Goal: Task Accomplishment & Management: Complete application form

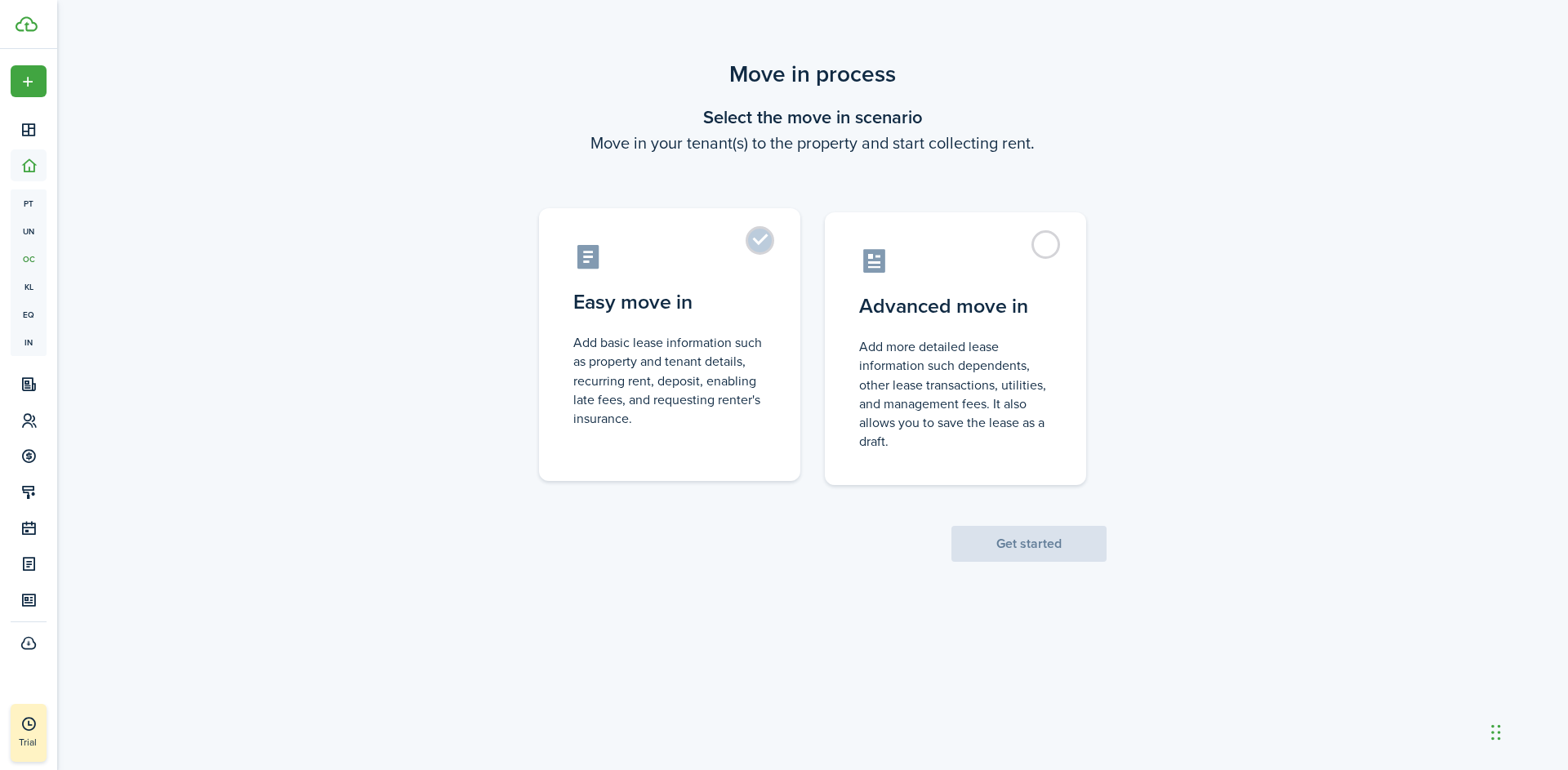
click at [757, 247] on label "Easy move in Add basic lease information such as property and tenant details, r…" at bounding box center [669, 344] width 262 height 272
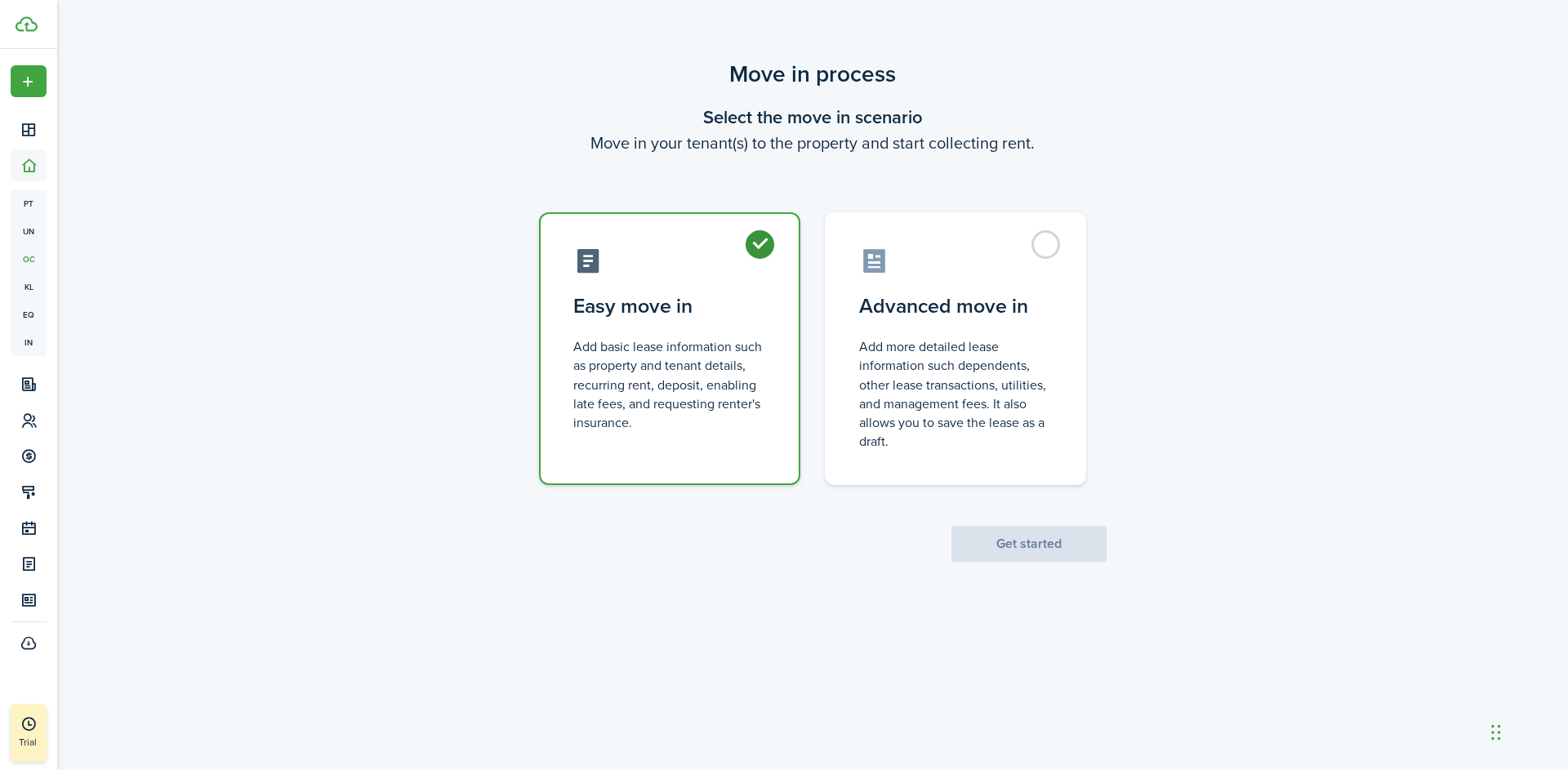
radio input "true"
click at [1004, 537] on button "Get started" at bounding box center [1029, 544] width 155 height 36
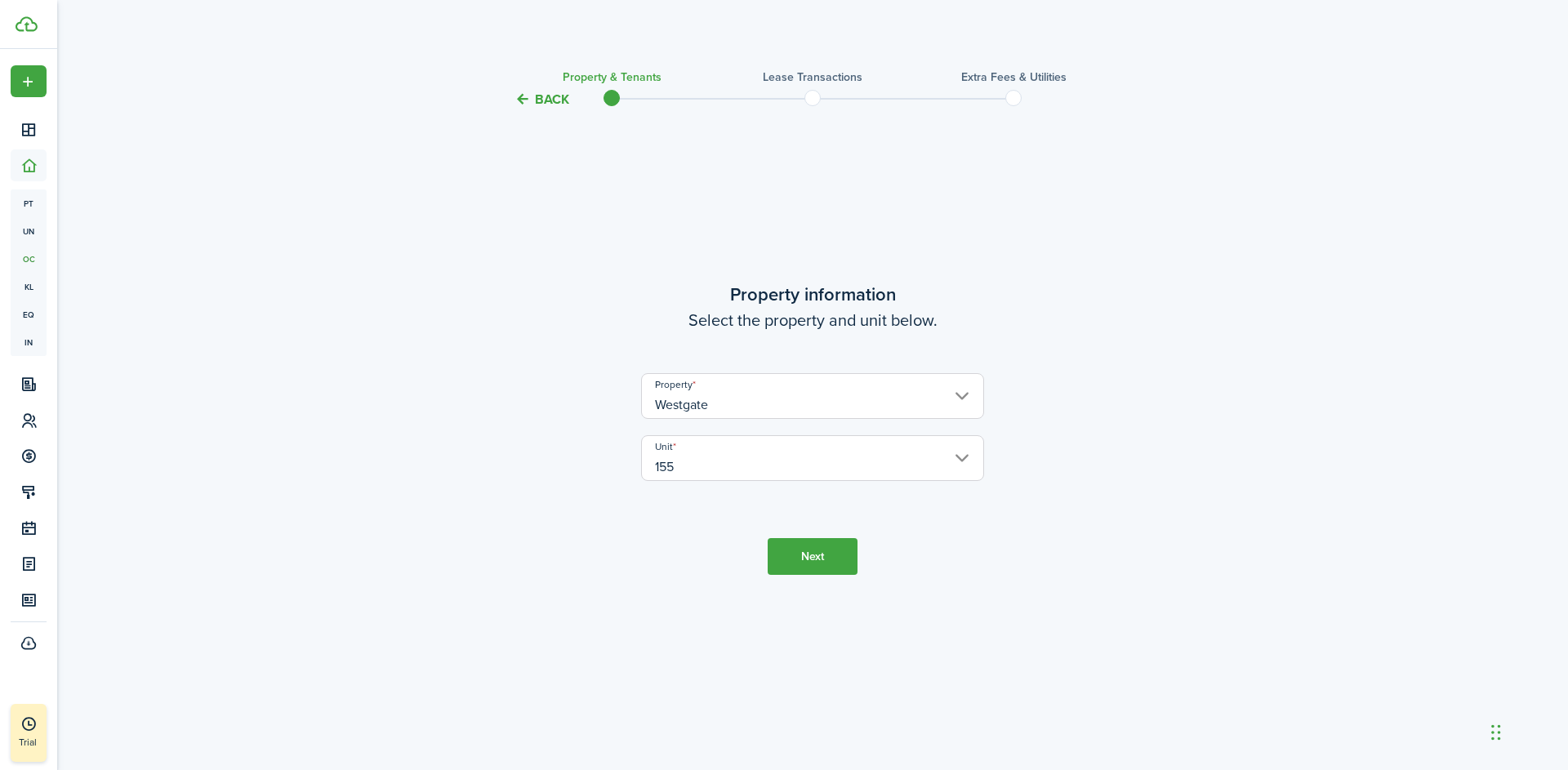
click at [815, 564] on button "Next" at bounding box center [812, 556] width 90 height 37
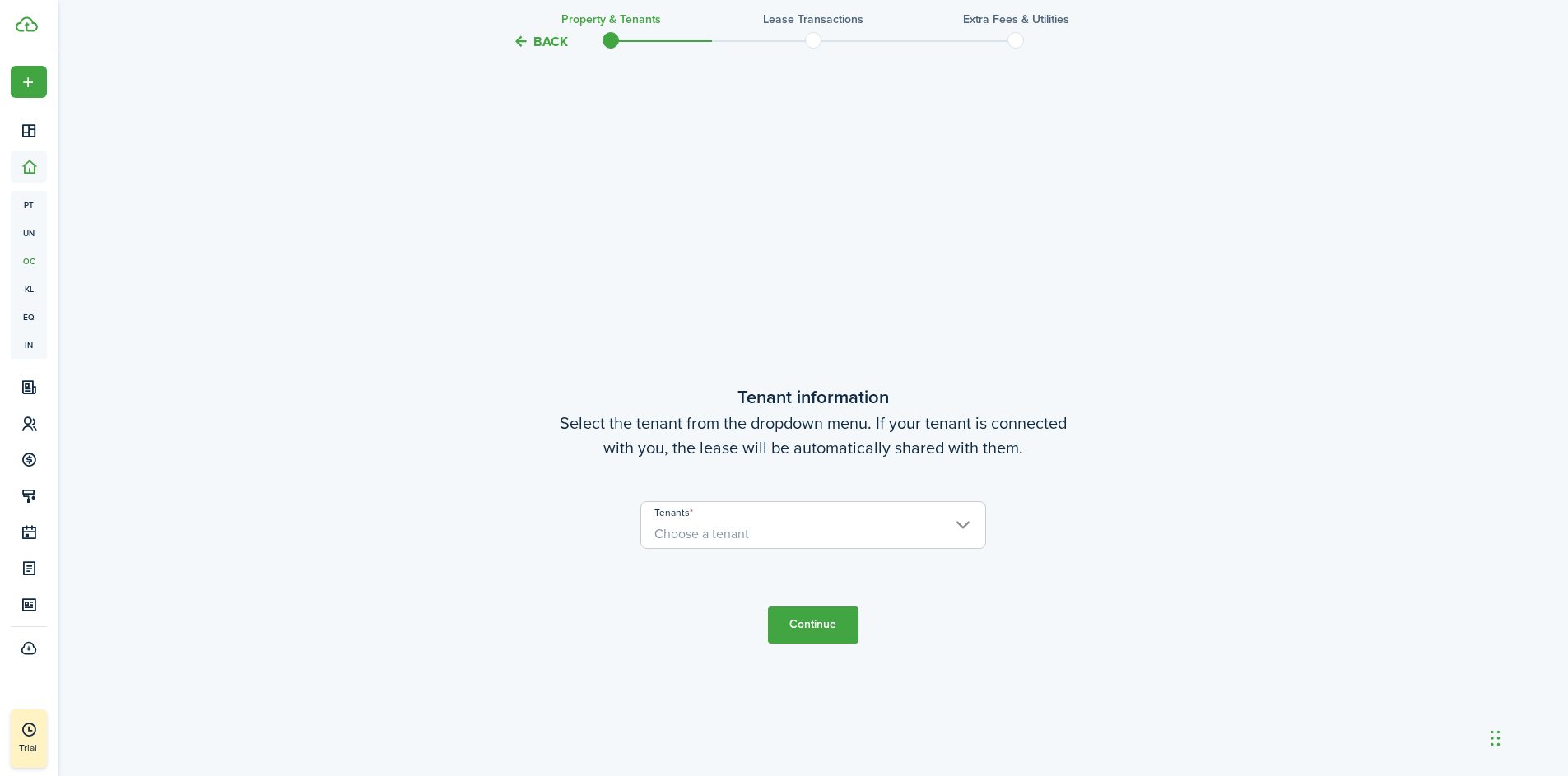
scroll to position [665, 0]
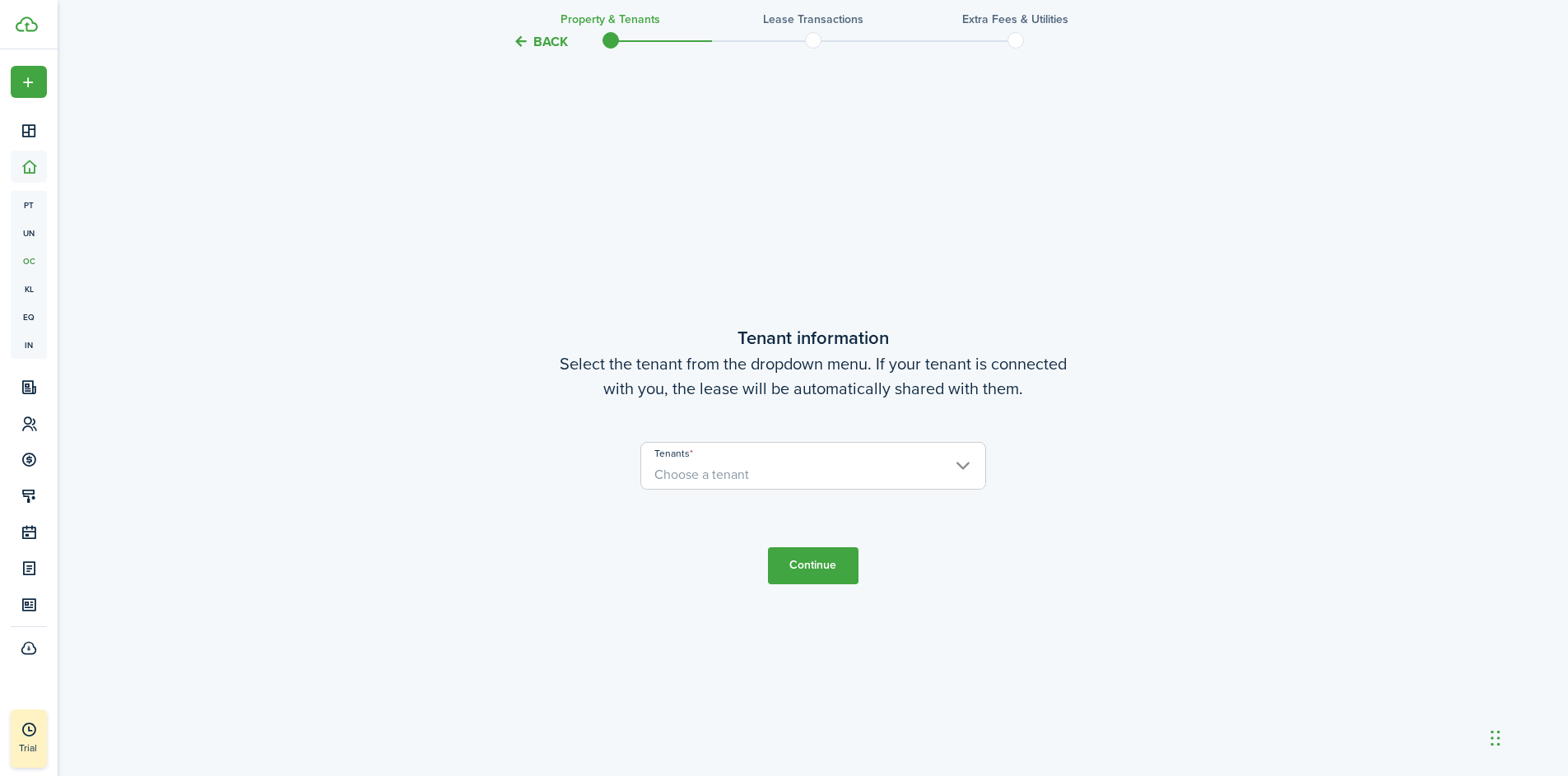
click at [755, 477] on span "Choose a tenant" at bounding box center [813, 474] width 344 height 28
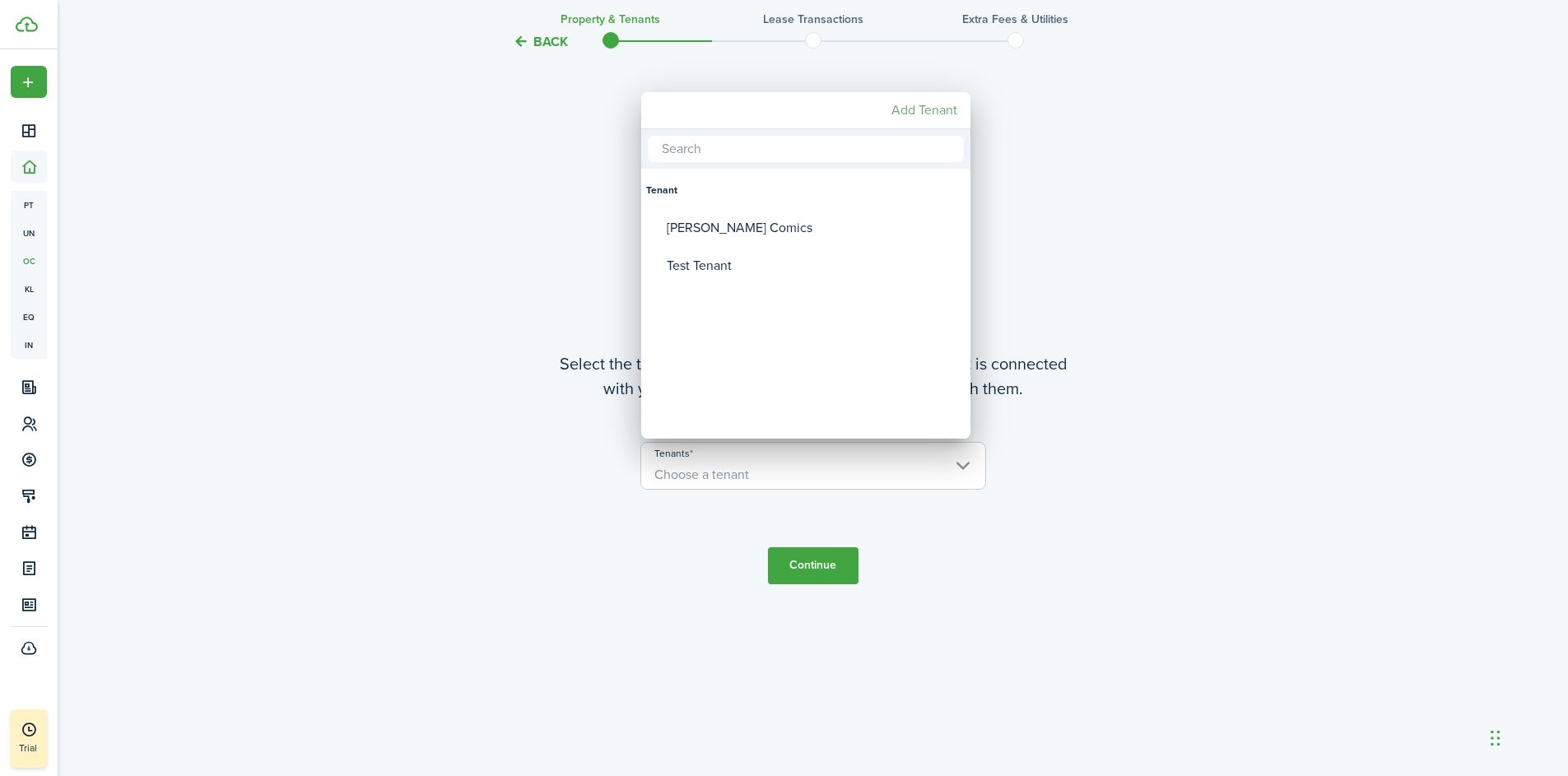
click at [928, 110] on mbsc-button "Add Tenant" at bounding box center [925, 110] width 79 height 30
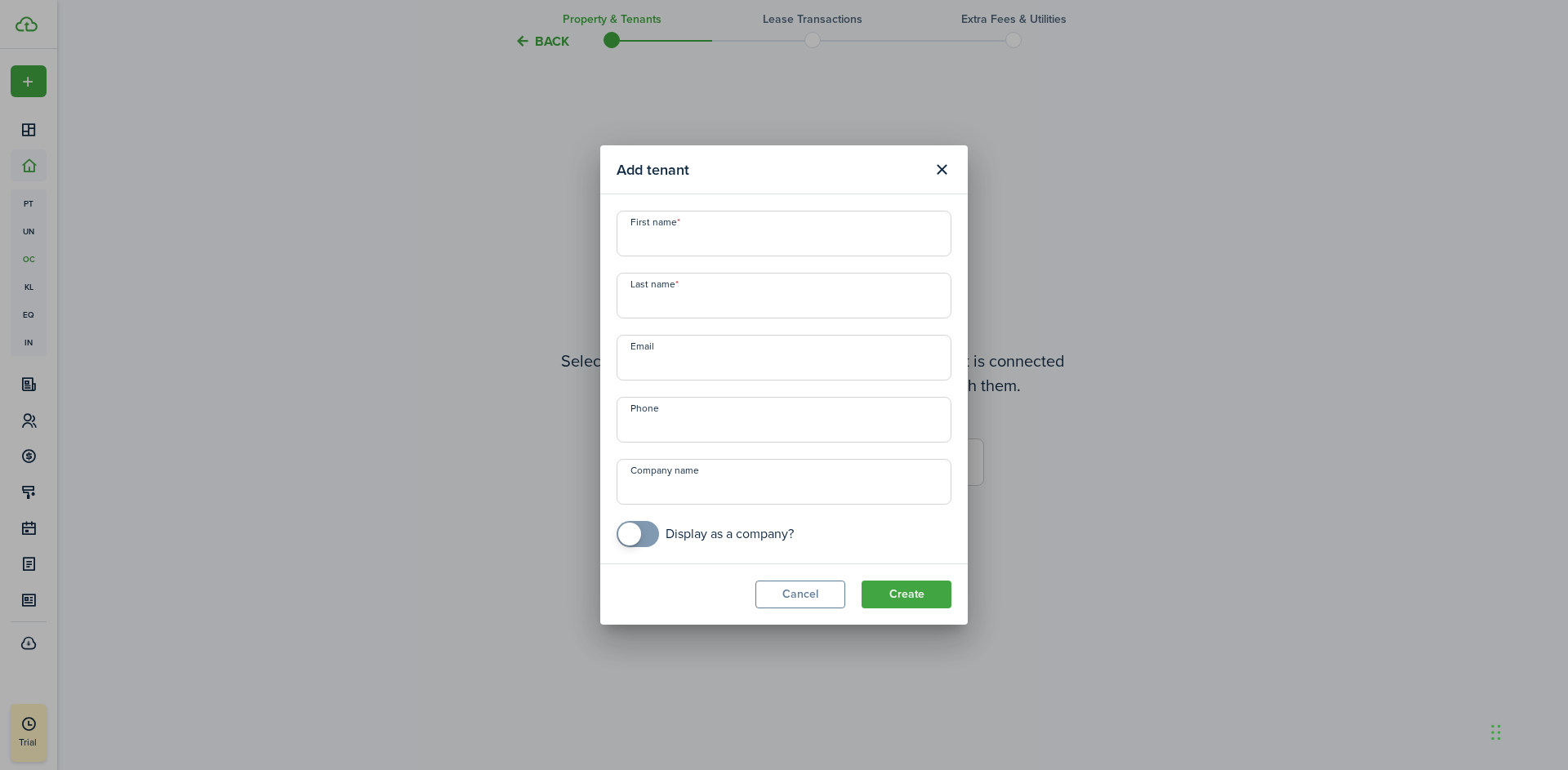
checkbox input "true"
click at [644, 533] on span at bounding box center [638, 533] width 16 height 26
click at [690, 490] on input "Company name" at bounding box center [784, 481] width 335 height 46
type input "The Clean Company"
click at [657, 247] on input "First name" at bounding box center [784, 233] width 335 height 46
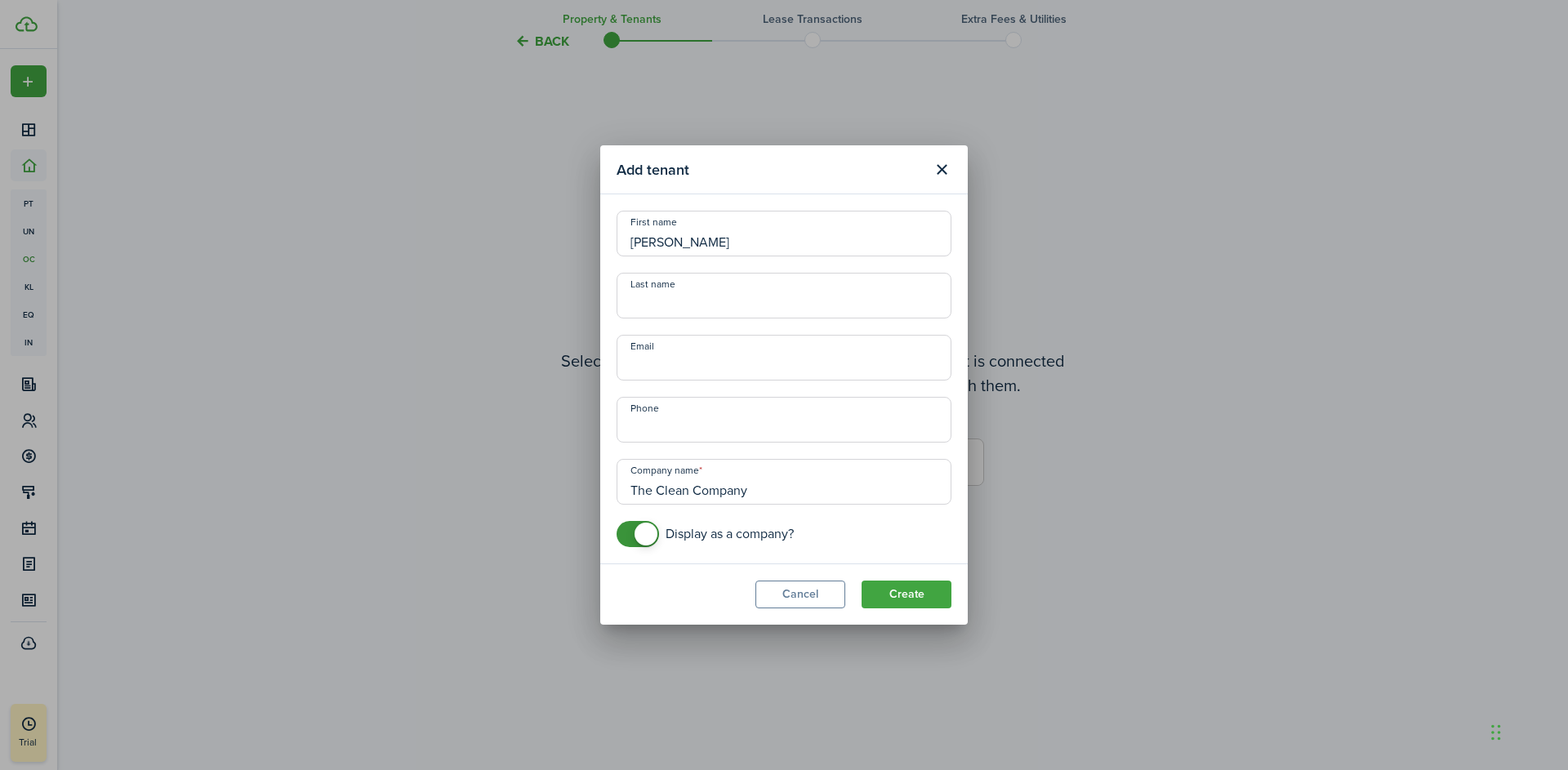
type input "[PERSON_NAME]"
click at [677, 365] on input "Email" at bounding box center [784, 357] width 335 height 46
click at [960, 406] on modal-body "First name [PERSON_NAME] Last name [PERSON_NAME] Email Phone Company name The C…" at bounding box center [784, 379] width 367 height 369
click at [908, 598] on button "Create" at bounding box center [906, 594] width 90 height 28
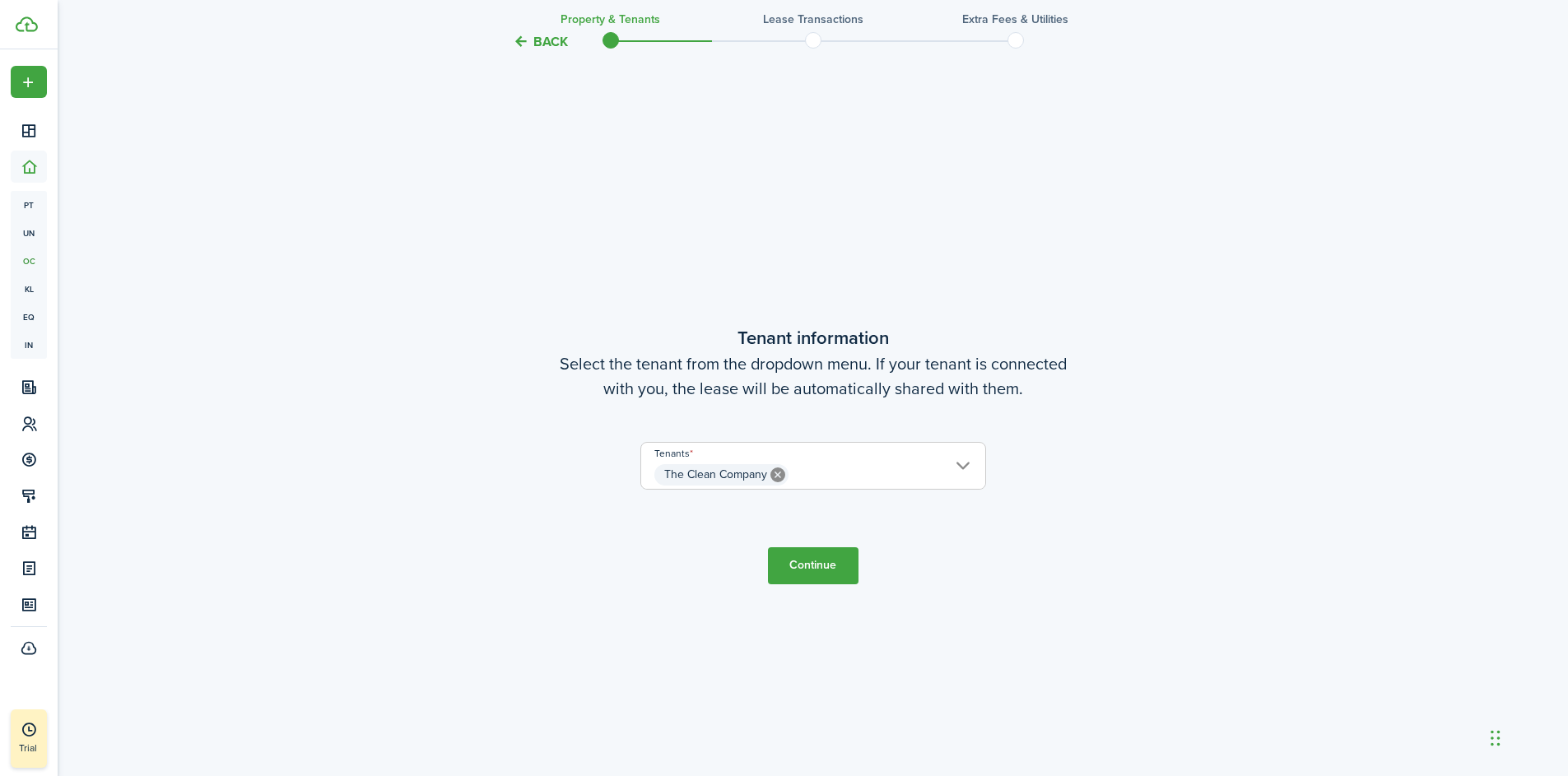
click at [900, 473] on span "The Clean Company" at bounding box center [813, 474] width 344 height 28
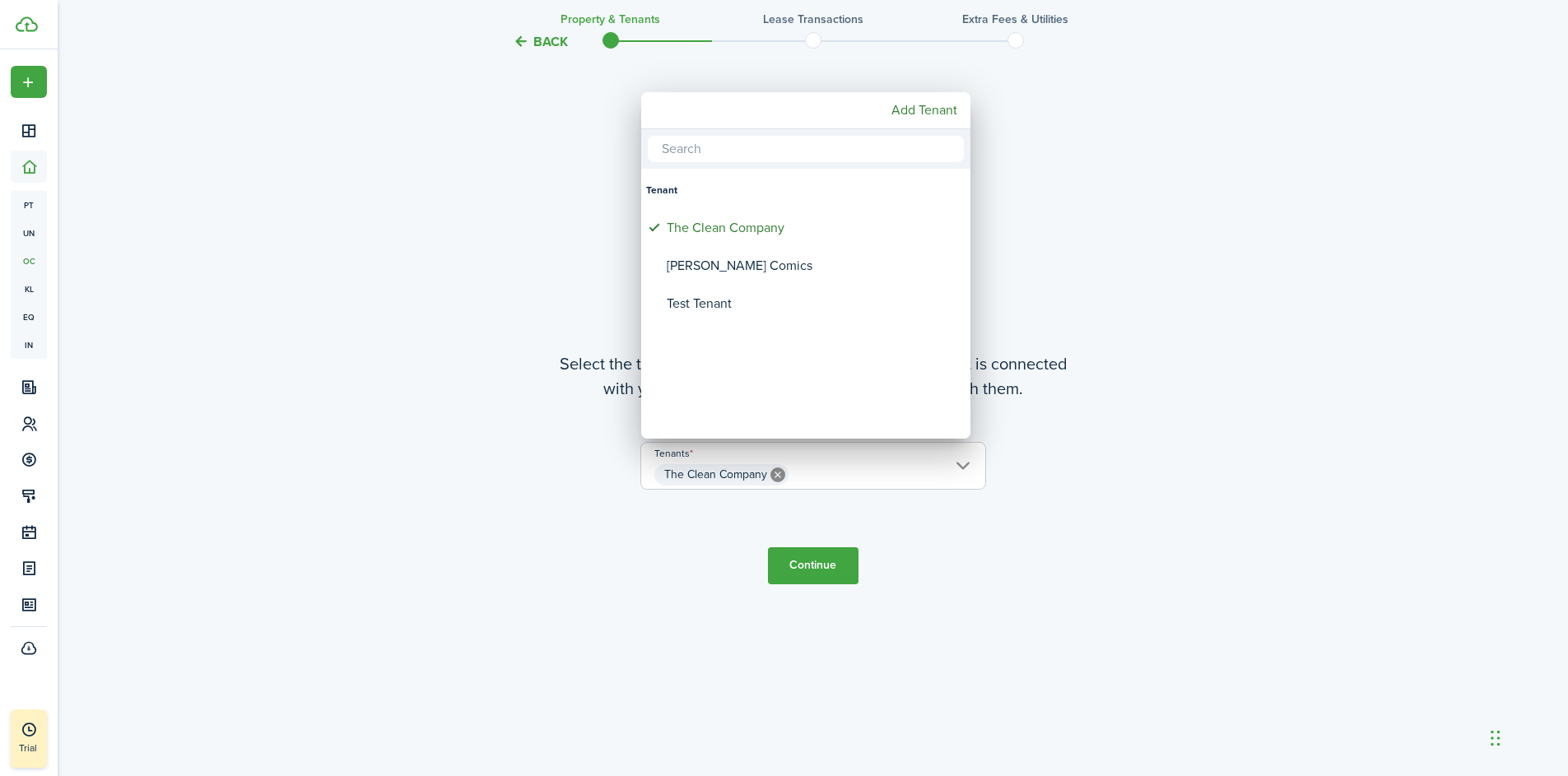
click at [1123, 458] on div at bounding box center [784, 388] width 1832 height 1039
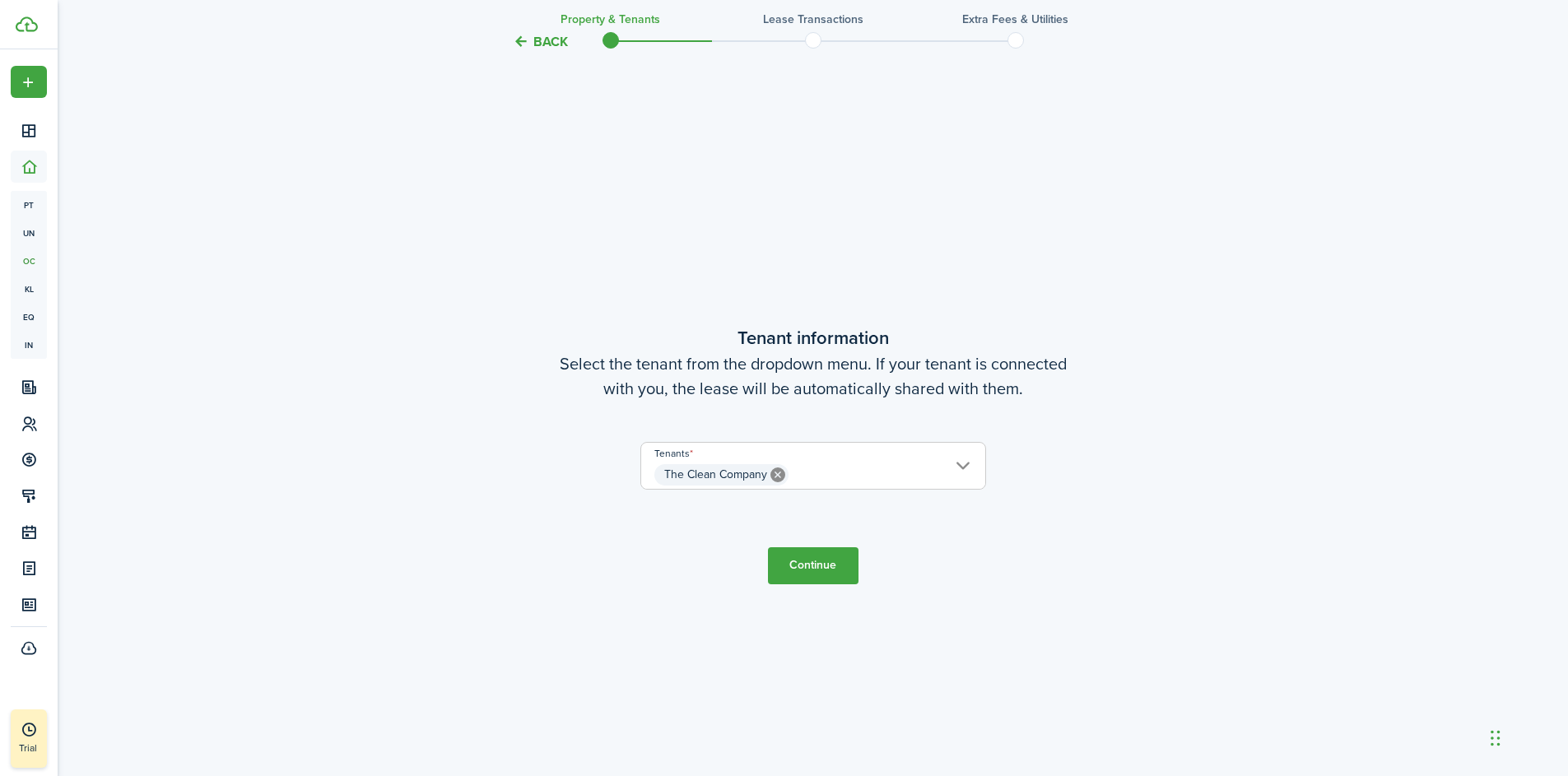
click at [803, 563] on button "Continue" at bounding box center [813, 565] width 91 height 37
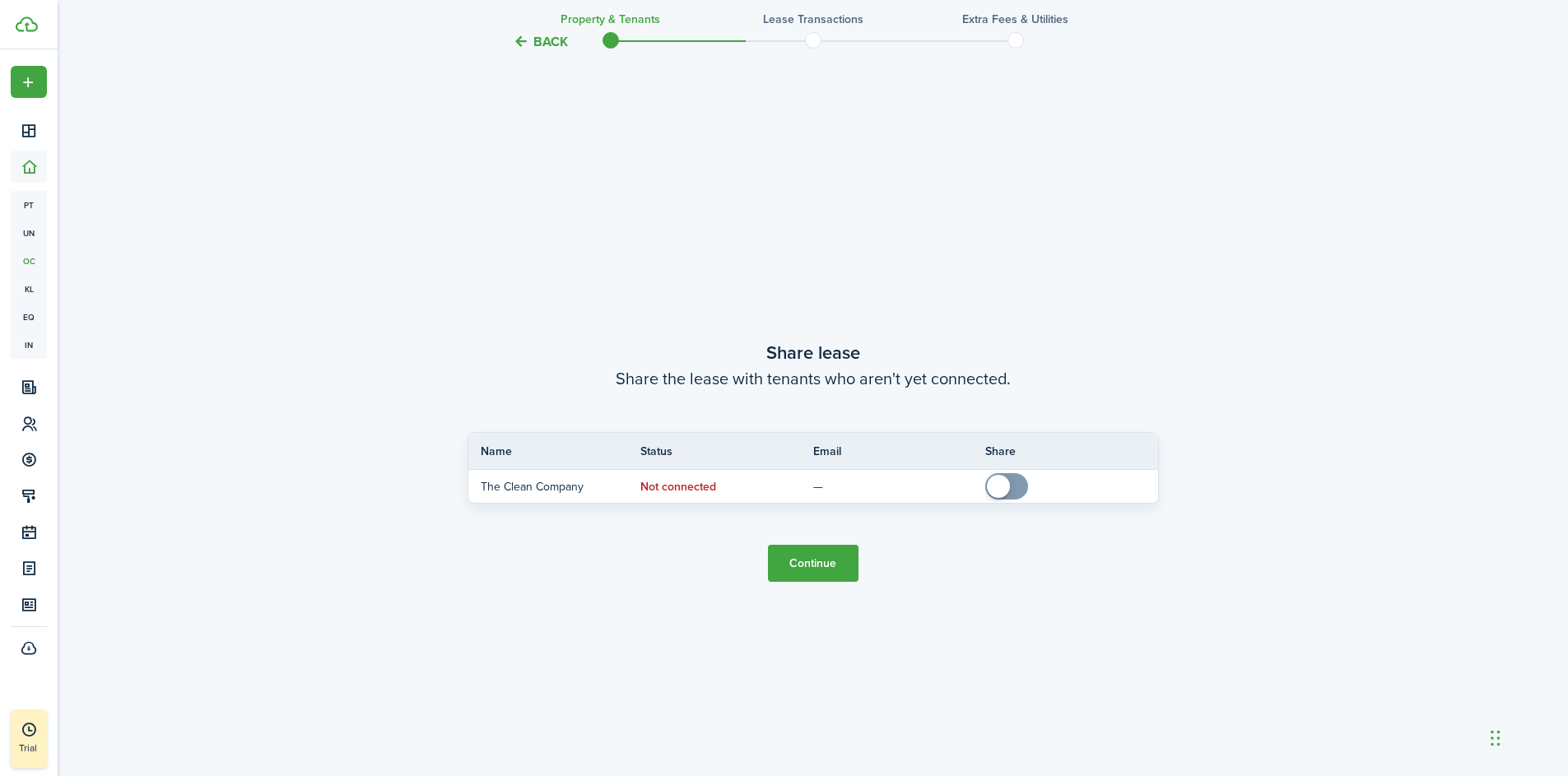
scroll to position [1441, 0]
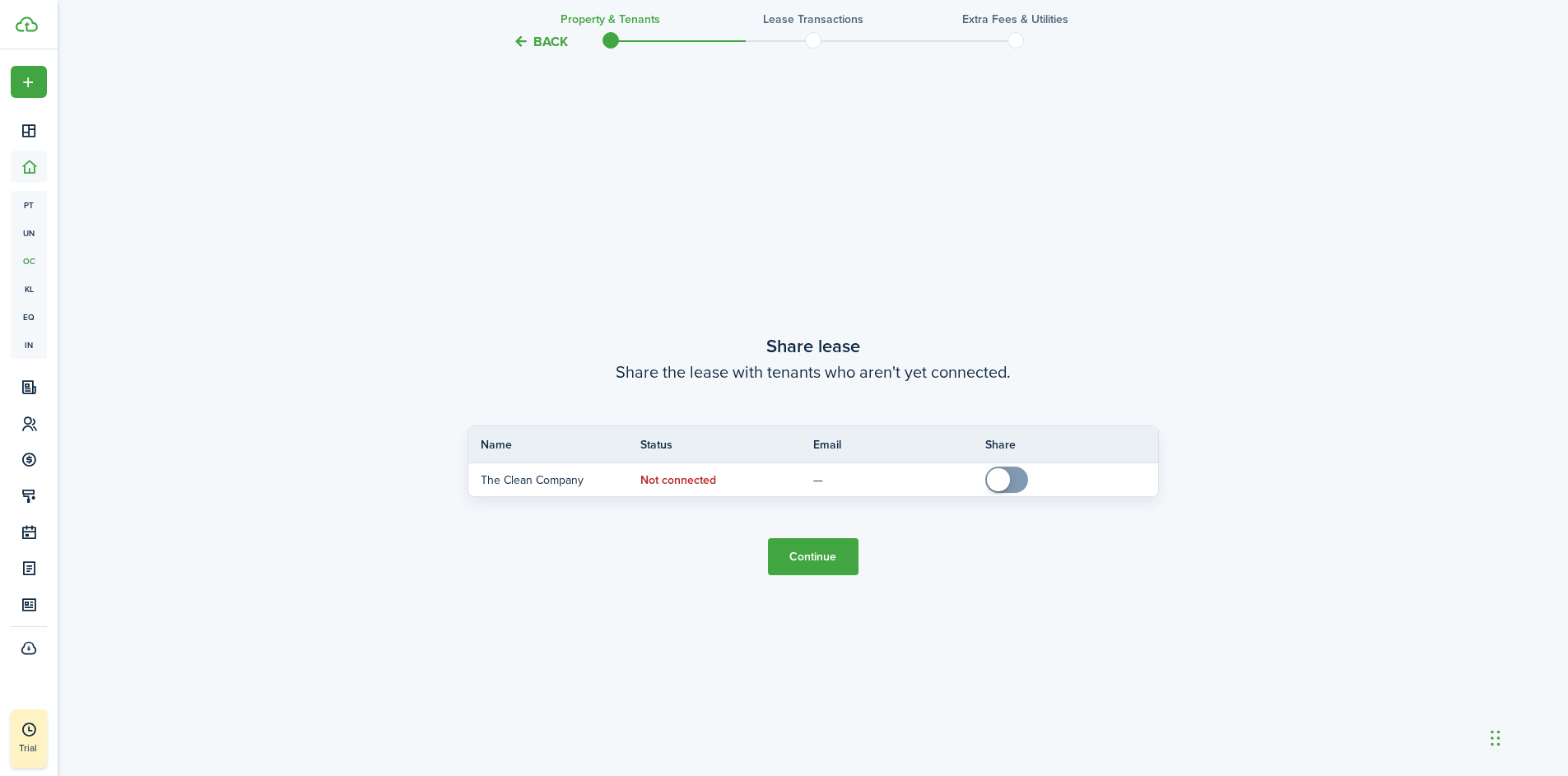
click at [816, 560] on button "Continue" at bounding box center [813, 556] width 91 height 37
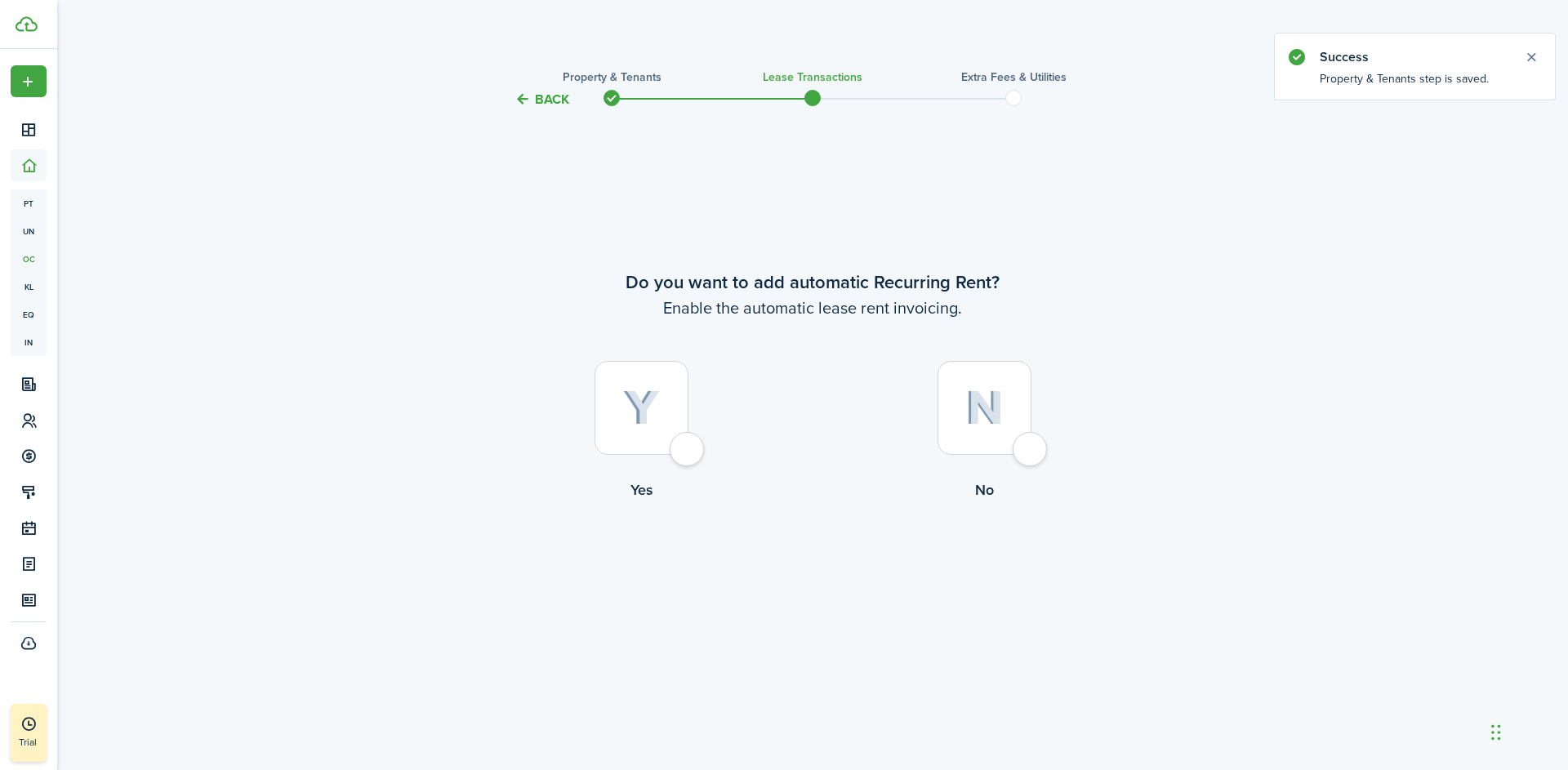
click at [689, 451] on div at bounding box center [641, 407] width 94 height 94
radio input "true"
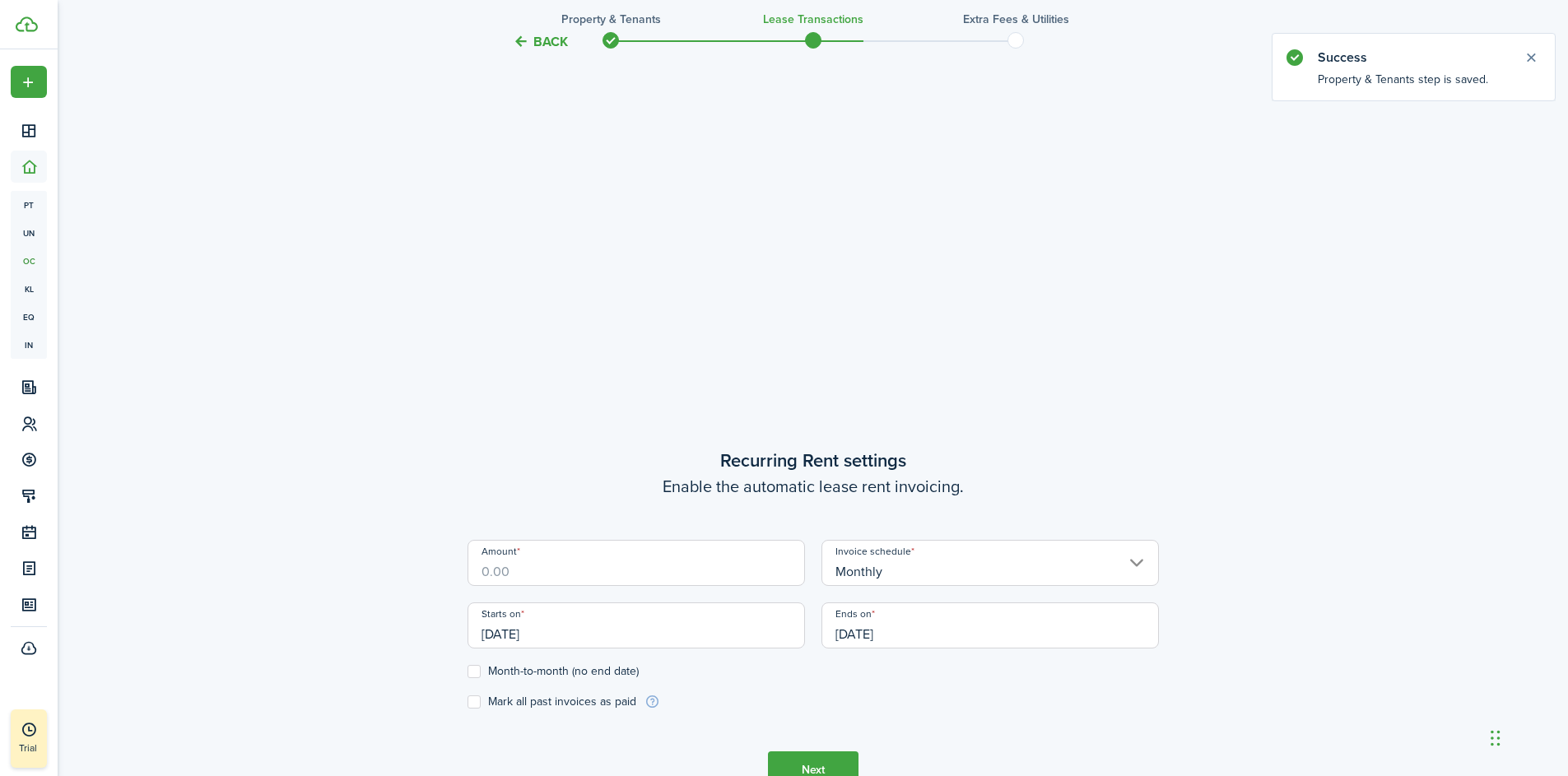
scroll to position [665, 0]
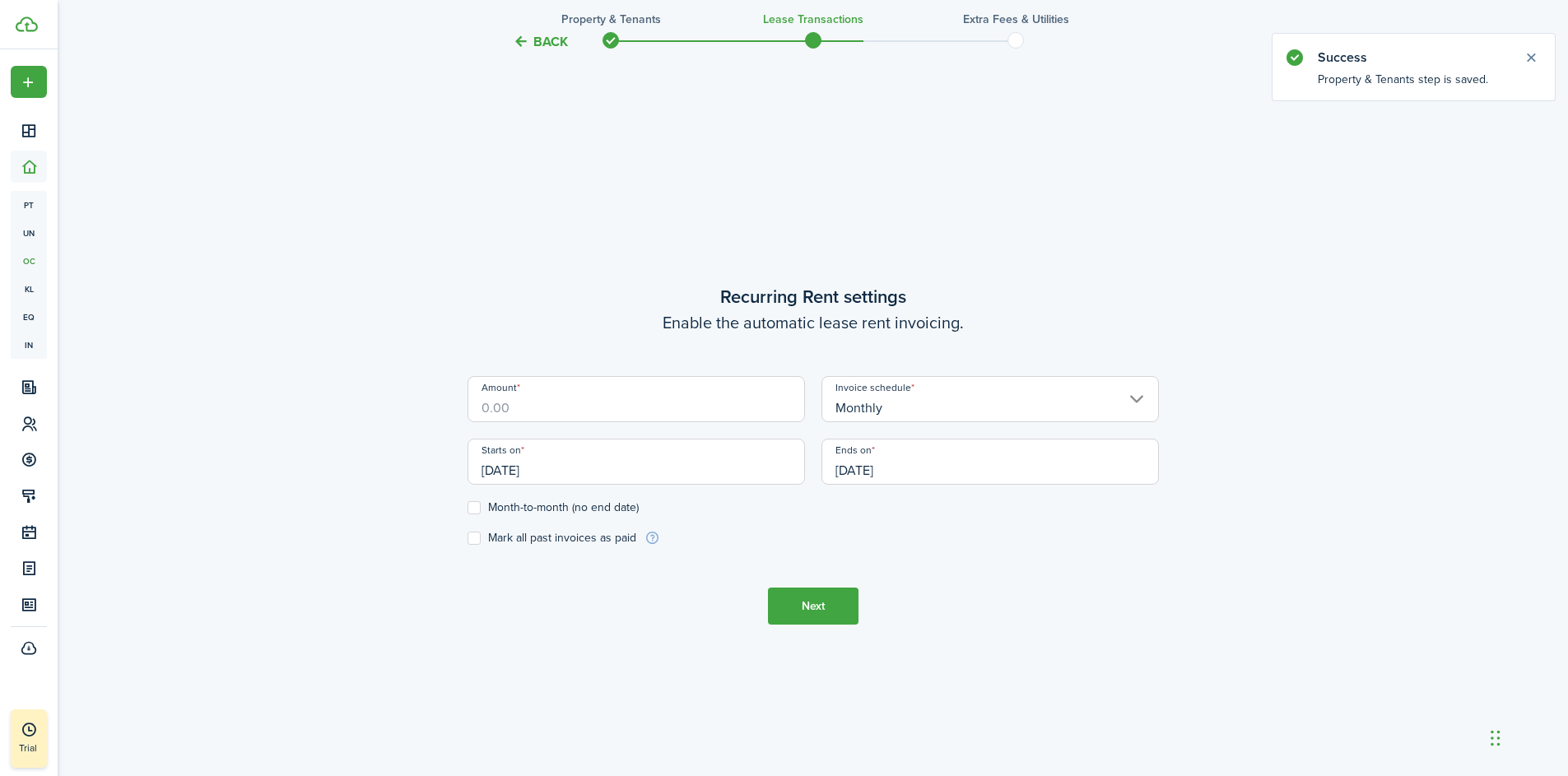
click at [596, 410] on input "Amount" at bounding box center [636, 399] width 338 height 46
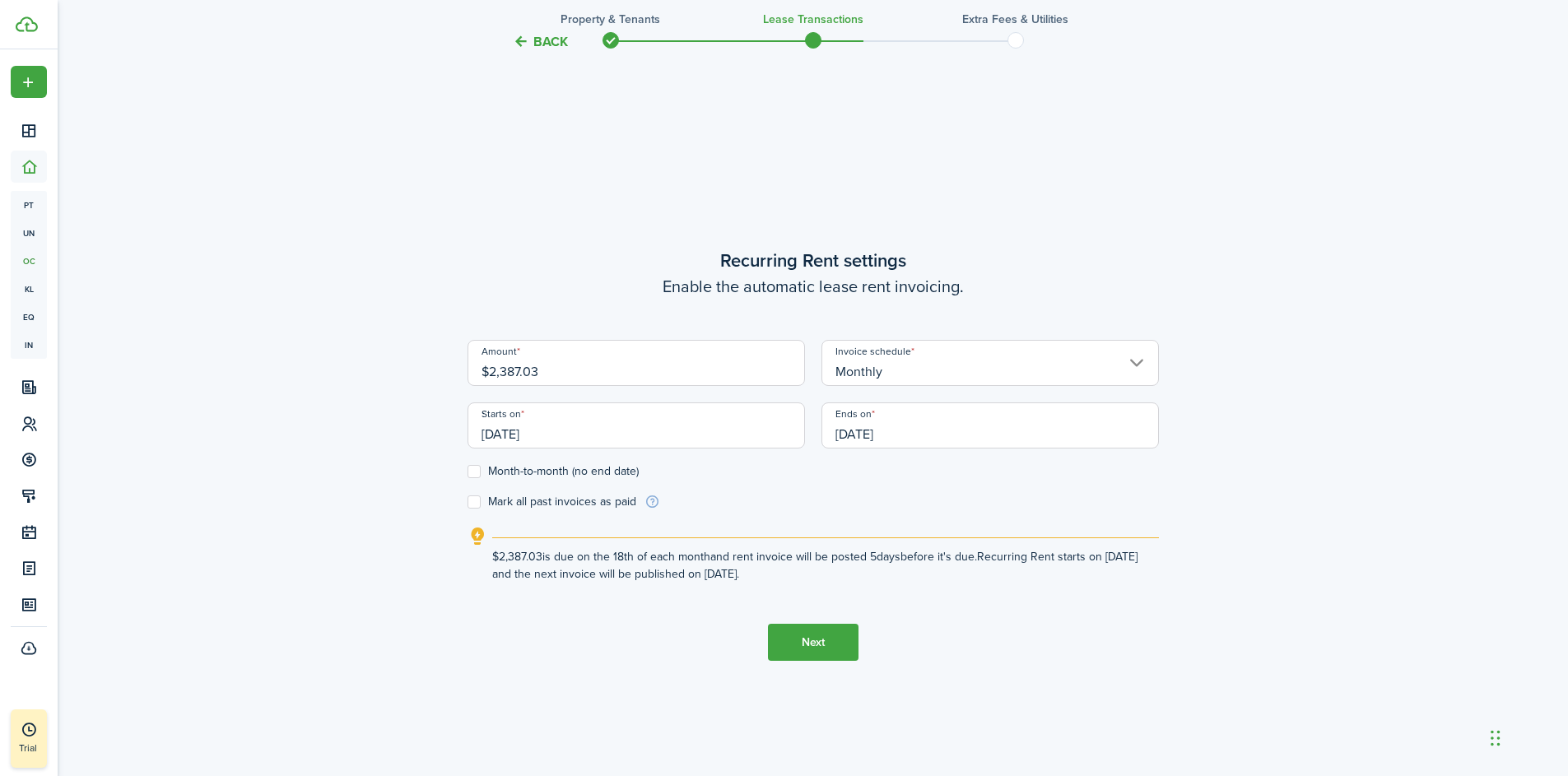
click at [617, 437] on input "[DATE]" at bounding box center [636, 425] width 338 height 46
type input "$2,387.03"
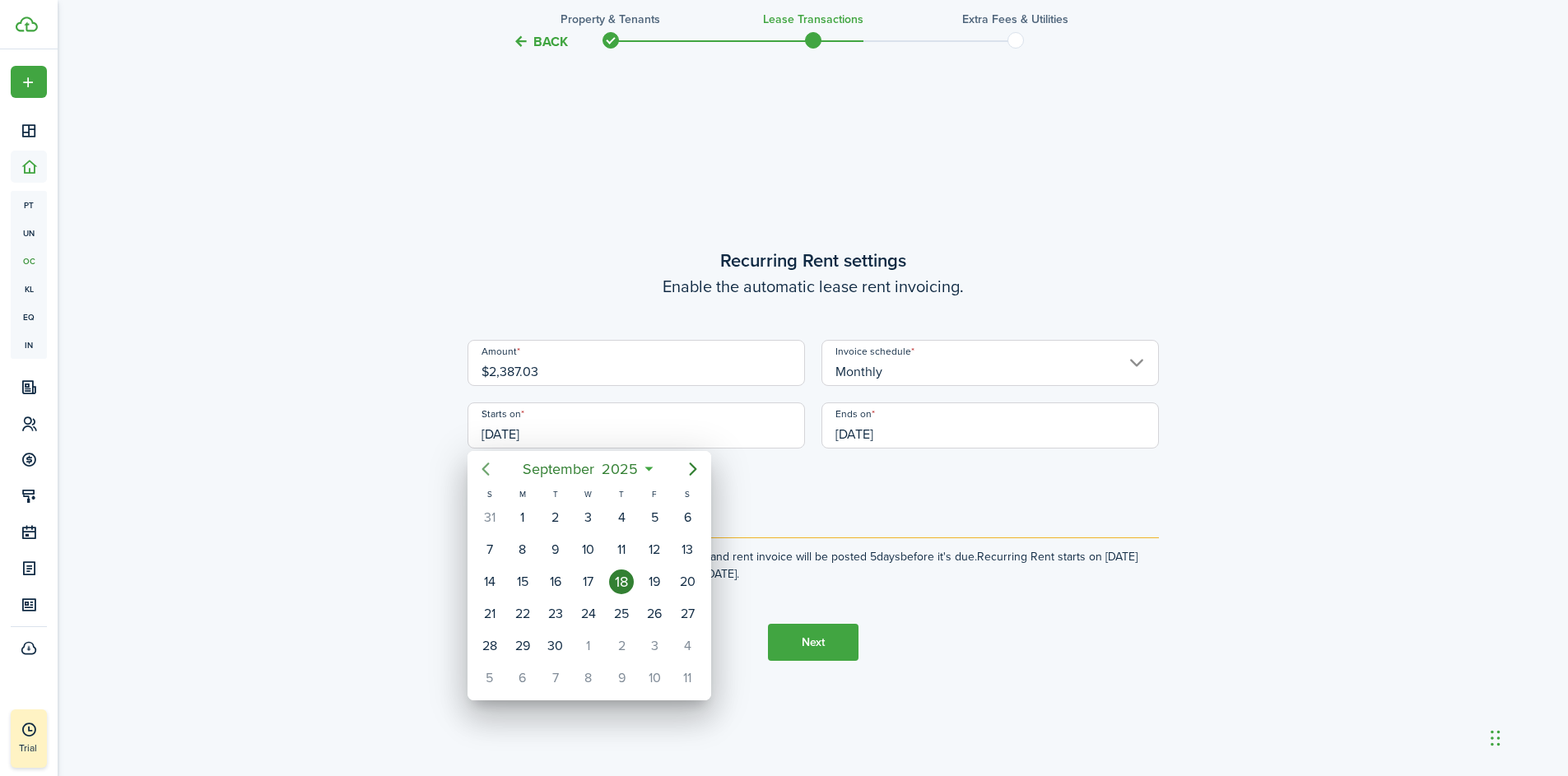
click at [485, 470] on icon "Previous page" at bounding box center [485, 469] width 20 height 20
click at [693, 472] on icon "Next page" at bounding box center [693, 469] width 7 height 14
click at [526, 522] on div "1" at bounding box center [522, 517] width 24 height 24
type input "[DATE]"
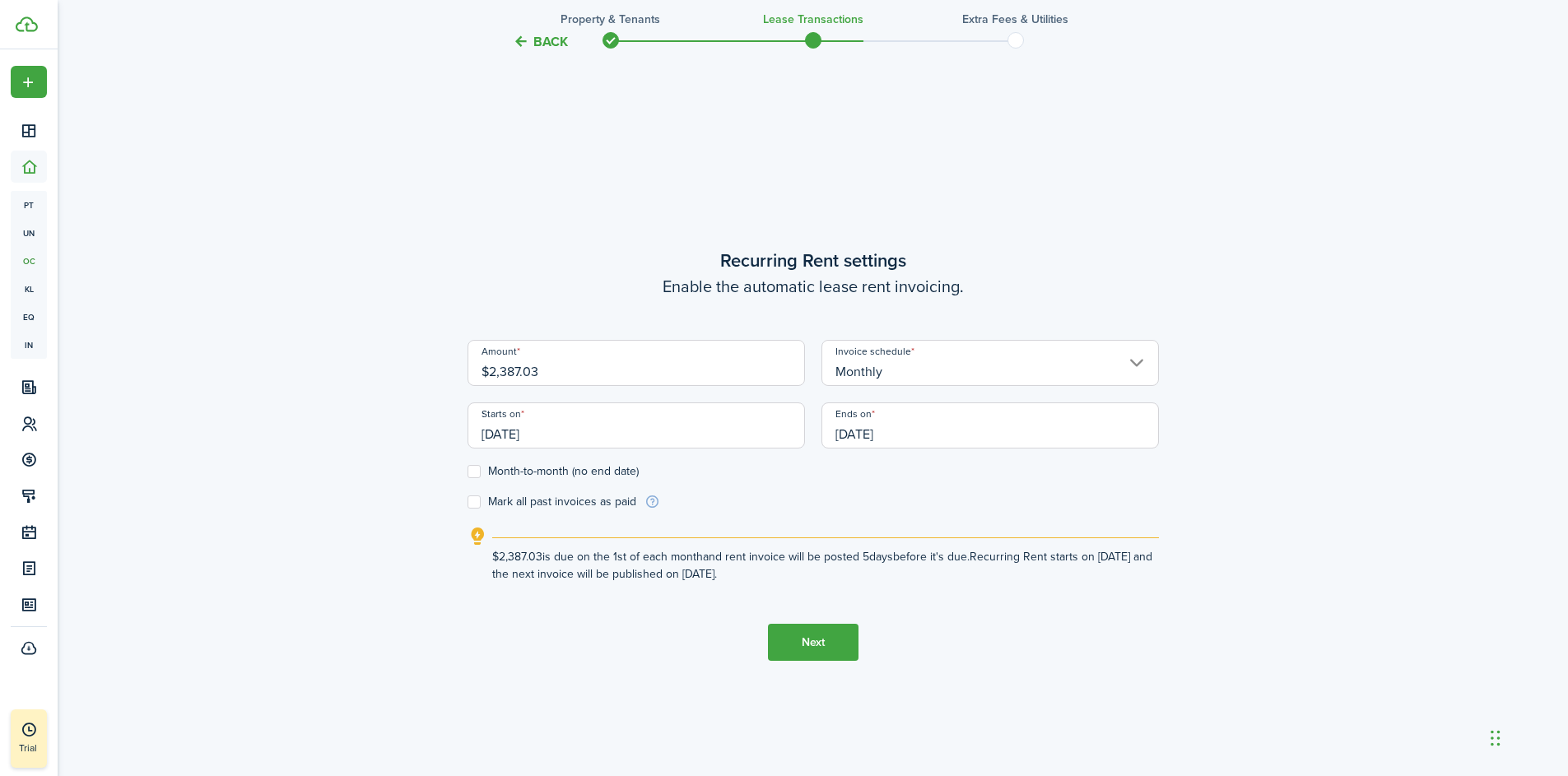
click at [998, 427] on input "[DATE]" at bounding box center [990, 425] width 338 height 46
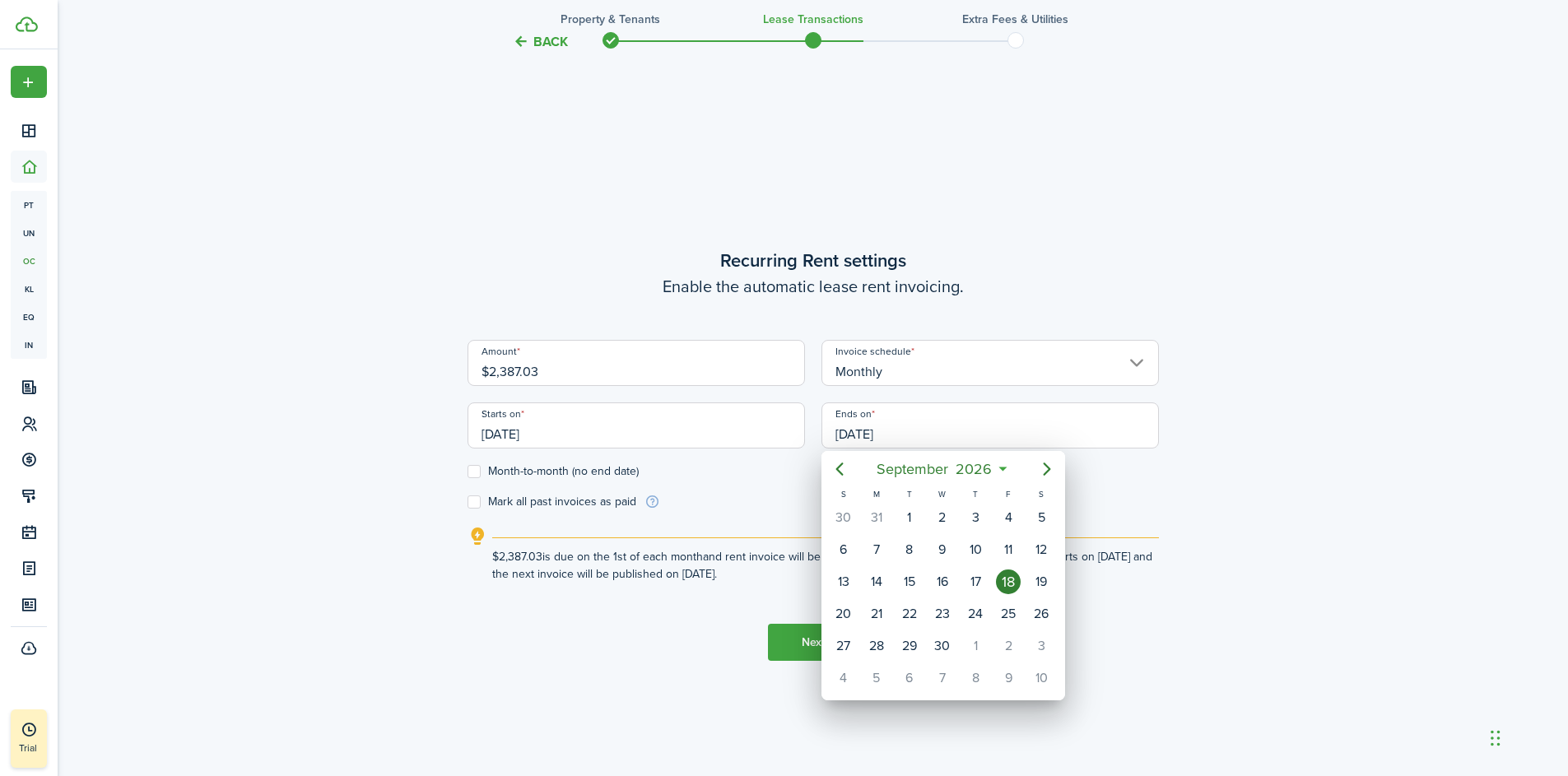
click at [1005, 468] on icon at bounding box center [1002, 469] width 17 height 16
click at [999, 469] on mbsc-button "[DATE]" at bounding box center [935, 469] width 136 height 30
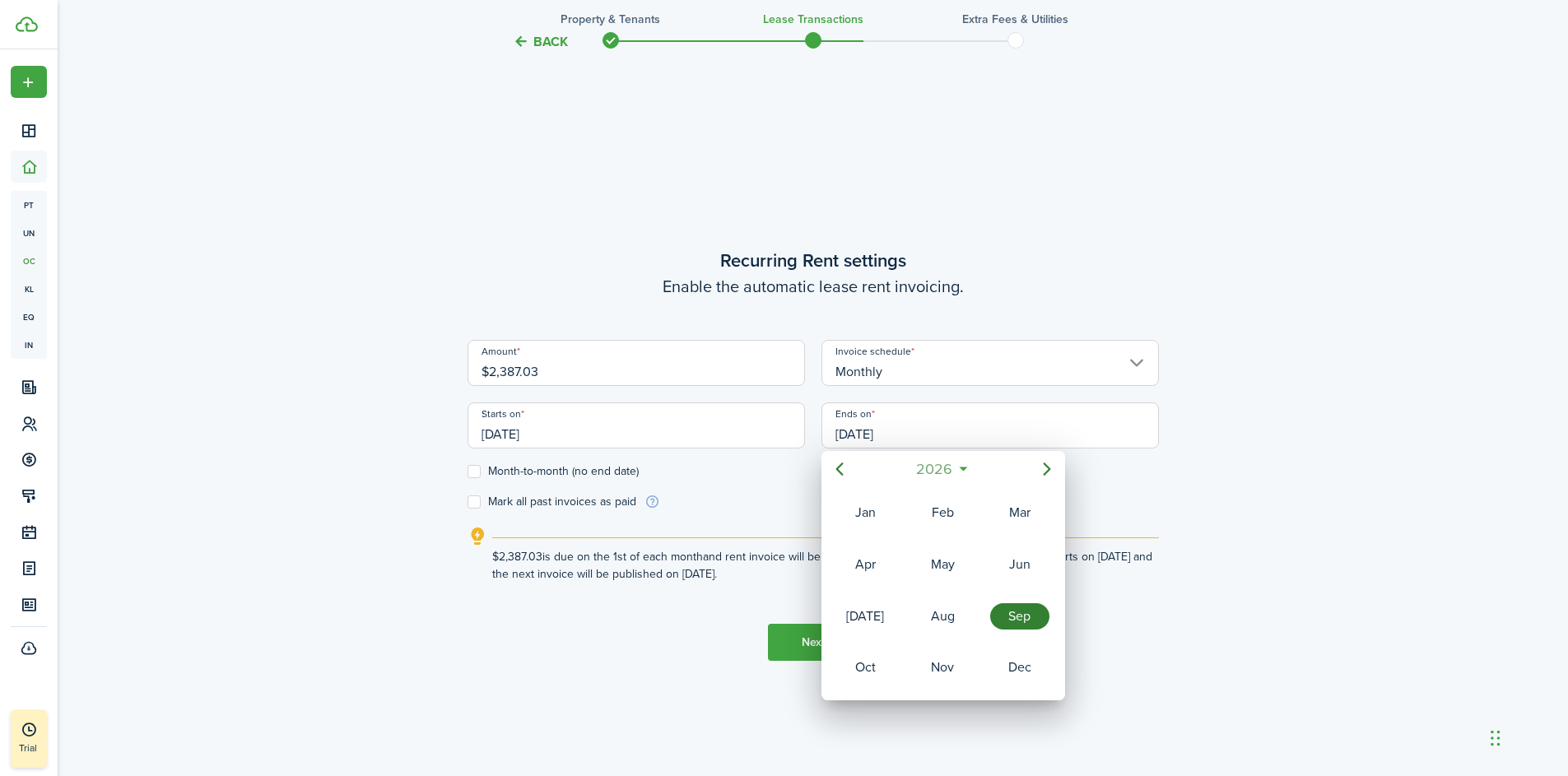
click at [946, 476] on span "2026" at bounding box center [935, 469] width 43 height 30
click at [941, 662] on div "2028" at bounding box center [943, 667] width 59 height 26
click at [949, 614] on div "Aug" at bounding box center [943, 616] width 59 height 26
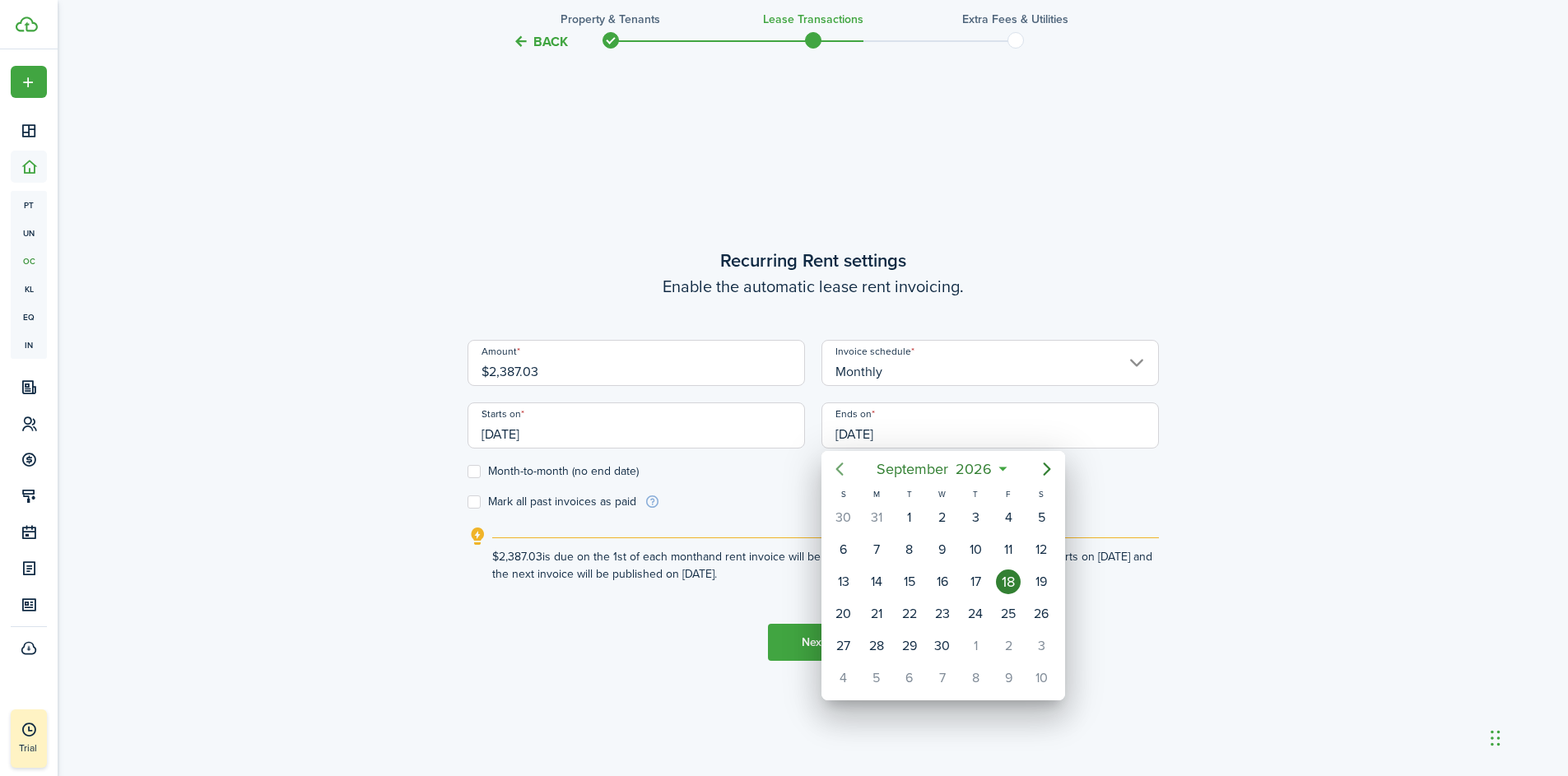
click at [845, 471] on icon "Previous page" at bounding box center [839, 469] width 20 height 20
click at [879, 681] on div "31" at bounding box center [876, 677] width 24 height 24
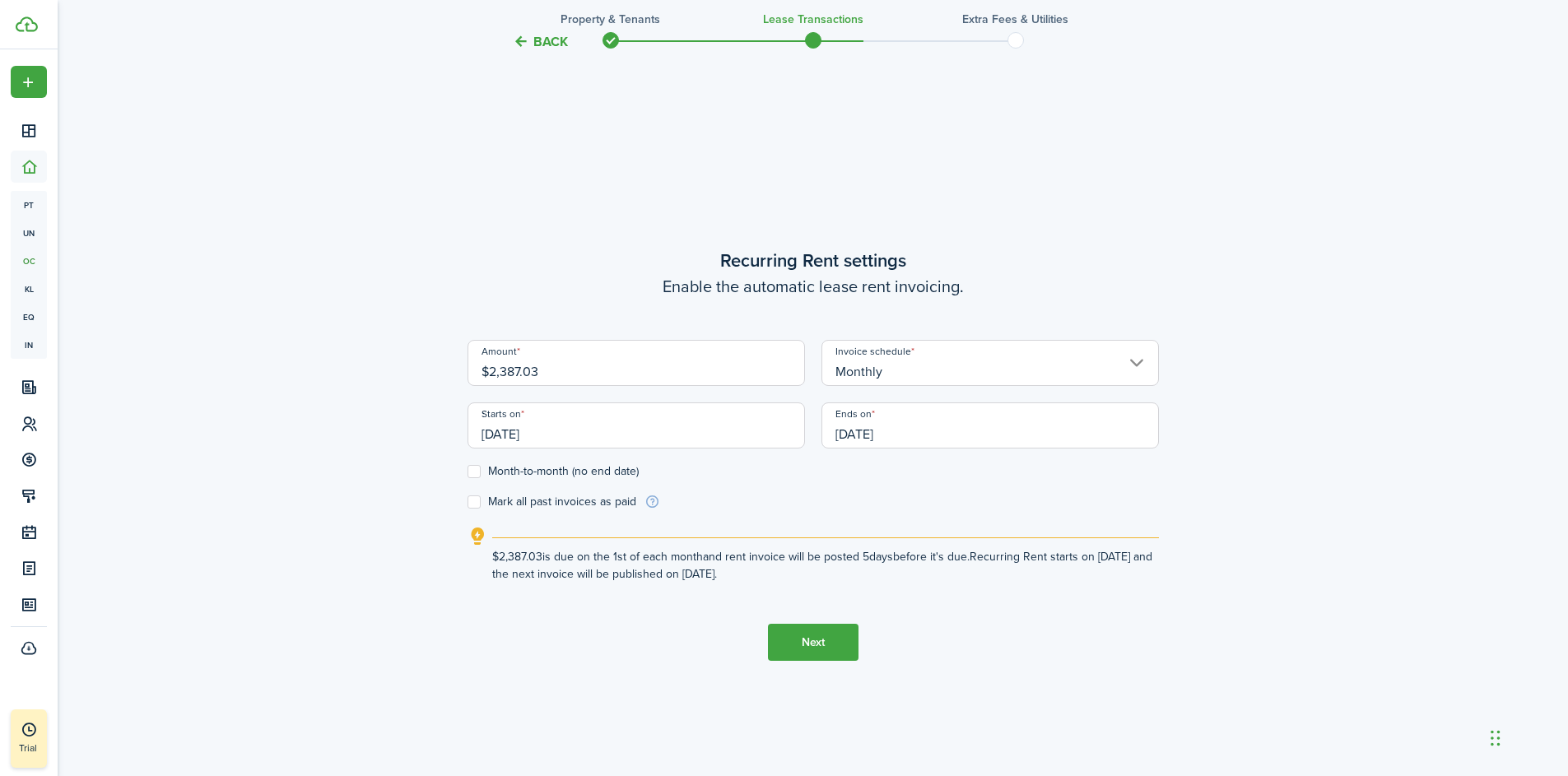
click at [1030, 424] on input "[DATE]" at bounding box center [990, 425] width 338 height 46
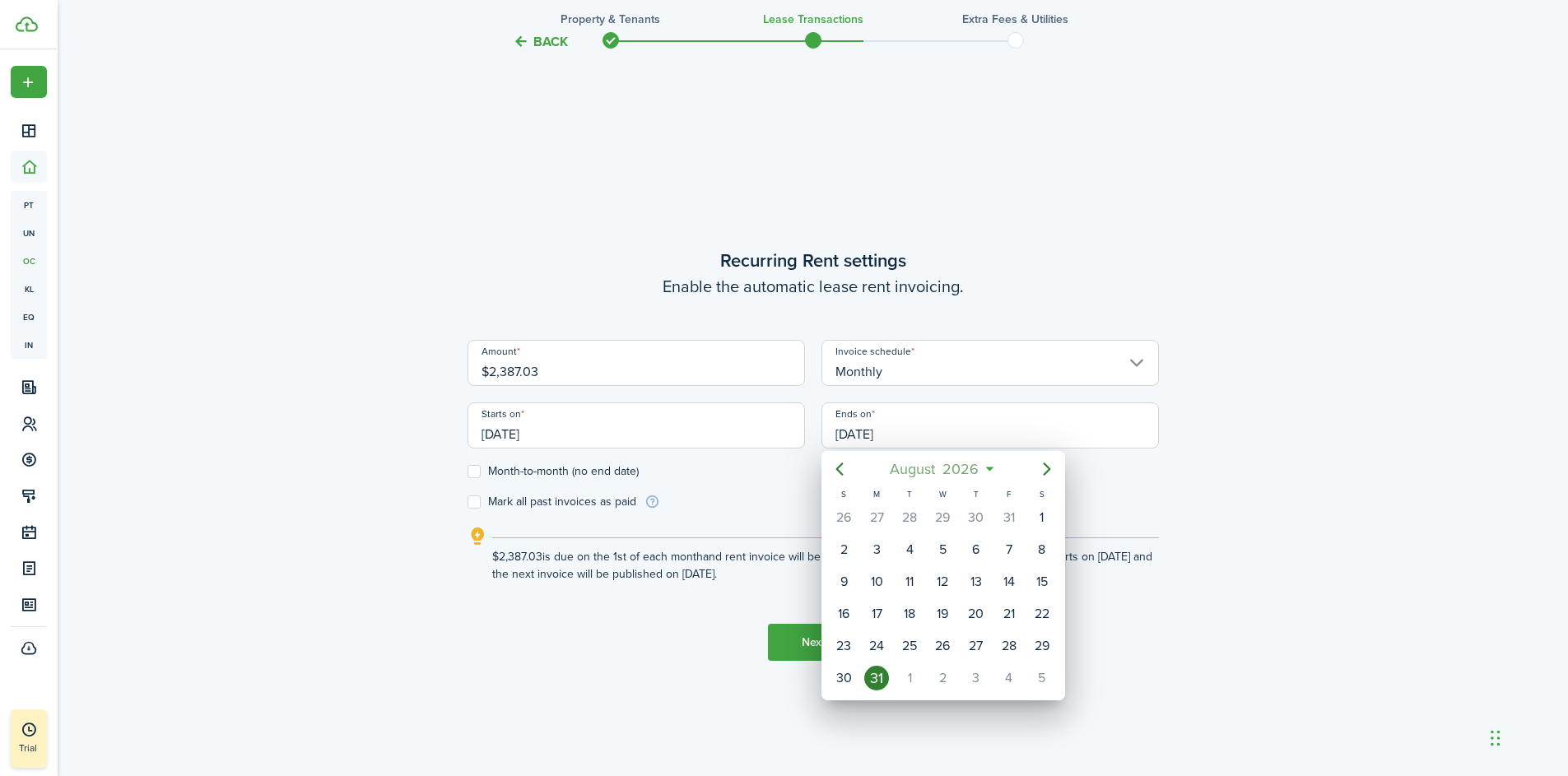
click at [983, 465] on mbsc-button "[DATE]" at bounding box center [935, 469] width 110 height 30
click at [960, 470] on mbsc-button "2026" at bounding box center [934, 469] width 57 height 30
click at [944, 670] on div "2028" at bounding box center [943, 667] width 59 height 26
click at [948, 617] on div "Aug" at bounding box center [943, 616] width 59 height 26
click at [973, 652] on div "31" at bounding box center [974, 645] width 24 height 24
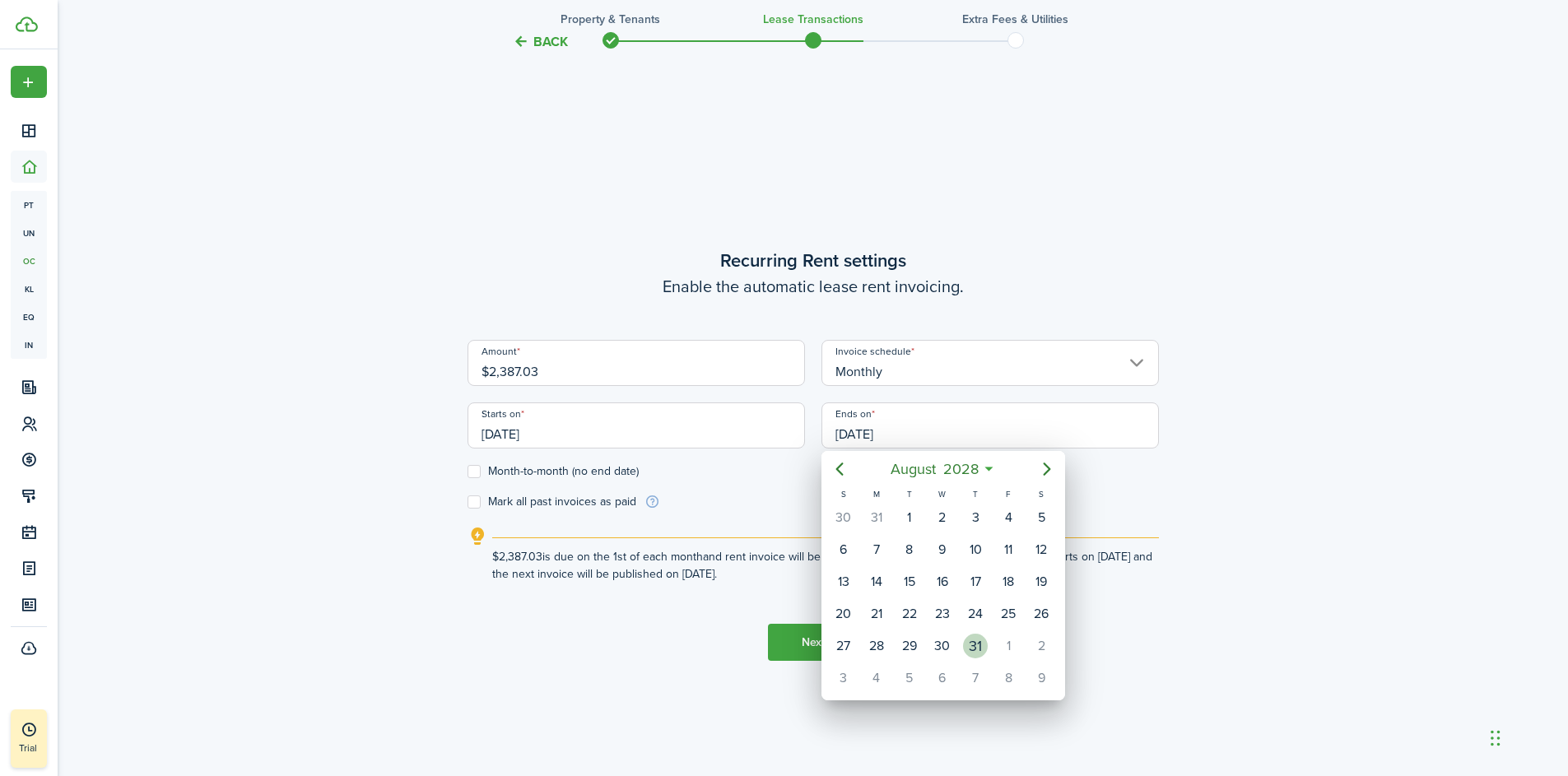
type input "[DATE]"
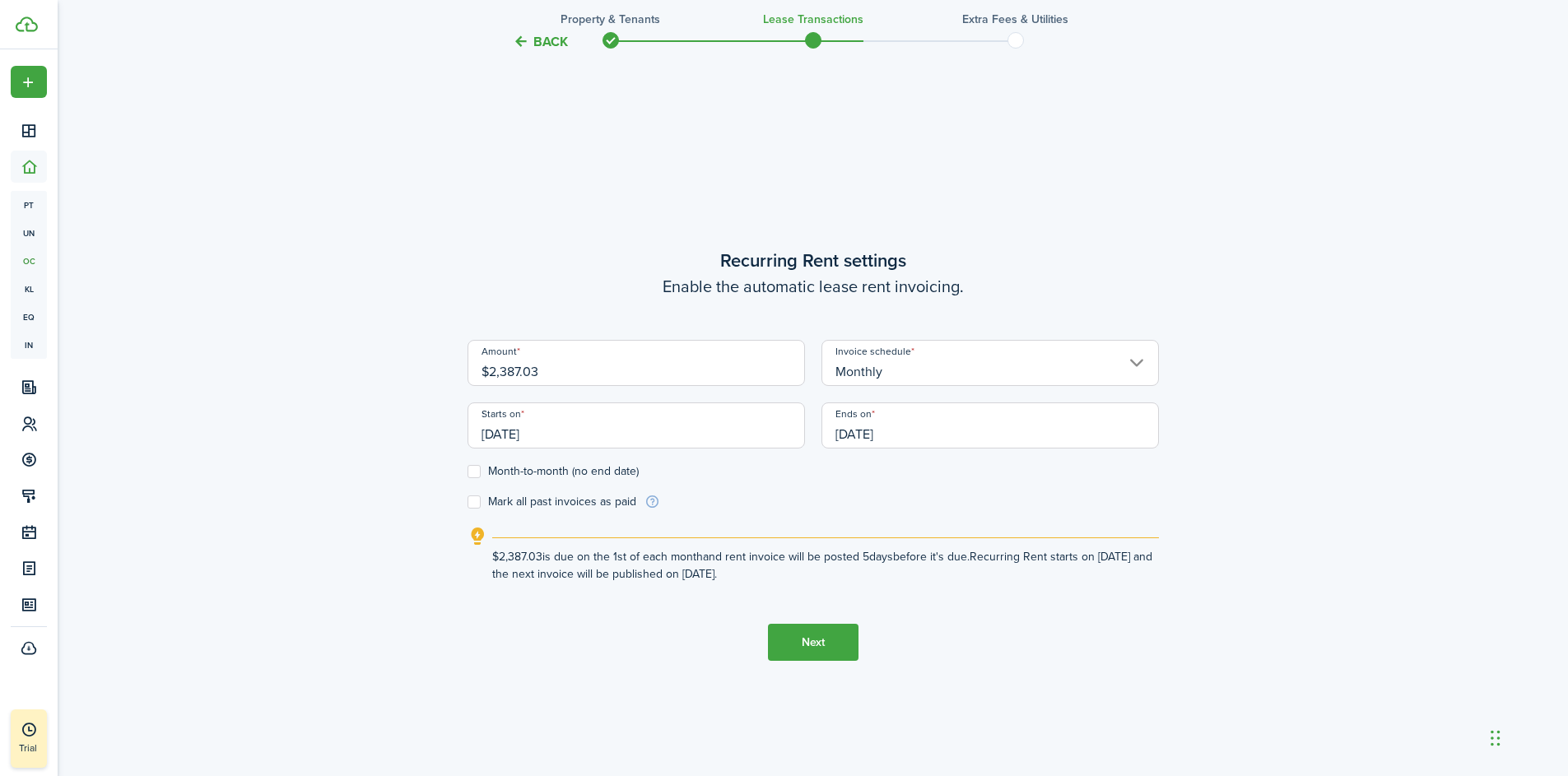
click at [473, 503] on label "Mark all past invoices as paid" at bounding box center [551, 501] width 168 height 14
click at [467, 503] on input "Mark all past invoices as paid" at bounding box center [467, 502] width 1 height 1
click at [473, 503] on label "Mark all past invoices as paid" at bounding box center [551, 501] width 168 height 14
click at [467, 503] on input "Mark all past invoices as paid" at bounding box center [467, 502] width 1 height 1
click at [473, 503] on label "Mark all past invoices as paid" at bounding box center [551, 501] width 168 height 14
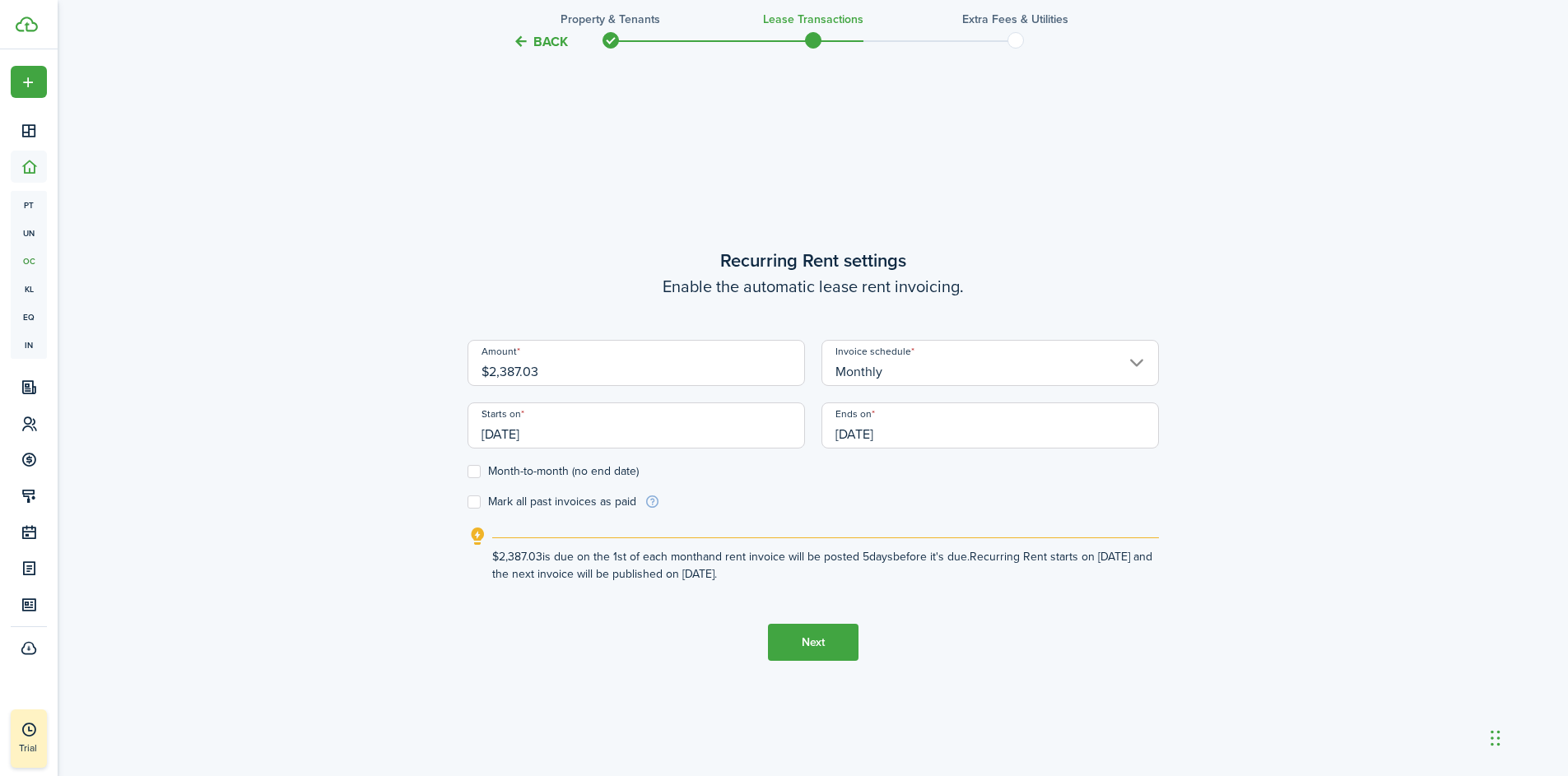
click at [467, 503] on input "Mark all past invoices as paid" at bounding box center [467, 502] width 1 height 1
checkbox input "true"
click at [806, 648] on button "Next" at bounding box center [813, 642] width 91 height 37
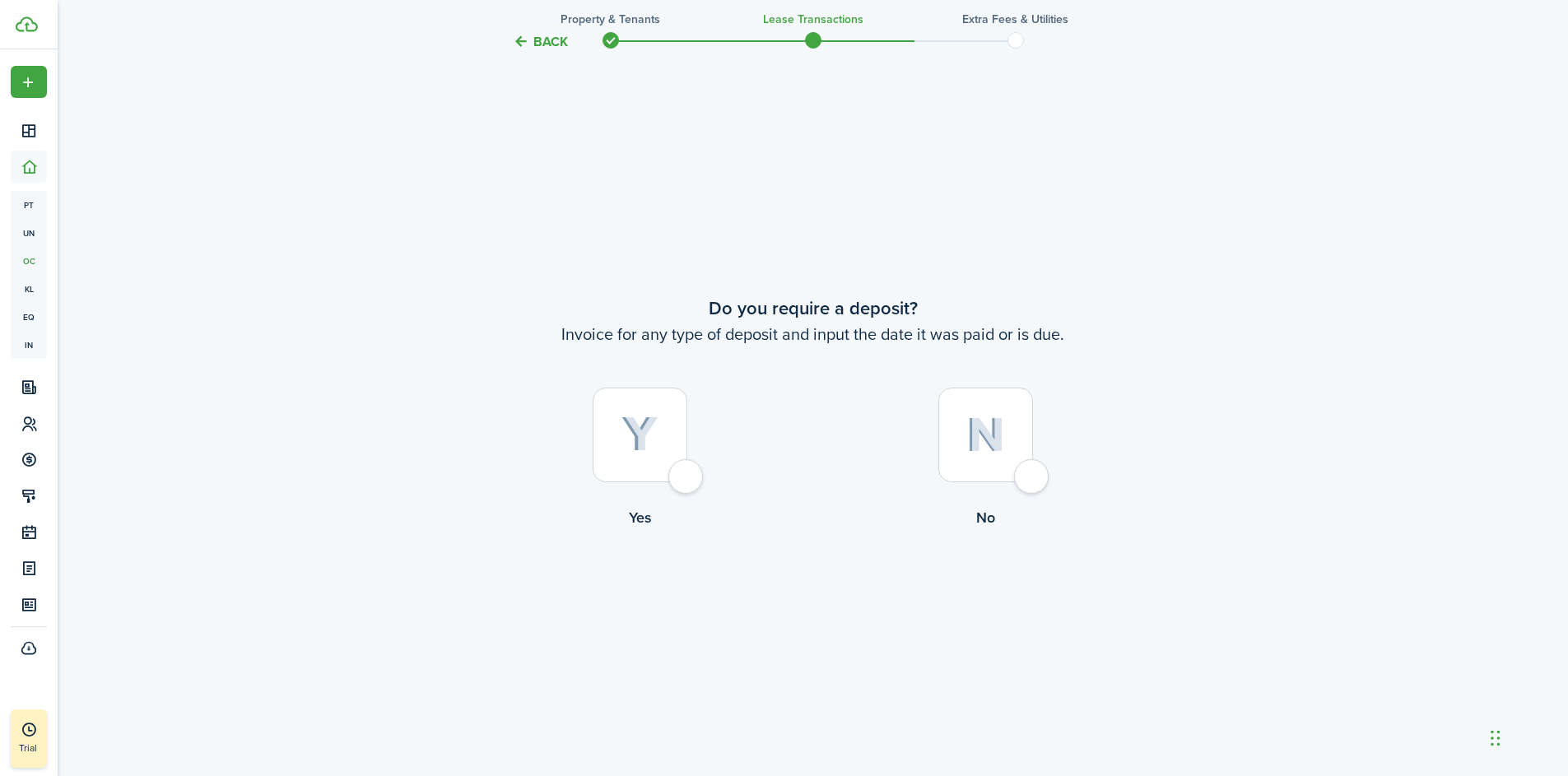
scroll to position [1441, 0]
click at [687, 476] on div at bounding box center [639, 434] width 95 height 95
radio input "true"
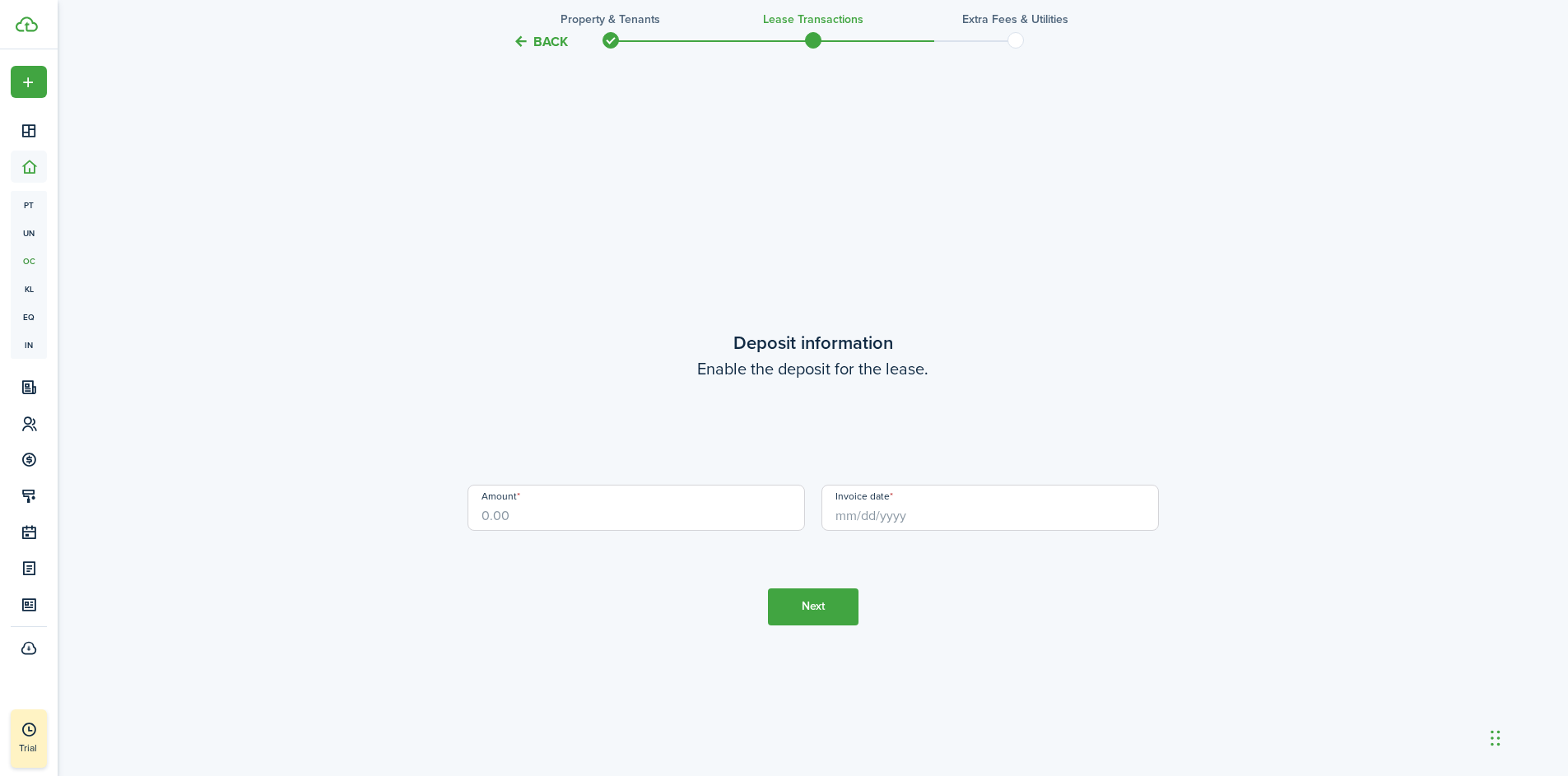
scroll to position [2216, 0]
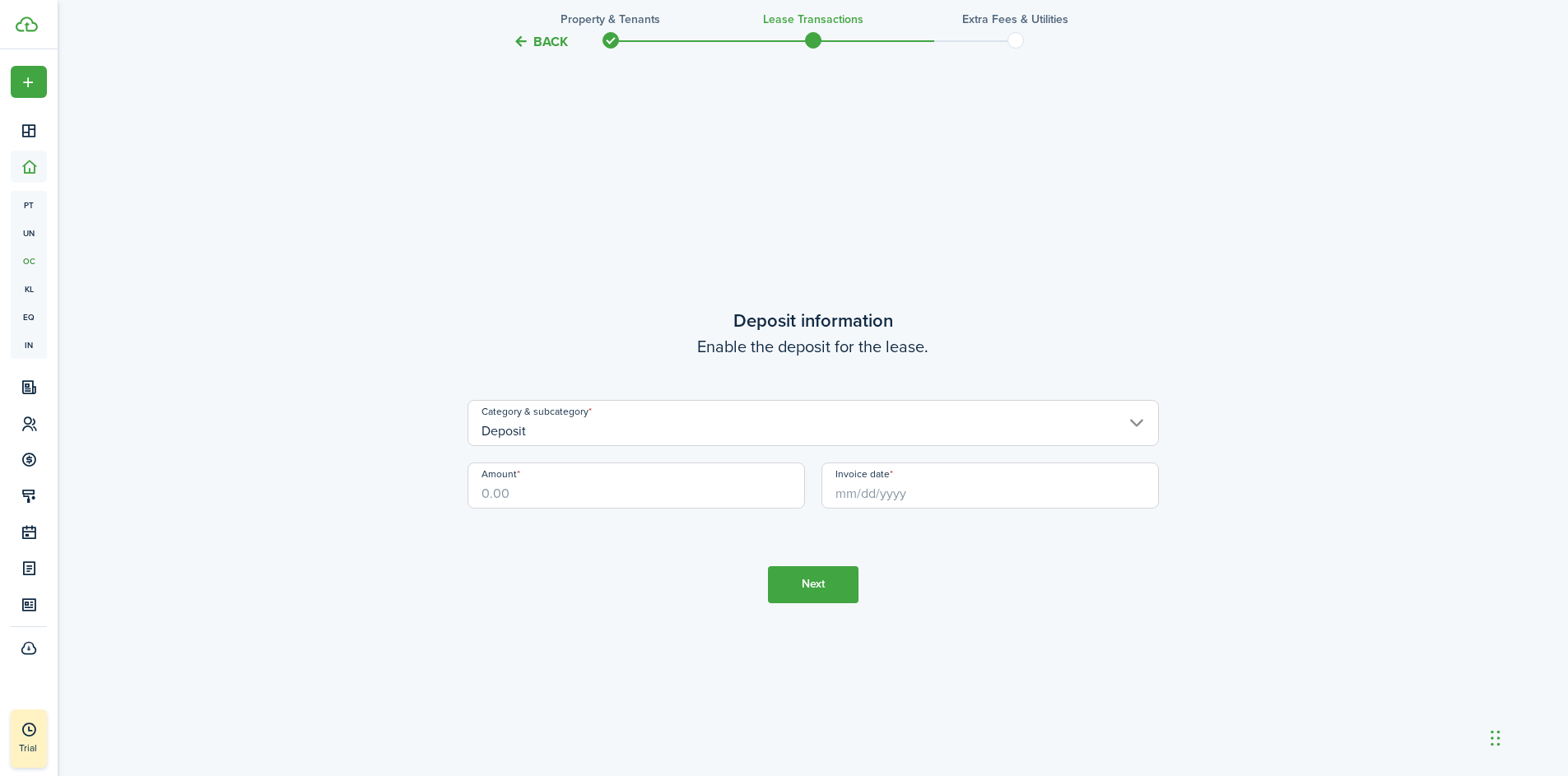
click at [594, 483] on input "Amount" at bounding box center [636, 485] width 338 height 46
click at [873, 495] on input "Invoice date" at bounding box center [990, 485] width 338 height 46
type input "$1,600.00"
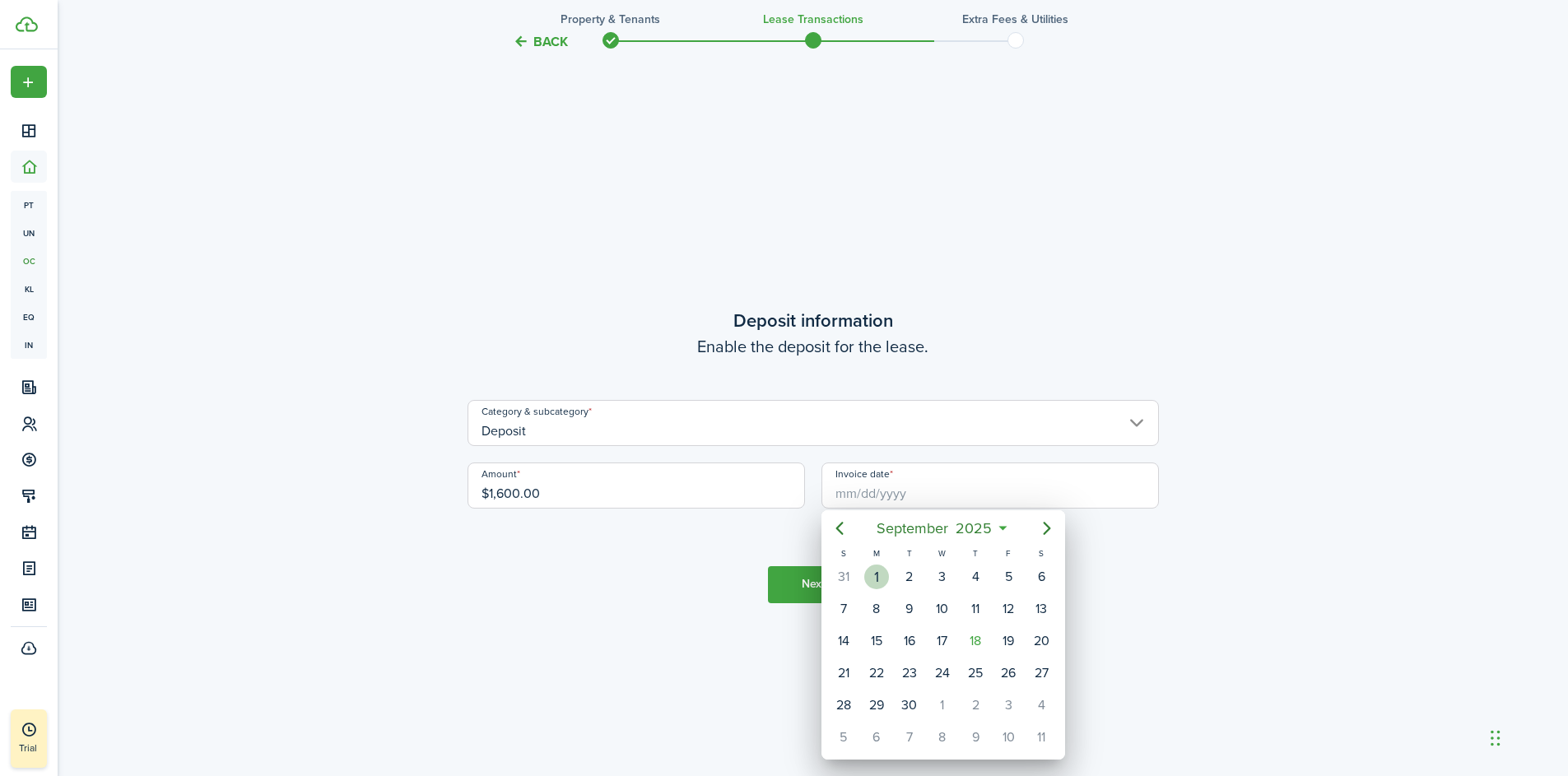
click at [882, 575] on div "1" at bounding box center [876, 576] width 24 height 24
type input "[DATE]"
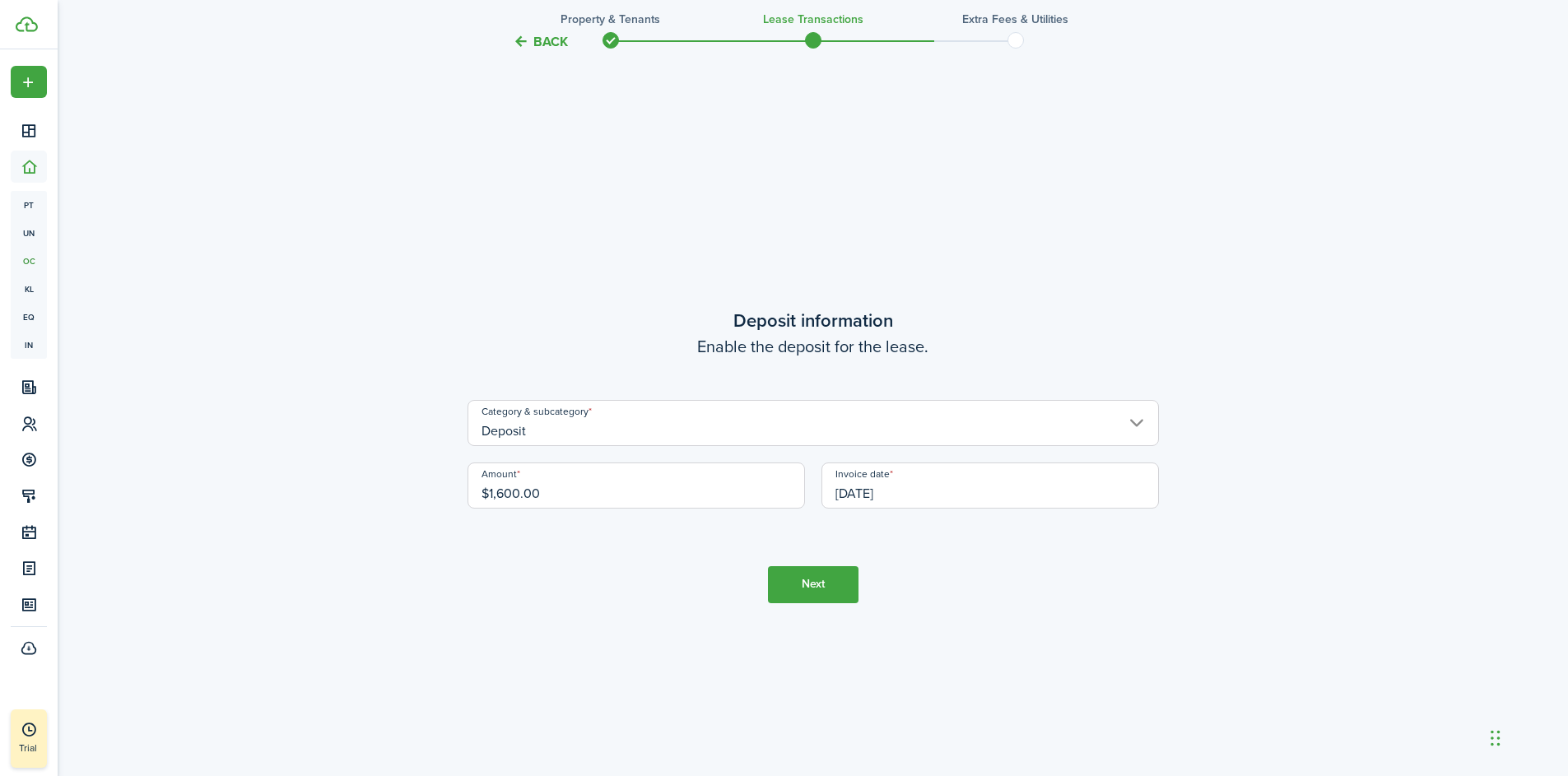
click at [819, 582] on button "Next" at bounding box center [813, 584] width 91 height 37
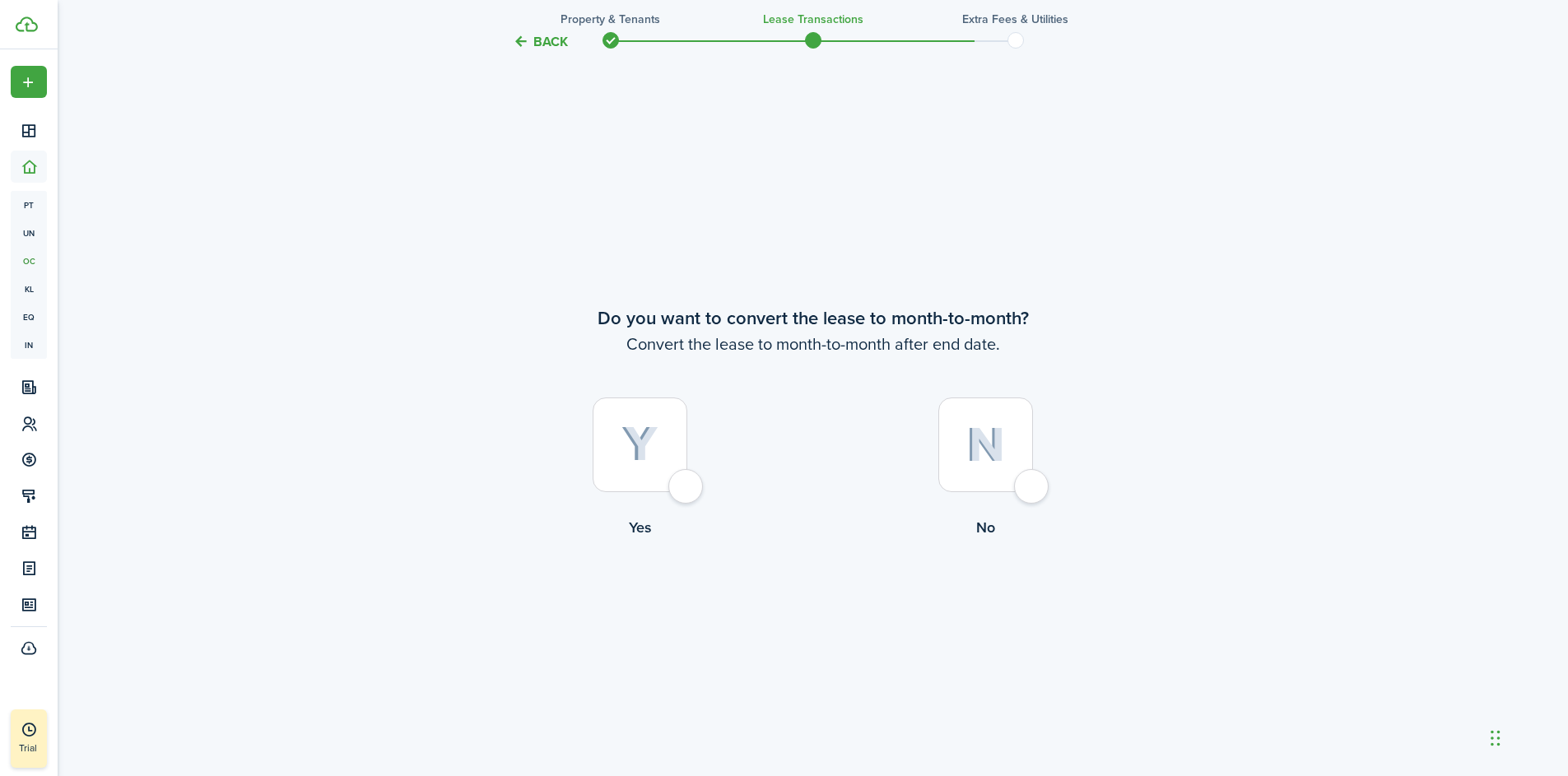
scroll to position [2992, 0]
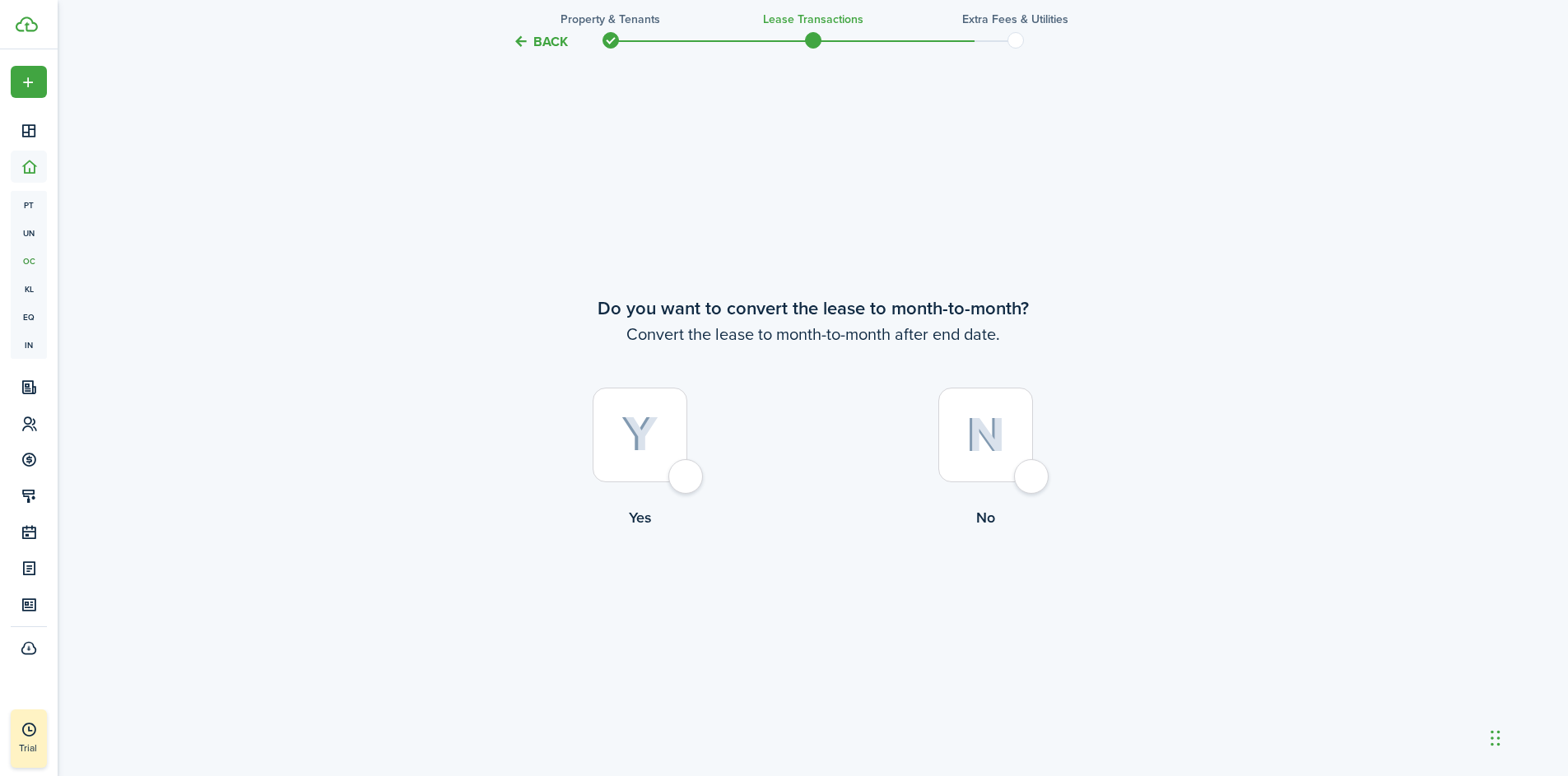
click at [684, 481] on div at bounding box center [639, 435] width 95 height 95
radio input "true"
click at [812, 594] on button "Continue" at bounding box center [813, 596] width 91 height 37
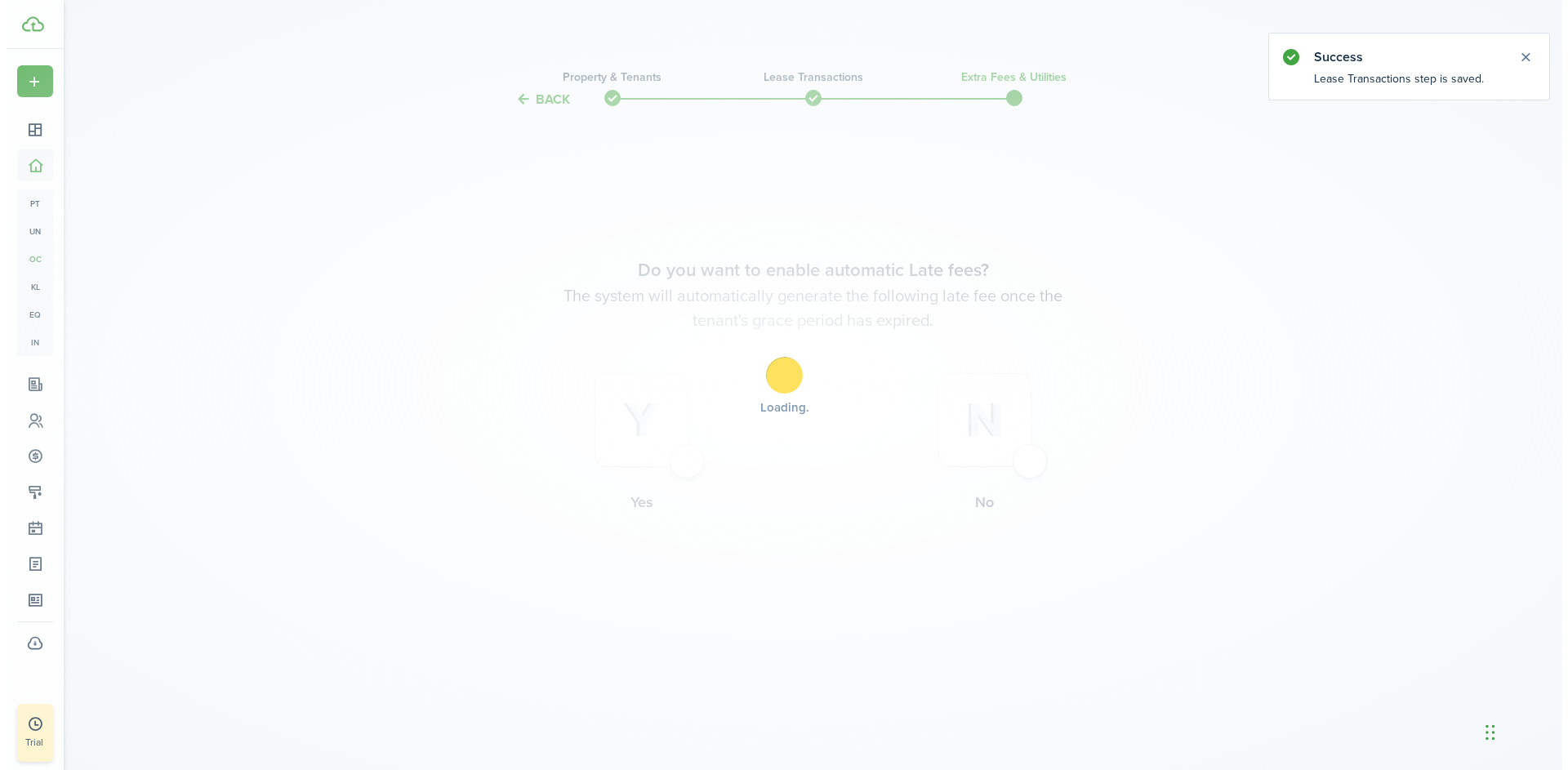
scroll to position [0, 0]
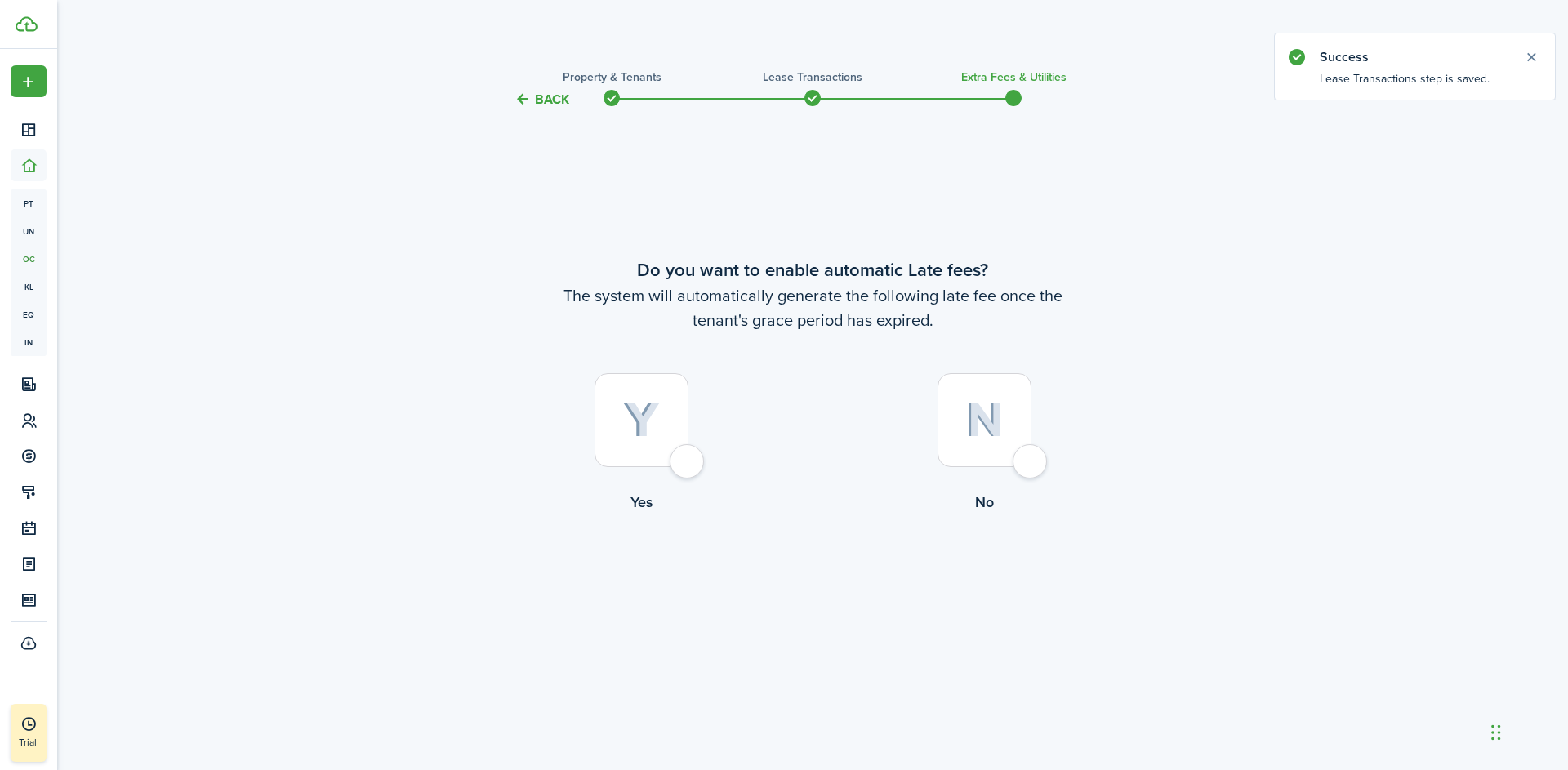
click at [703, 470] on label "Yes" at bounding box center [641, 447] width 343 height 147
radio input "true"
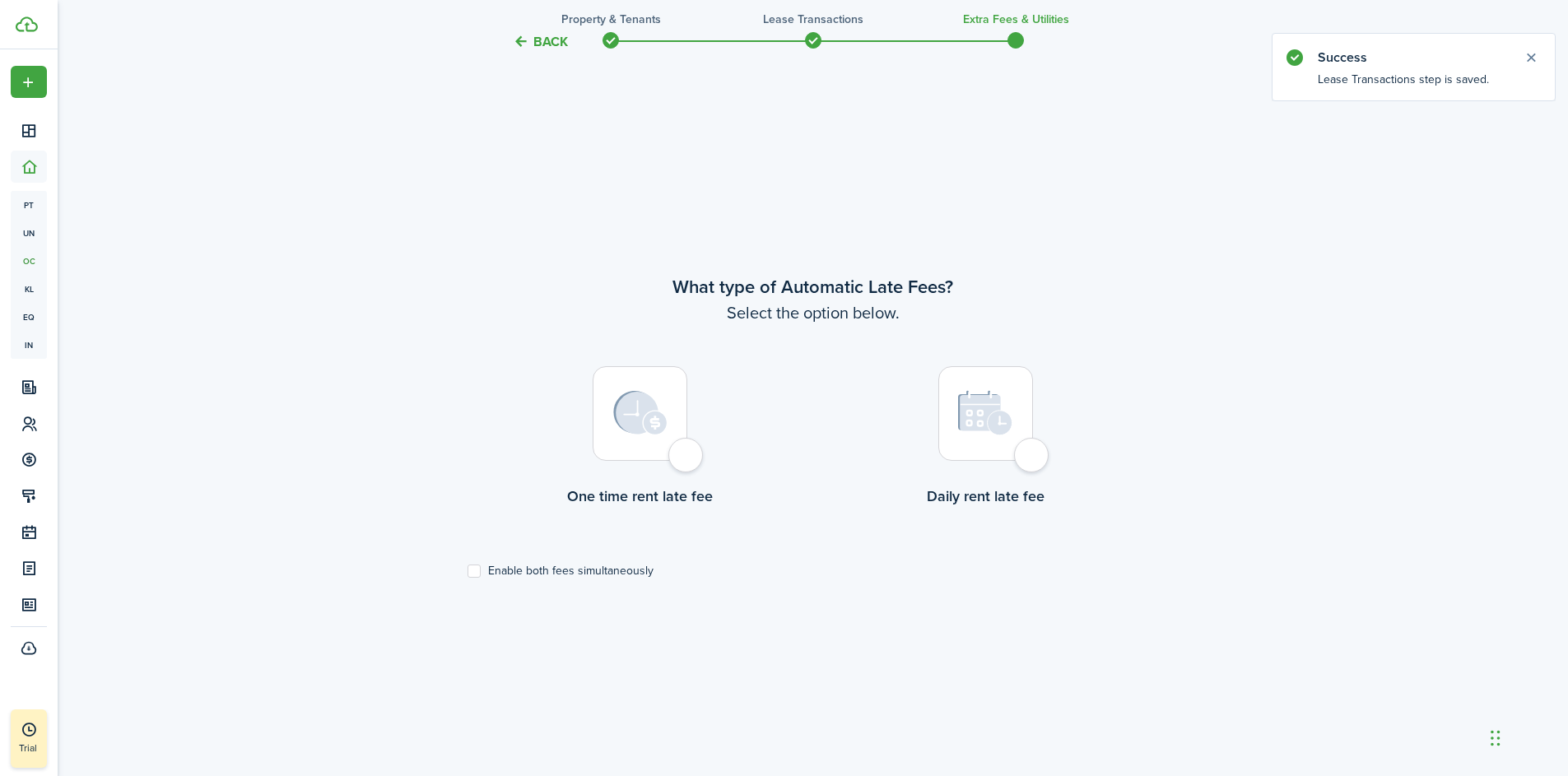
scroll to position [665, 0]
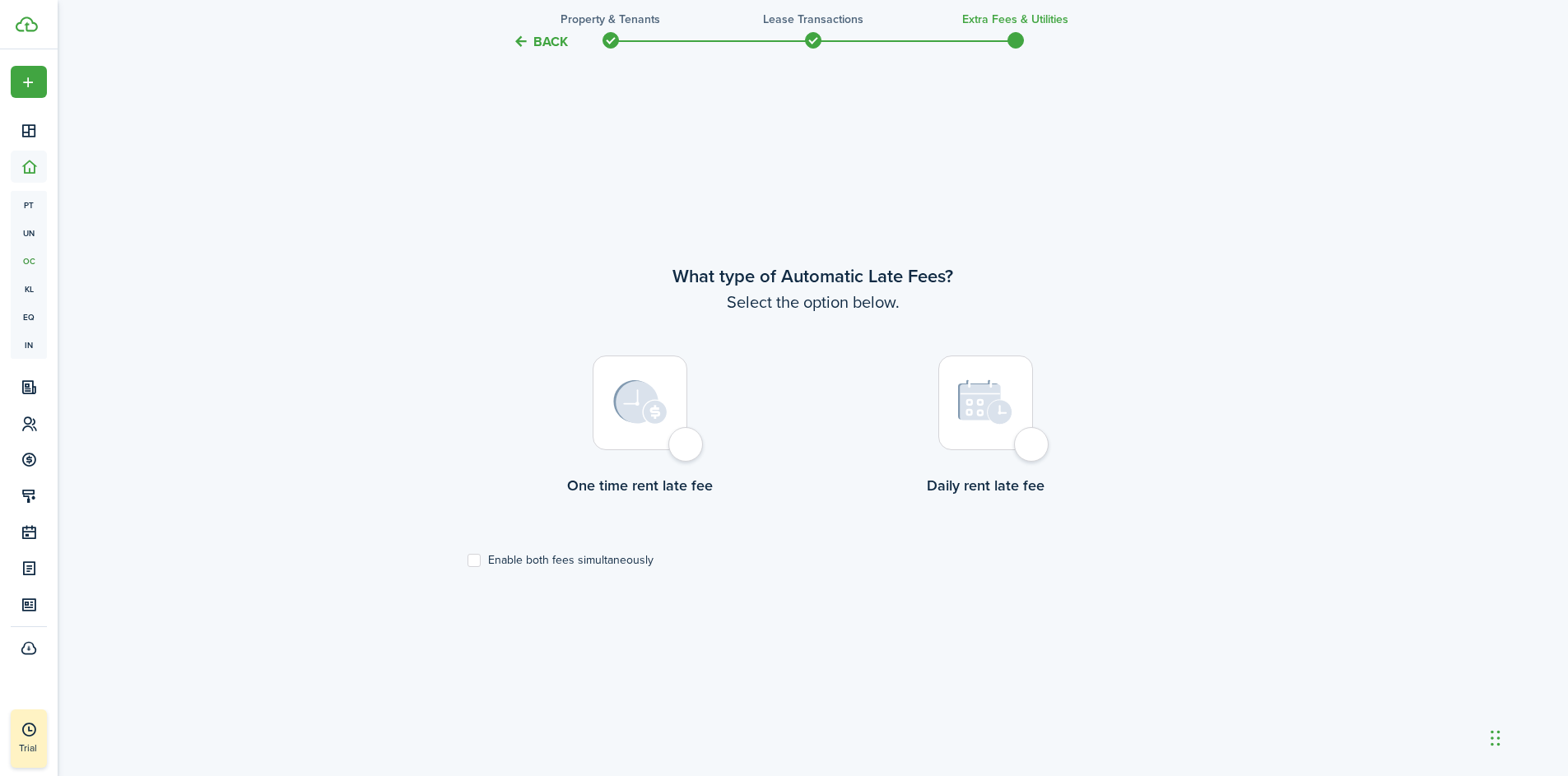
click at [757, 518] on lease-wizard-late-fee-type-choice "What type of Automatic Late Fees? Select the option below. One time rent late f…" at bounding box center [813, 415] width 692 height 304
click at [687, 442] on div at bounding box center [639, 402] width 95 height 95
radio input "true"
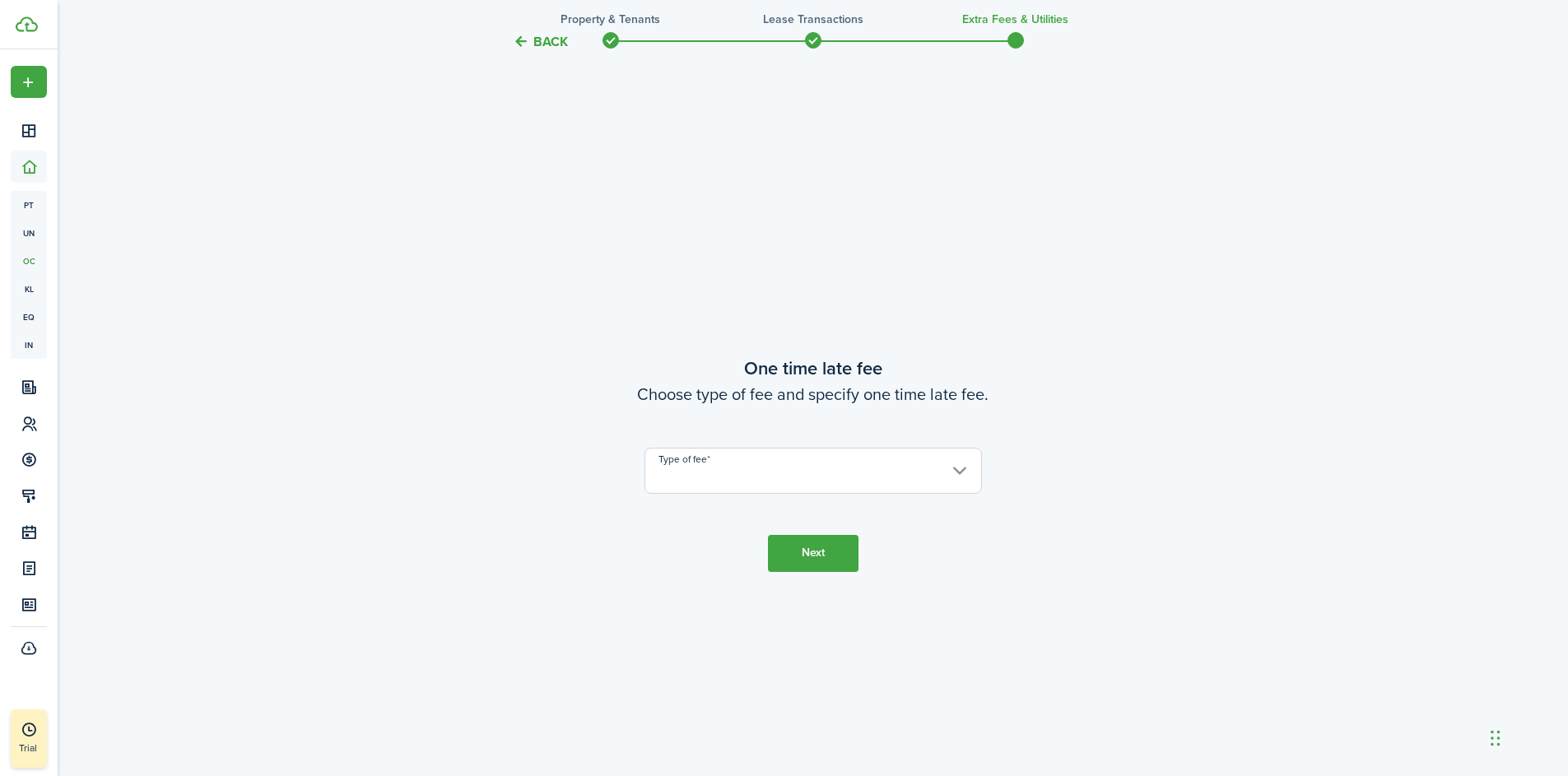
scroll to position [1441, 0]
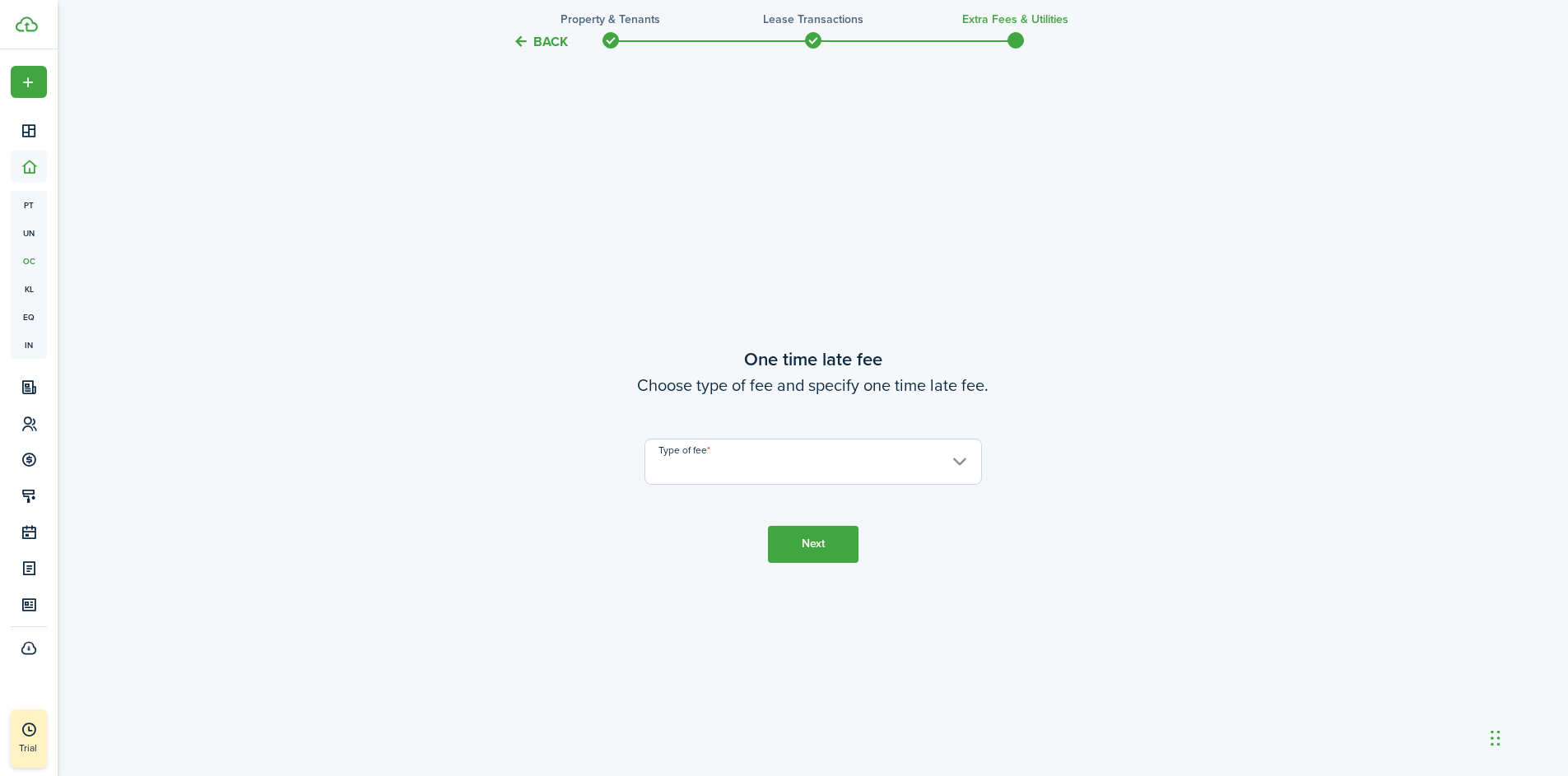
click at [728, 463] on input "Type of fee" at bounding box center [813, 461] width 338 height 46
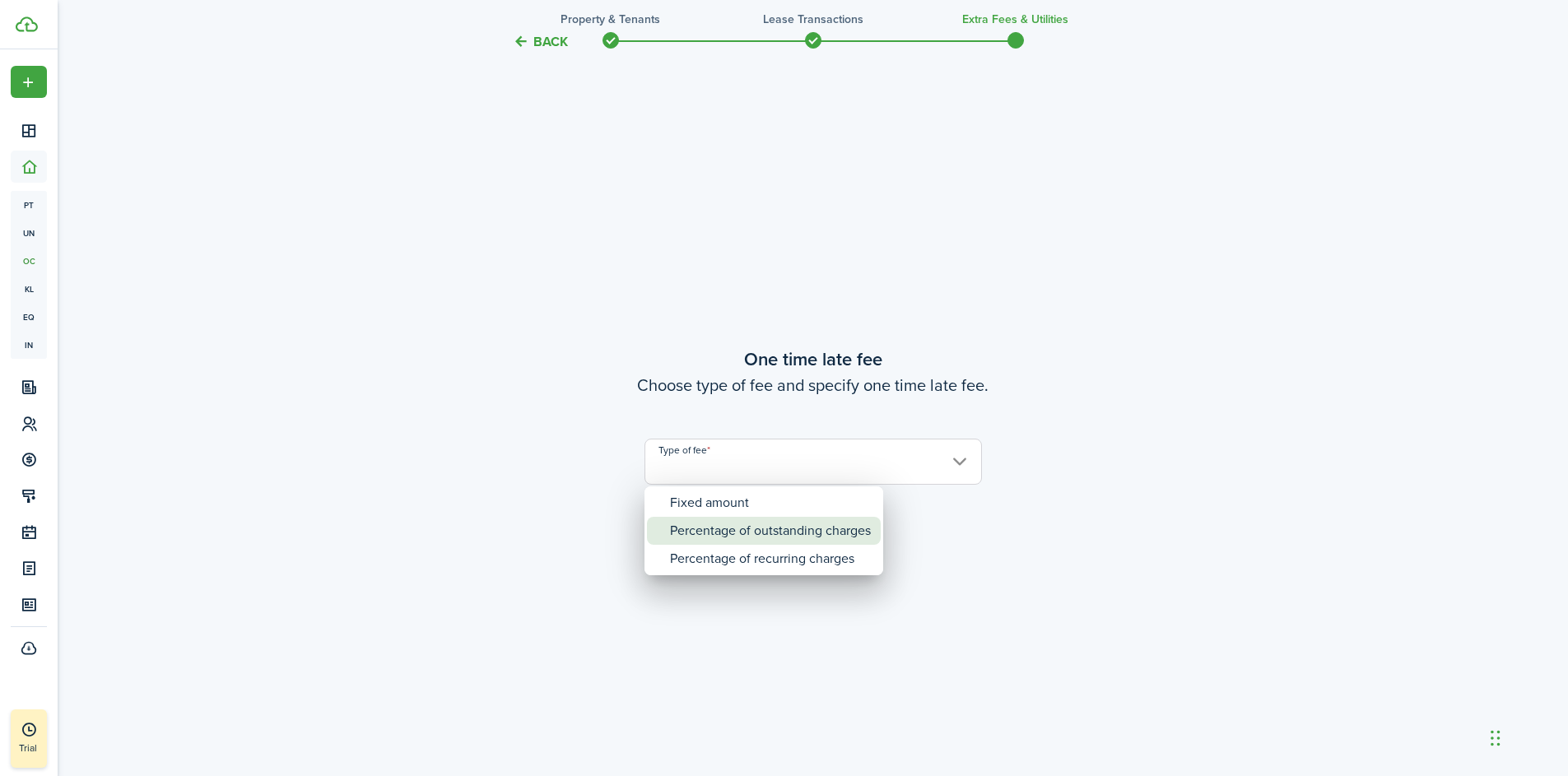
click at [755, 530] on div "Percentage of outstanding charges" at bounding box center [770, 530] width 201 height 28
type input "Percentage of outstanding charges"
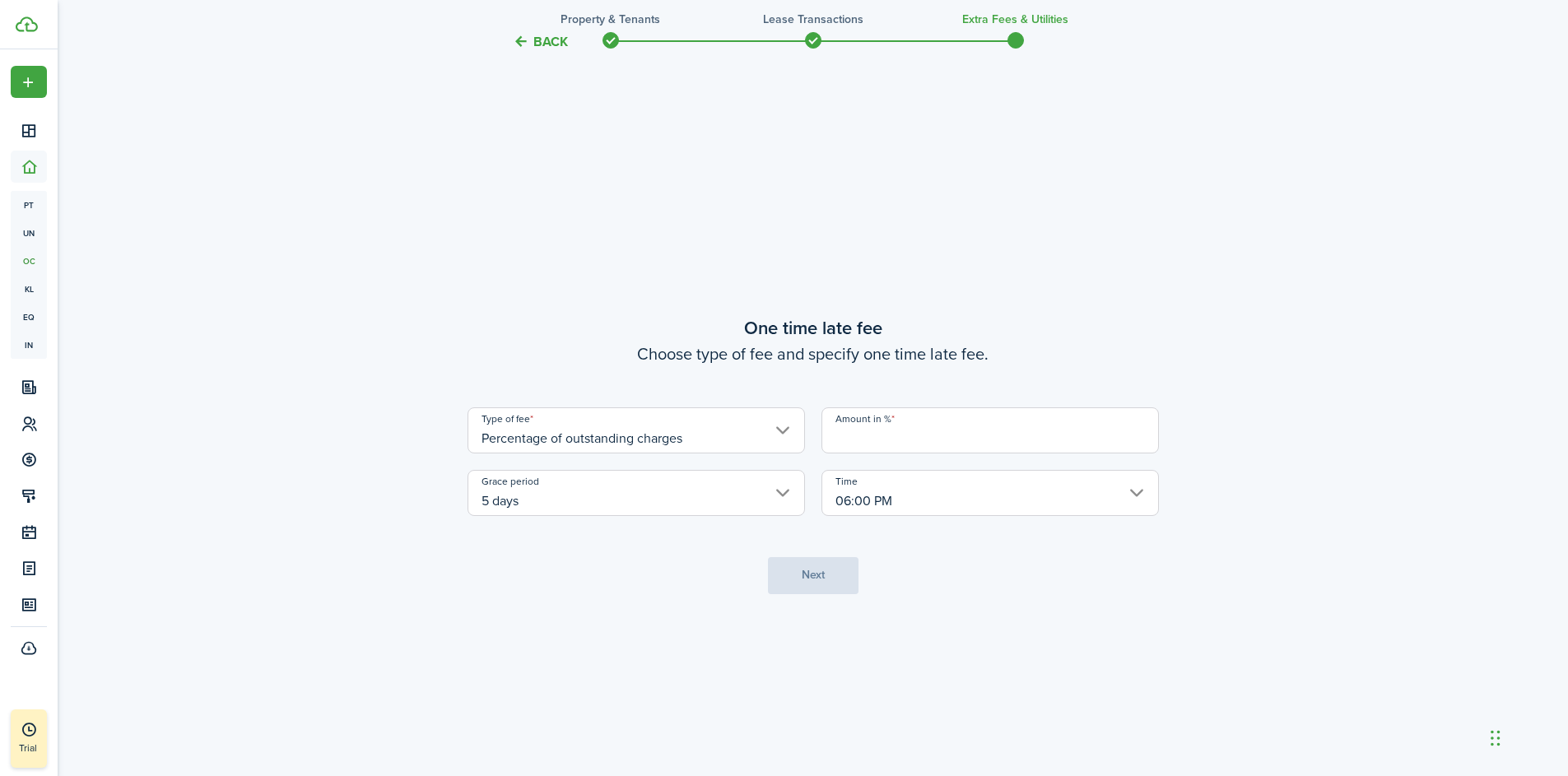
click at [916, 498] on input "06:00 PM" at bounding box center [990, 492] width 338 height 46
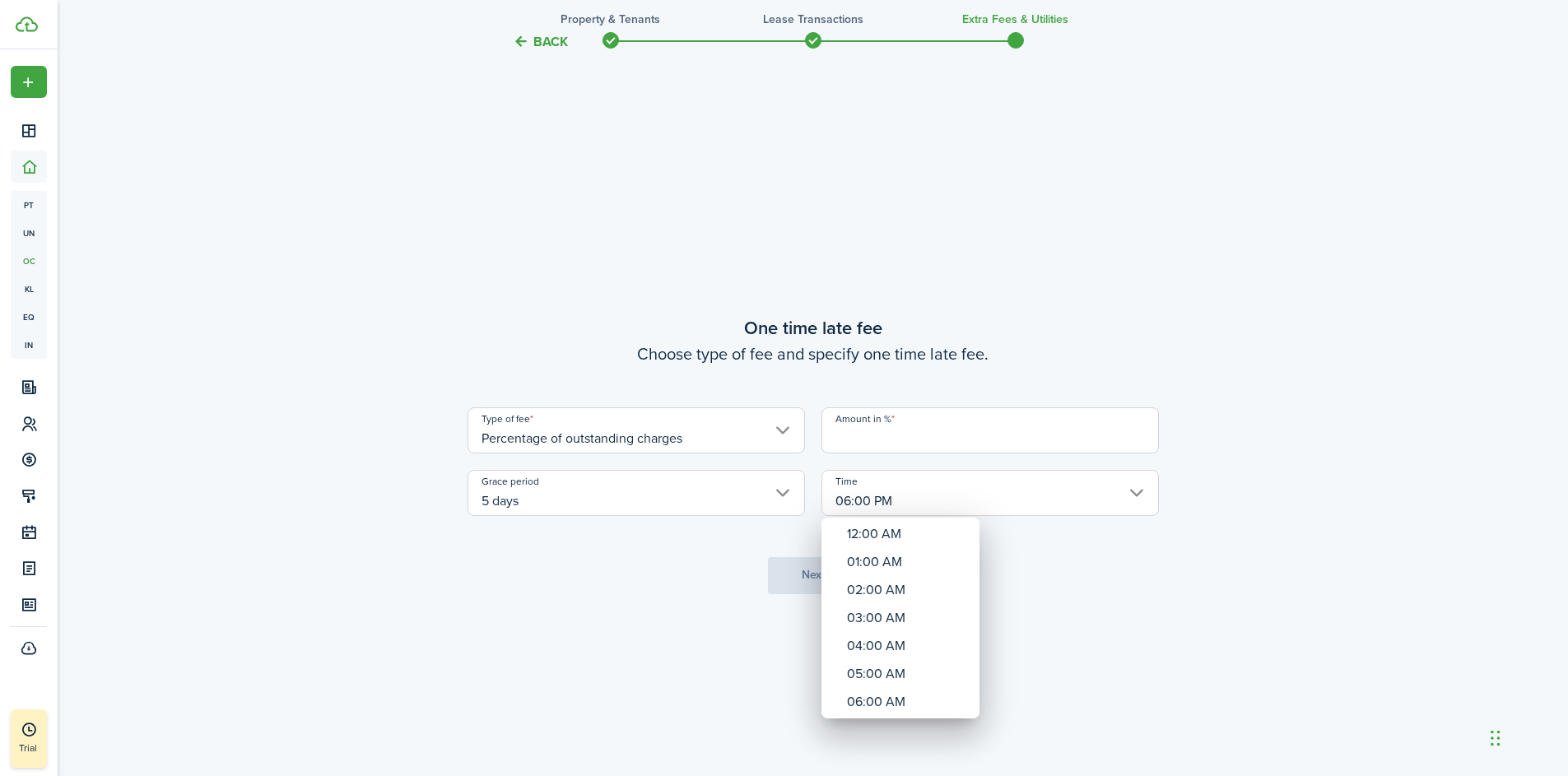
click at [927, 431] on div at bounding box center [784, 388] width 1832 height 1039
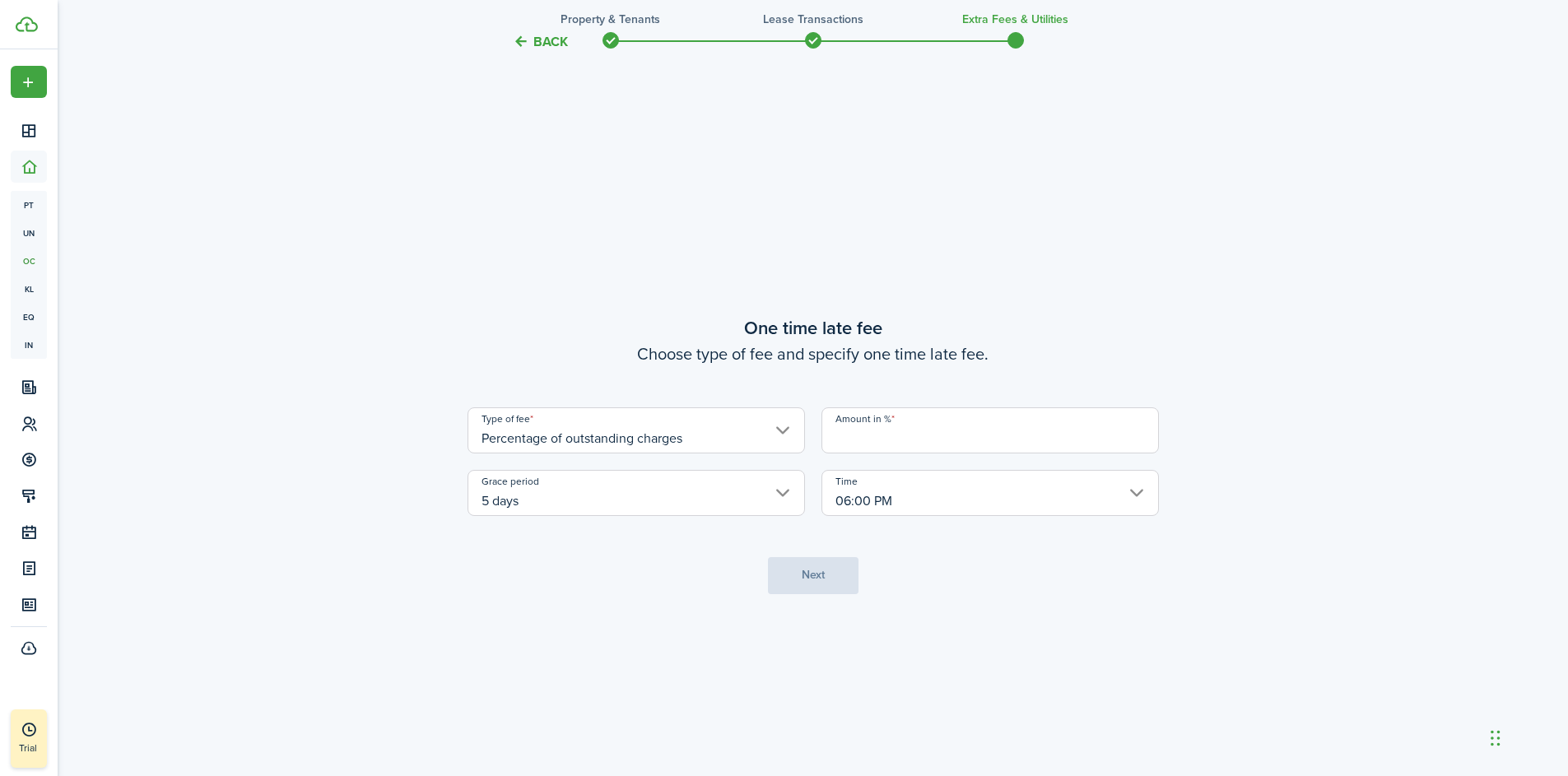
click at [885, 436] on input "Amount in %" at bounding box center [990, 429] width 338 height 46
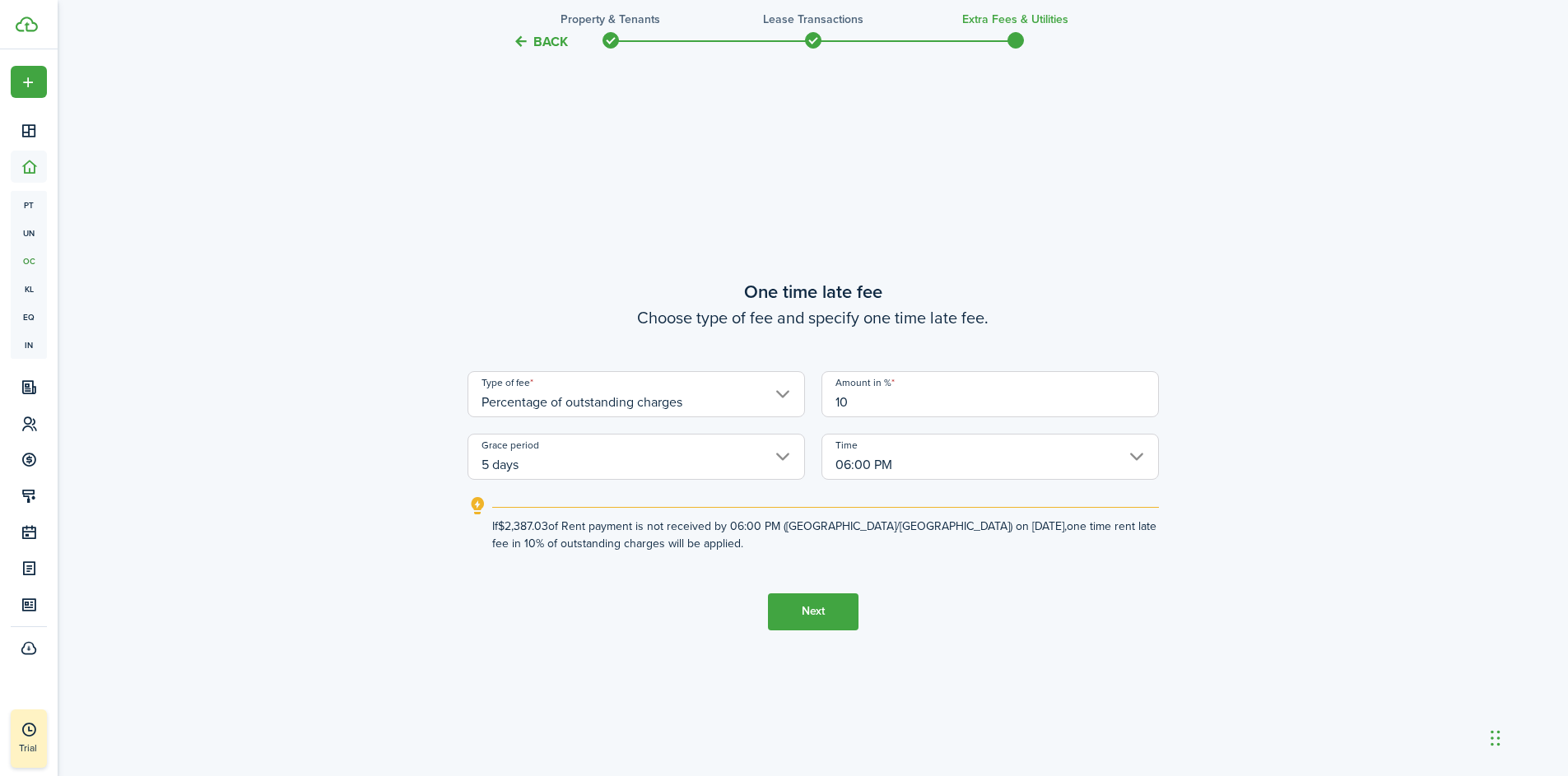
type input "10"
click at [812, 609] on button "Next" at bounding box center [813, 611] width 91 height 37
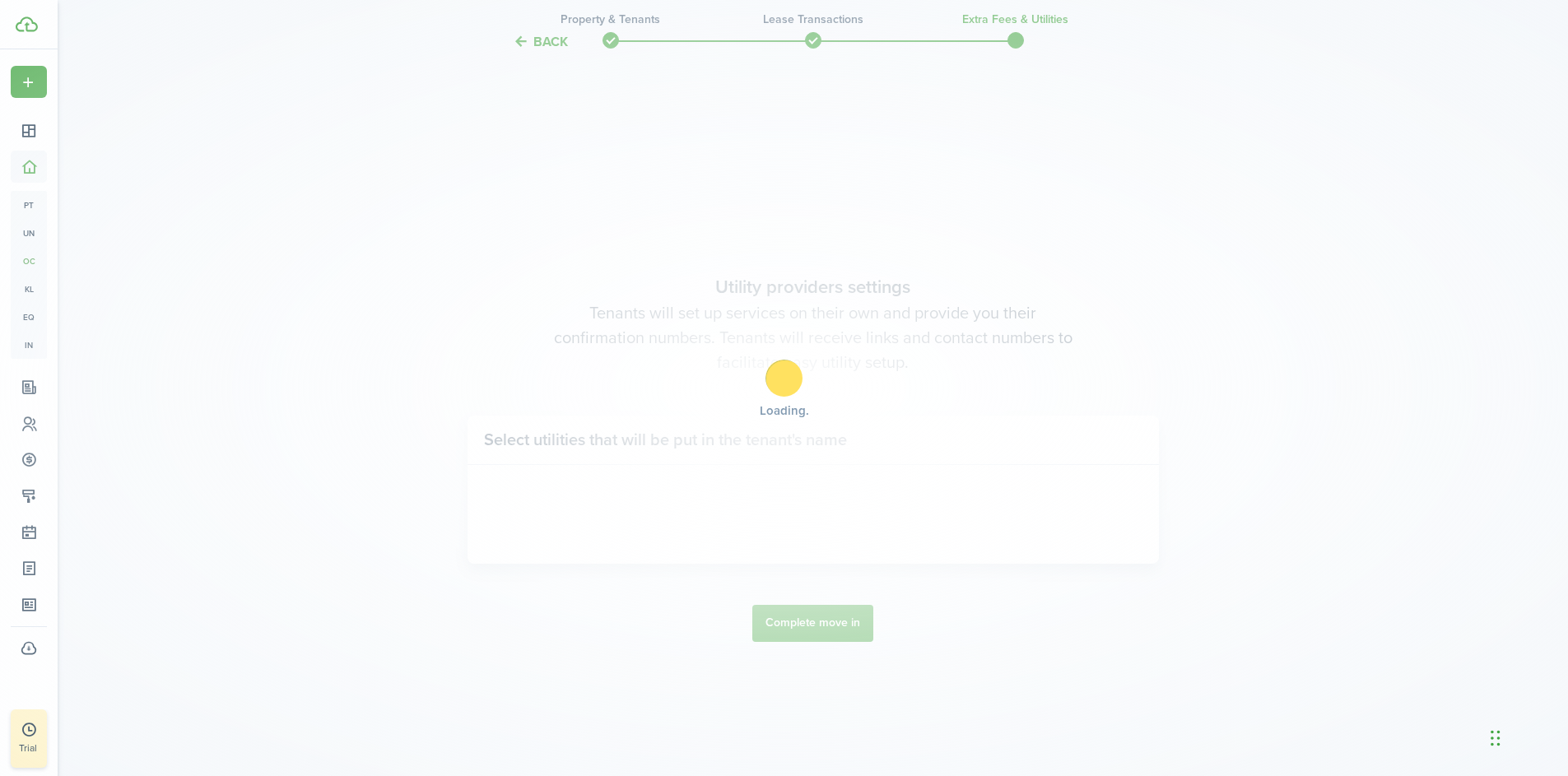
scroll to position [2216, 0]
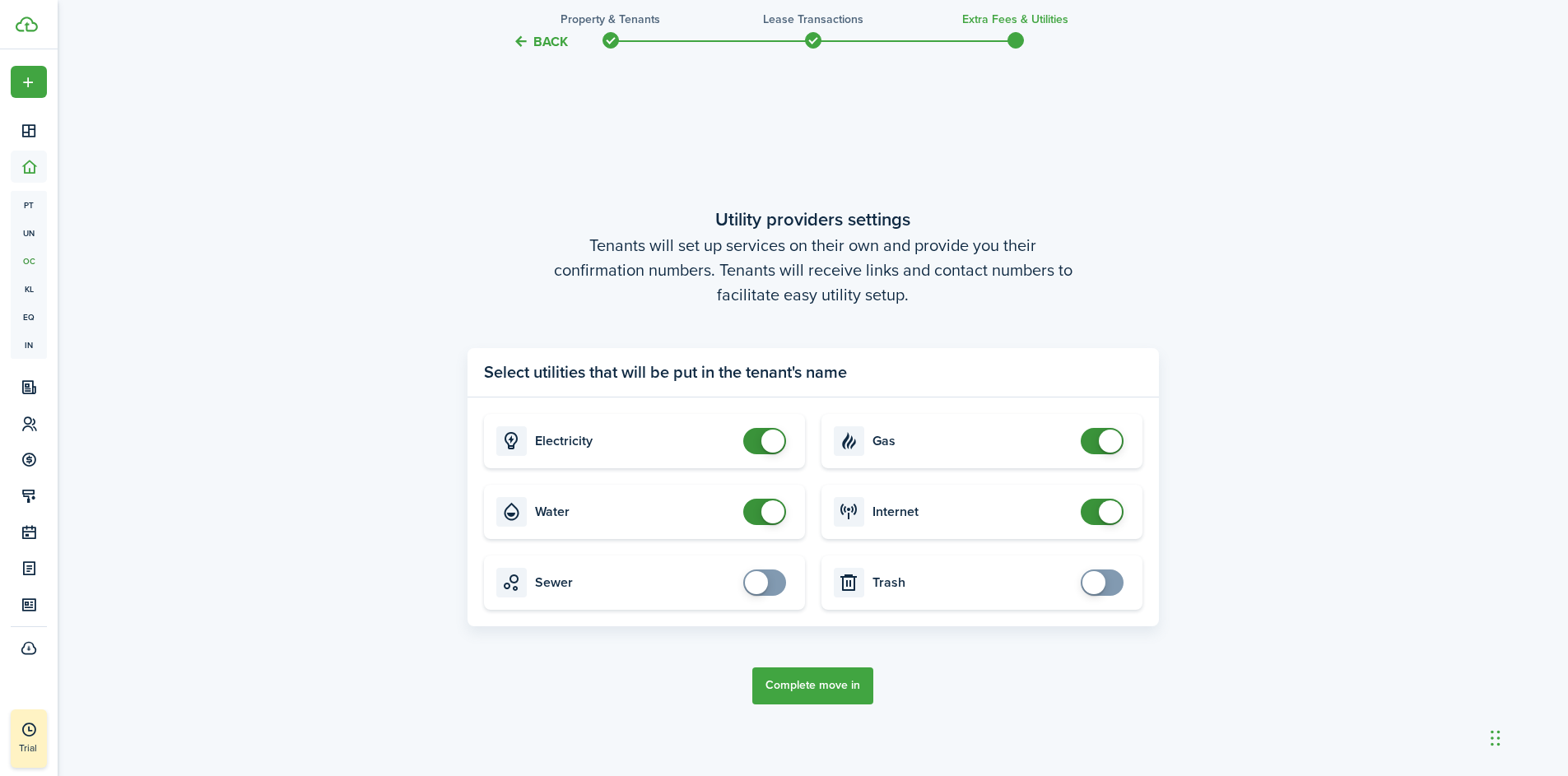
checkbox input "false"
click at [772, 449] on span at bounding box center [774, 441] width 23 height 23
checkbox input "false"
click at [766, 510] on span at bounding box center [774, 512] width 23 height 23
checkbox input "false"
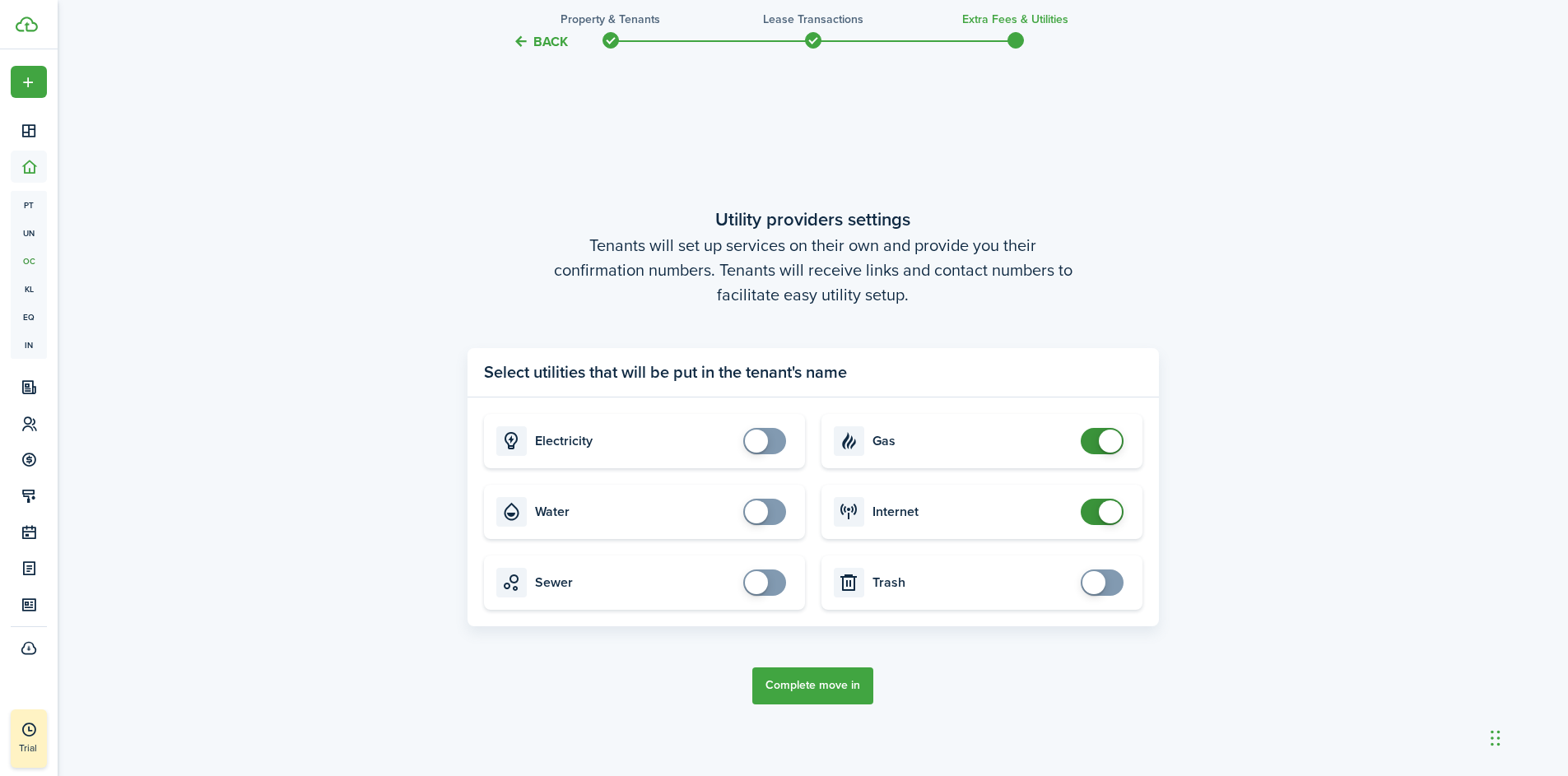
click at [1107, 442] on span at bounding box center [1110, 441] width 23 height 23
checkbox input "false"
click at [1094, 515] on span at bounding box center [1102, 511] width 16 height 26
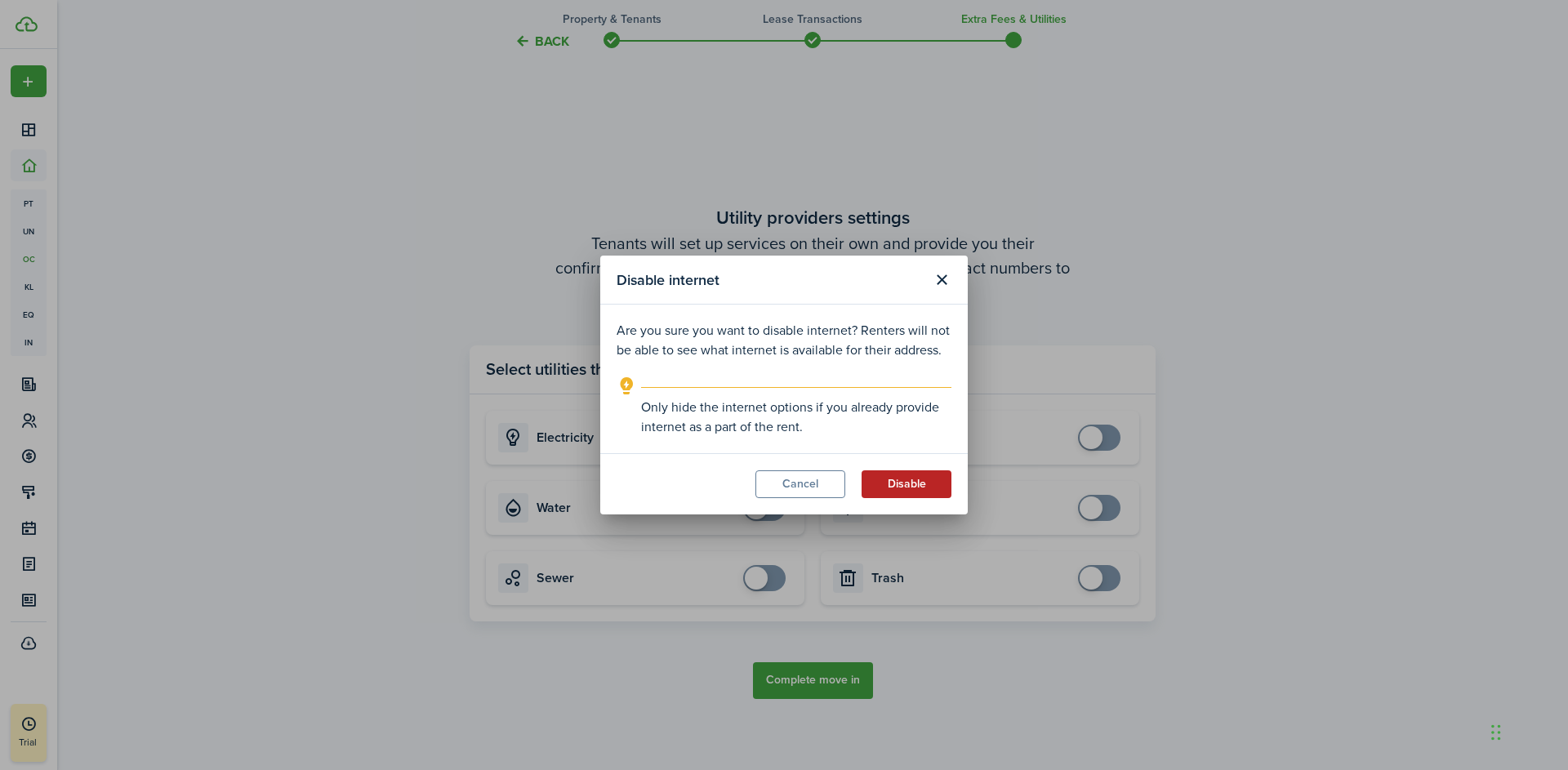
click at [903, 481] on button "Disable" at bounding box center [906, 484] width 90 height 28
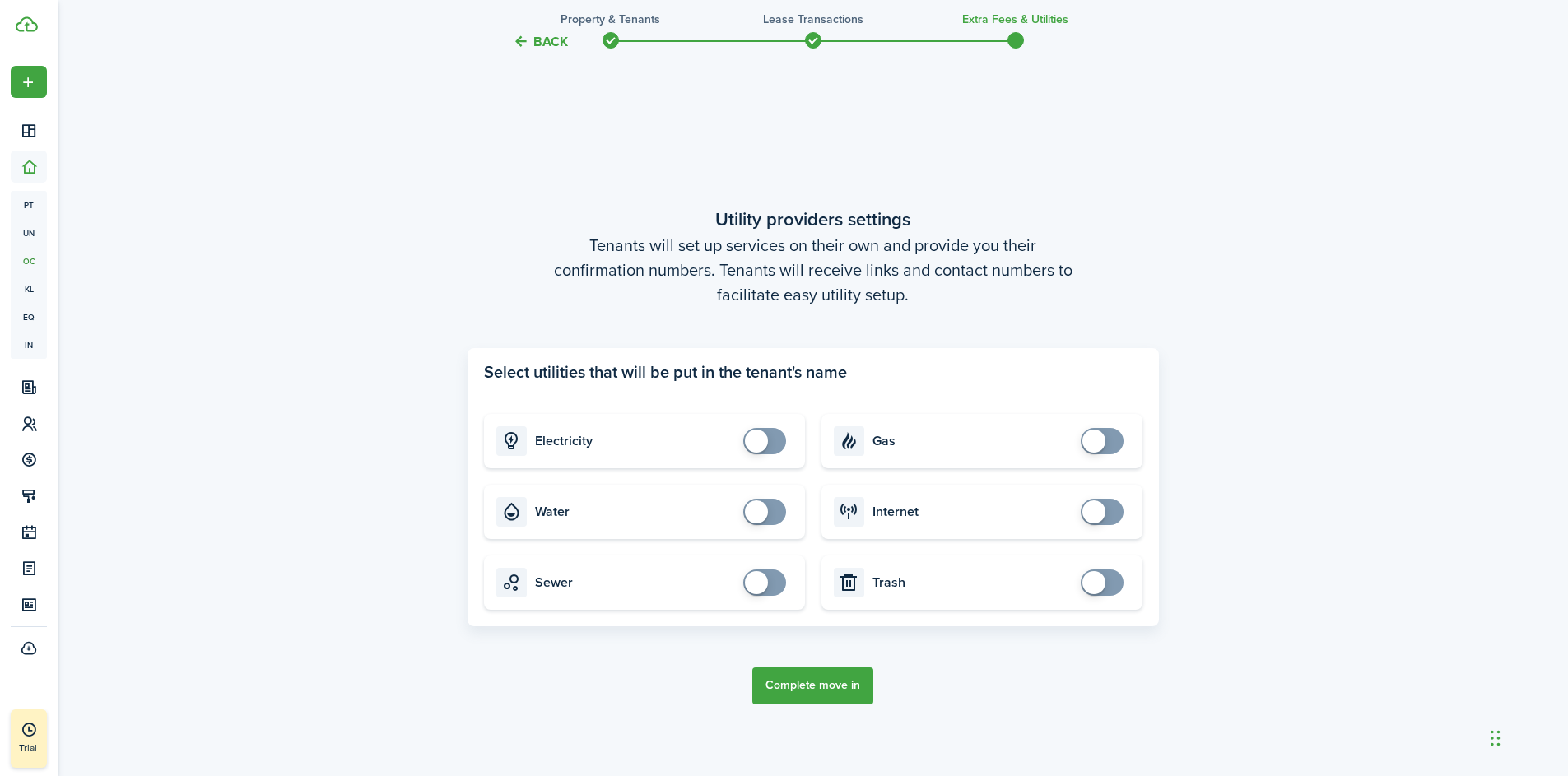
click at [831, 681] on button "Complete move in" at bounding box center [812, 685] width 121 height 37
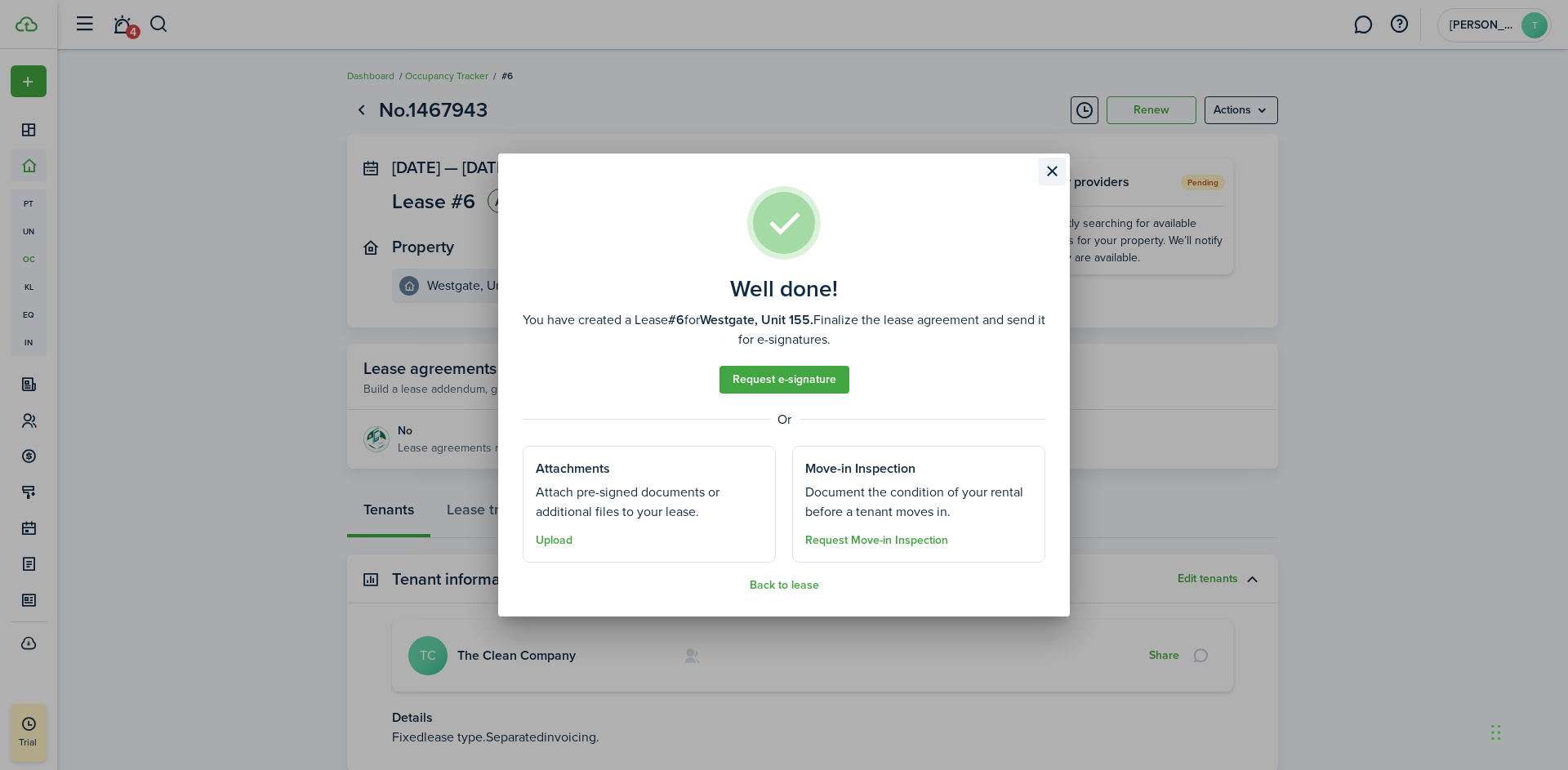
click at [1055, 169] on button "Close modal" at bounding box center [1052, 171] width 28 height 28
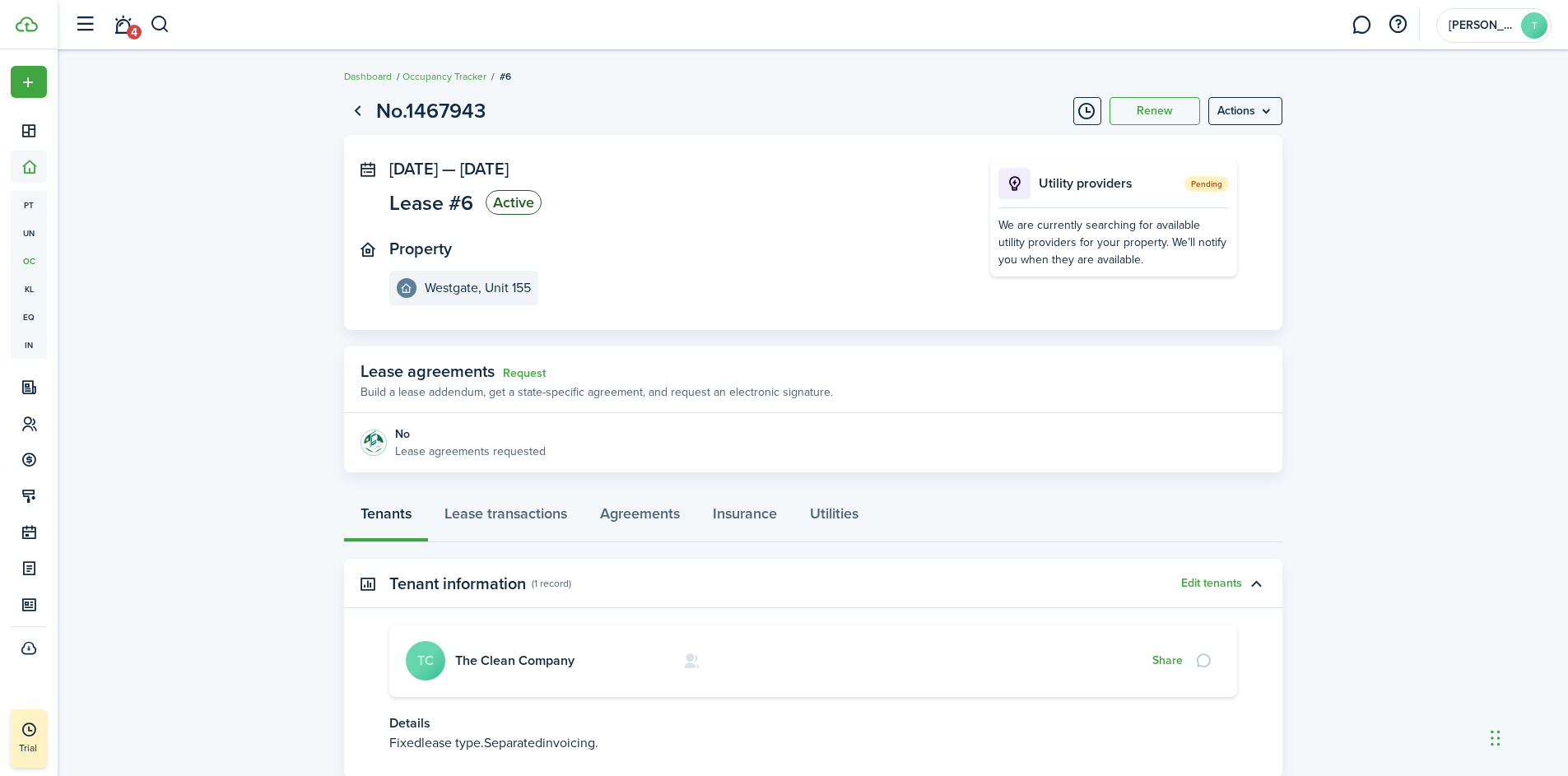
scroll to position [113, 0]
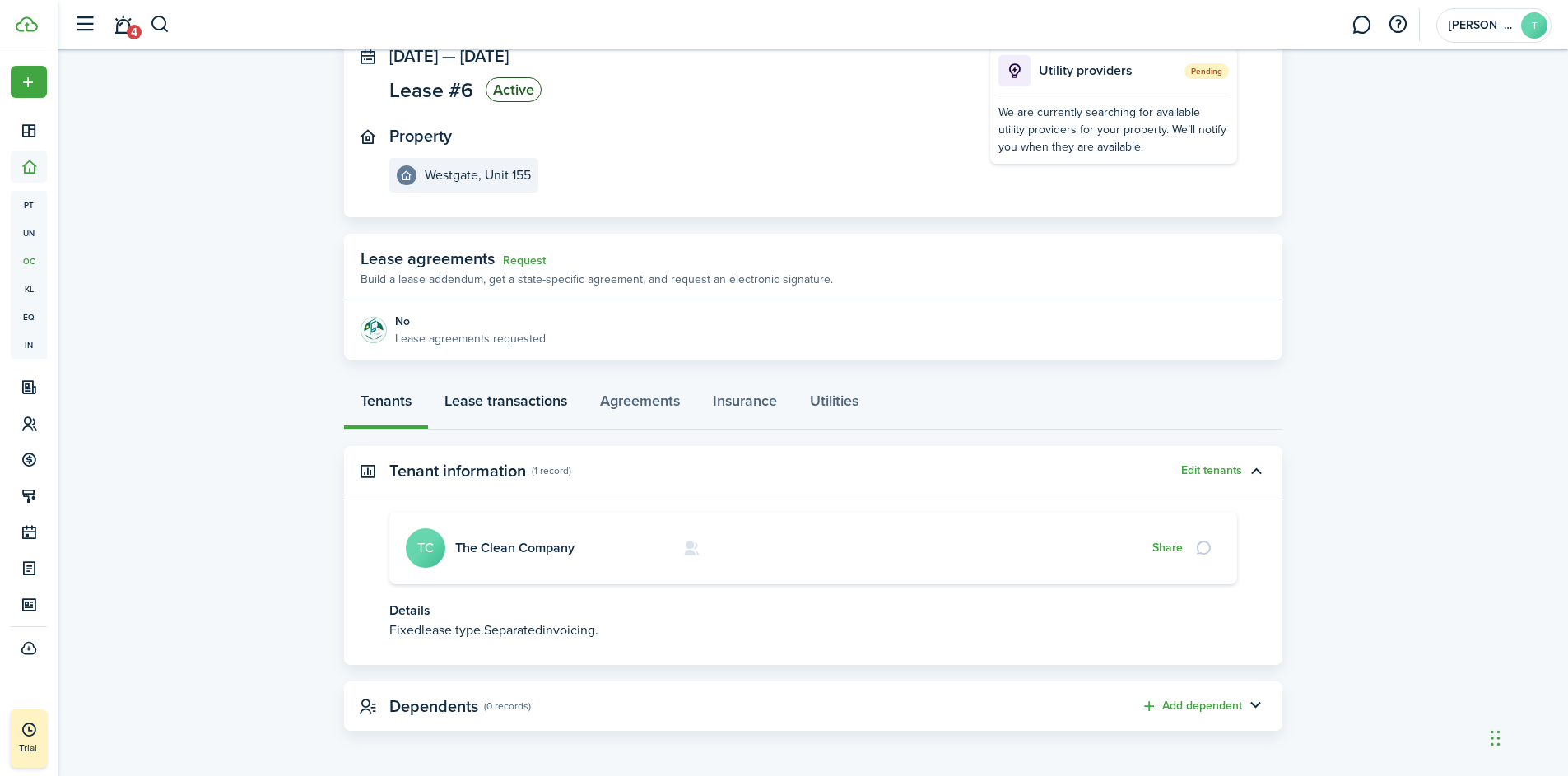
click at [481, 408] on link "Lease transactions" at bounding box center [505, 404] width 156 height 50
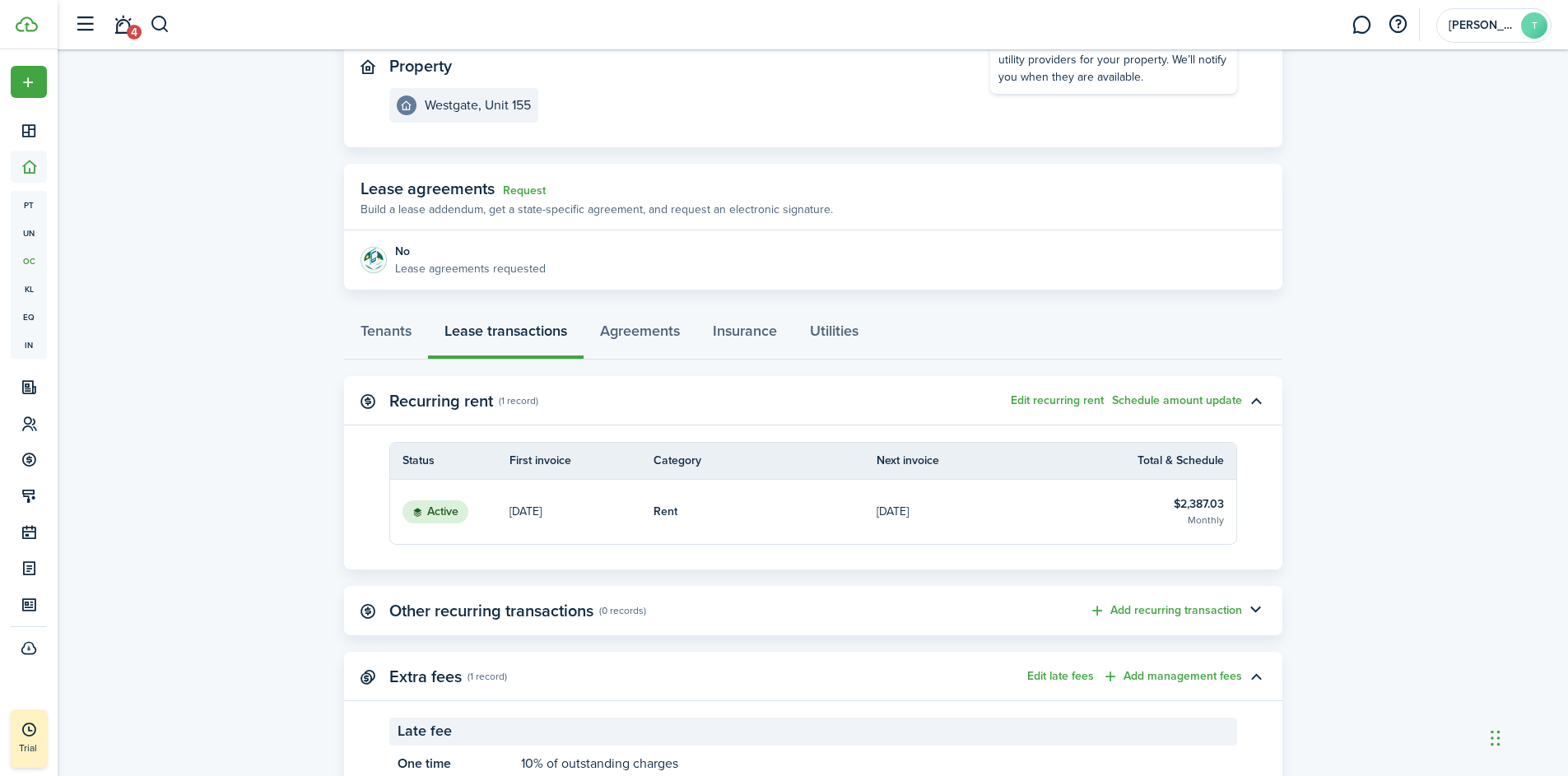
scroll to position [226, 0]
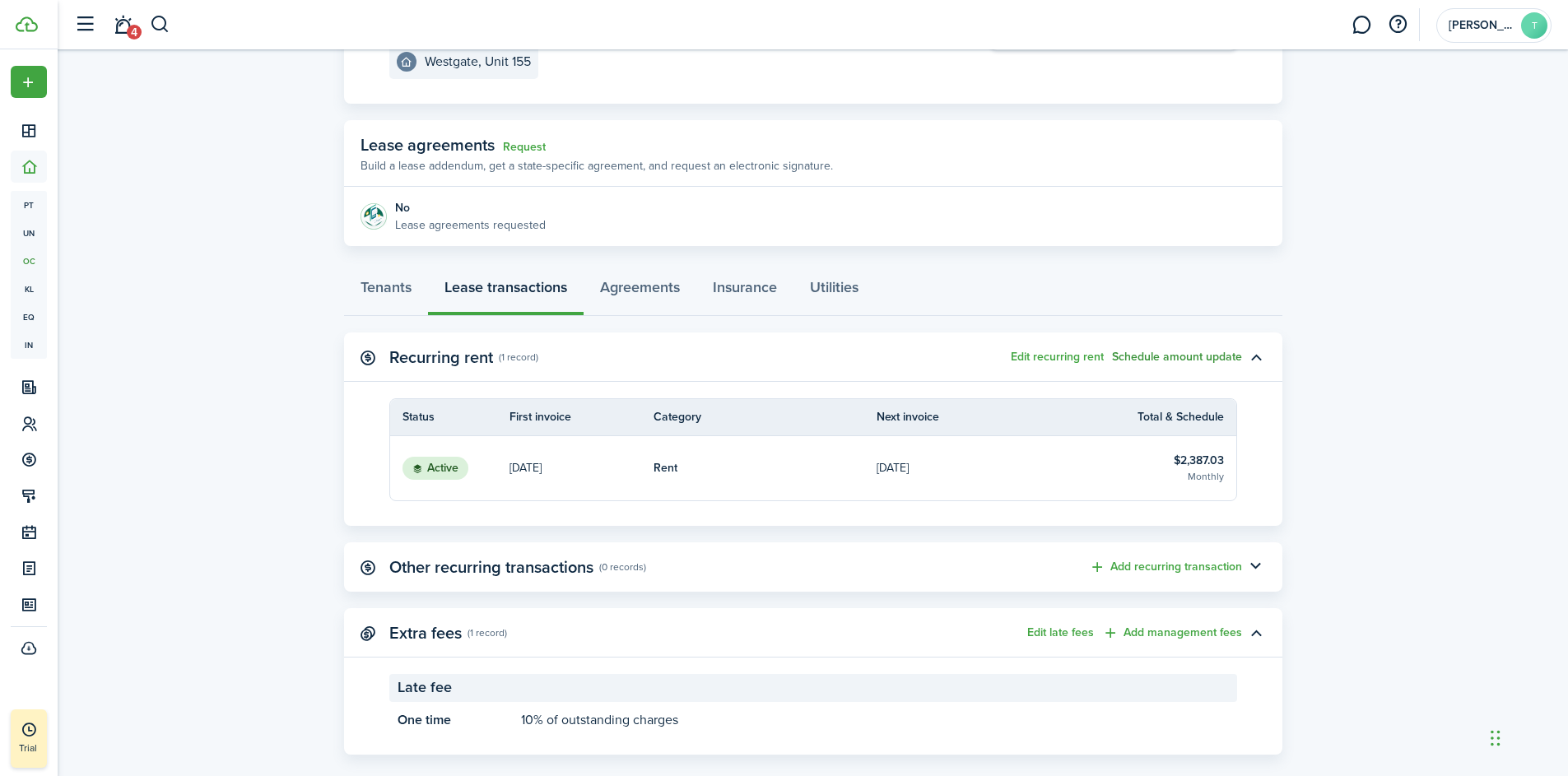
click at [1145, 354] on button "Schedule amount update" at bounding box center [1177, 356] width 130 height 14
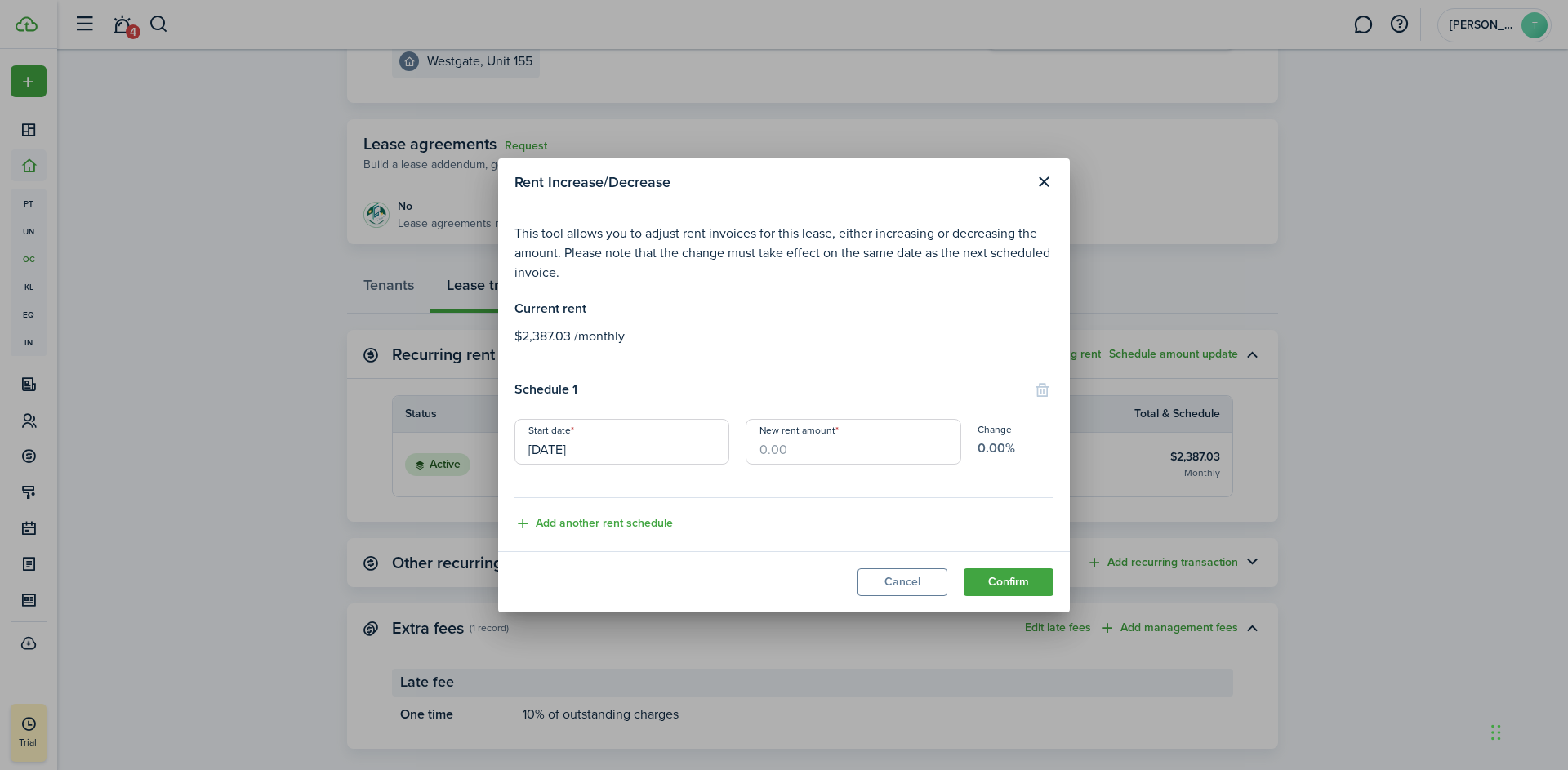
click at [637, 452] on input "[DATE]" at bounding box center [622, 441] width 214 height 46
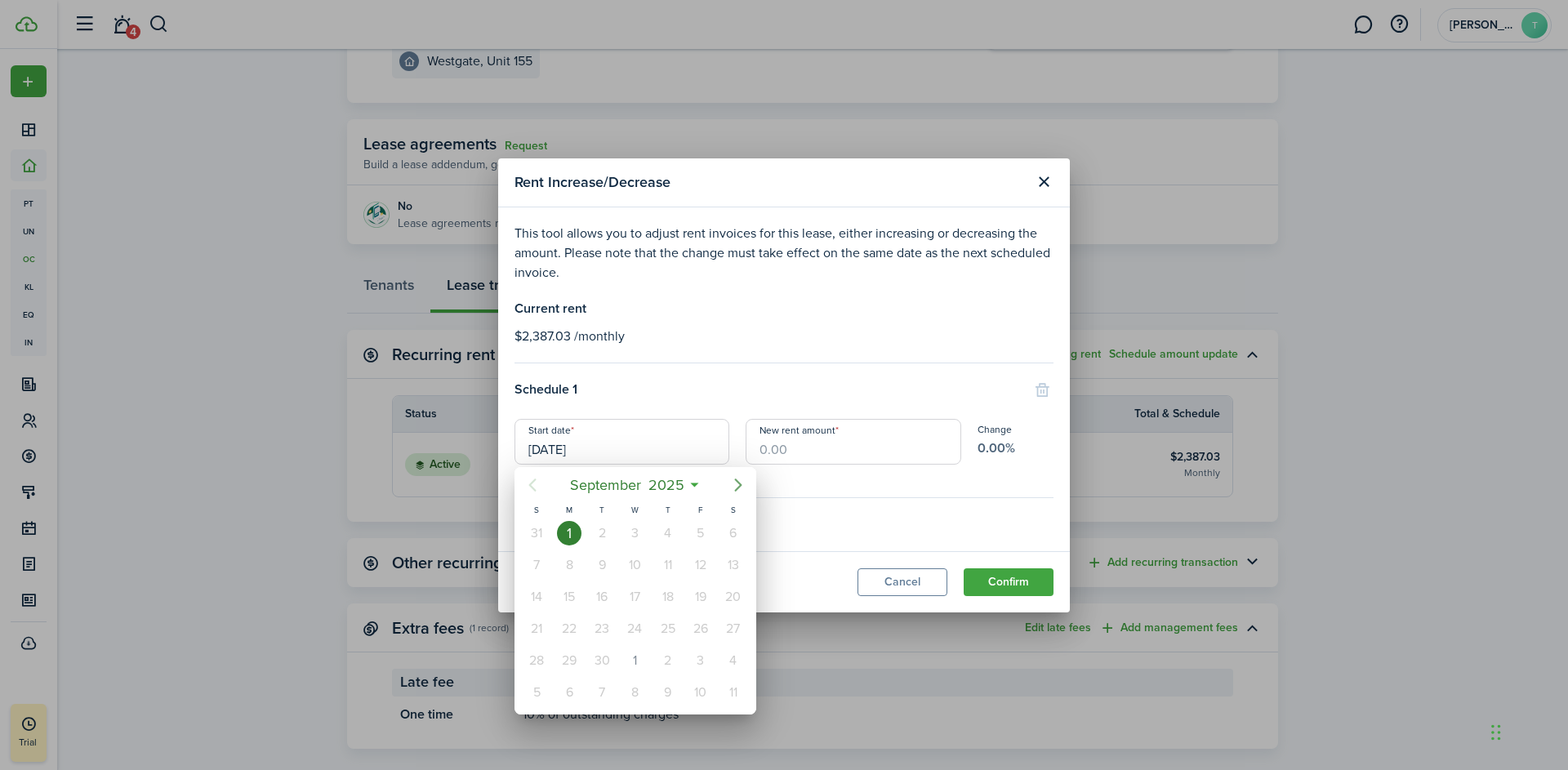
click at [736, 484] on icon "Next page" at bounding box center [738, 485] width 20 height 20
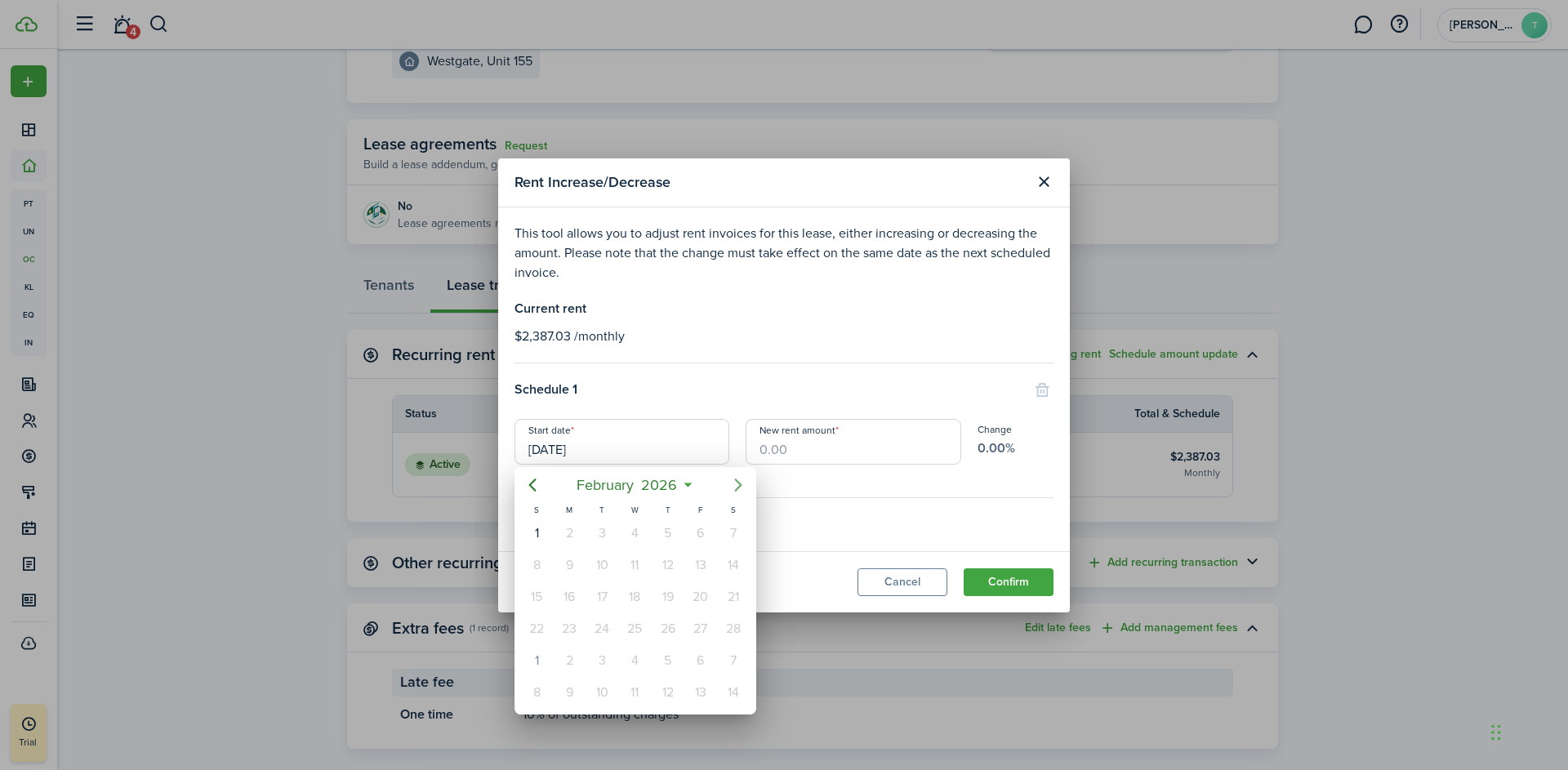
click at [736, 484] on icon "Next page" at bounding box center [738, 485] width 20 height 20
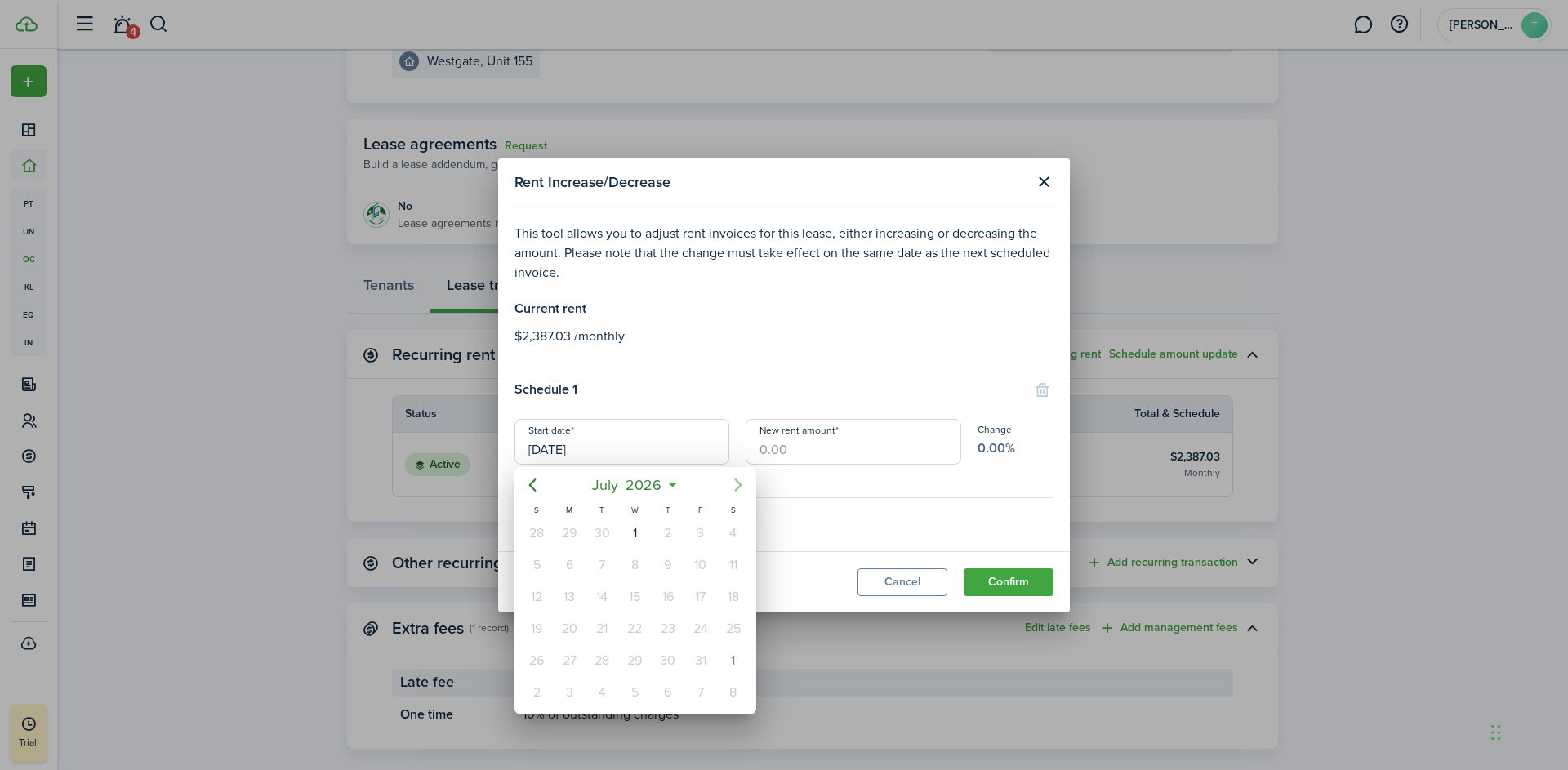
click at [736, 484] on icon "Next page" at bounding box center [738, 485] width 20 height 20
click at [608, 534] on div "1" at bounding box center [601, 532] width 24 height 24
type input "[DATE]"
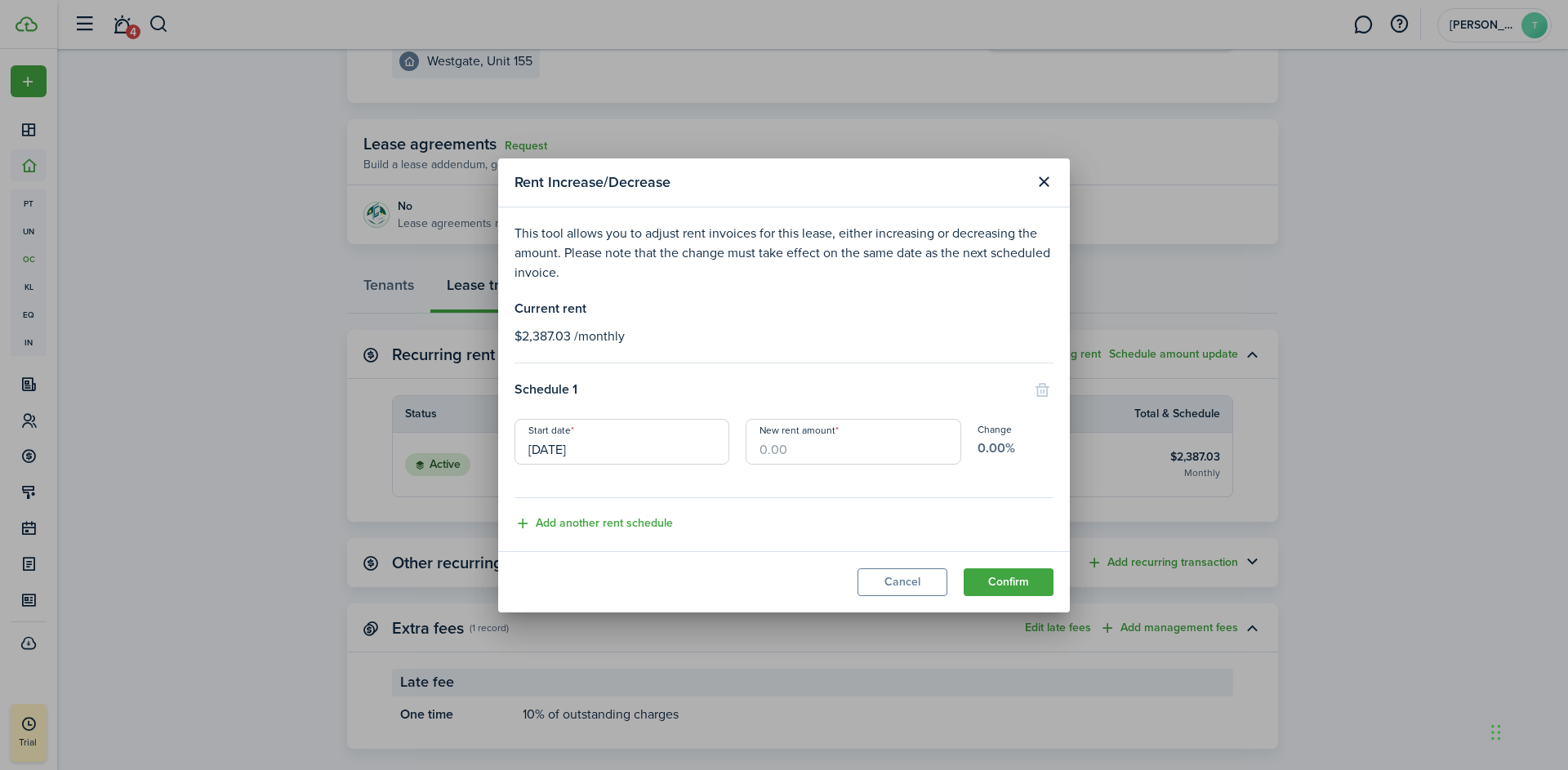
click at [779, 450] on input "New rent amount" at bounding box center [853, 441] width 214 height 46
type input "$2,410.90"
click at [651, 529] on button "Add another rent schedule" at bounding box center [593, 523] width 158 height 19
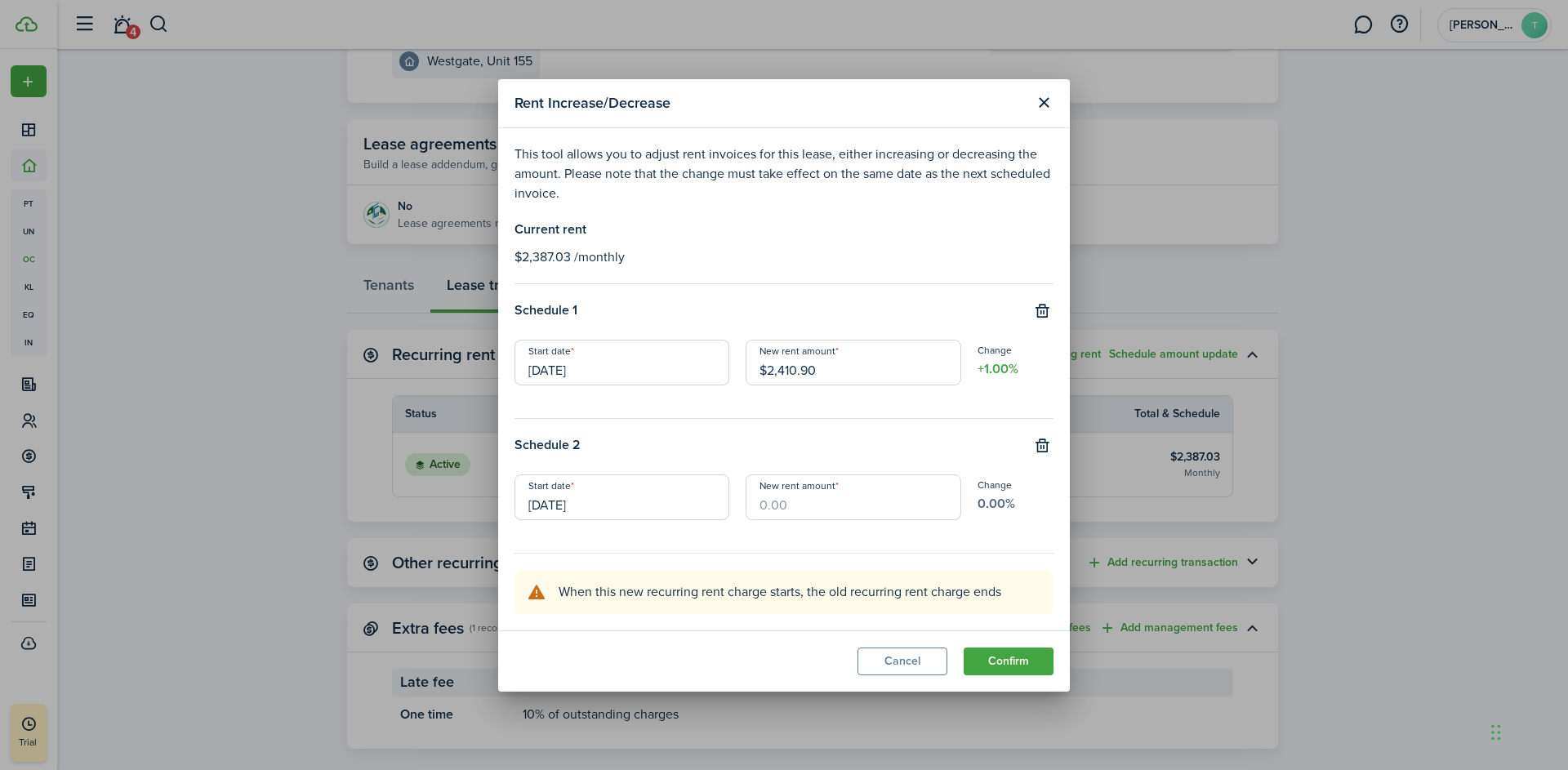
click at [641, 506] on input "[DATE]" at bounding box center [622, 497] width 214 height 46
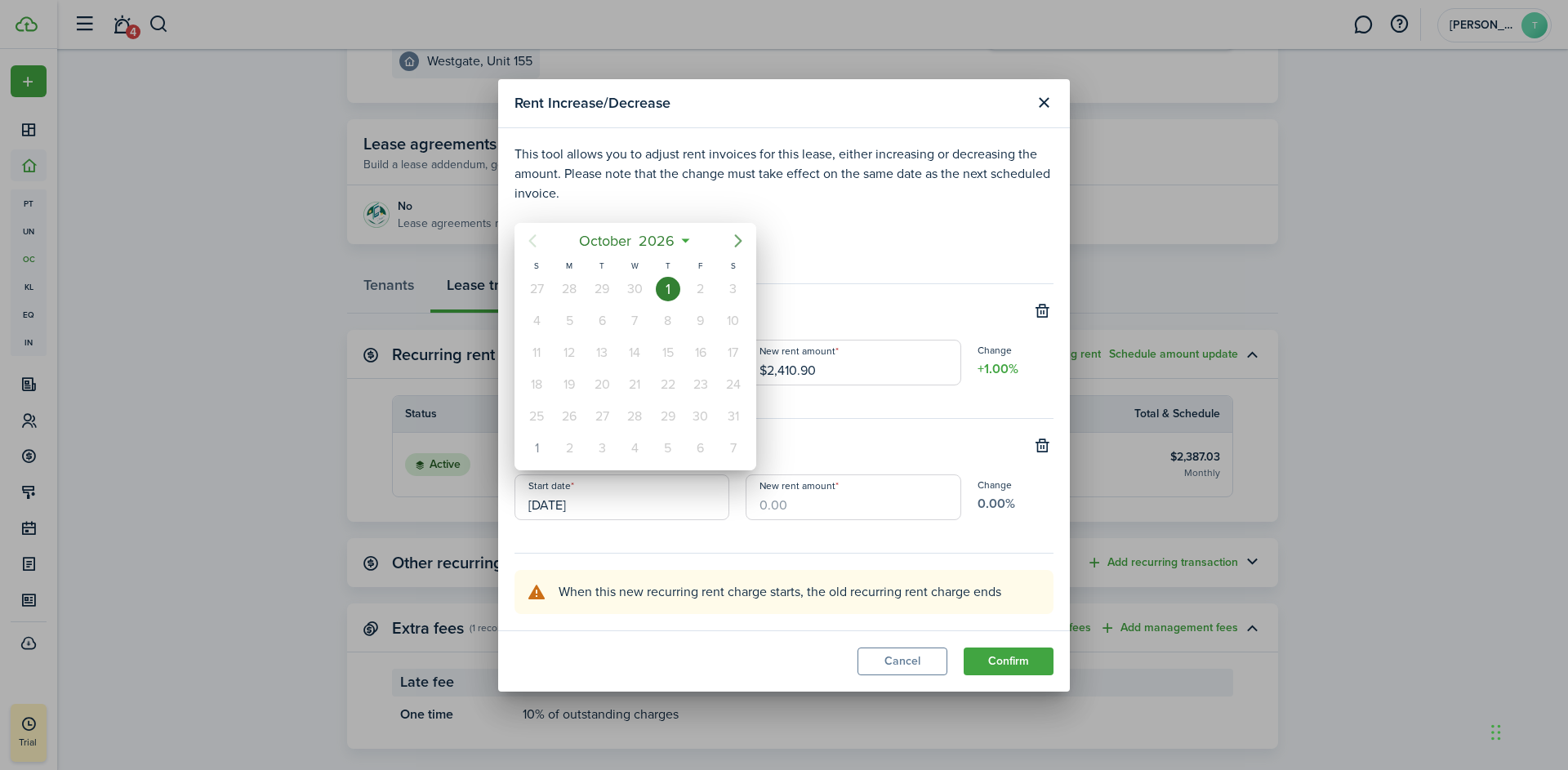
click at [738, 239] on icon "Next page" at bounding box center [738, 240] width 7 height 13
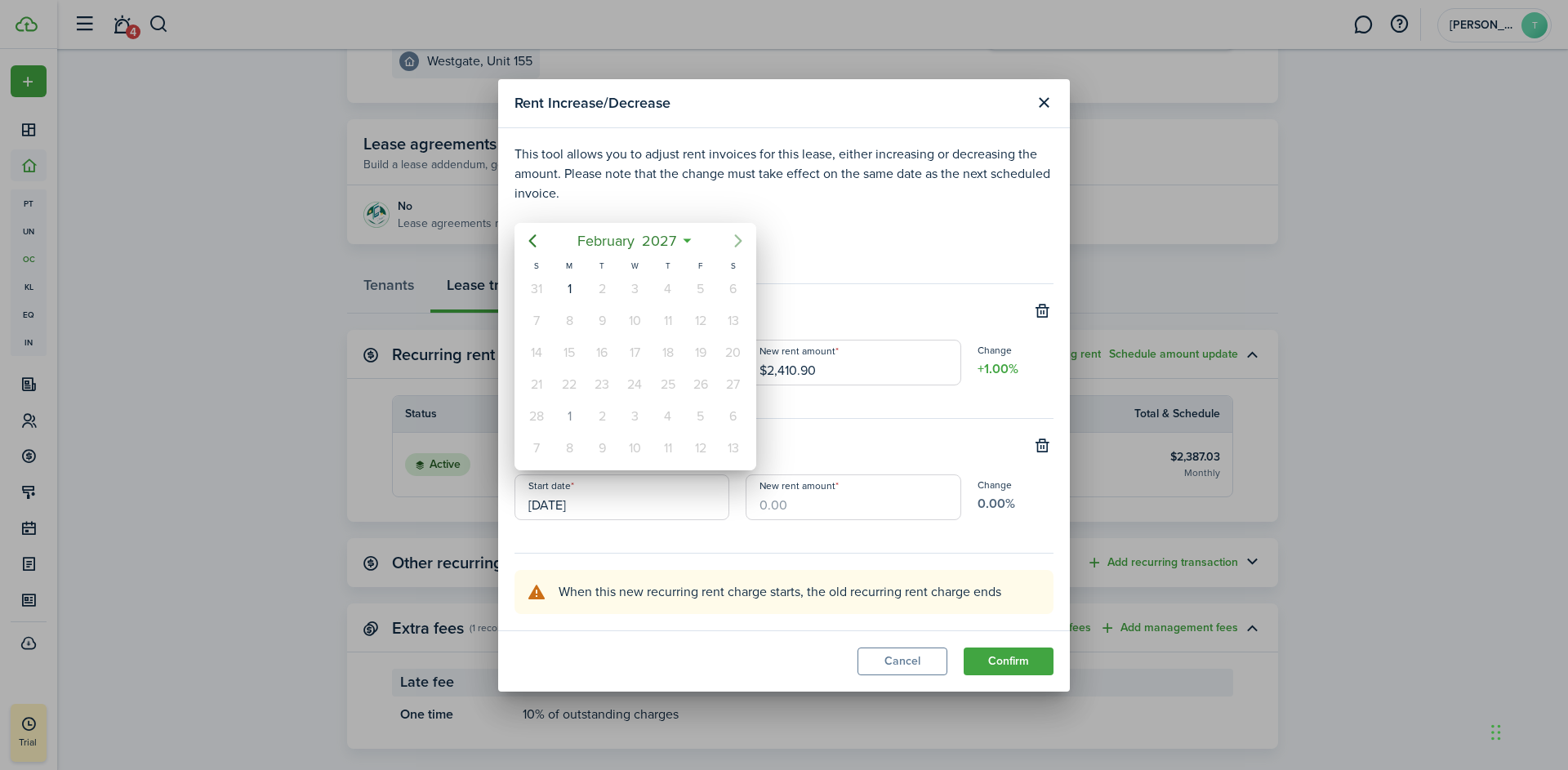
click at [738, 239] on icon "Next page" at bounding box center [738, 240] width 7 height 13
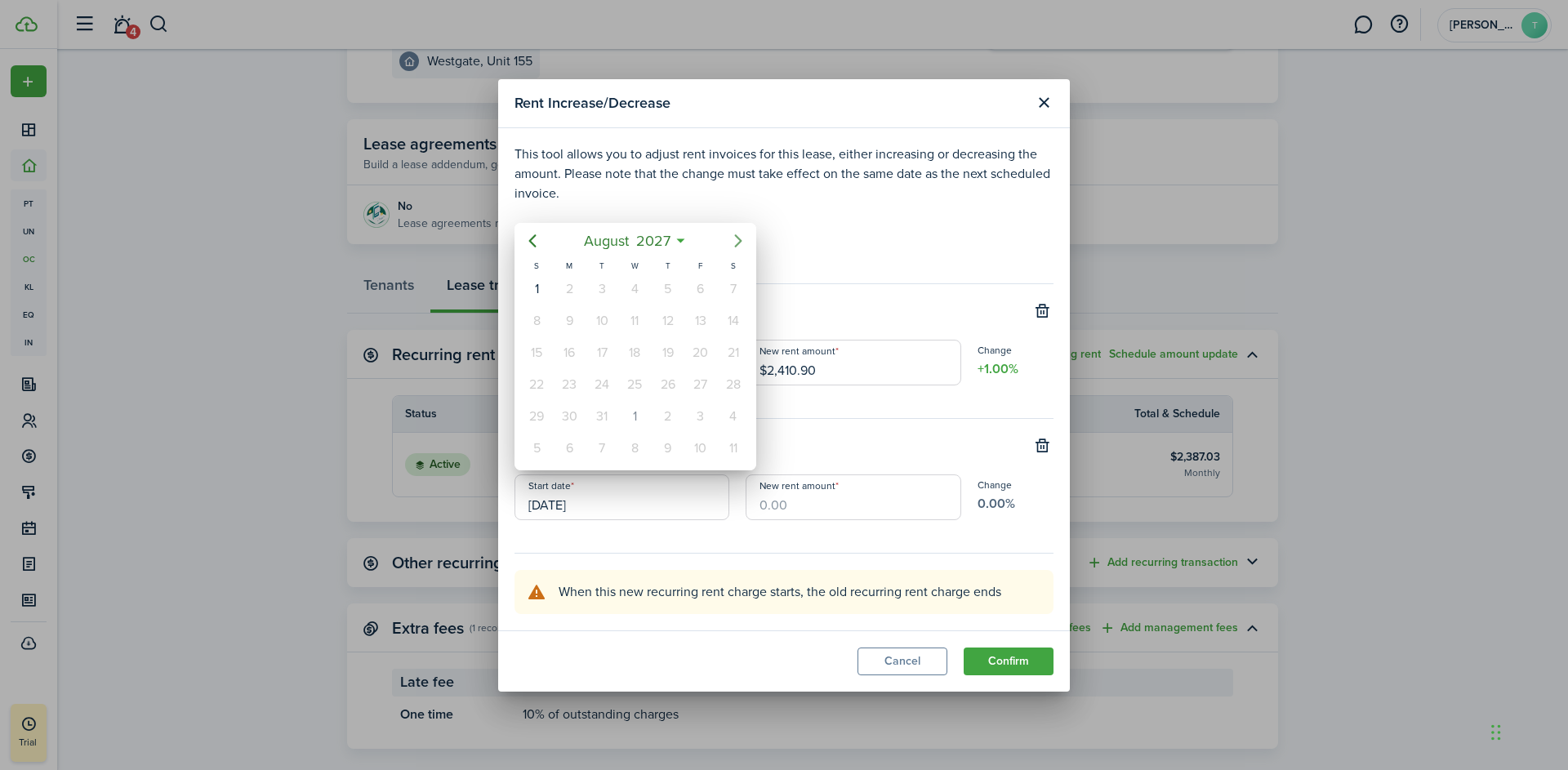
click at [738, 239] on icon "Next page" at bounding box center [738, 240] width 7 height 13
click at [641, 284] on div "1" at bounding box center [634, 289] width 24 height 24
type input "[DATE]"
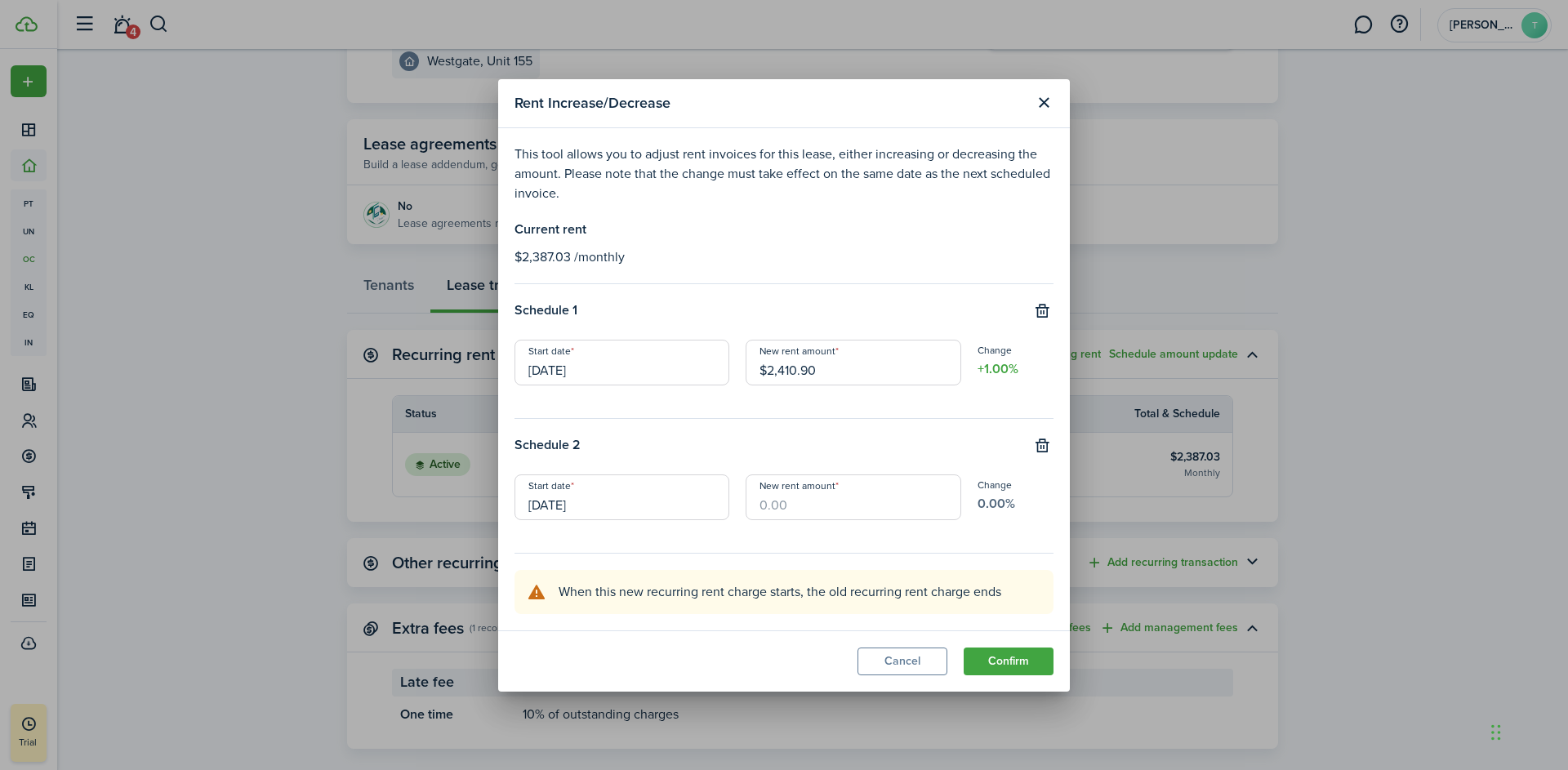
click at [787, 506] on input "New rent amount" at bounding box center [853, 497] width 214 height 46
type input "$2,435.01"
click at [1012, 665] on button "Confirm" at bounding box center [1009, 661] width 90 height 28
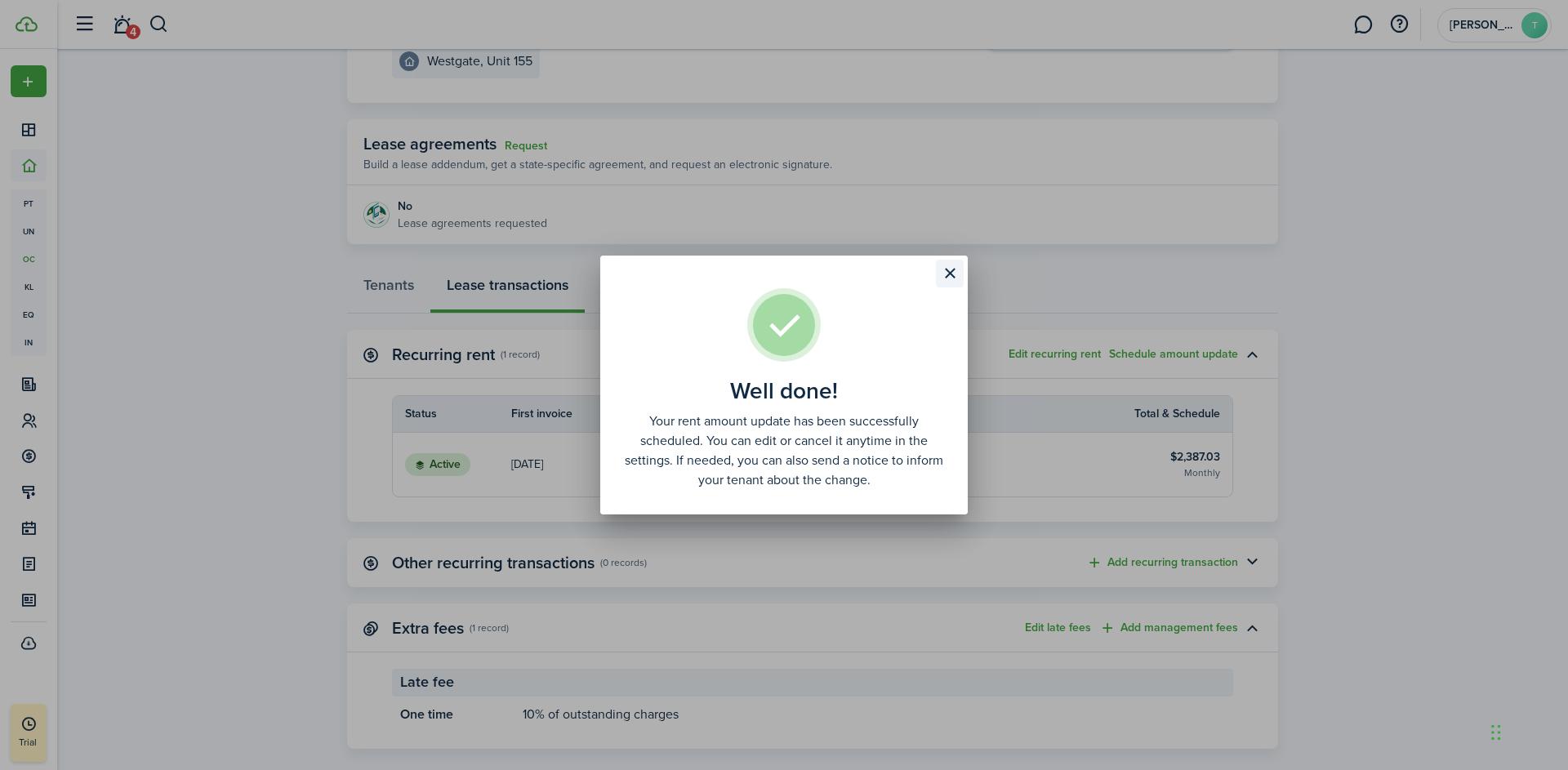
click at [950, 270] on button "Close modal" at bounding box center [950, 273] width 28 height 28
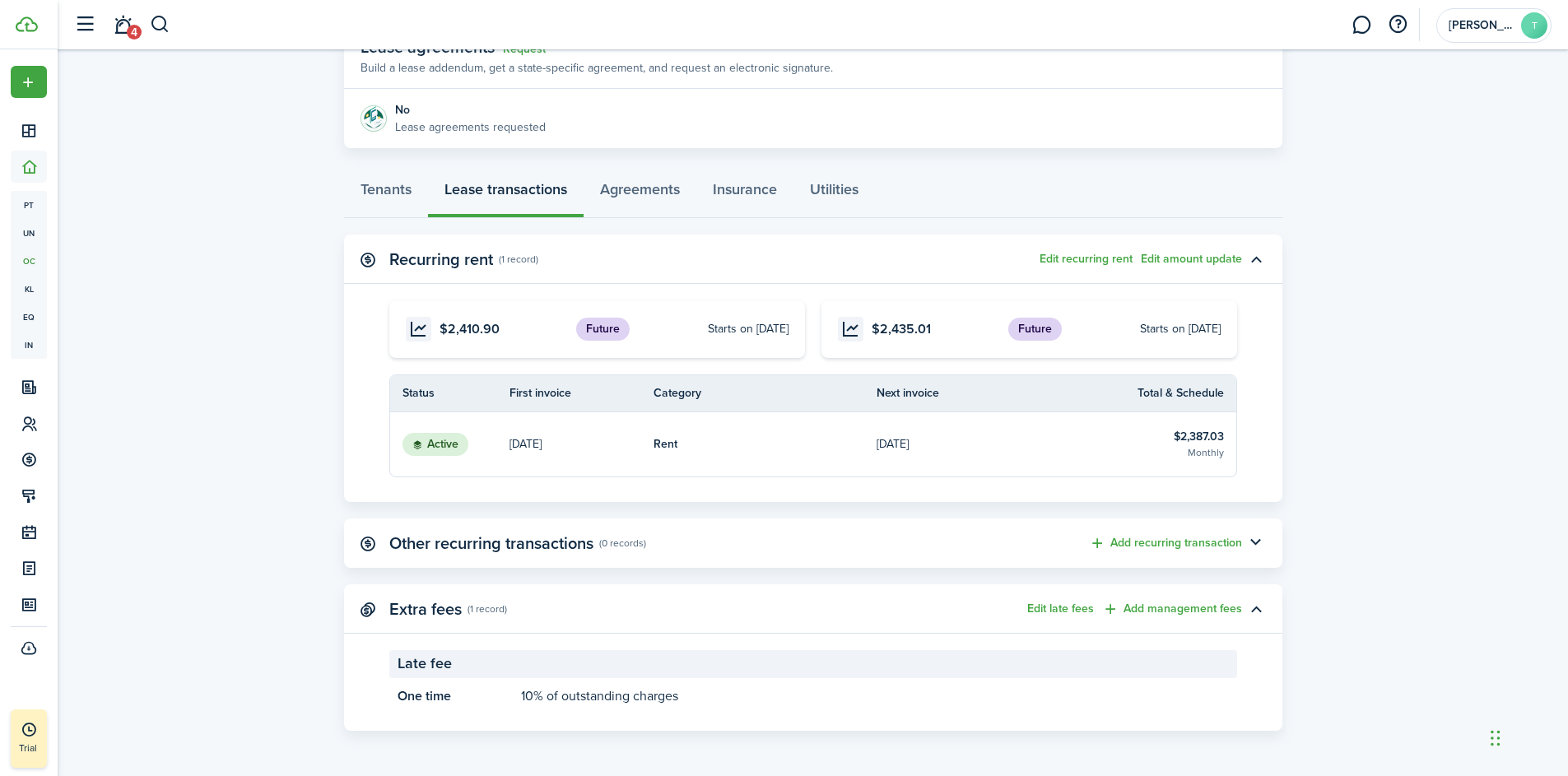
scroll to position [0, 0]
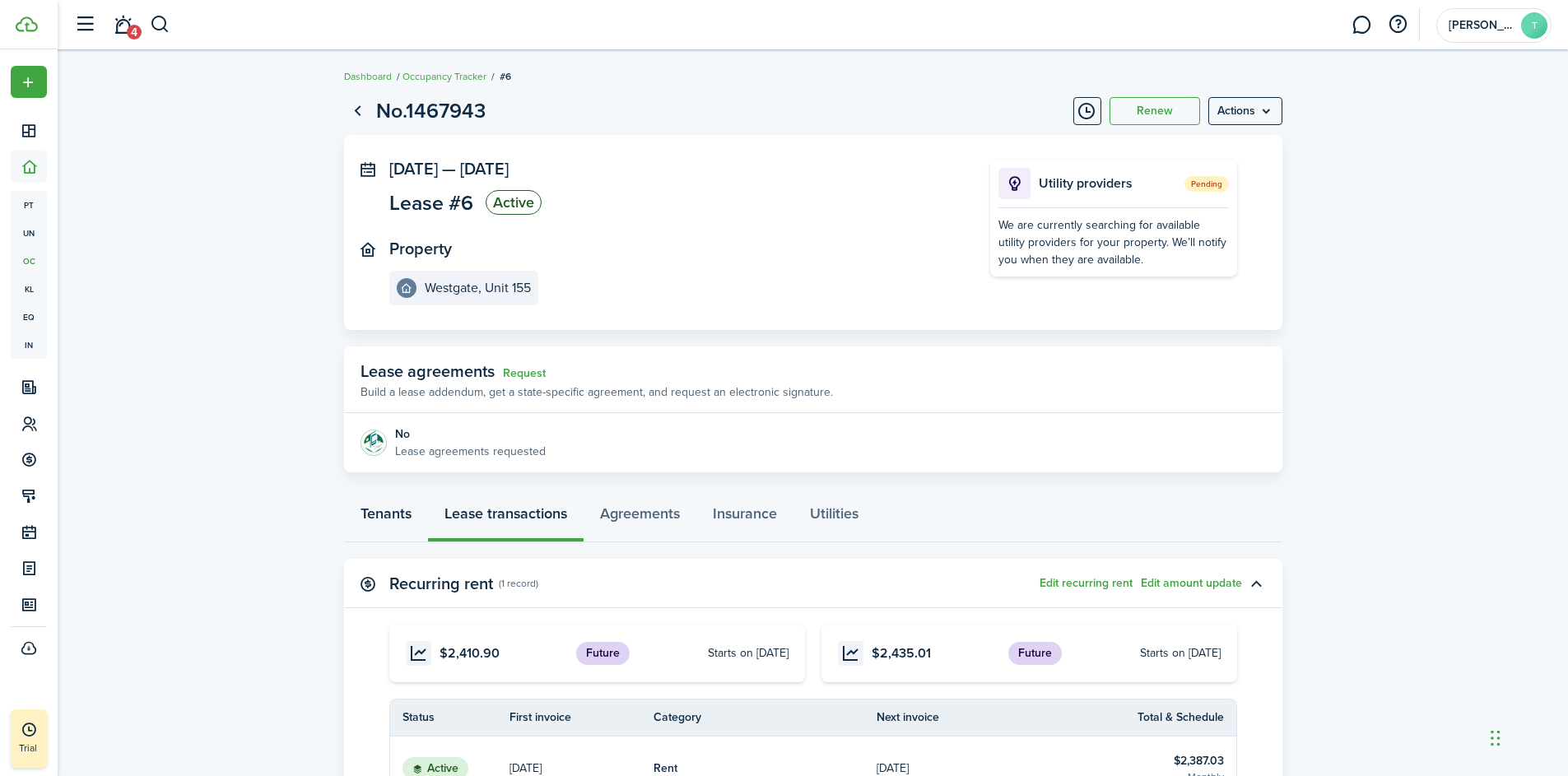
click at [400, 515] on link "Tenants" at bounding box center [385, 518] width 84 height 50
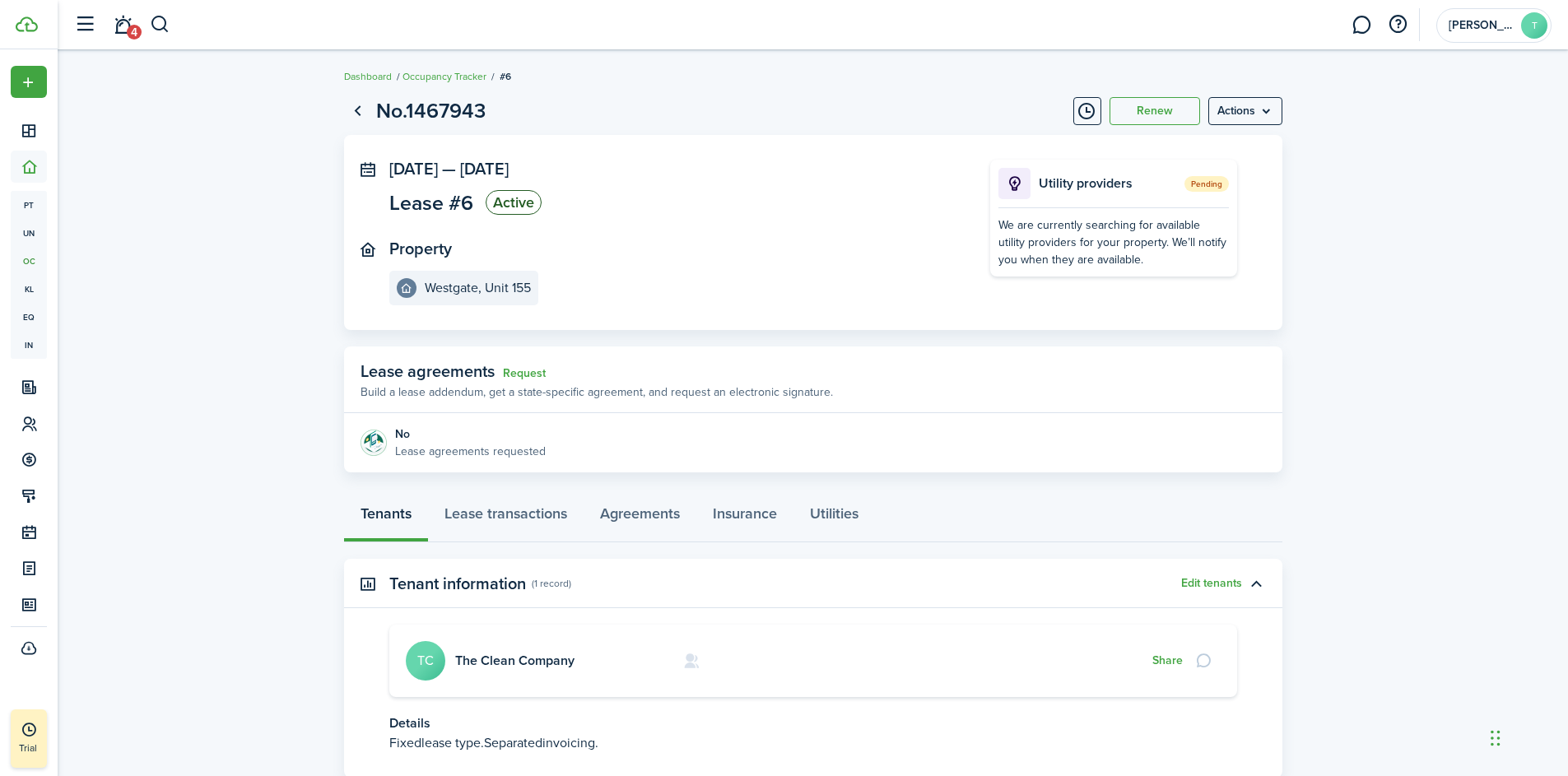
scroll to position [113, 0]
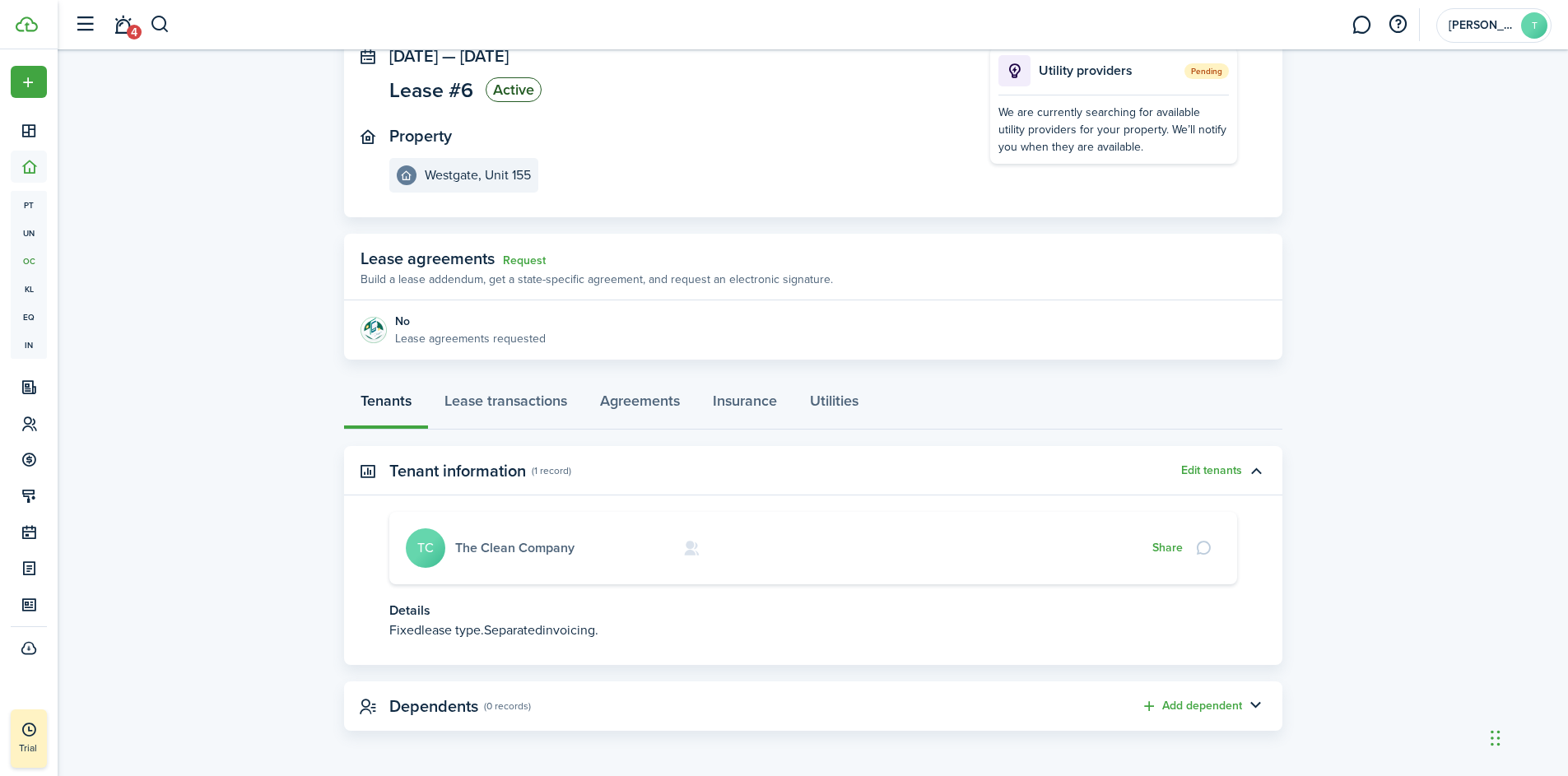
click at [489, 544] on link "The Clean Company" at bounding box center [514, 547] width 120 height 19
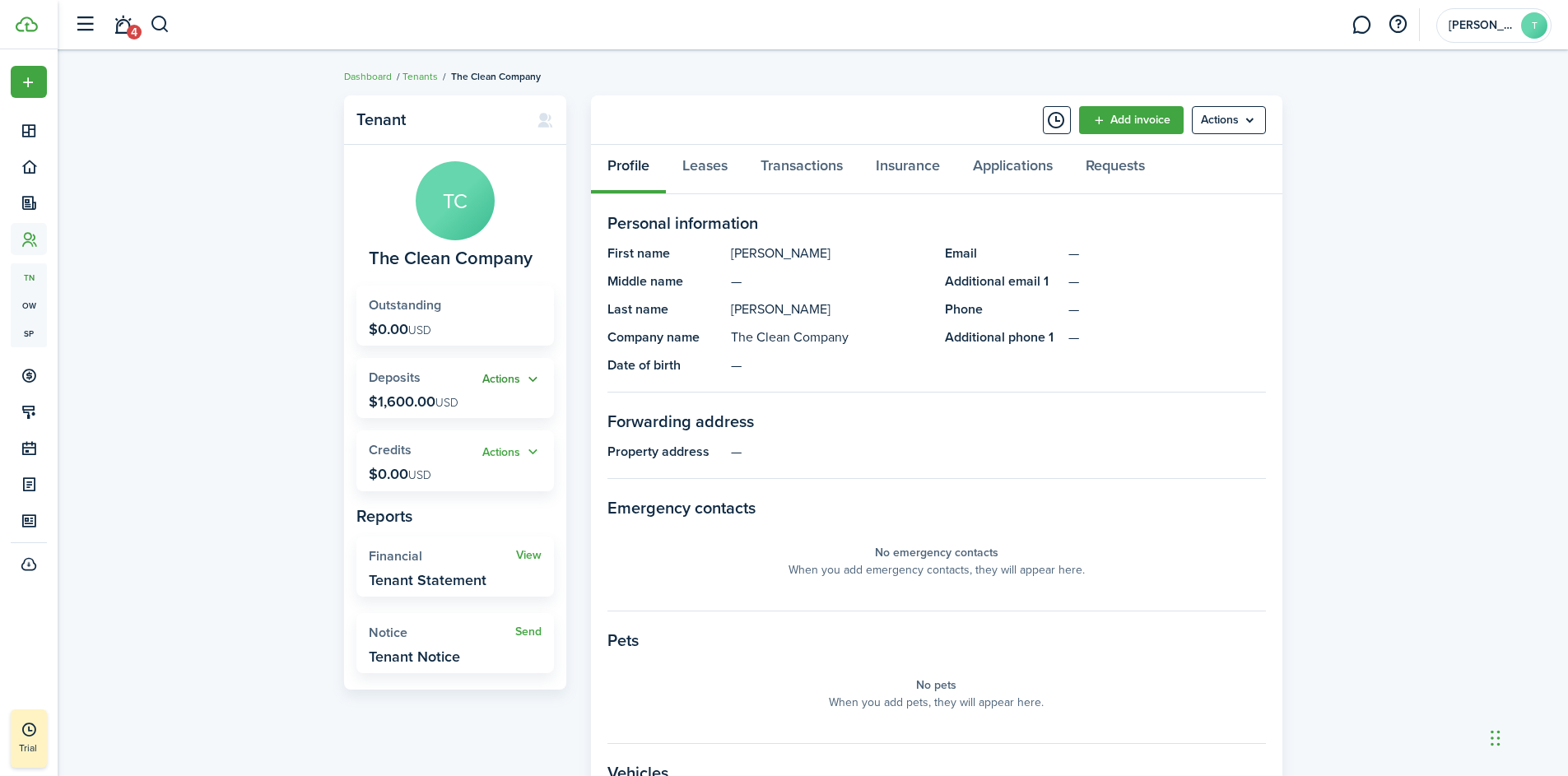
click at [512, 384] on button "Actions" at bounding box center [512, 379] width 59 height 19
click at [867, 492] on panel-main-body "Personal information First name [PERSON_NAME] name — Last name [PERSON_NAME] Co…" at bounding box center [937, 600] width 658 height 781
click at [791, 167] on link "Transactions" at bounding box center [802, 169] width 115 height 50
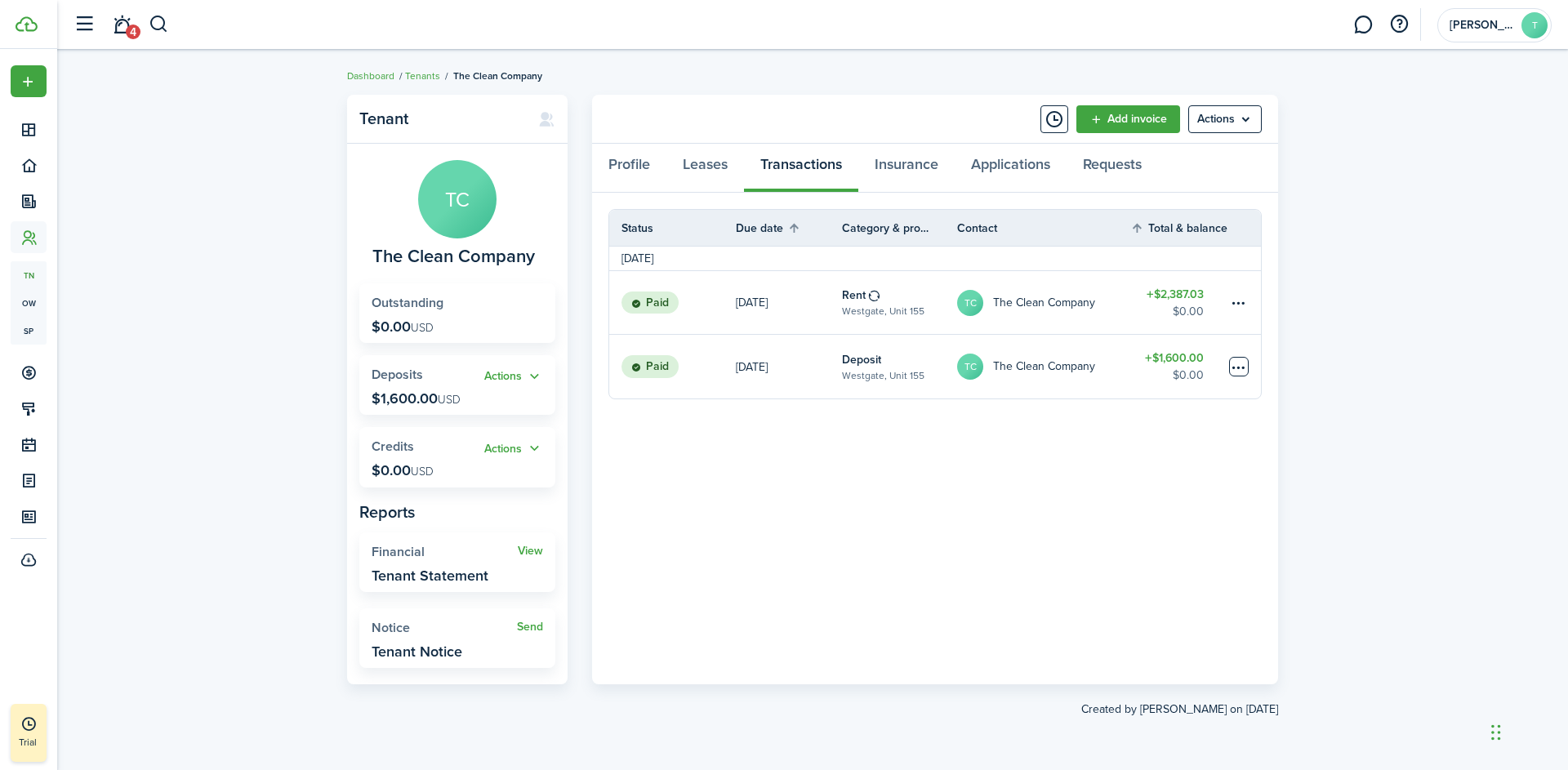
click at [1240, 371] on table-menu-btn-icon at bounding box center [1239, 366] width 20 height 20
click at [1032, 471] on panel-main-body "Status Due date Category & property Contact Total & balance Actions [DATE] Paid…" at bounding box center [935, 439] width 686 height 491
click at [1133, 125] on link "Add invoice" at bounding box center [1128, 119] width 104 height 28
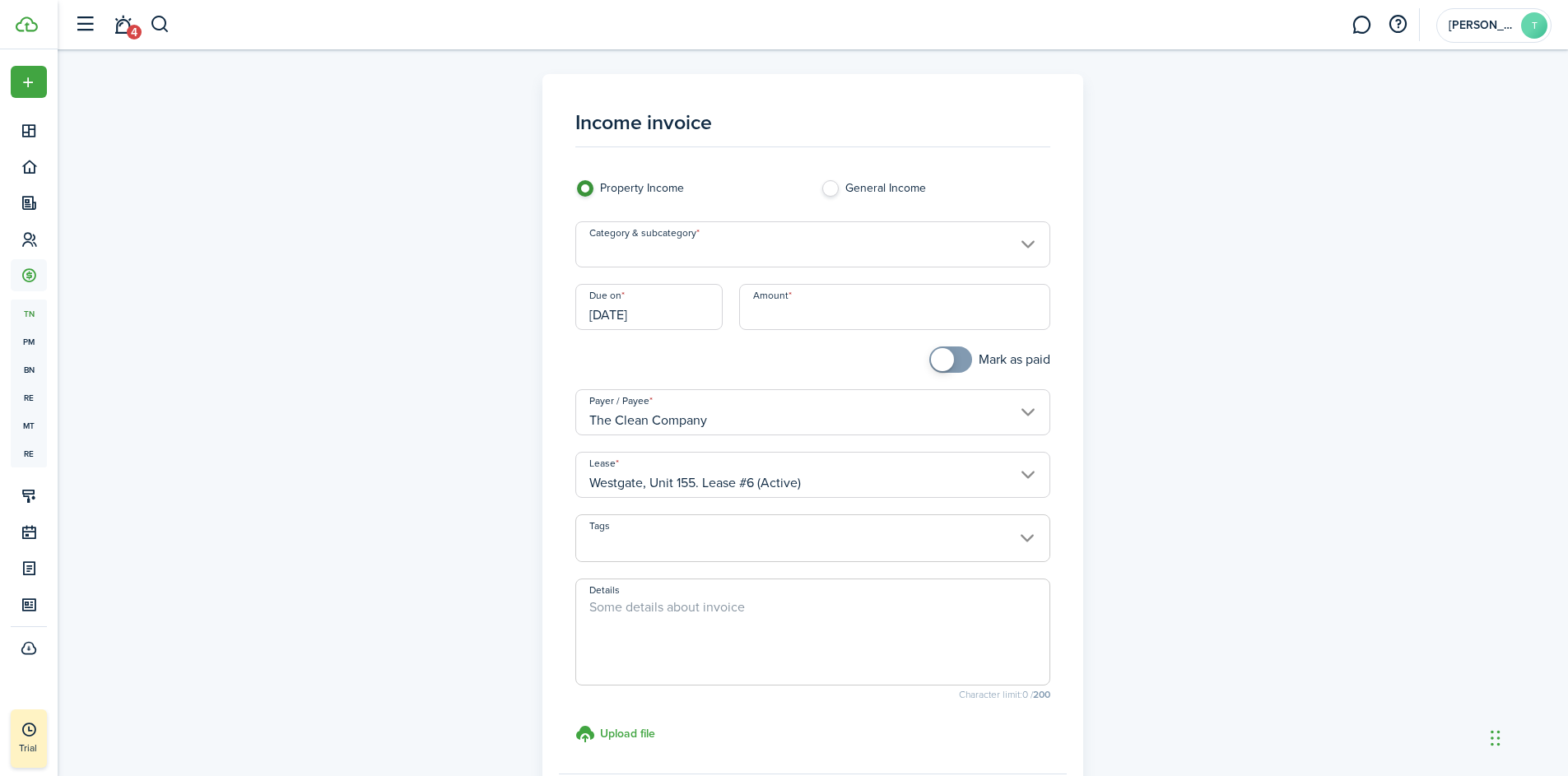
click at [681, 253] on input "Category & subcategory" at bounding box center [812, 244] width 475 height 46
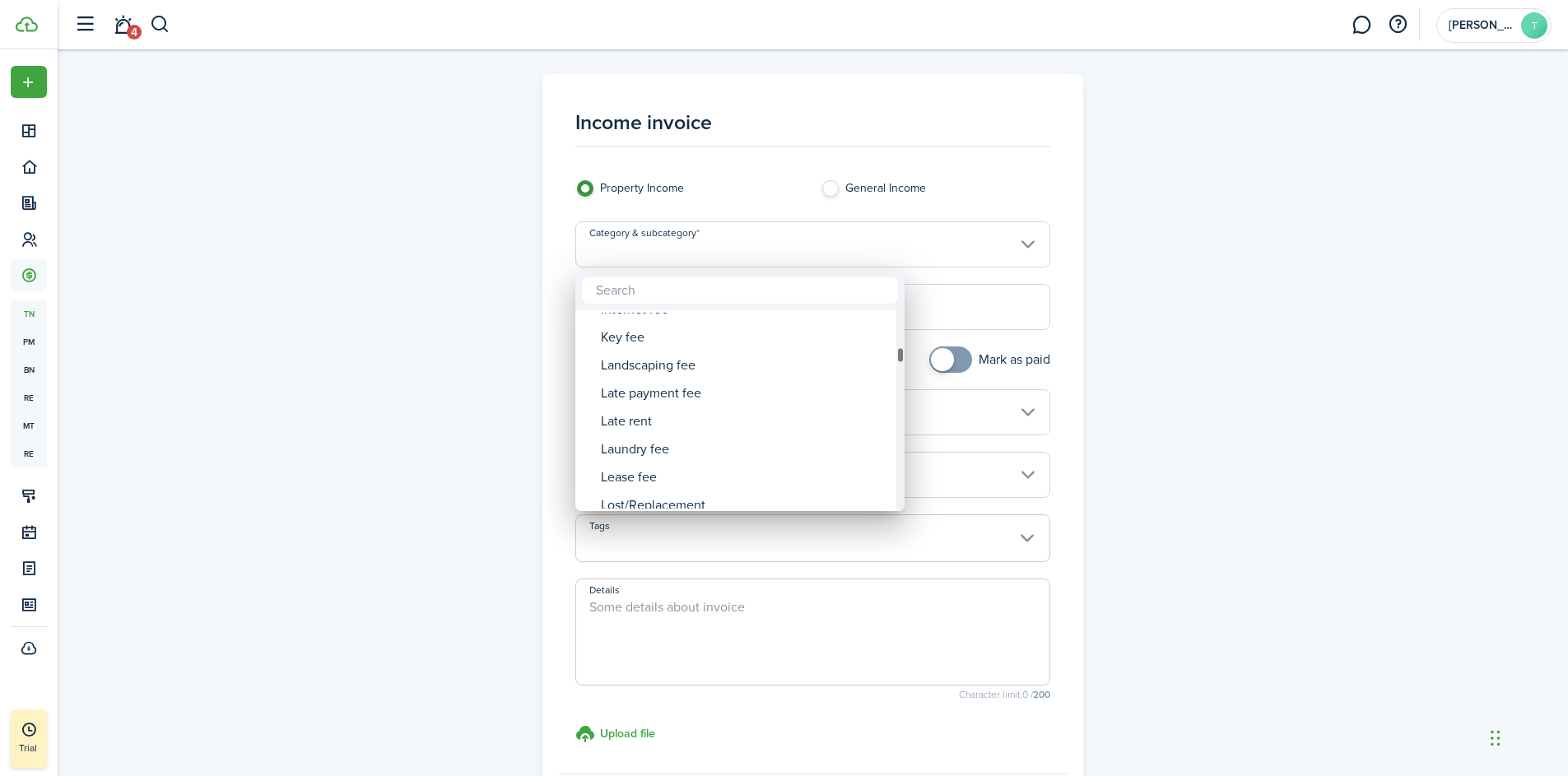
drag, startPoint x: 902, startPoint y: 322, endPoint x: 903, endPoint y: 356, distance: 34.0
click at [903, 356] on div "Category & subcategory" at bounding box center [900, 355] width 8 height 16
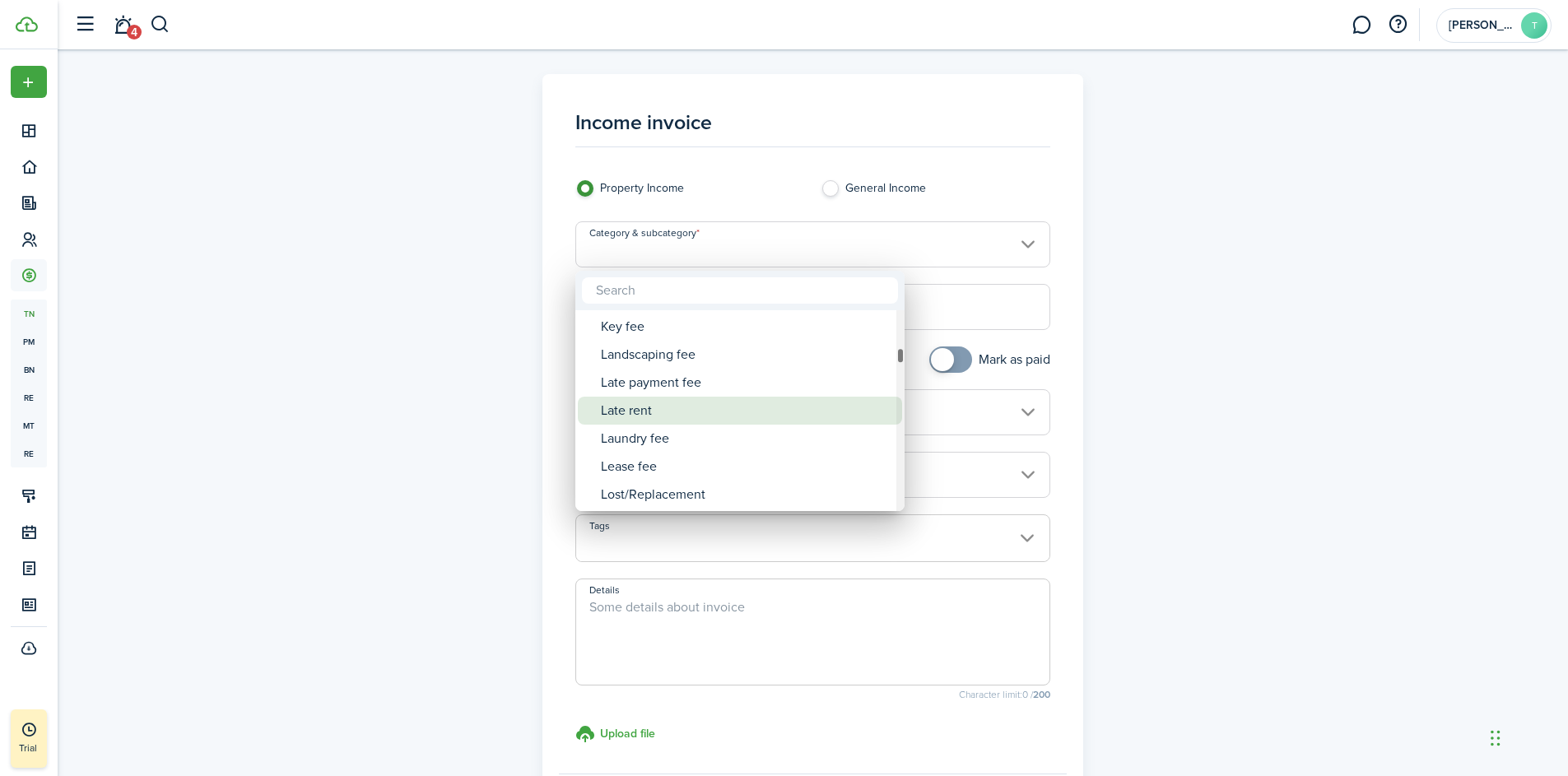
click at [656, 417] on div "Late rent" at bounding box center [747, 411] width 292 height 28
type input "Tenant charges & fees / Late rent"
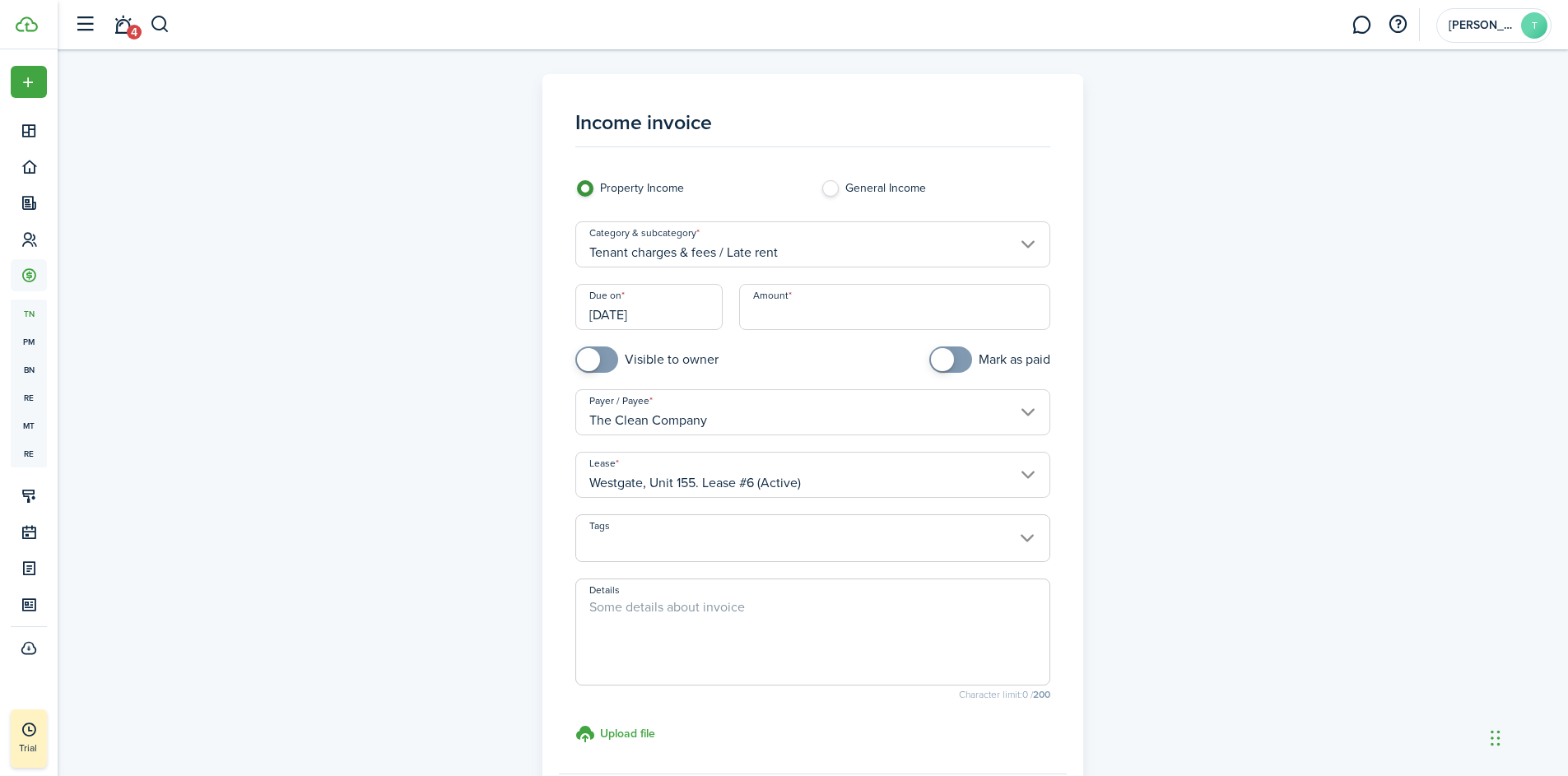
click at [643, 607] on textarea "Details" at bounding box center [813, 637] width 474 height 79
type textarea "M"
type textarea "Total for missed rent increases in [DATE] and [DATE]."
click at [775, 321] on input "Amount" at bounding box center [895, 306] width 312 height 46
type input "$327.83"
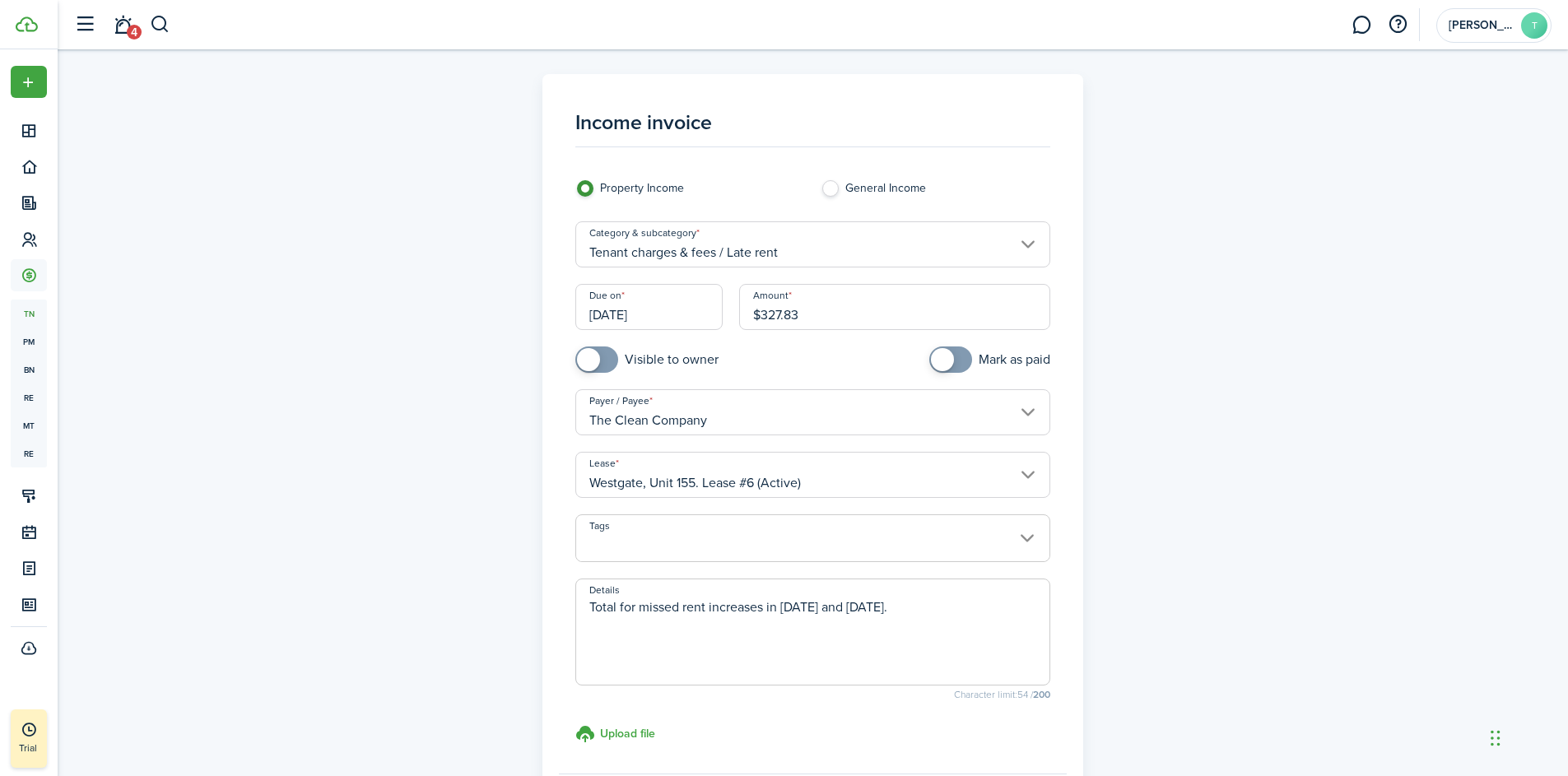
click at [597, 363] on span at bounding box center [589, 360] width 23 height 23
click at [597, 363] on span at bounding box center [605, 360] width 23 height 23
click at [597, 363] on span at bounding box center [589, 360] width 23 height 23
checkbox input "false"
click at [597, 363] on span at bounding box center [605, 360] width 23 height 23
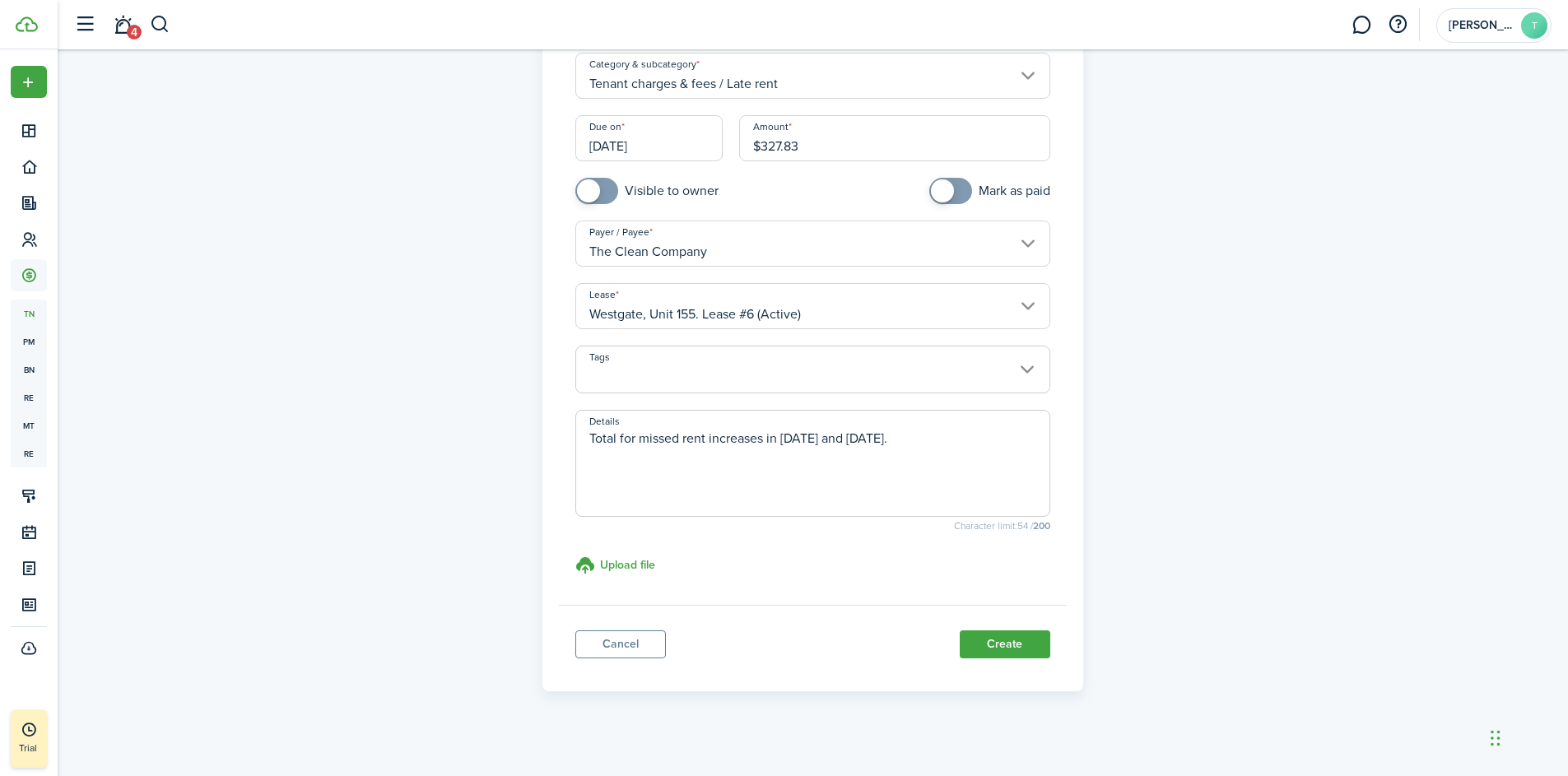
scroll to position [179, 0]
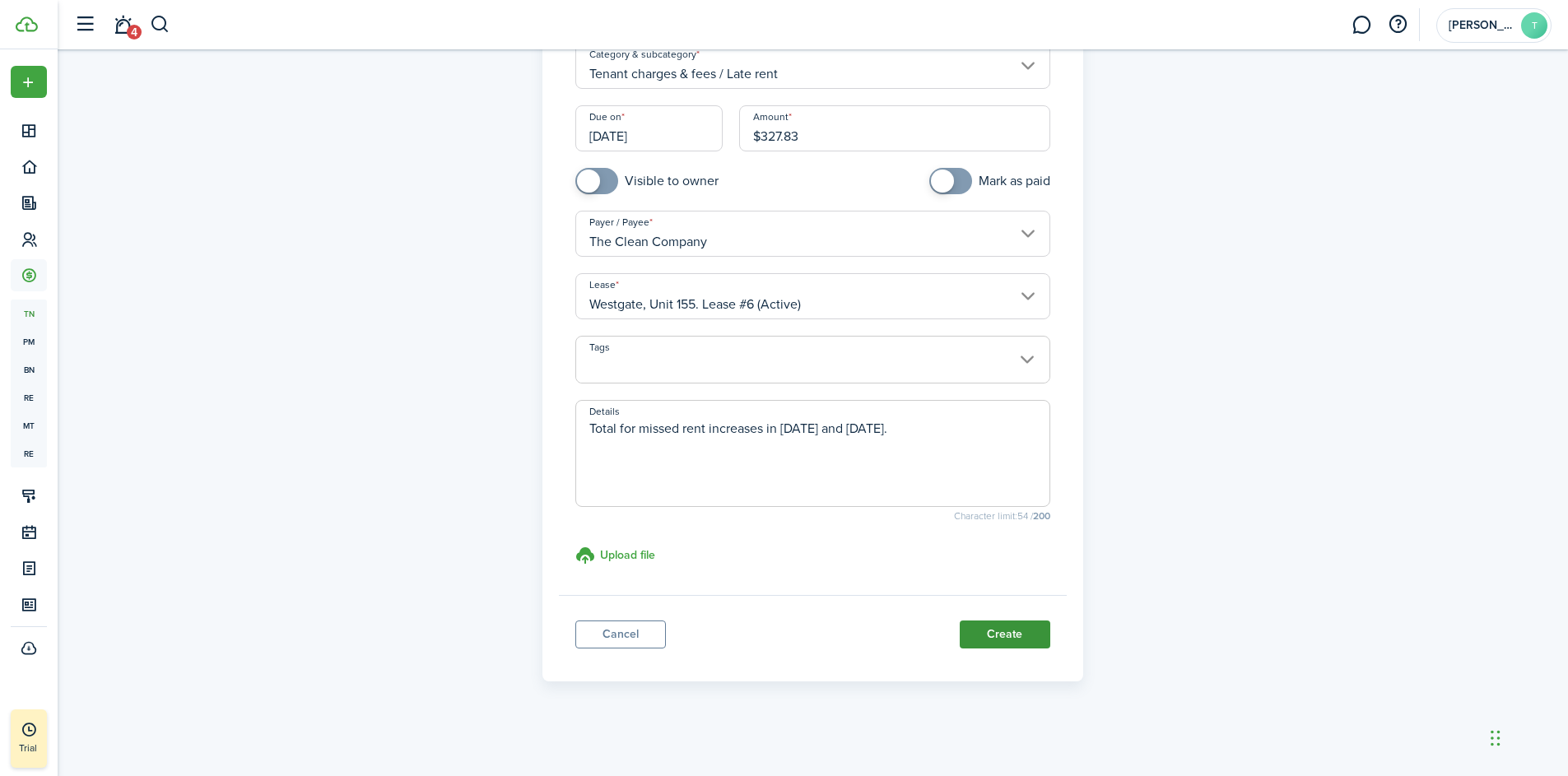
click at [994, 635] on button "Create" at bounding box center [1005, 634] width 91 height 28
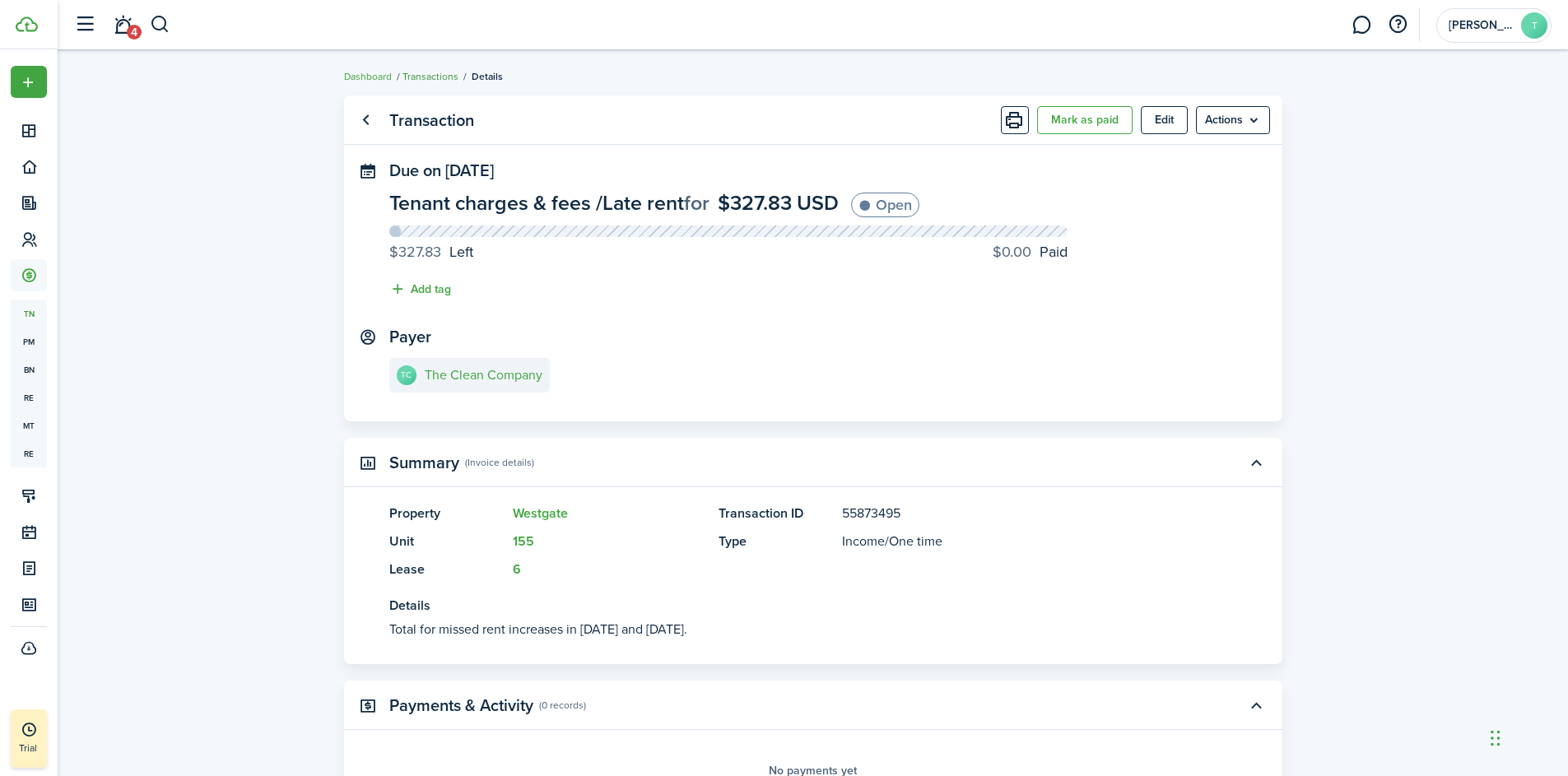
click at [422, 74] on link "Transactions" at bounding box center [431, 77] width 56 height 14
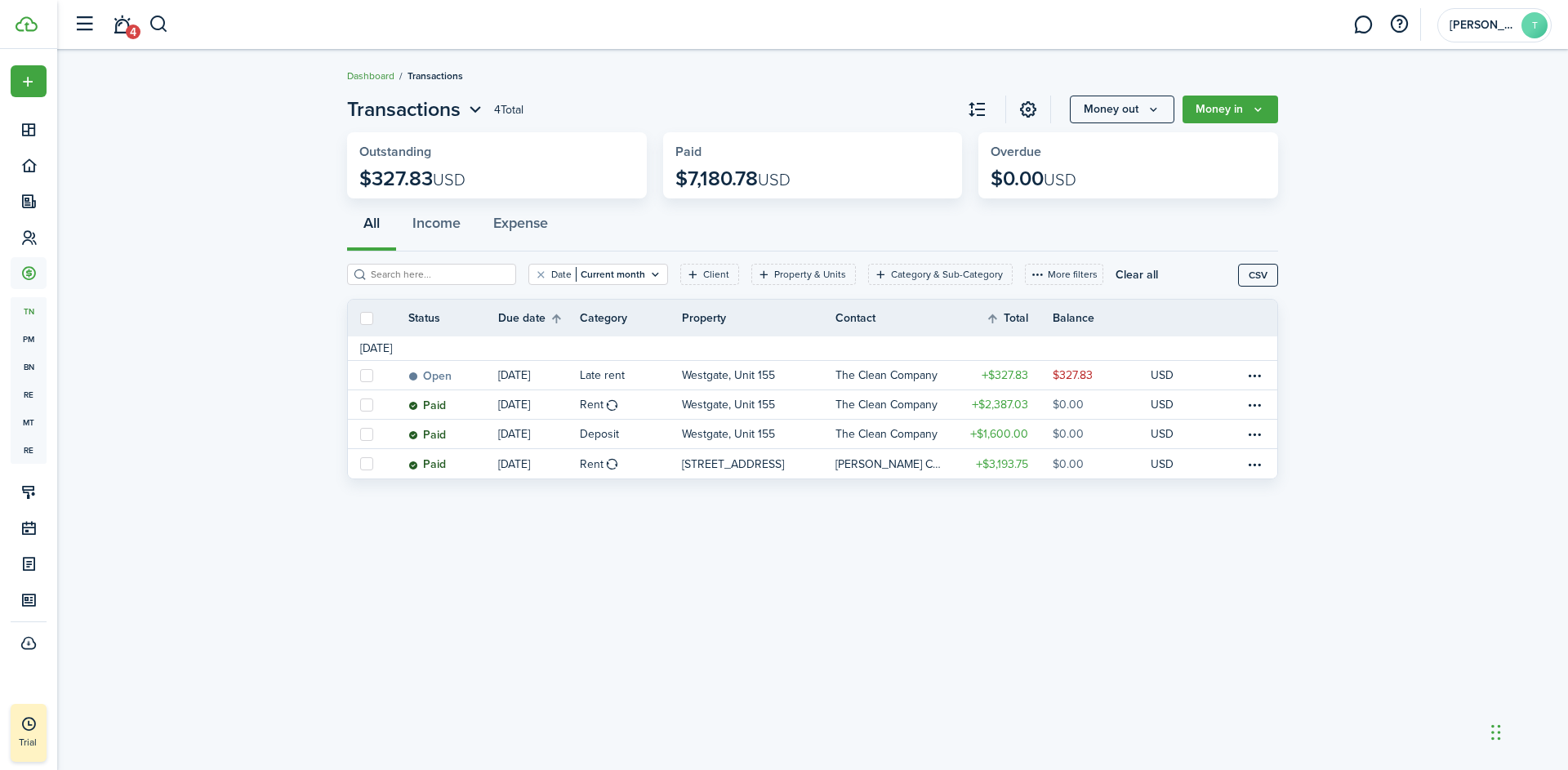
click at [368, 77] on link "Dashboard" at bounding box center [370, 76] width 47 height 14
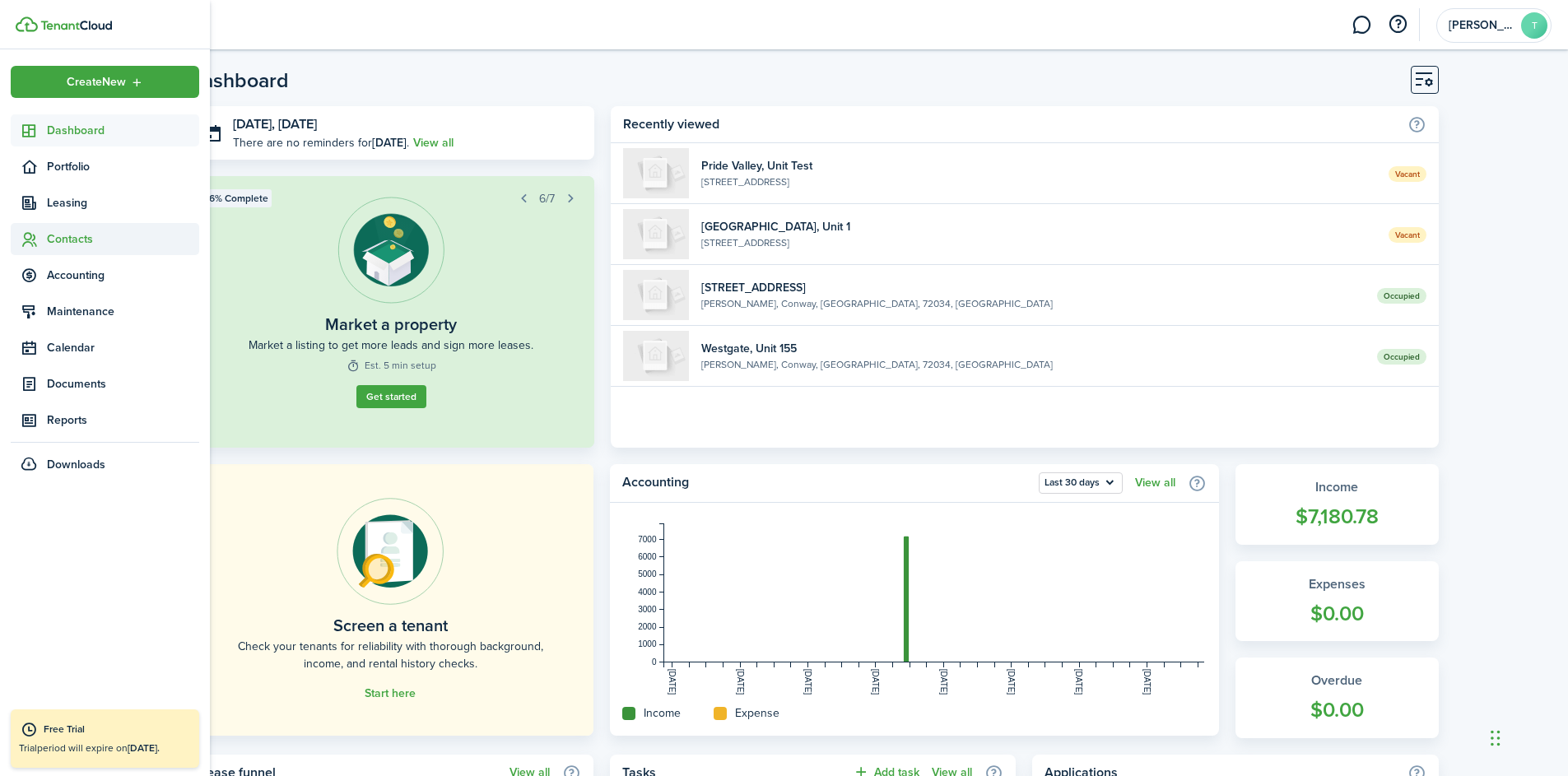
click at [84, 238] on span "Contacts" at bounding box center [122, 239] width 152 height 17
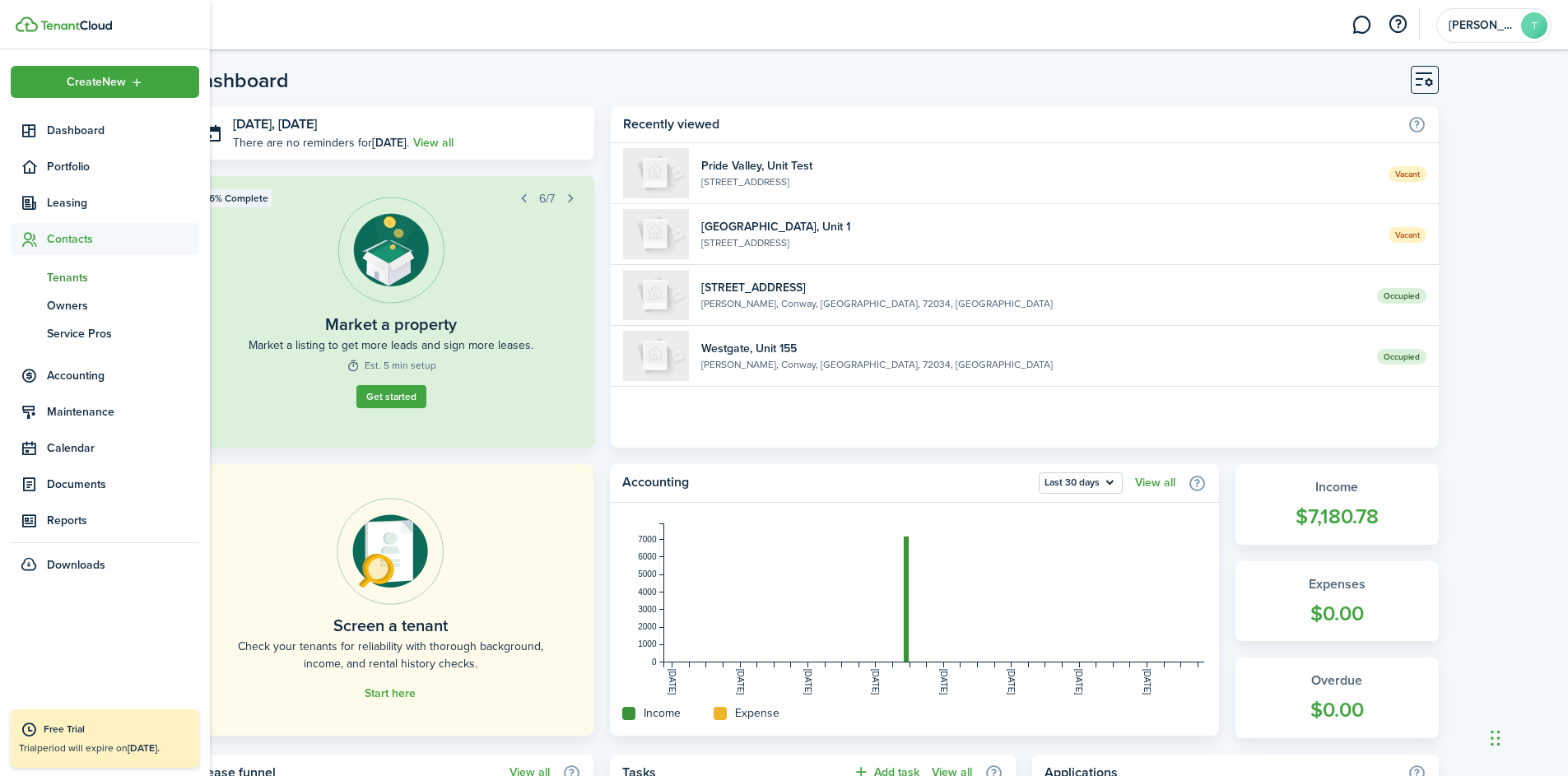
click at [75, 280] on span "Tenants" at bounding box center [122, 277] width 152 height 17
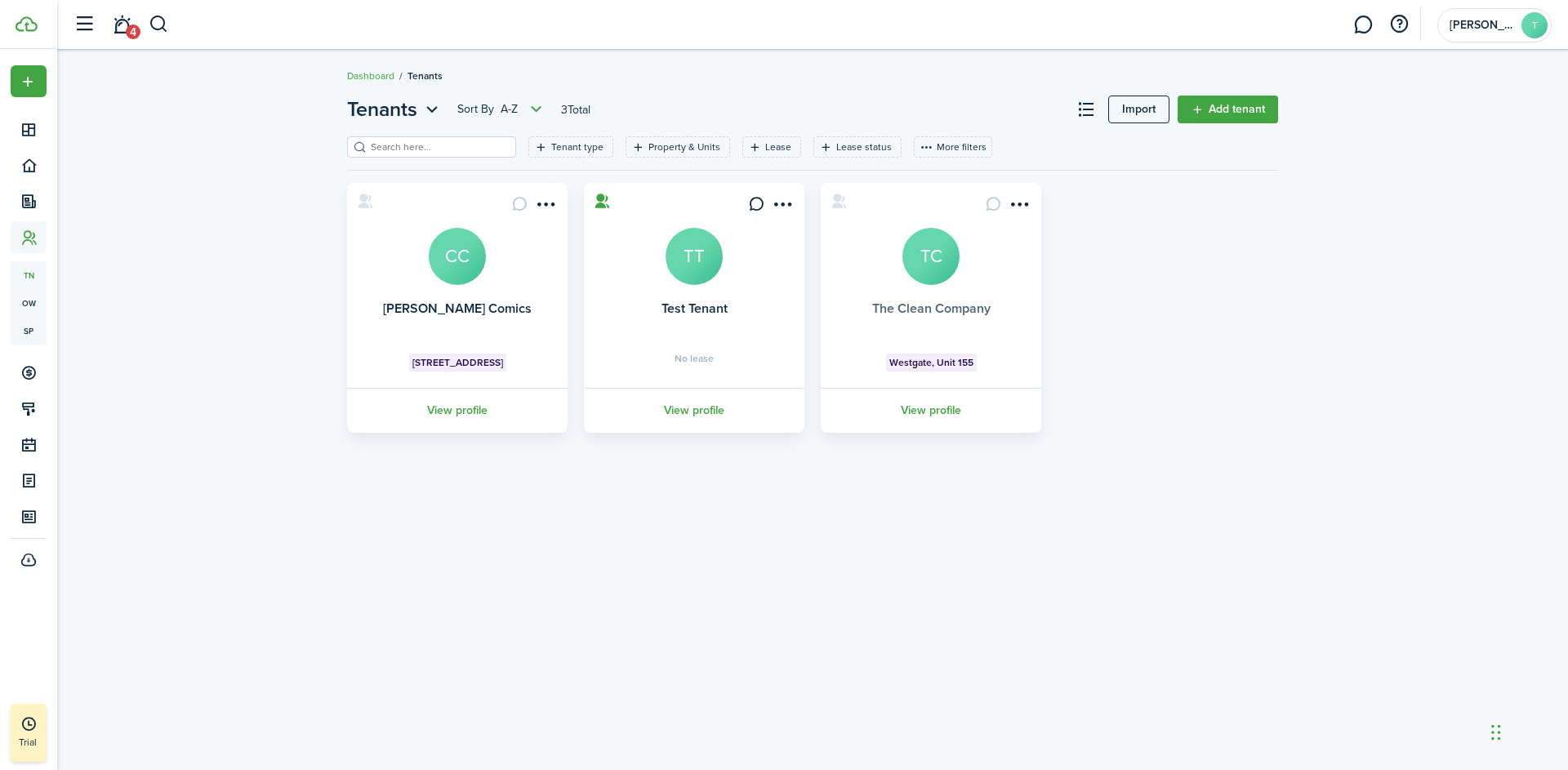
click at [915, 307] on link "The Clean Company" at bounding box center [931, 308] width 119 height 19
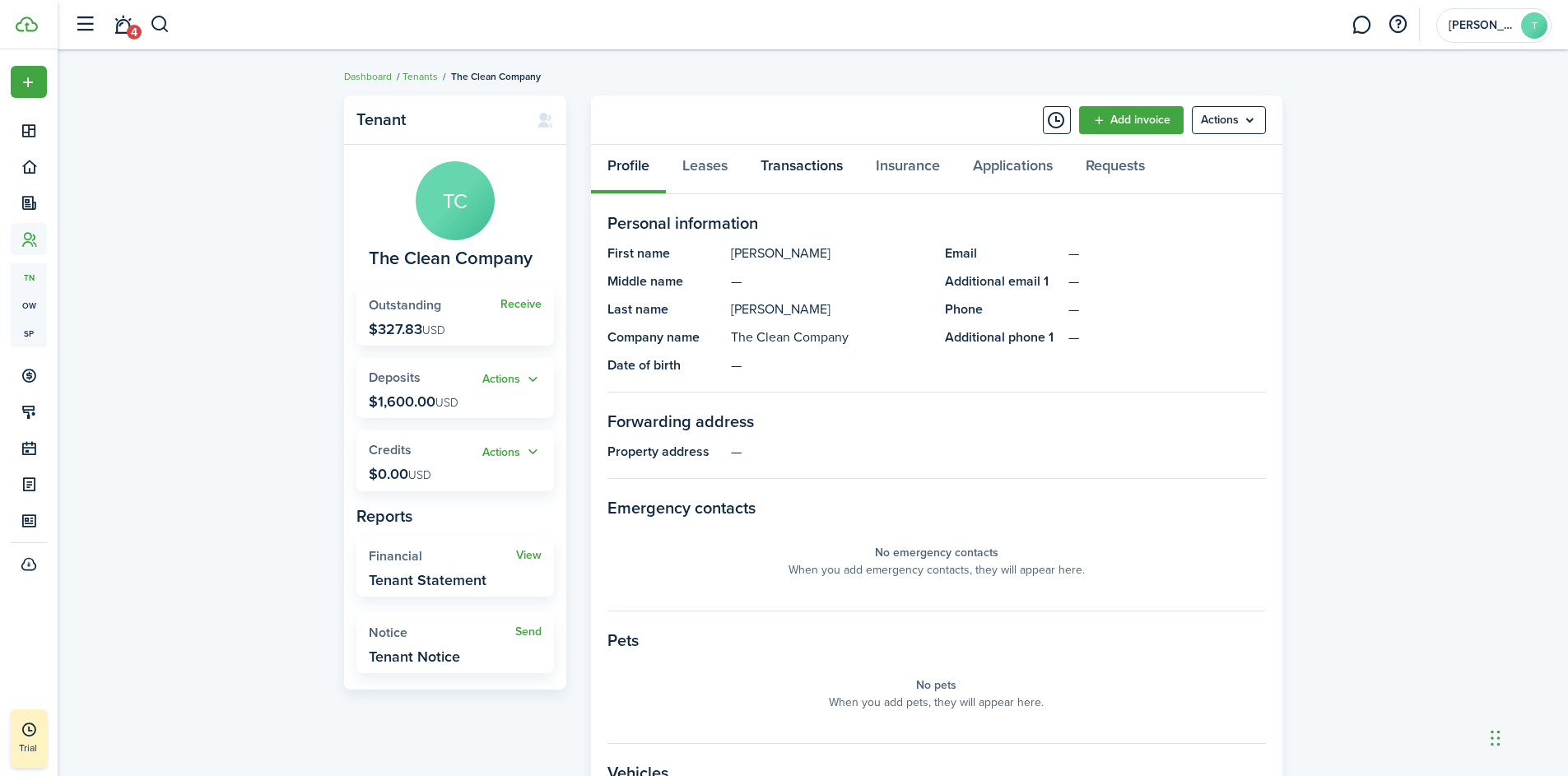
click at [799, 165] on link "Transactions" at bounding box center [802, 169] width 115 height 50
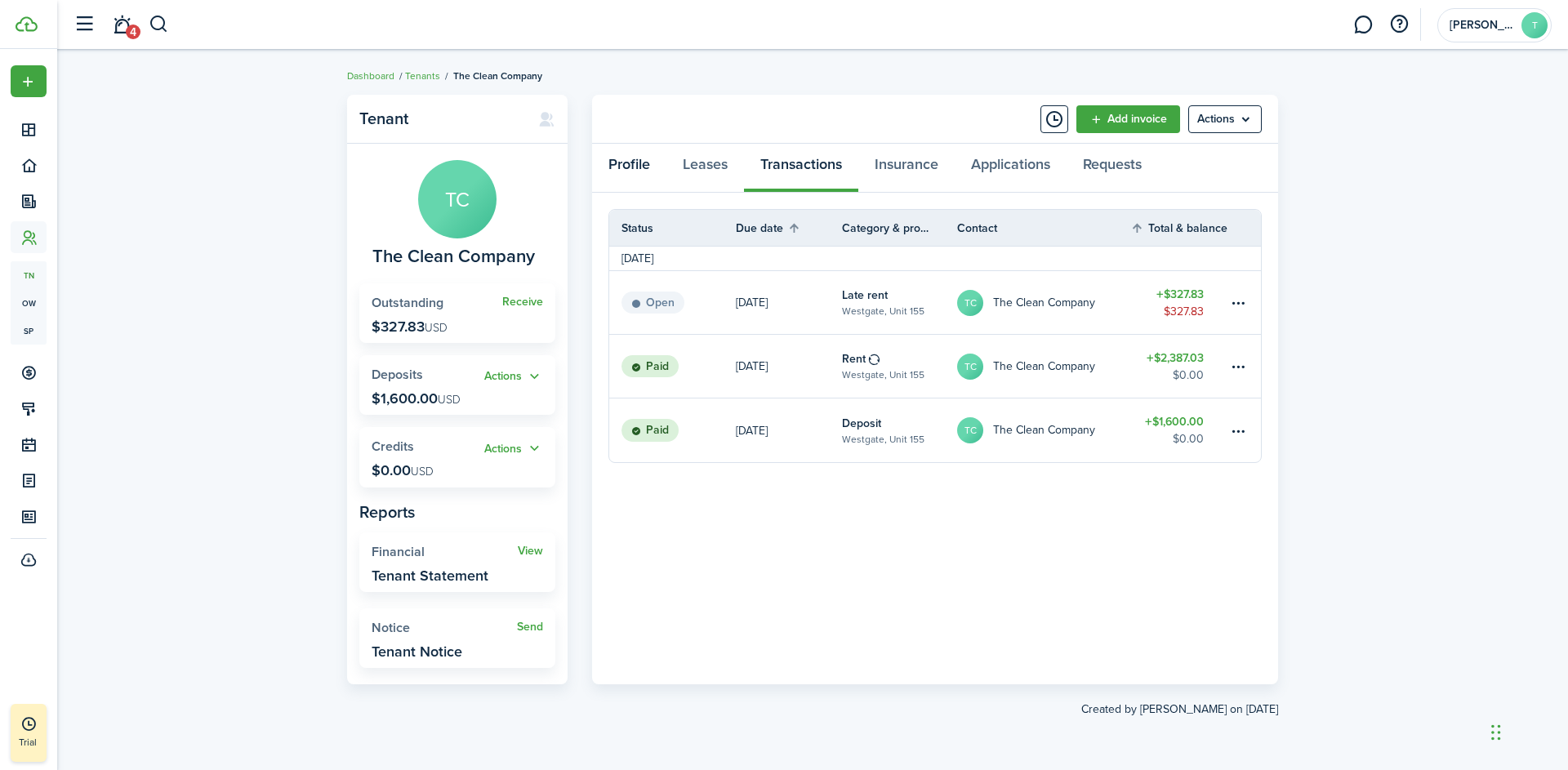
click at [633, 169] on link "Profile" at bounding box center [629, 168] width 74 height 49
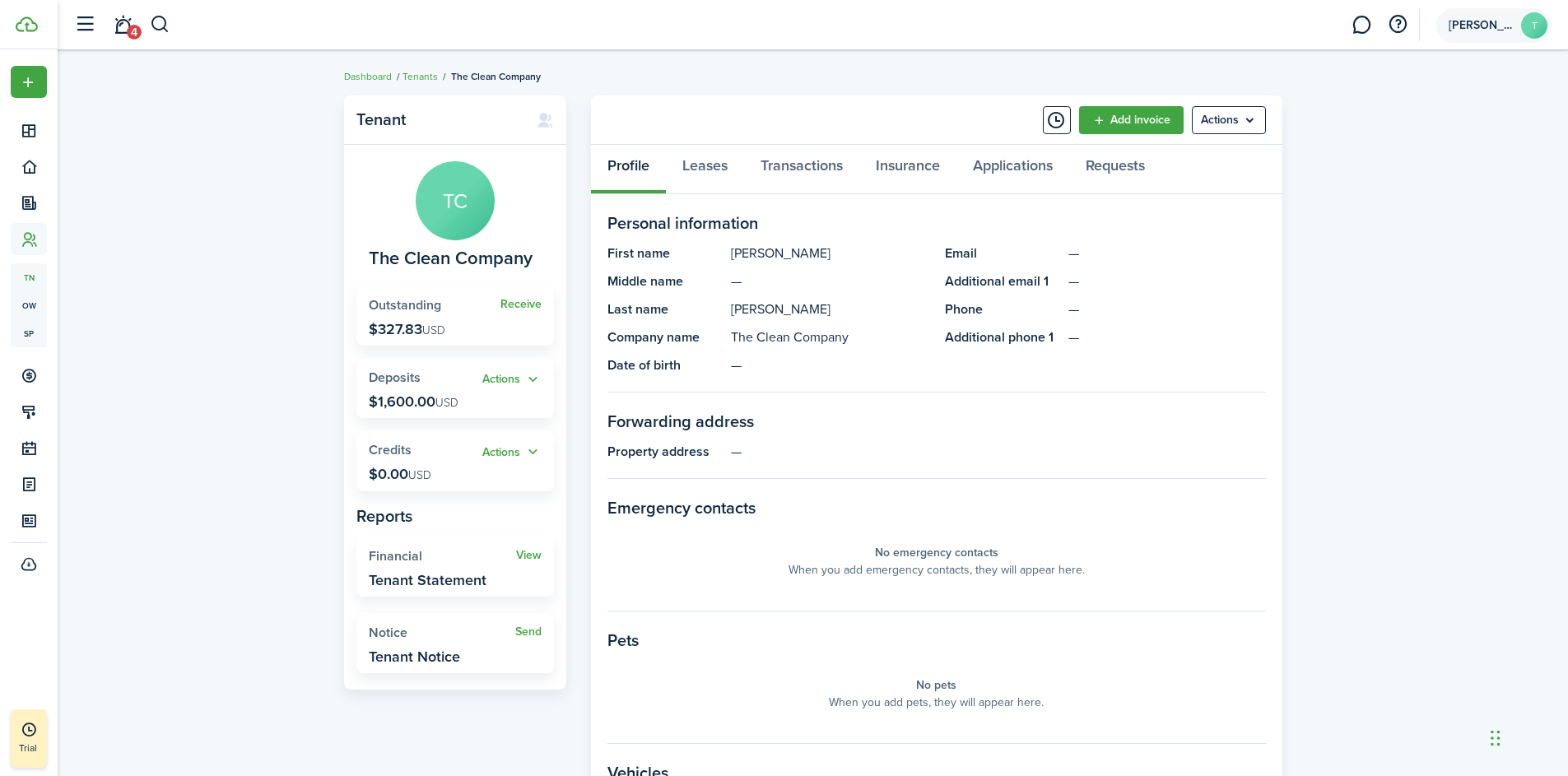
click at [1527, 24] on avatar-text "T" at bounding box center [1534, 25] width 26 height 26
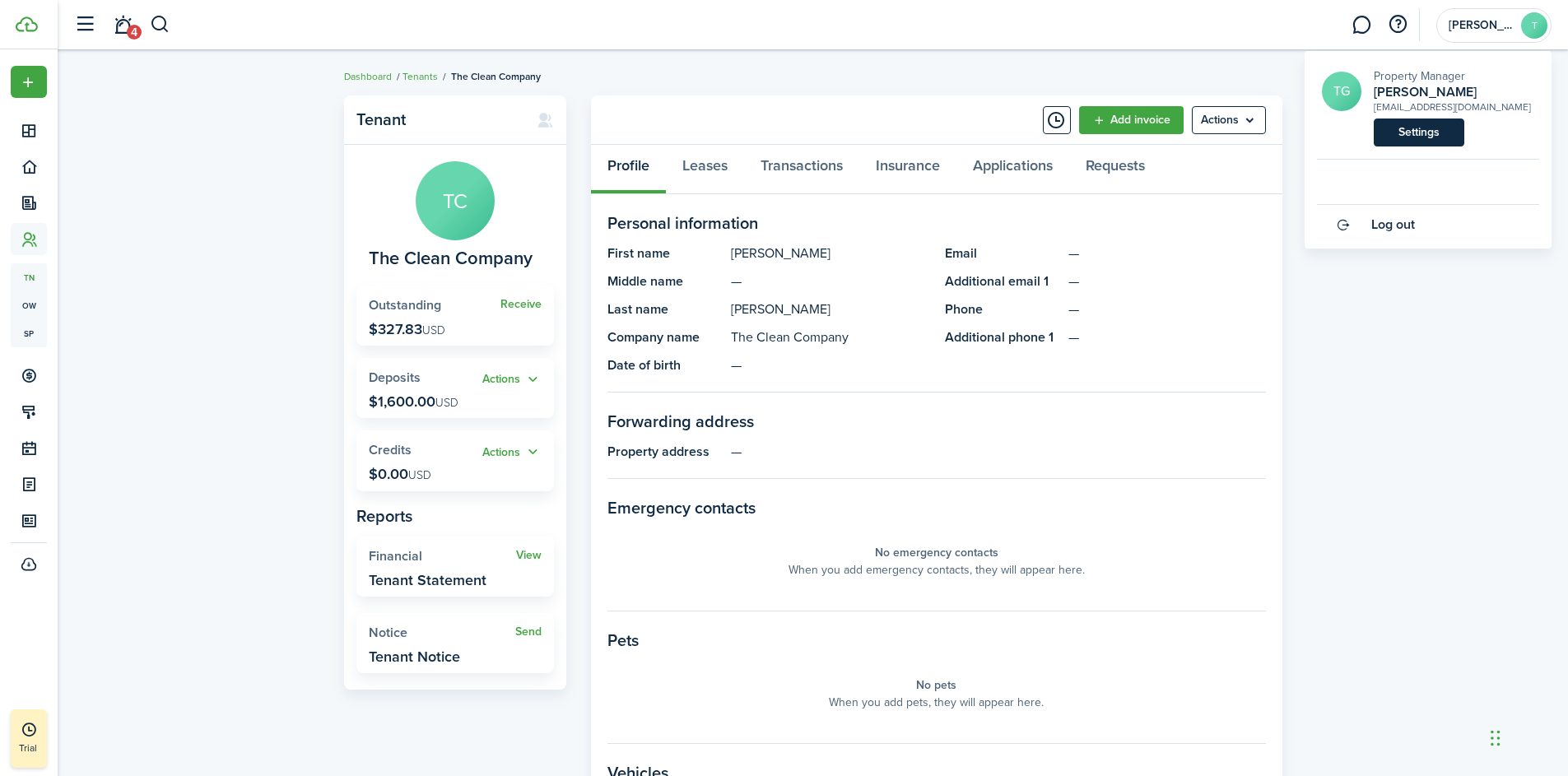
click at [1438, 132] on link "Settings" at bounding box center [1419, 132] width 91 height 28
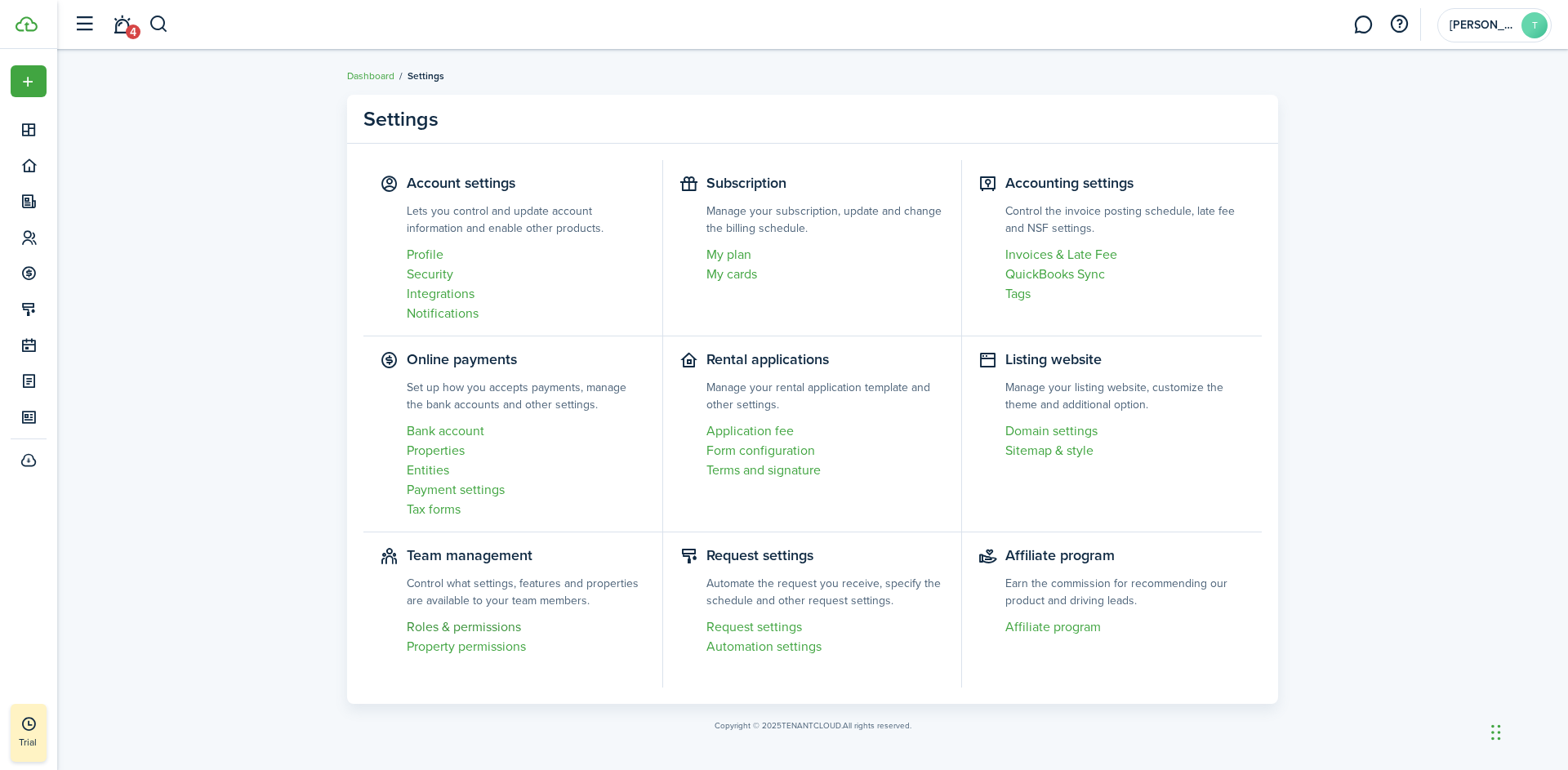
click at [485, 630] on link "Roles & permissions" at bounding box center [526, 627] width 239 height 20
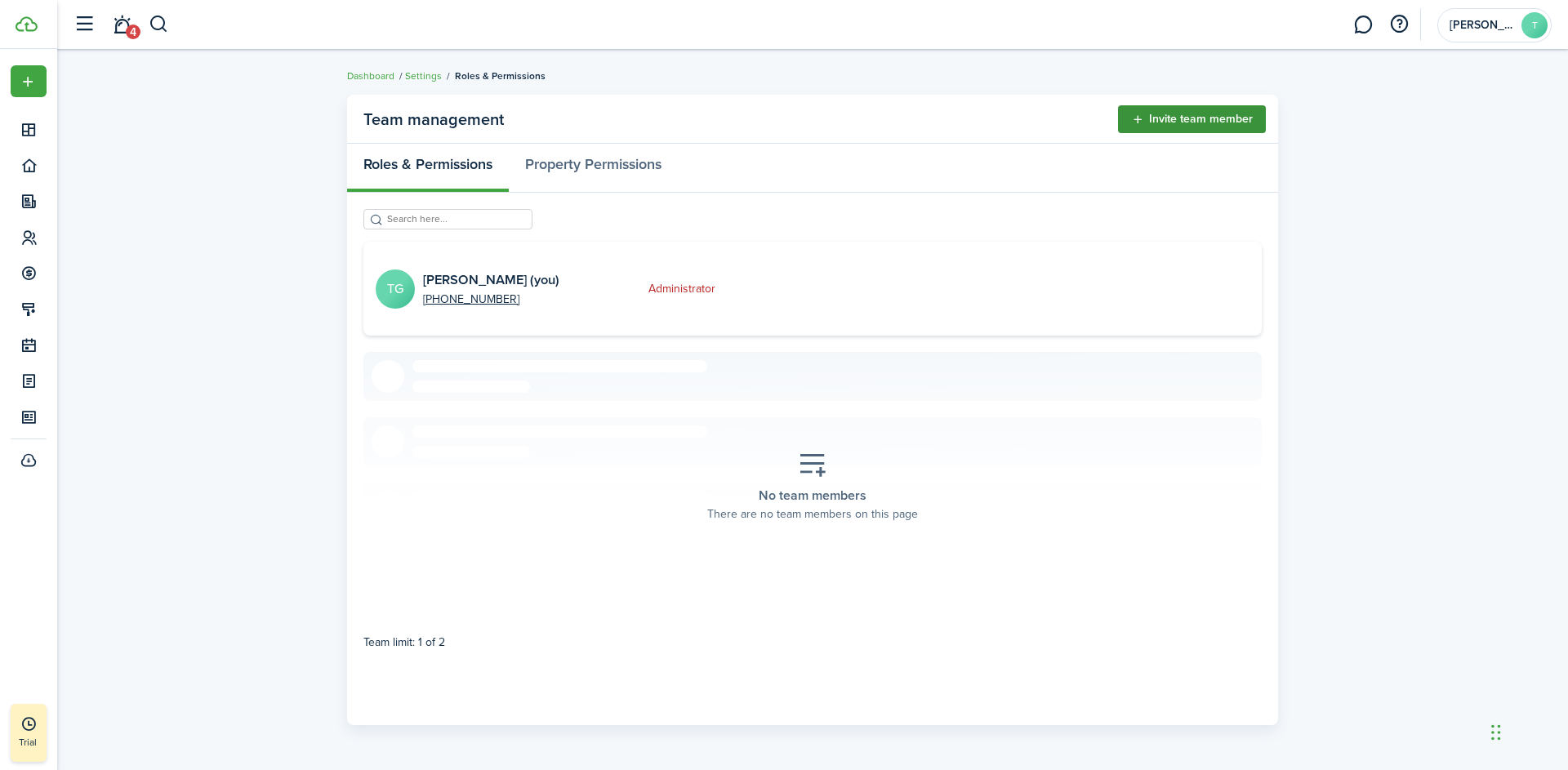
click at [1189, 122] on button "Invite team member" at bounding box center [1191, 119] width 147 height 28
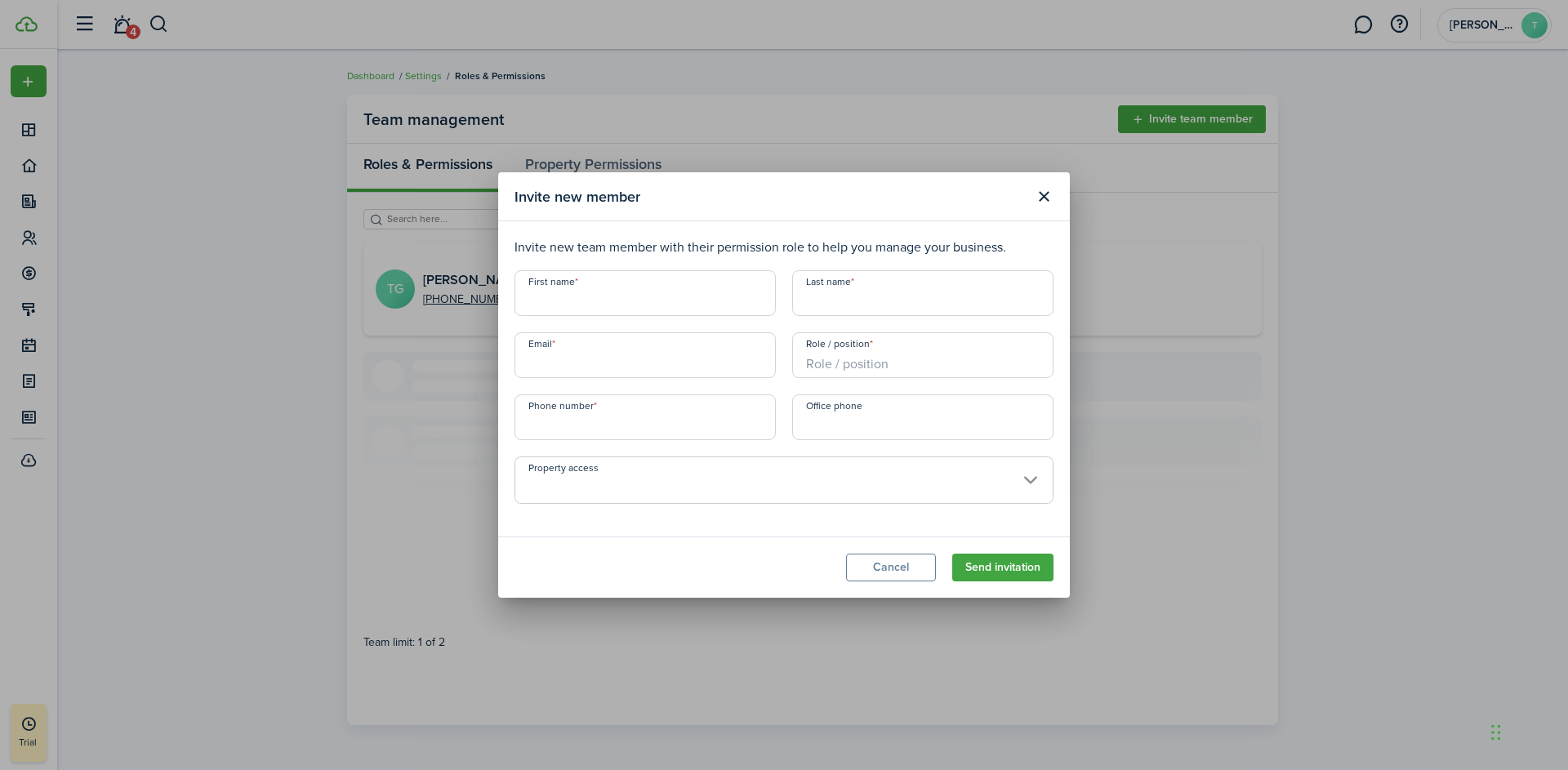
click at [663, 303] on input "First name" at bounding box center [645, 293] width 262 height 46
type input "[PERSON_NAME]"
click at [594, 366] on input "jbatcheller" at bounding box center [645, 355] width 262 height 46
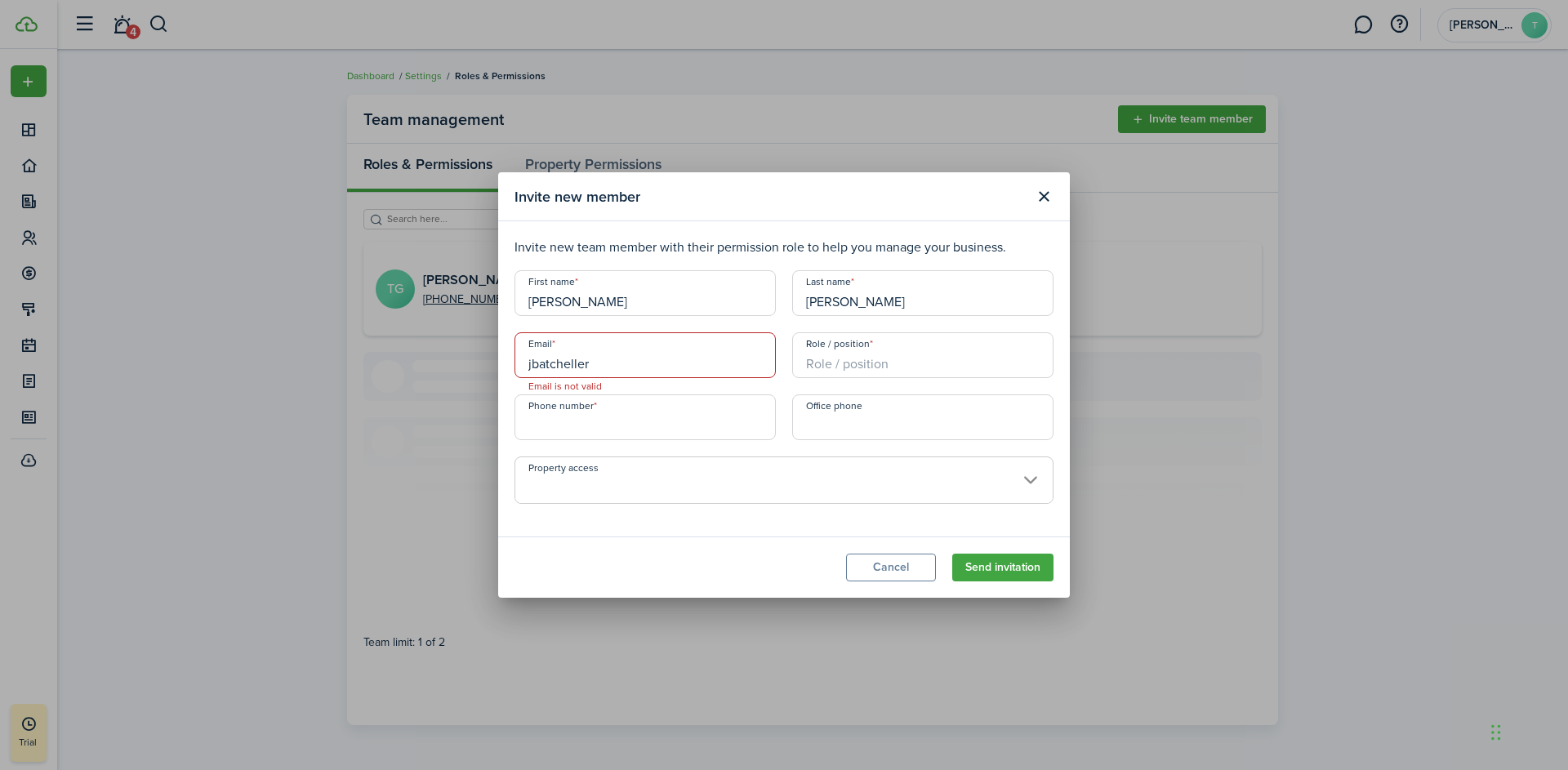
paste input "@[DOMAIN_NAME]"
type input "[EMAIL_ADDRESS][DOMAIN_NAME]"
click at [831, 364] on input "Role / position" at bounding box center [923, 355] width 262 height 46
type input "Owner"
type input "+1"
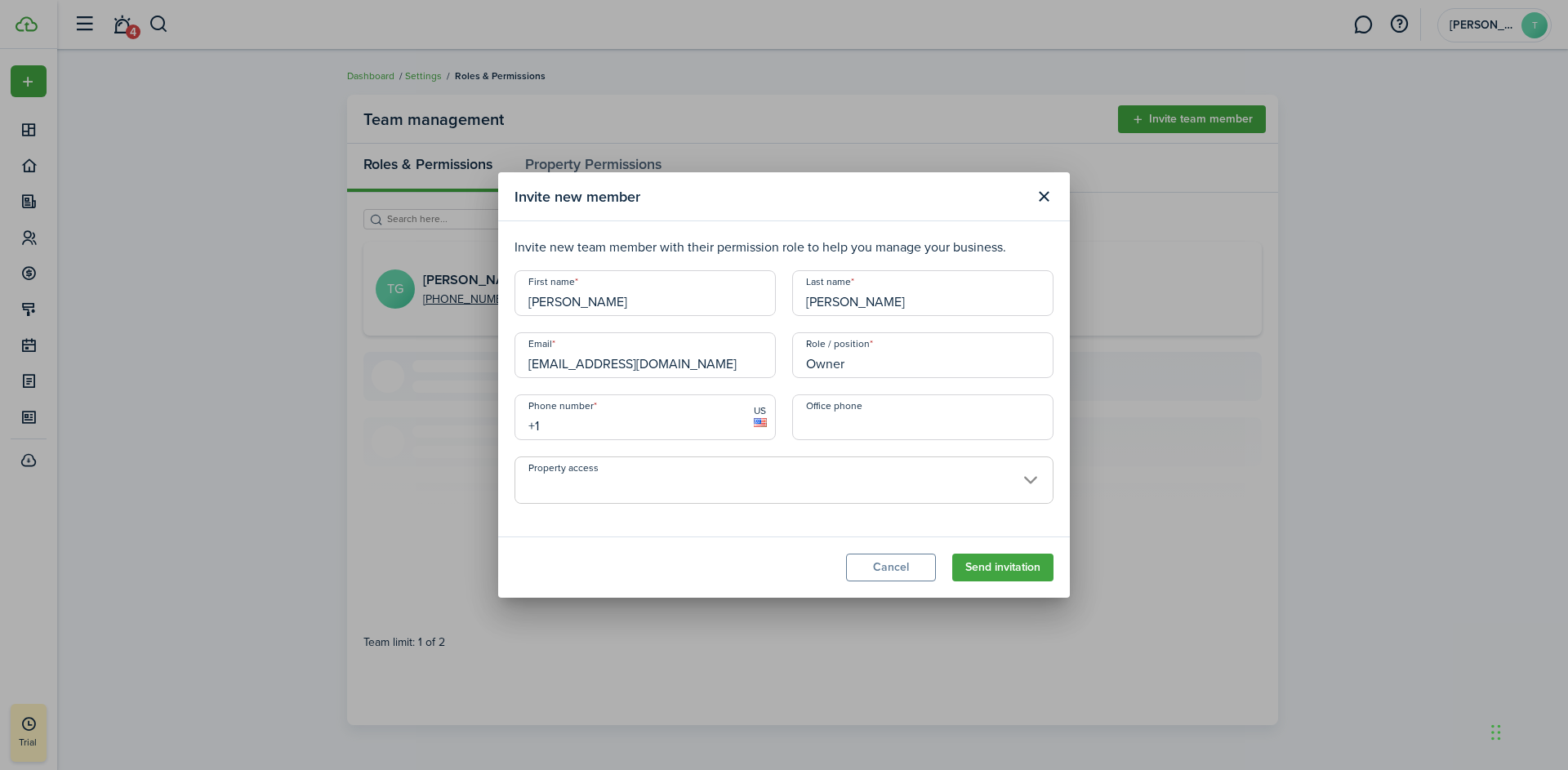
click at [618, 423] on input "+1" at bounding box center [645, 416] width 262 height 46
click at [1041, 475] on span at bounding box center [784, 489] width 537 height 28
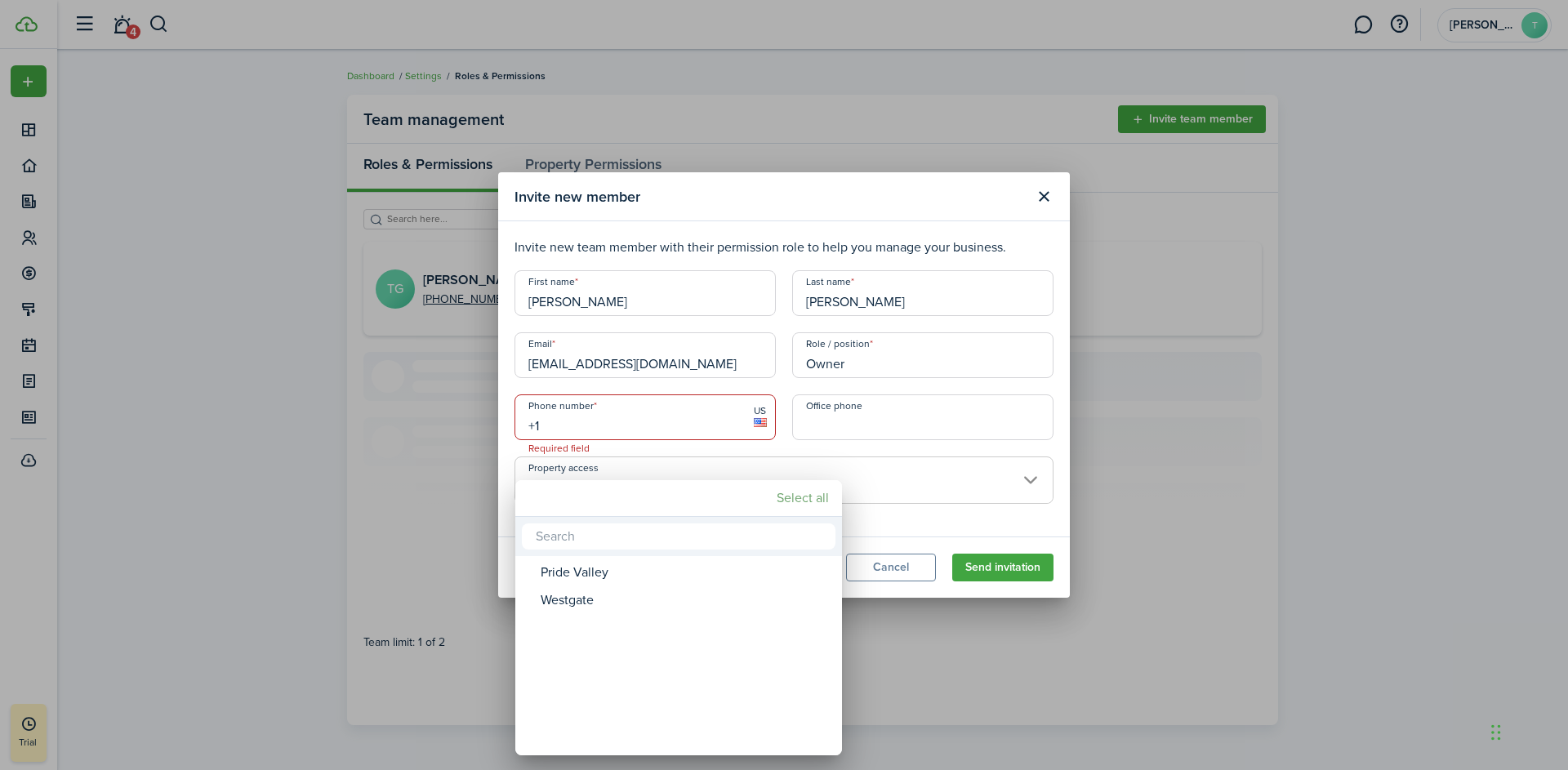
click at [815, 501] on mbsc-button "Select all" at bounding box center [802, 498] width 65 height 29
type input "[GEOGRAPHIC_DATA], [GEOGRAPHIC_DATA]"
click at [975, 528] on div at bounding box center [784, 385] width 1830 height 1031
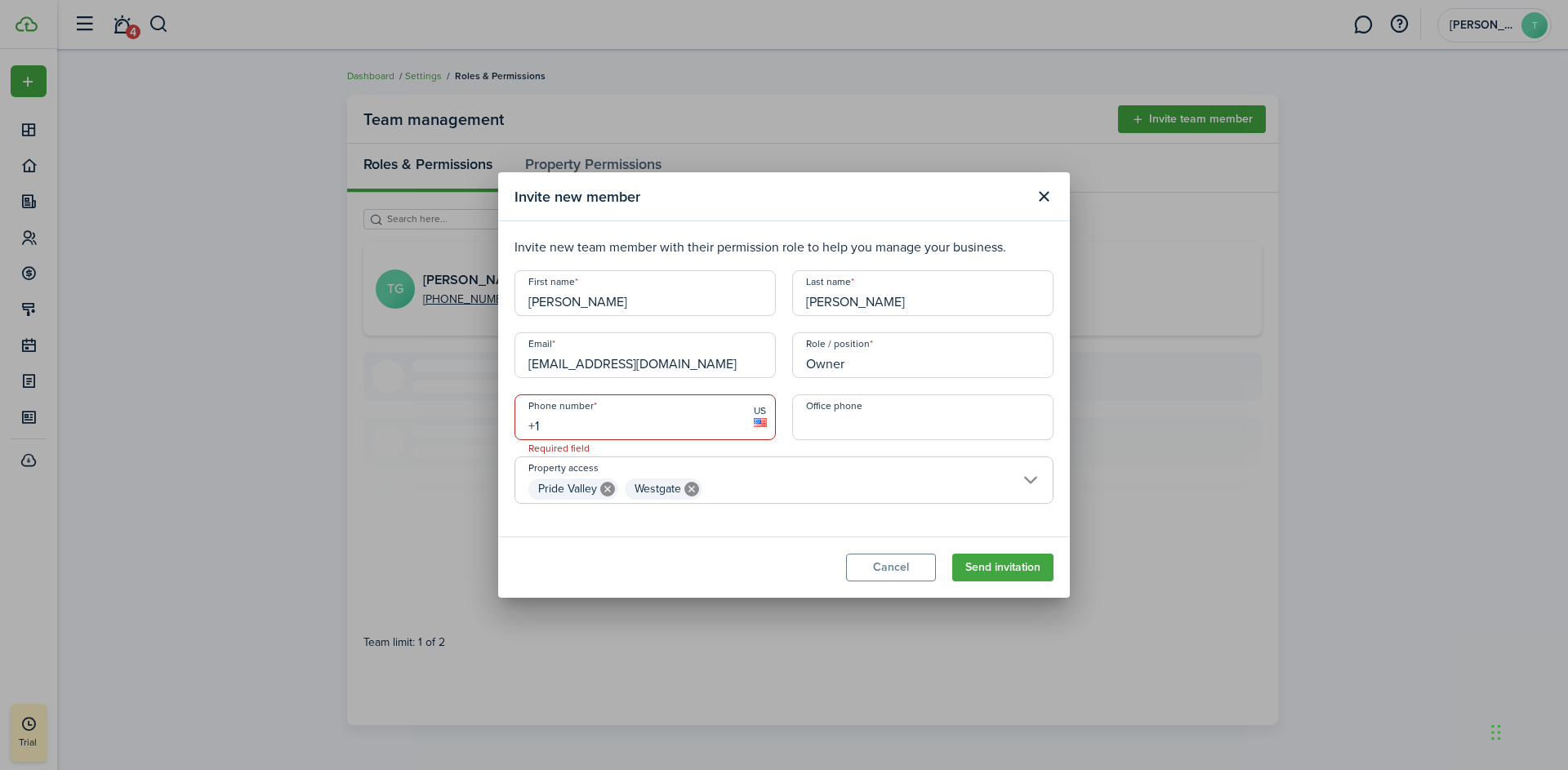
click at [630, 424] on input "+1" at bounding box center [645, 416] width 262 height 46
type input "[PHONE_NUMBER]"
click at [996, 566] on button "Send invitation" at bounding box center [1002, 567] width 101 height 28
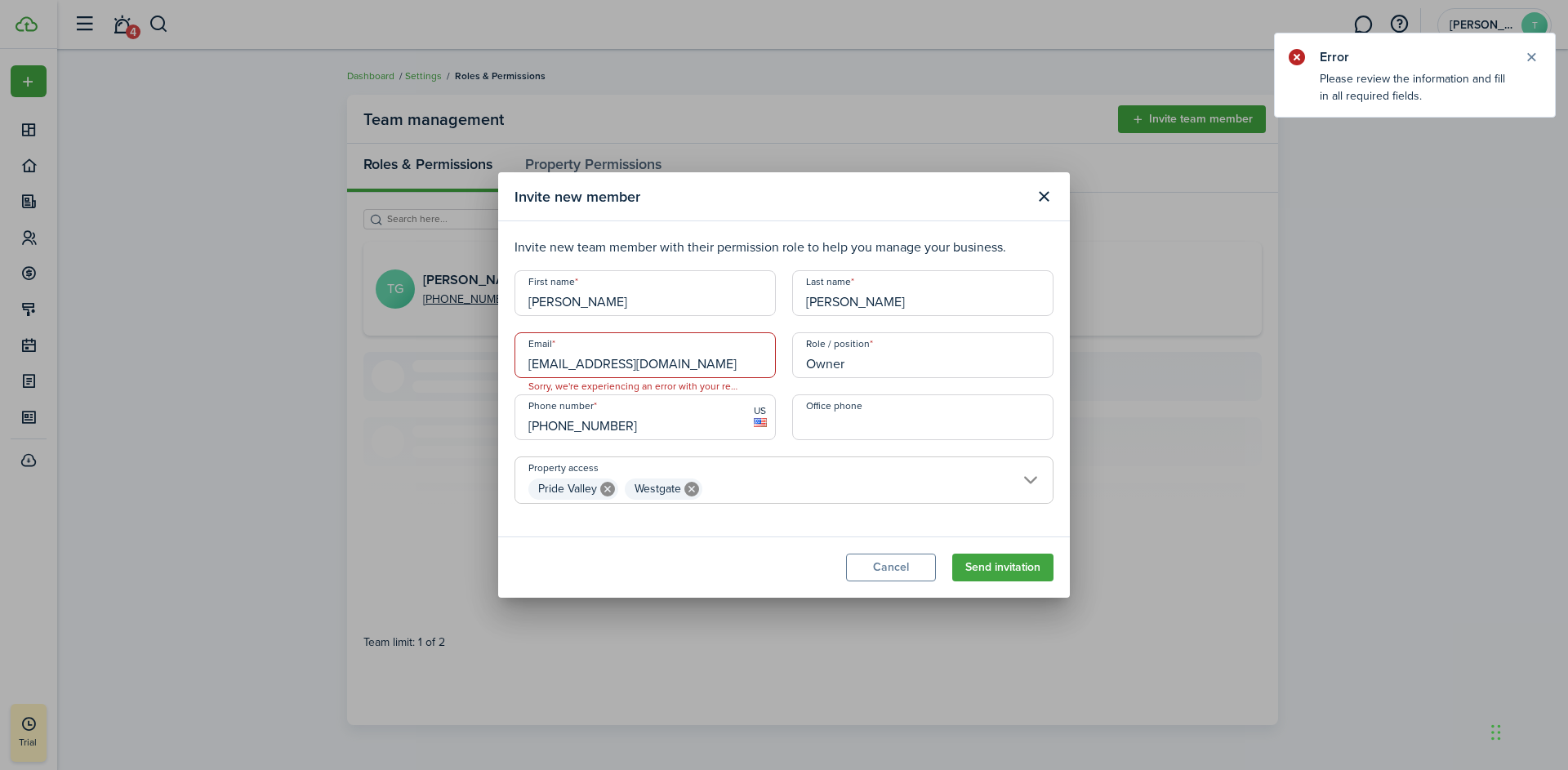
click at [727, 367] on input "[EMAIL_ADDRESS][DOMAIN_NAME]" at bounding box center [645, 355] width 262 height 46
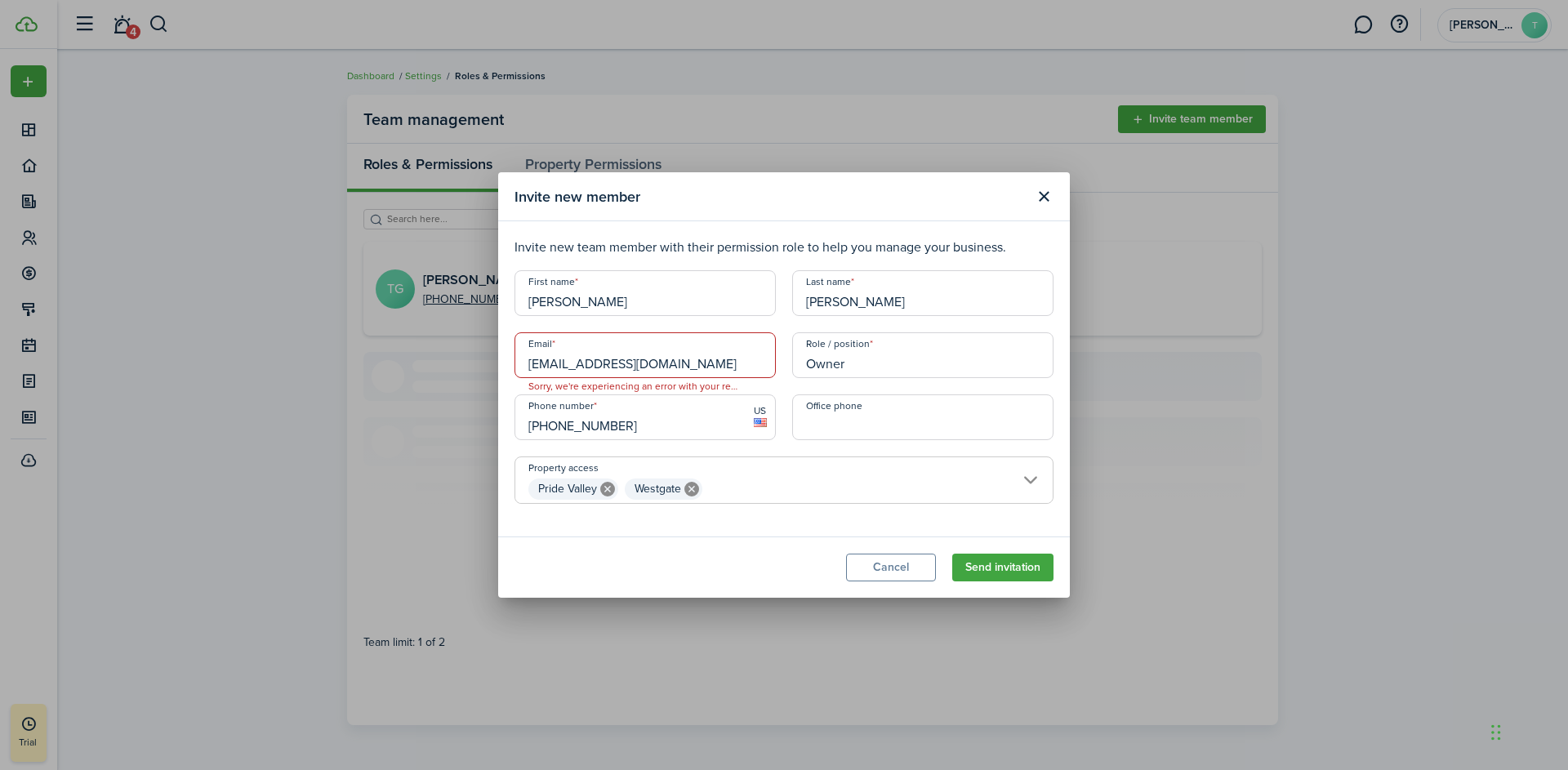
drag, startPoint x: 528, startPoint y: 364, endPoint x: 746, endPoint y: 362, distance: 218.0
click at [746, 362] on input "[EMAIL_ADDRESS][DOMAIN_NAME]" at bounding box center [645, 355] width 262 height 46
click at [734, 366] on input "[EMAIL_ADDRESS][DOMAIN_NAME]" at bounding box center [645, 355] width 262 height 46
type input "[EMAIL_ADDRESS][DOMAIN_NAME]"
click at [1017, 573] on button "Send invitation" at bounding box center [1002, 567] width 101 height 28
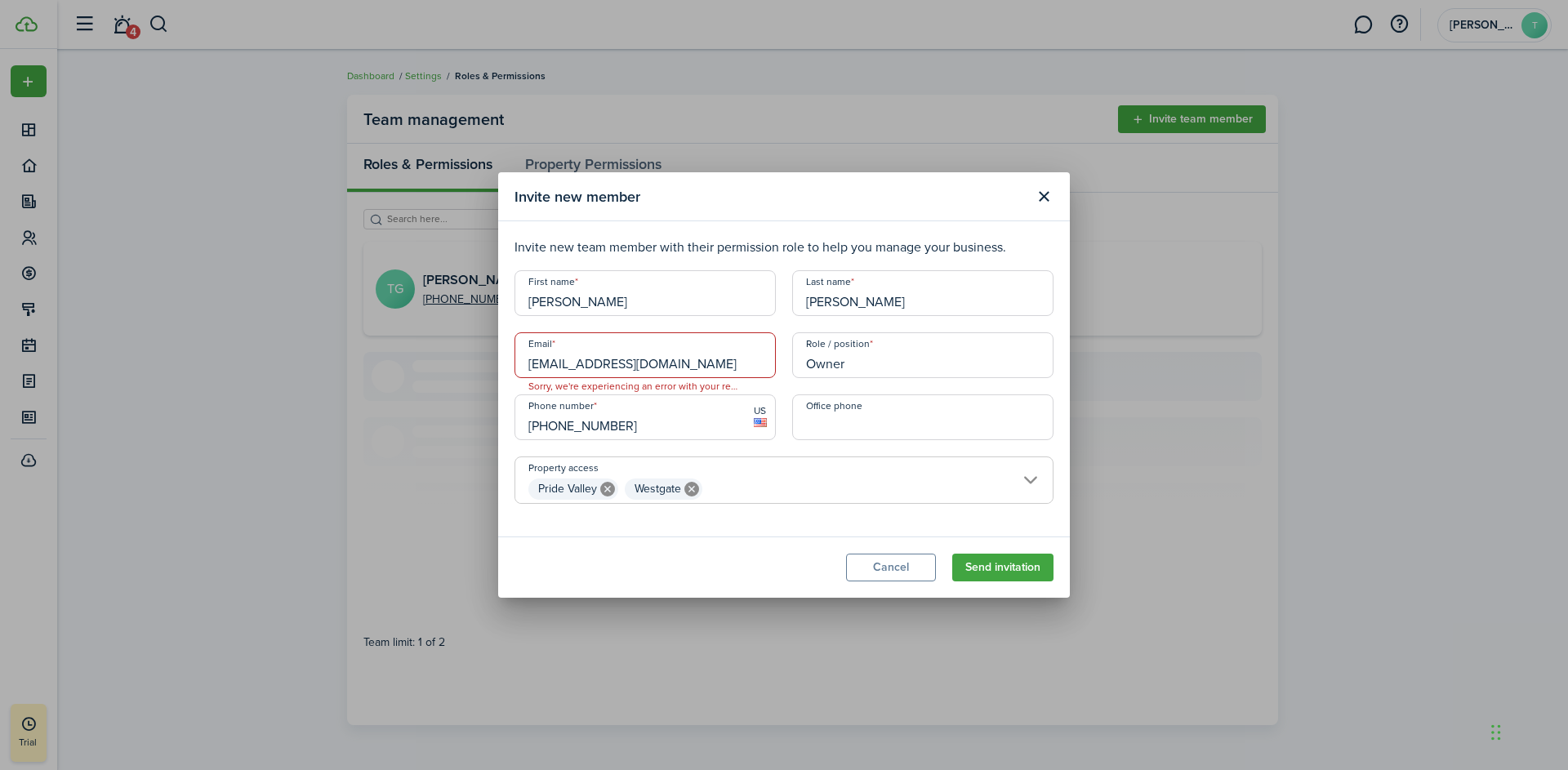
drag, startPoint x: 527, startPoint y: 366, endPoint x: 758, endPoint y: 363, distance: 231.0
click at [758, 363] on input "[EMAIL_ADDRESS][DOMAIN_NAME]" at bounding box center [645, 355] width 262 height 46
click at [740, 364] on input "[EMAIL_ADDRESS][DOMAIN_NAME]" at bounding box center [645, 355] width 262 height 46
click at [685, 386] on span "Sorry, we're experiencing an error with your registration." at bounding box center [633, 386] width 235 height 16
click at [737, 367] on input "[EMAIL_ADDRESS][DOMAIN_NAME]" at bounding box center [645, 355] width 262 height 46
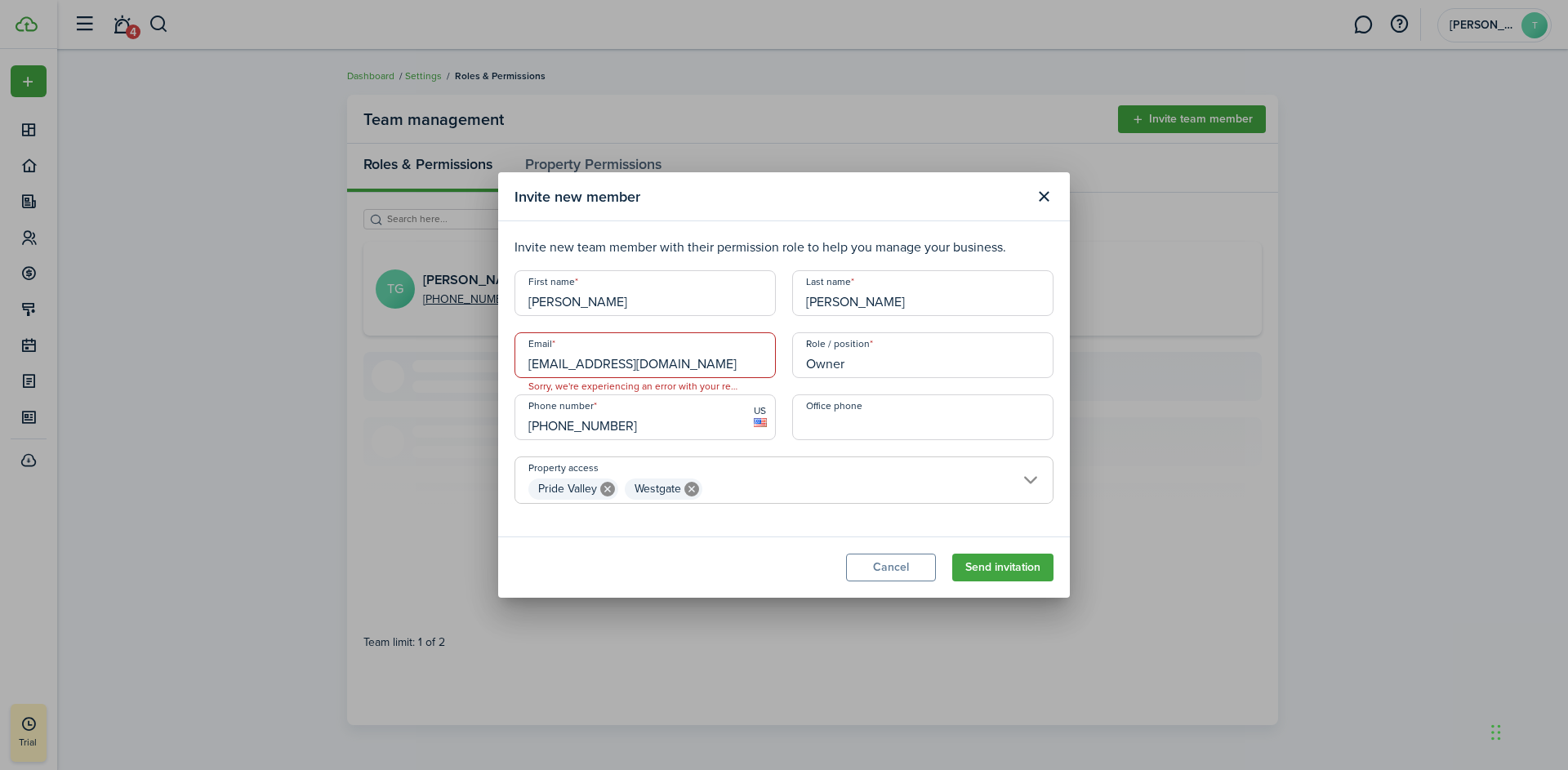
drag, startPoint x: 738, startPoint y: 366, endPoint x: 523, endPoint y: 364, distance: 215.0
click at [523, 364] on input "[EMAIL_ADDRESS][DOMAIN_NAME]" at bounding box center [645, 355] width 262 height 46
click at [903, 564] on button "Cancel" at bounding box center [891, 567] width 90 height 28
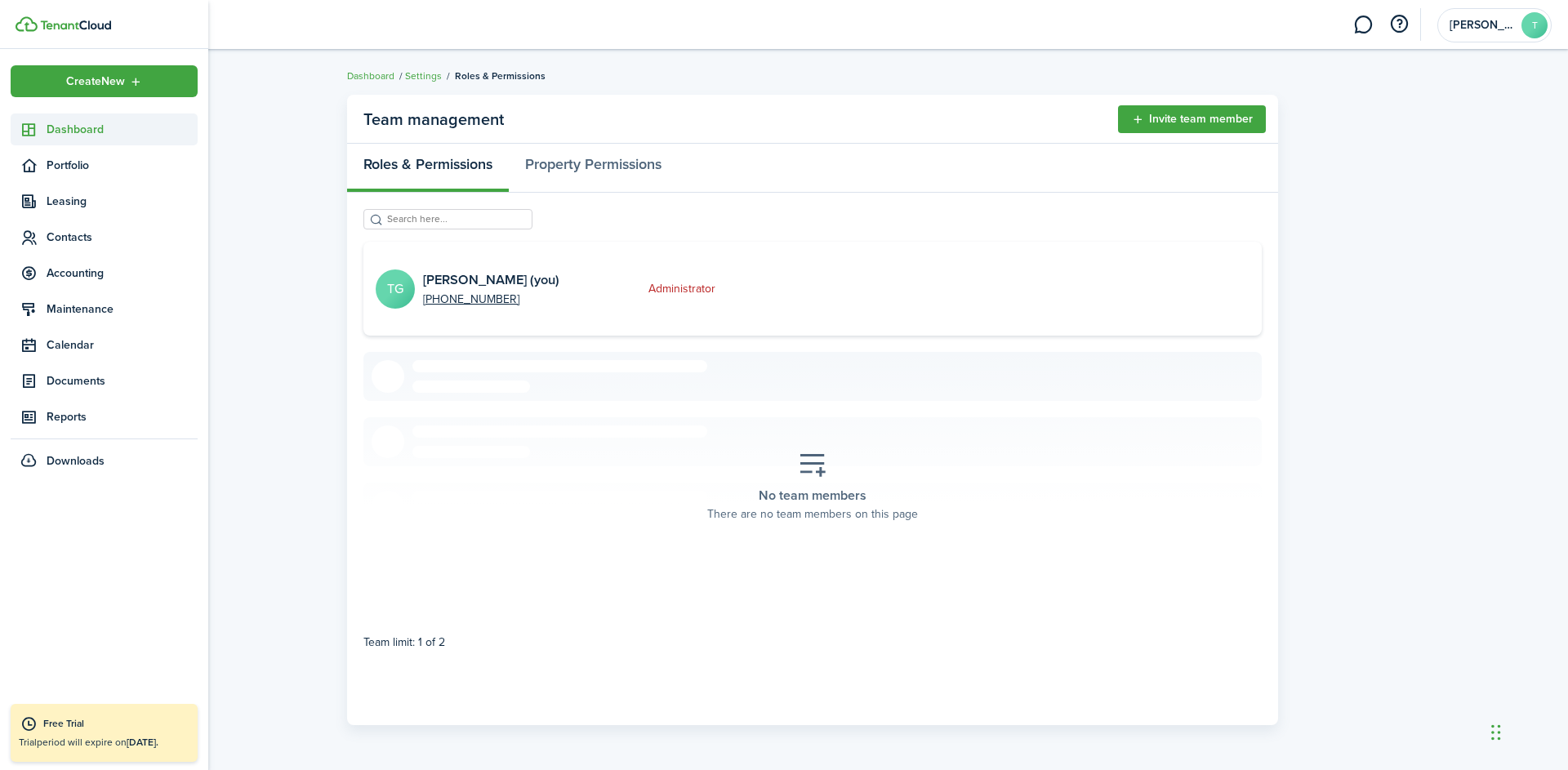
click at [71, 130] on span "Dashboard" at bounding box center [122, 129] width 151 height 17
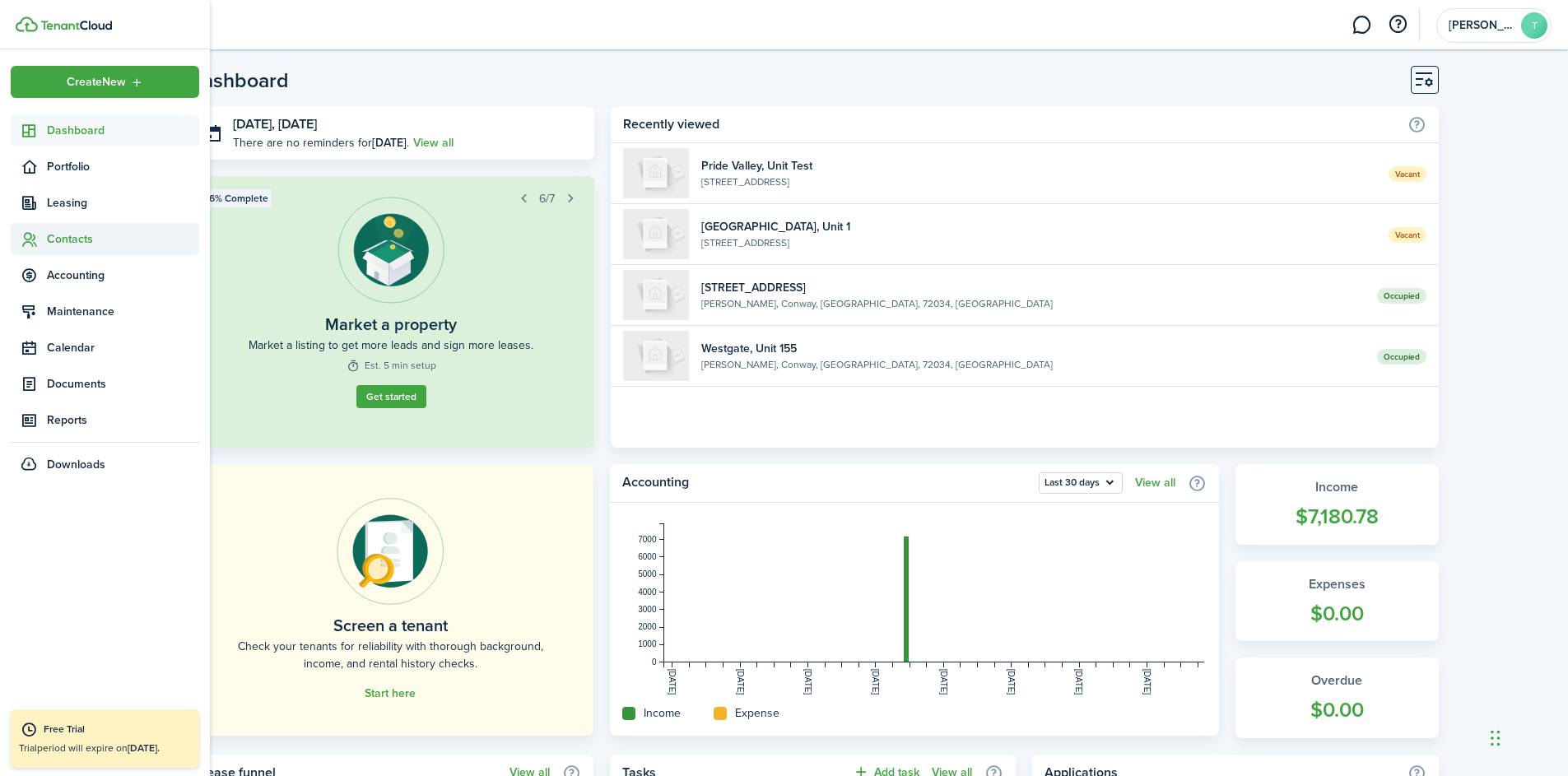
click at [63, 239] on span "Contacts" at bounding box center [122, 239] width 152 height 17
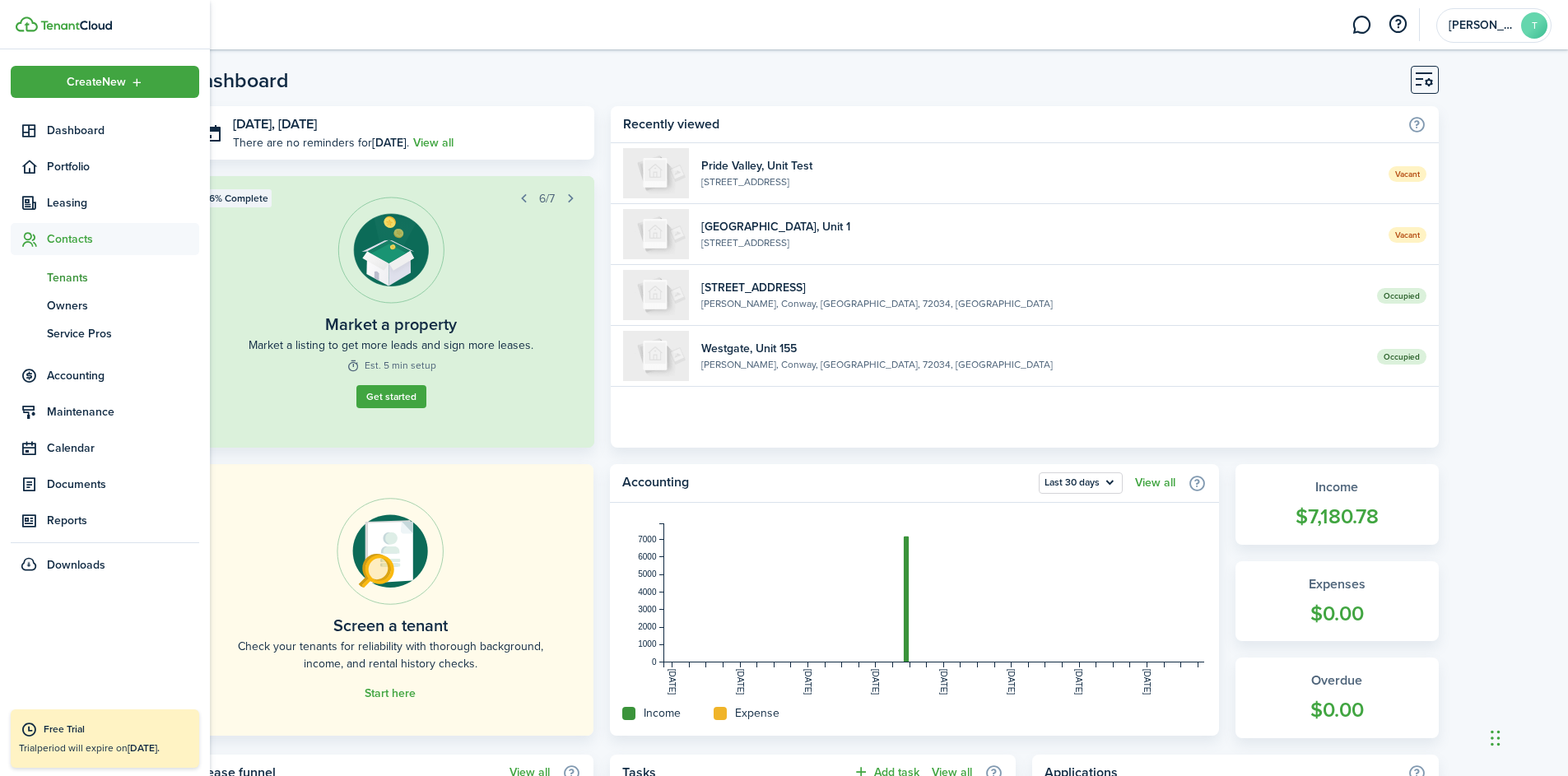
click at [73, 279] on span "Tenants" at bounding box center [122, 277] width 152 height 17
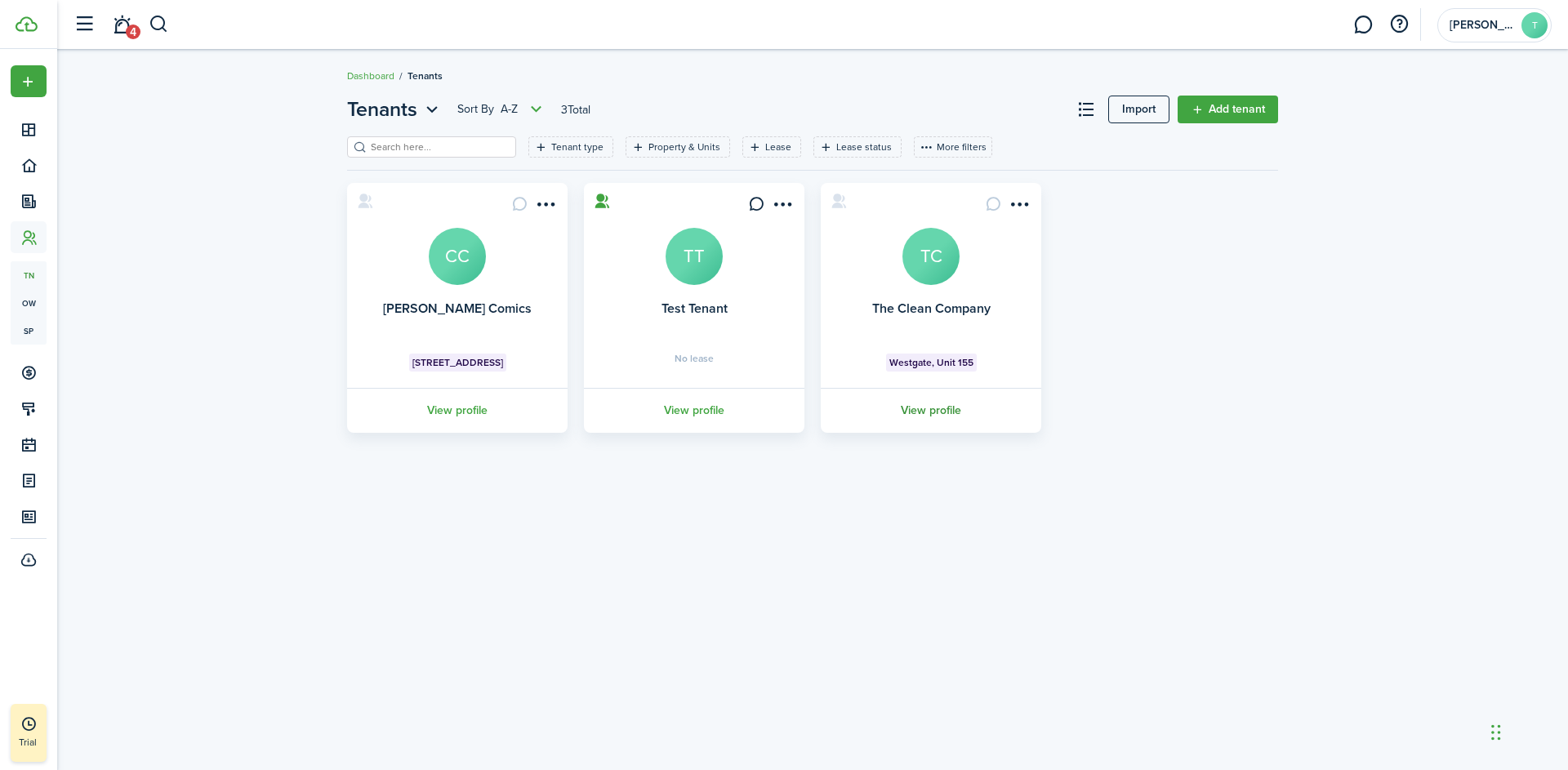
click at [948, 407] on link "View profile" at bounding box center [931, 410] width 225 height 45
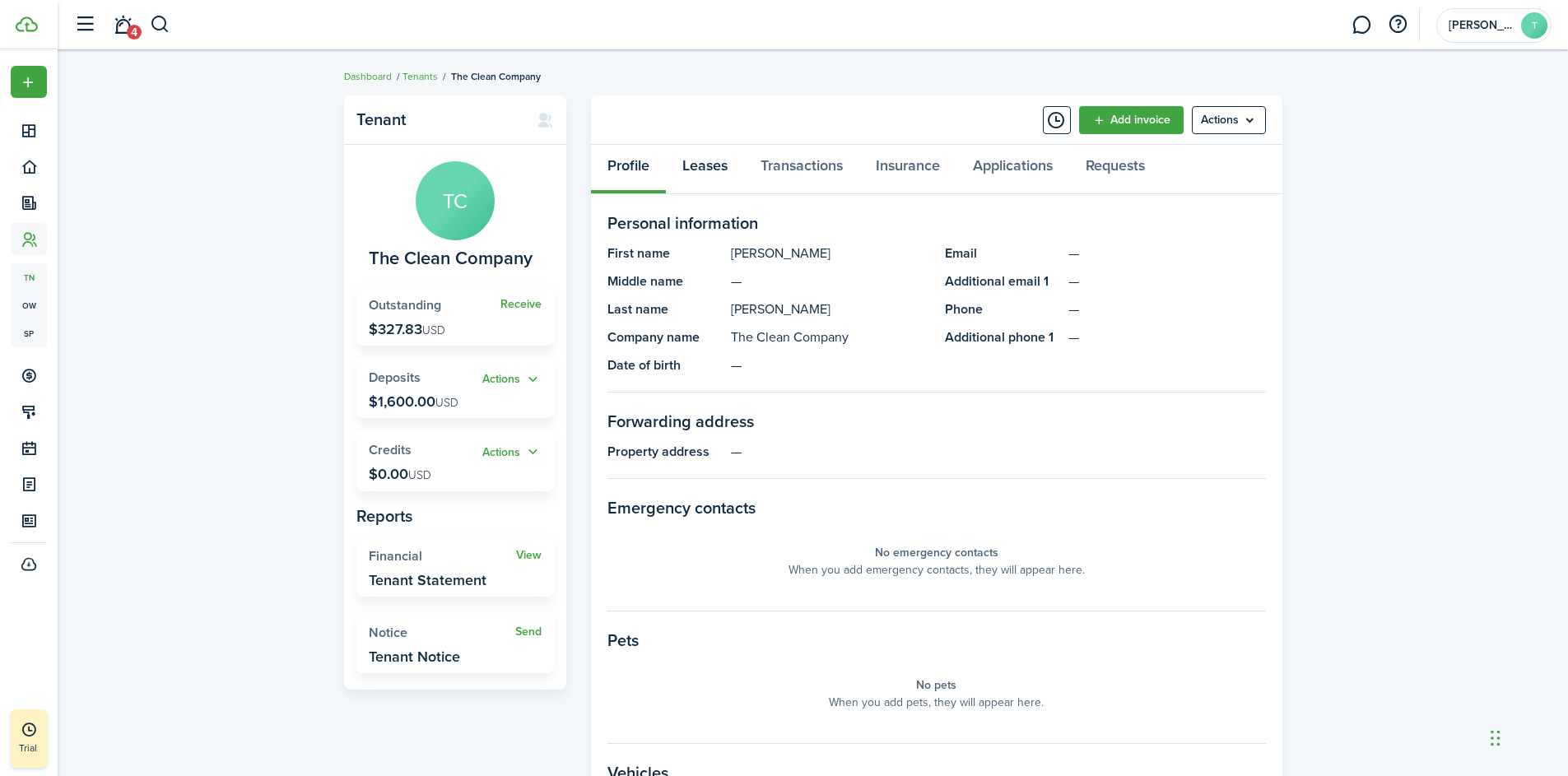
click at [694, 165] on link "Leases" at bounding box center [704, 169] width 78 height 50
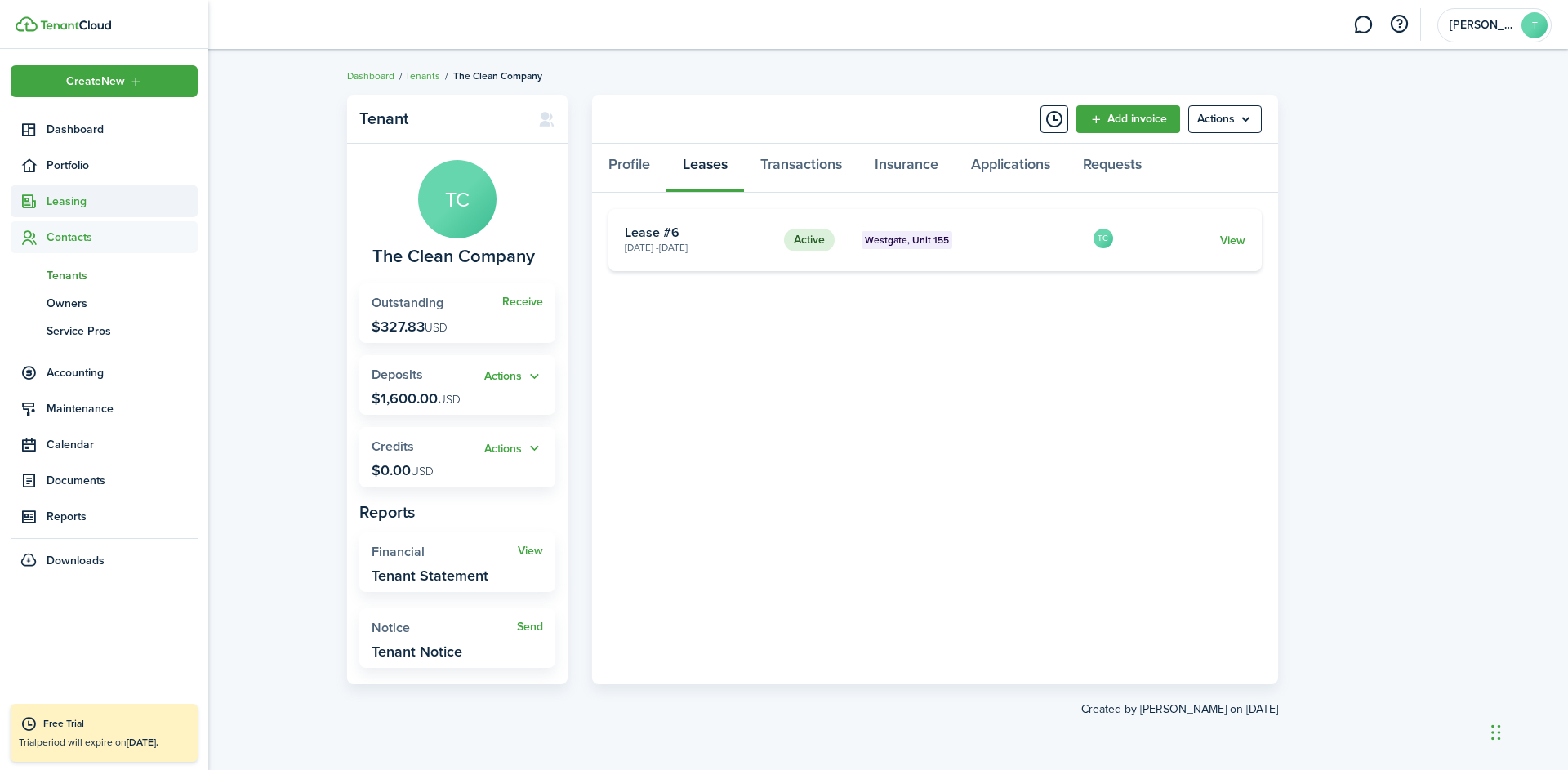
click at [68, 202] on span "Leasing" at bounding box center [122, 201] width 151 height 17
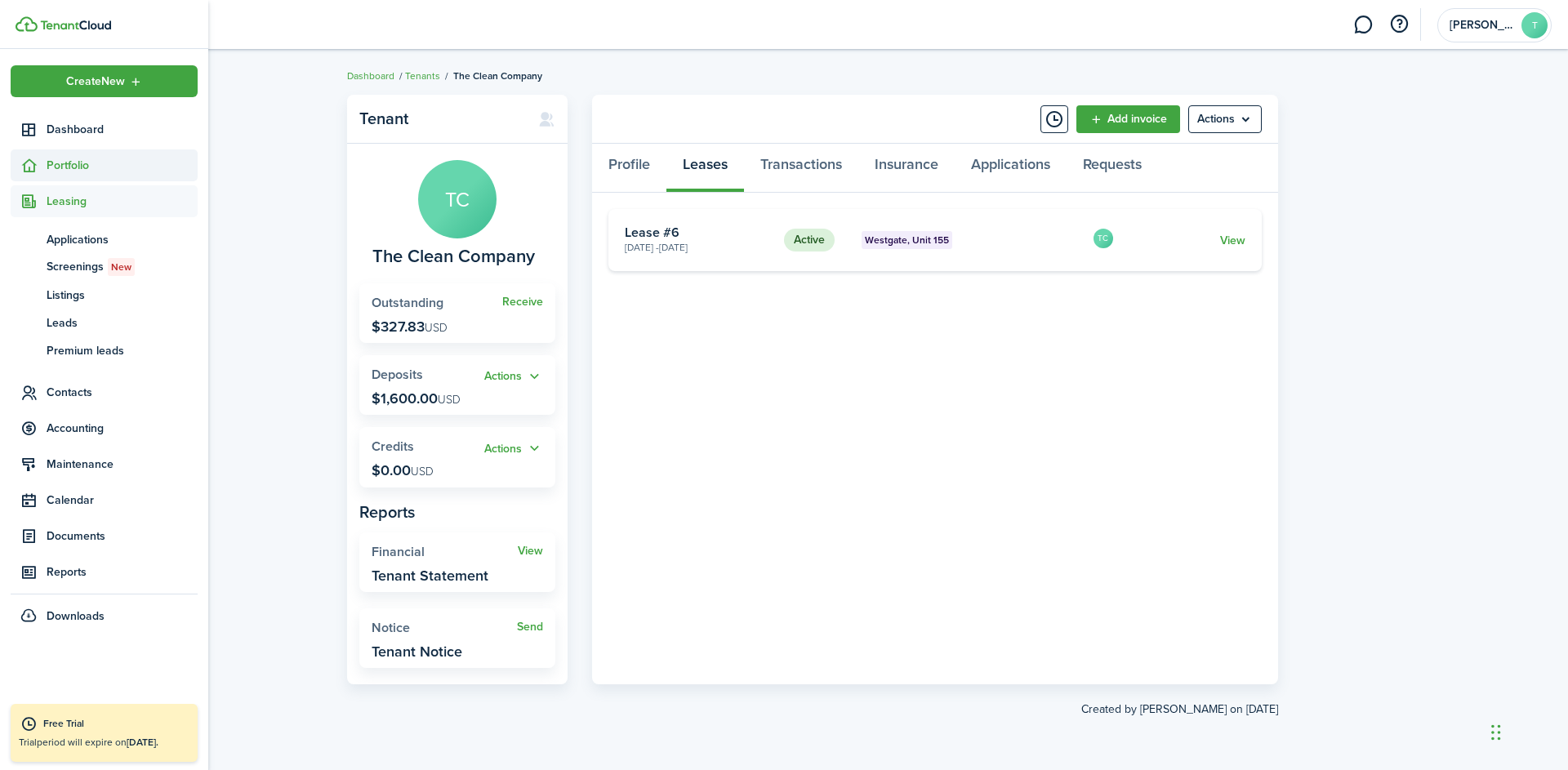
click at [84, 169] on span "Portfolio" at bounding box center [122, 165] width 151 height 17
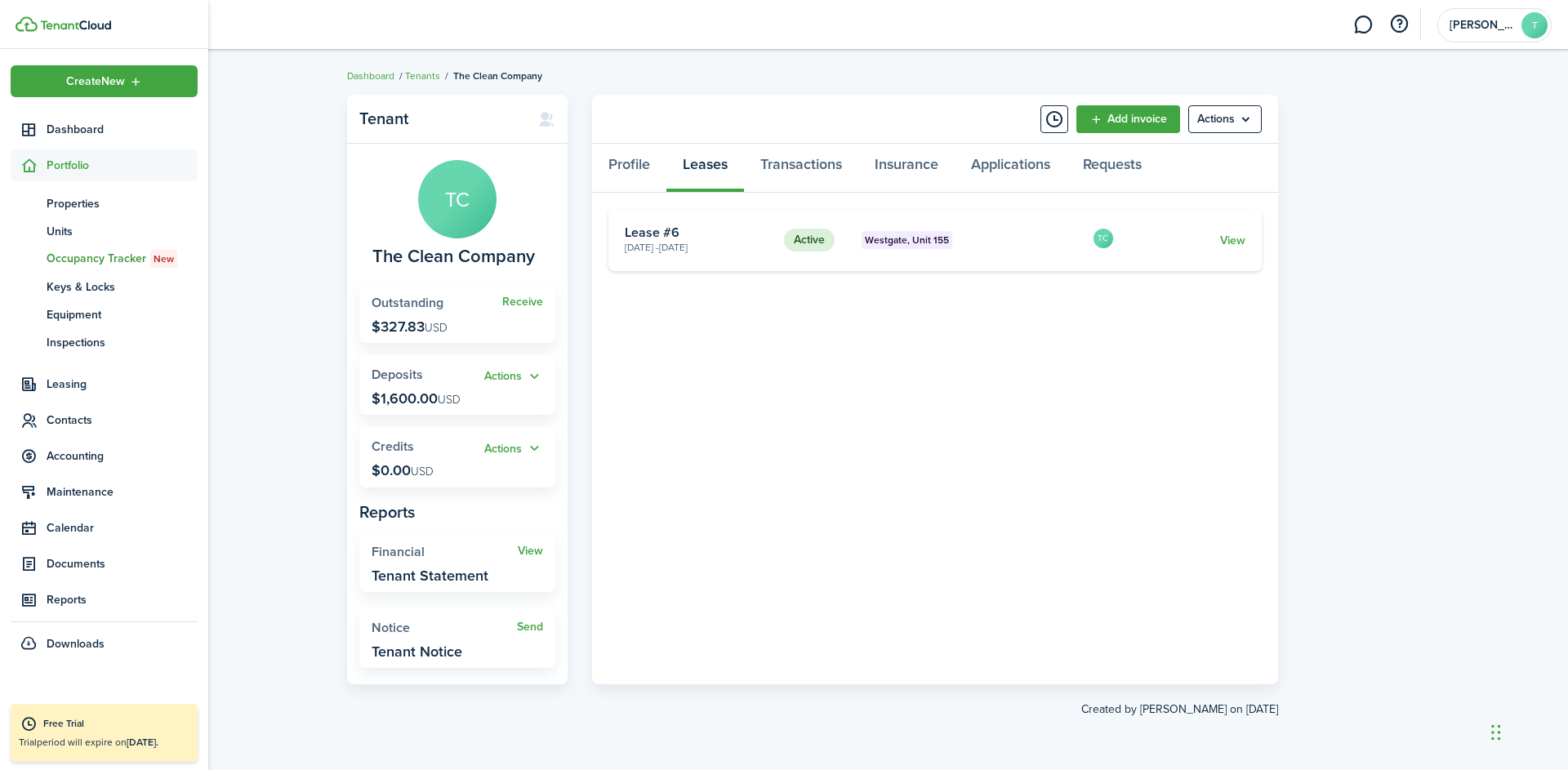
click at [88, 255] on span "Occupancy Tracker New" at bounding box center [122, 259] width 151 height 18
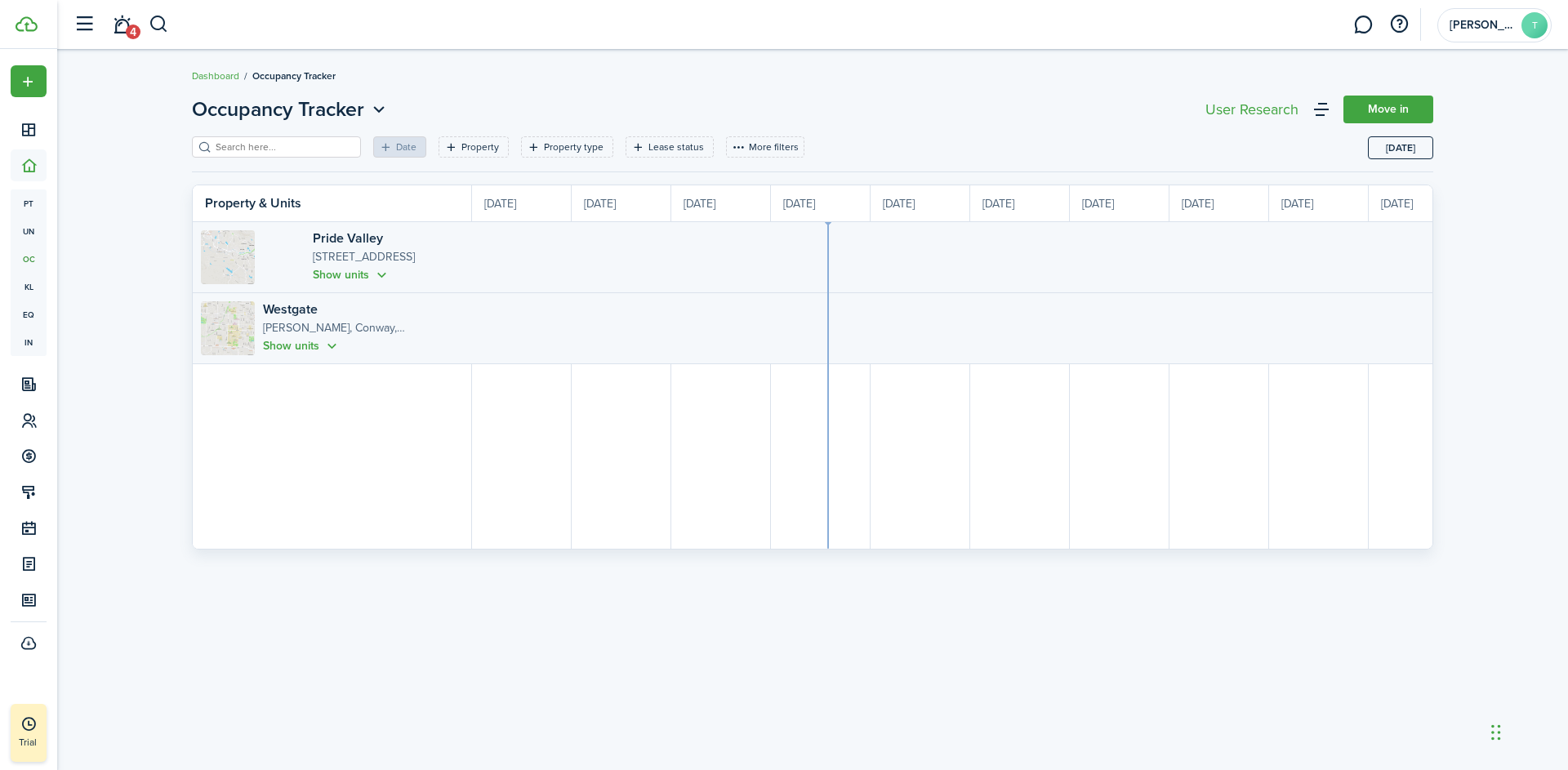
scroll to position [0, 299]
click at [340, 350] on button "Show units" at bounding box center [301, 346] width 78 height 19
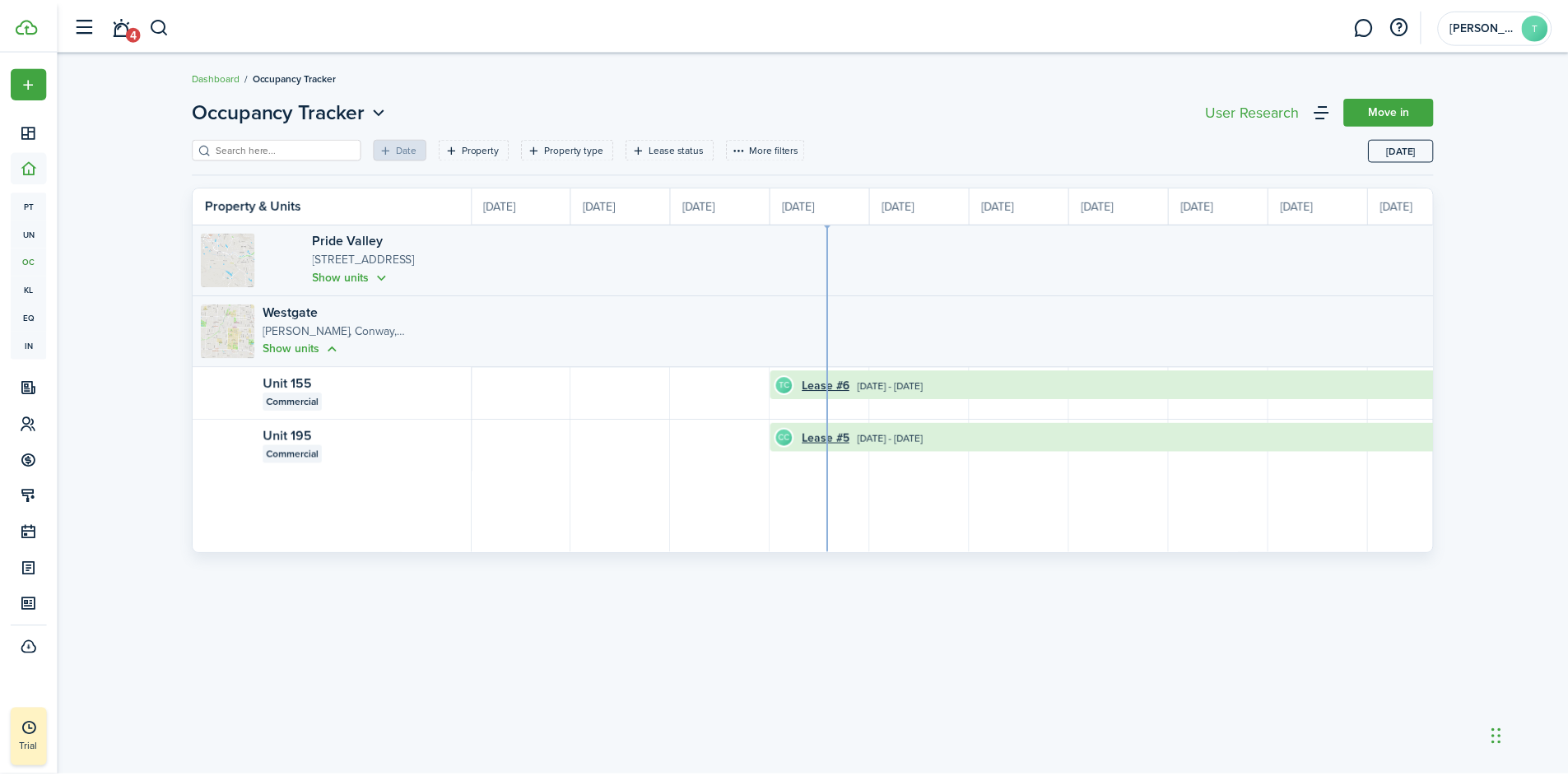
scroll to position [0, 0]
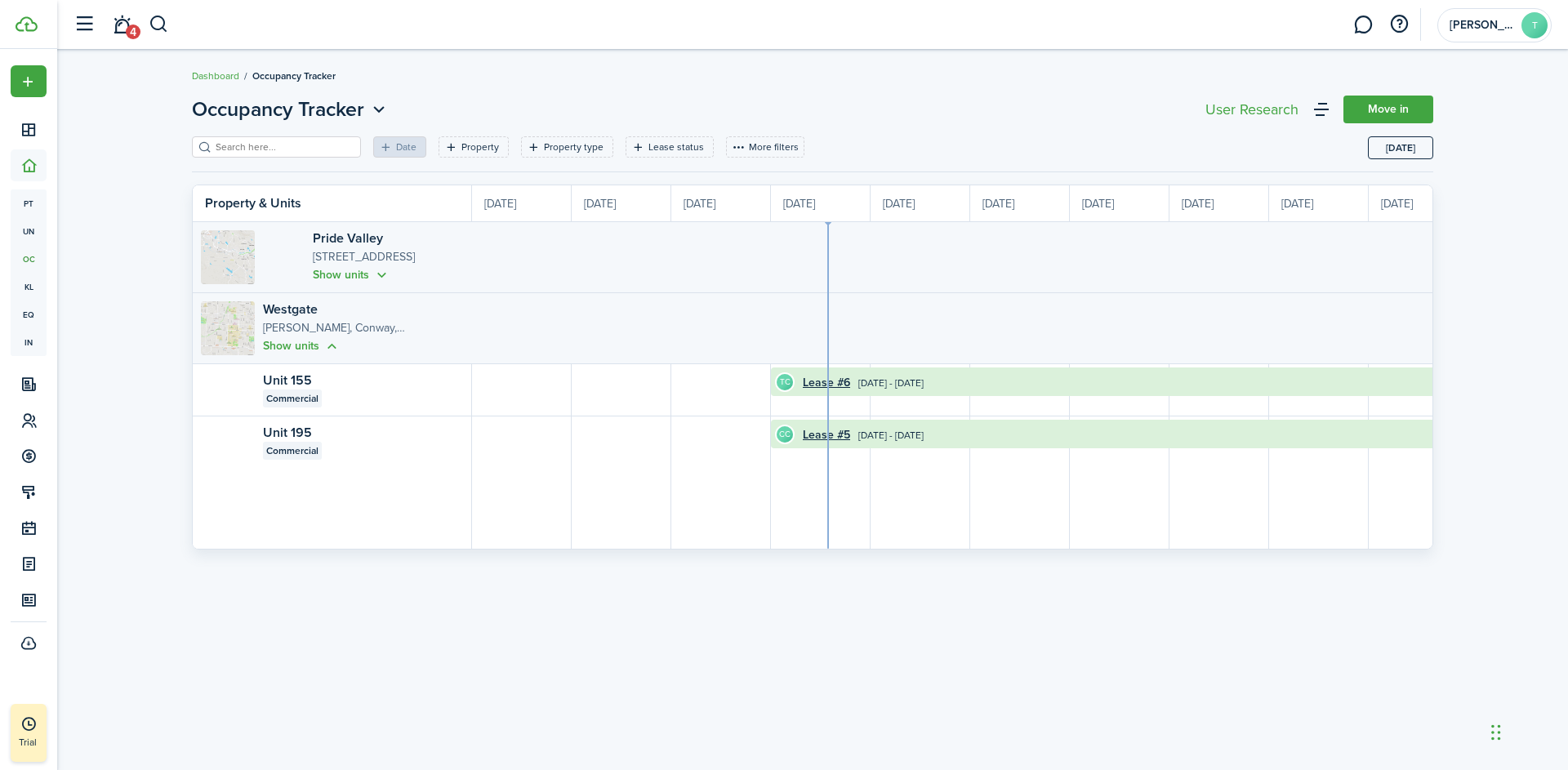
click at [770, 89] on div "Occupancy Tracker Move in Date Property Property type Lease status More filters…" at bounding box center [812, 410] width 1511 height 647
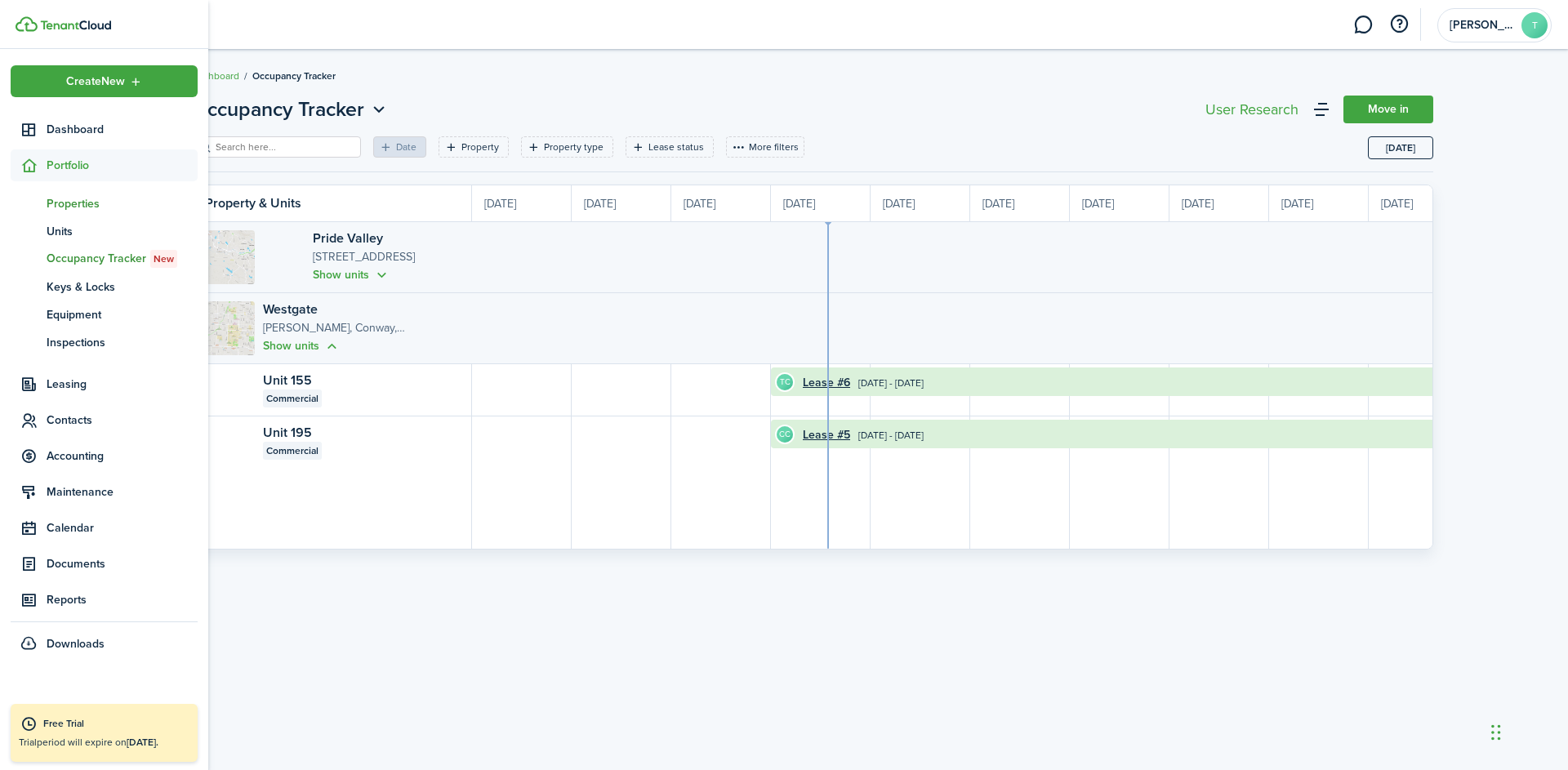
click at [77, 204] on span "Properties" at bounding box center [122, 203] width 151 height 17
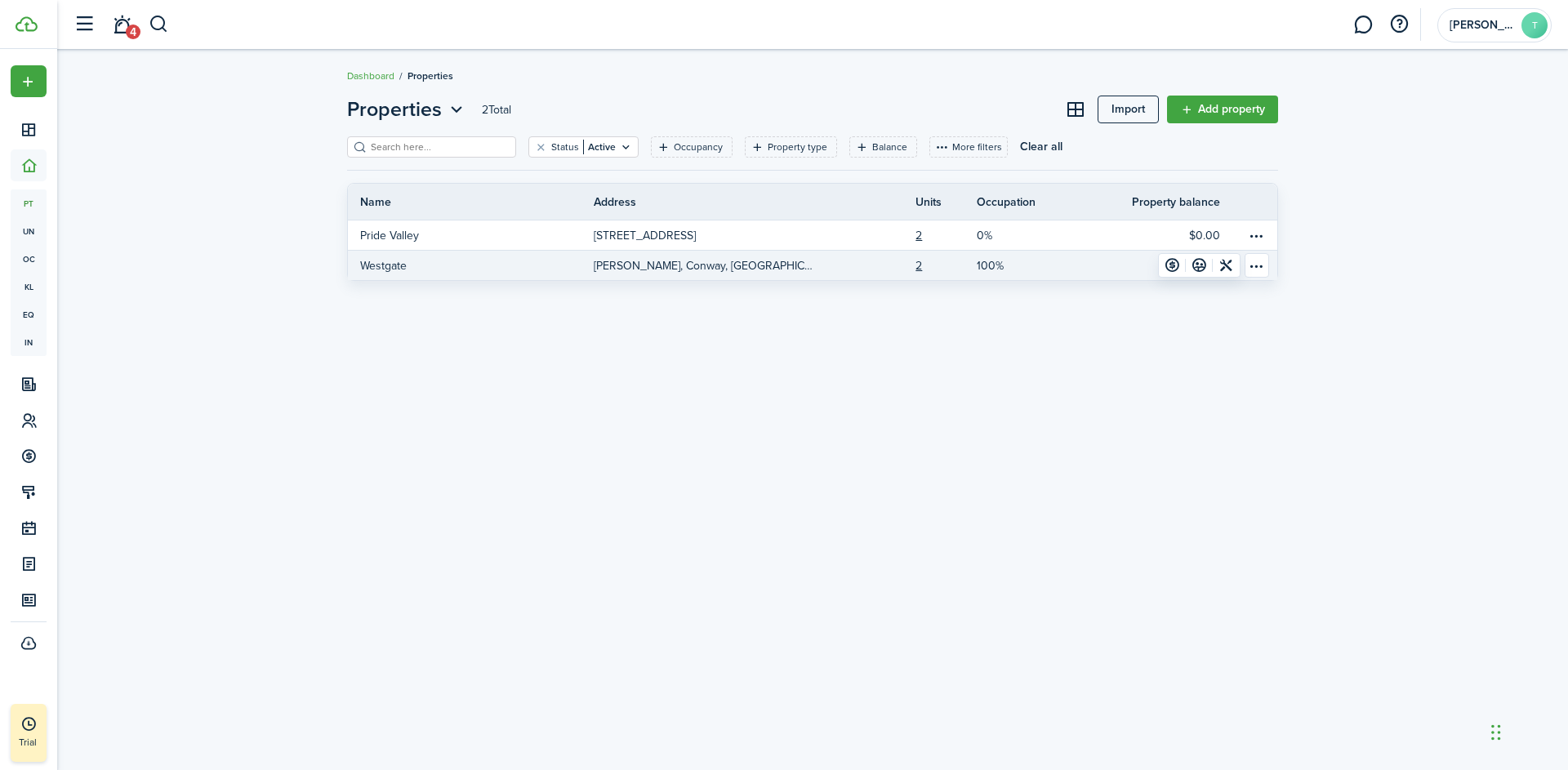
click at [688, 271] on p "[PERSON_NAME], Conway, [GEOGRAPHIC_DATA], 72034, [GEOGRAPHIC_DATA]" at bounding box center [705, 265] width 222 height 17
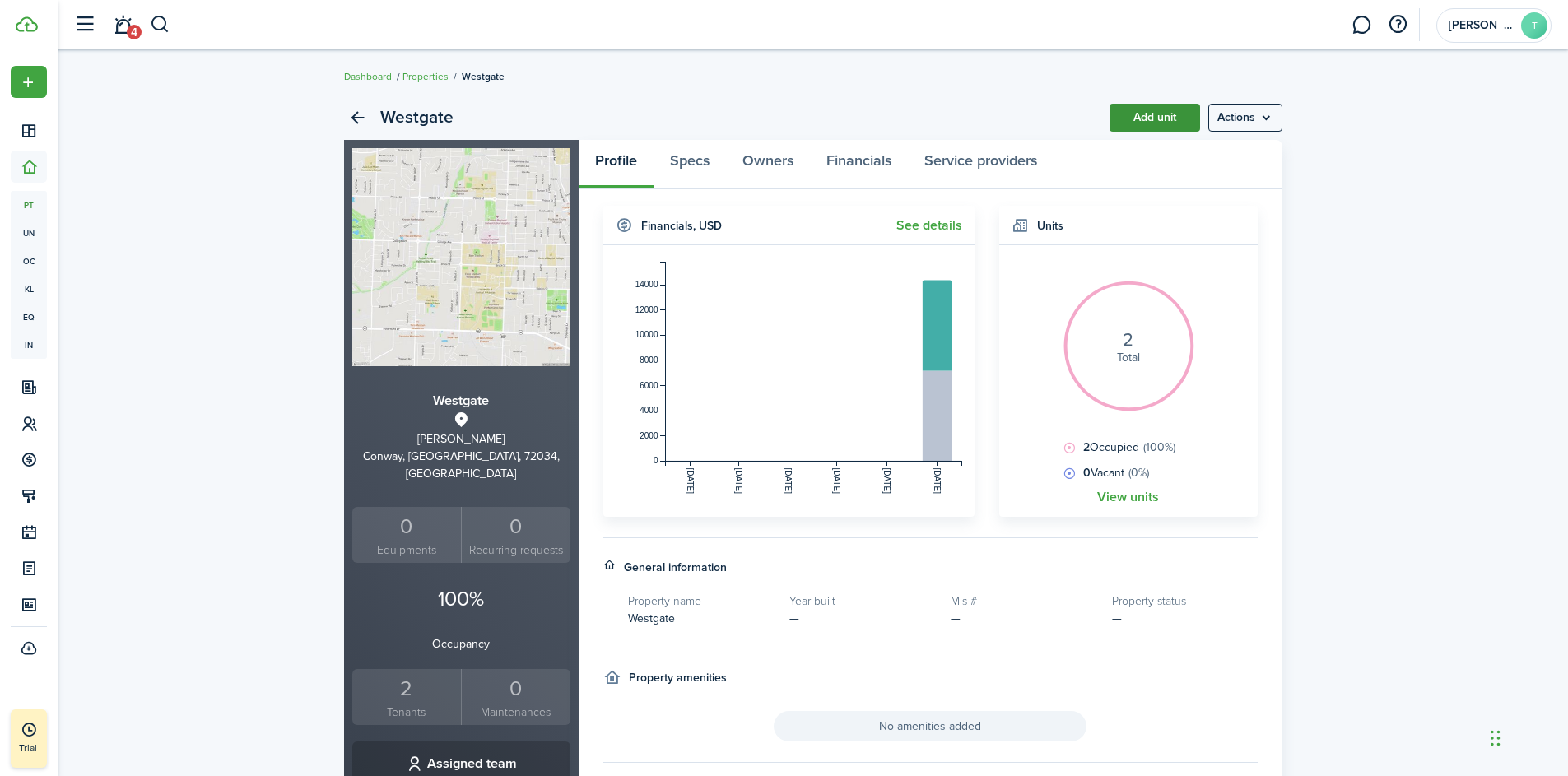
click at [1175, 117] on link "Add unit" at bounding box center [1155, 117] width 91 height 28
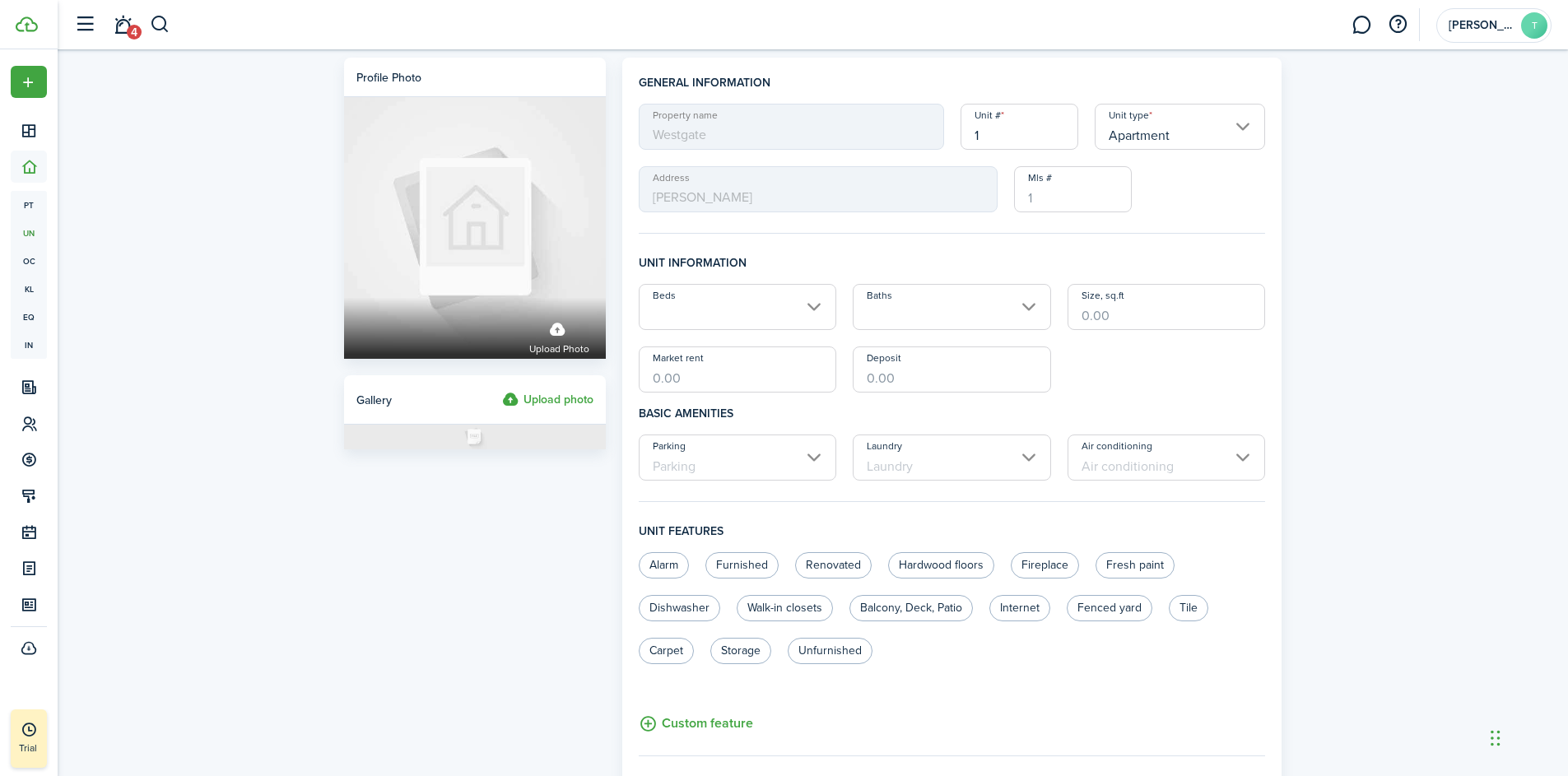
click at [996, 139] on input "1" at bounding box center [1020, 126] width 118 height 46
click at [1128, 127] on input "Apartment" at bounding box center [1181, 126] width 171 height 46
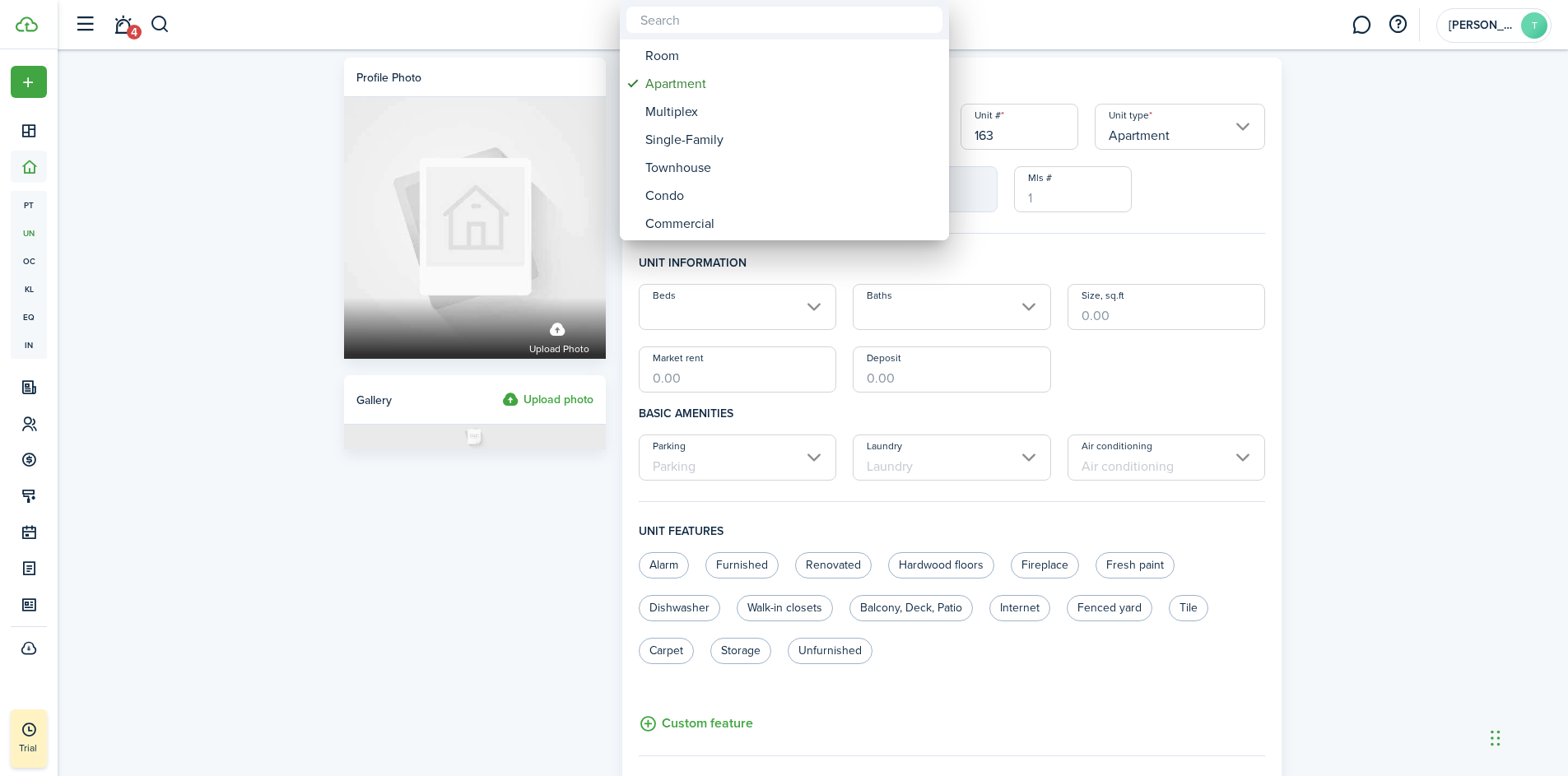
type input "163"
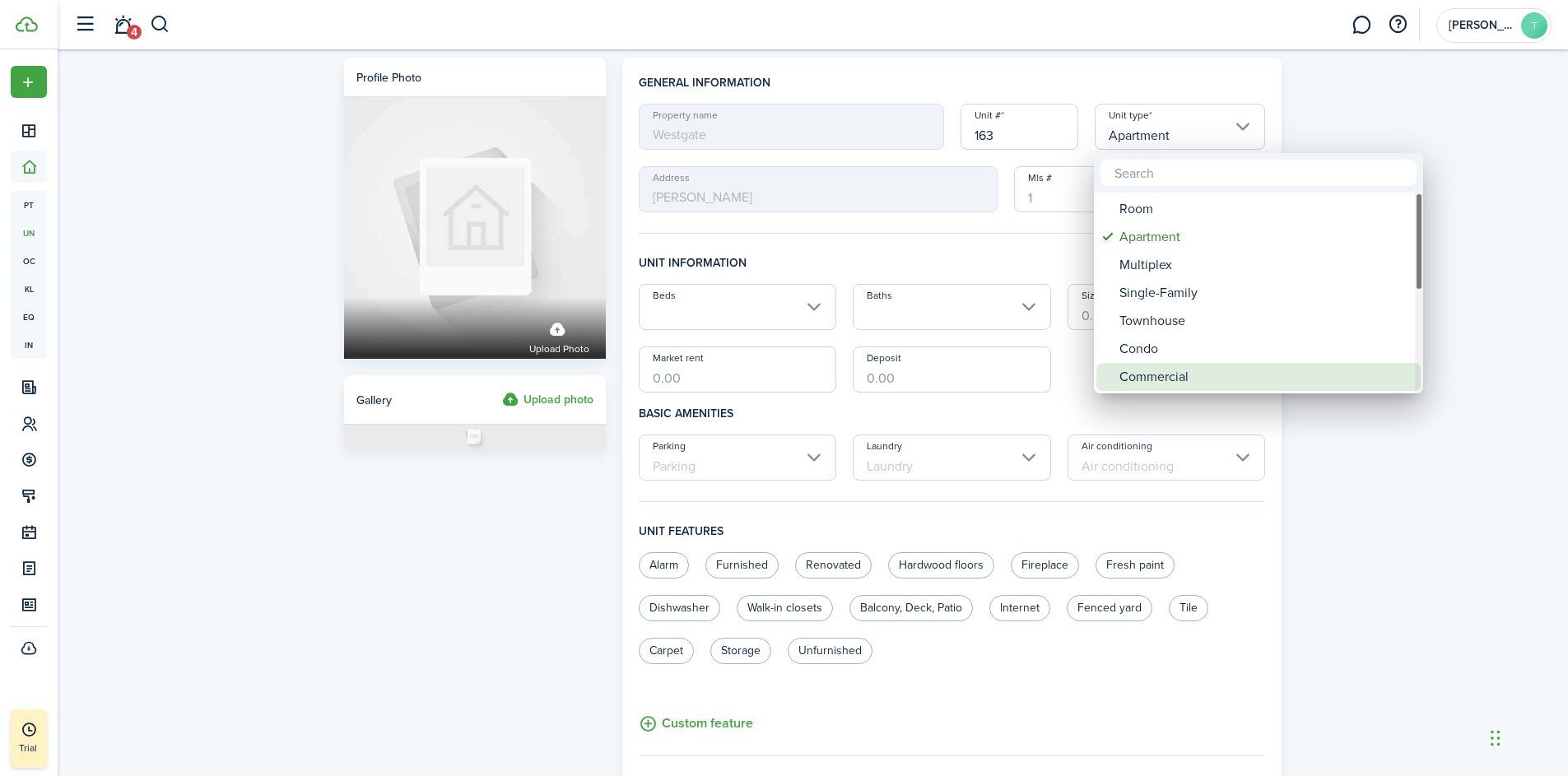
click at [1154, 378] on div "Commercial" at bounding box center [1265, 376] width 292 height 28
type input "Commercial"
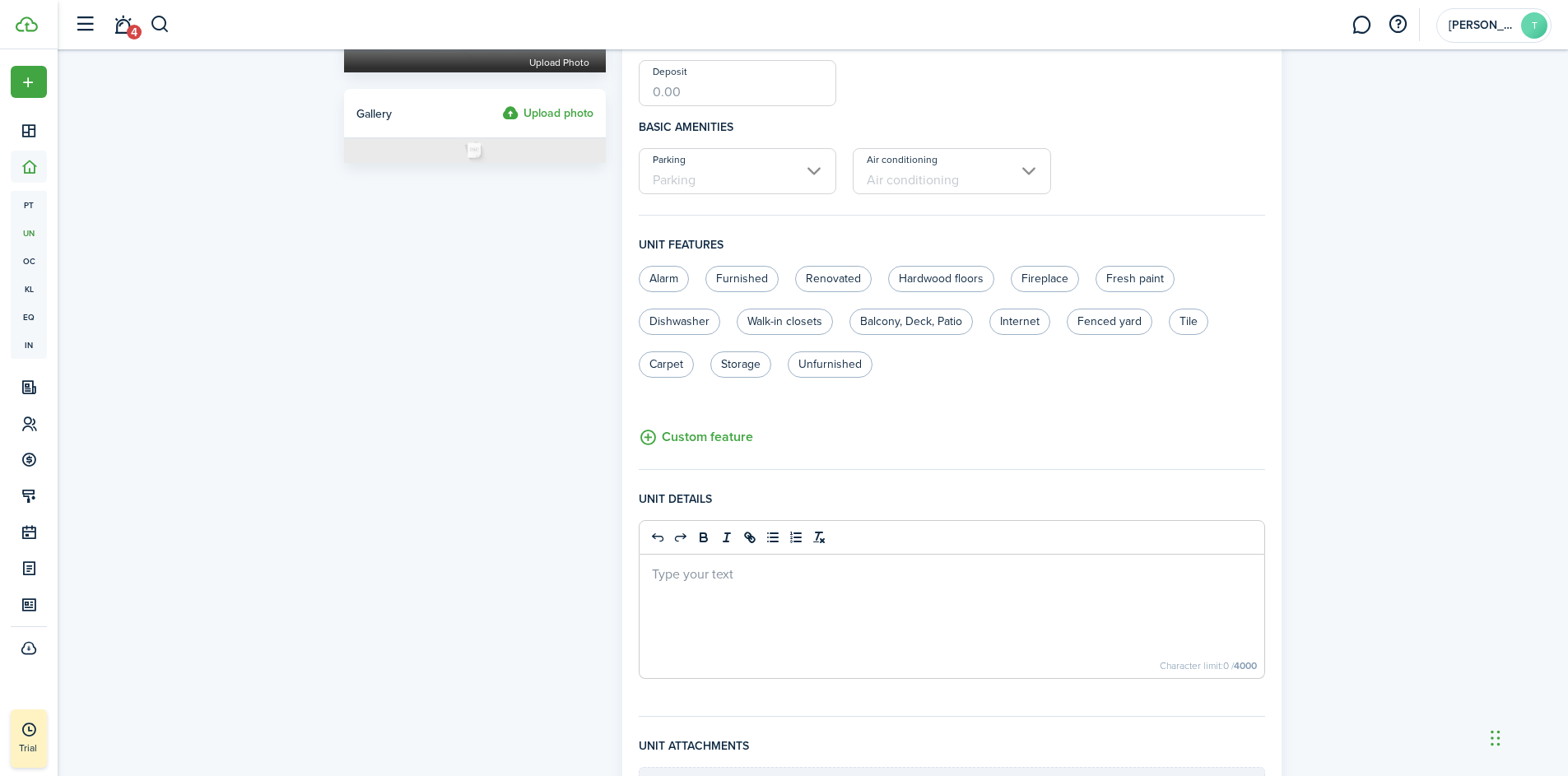
scroll to position [492, 0]
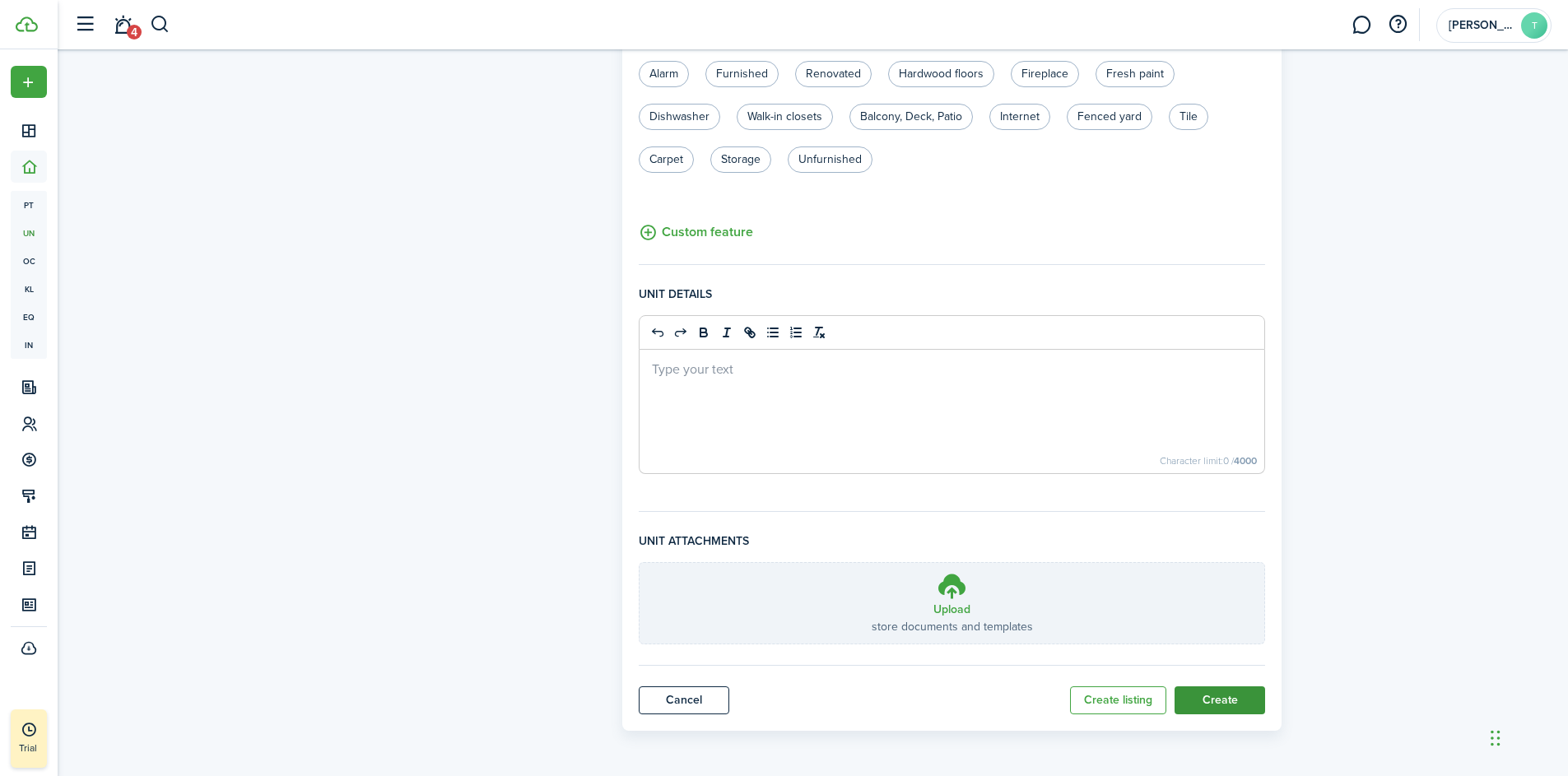
click at [1216, 704] on button "Create" at bounding box center [1219, 699] width 91 height 28
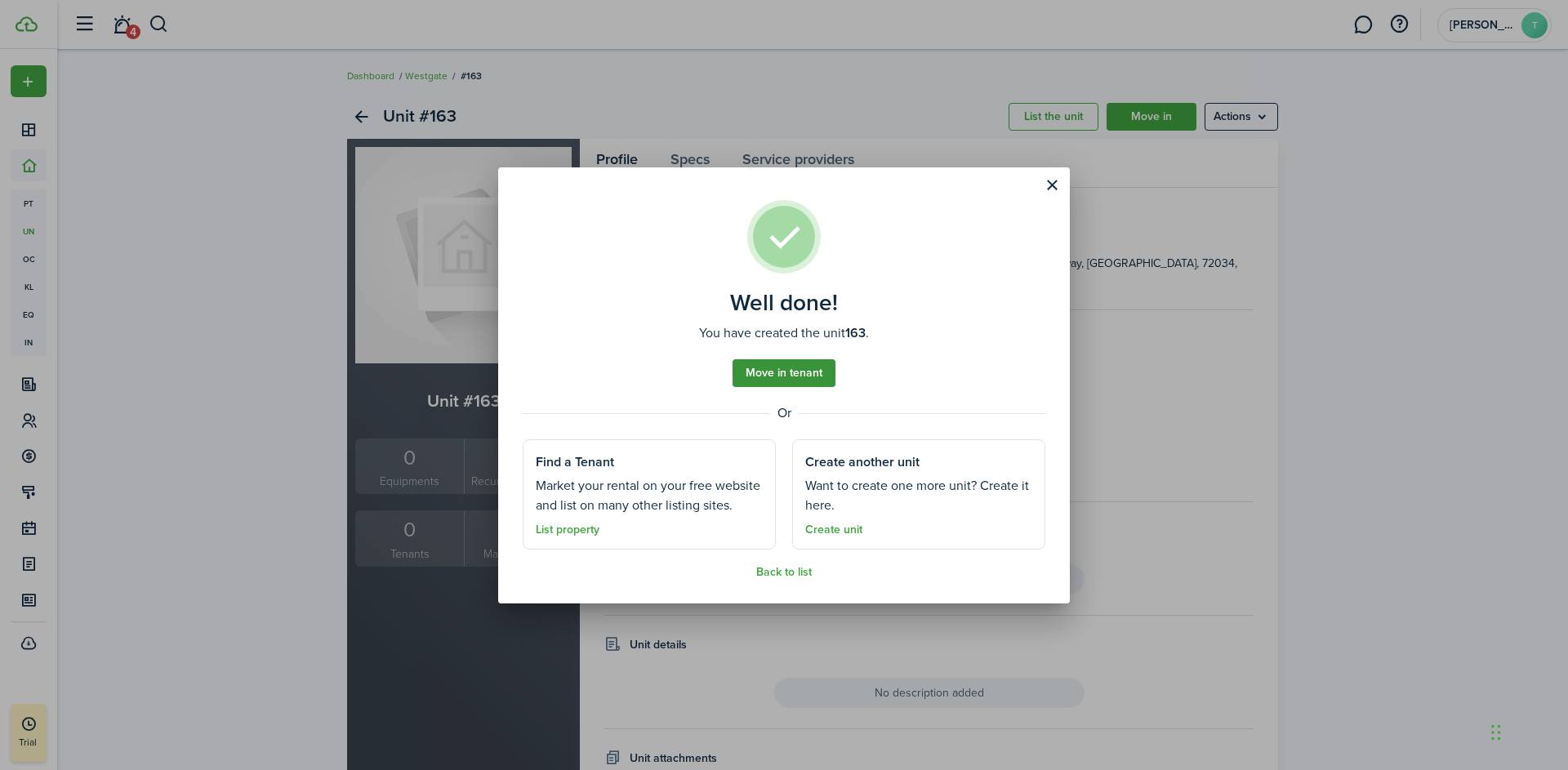
click at [785, 368] on link "Move in tenant" at bounding box center [784, 372] width 103 height 28
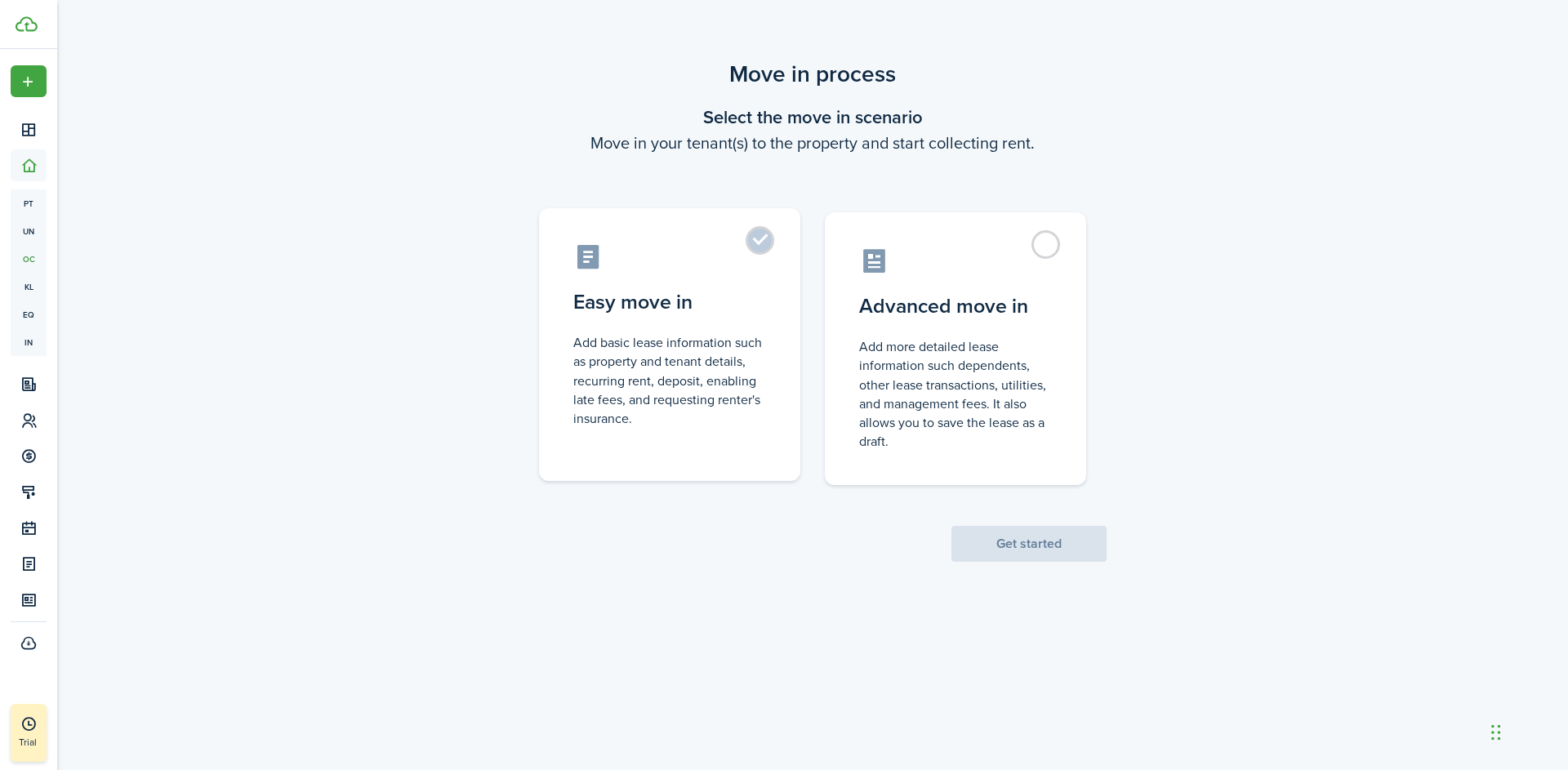
click at [751, 247] on label "Easy move in Add basic lease information such as property and tenant details, r…" at bounding box center [669, 344] width 262 height 272
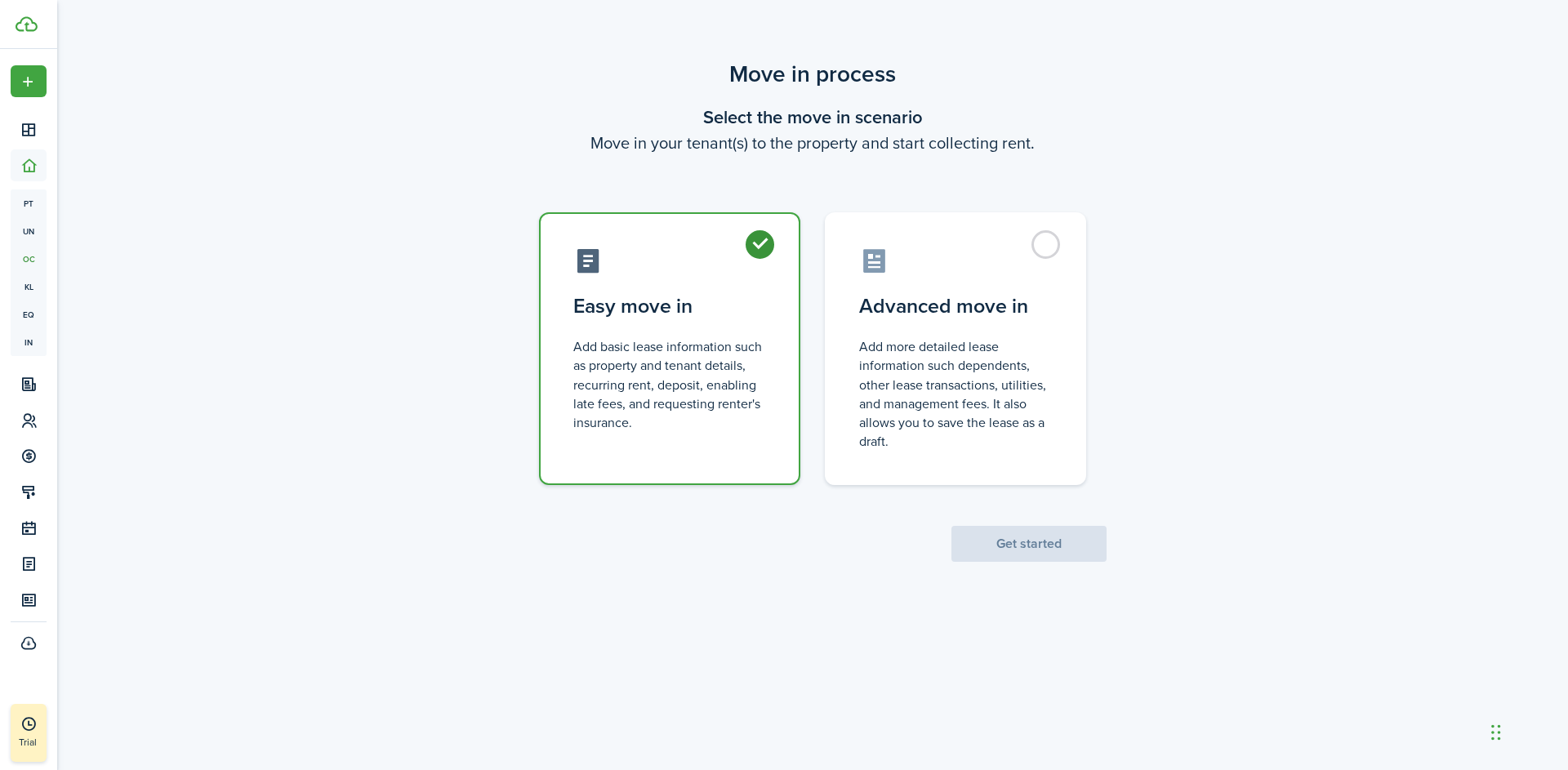
radio input "true"
click at [1077, 548] on button "Get started" at bounding box center [1029, 544] width 155 height 36
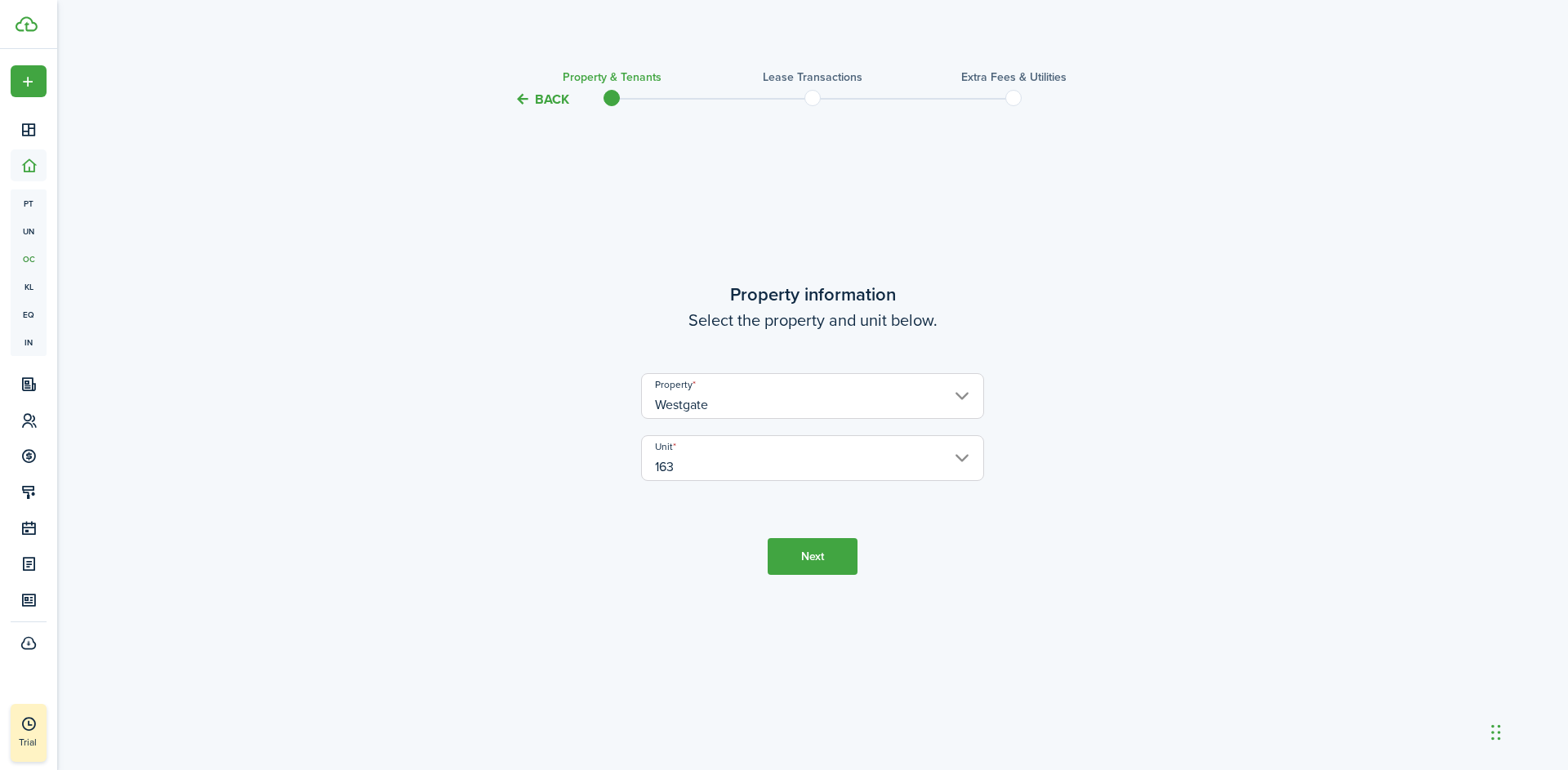
click at [825, 565] on button "Next" at bounding box center [812, 556] width 90 height 37
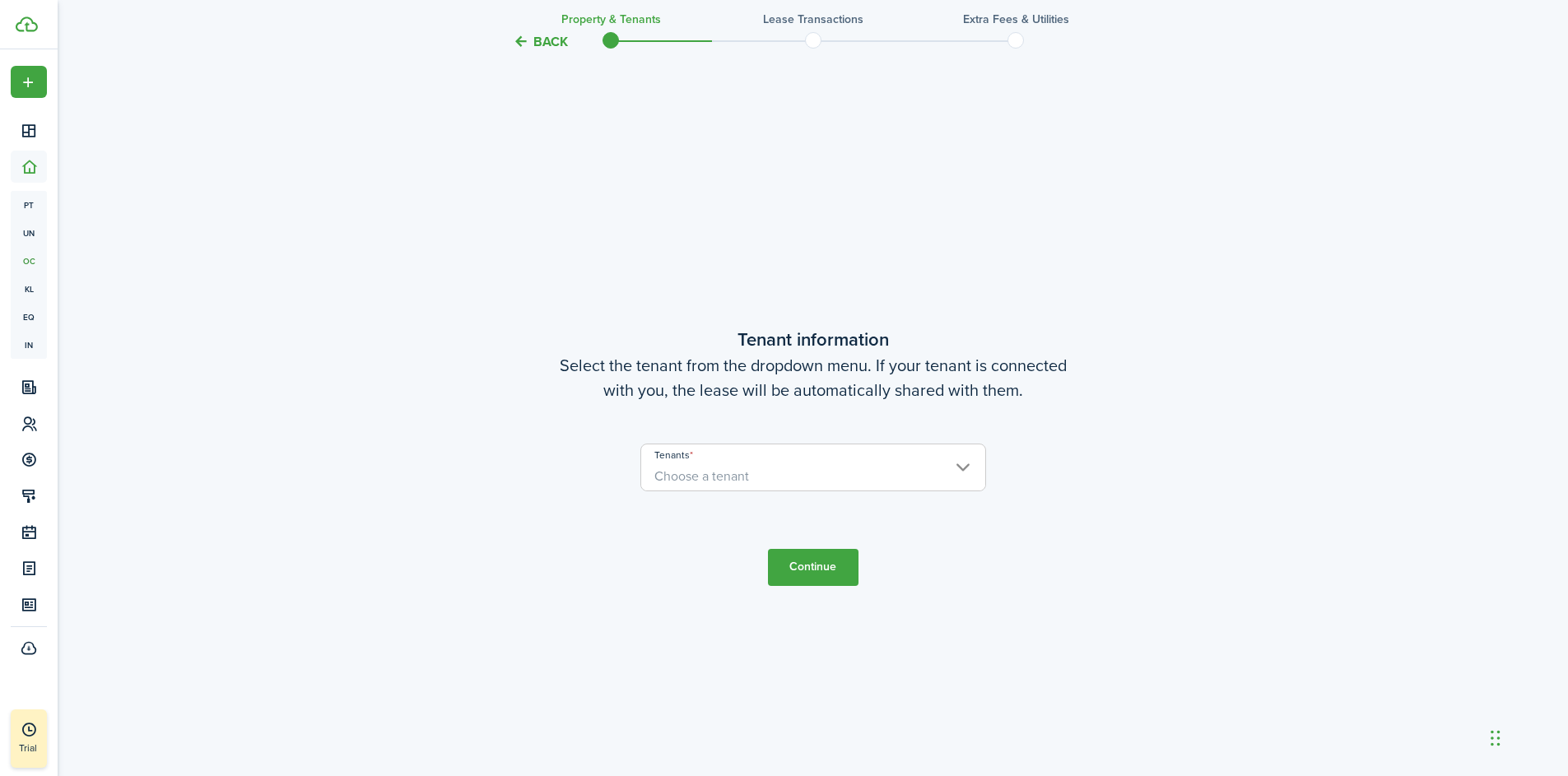
scroll to position [665, 0]
click at [745, 474] on span "Choose a tenant" at bounding box center [702, 474] width 95 height 19
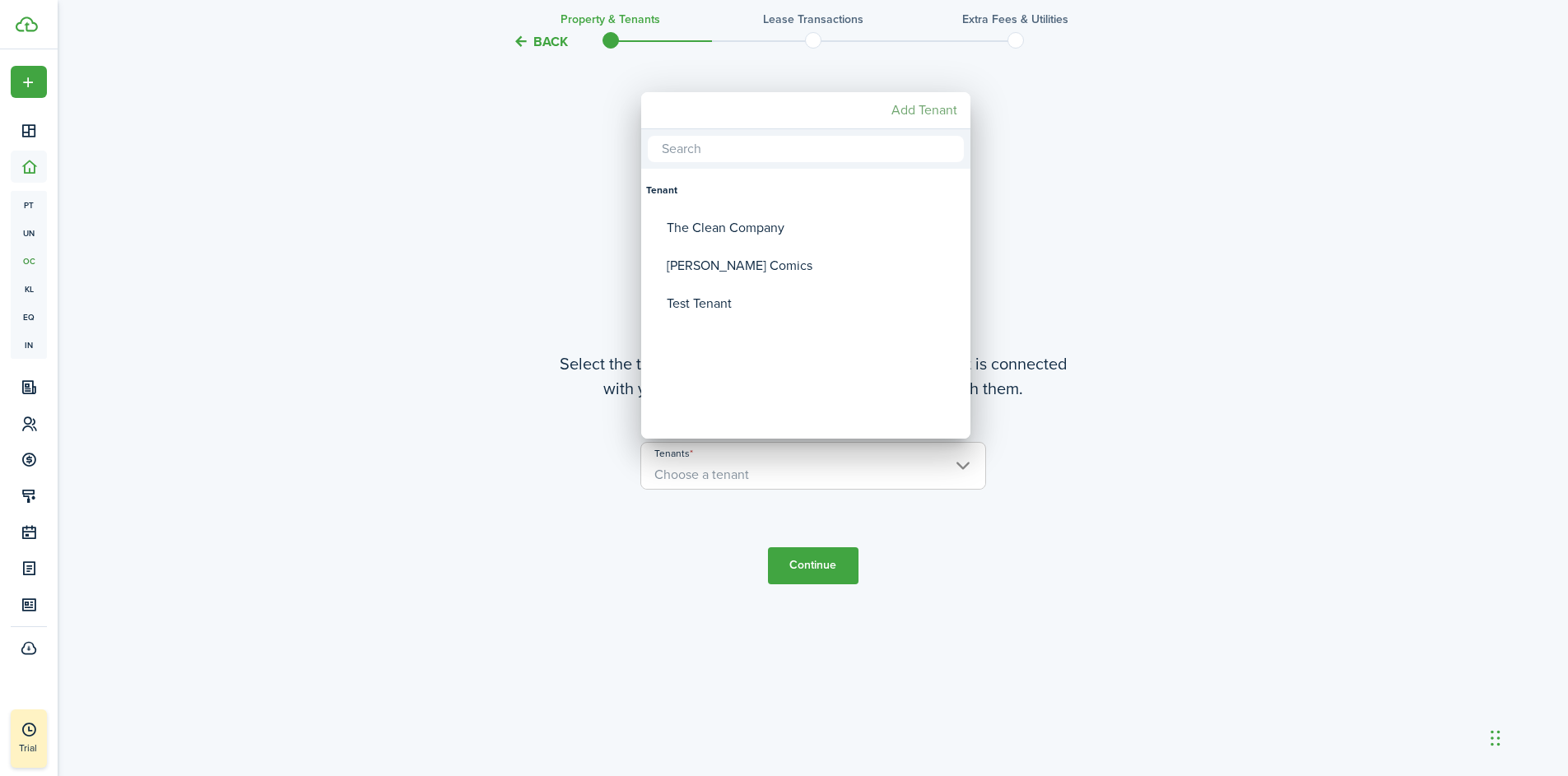
click at [928, 110] on mbsc-button "Add Tenant" at bounding box center [925, 110] width 79 height 30
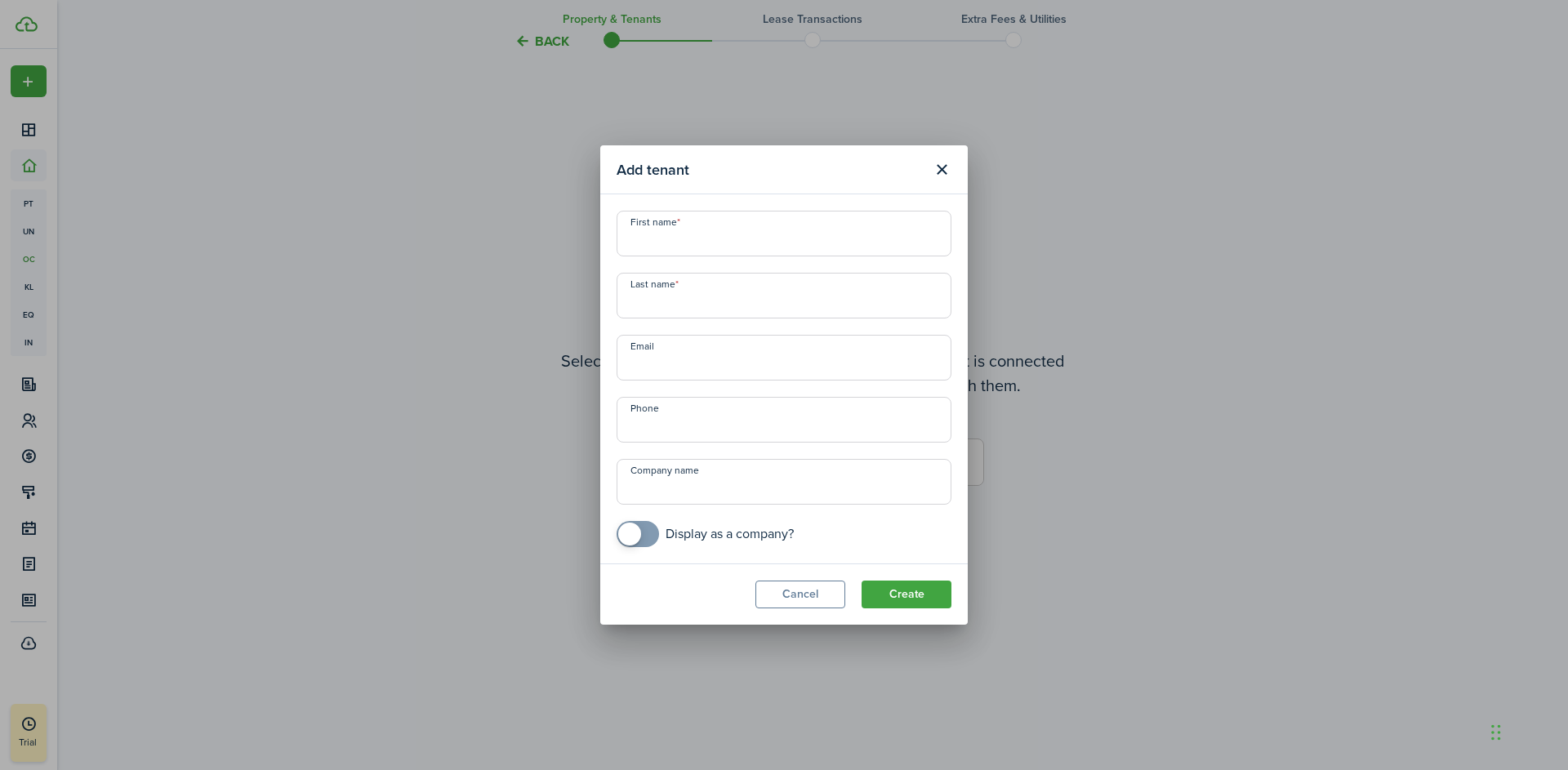
checkbox input "true"
click at [637, 538] on span at bounding box center [630, 534] width 23 height 23
click at [691, 484] on input "Company name" at bounding box center [784, 481] width 335 height 46
type input "Nails 4 Us LLC"
click at [697, 249] on input "First name" at bounding box center [784, 233] width 335 height 46
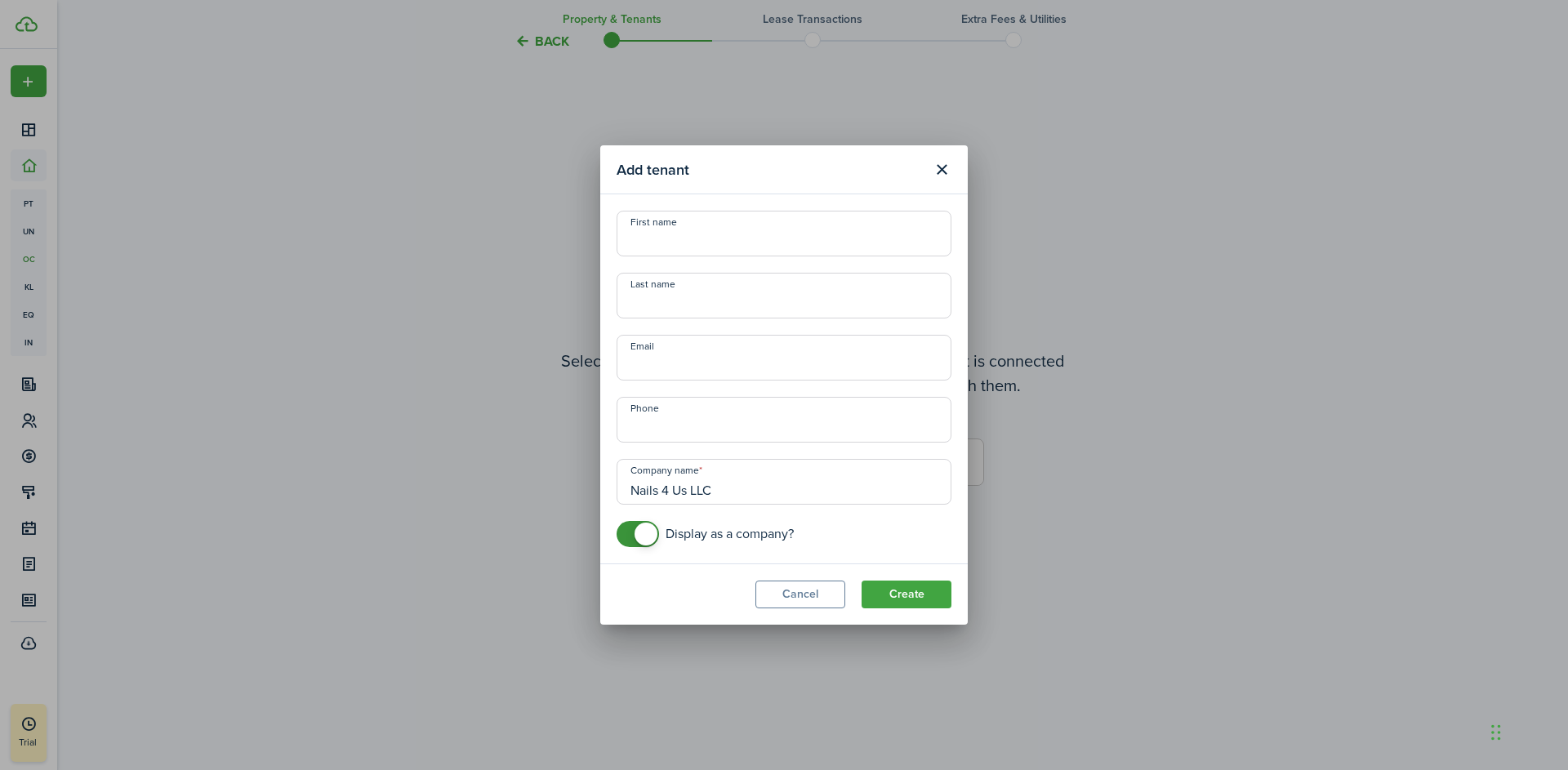
click at [678, 242] on input "First name" at bounding box center [784, 233] width 335 height 46
type input "Maya"
click at [673, 305] on input "Last name" at bounding box center [784, 295] width 335 height 46
paste input "cobesieuquay"
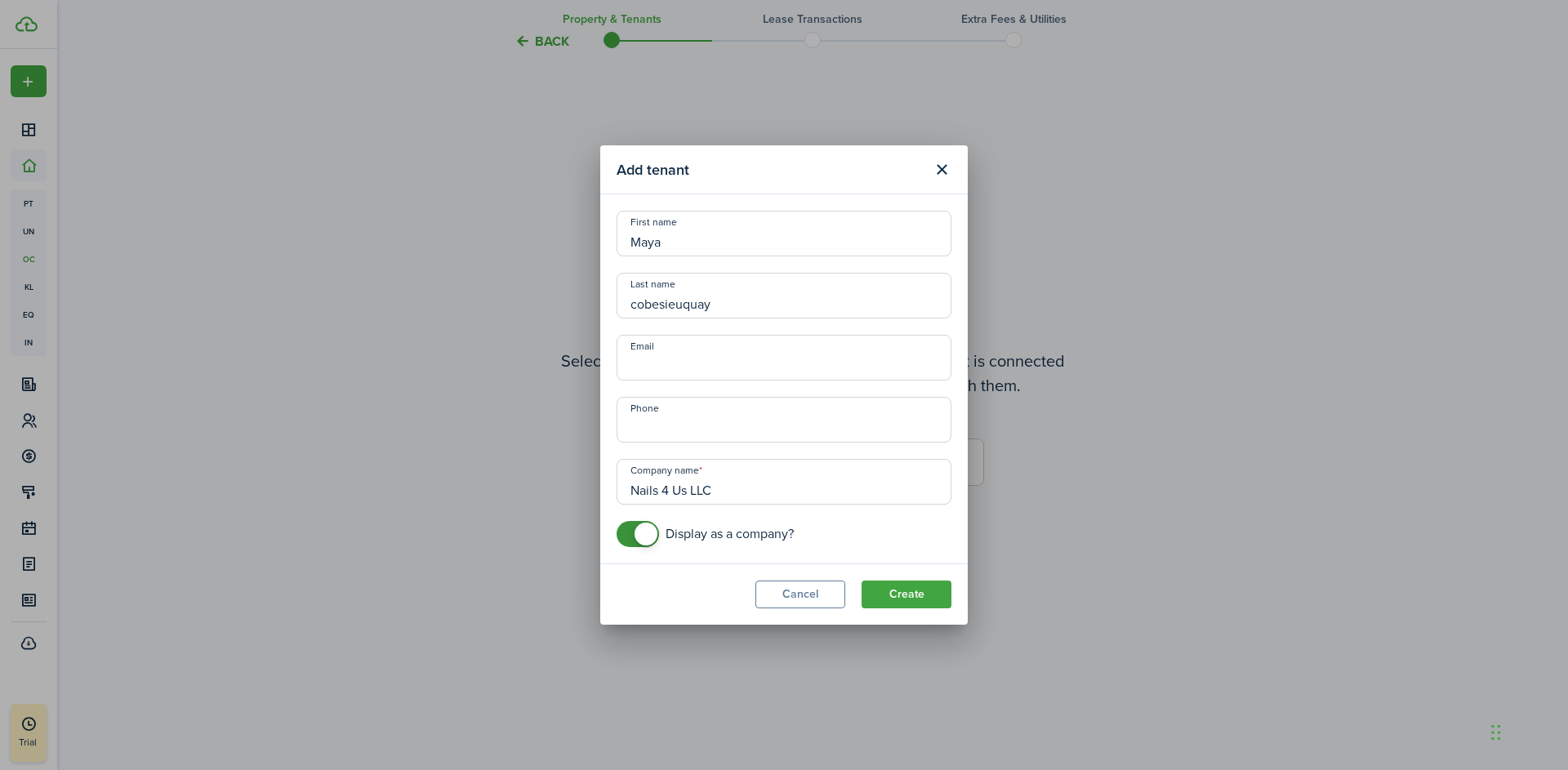
click at [637, 305] on input "cobesieuquay" at bounding box center [784, 295] width 335 height 46
type input "Cobesieuquay"
click at [675, 242] on input "Maya" at bounding box center [784, 233] width 335 height 46
click at [676, 242] on input "Maya" at bounding box center [784, 233] width 335 height 46
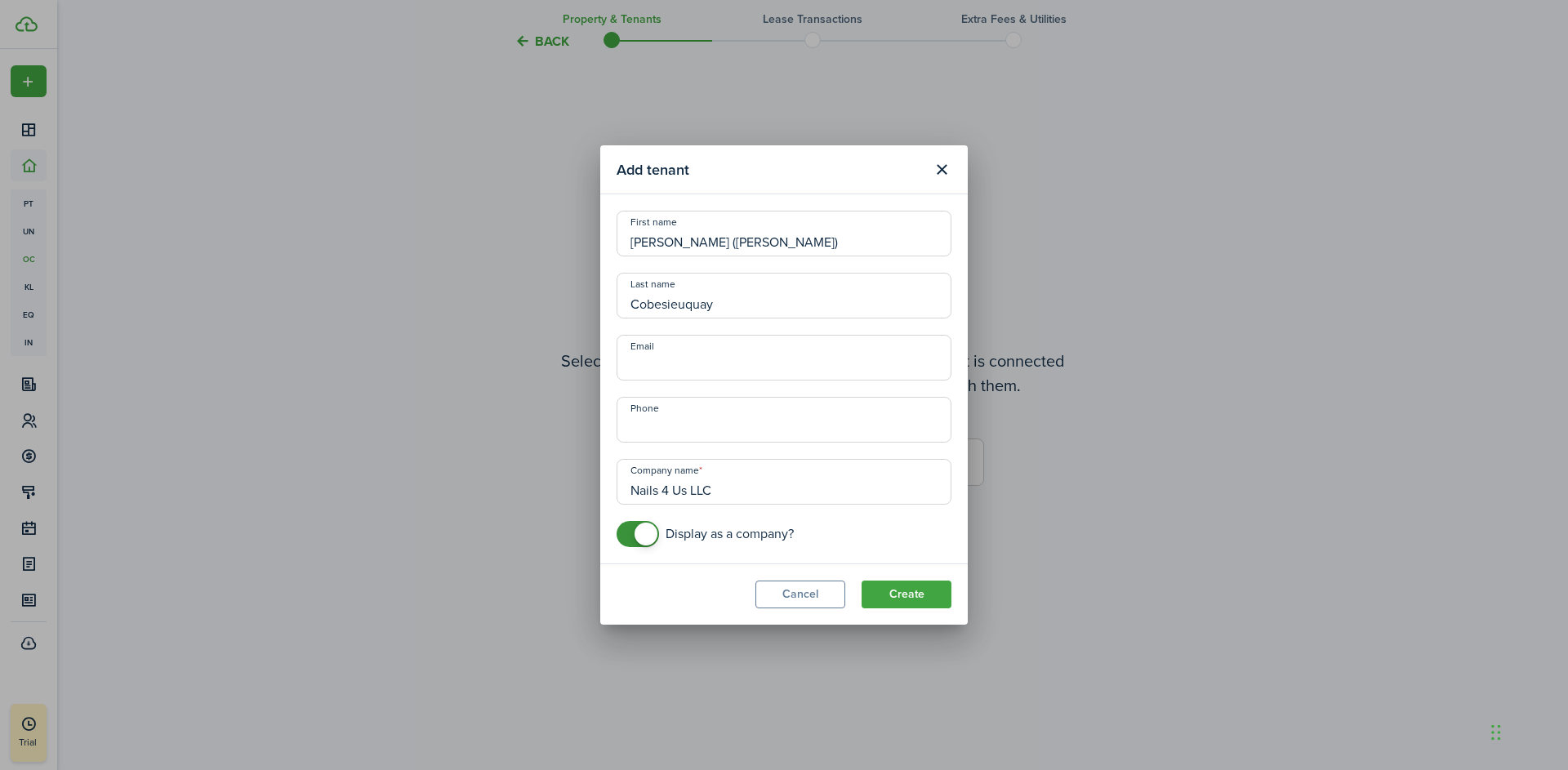
type input "[PERSON_NAME] ([PERSON_NAME])"
type input "[PERSON_NAME]"
click at [714, 494] on input "Nails 4 Us LLC" at bounding box center [784, 481] width 335 height 46
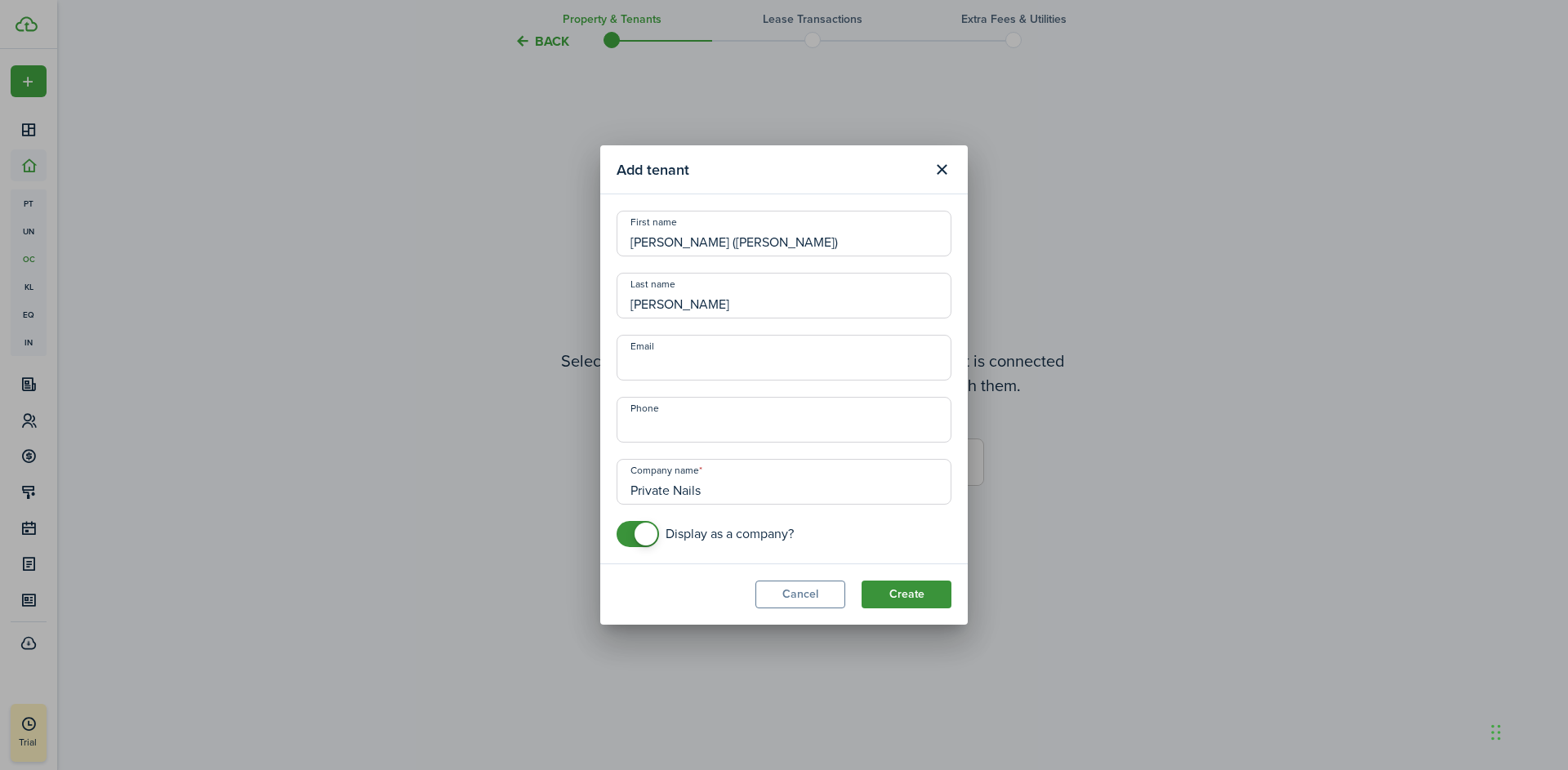
type input "Private Nails"
click at [928, 594] on button "Create" at bounding box center [906, 594] width 90 height 28
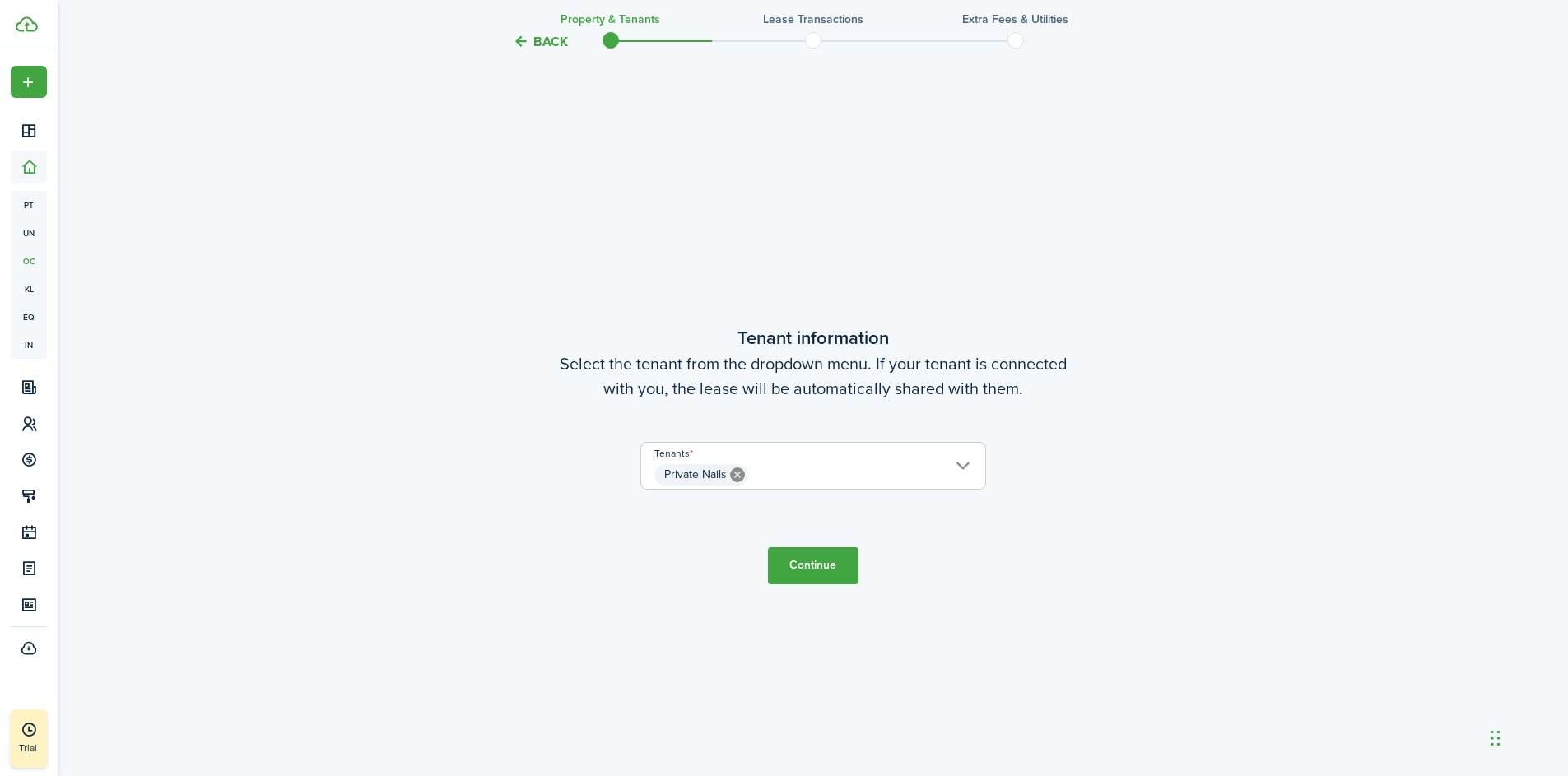
click at [824, 570] on button "Continue" at bounding box center [813, 565] width 91 height 37
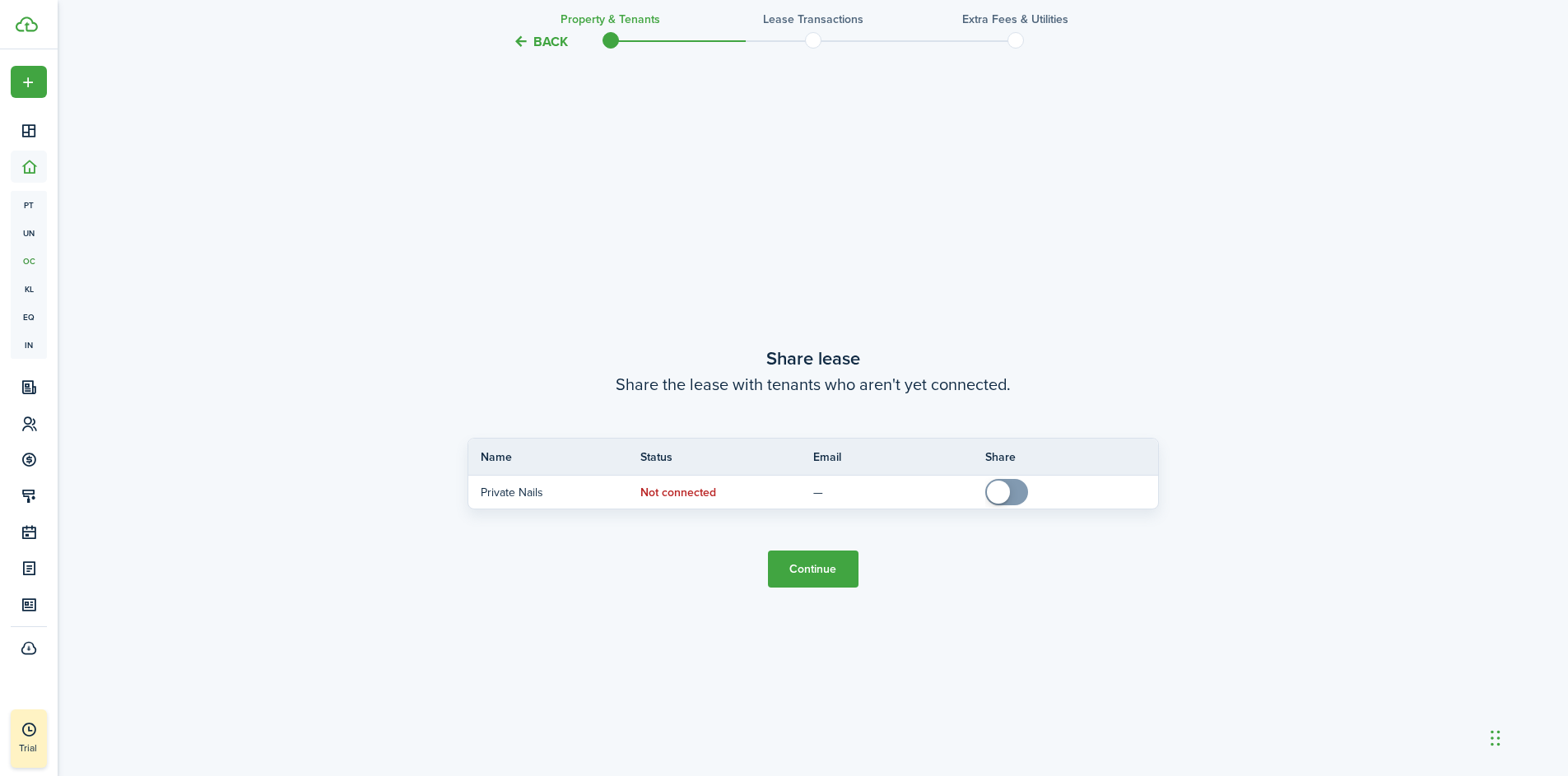
scroll to position [1441, 0]
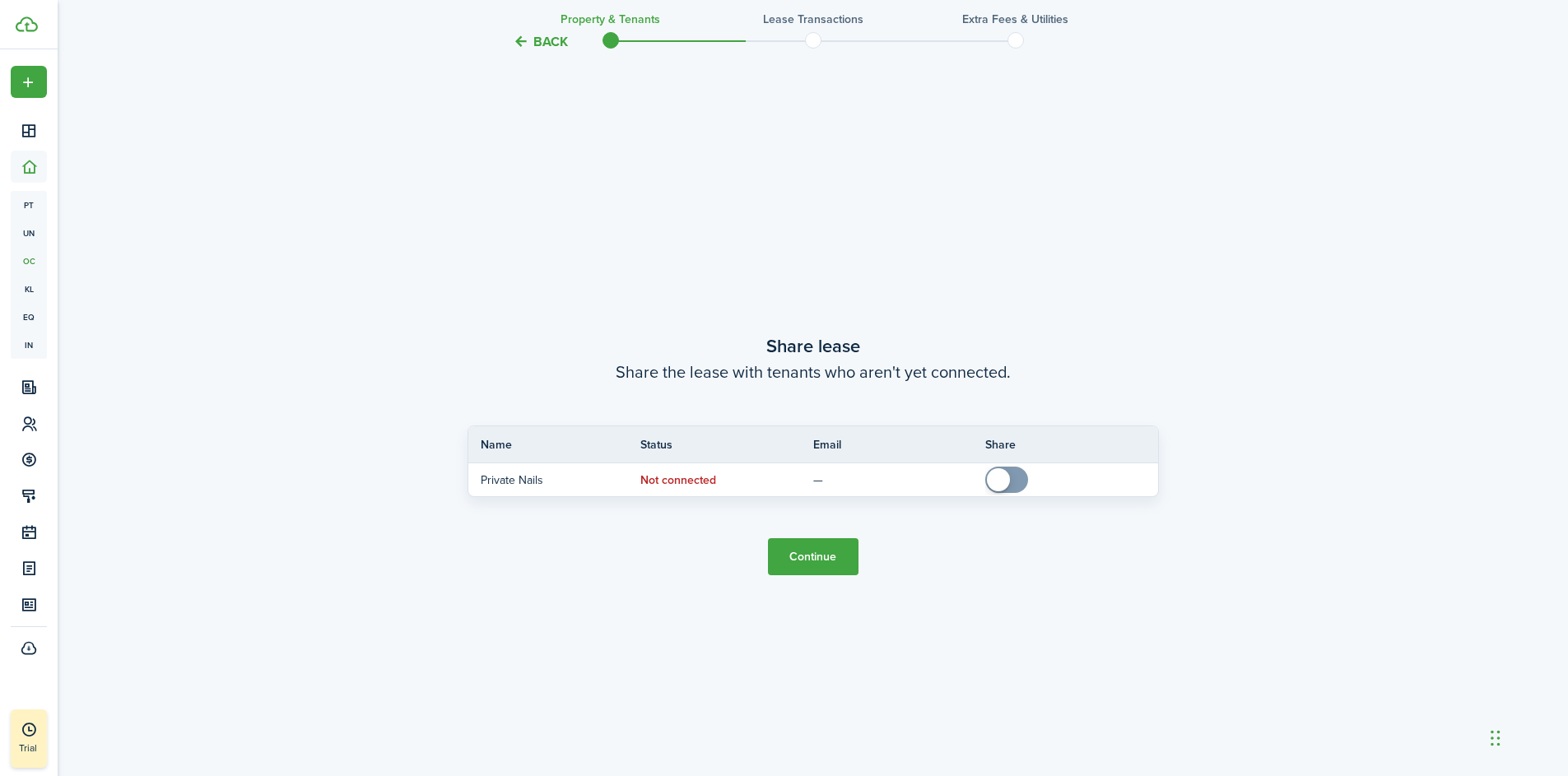
click at [805, 563] on button "Continue" at bounding box center [813, 556] width 91 height 37
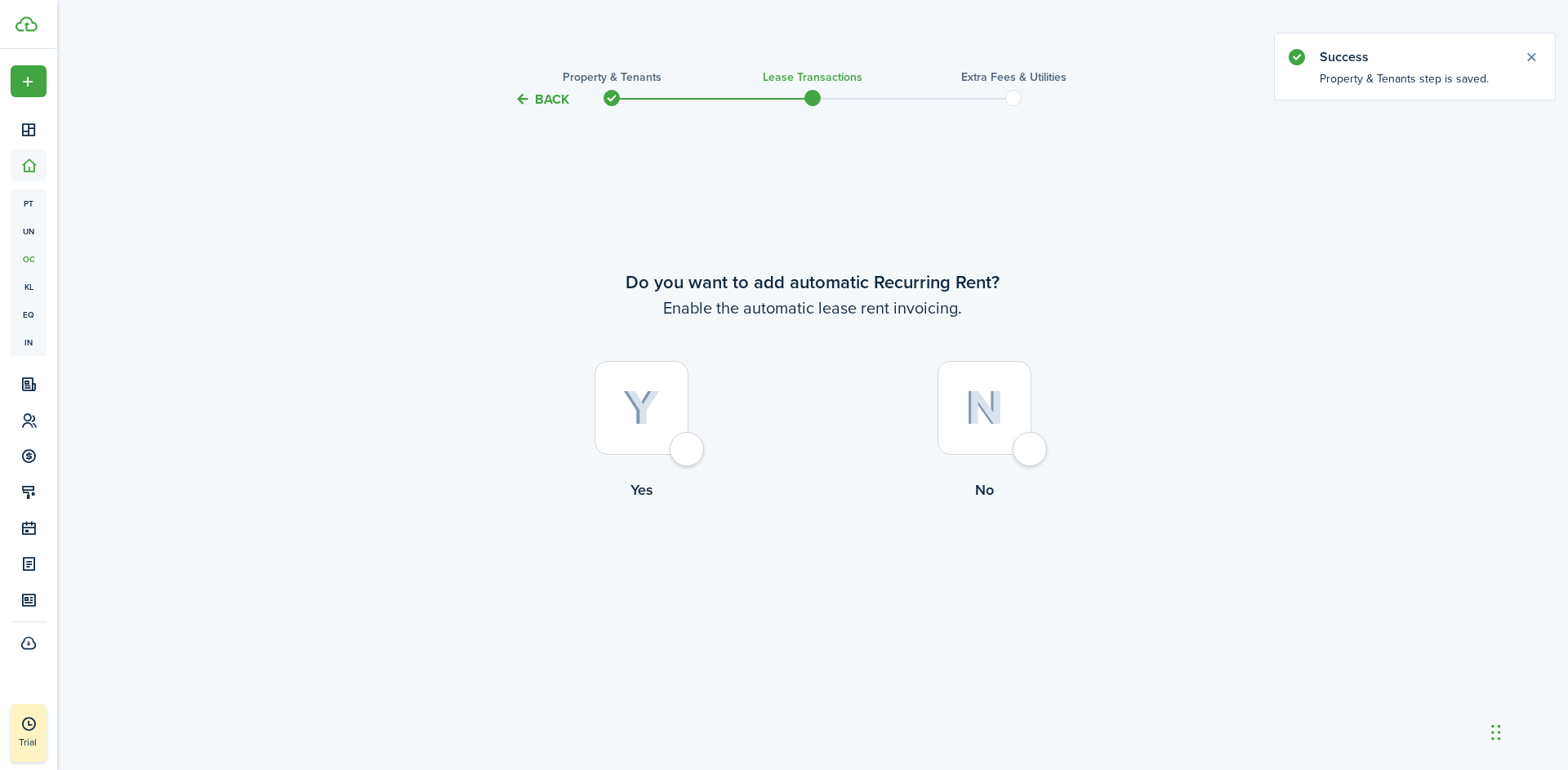
click at [689, 455] on div at bounding box center [641, 407] width 94 height 94
radio input "true"
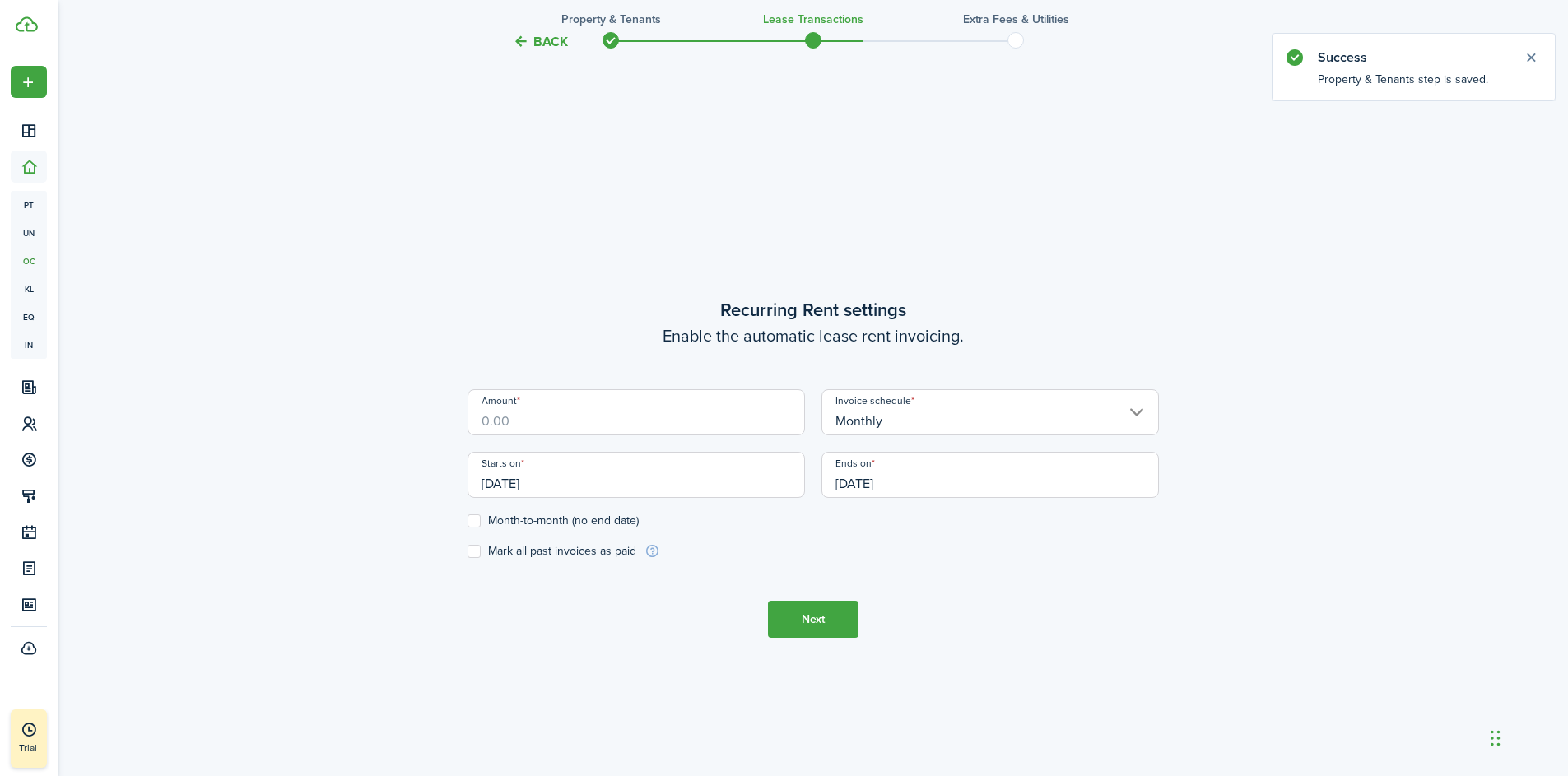
scroll to position [665, 0]
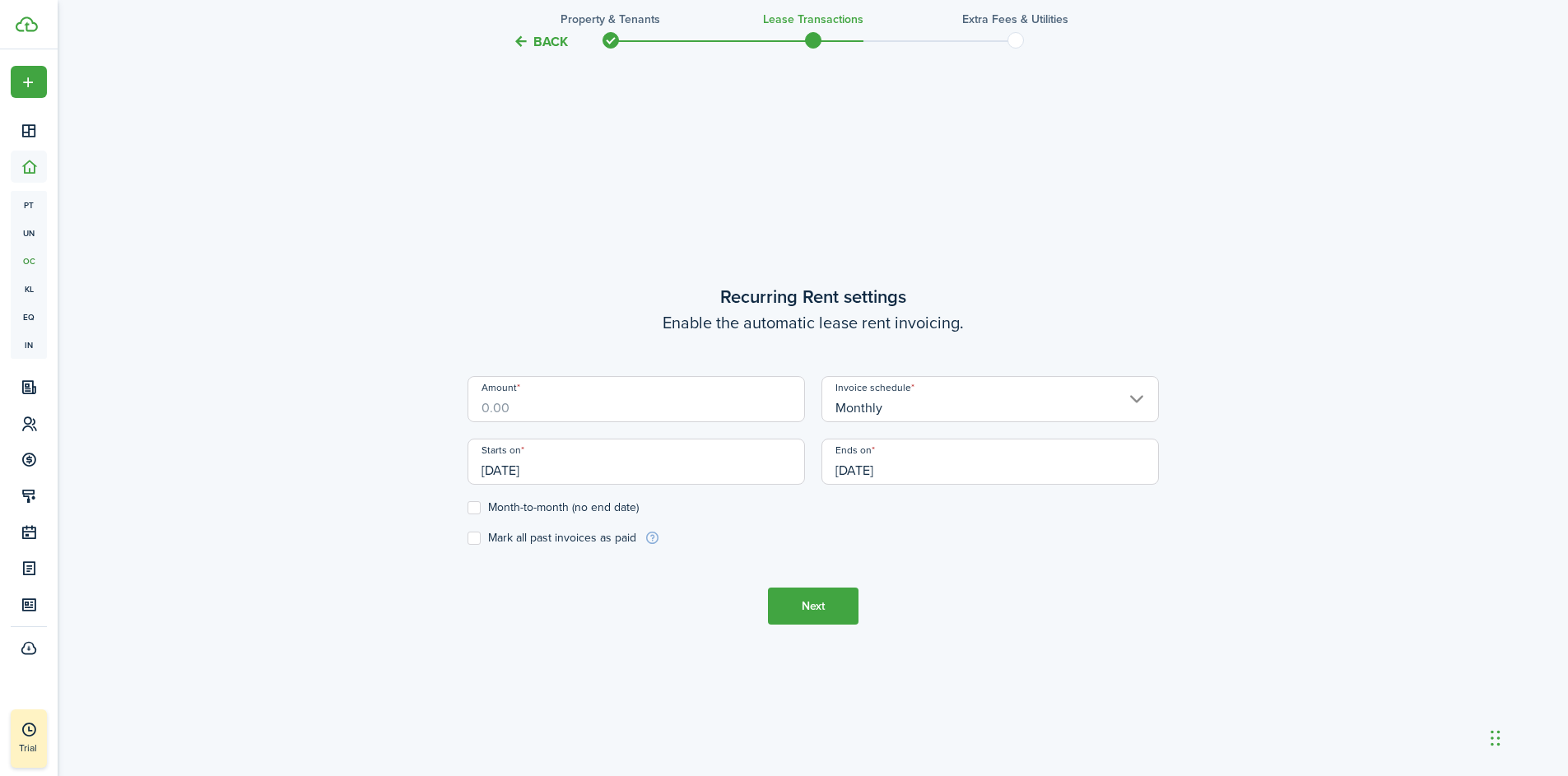
click at [580, 408] on input "Amount" at bounding box center [636, 399] width 338 height 46
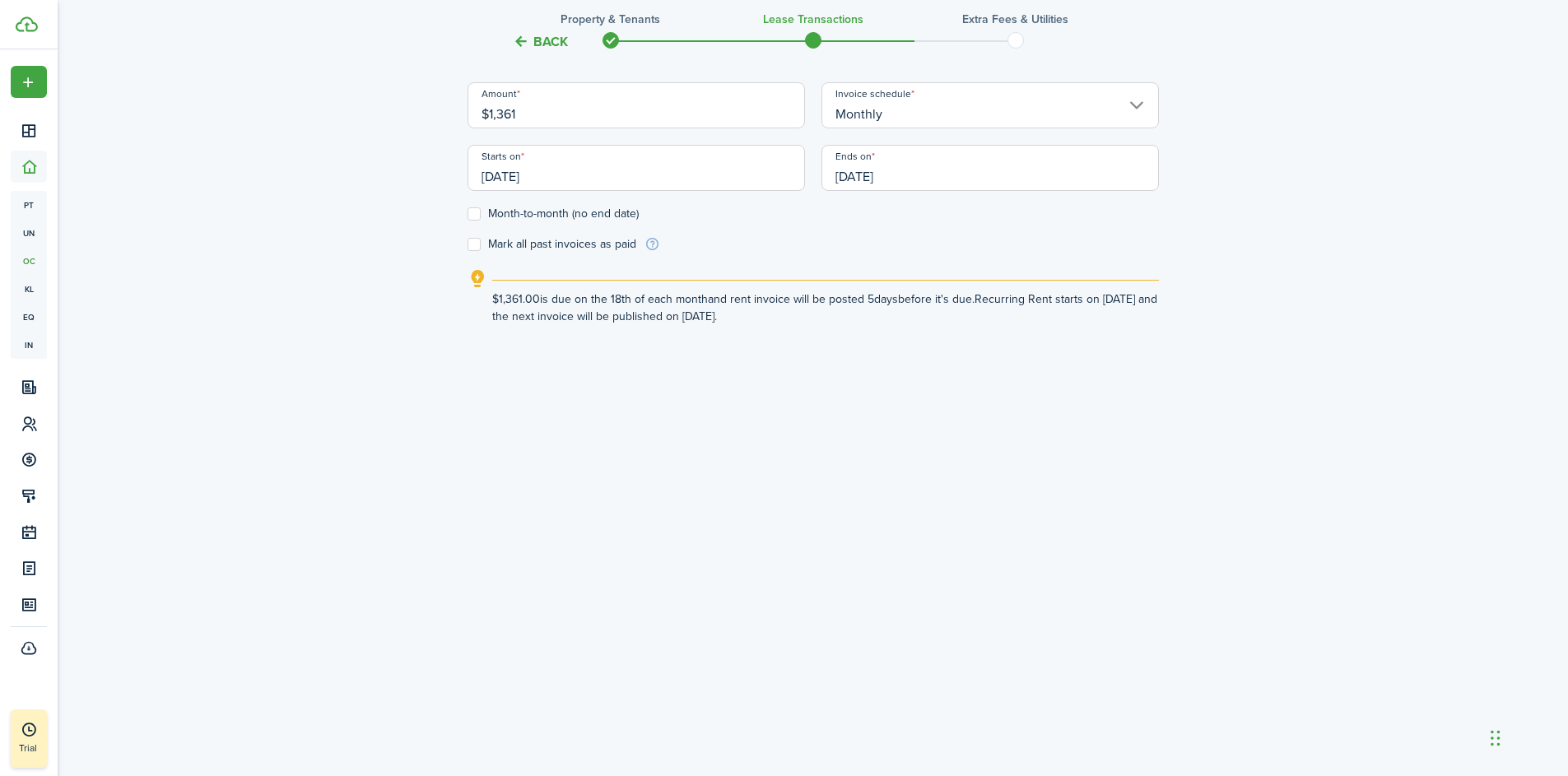
scroll to position [505, 0]
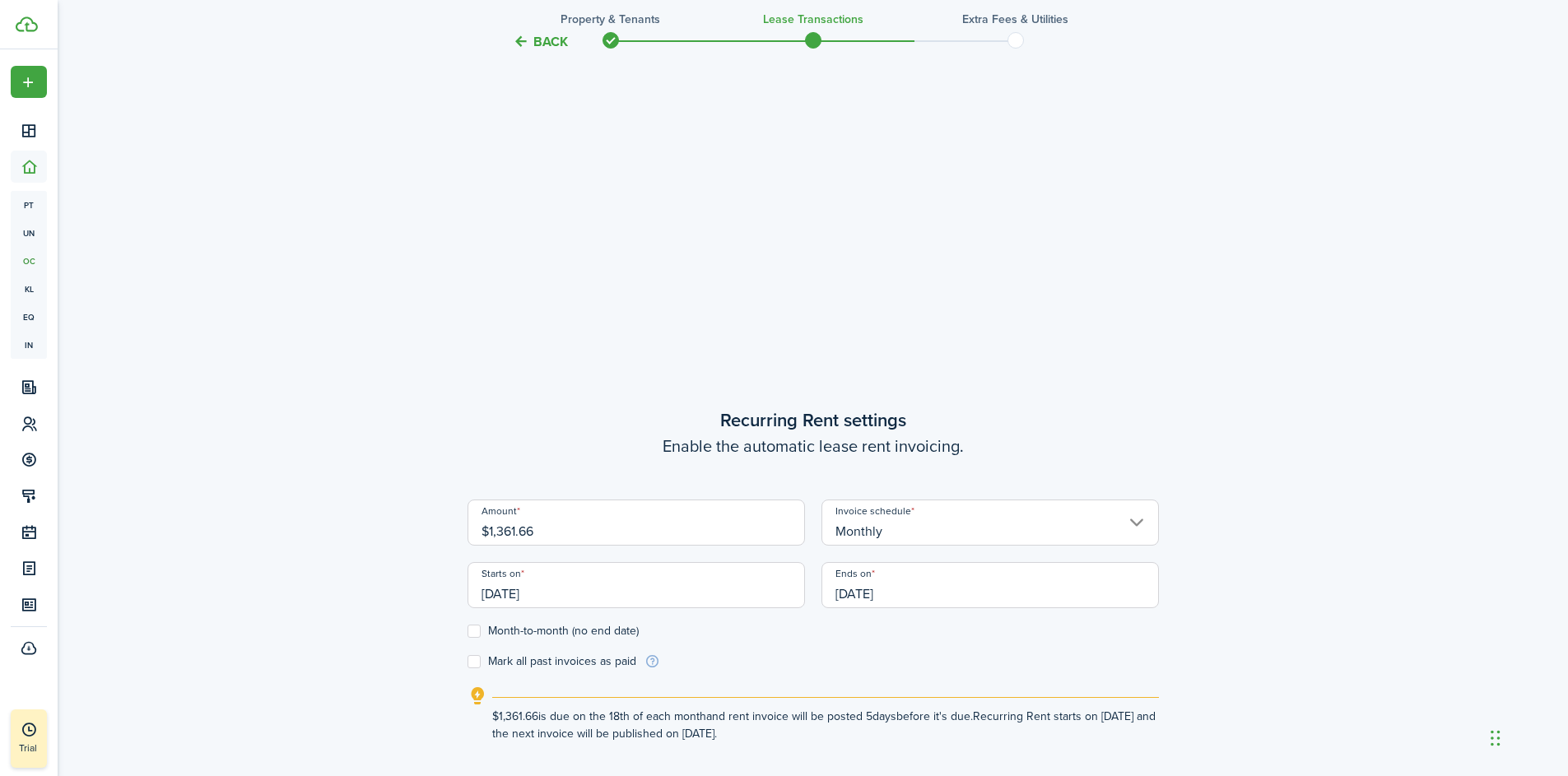
type input "$1,361.66"
click at [577, 596] on input "[DATE]" at bounding box center [636, 584] width 338 height 46
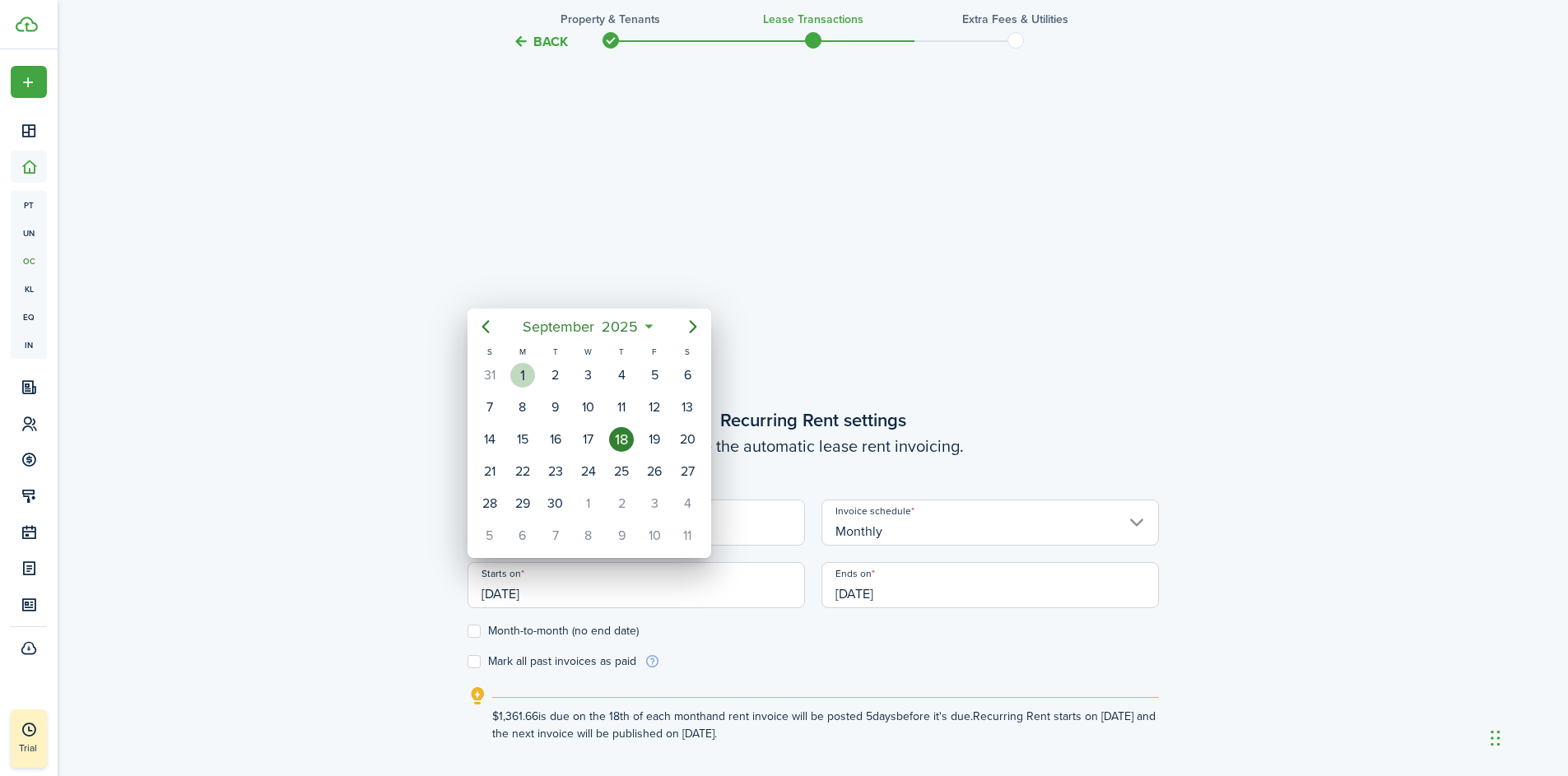
click at [523, 374] on div "1" at bounding box center [522, 374] width 24 height 24
type input "[DATE]"
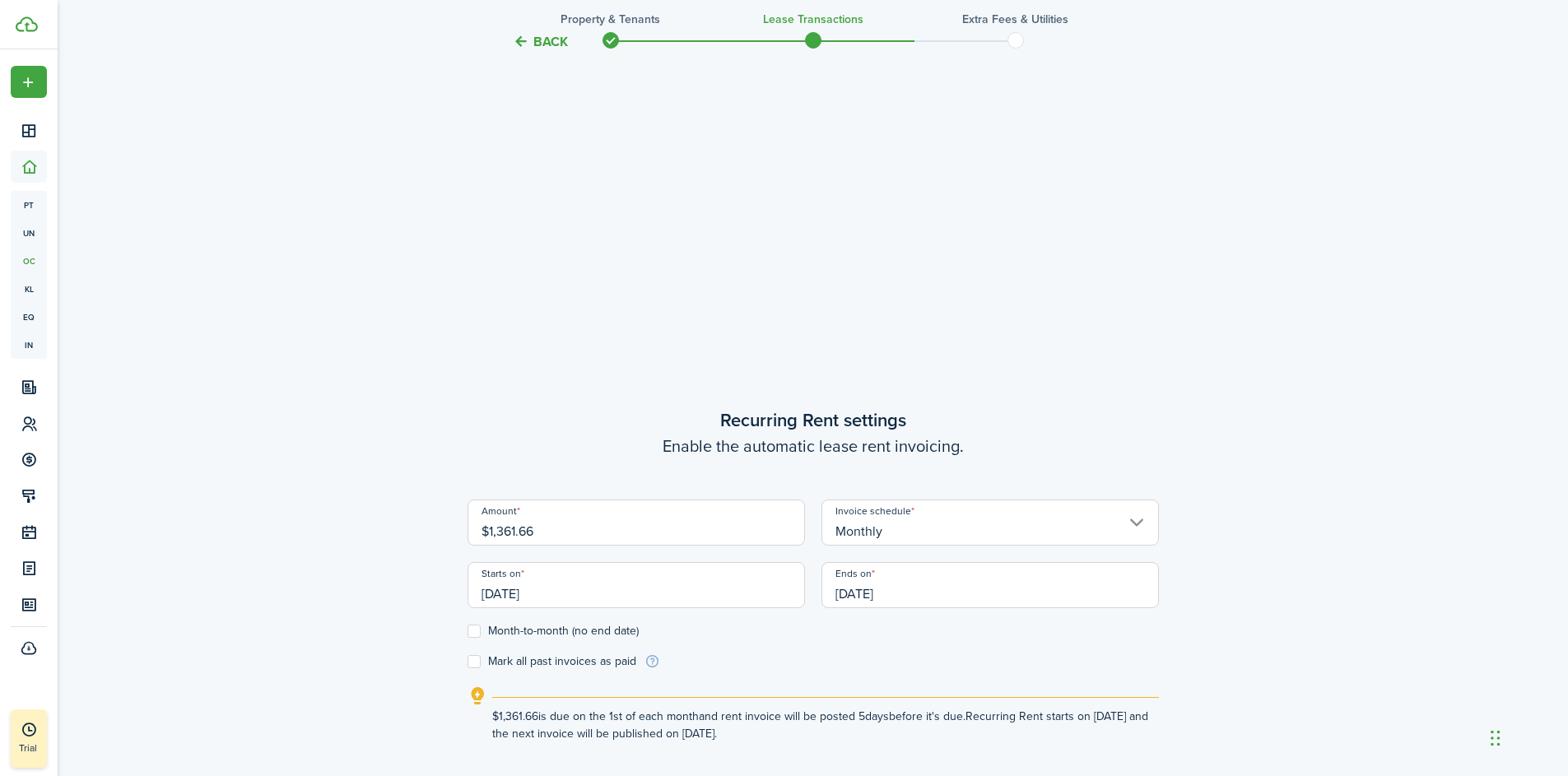
click at [961, 594] on input "[DATE]" at bounding box center [990, 584] width 338 height 46
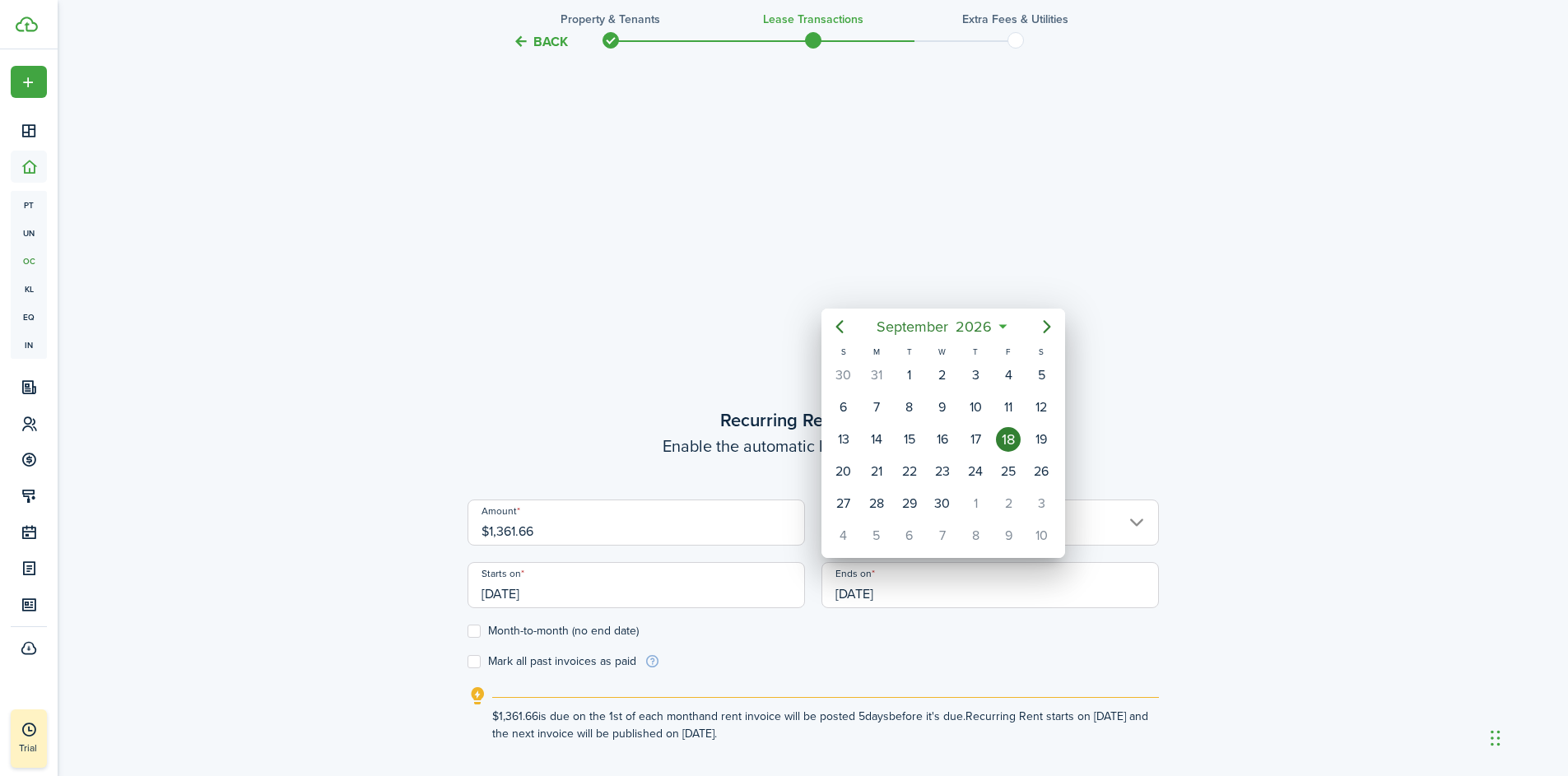
click at [1002, 328] on icon at bounding box center [1002, 327] width 17 height 16
click at [992, 323] on span "2026" at bounding box center [974, 326] width 43 height 30
click at [937, 331] on span "2026" at bounding box center [935, 326] width 43 height 30
click at [1018, 526] on div "2029" at bounding box center [1020, 525] width 59 height 26
click at [870, 380] on div "Jan" at bounding box center [866, 370] width 59 height 26
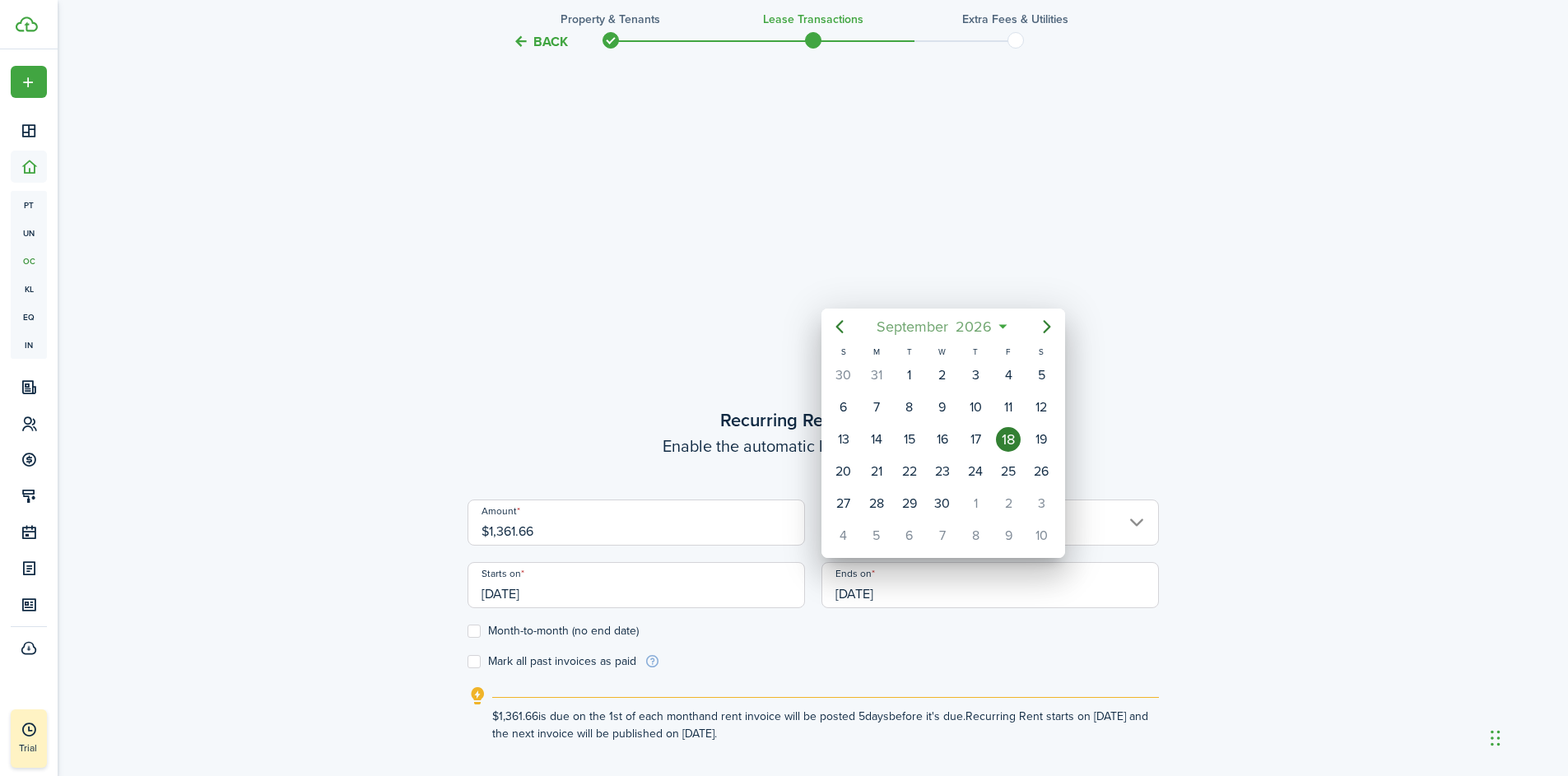
click at [987, 330] on span "2026" at bounding box center [974, 326] width 43 height 30
click at [965, 322] on icon at bounding box center [963, 327] width 17 height 16
click at [962, 323] on span "2026" at bounding box center [974, 326] width 43 height 30
click at [942, 328] on span "2026" at bounding box center [935, 326] width 43 height 30
click at [1011, 525] on div "2029" at bounding box center [1020, 525] width 59 height 26
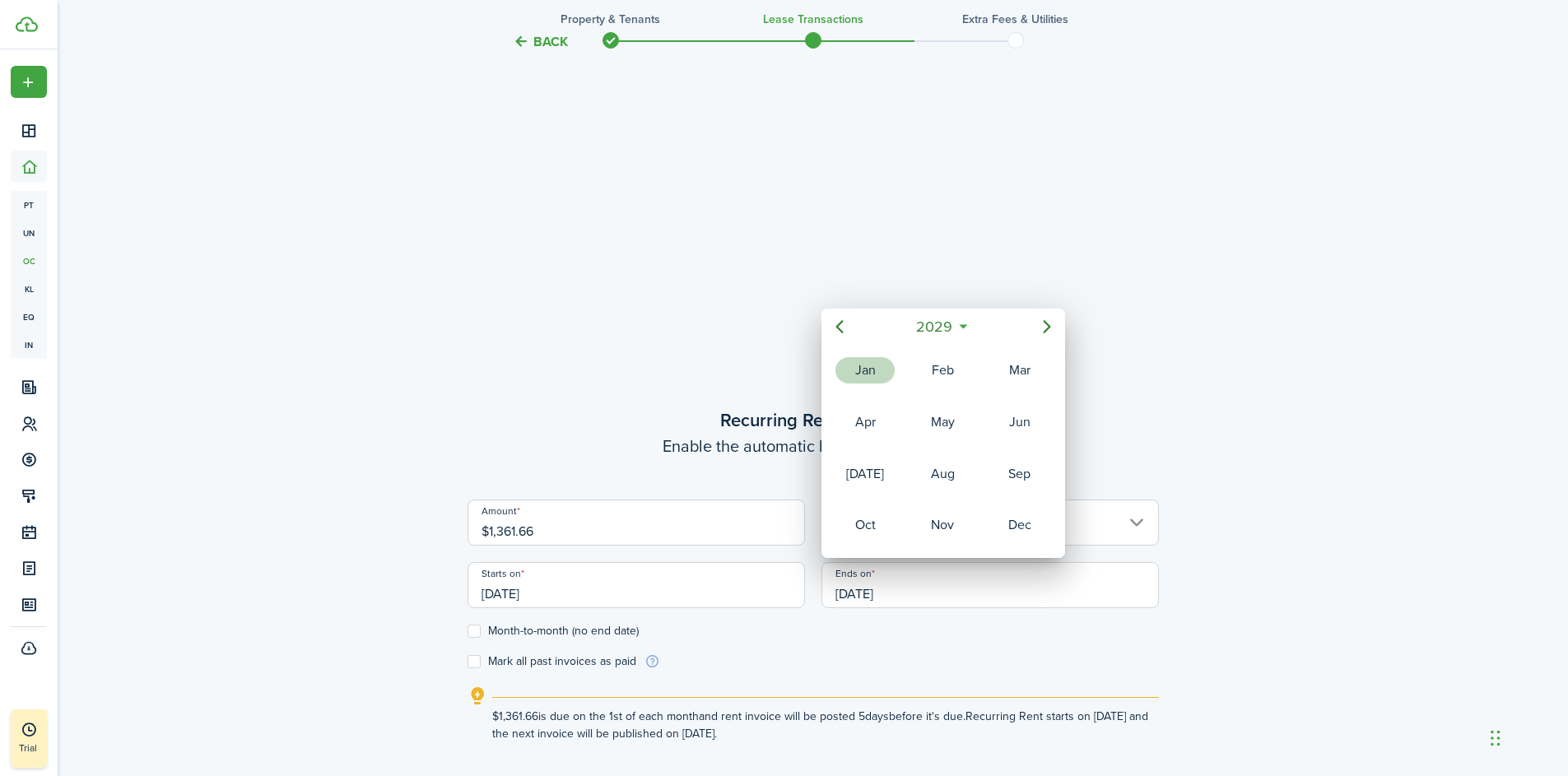
click at [868, 373] on div "Jan" at bounding box center [866, 370] width 59 height 26
click at [946, 499] on div "31" at bounding box center [942, 503] width 24 height 24
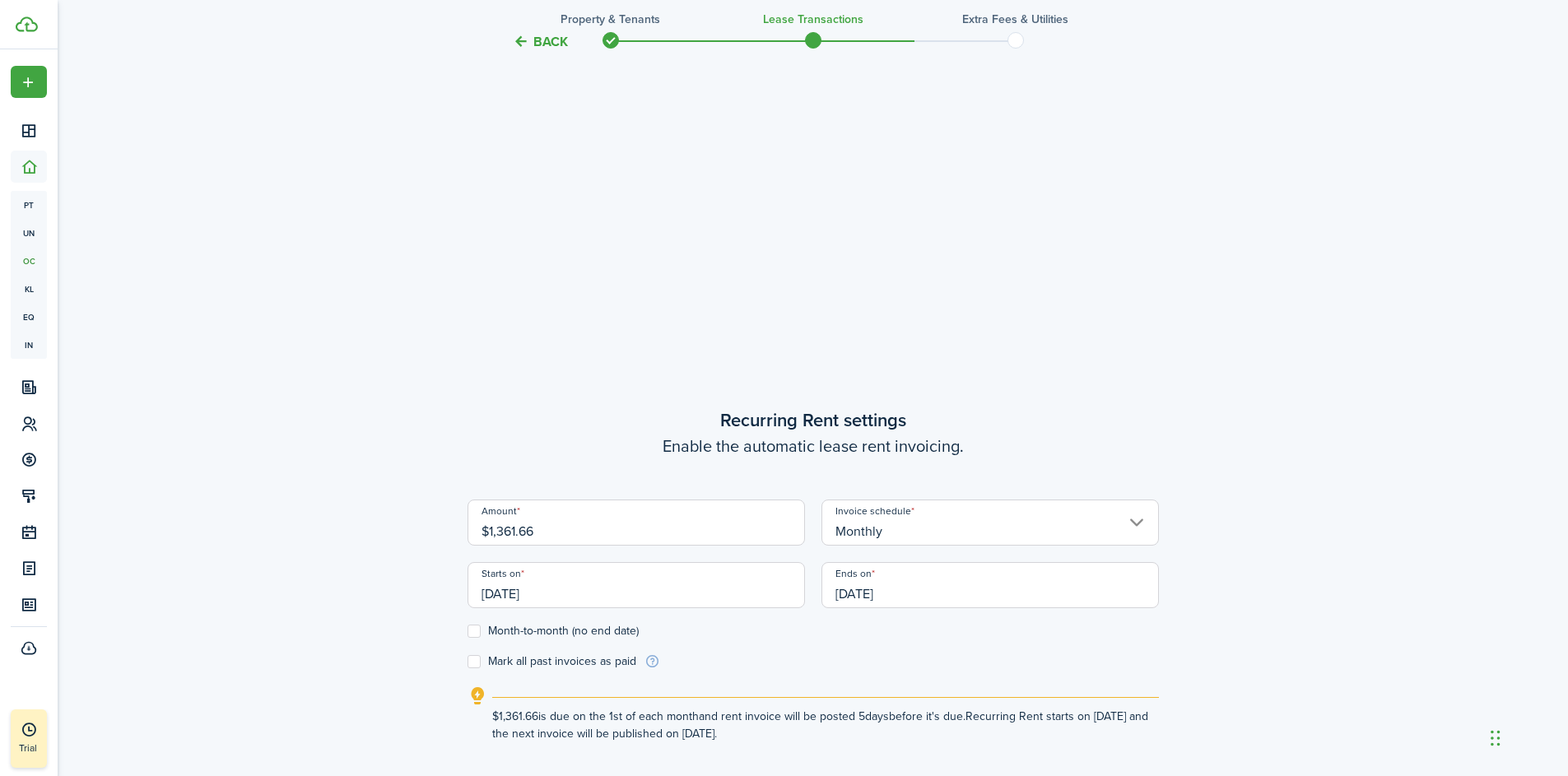
type input "[DATE]"
click at [477, 635] on label "Month-to-month (no end date)" at bounding box center [553, 631] width 171 height 14
click at [467, 632] on input "Month-to-month (no end date)" at bounding box center [467, 631] width 1 height 1
checkbox input "true"
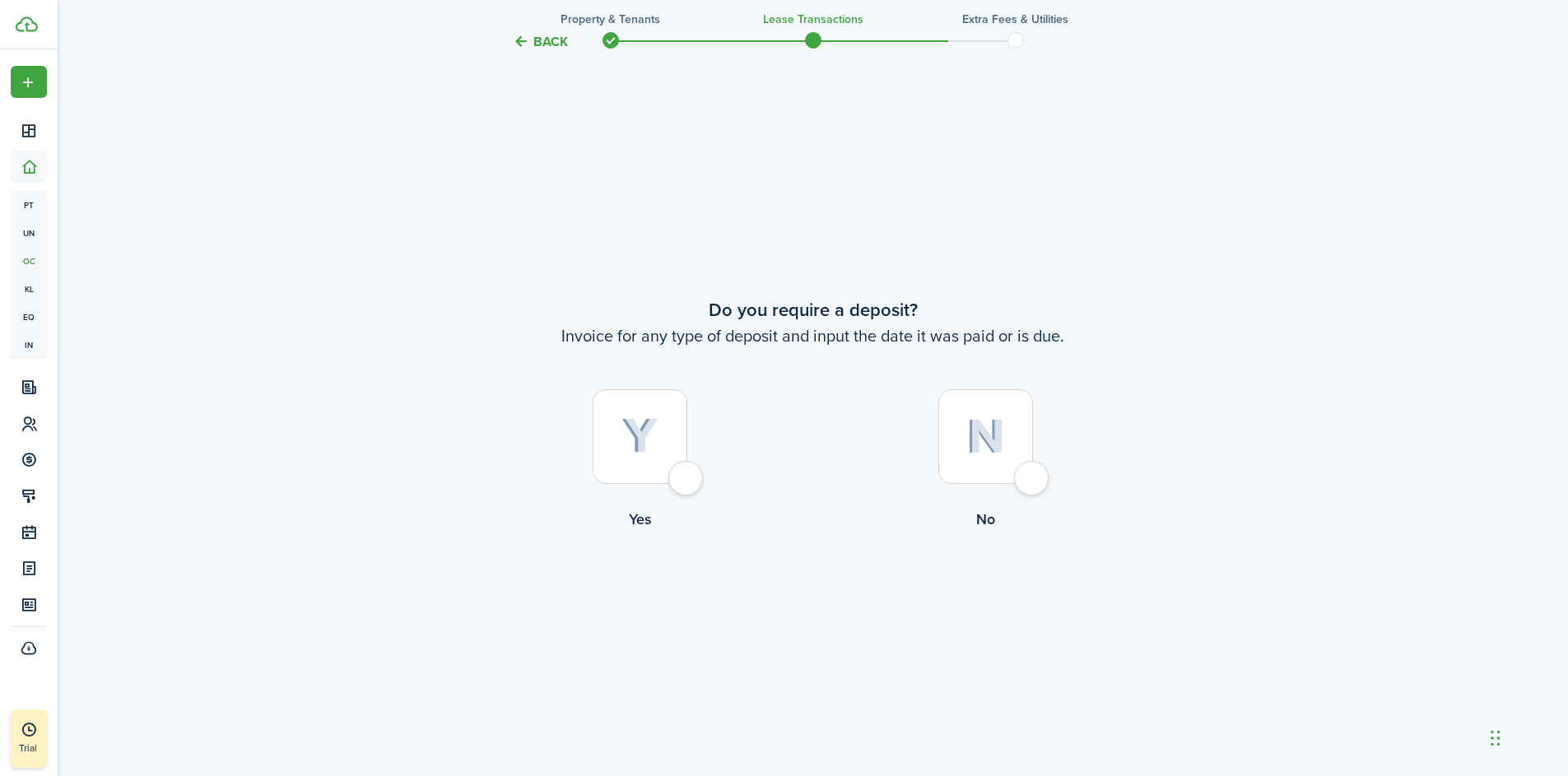
scroll to position [1438, 0]
click at [685, 482] on div at bounding box center [639, 437] width 95 height 95
radio input "true"
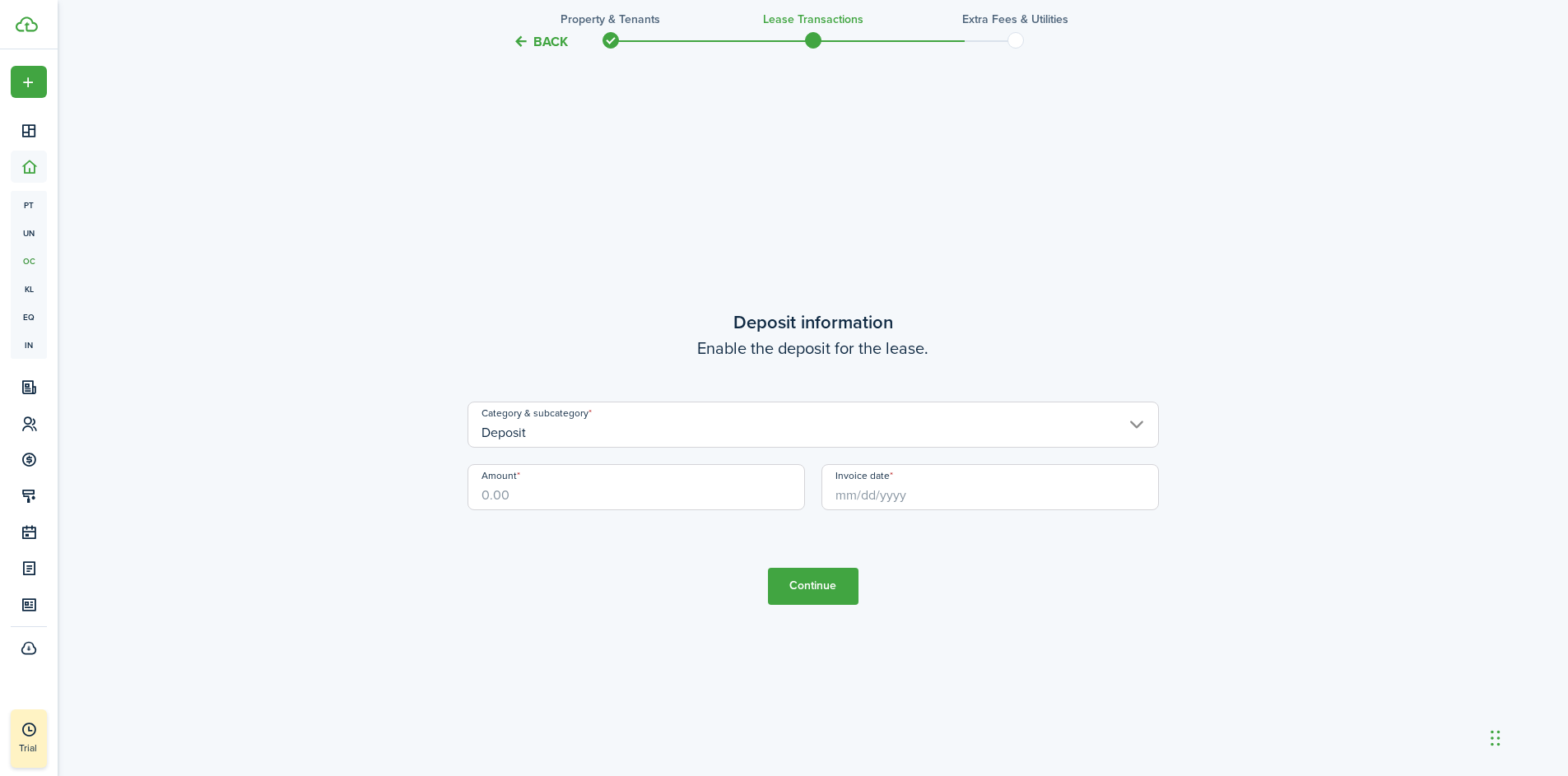
scroll to position [2216, 0]
click at [538, 494] on input "Amount" at bounding box center [636, 485] width 338 height 46
type input "$1,464.16"
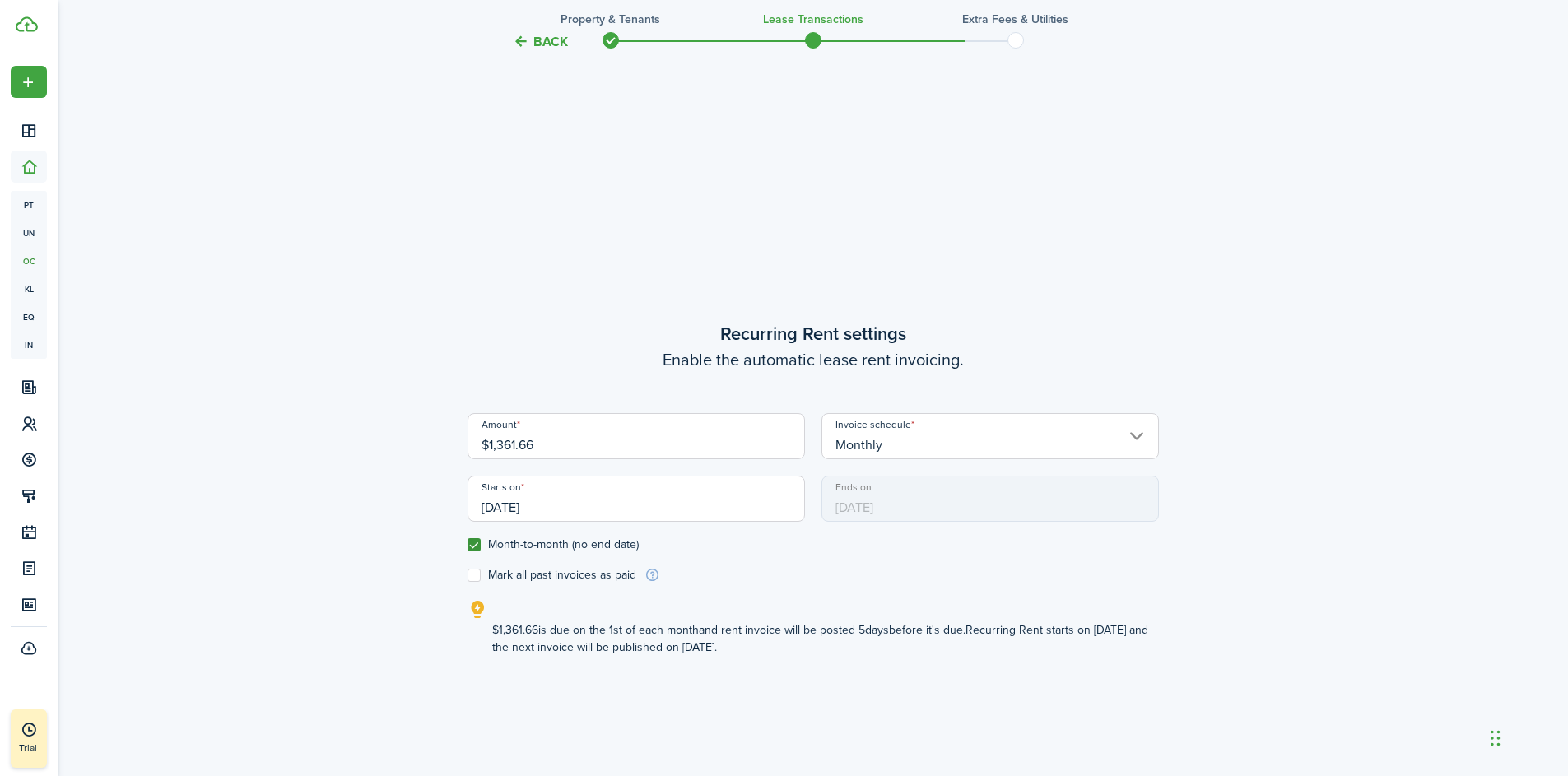
scroll to position [609, 0]
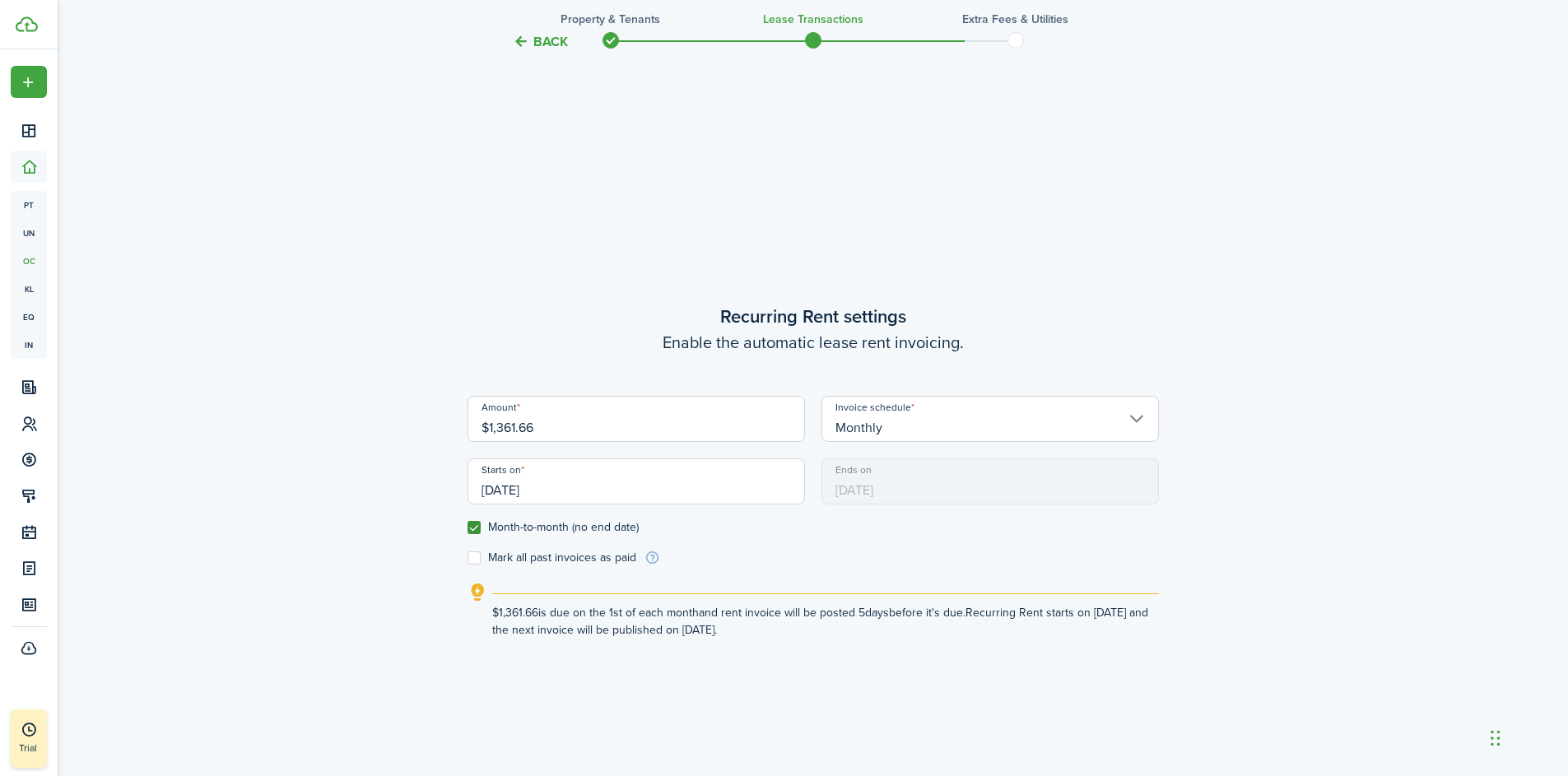
click at [472, 559] on label "Mark all past invoices as paid" at bounding box center [551, 557] width 168 height 14
click at [467, 559] on input "Mark all past invoices as paid" at bounding box center [467, 558] width 1 height 1
checkbox input "true"
click at [475, 526] on label "Month-to-month (no end date)" at bounding box center [553, 528] width 171 height 14
click at [467, 528] on input "Month-to-month (no end date)" at bounding box center [467, 528] width 1 height 1
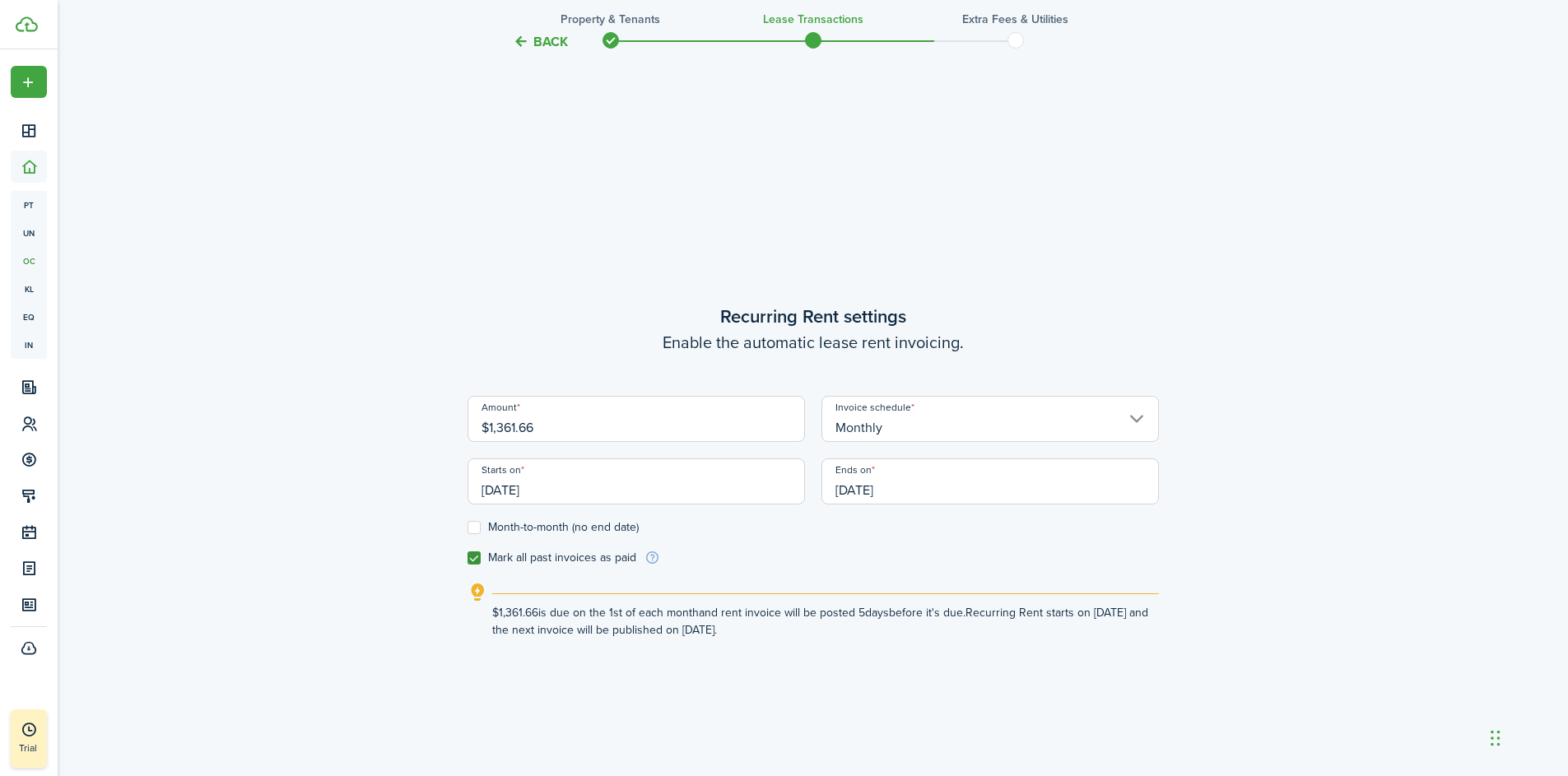
click at [475, 526] on label "Month-to-month (no end date)" at bounding box center [553, 528] width 171 height 14
click at [467, 528] on input "Month-to-month (no end date)" at bounding box center [467, 528] width 1 height 1
click at [475, 526] on label "Month-to-month (no end date)" at bounding box center [553, 528] width 171 height 14
click at [467, 528] on input "Month-to-month (no end date)" at bounding box center [467, 528] width 1 height 1
checkbox input "false"
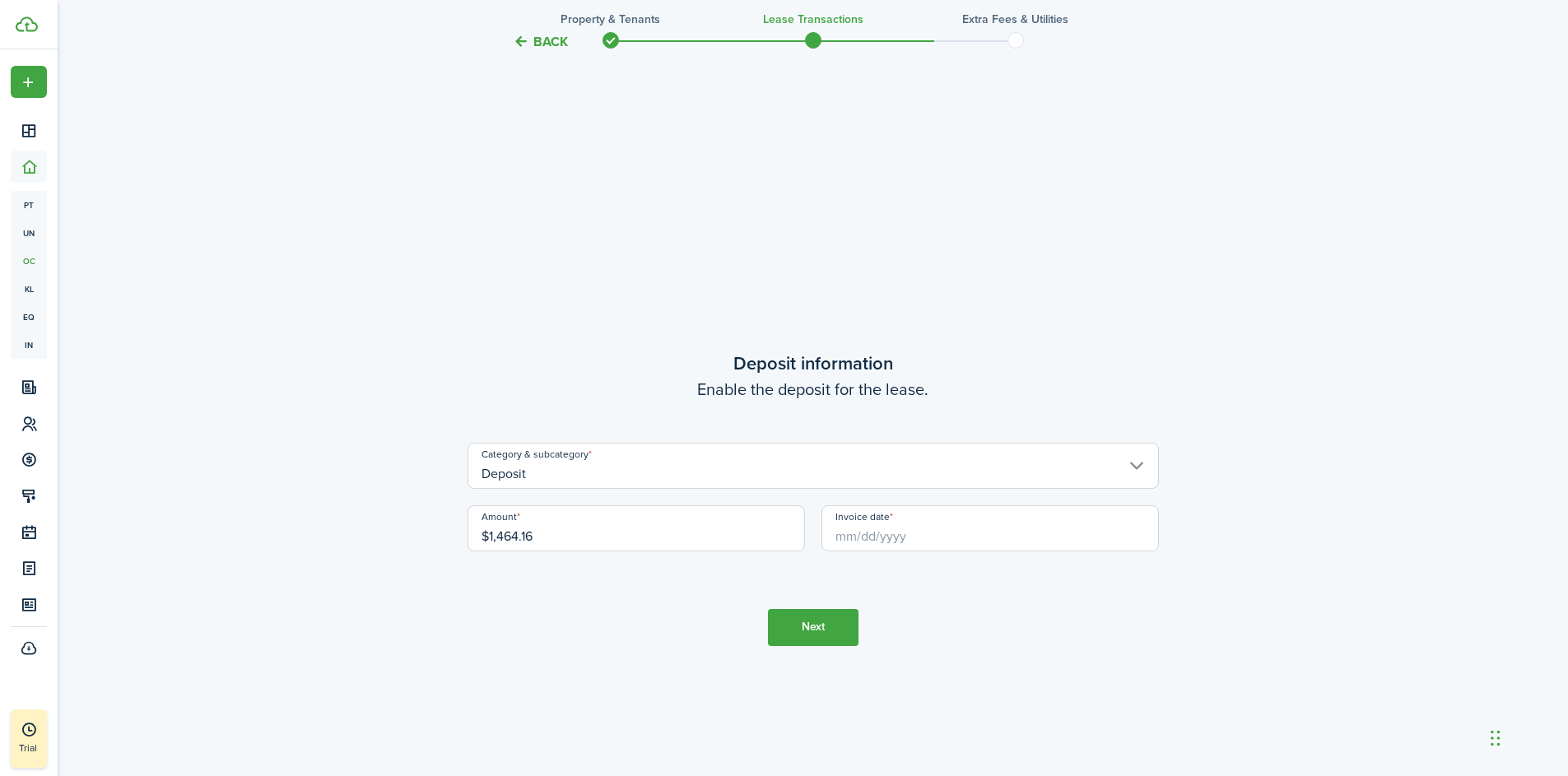
scroll to position [2179, 0]
click at [907, 537] on input "Invoice date" at bounding box center [990, 523] width 338 height 46
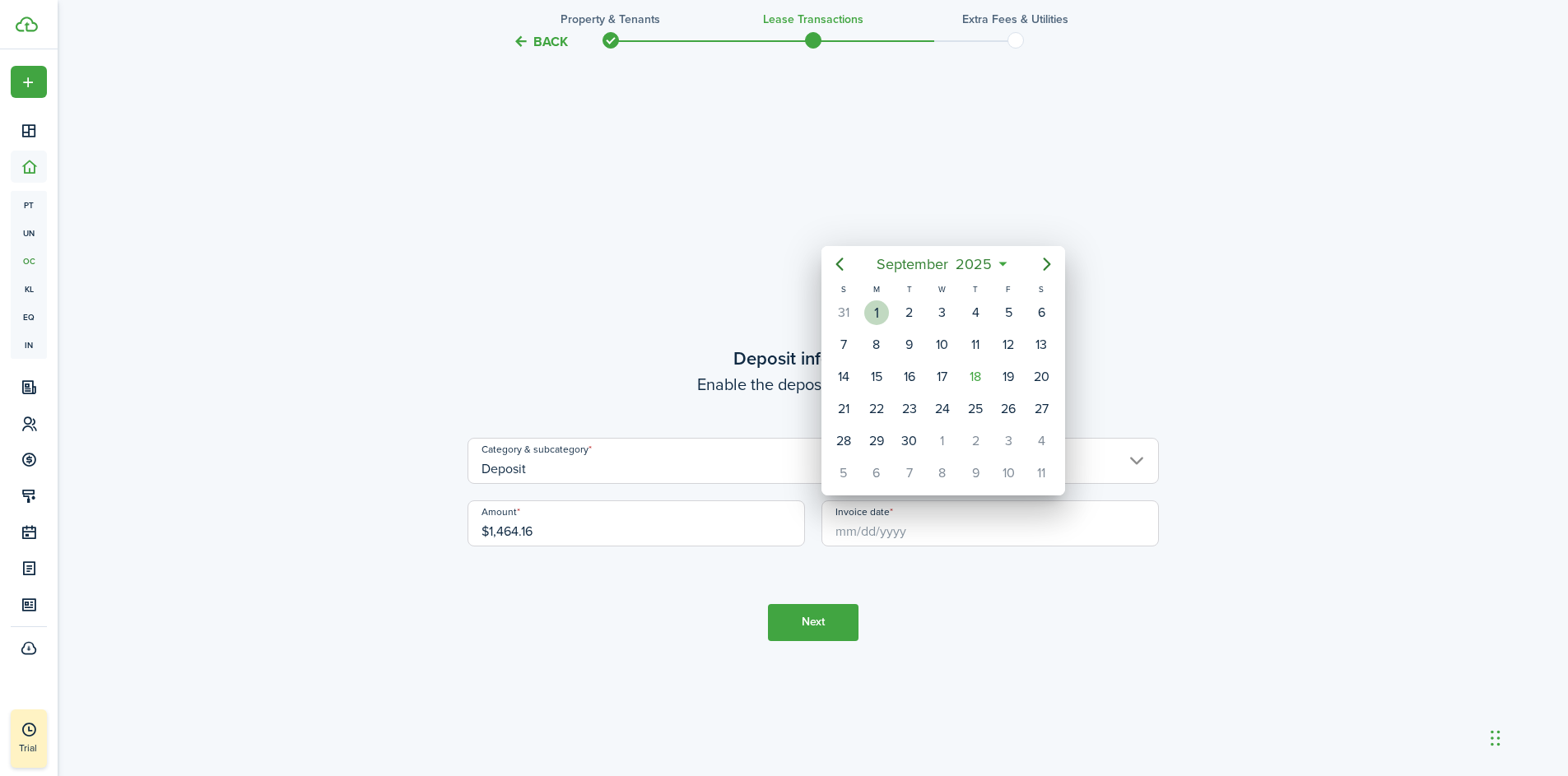
click at [876, 311] on div "1" at bounding box center [876, 312] width 24 height 24
type input "[DATE]"
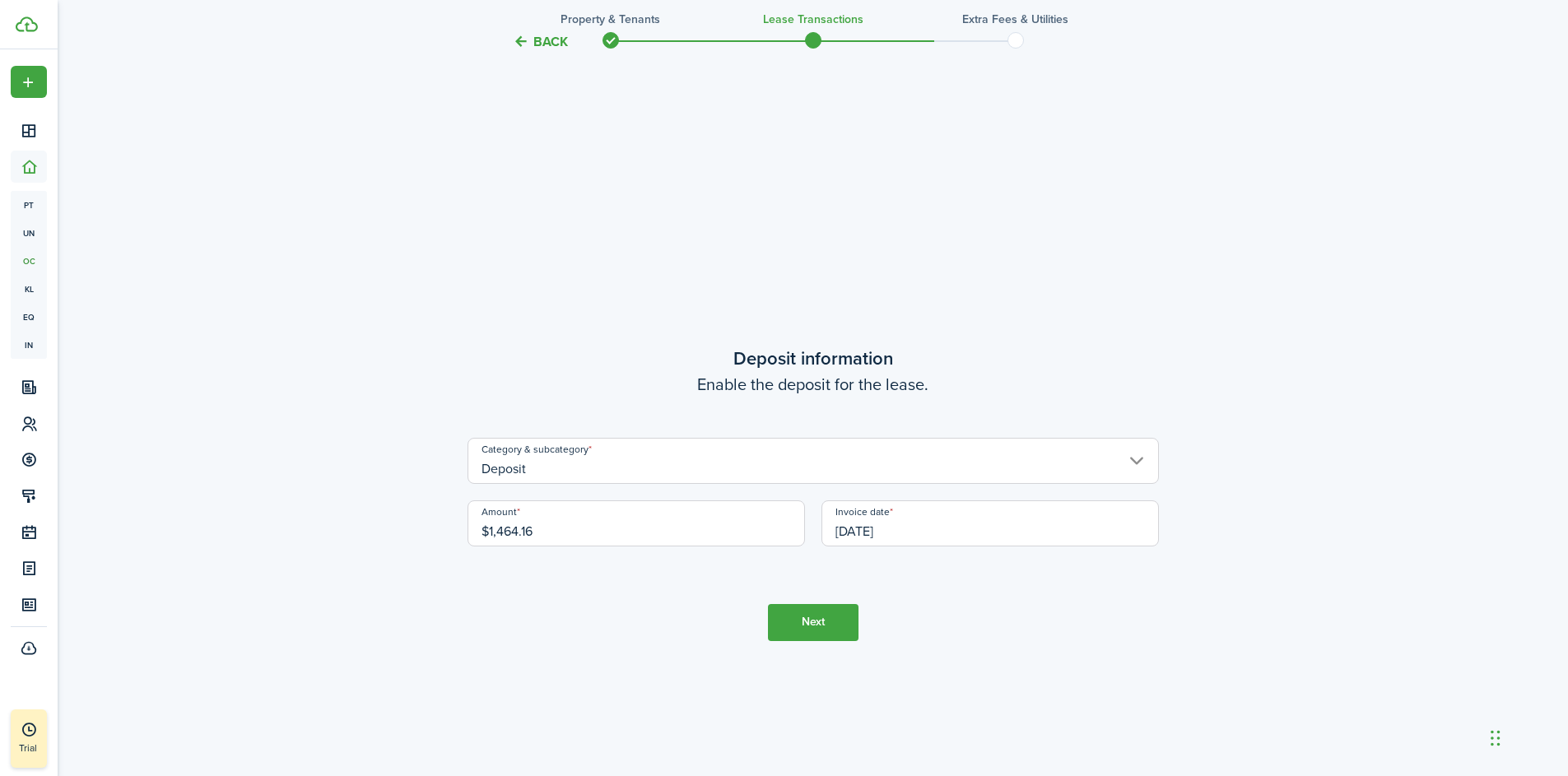
click at [816, 613] on button "Next" at bounding box center [813, 622] width 91 height 37
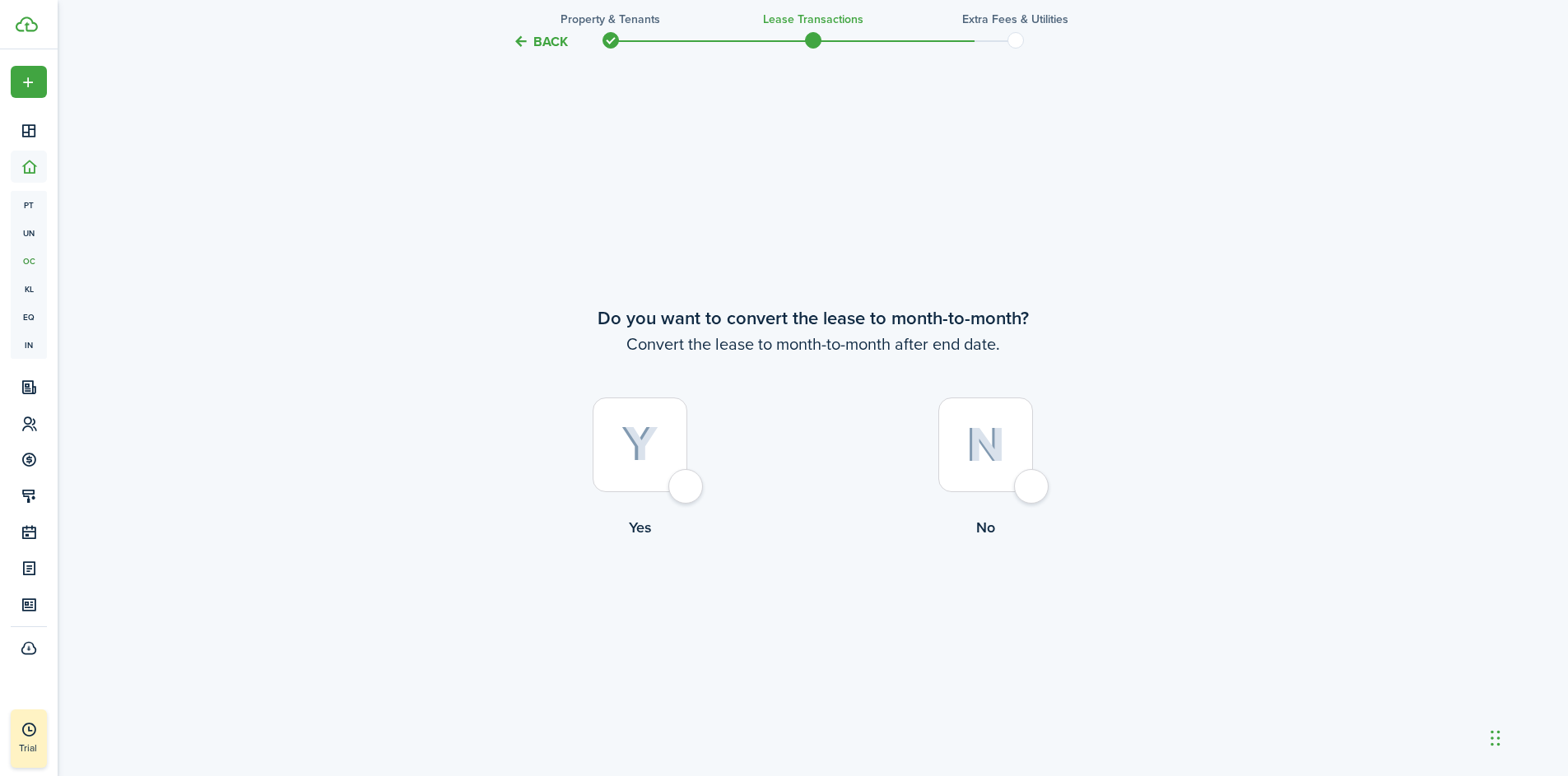
scroll to position [2992, 0]
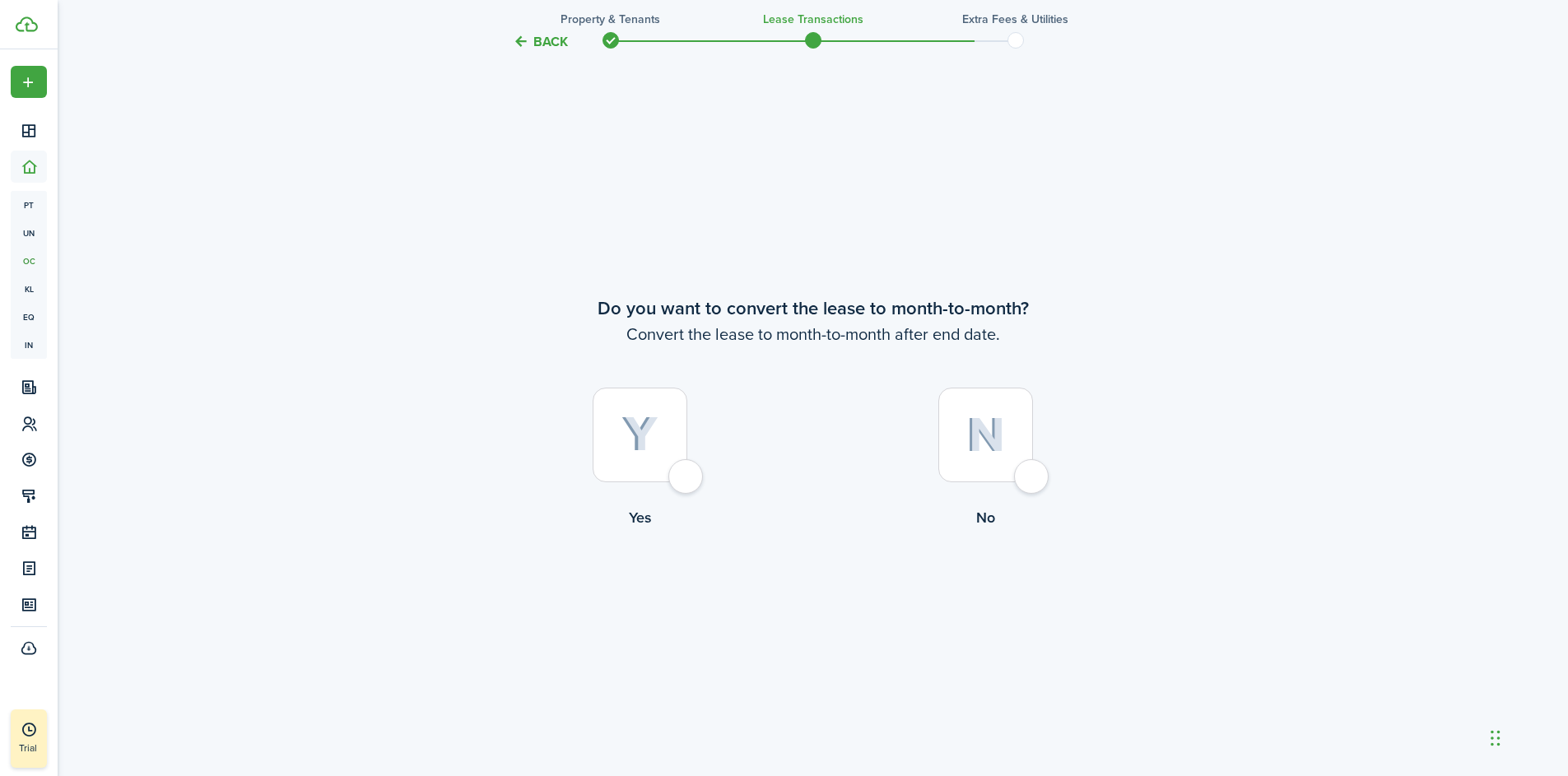
click at [687, 479] on div at bounding box center [639, 435] width 95 height 95
radio input "true"
click at [825, 596] on button "Continue" at bounding box center [813, 596] width 91 height 37
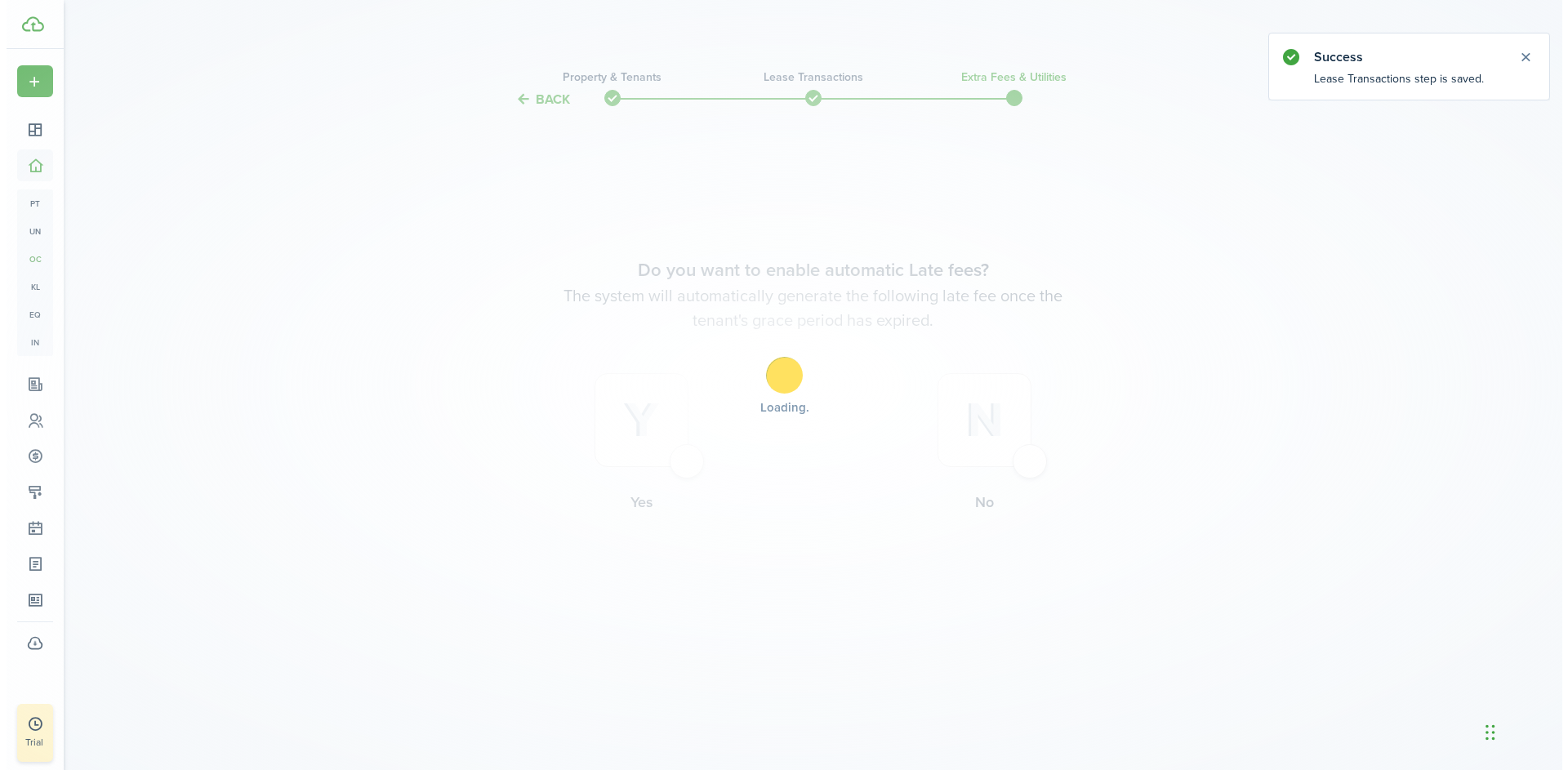
scroll to position [0, 0]
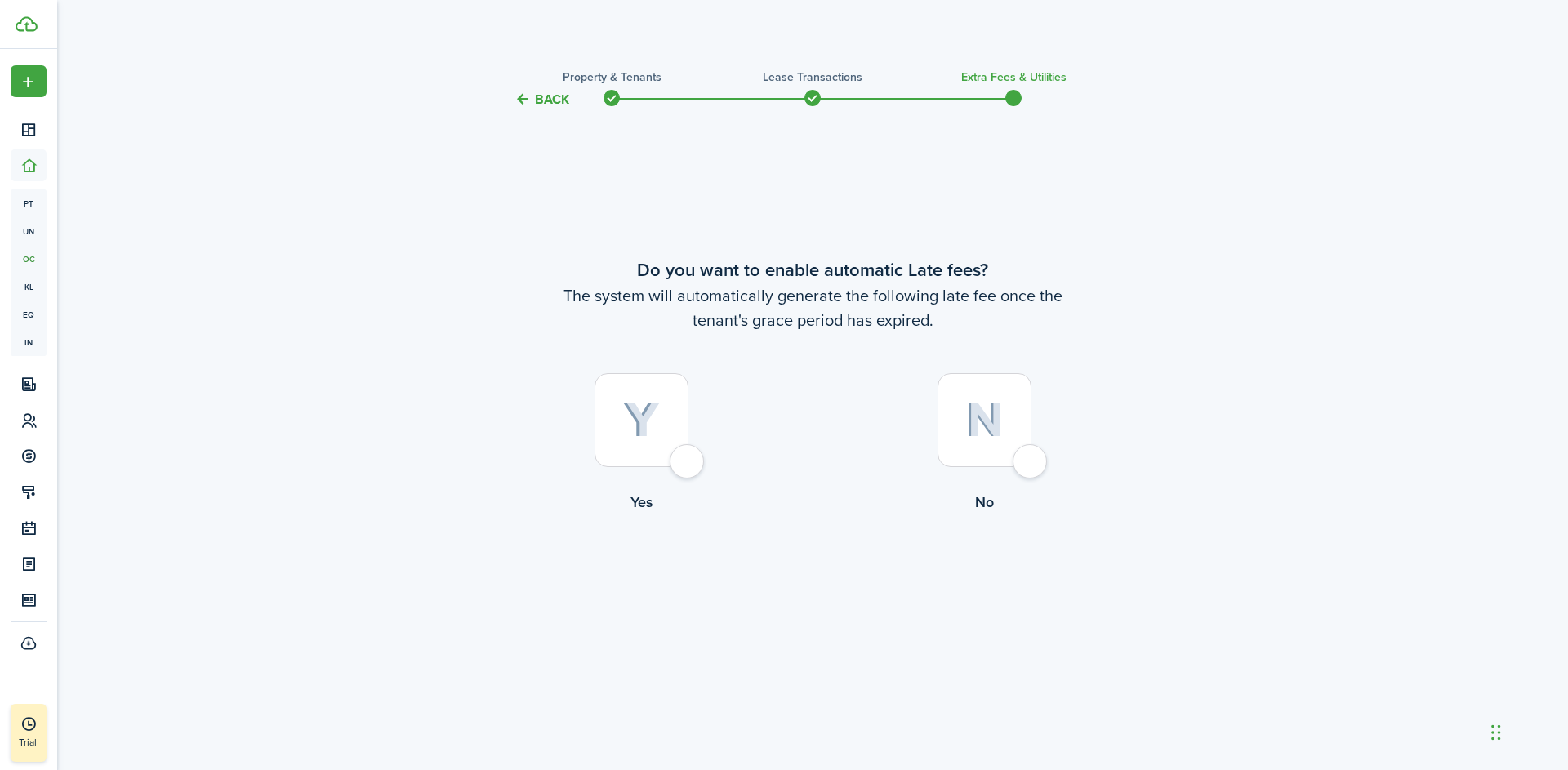
click at [689, 467] on div at bounding box center [641, 420] width 94 height 94
radio input "true"
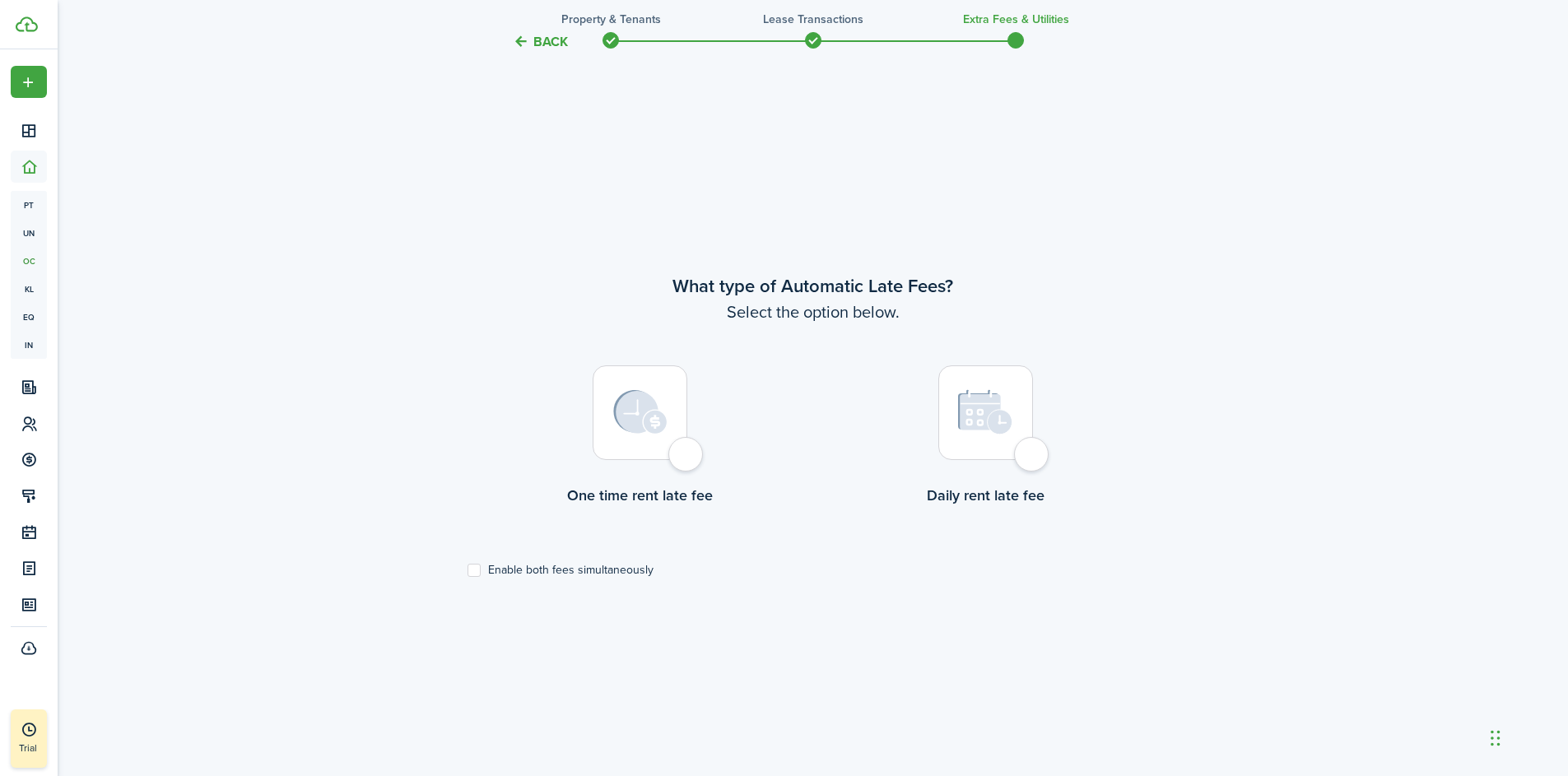
scroll to position [665, 0]
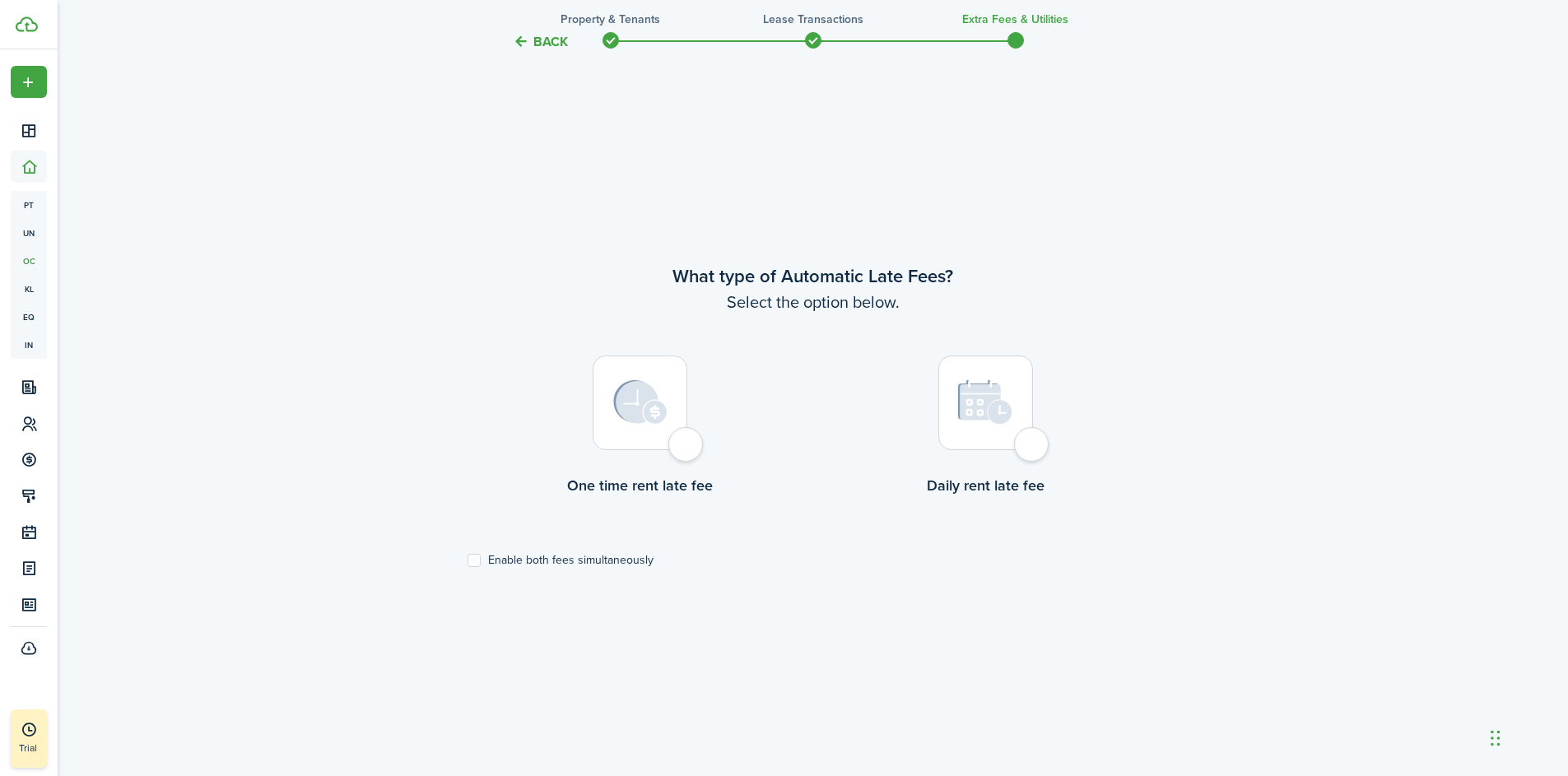
click at [687, 438] on div at bounding box center [639, 402] width 95 height 95
radio input "true"
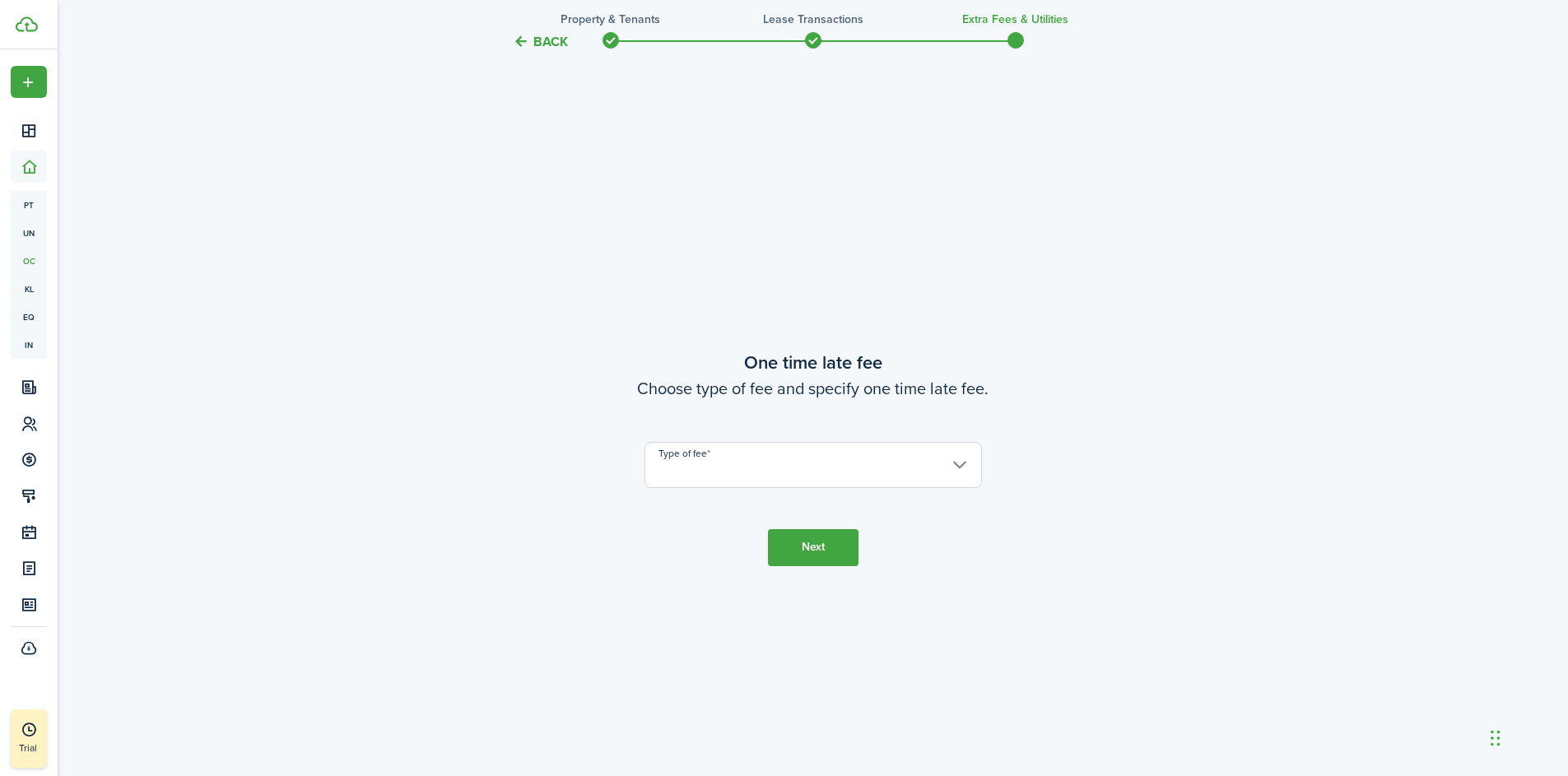
scroll to position [1441, 0]
click at [719, 457] on input "Type of fee" at bounding box center [813, 461] width 338 height 46
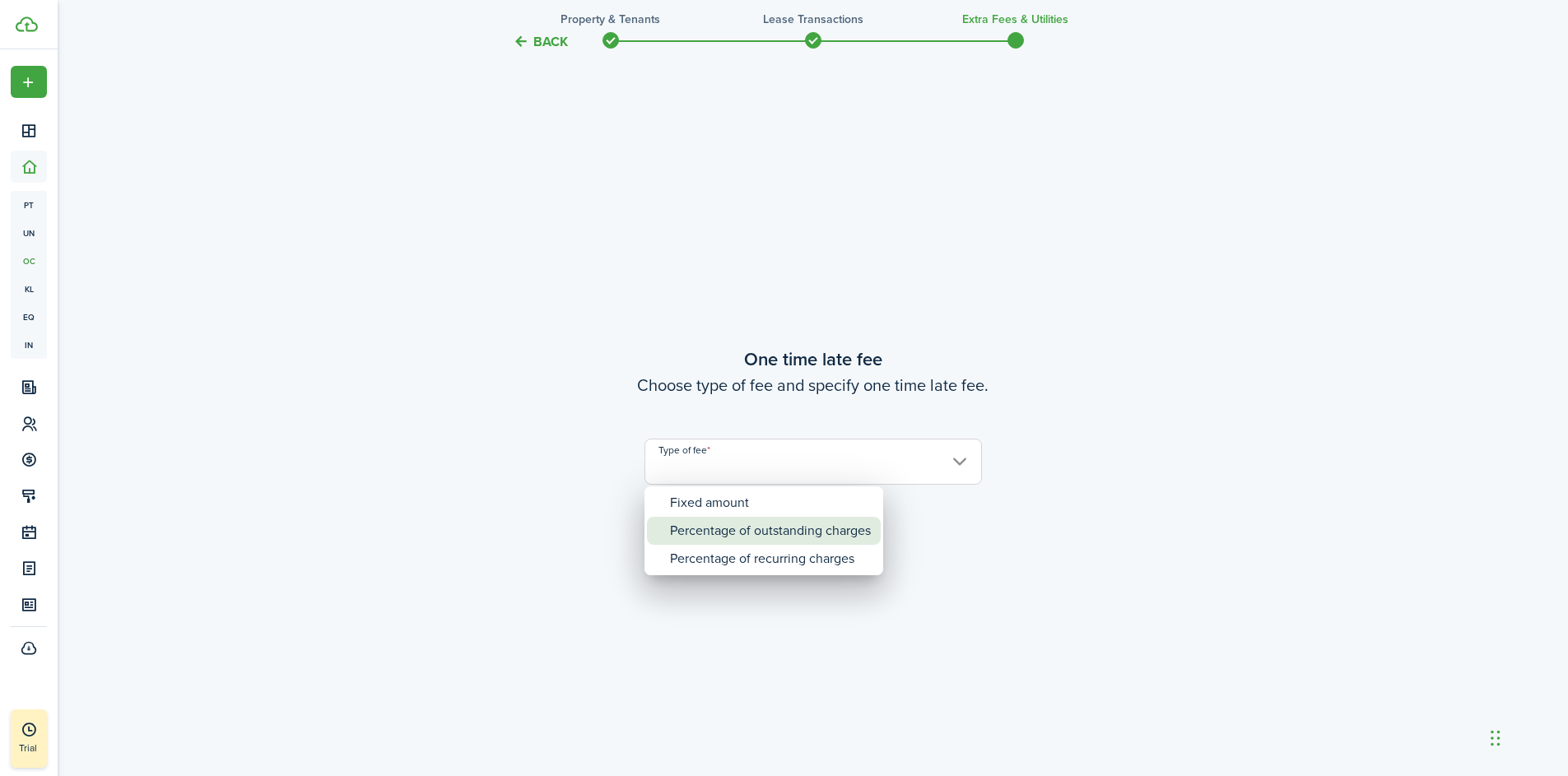
click at [764, 531] on div "Percentage of outstanding charges" at bounding box center [770, 530] width 201 height 28
type input "Percentage of outstanding charges"
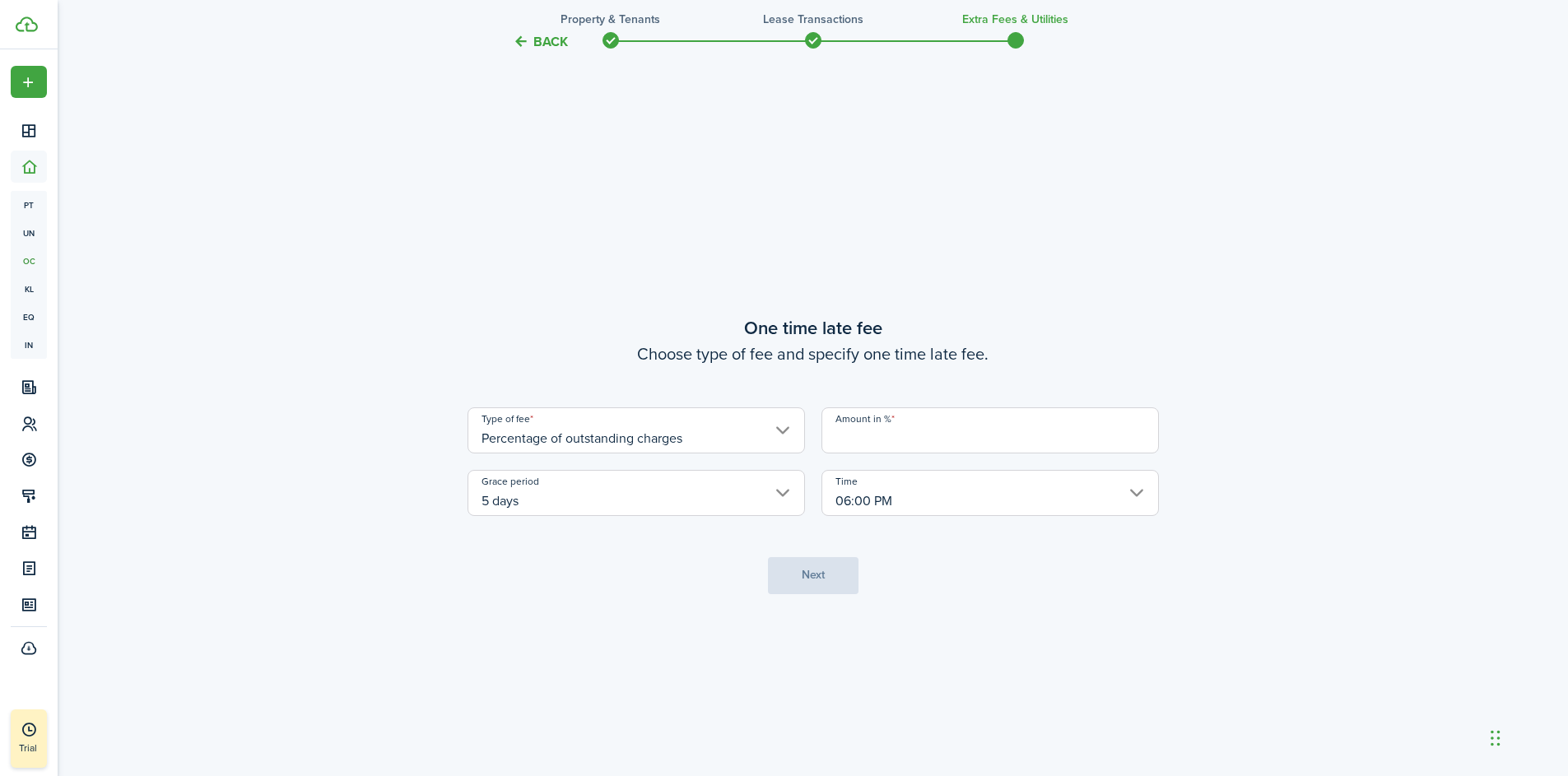
click at [848, 436] on input "Amount in %" at bounding box center [990, 429] width 338 height 46
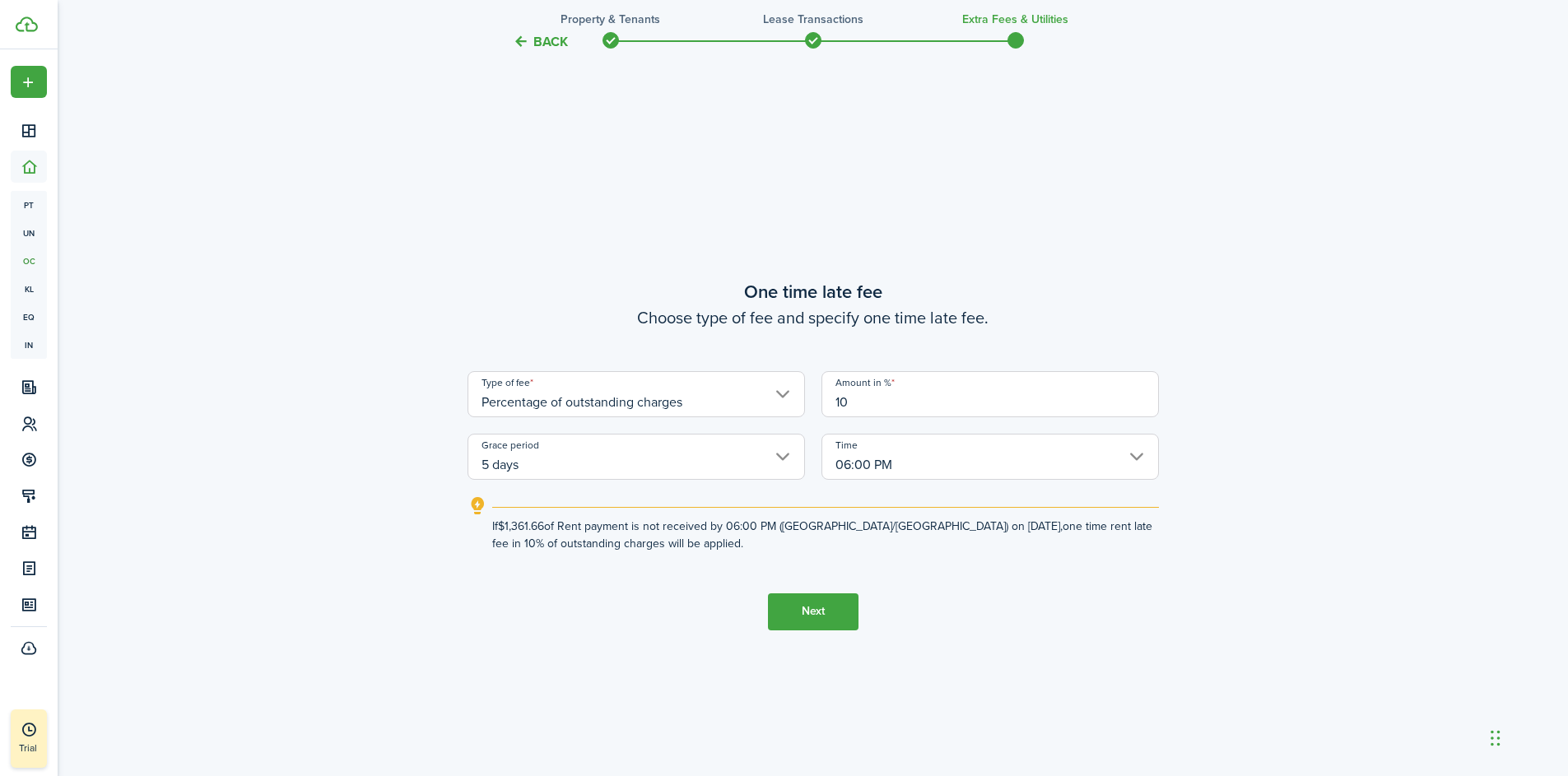
type input "10"
click at [816, 609] on button "Next" at bounding box center [813, 611] width 91 height 37
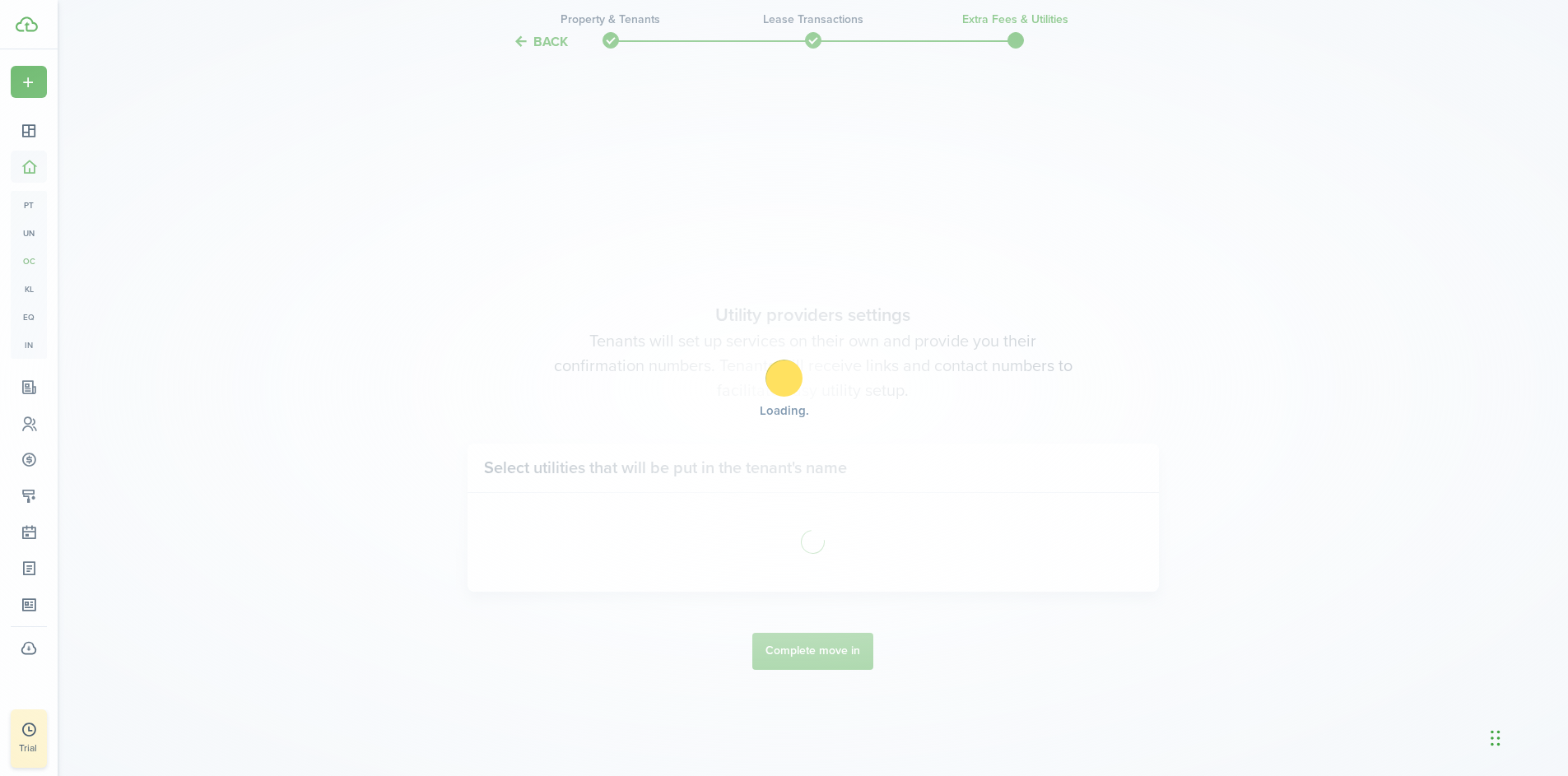
scroll to position [2216, 0]
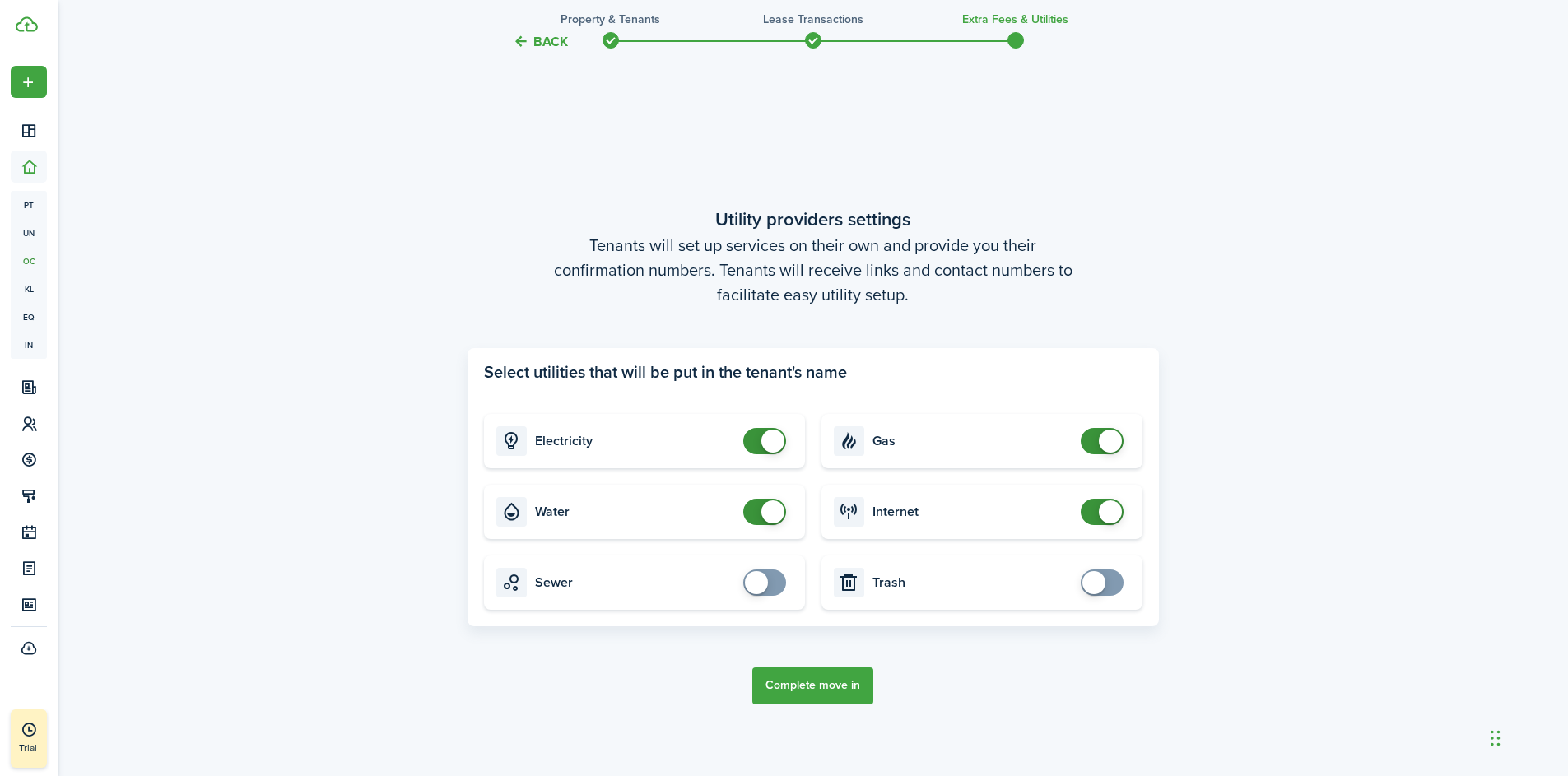
checkbox input "false"
click at [765, 439] on span at bounding box center [774, 441] width 23 height 23
checkbox input "false"
click at [773, 508] on span at bounding box center [774, 512] width 23 height 23
checkbox input "false"
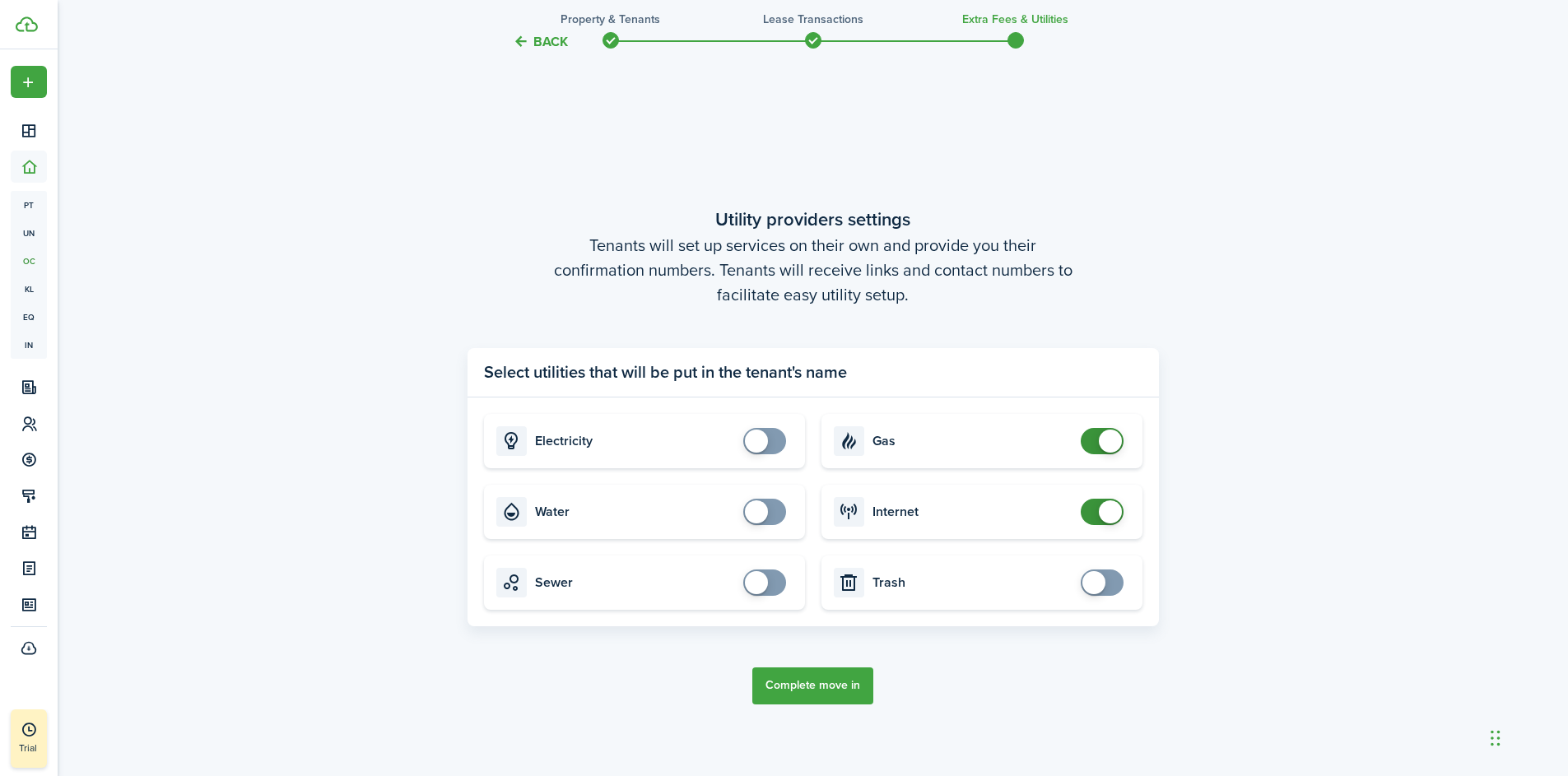
click at [1107, 439] on span at bounding box center [1110, 441] width 23 height 23
checkbox input "false"
click at [1108, 509] on span at bounding box center [1110, 512] width 23 height 23
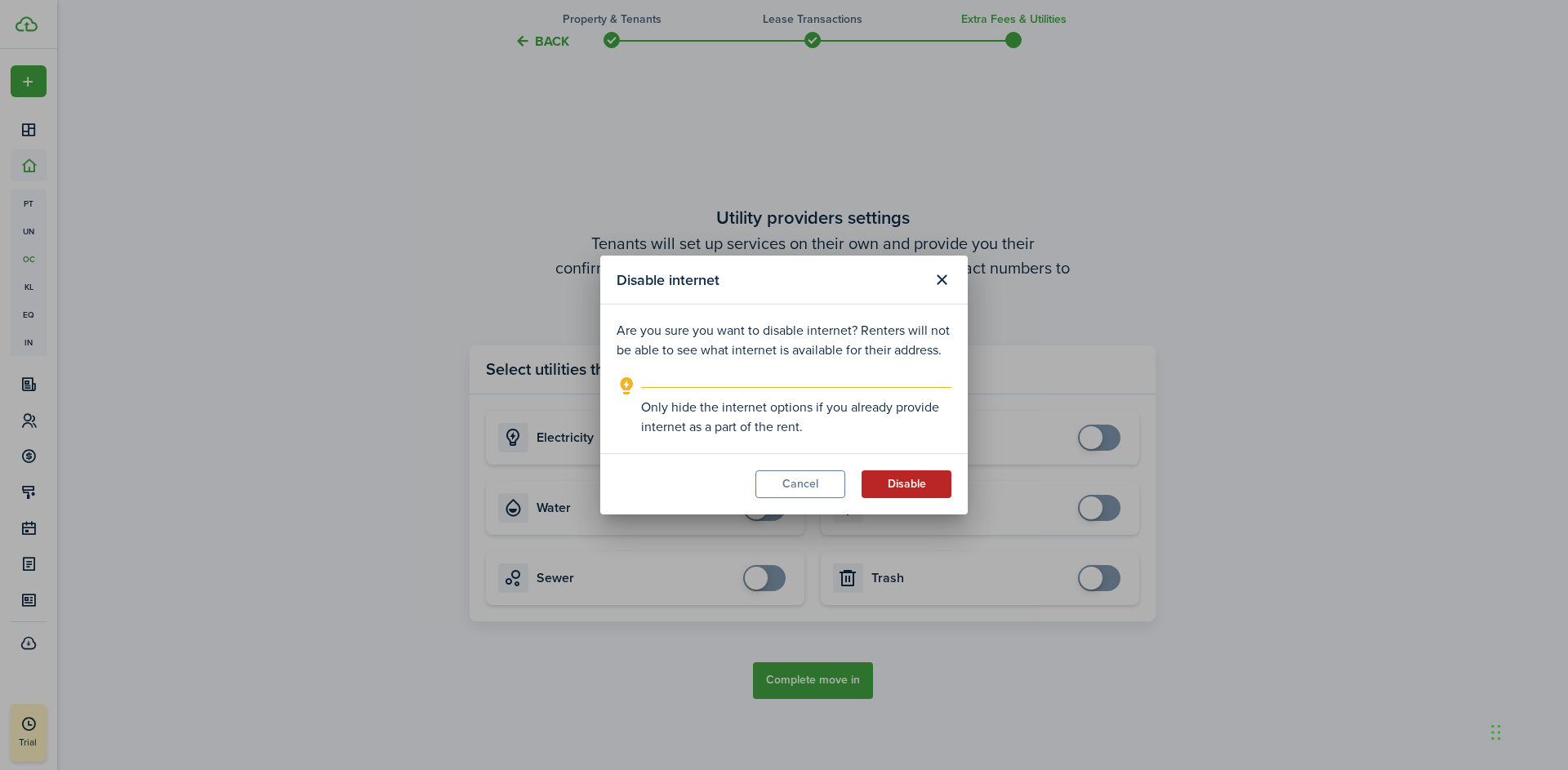
click at [915, 489] on button "Disable" at bounding box center [906, 484] width 90 height 28
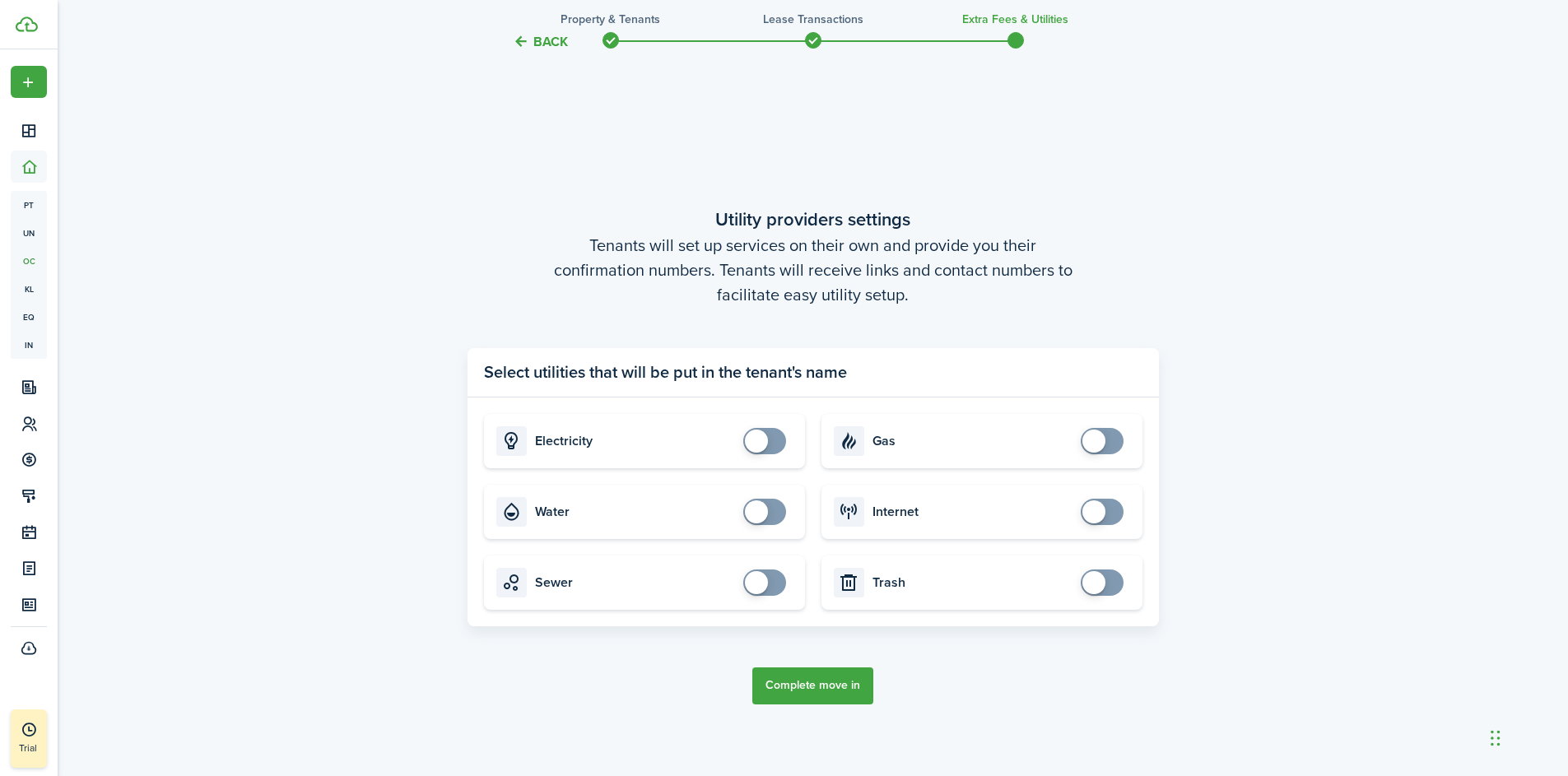
click at [831, 681] on button "Complete move in" at bounding box center [812, 685] width 121 height 37
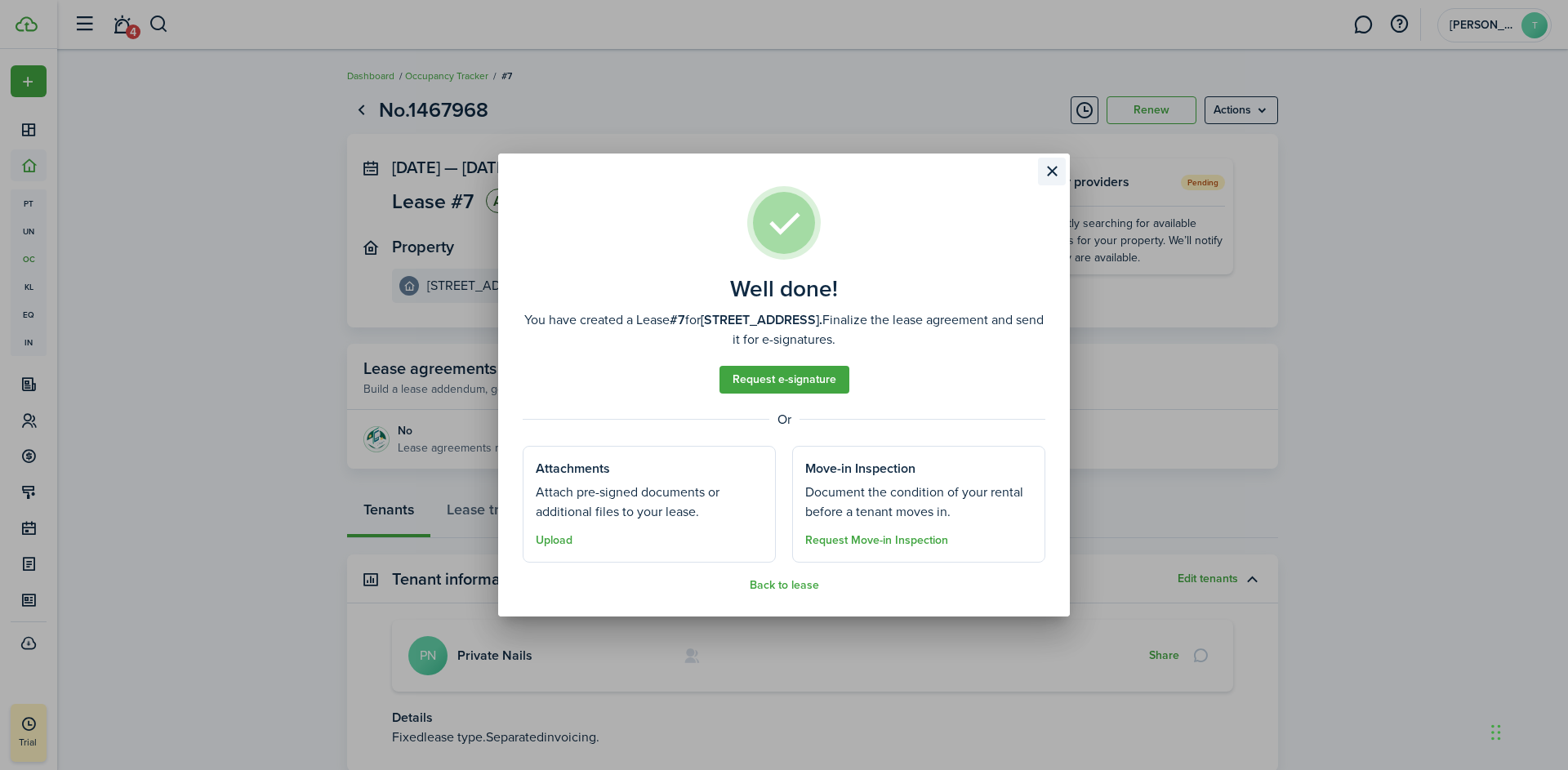
click at [1055, 170] on button "Close modal" at bounding box center [1052, 171] width 28 height 28
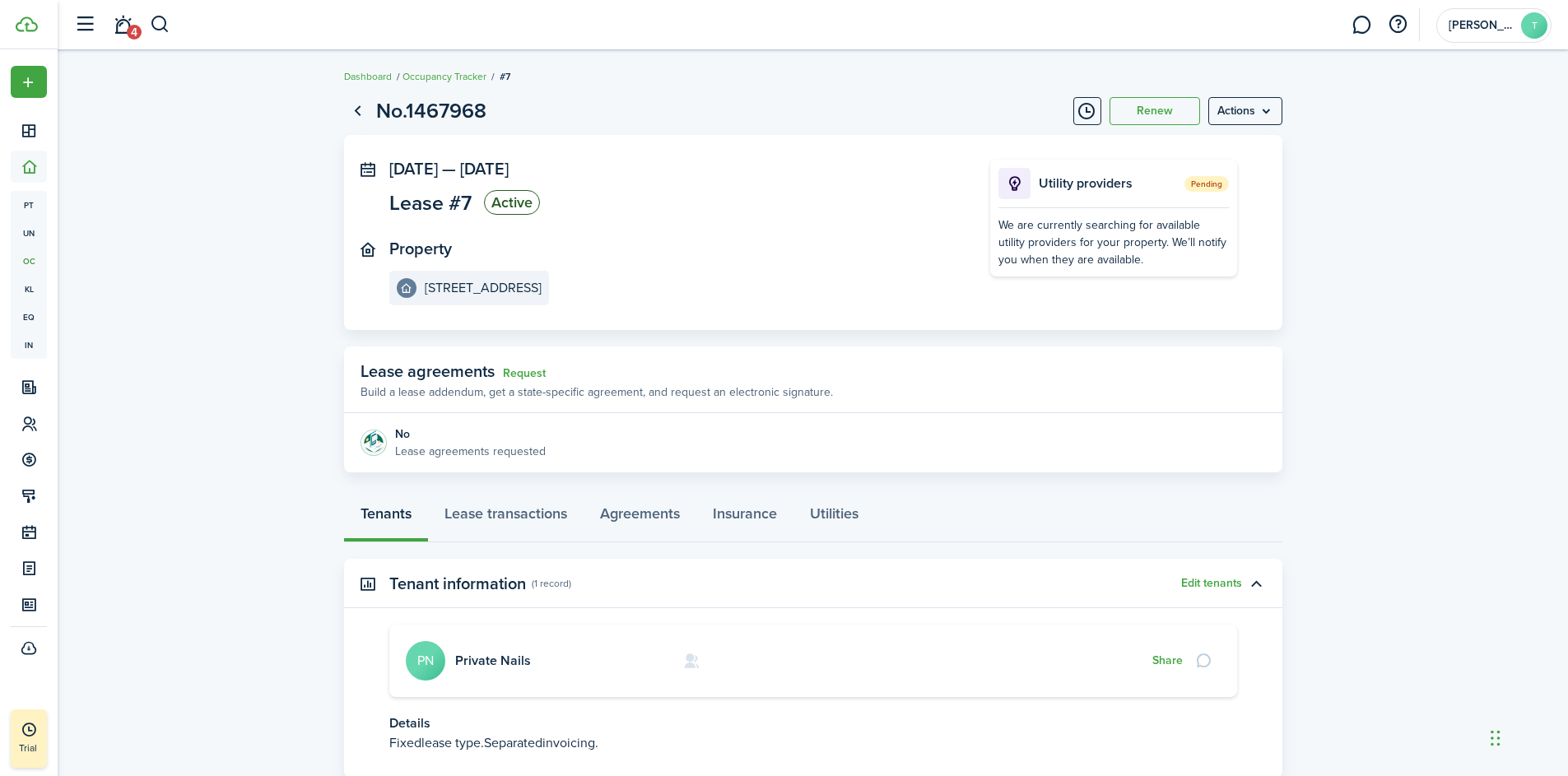
scroll to position [113, 0]
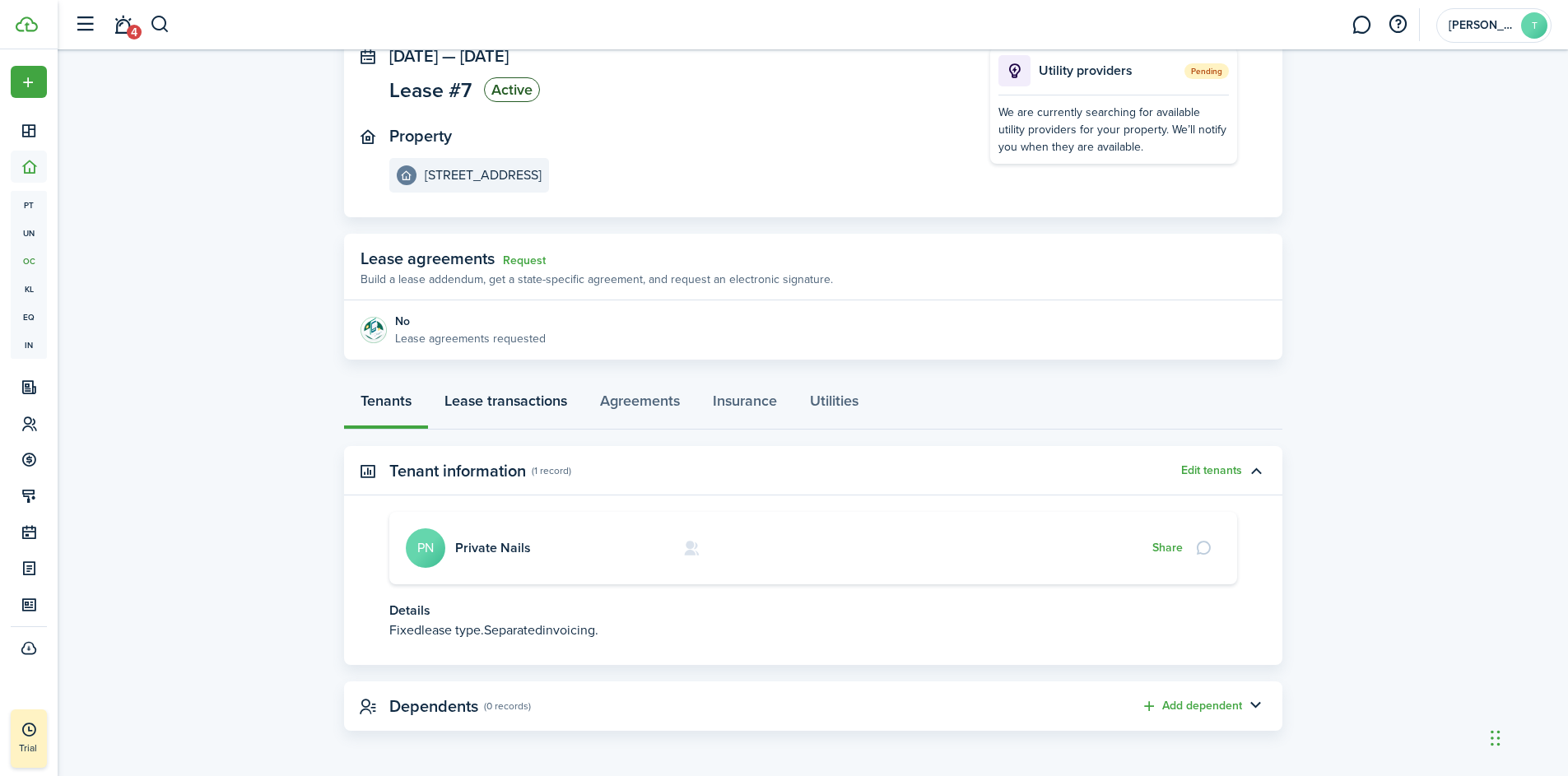
click at [518, 406] on link "Lease transactions" at bounding box center [505, 404] width 156 height 50
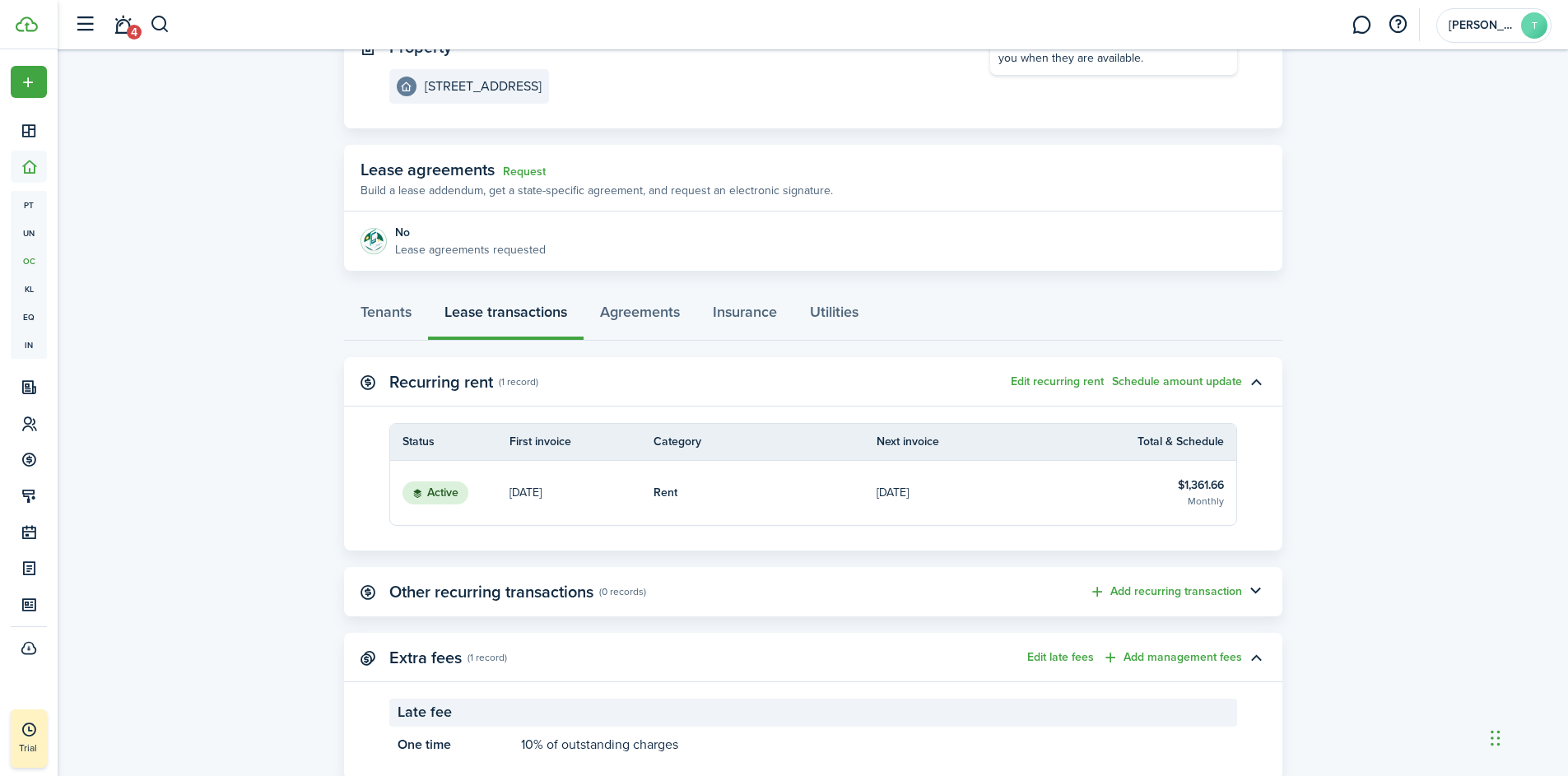
scroll to position [250, 0]
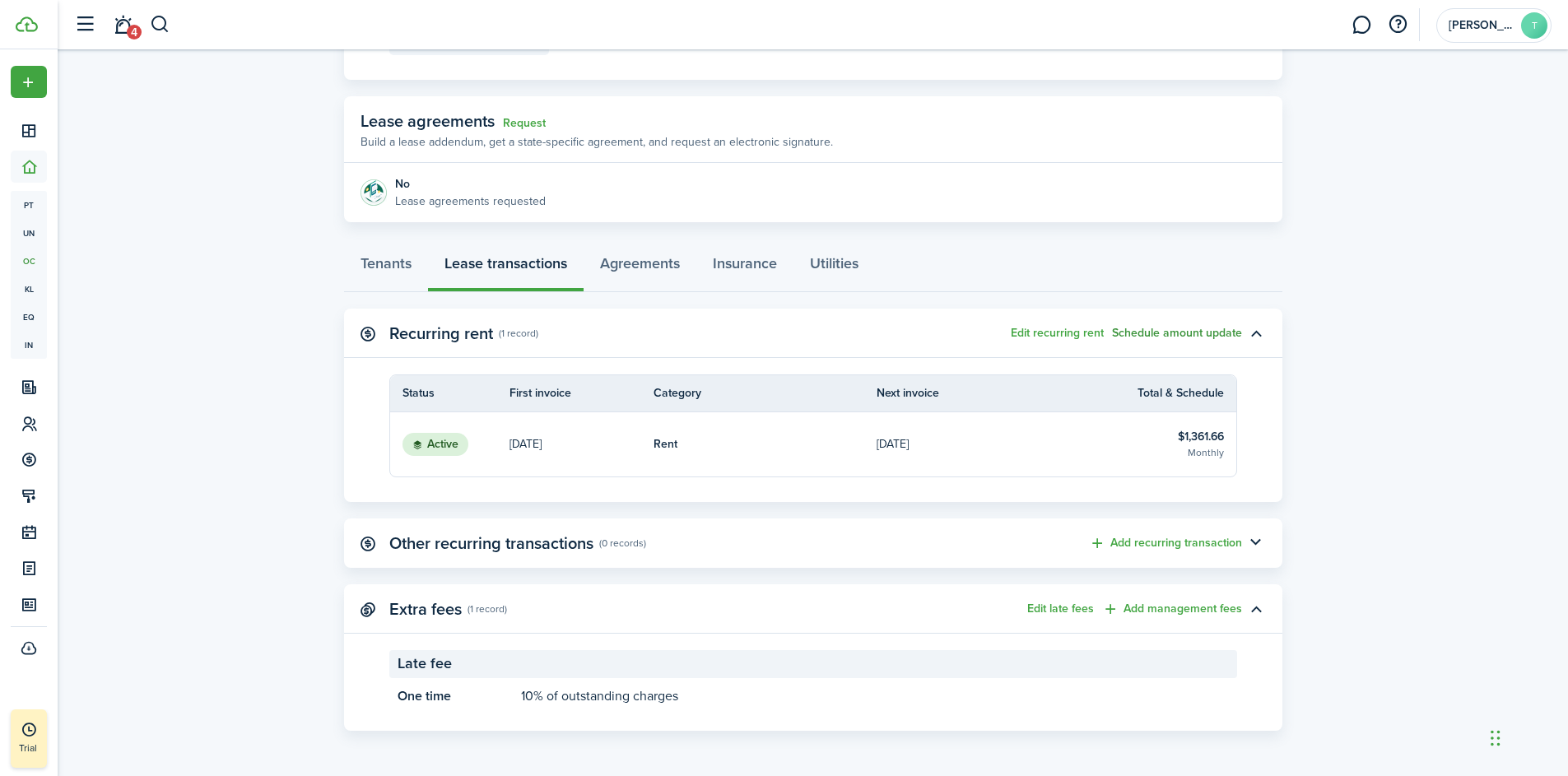
click at [1184, 336] on button "Schedule amount update" at bounding box center [1177, 333] width 130 height 14
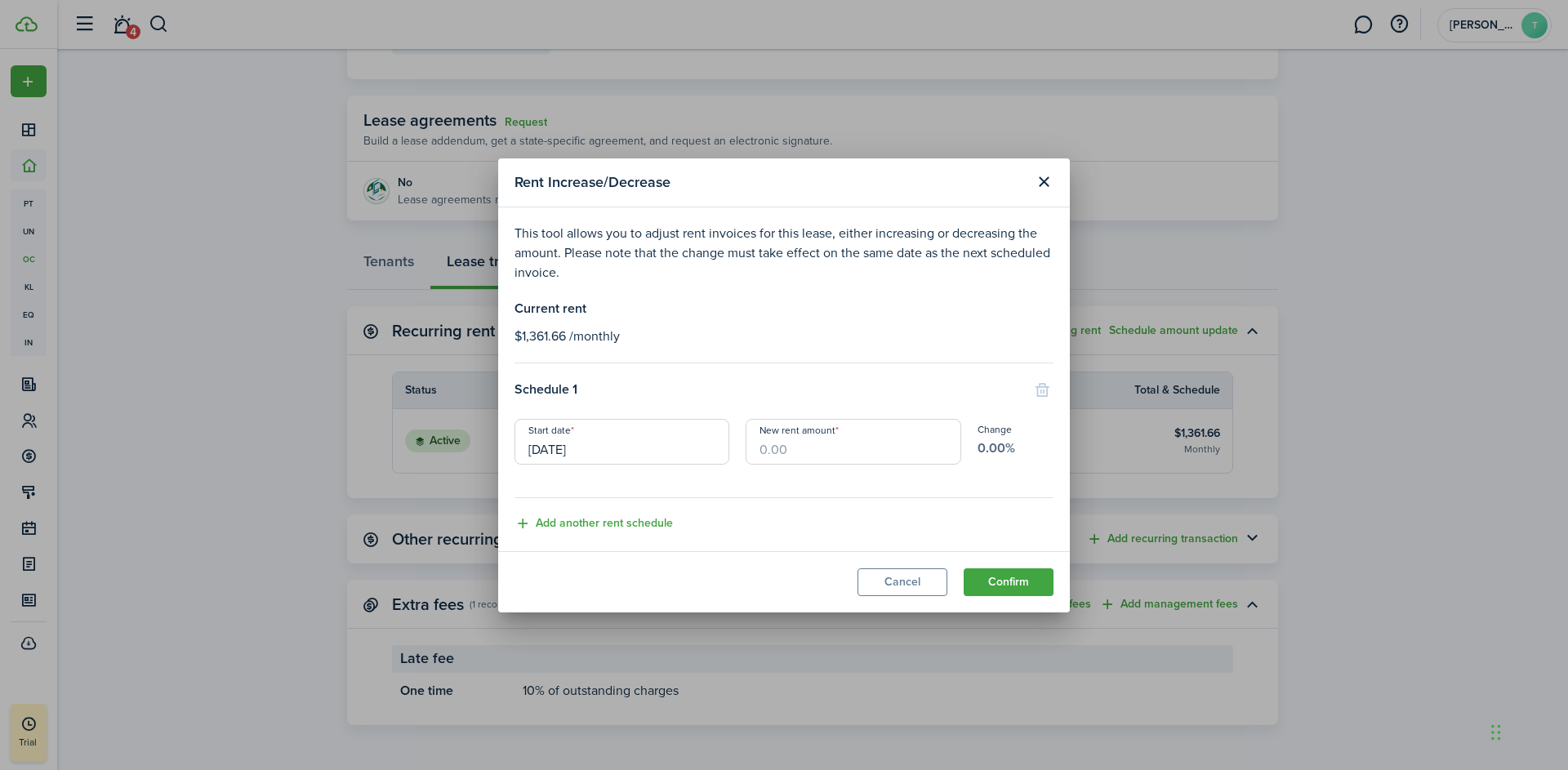
click at [615, 453] on input "[DATE]" at bounding box center [622, 441] width 214 height 46
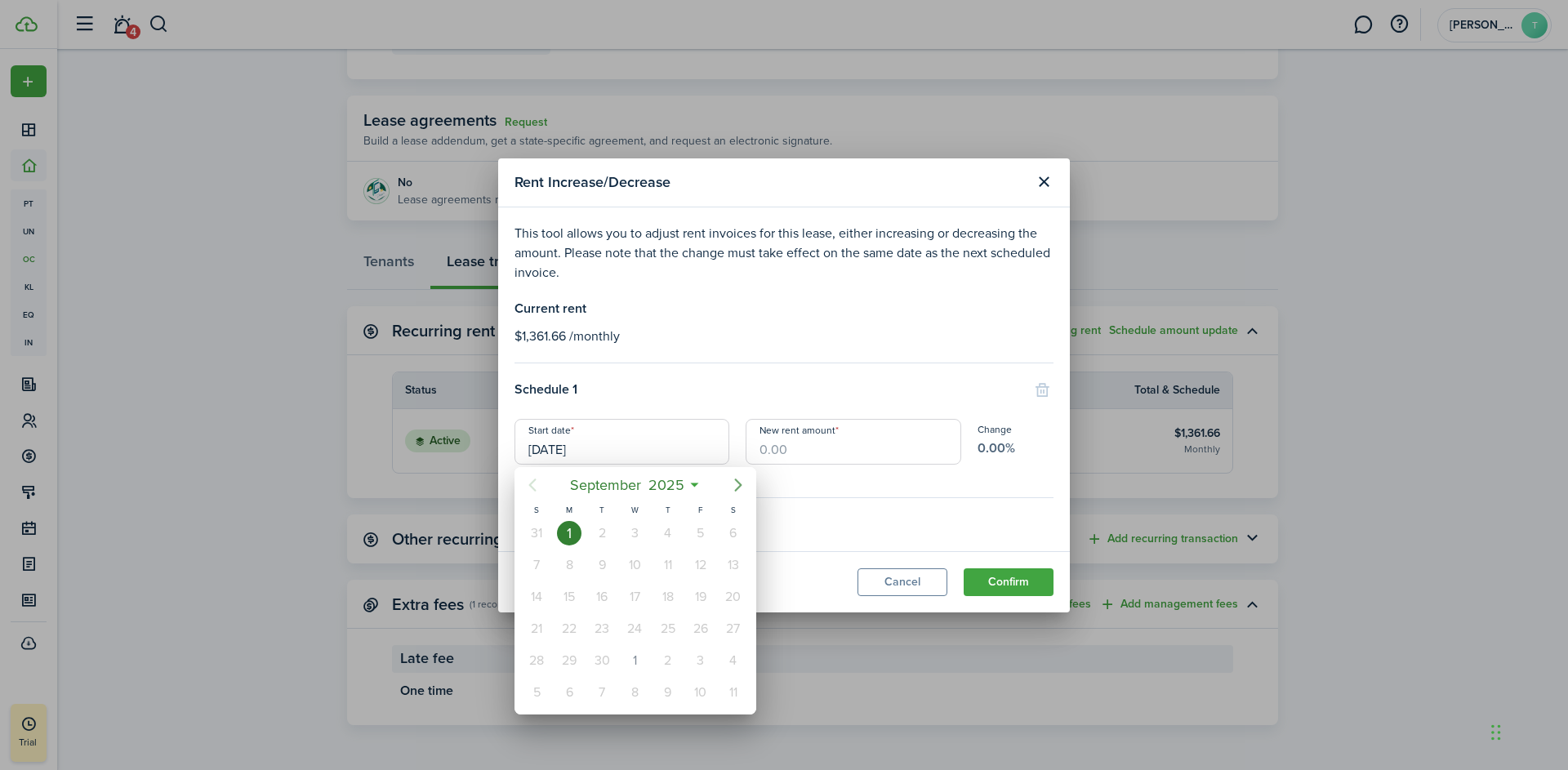
click at [735, 486] on icon "Next page" at bounding box center [738, 485] width 20 height 20
click at [738, 487] on icon "Next page" at bounding box center [738, 485] width 20 height 20
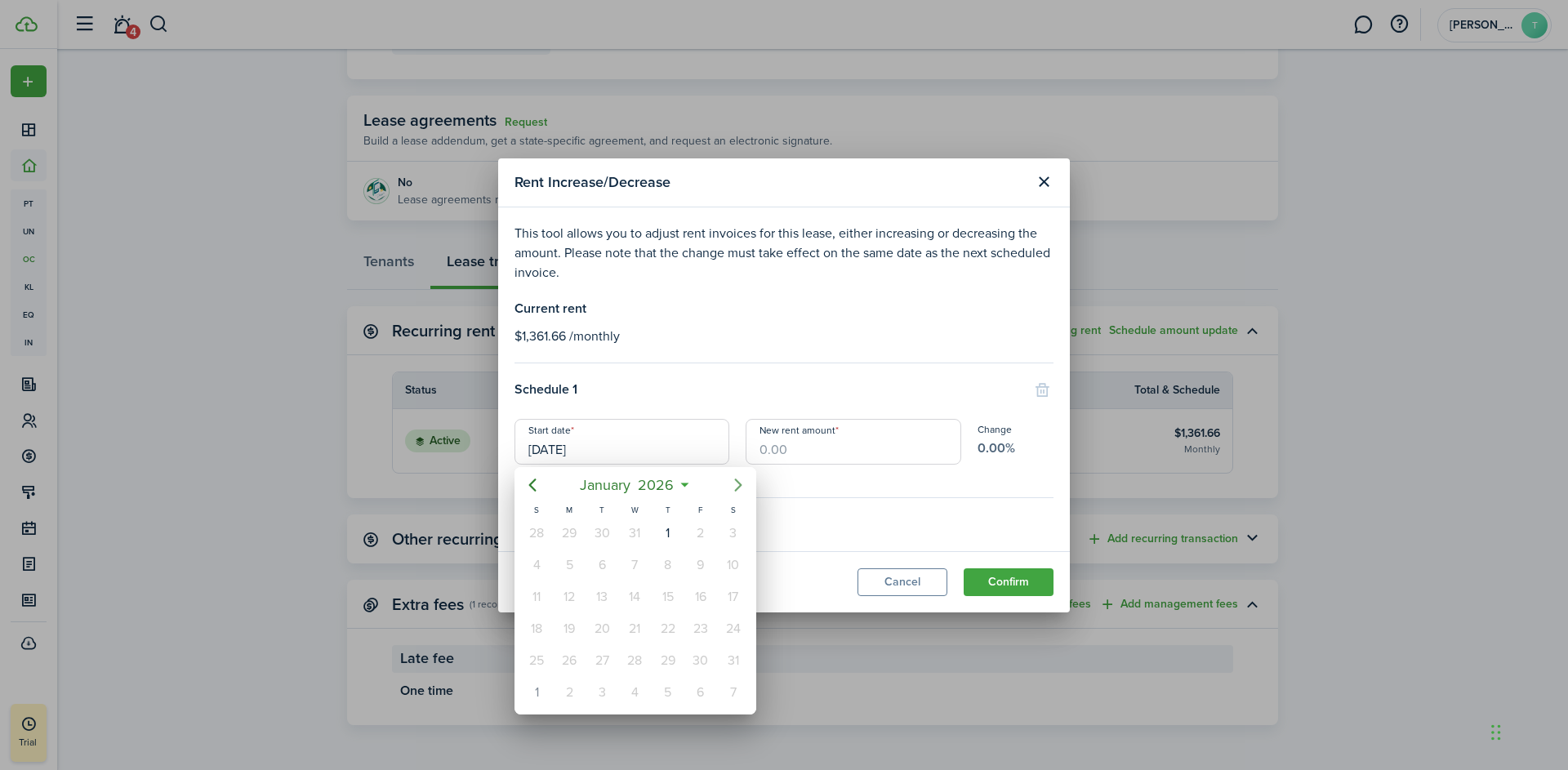
click at [738, 487] on icon "Next page" at bounding box center [738, 485] width 20 height 20
click at [537, 529] on div "1" at bounding box center [536, 532] width 24 height 24
type input "[DATE]"
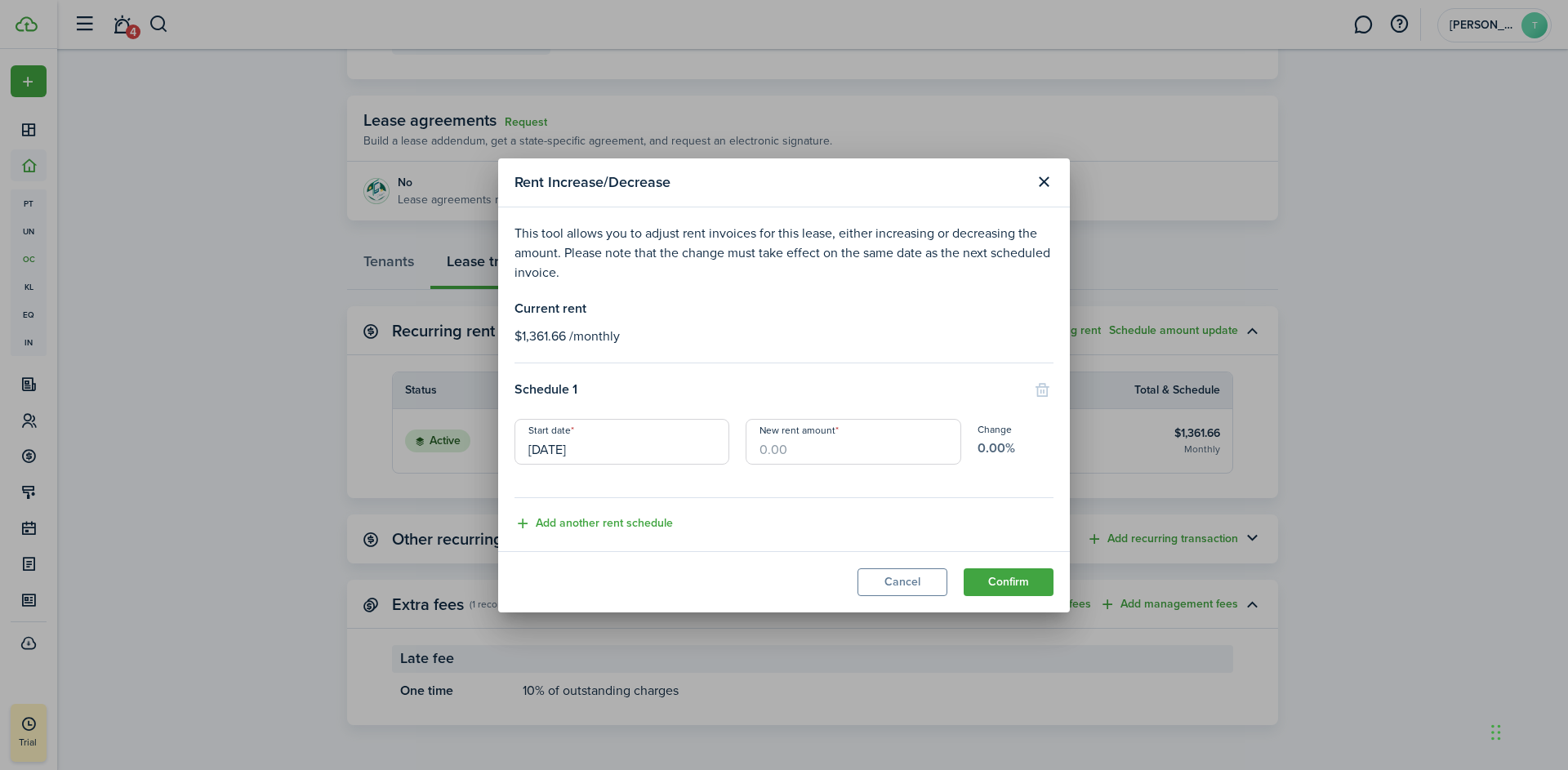
click at [757, 451] on input "New rent amount" at bounding box center [853, 441] width 214 height 46
type input "$1,394.99"
click at [651, 520] on button "Add another rent schedule" at bounding box center [593, 523] width 158 height 19
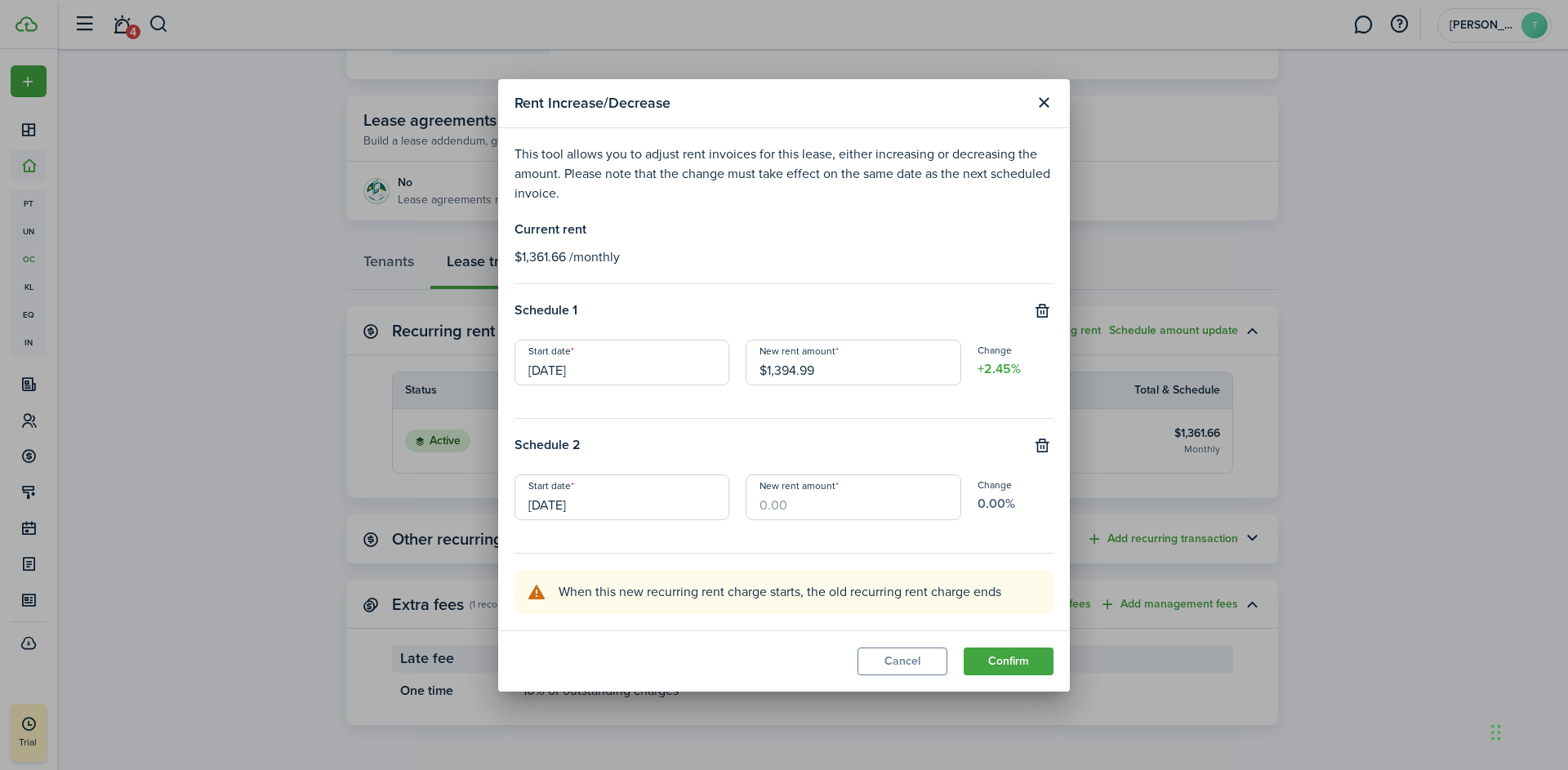
click at [627, 508] on input "[DATE]" at bounding box center [622, 497] width 214 height 46
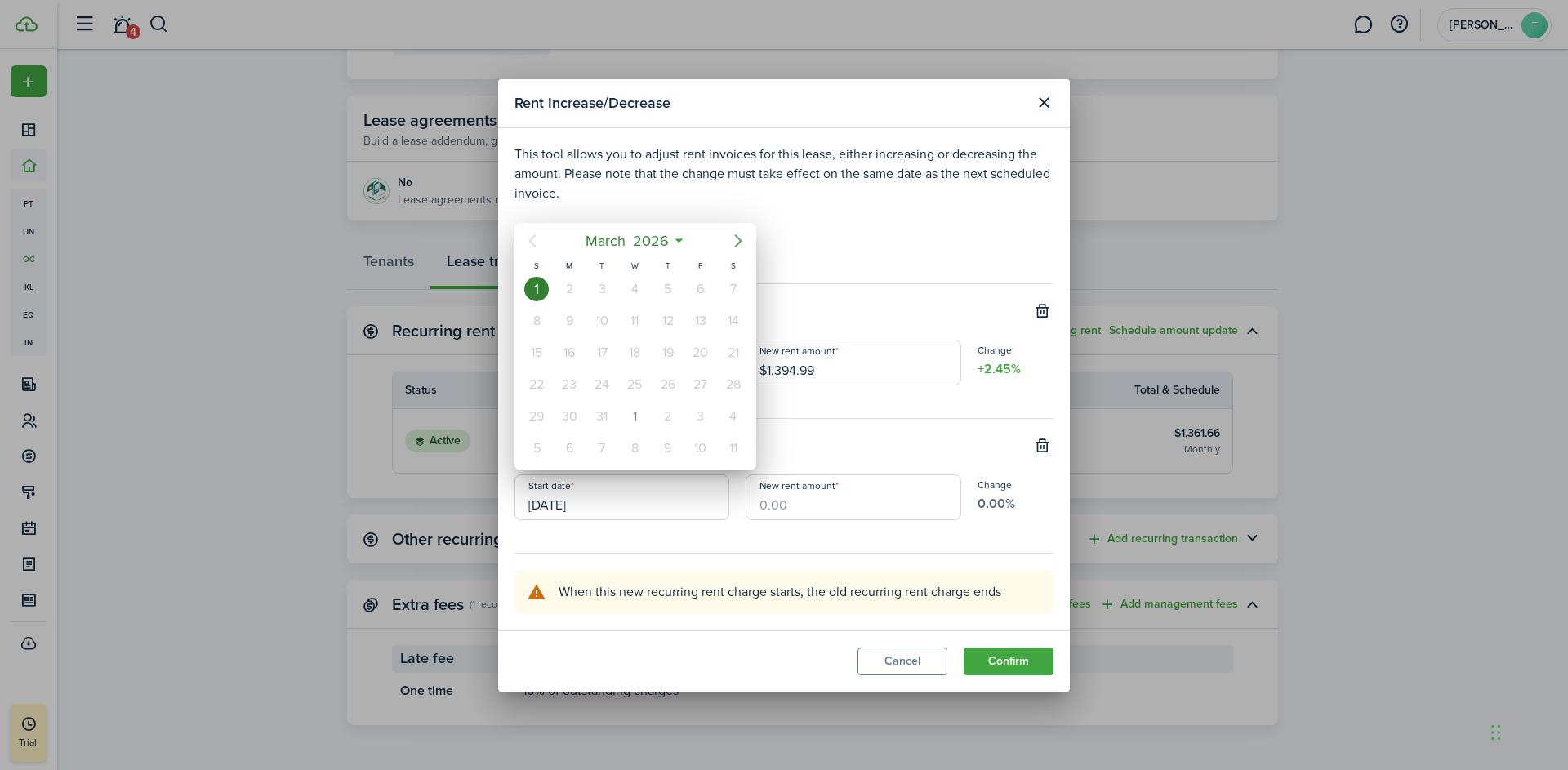
click at [738, 233] on icon "Next page" at bounding box center [738, 241] width 20 height 20
click at [740, 238] on icon "Next page" at bounding box center [738, 241] width 20 height 20
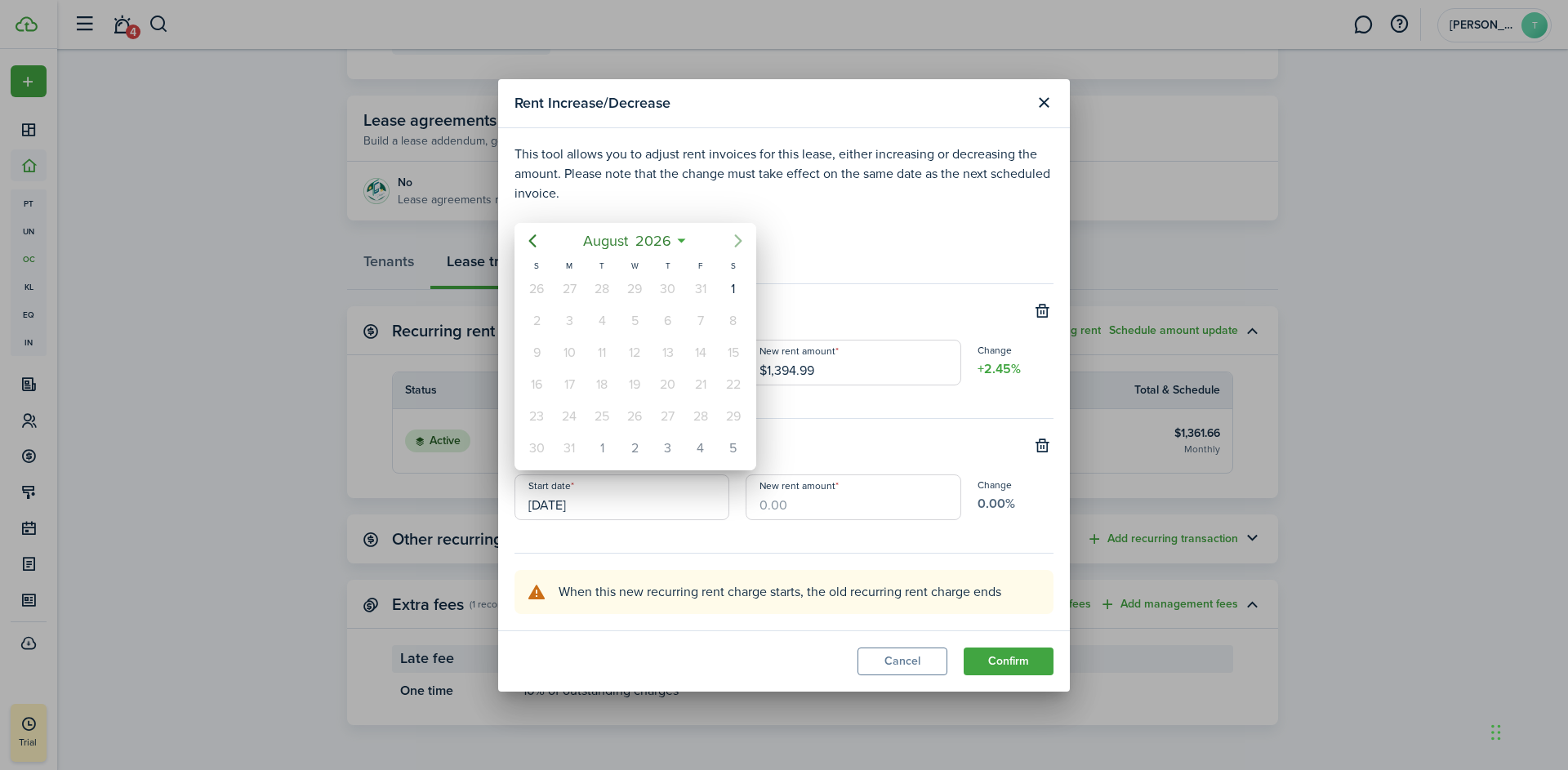
click at [740, 238] on icon "Next page" at bounding box center [738, 241] width 20 height 20
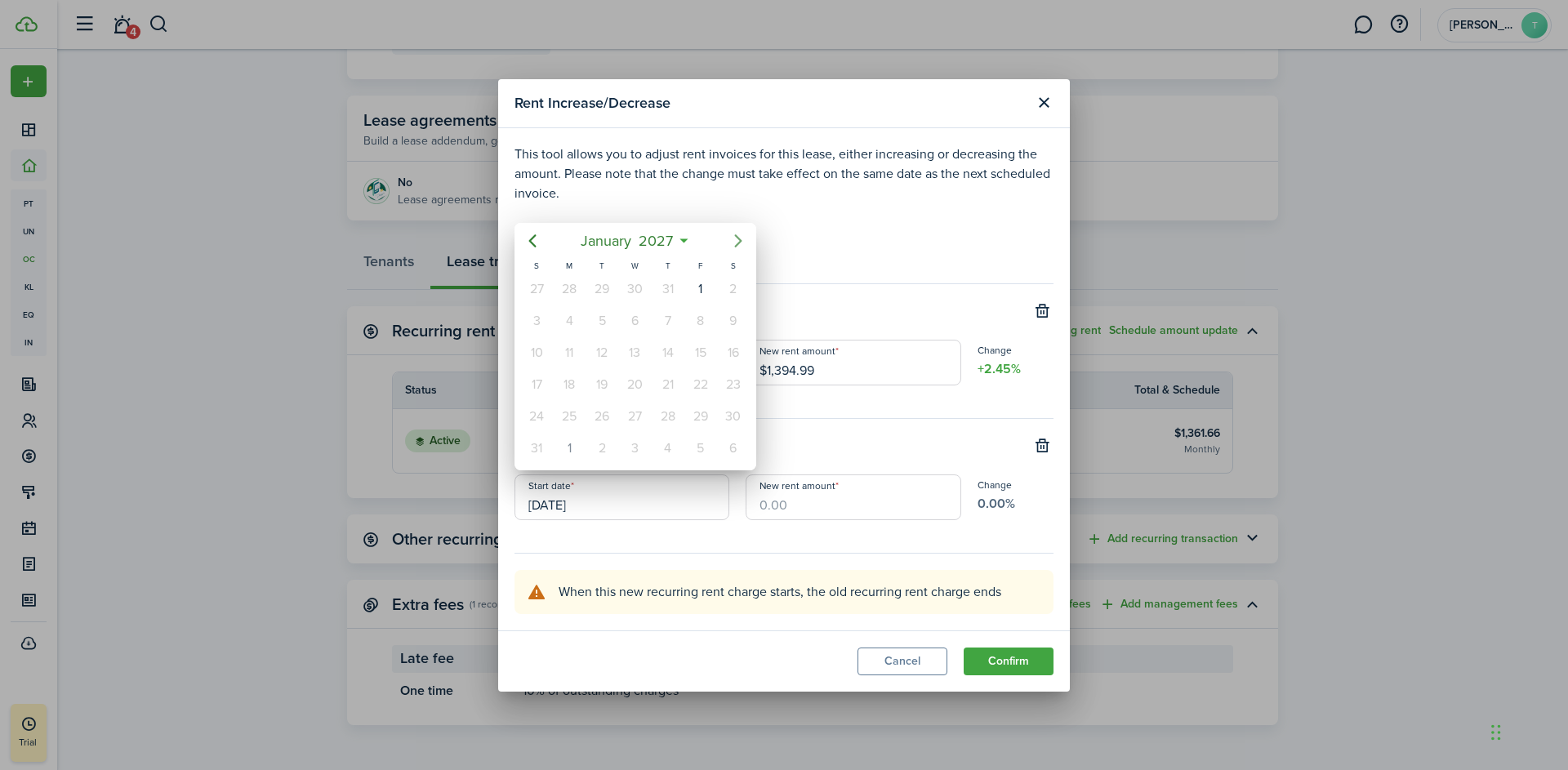
click at [743, 239] on icon "Next page" at bounding box center [738, 241] width 20 height 20
click at [577, 289] on div "1" at bounding box center [568, 289] width 24 height 24
type input "[DATE]"
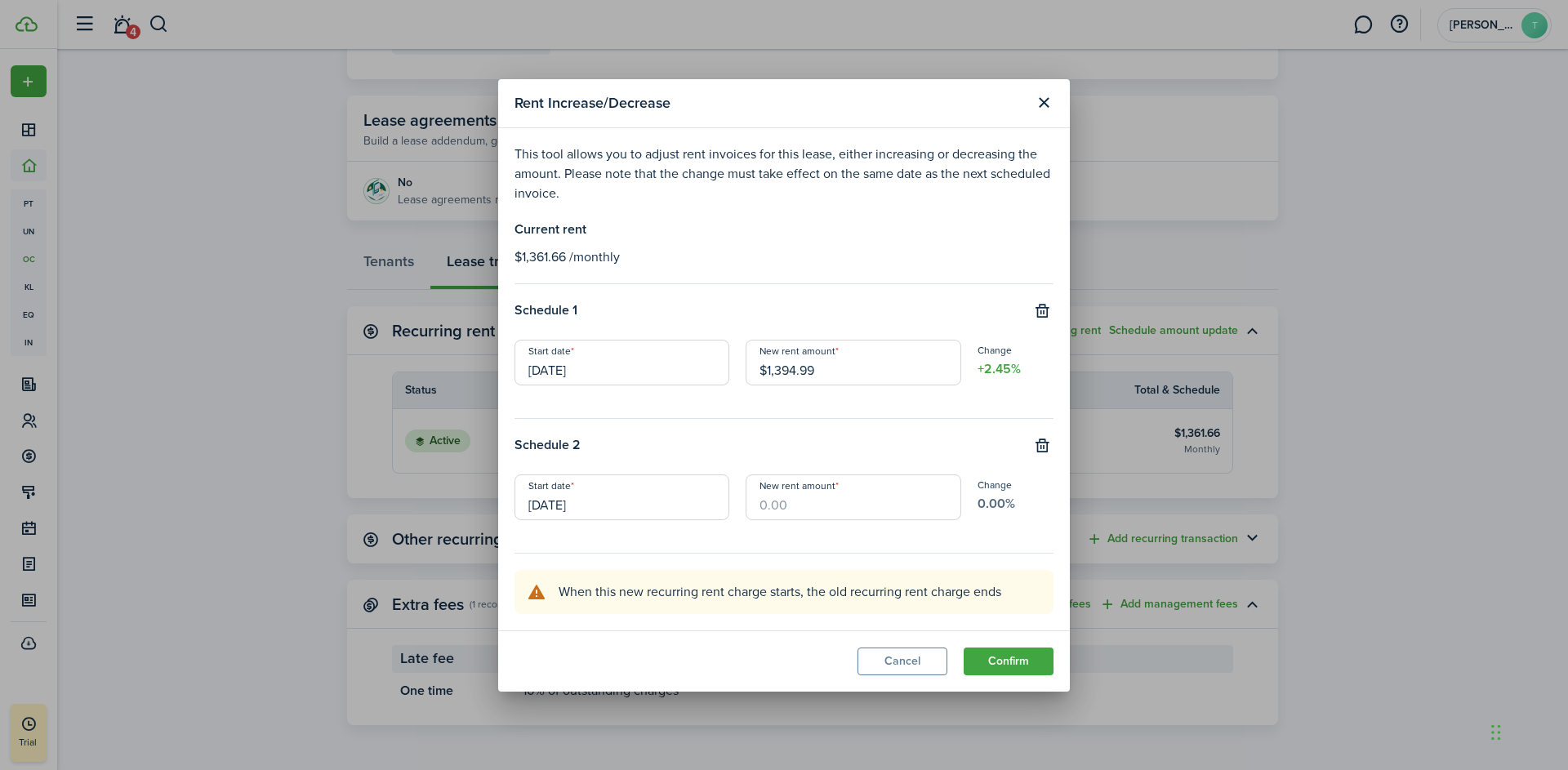
click at [797, 506] on input "New rent amount" at bounding box center [853, 497] width 214 height 46
click at [784, 506] on input "New rent amount" at bounding box center [853, 497] width 214 height 46
type input "$1,429.16"
click at [1000, 666] on button "Confirm" at bounding box center [1009, 661] width 90 height 28
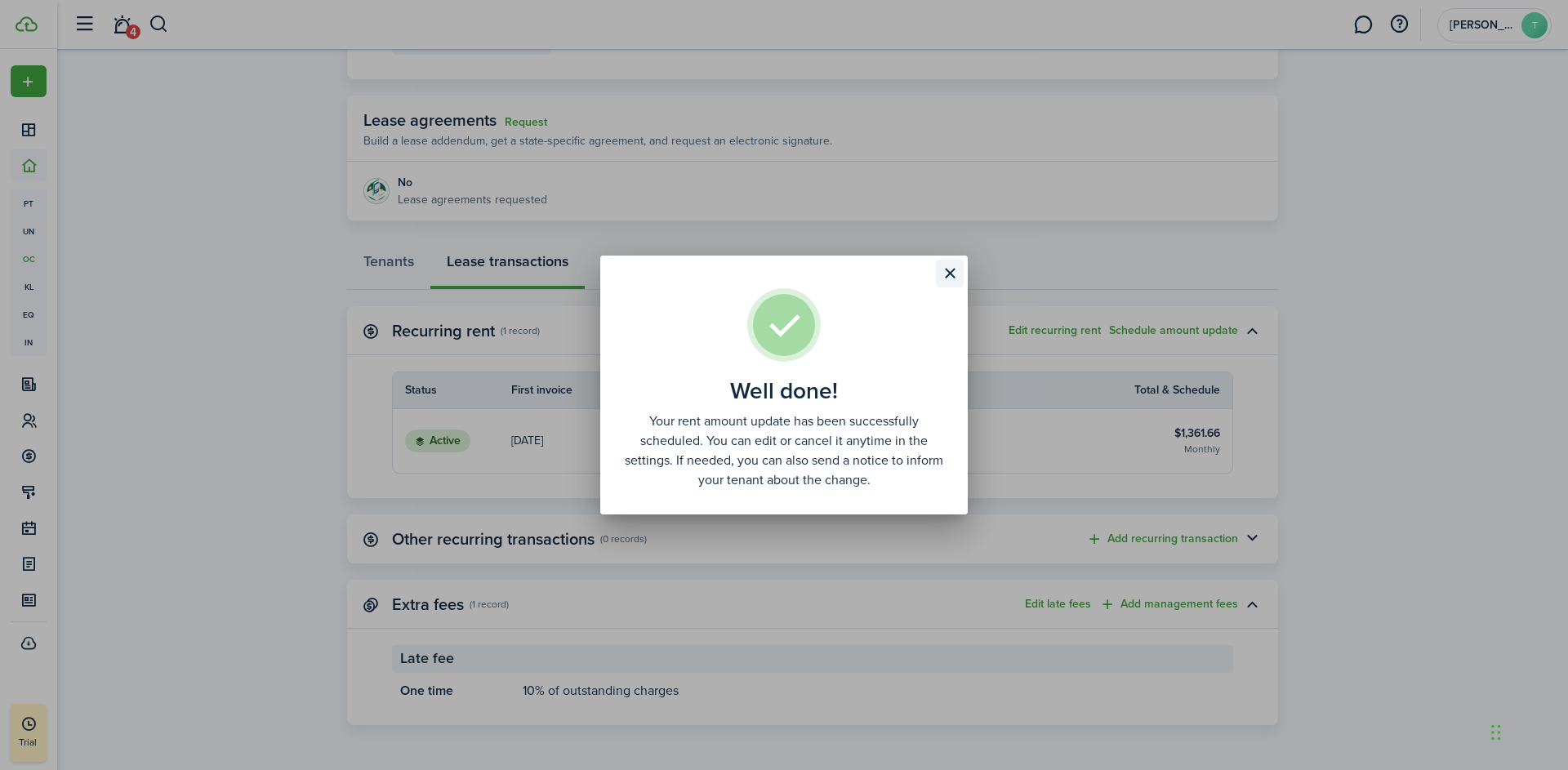
click at [943, 264] on button "Close modal" at bounding box center [950, 273] width 28 height 28
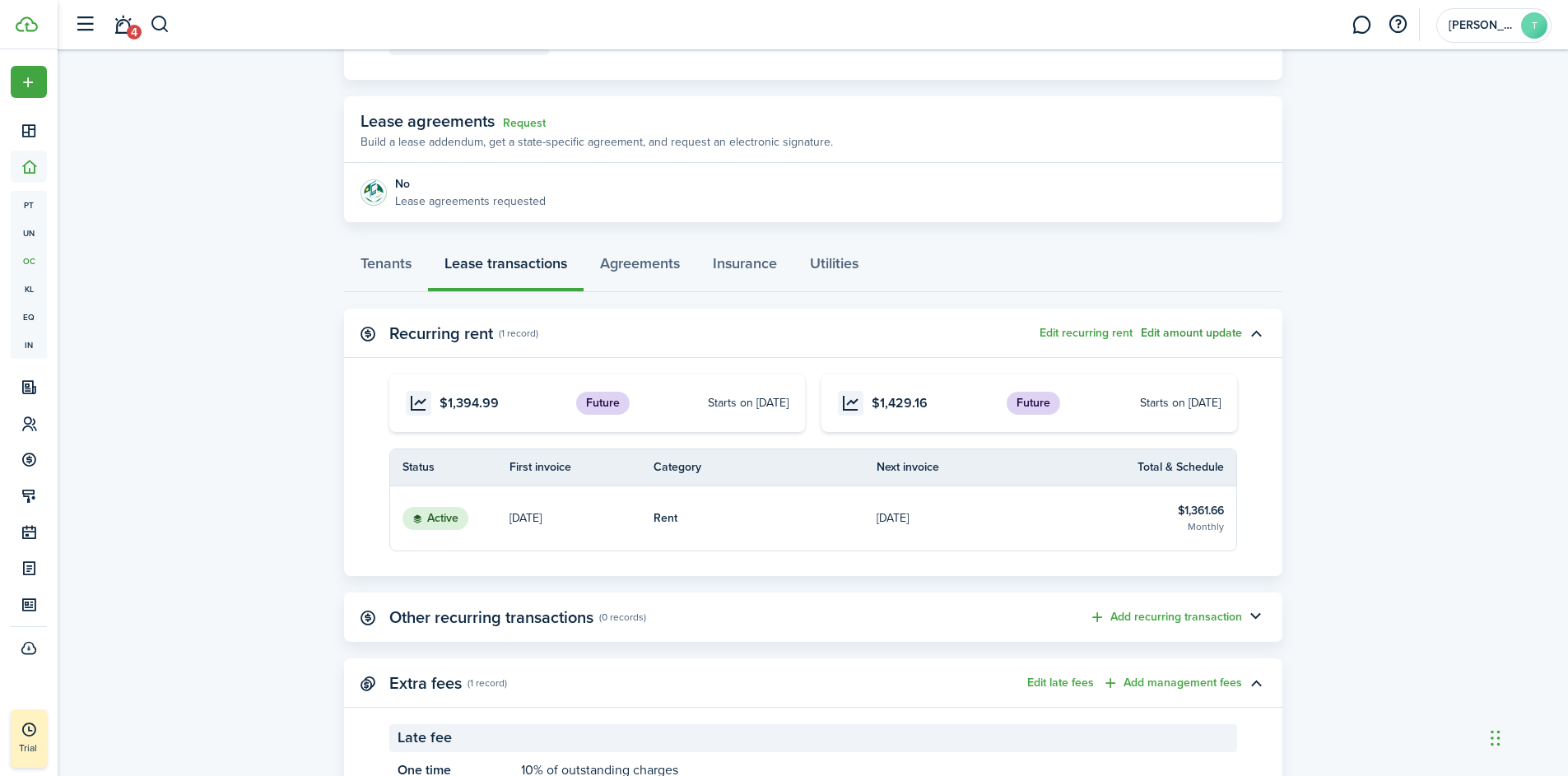
click at [1174, 333] on button "Edit amount update" at bounding box center [1192, 333] width 101 height 14
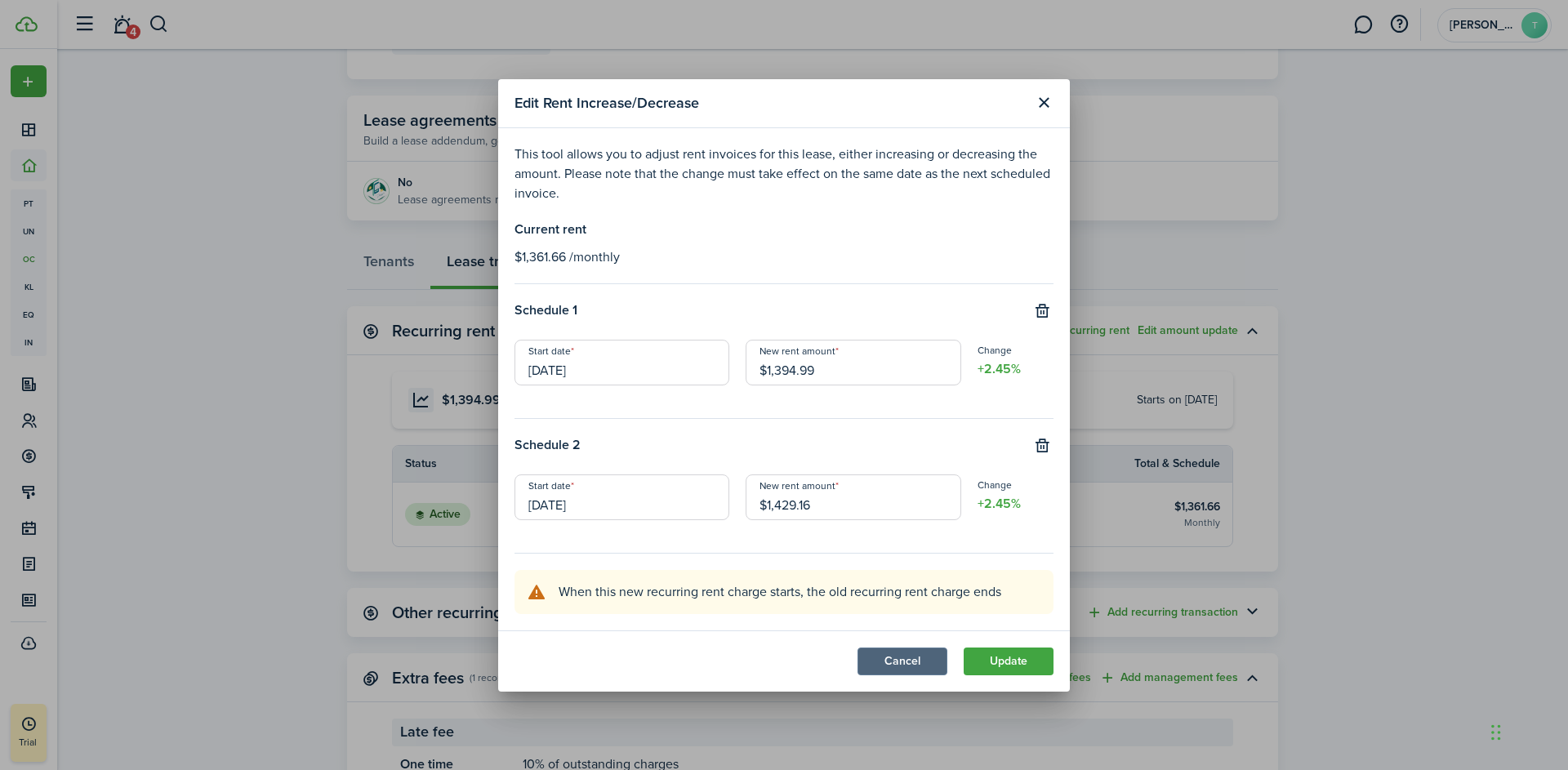
click at [901, 657] on button "Cancel" at bounding box center [902, 661] width 90 height 28
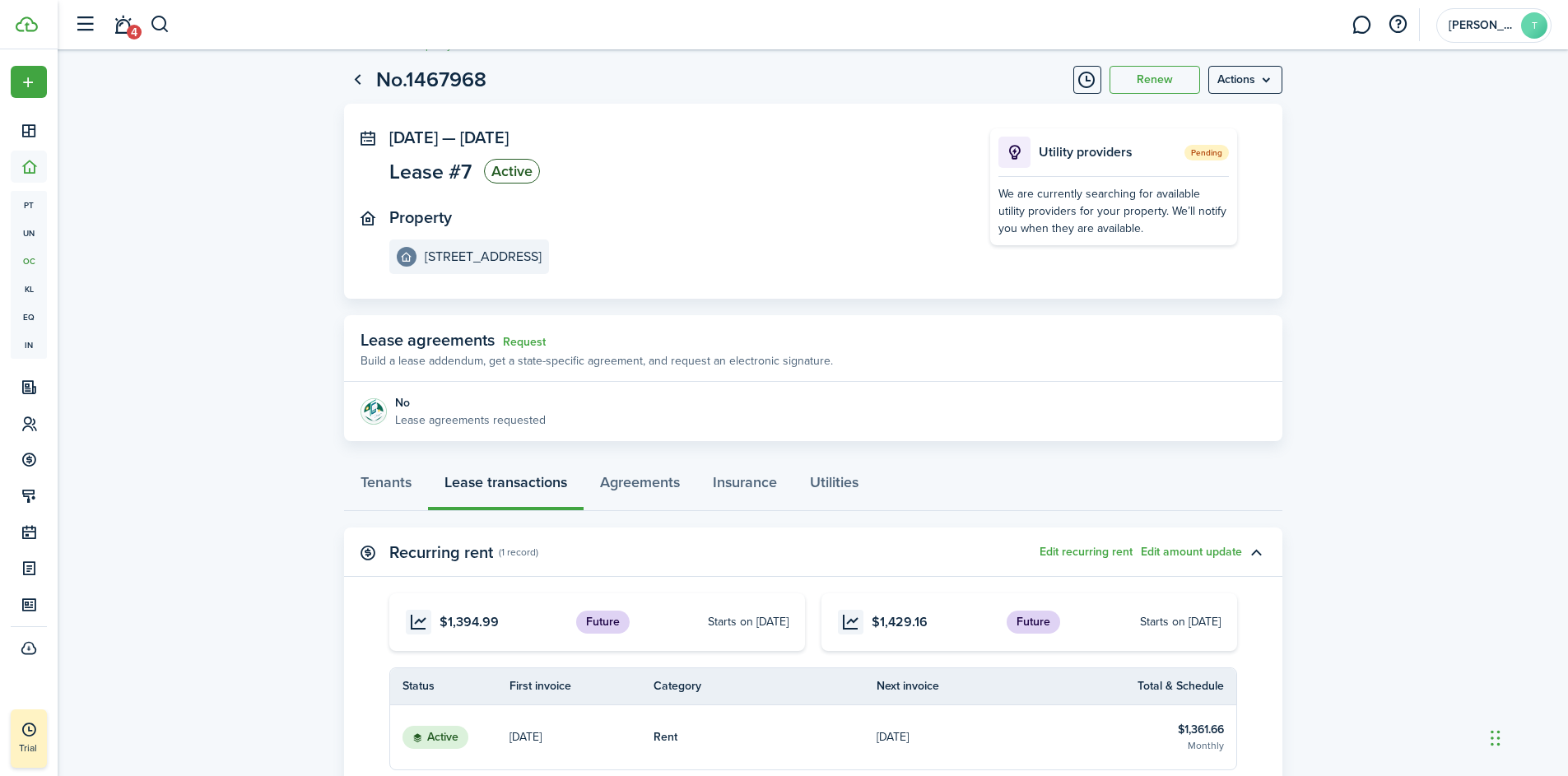
scroll to position [0, 0]
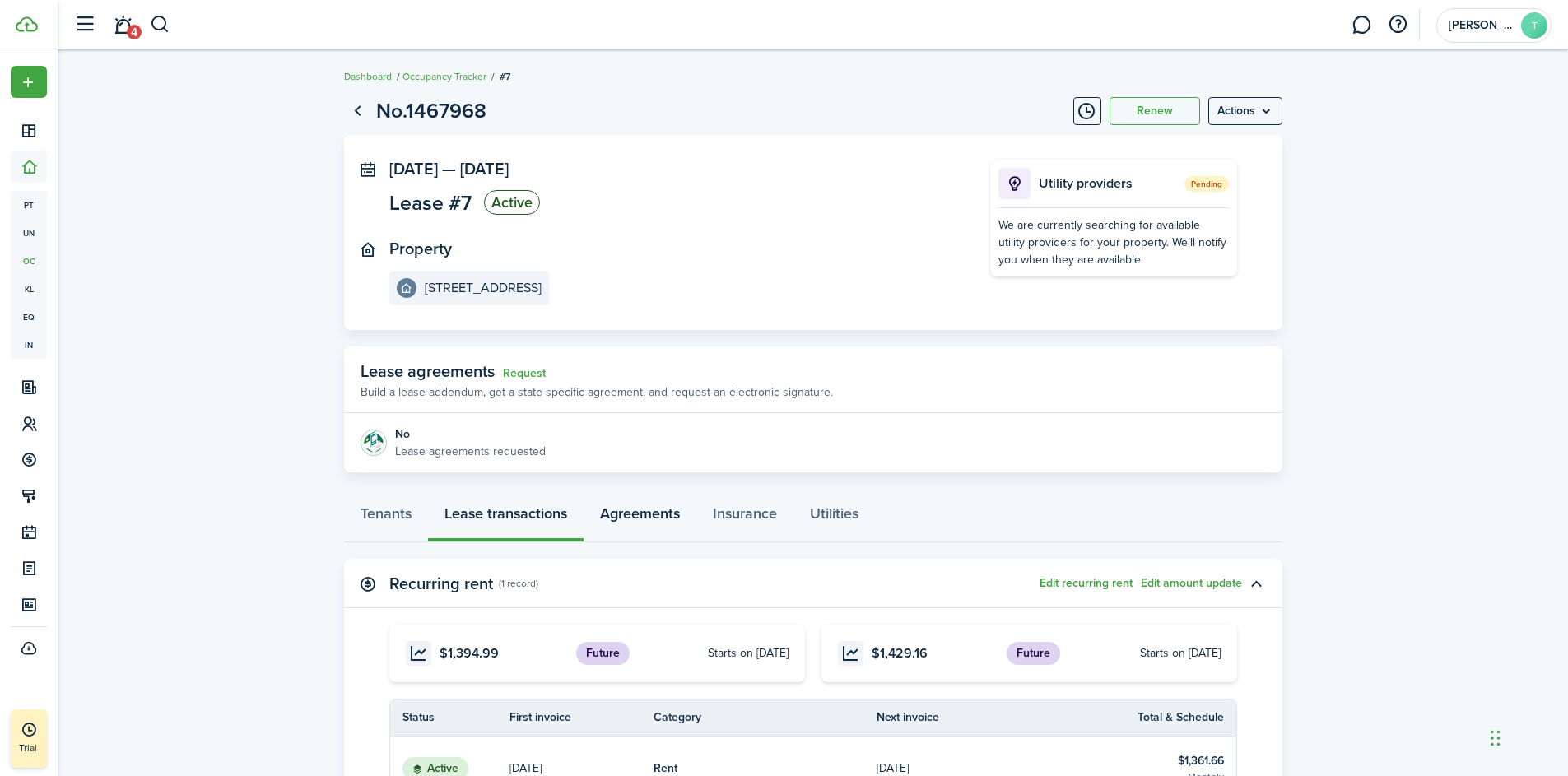
click at [631, 514] on link "Agreements" at bounding box center [639, 518] width 113 height 50
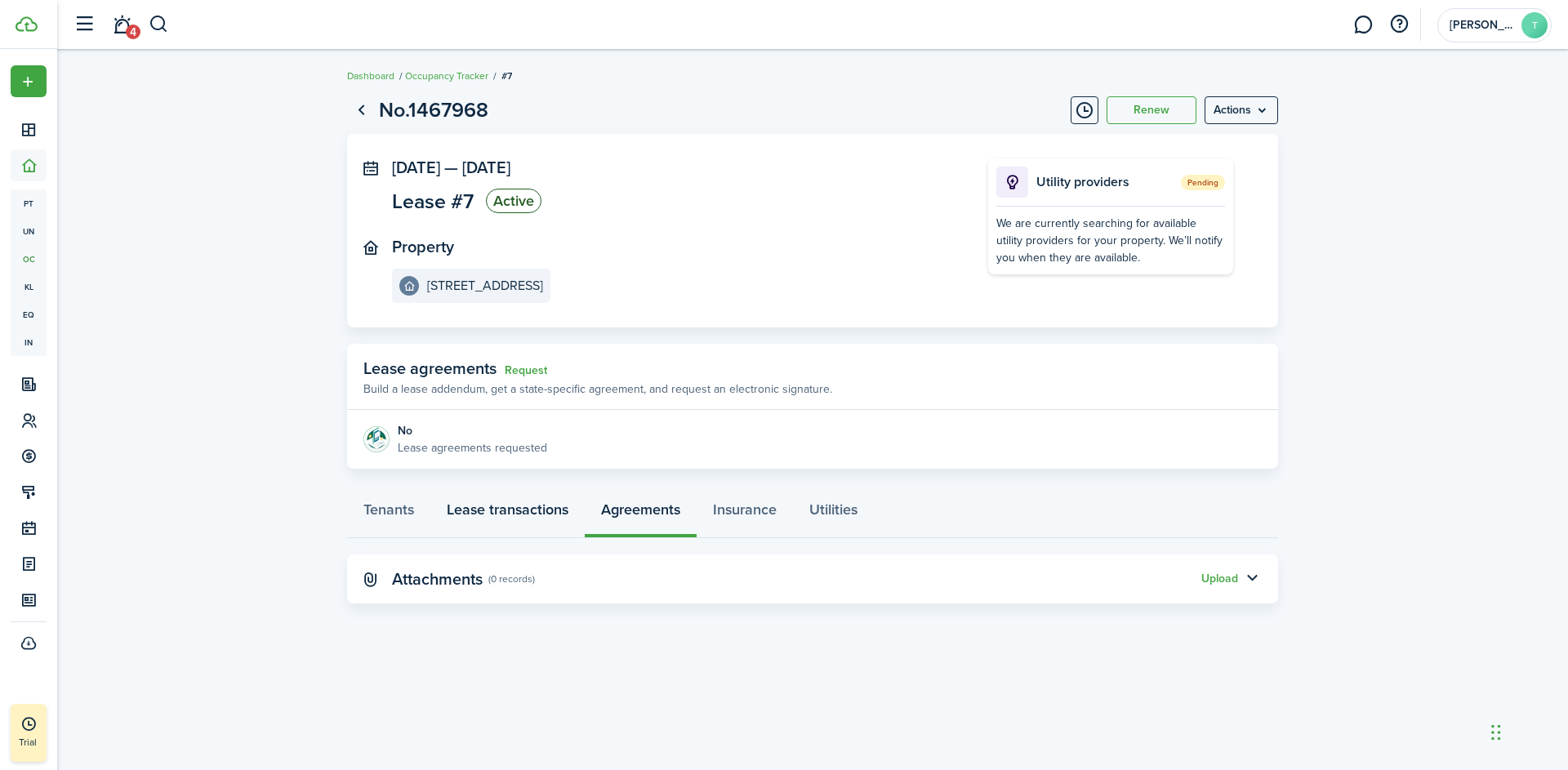
click at [469, 509] on link "Lease transactions" at bounding box center [507, 514] width 155 height 49
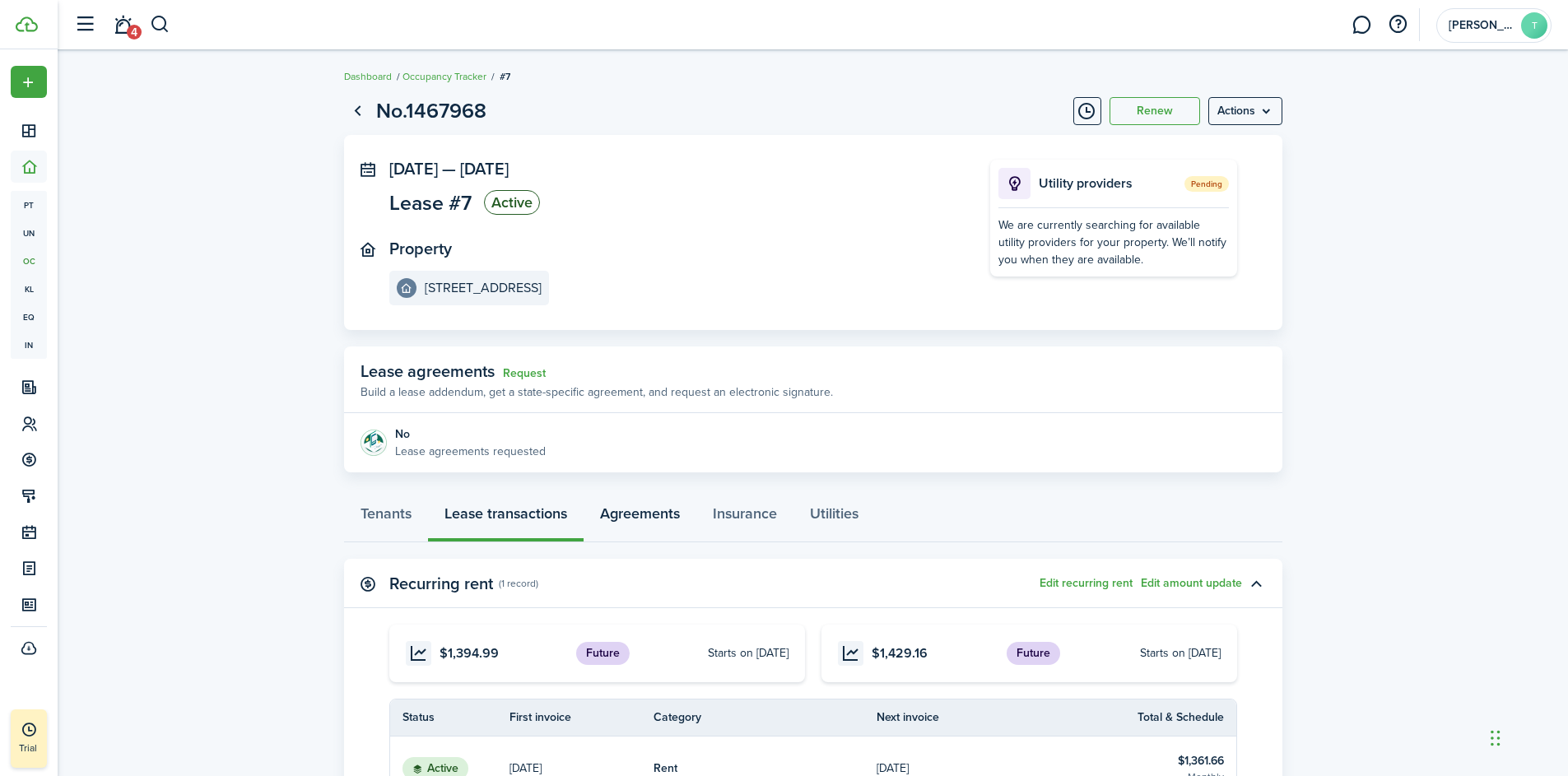
scroll to position [324, 0]
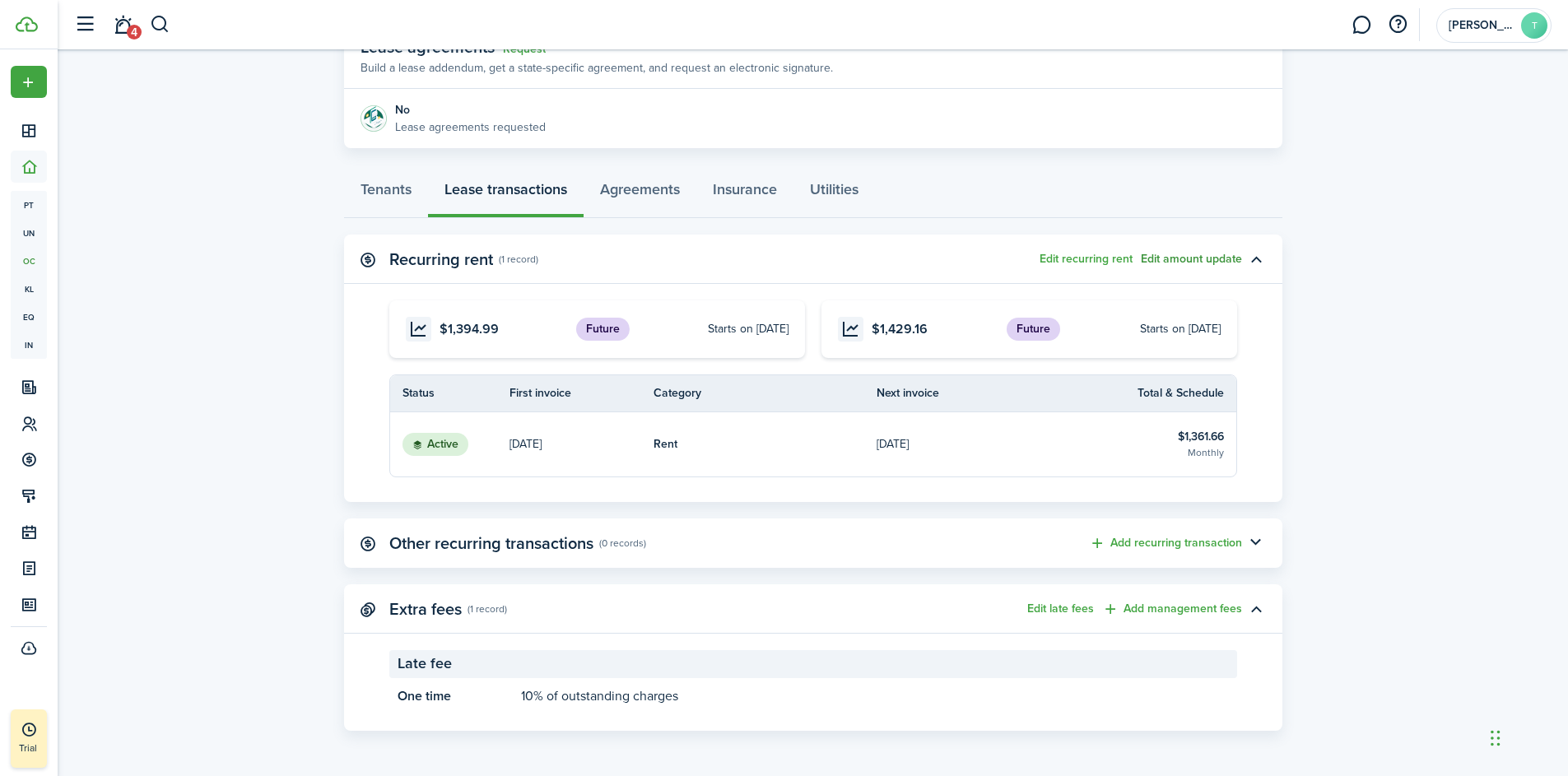
click at [1175, 260] on button "Edit amount update" at bounding box center [1192, 259] width 101 height 14
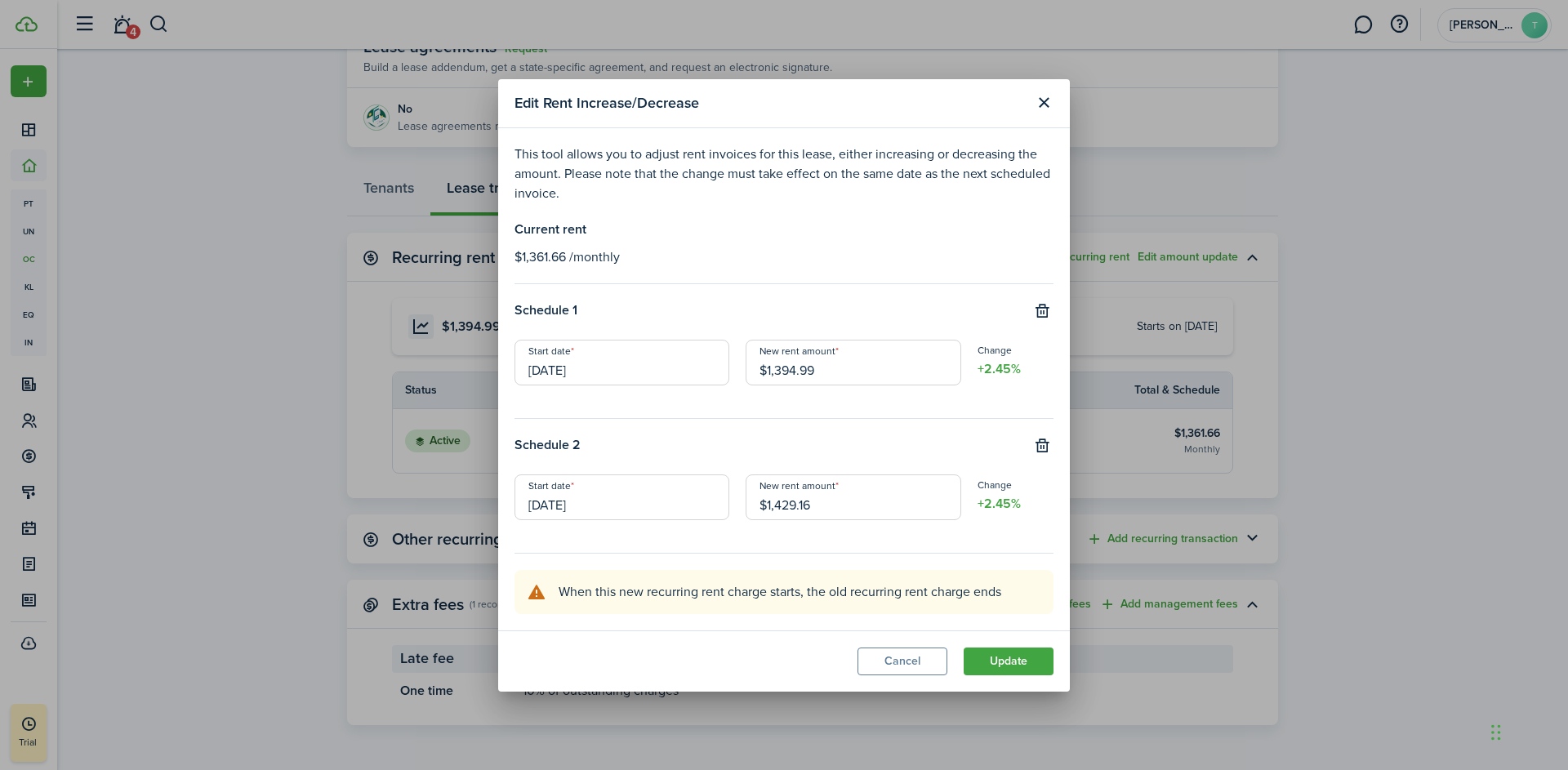
click at [647, 207] on modal-body "This tool allows you to adjust rent invoices for this lease, either increasing …" at bounding box center [784, 380] width 572 height 502
click at [1043, 103] on button "Close modal" at bounding box center [1044, 103] width 28 height 28
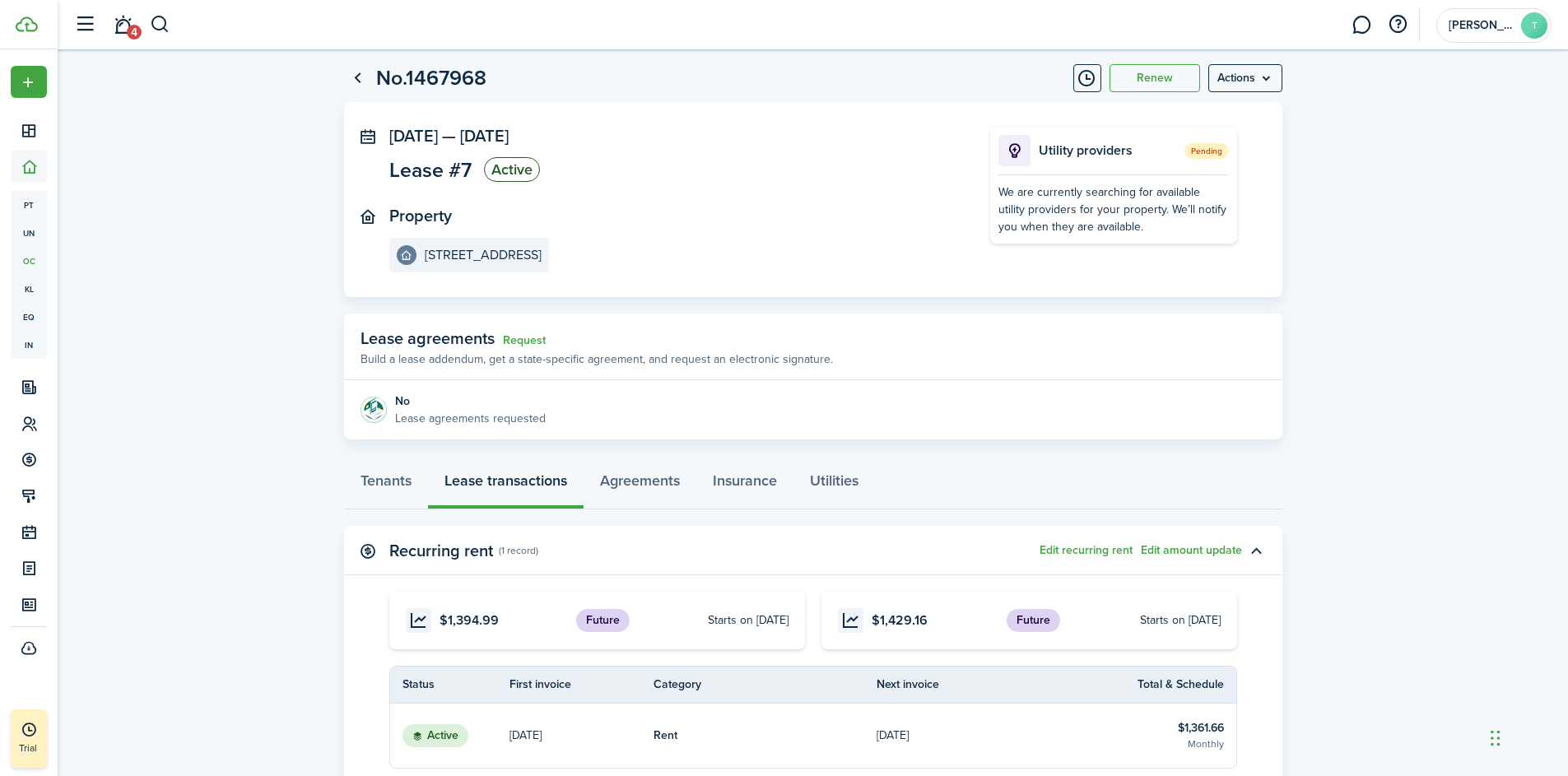
scroll to position [0, 0]
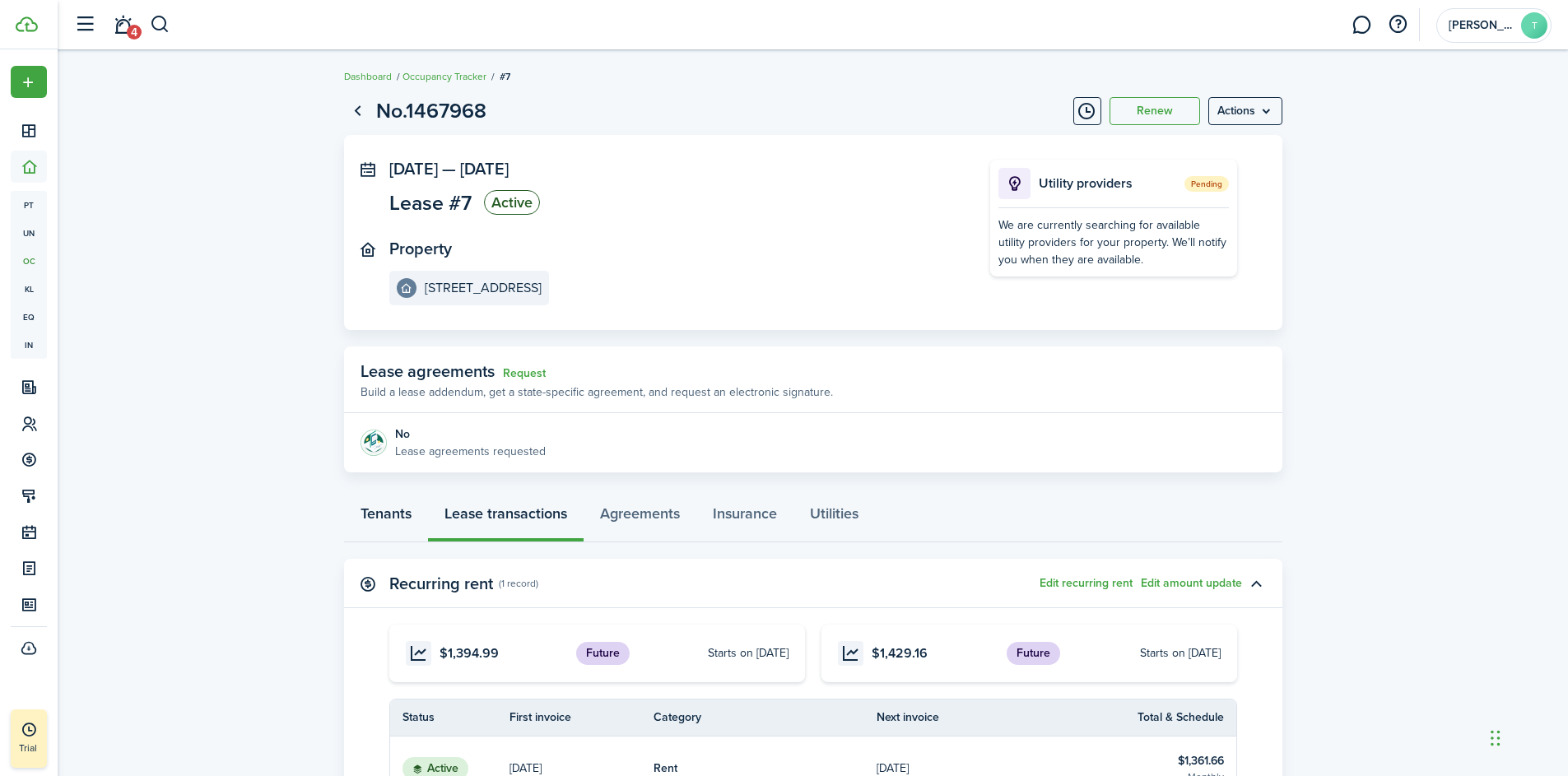
click at [379, 518] on link "Tenants" at bounding box center [385, 518] width 84 height 50
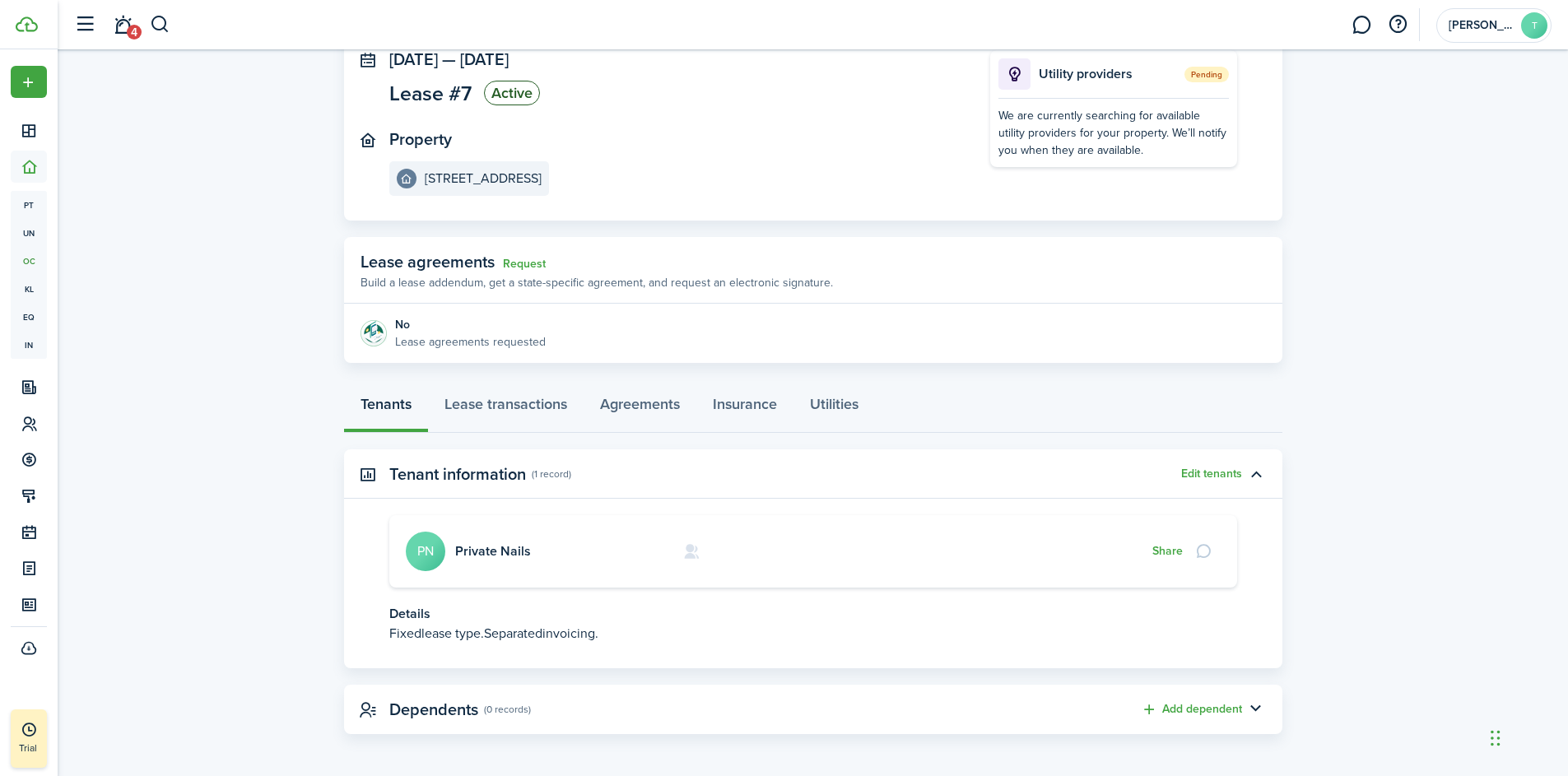
scroll to position [113, 0]
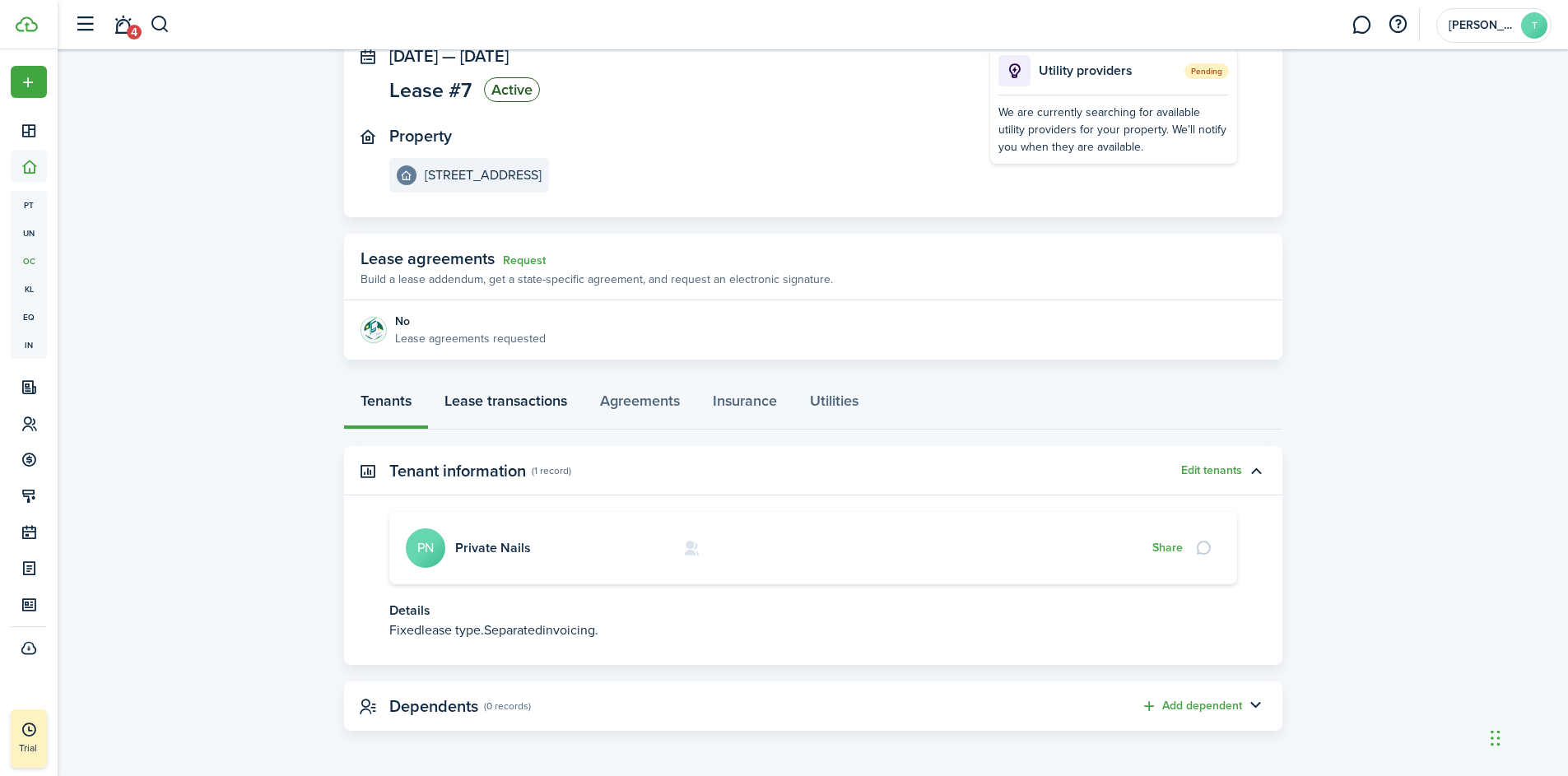
click at [548, 405] on link "Lease transactions" at bounding box center [505, 404] width 156 height 50
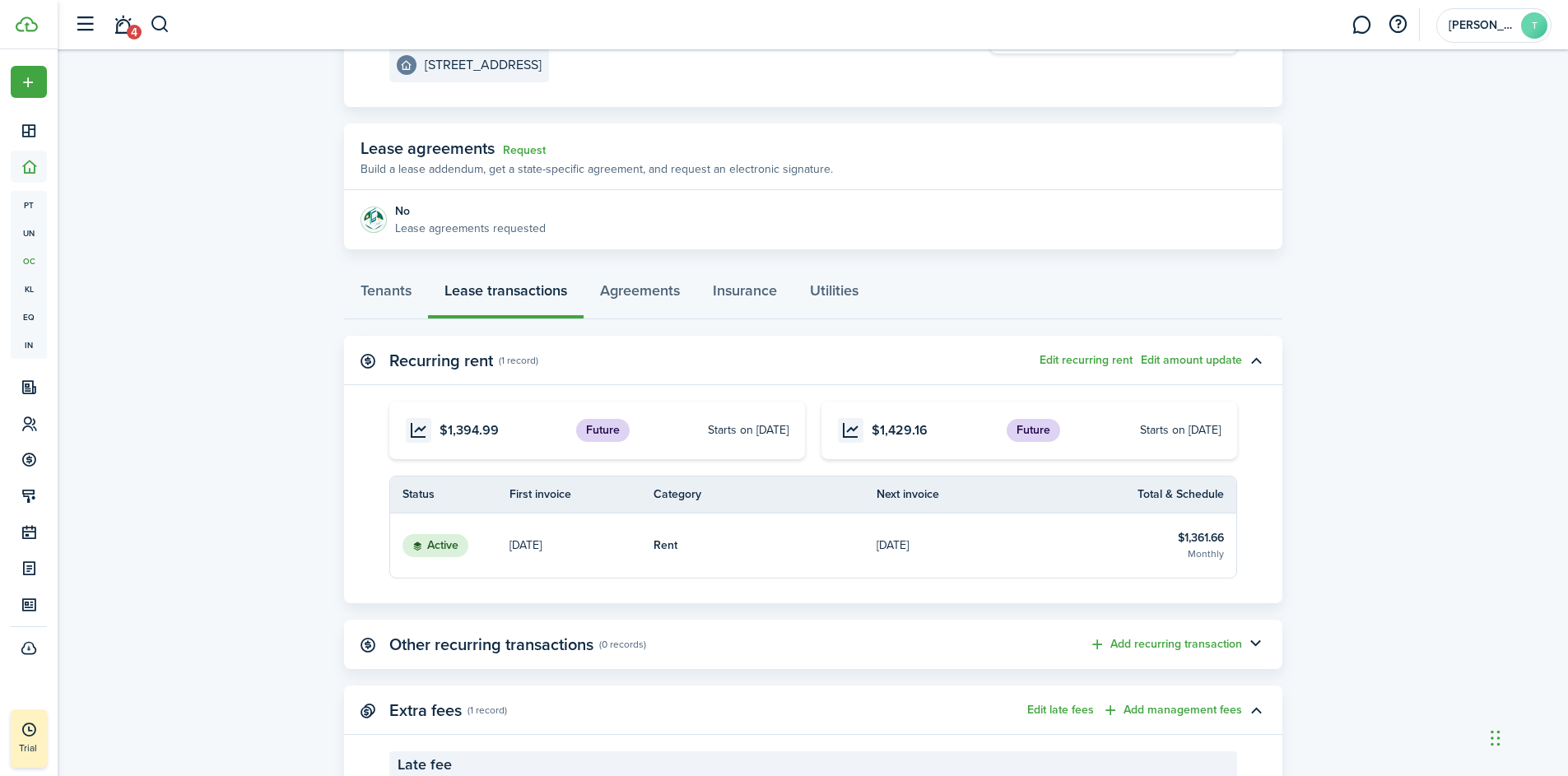
scroll to position [225, 0]
click at [1164, 646] on button "Add recurring transaction" at bounding box center [1165, 643] width 153 height 19
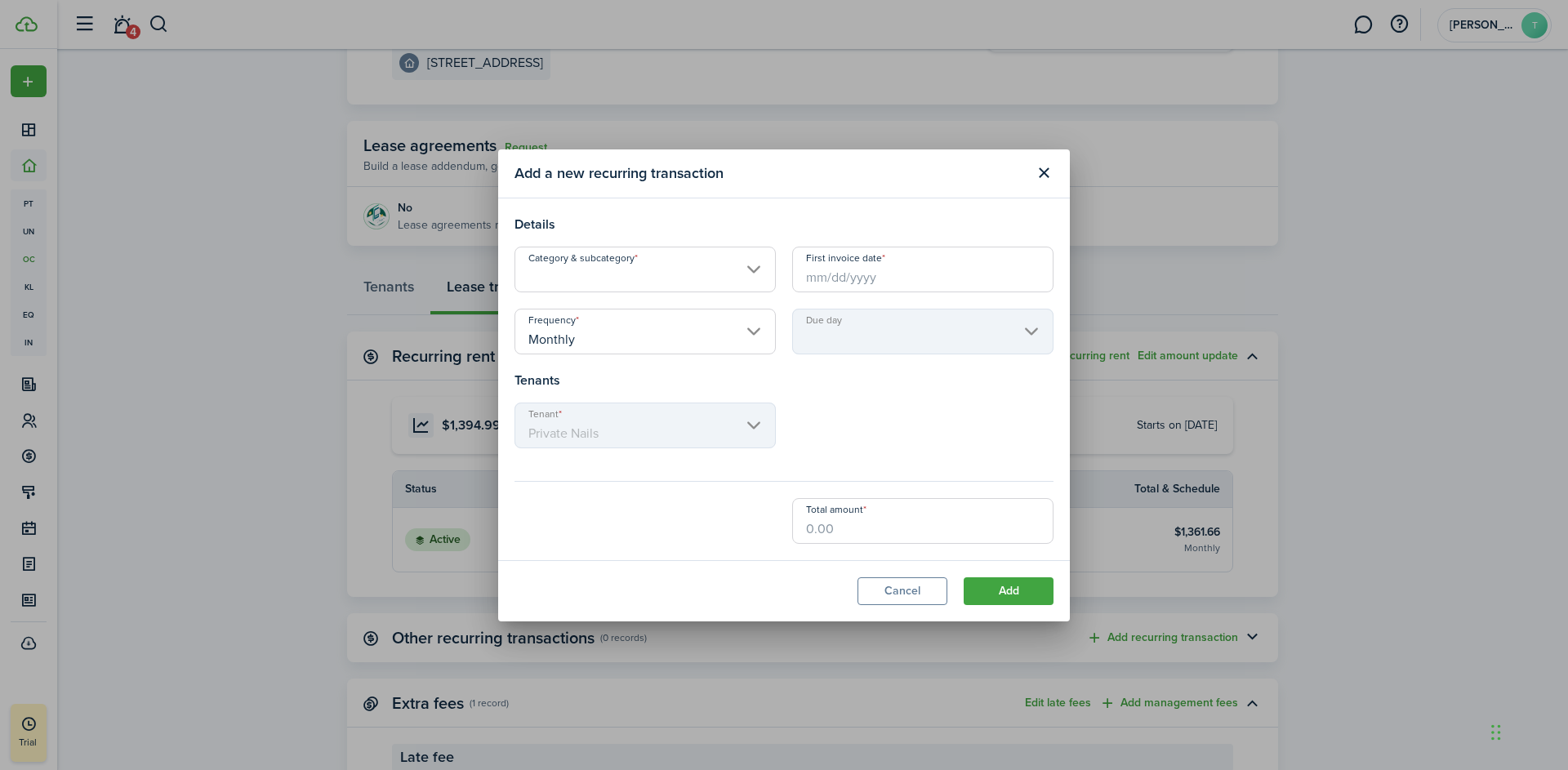
click at [704, 265] on input "Category & subcategory" at bounding box center [645, 269] width 262 height 46
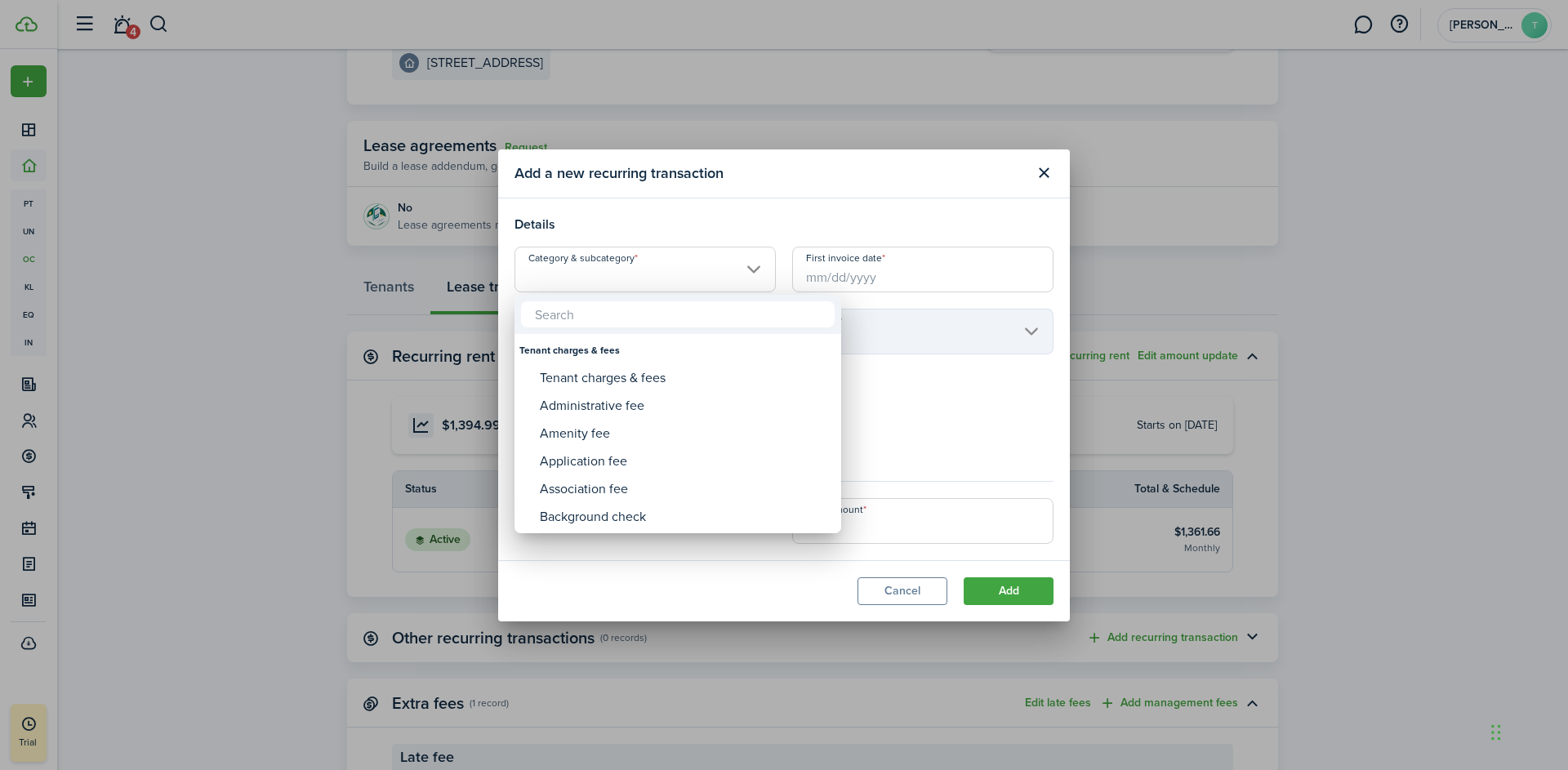
click at [1055, 172] on div at bounding box center [784, 385] width 1830 height 1031
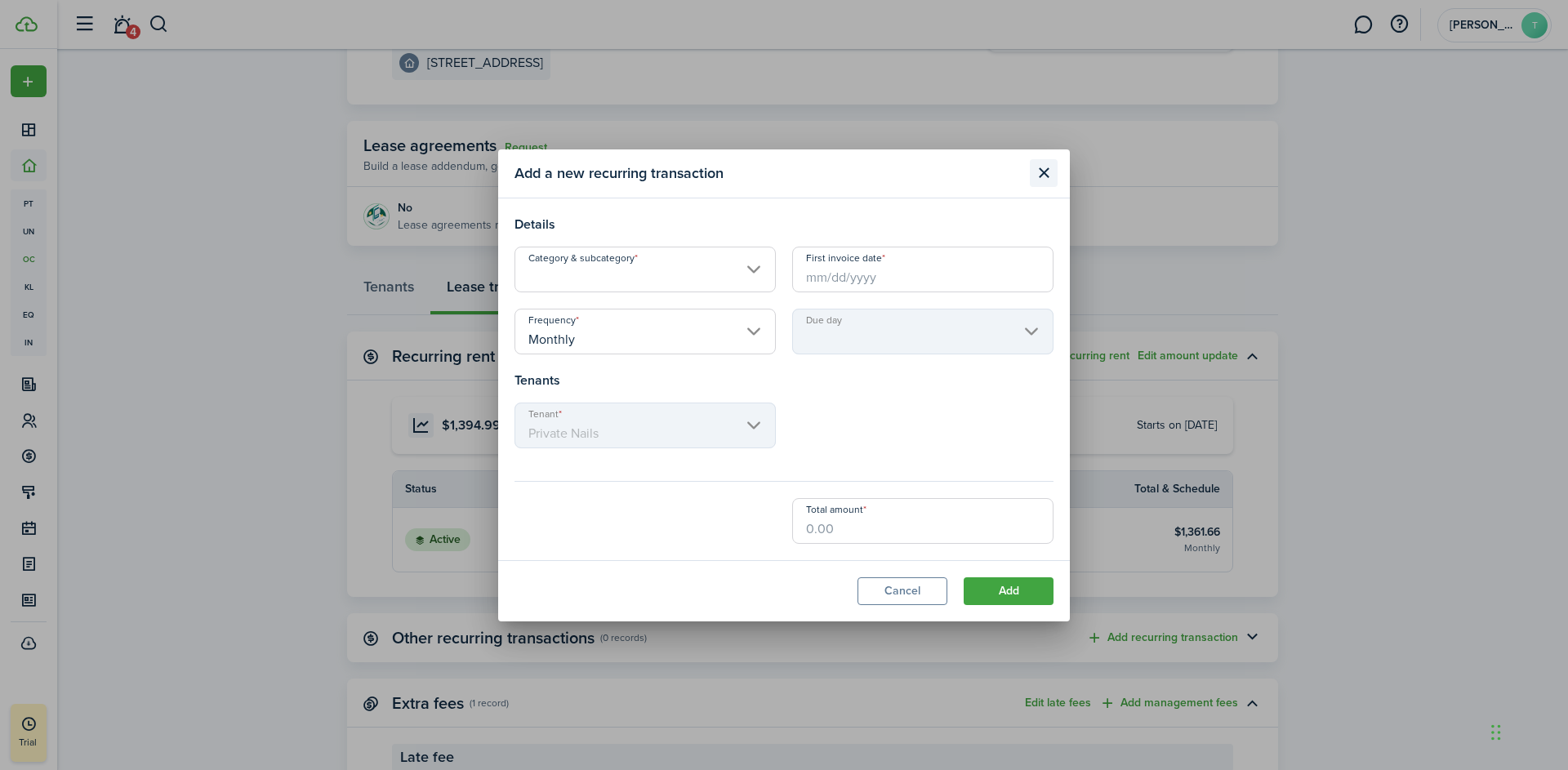
click at [1046, 171] on button "Close modal" at bounding box center [1044, 172] width 28 height 28
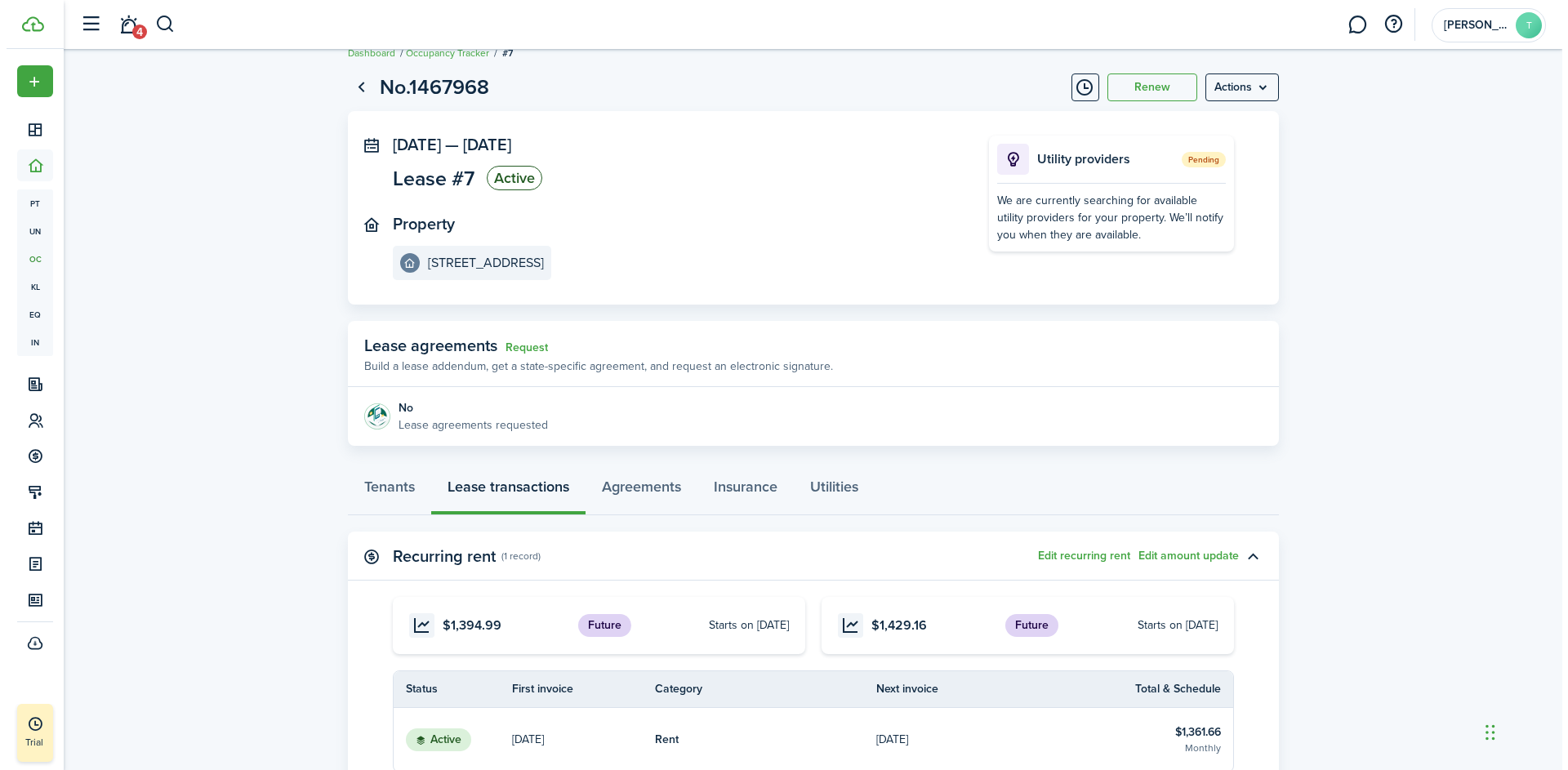
scroll to position [0, 0]
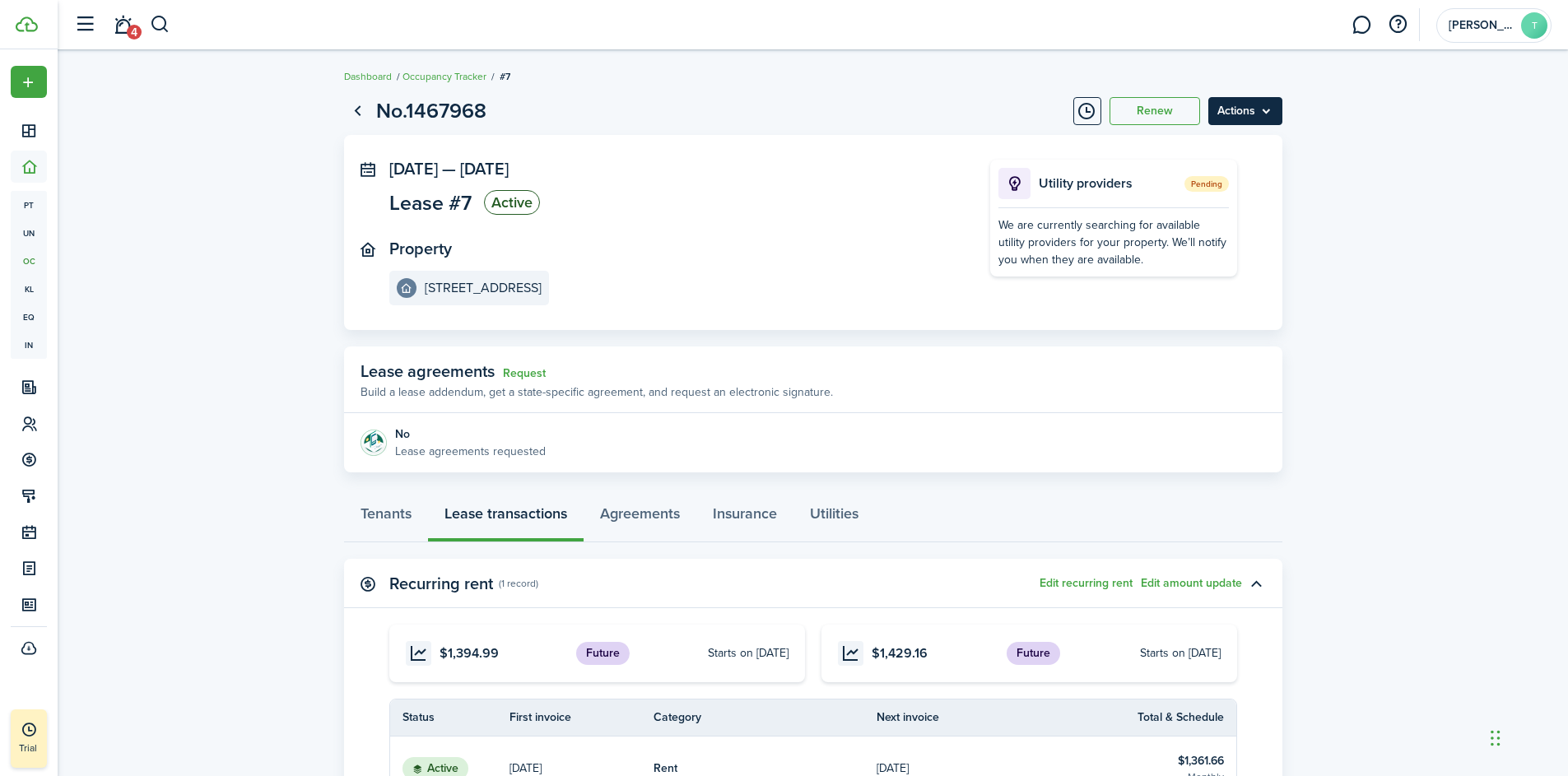
click at [1260, 104] on menu-btn "Actions" at bounding box center [1246, 111] width 74 height 28
click at [1445, 341] on lease-view "No.1467968 Renew Actions [DATE] — [DATE] Lease #7 Active Property [STREET_ADDRE…" at bounding box center [812, 575] width 1510 height 976
click at [379, 77] on link "Dashboard" at bounding box center [367, 77] width 48 height 14
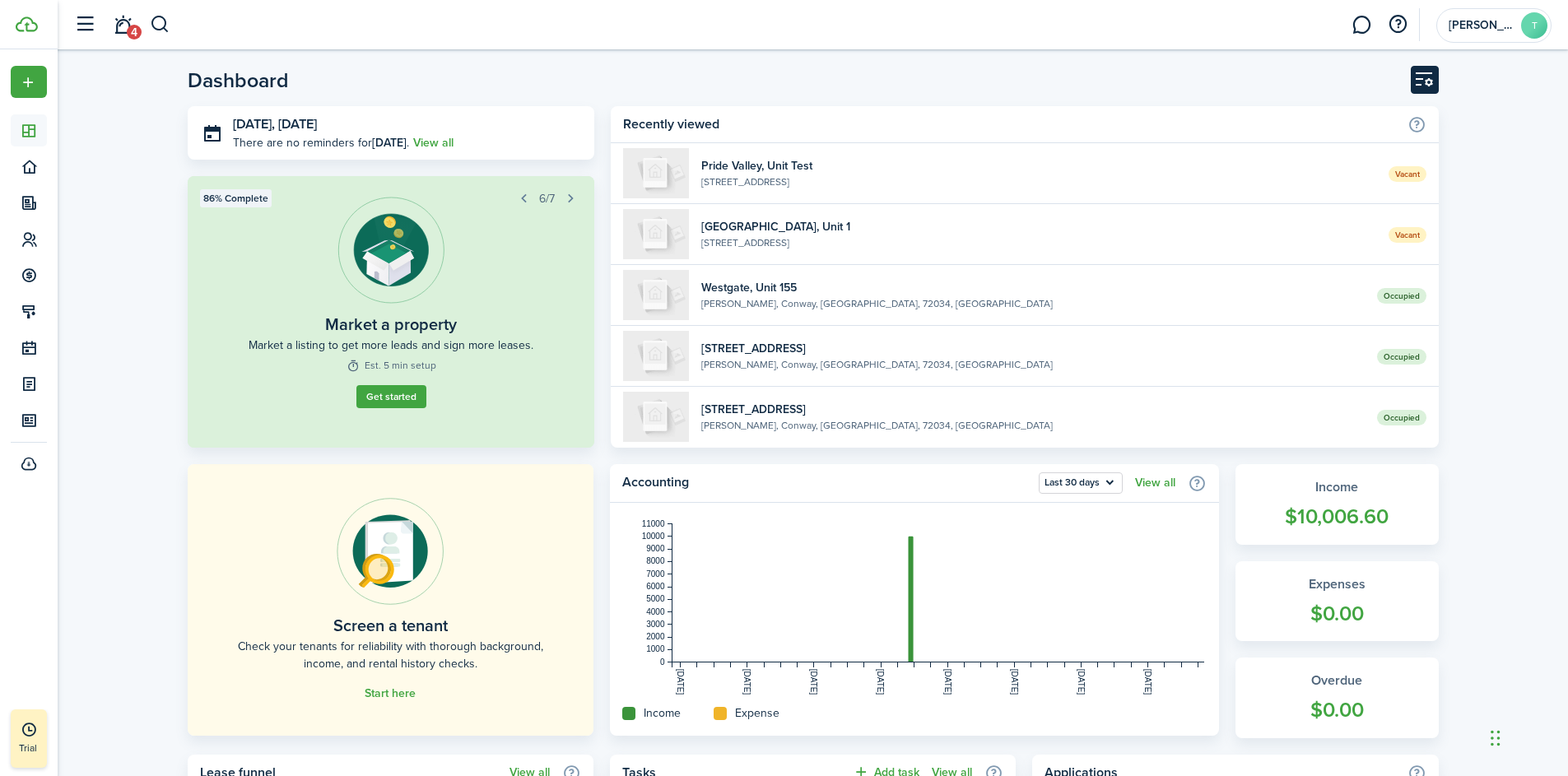
click at [1430, 86] on button "Customise" at bounding box center [1425, 79] width 28 height 28
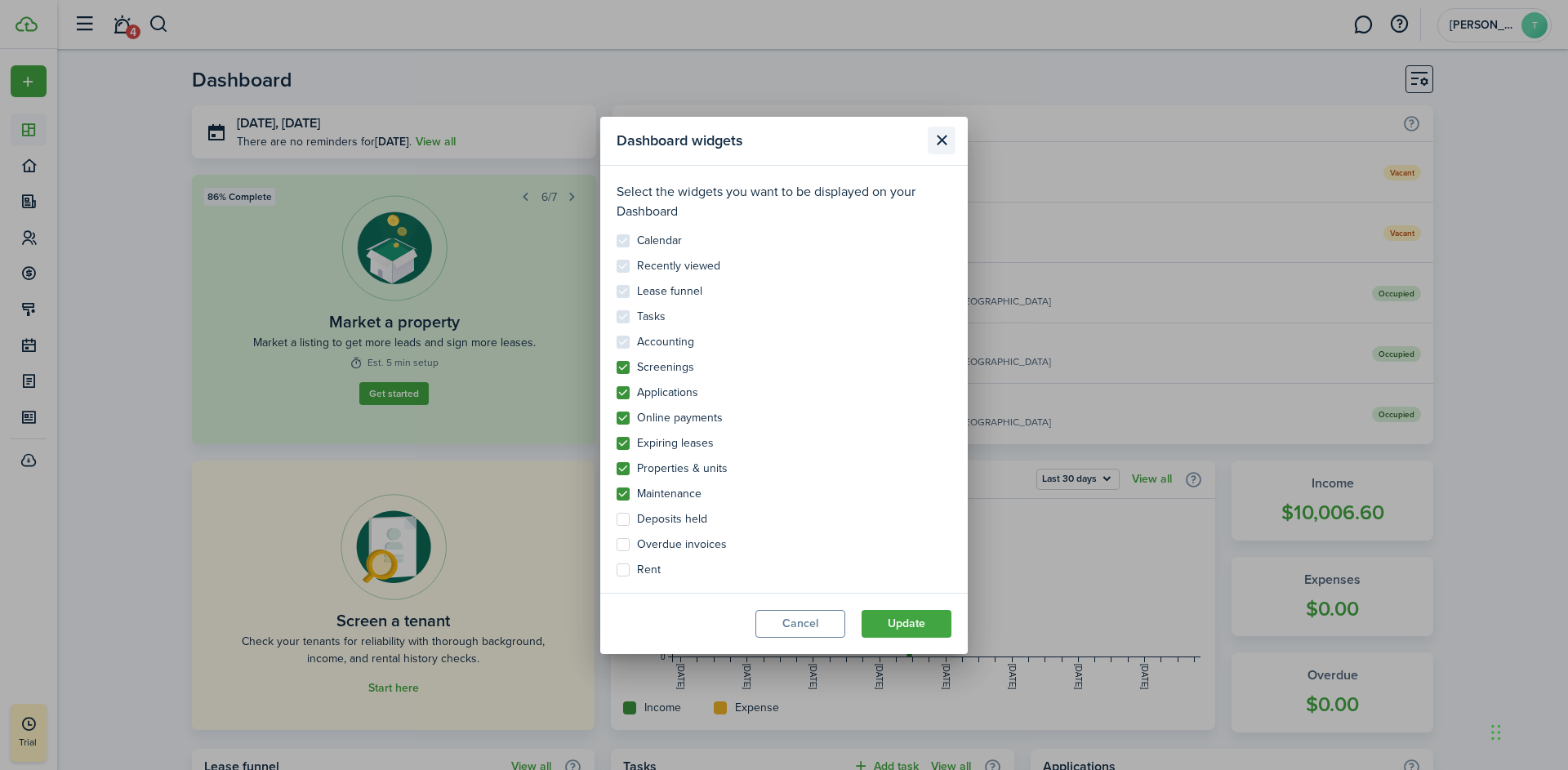
click at [945, 146] on button "Close modal" at bounding box center [941, 140] width 28 height 28
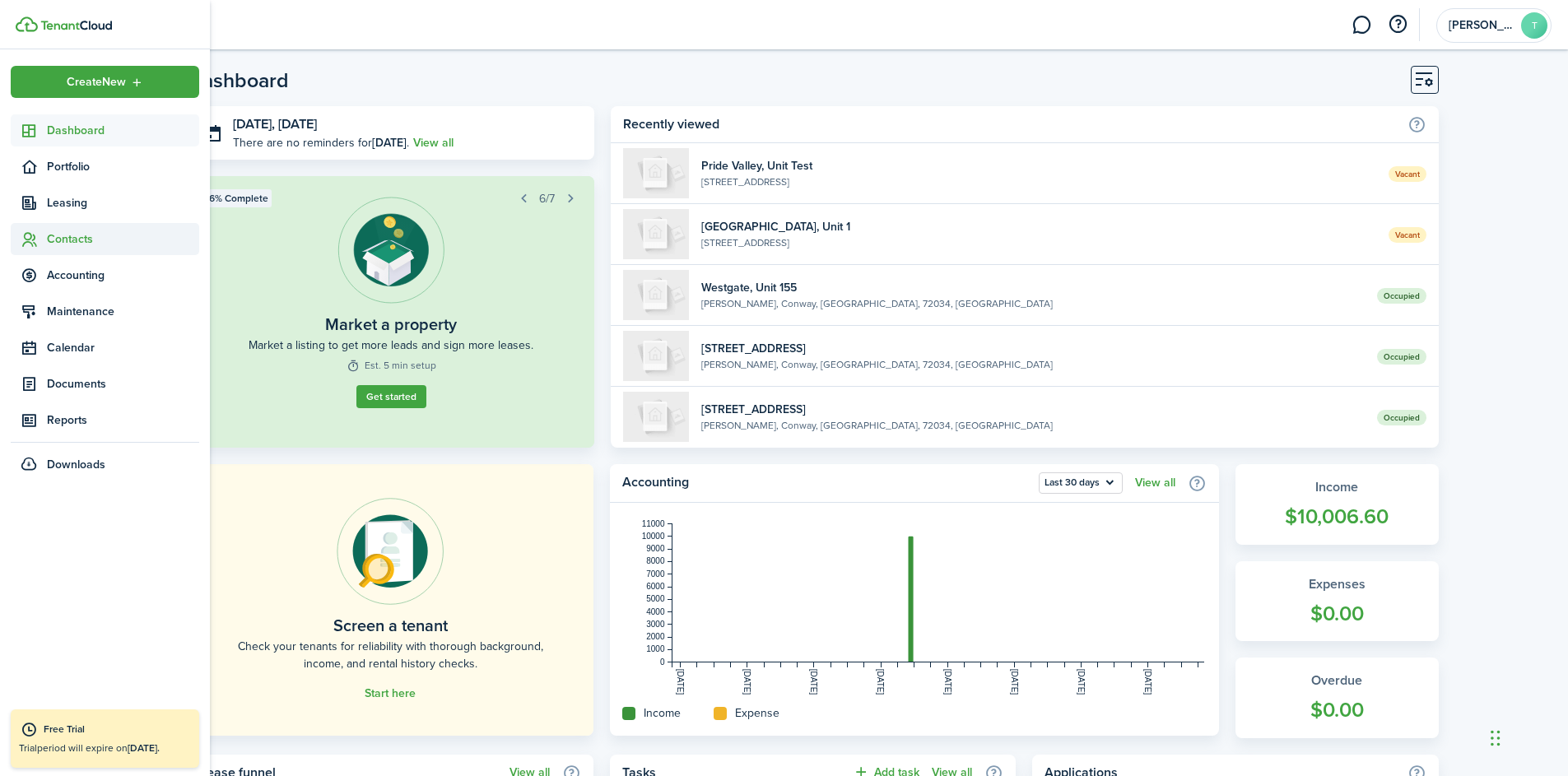
click at [61, 237] on span "Contacts" at bounding box center [122, 239] width 152 height 17
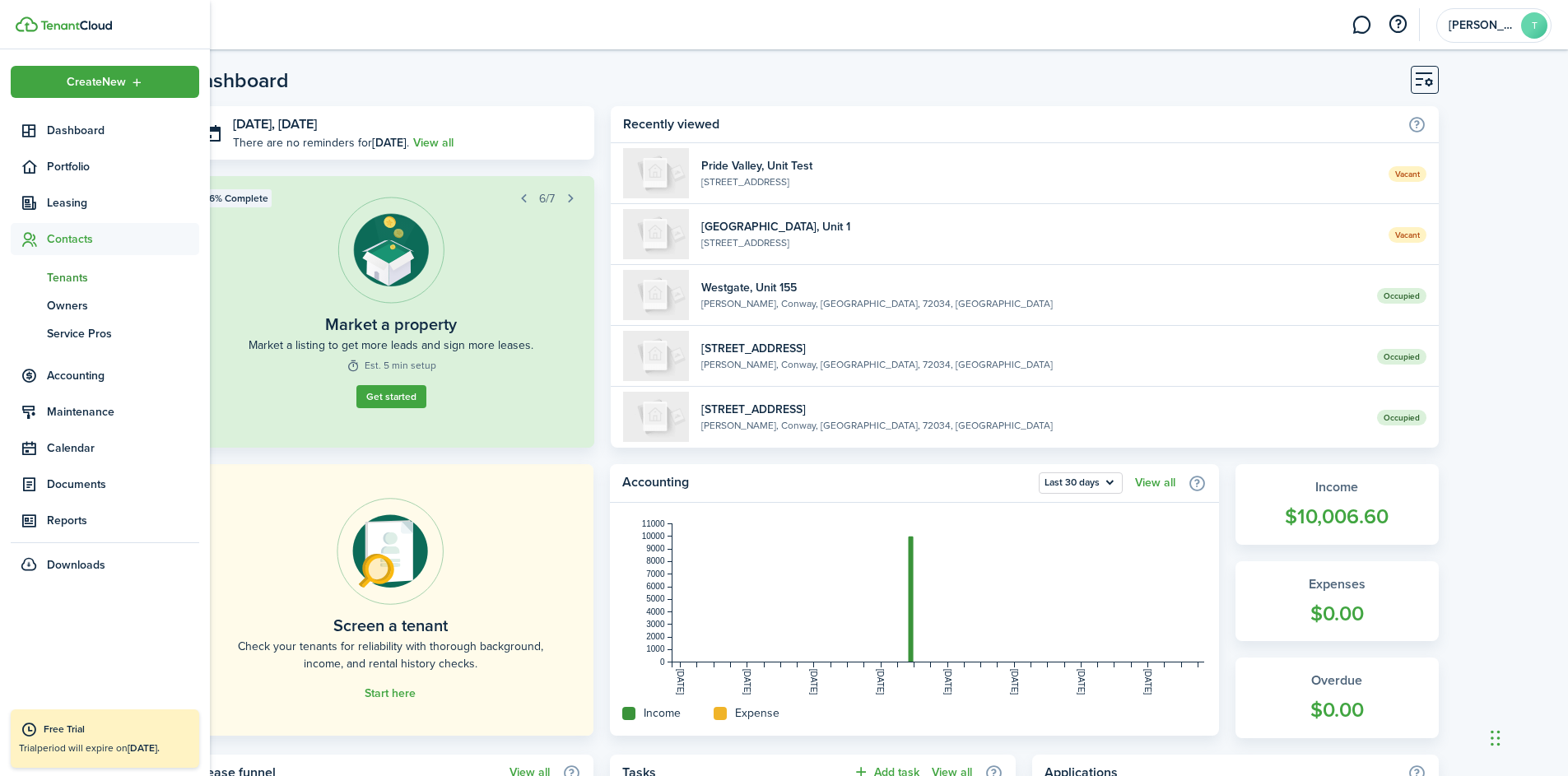
click at [77, 280] on span "Tenants" at bounding box center [122, 277] width 152 height 17
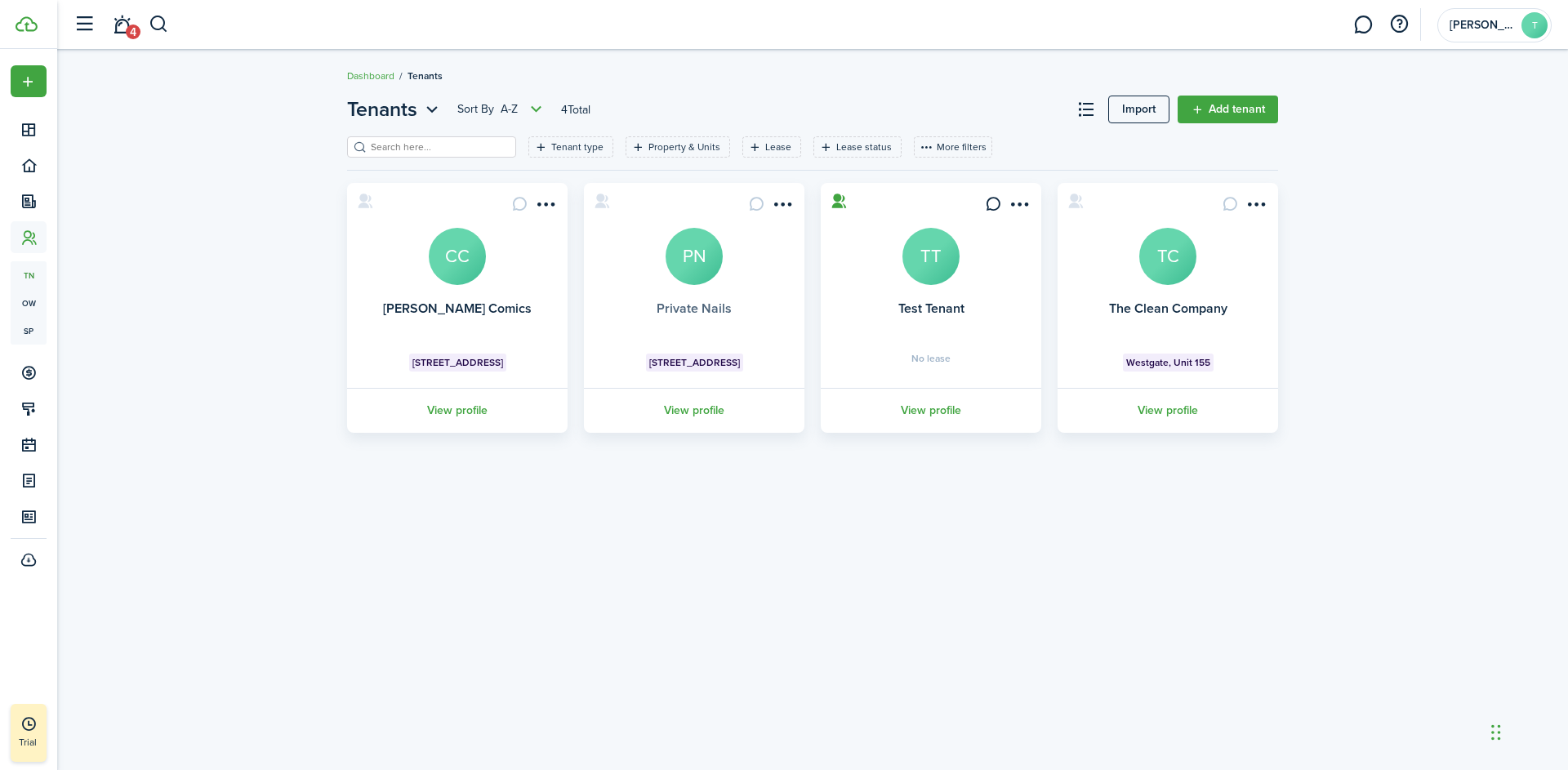
click at [688, 309] on link "Private Nails" at bounding box center [694, 308] width 75 height 19
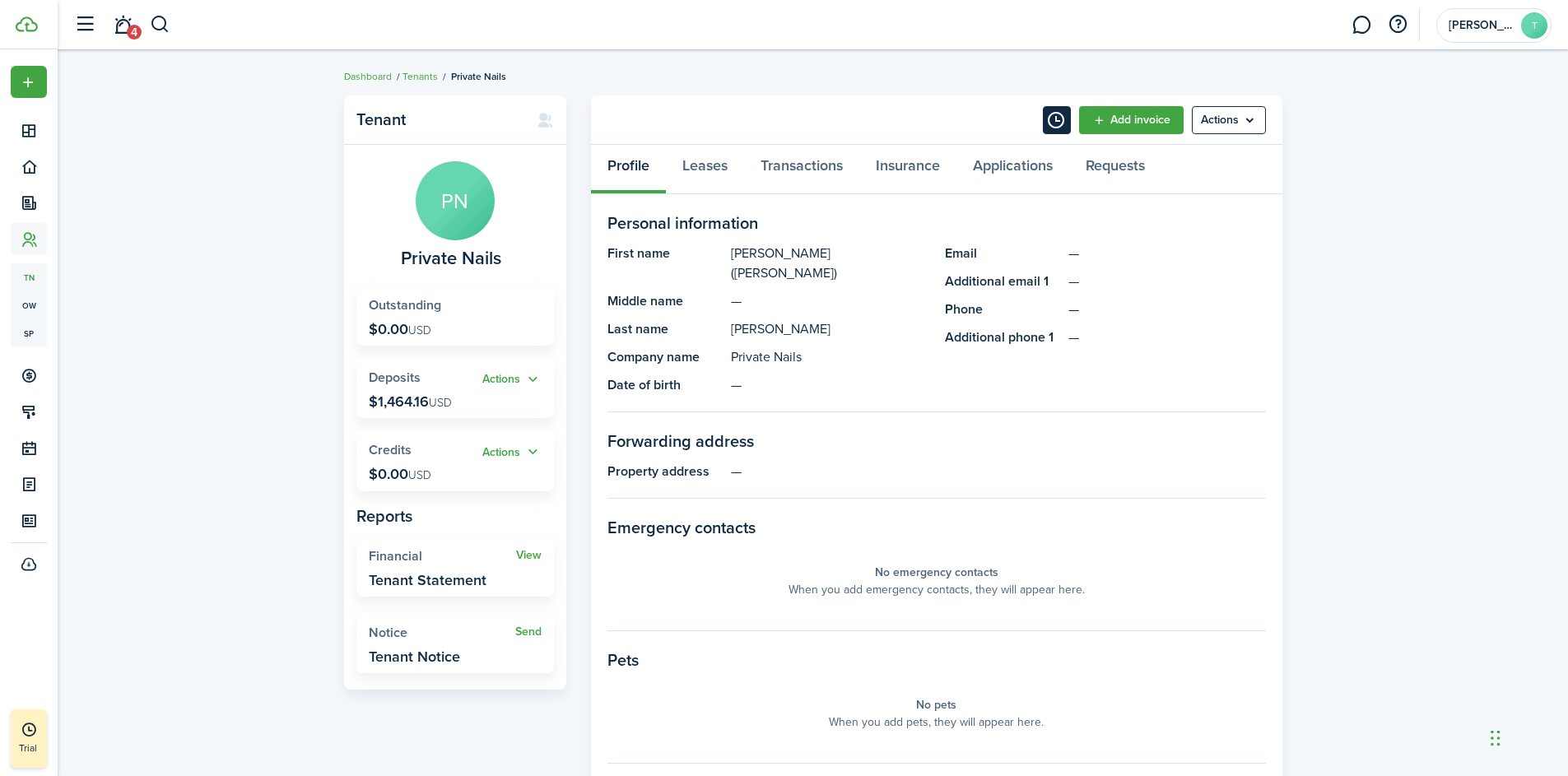
click at [1057, 120] on button "Timeline" at bounding box center [1056, 120] width 28 height 28
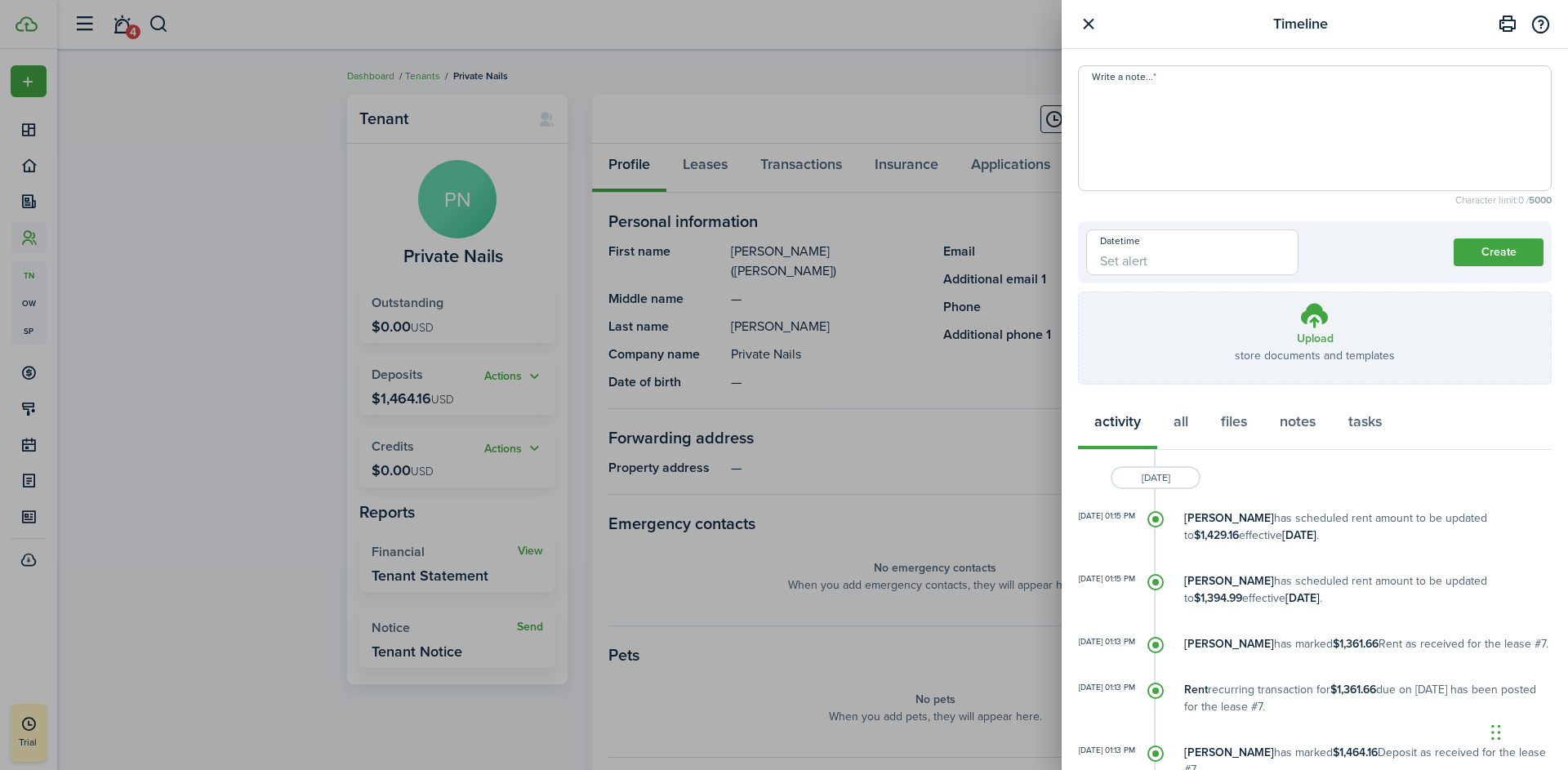
click at [1174, 254] on input "Datetime" at bounding box center [1193, 252] width 213 height 46
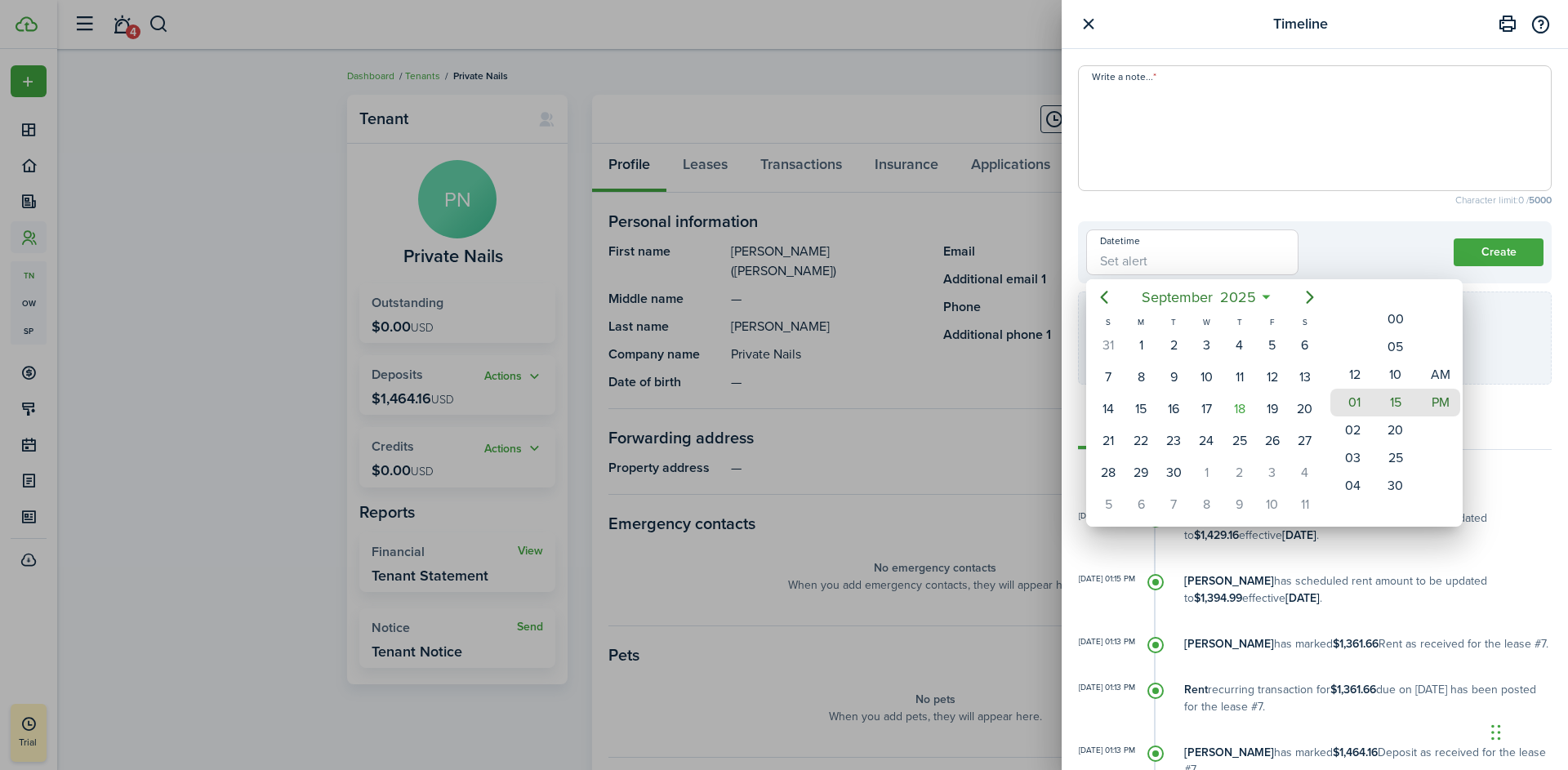
click at [1337, 222] on div at bounding box center [784, 385] width 1830 height 1031
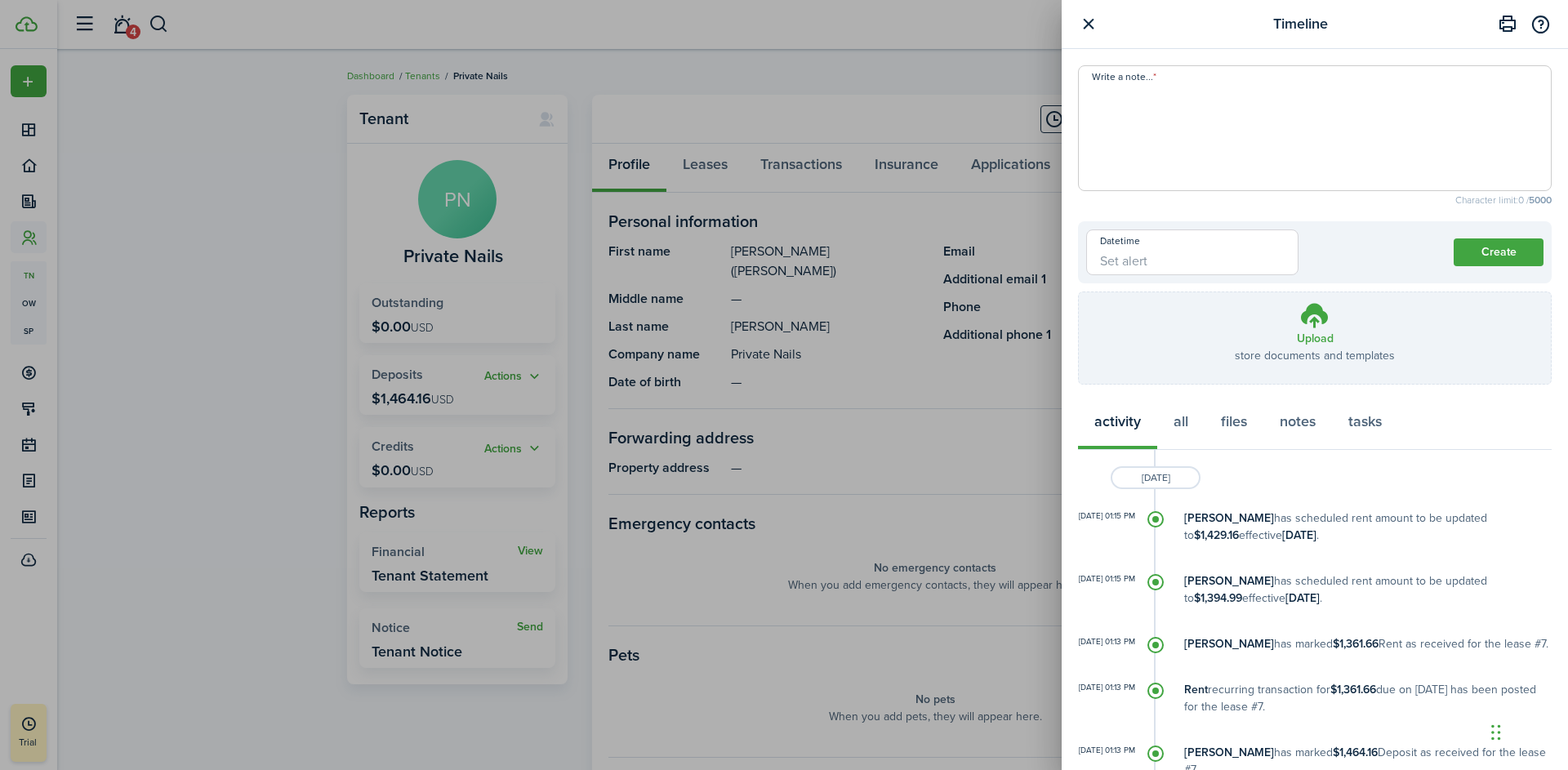
click at [1142, 123] on textarea "Write a note..." at bounding box center [1314, 133] width 472 height 98
click at [1177, 262] on input "Datetime" at bounding box center [1193, 252] width 213 height 46
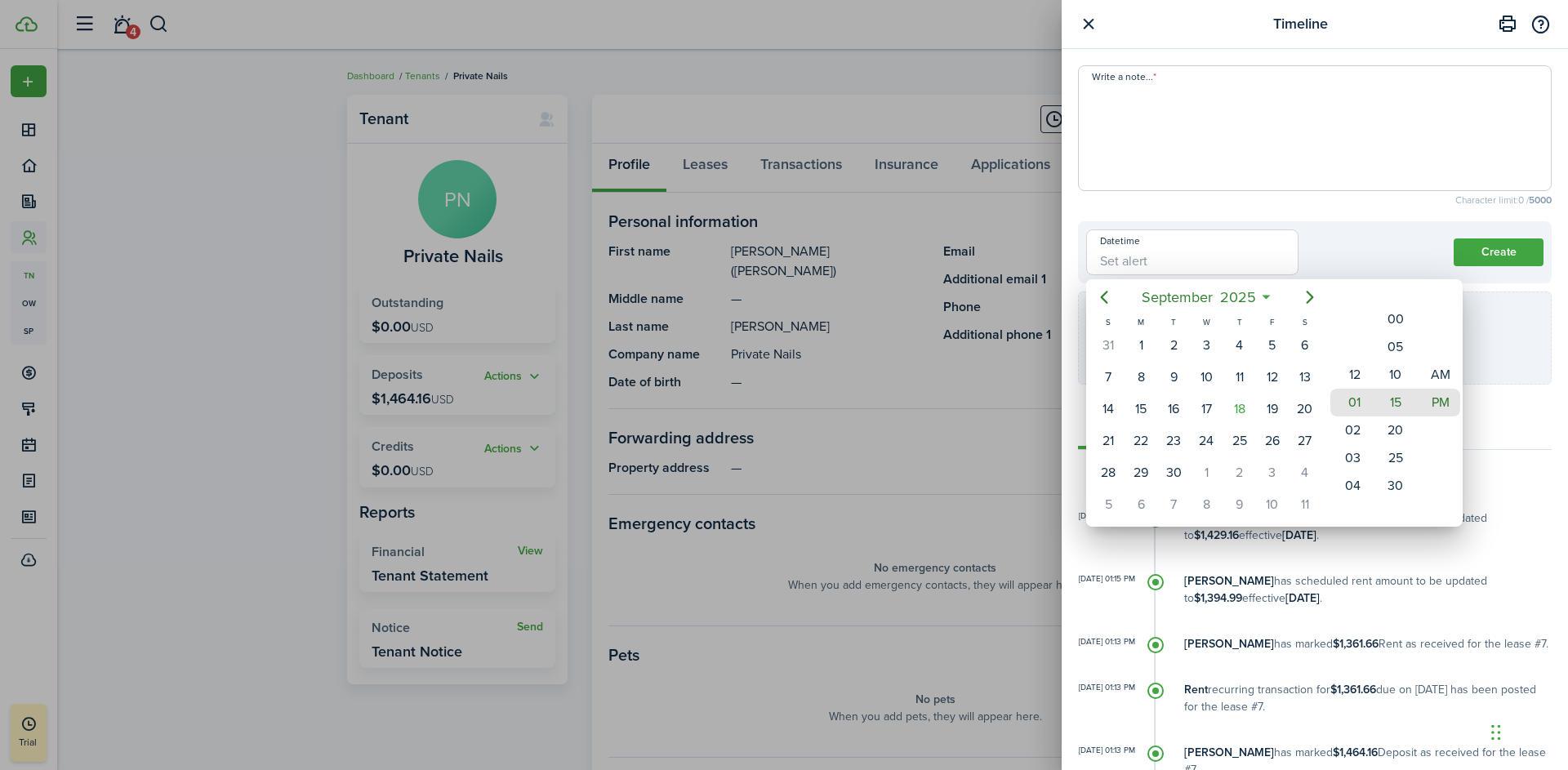
click at [1147, 263] on div at bounding box center [784, 385] width 1830 height 1031
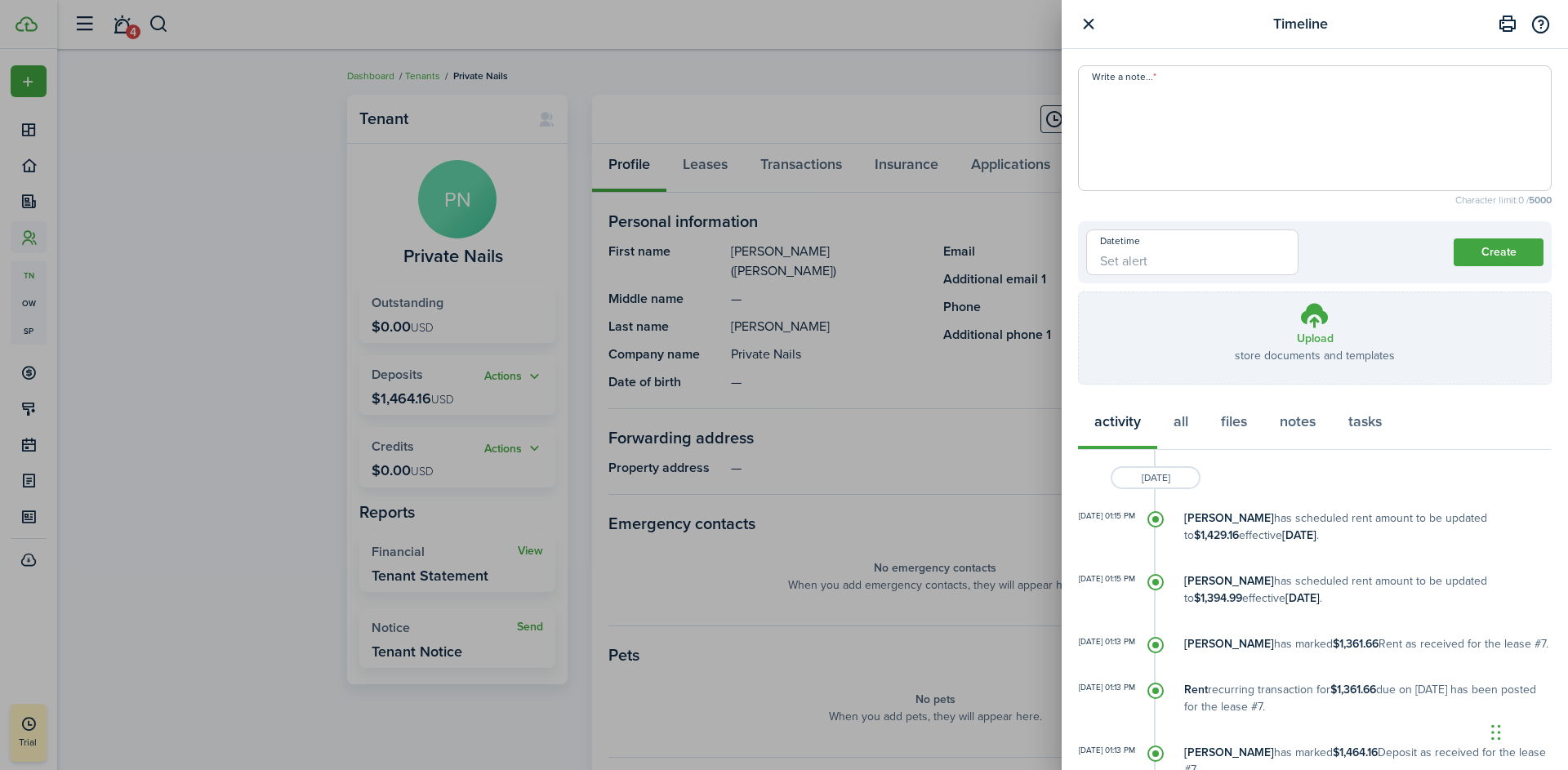
click at [1123, 86] on textarea "Write a note..." at bounding box center [1314, 133] width 472 height 98
click at [1154, 257] on input "Datetime" at bounding box center [1193, 252] width 213 height 46
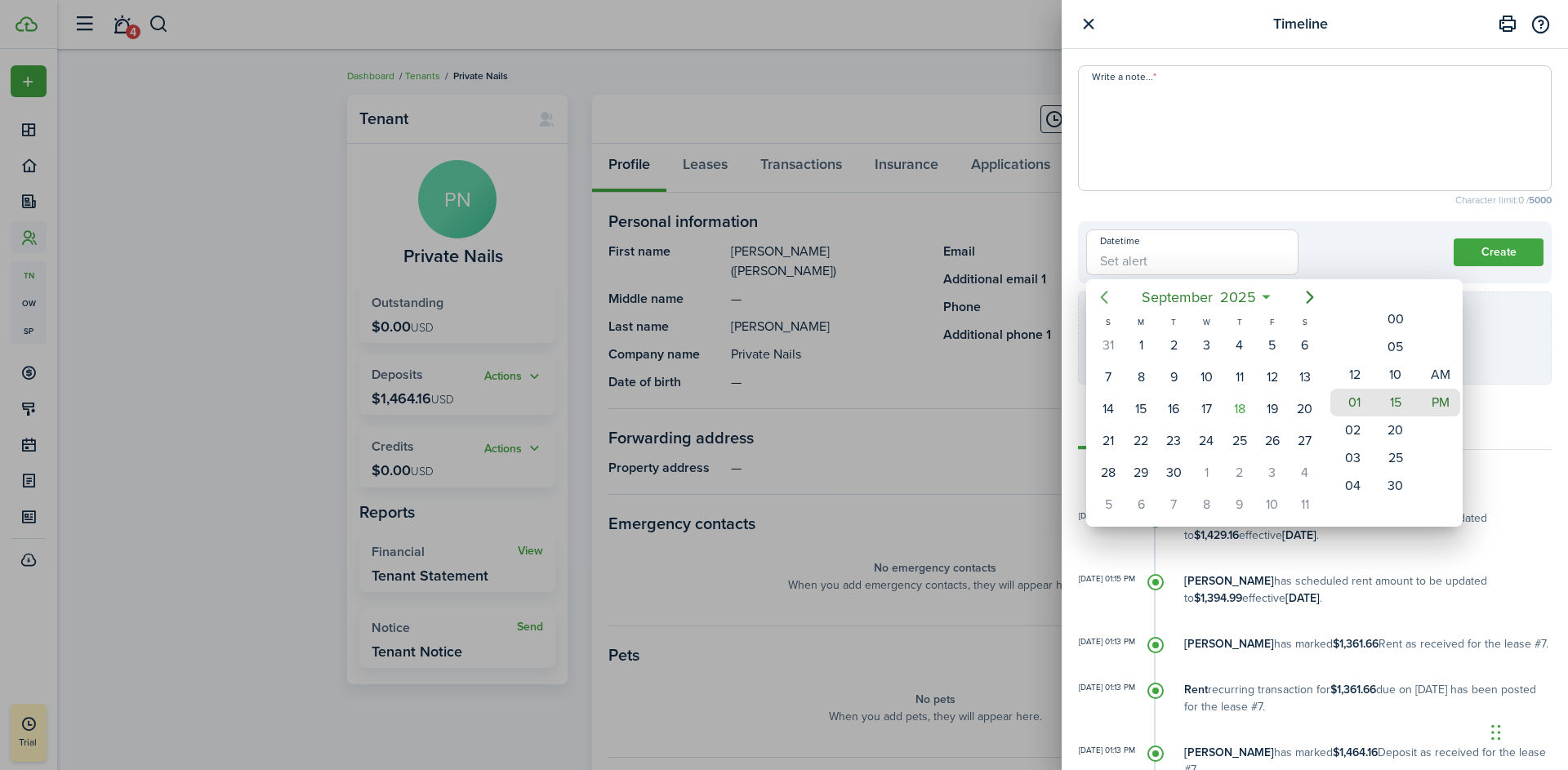
click at [1100, 295] on icon "Previous page" at bounding box center [1104, 297] width 20 height 20
click at [1257, 299] on icon at bounding box center [1253, 297] width 17 height 16
click at [1250, 297] on mbsc-button "[DATE]" at bounding box center [1199, 297] width 109 height 29
click at [1227, 297] on icon at bounding box center [1227, 297] width 17 height 16
click at [1244, 295] on span "2025" at bounding box center [1224, 297] width 43 height 29
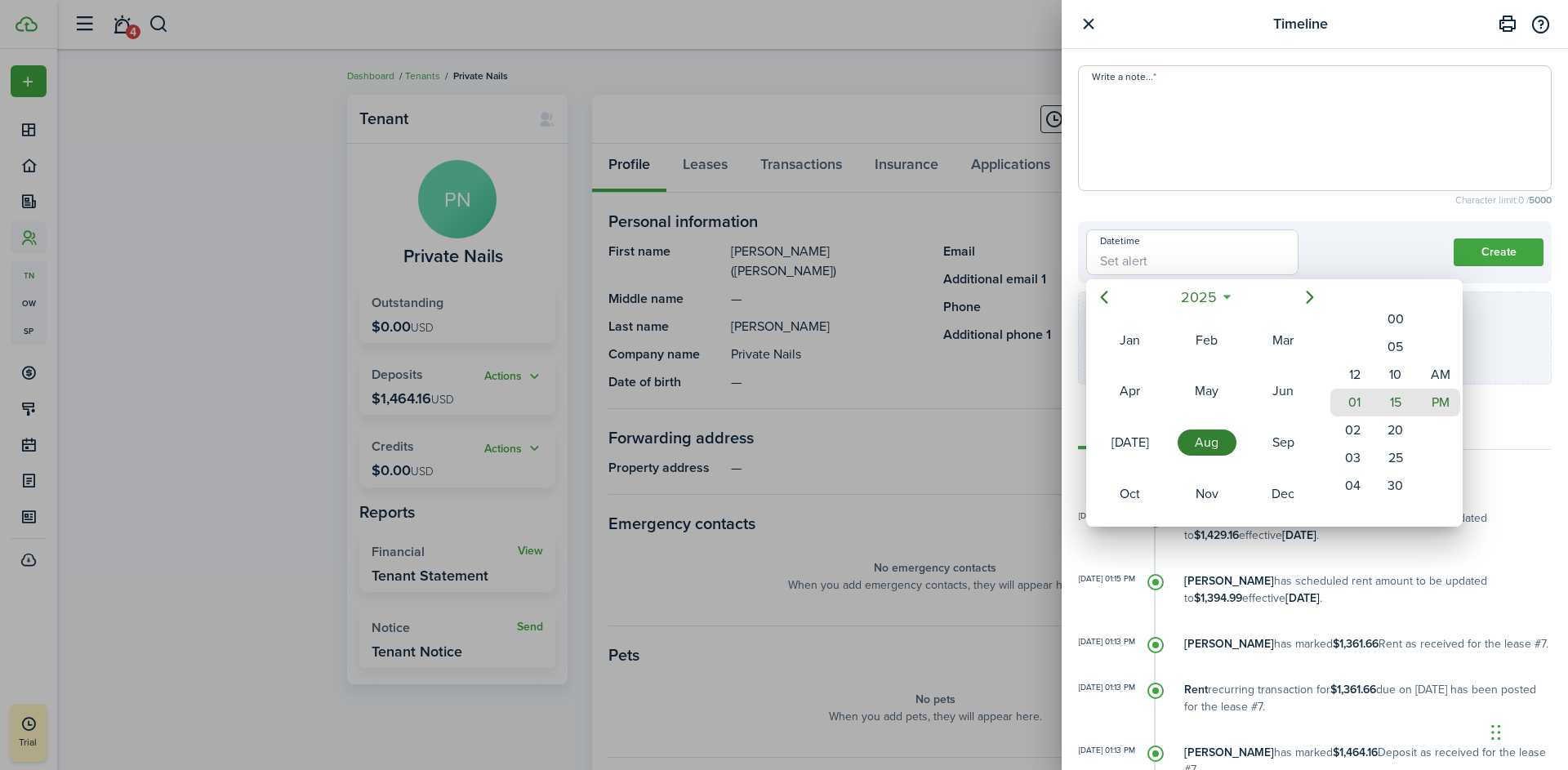
click at [1228, 297] on icon at bounding box center [1227, 297] width 17 height 16
click at [1228, 297] on span "2025" at bounding box center [1224, 297] width 43 height 29
click at [1206, 297] on span "2025" at bounding box center [1198, 297] width 43 height 29
click at [1204, 495] on div "2028" at bounding box center [1207, 493] width 59 height 26
click at [1127, 339] on div "Jan" at bounding box center [1130, 340] width 59 height 26
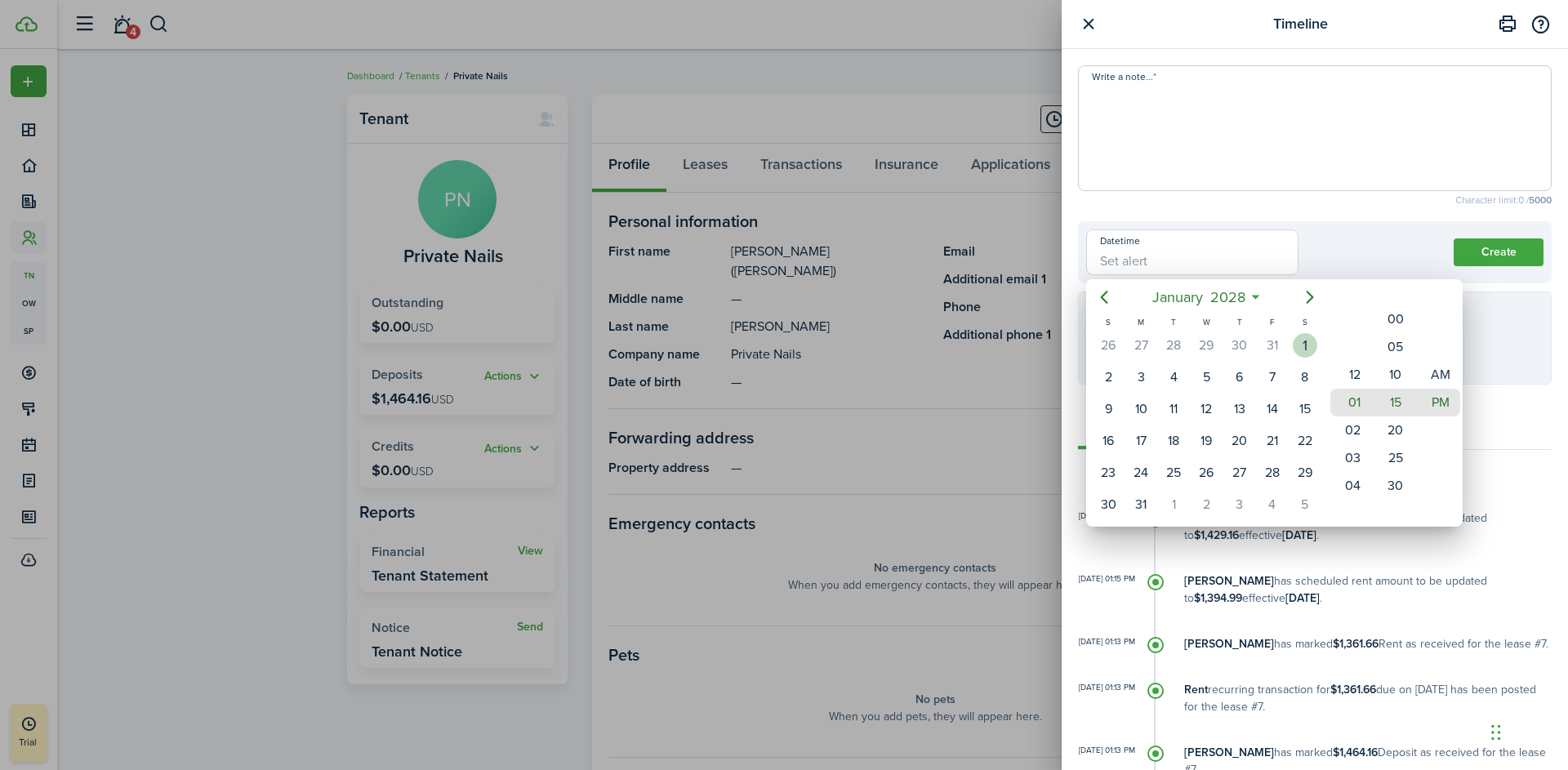
click at [1301, 340] on div "1" at bounding box center [1304, 345] width 24 height 24
click at [1354, 461] on mbsc-wheel-item "09" at bounding box center [1350, 457] width 40 height 28
click at [1438, 373] on mbsc-wheel-item "AM" at bounding box center [1440, 374] width 40 height 28
type input "[DATE] 09:15 am"
click at [1388, 242] on div at bounding box center [784, 385] width 1830 height 1031
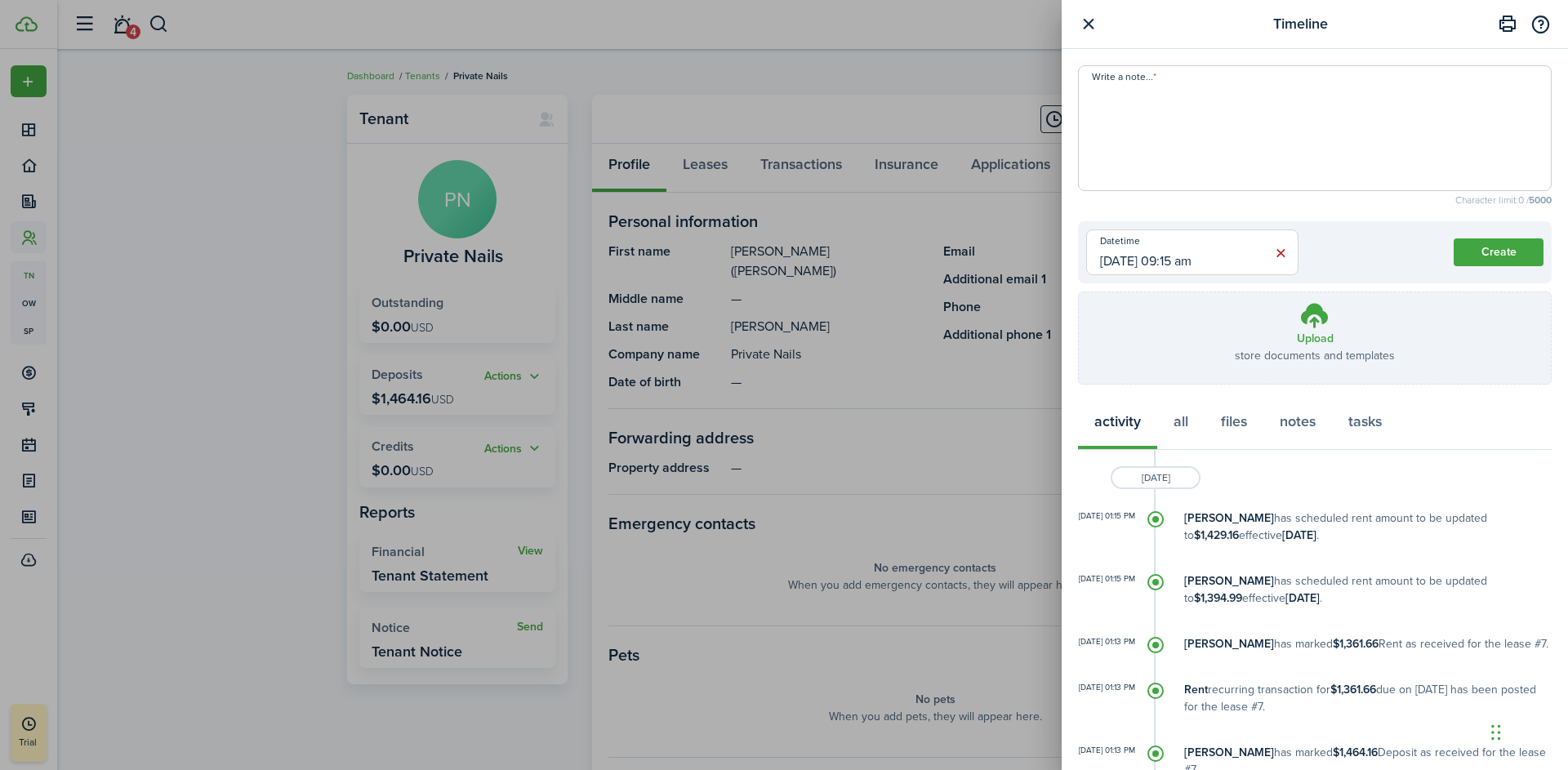
click at [1212, 123] on textarea "Write a note..." at bounding box center [1314, 133] width 472 height 98
type textarea "[DATE] Rent increase = $1464.16"
click at [1487, 247] on button "Create" at bounding box center [1498, 252] width 90 height 28
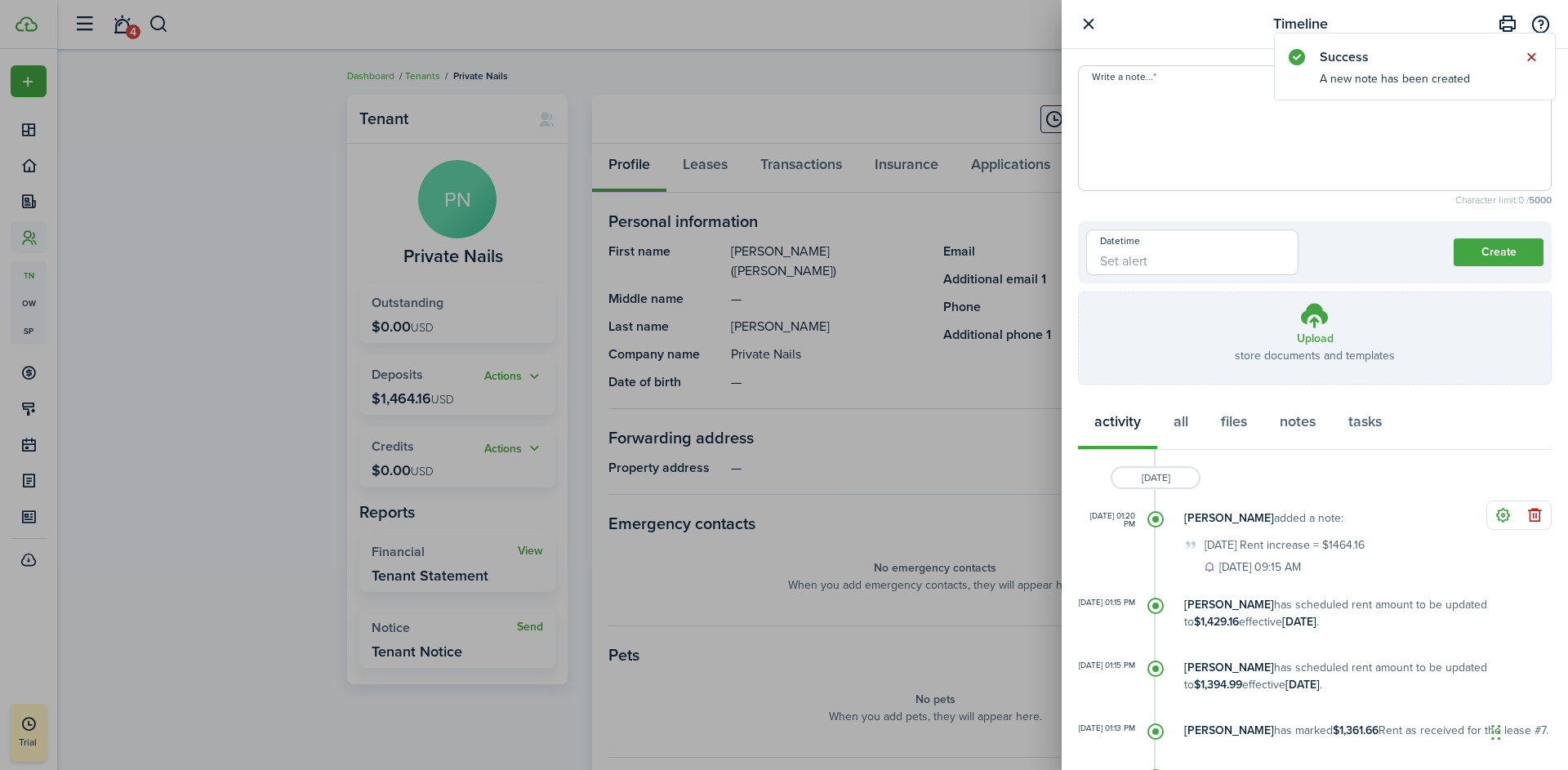
click at [1535, 54] on button "Close notify" at bounding box center [1531, 57] width 23 height 23
click at [1087, 19] on button "button" at bounding box center [1088, 24] width 21 height 21
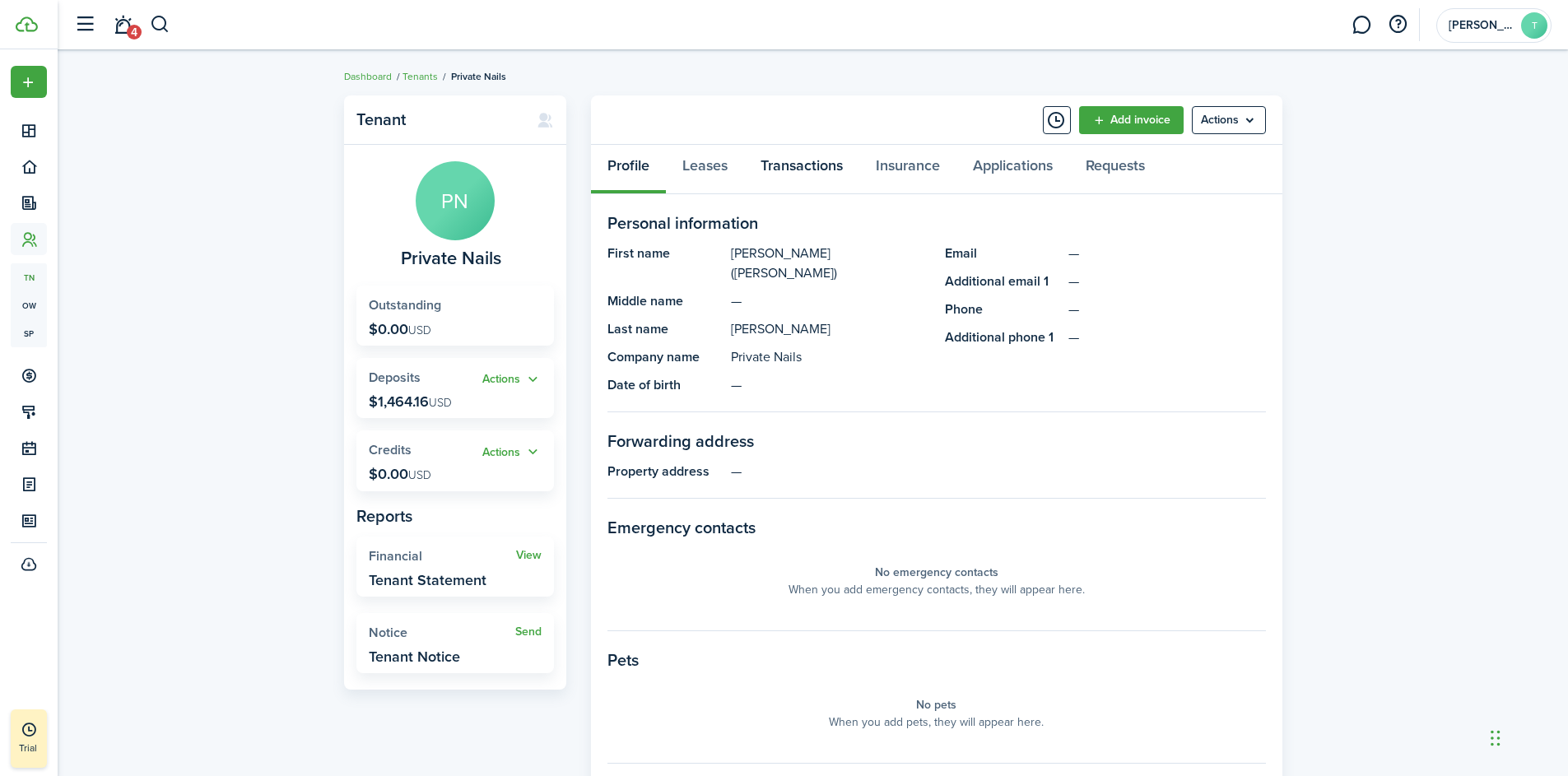
click at [801, 170] on link "Transactions" at bounding box center [802, 169] width 115 height 50
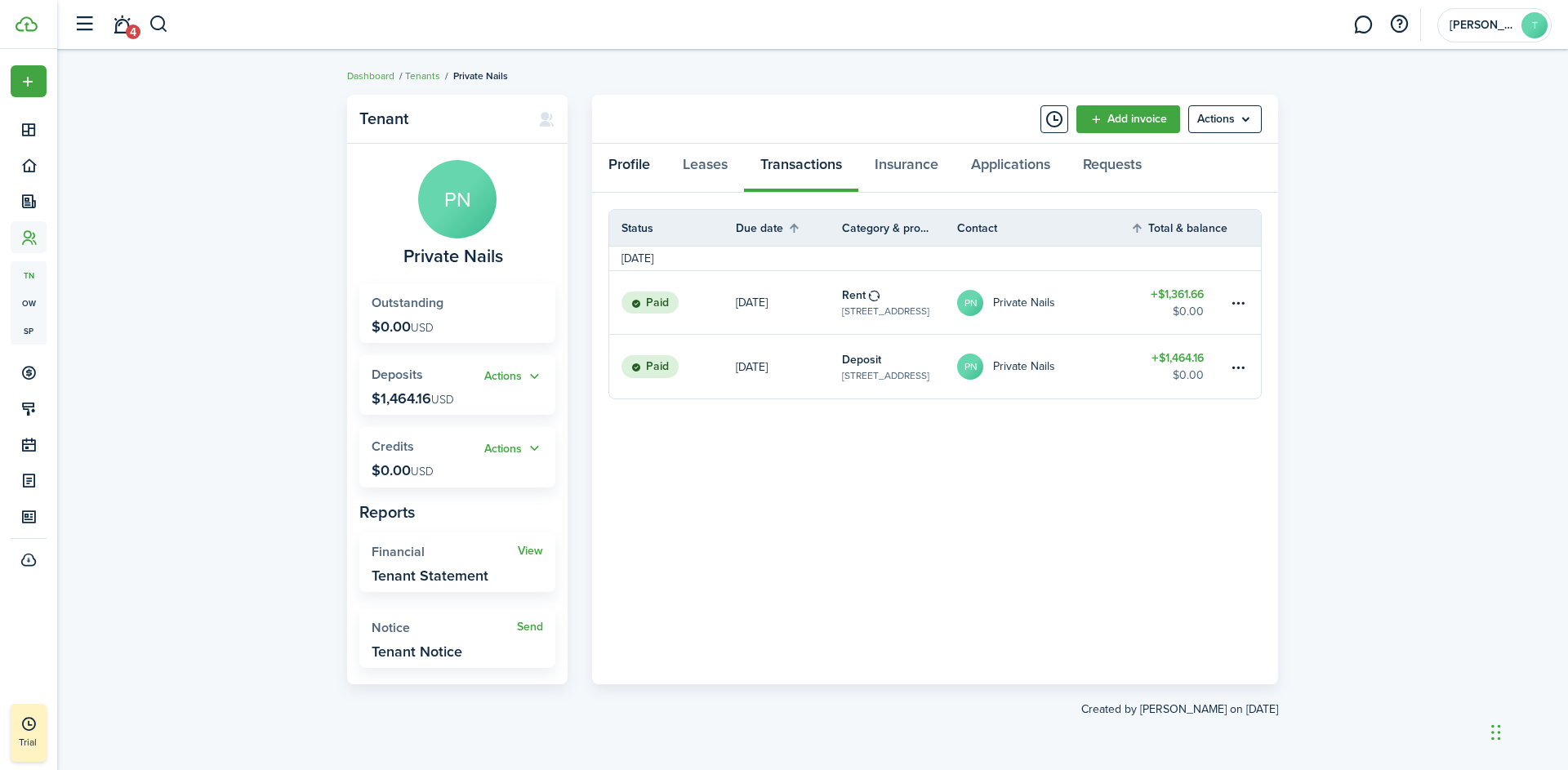
click at [633, 164] on link "Profile" at bounding box center [629, 168] width 74 height 49
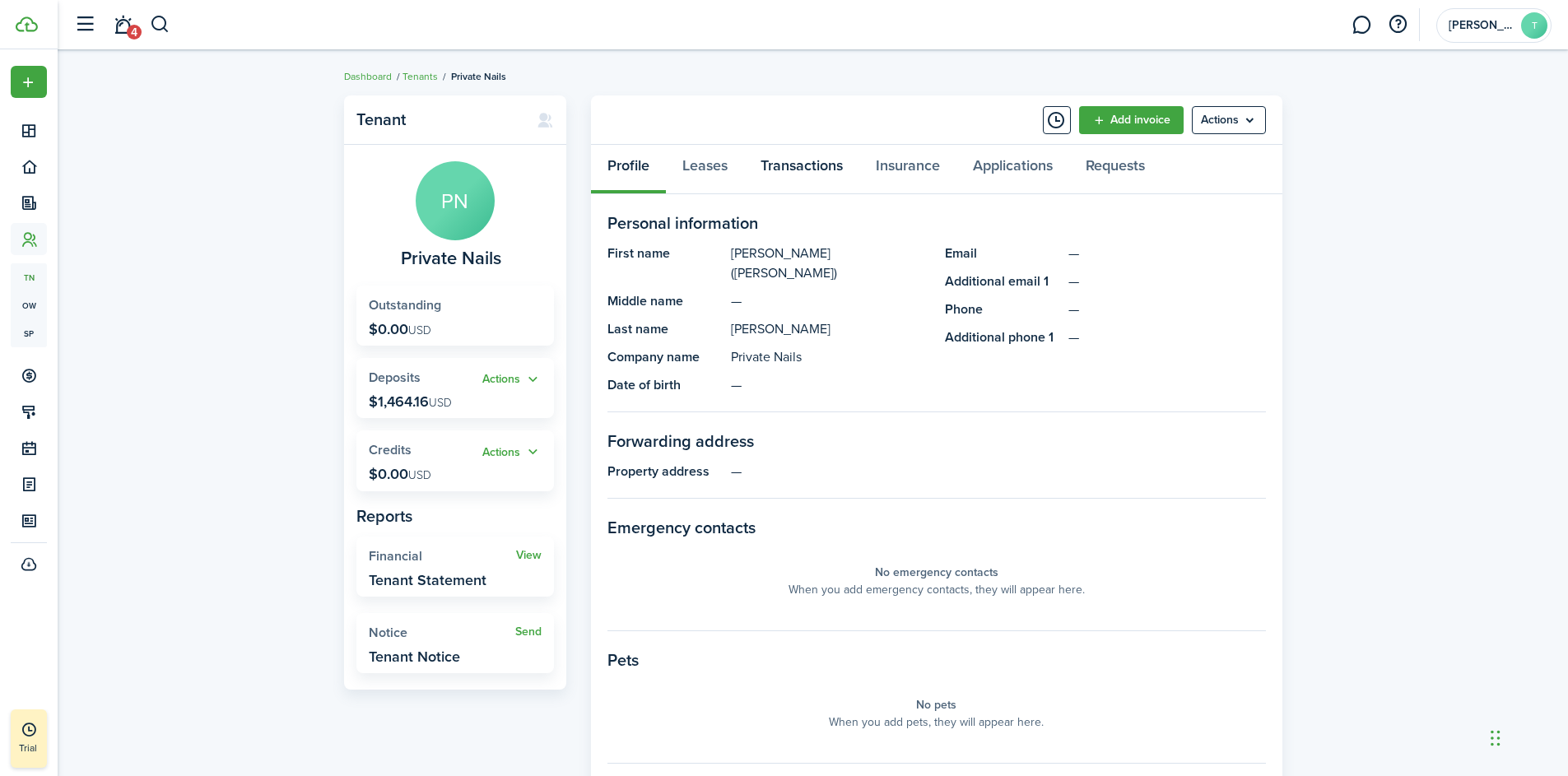
click at [791, 167] on link "Transactions" at bounding box center [802, 169] width 115 height 50
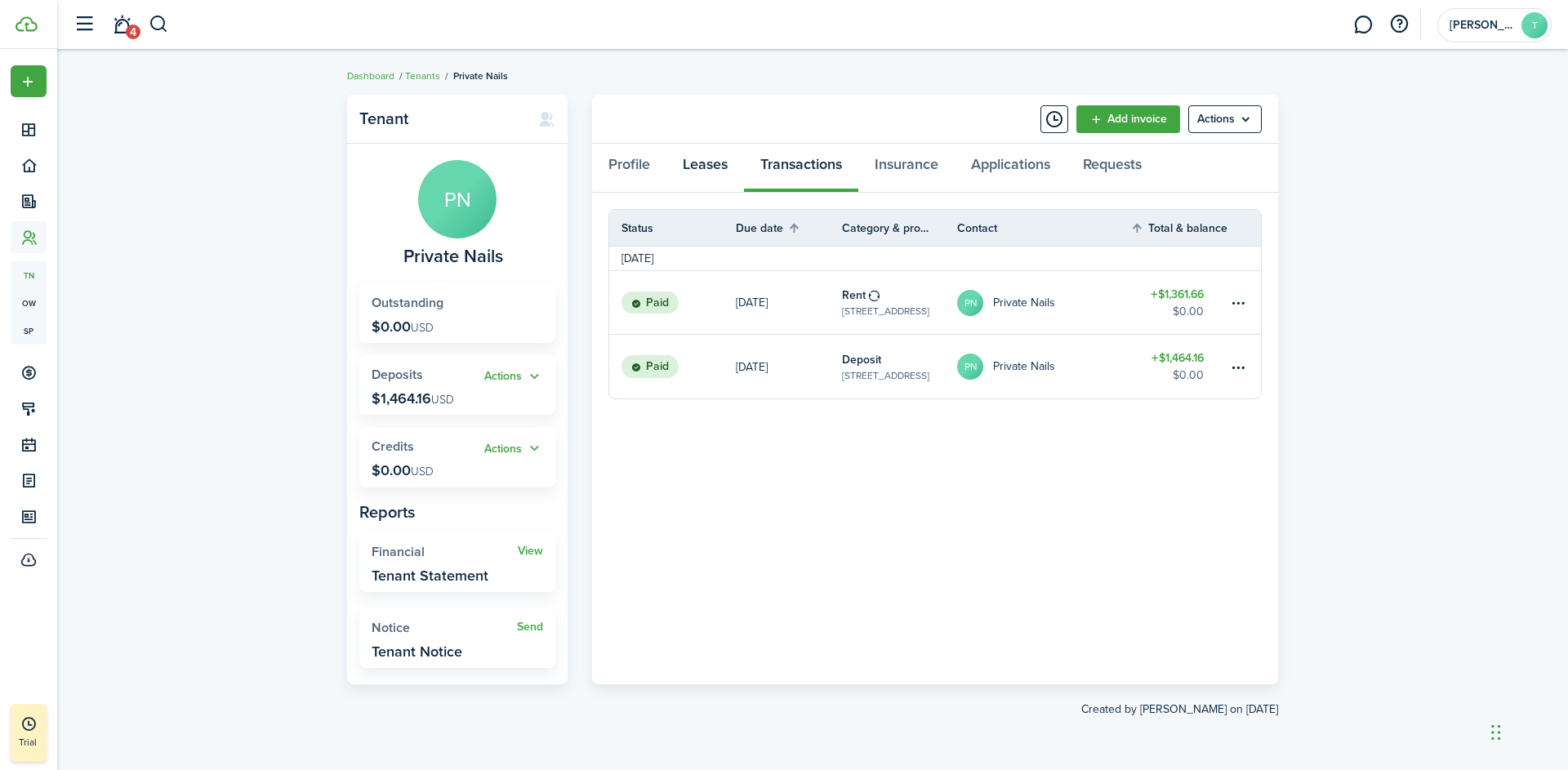
click at [712, 167] on link "Leases" at bounding box center [705, 168] width 78 height 49
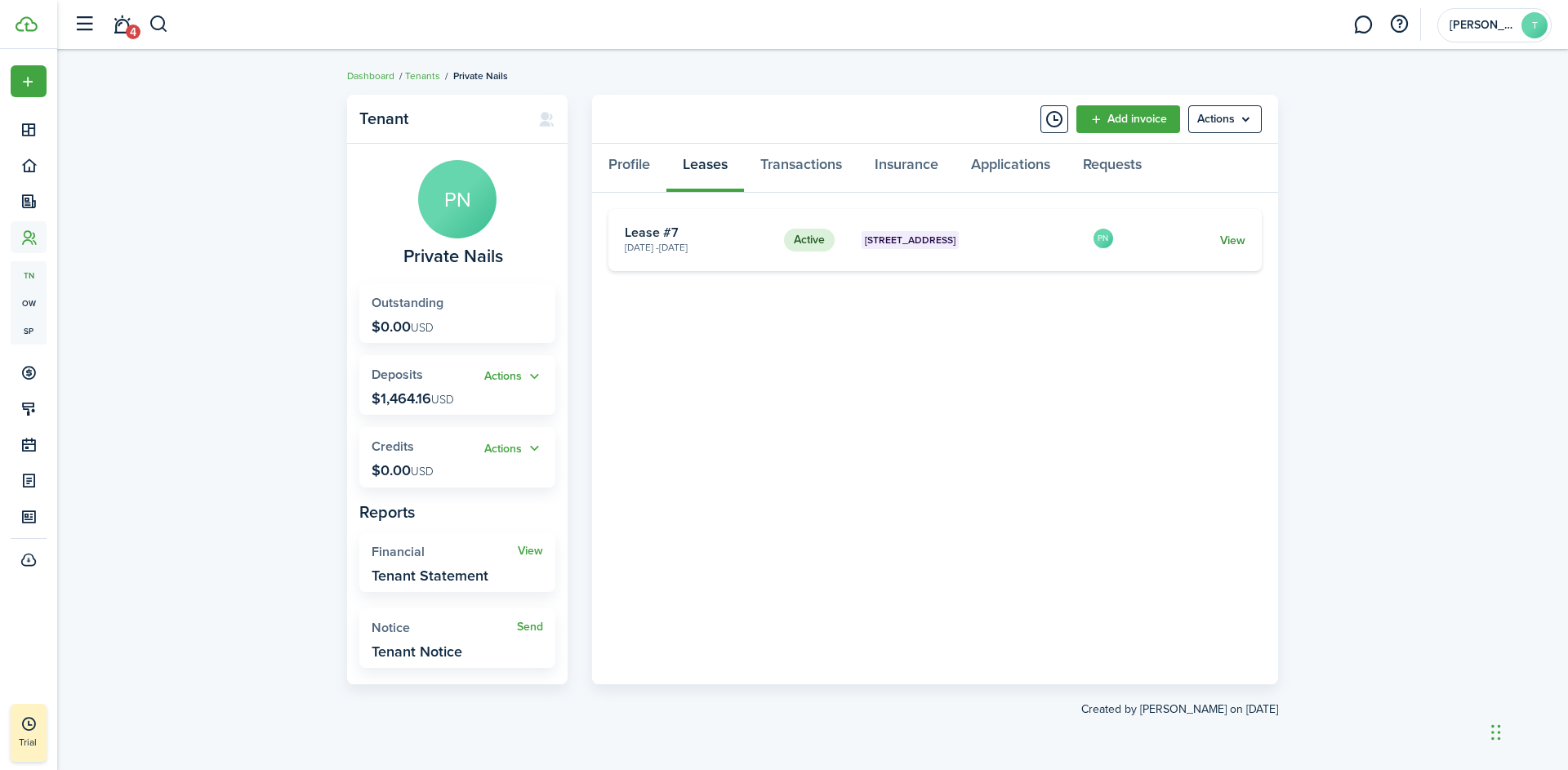
click at [1222, 242] on link "View" at bounding box center [1233, 240] width 25 height 17
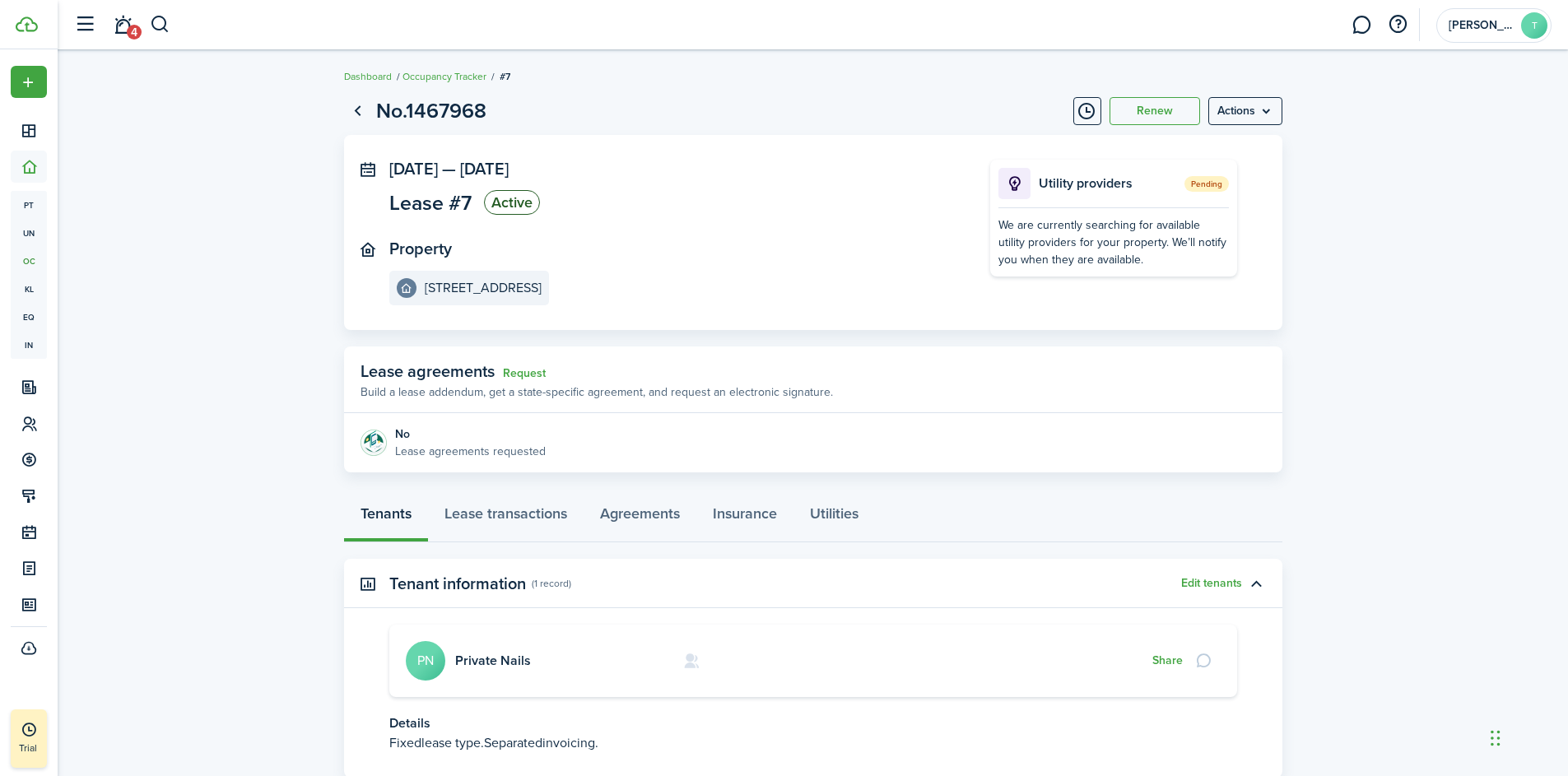
scroll to position [113, 0]
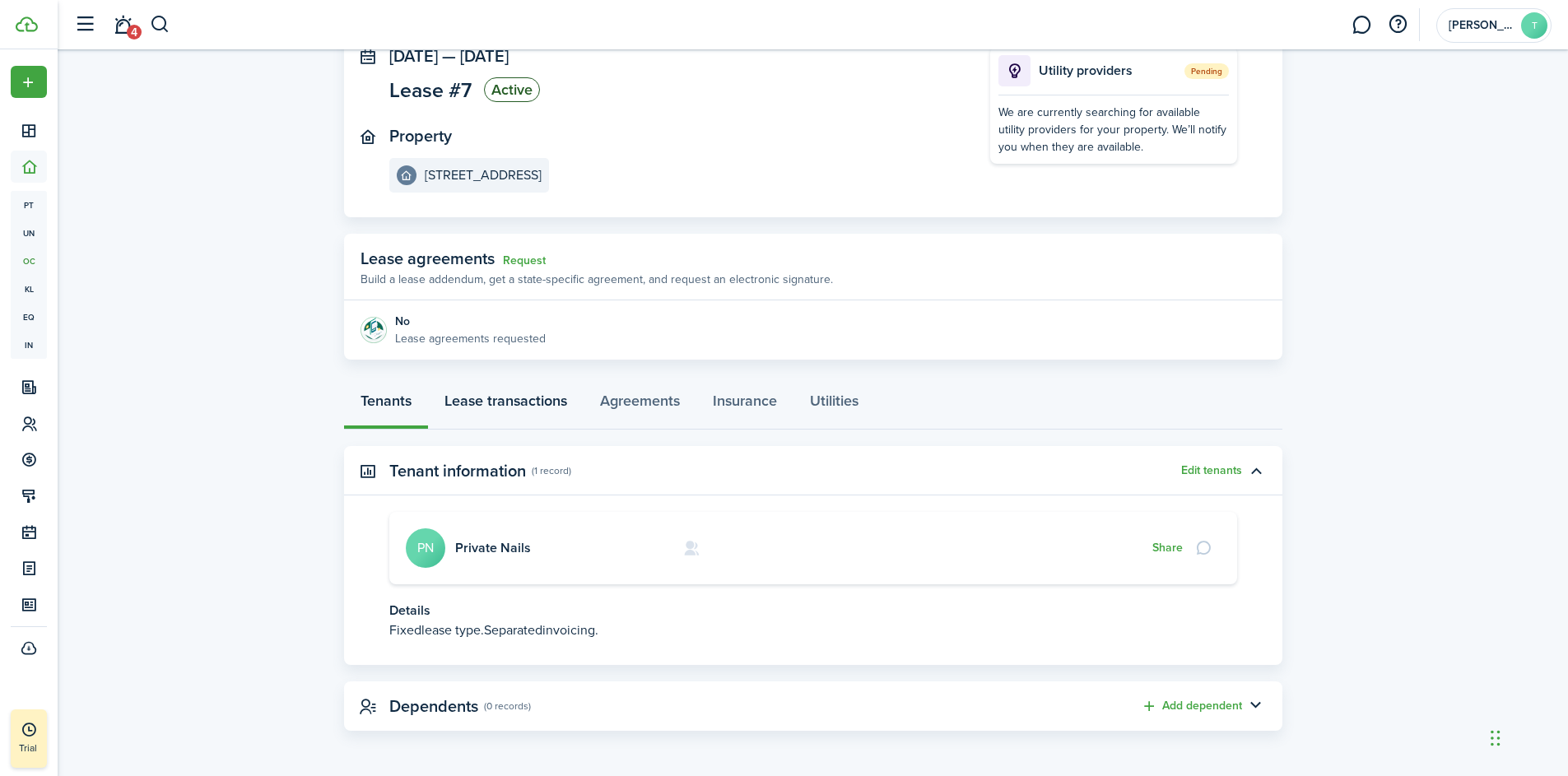
click at [526, 403] on link "Lease transactions" at bounding box center [505, 404] width 156 height 50
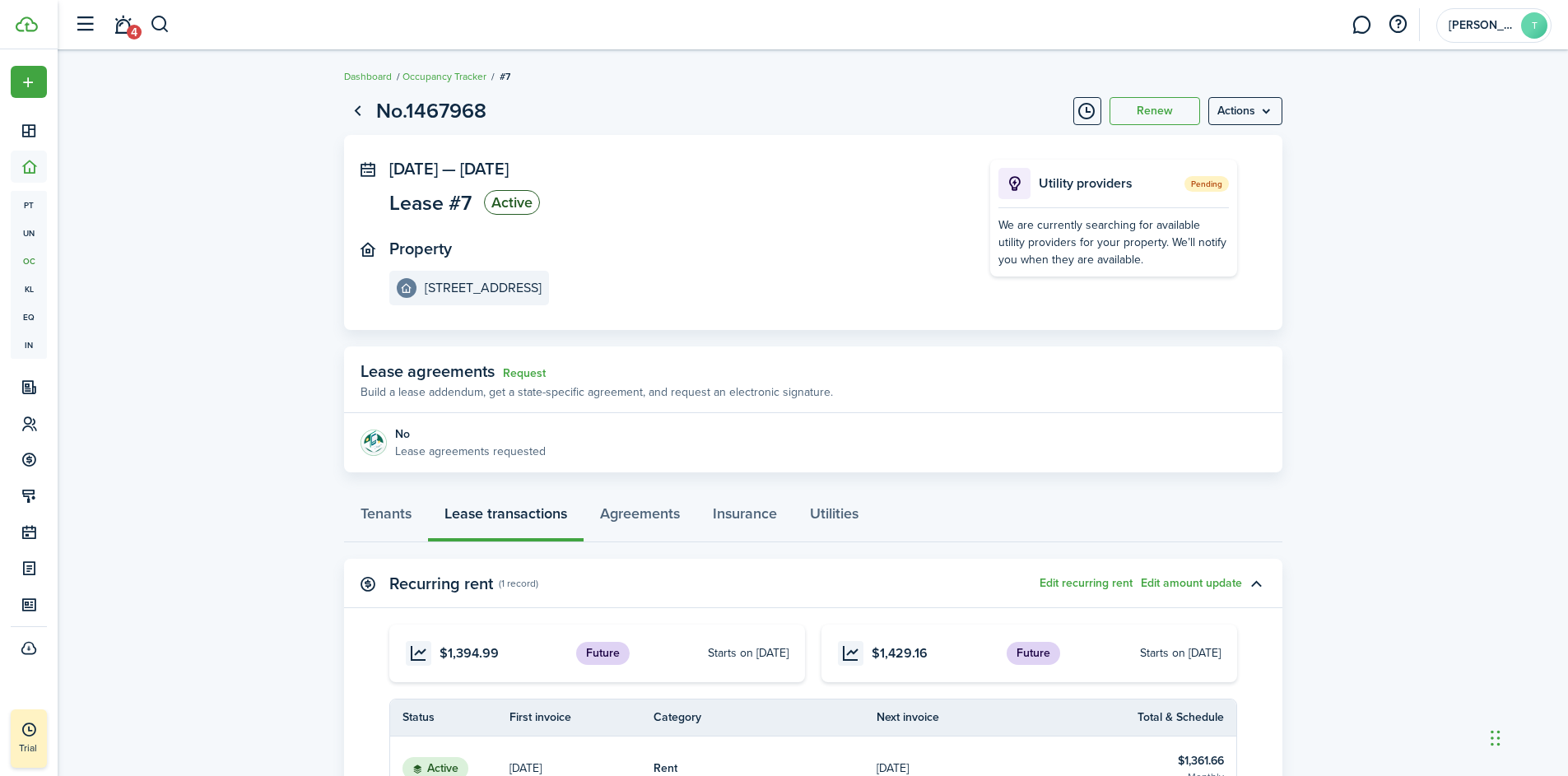
scroll to position [8, 0]
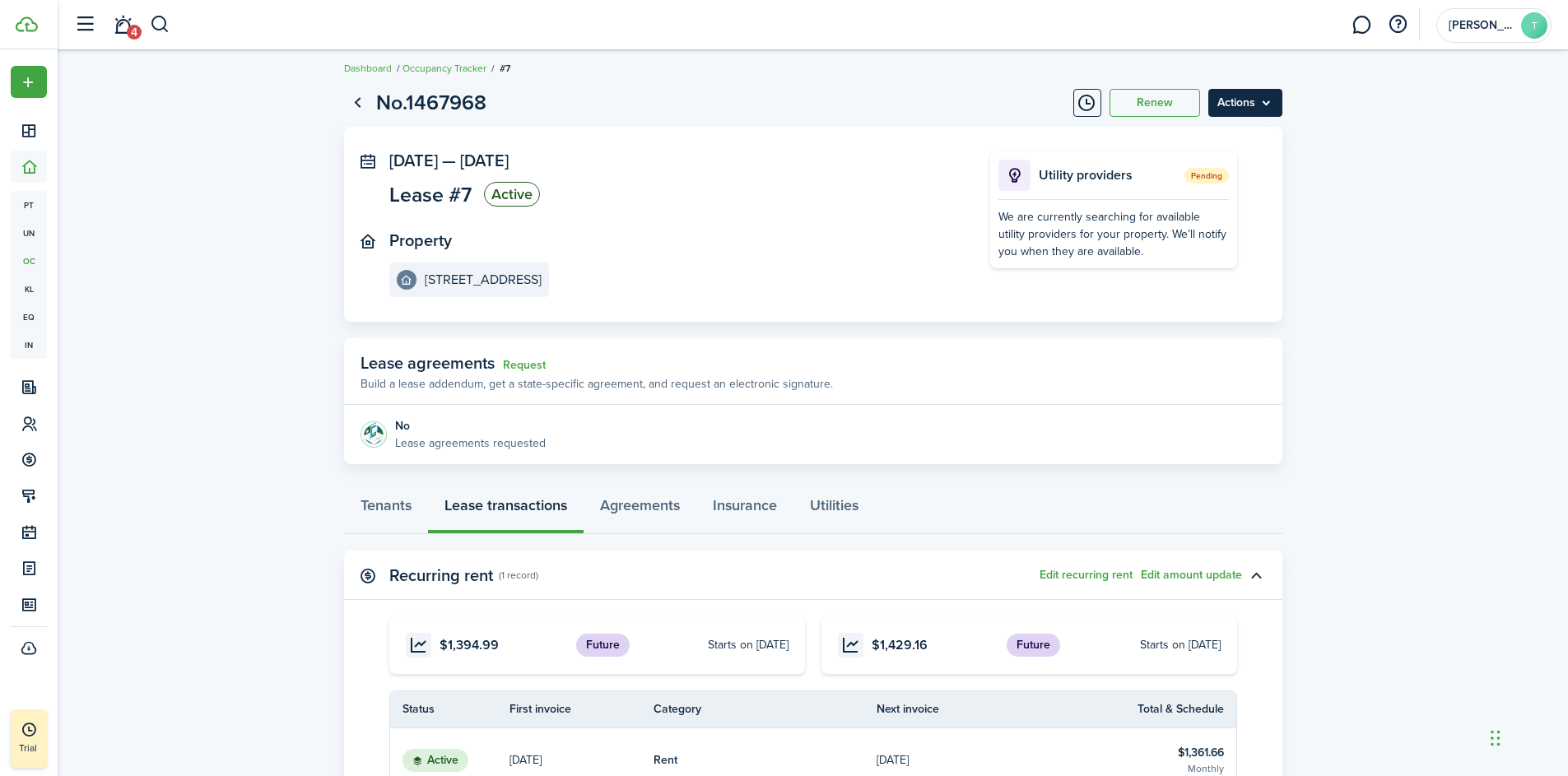
click at [1245, 102] on menu-btn "Actions" at bounding box center [1246, 103] width 74 height 28
click at [1359, 376] on lease-view "No.1467968 Renew Actions [DATE] — [DATE] Lease #7 Active Property [STREET_ADDRE…" at bounding box center [812, 567] width 1510 height 976
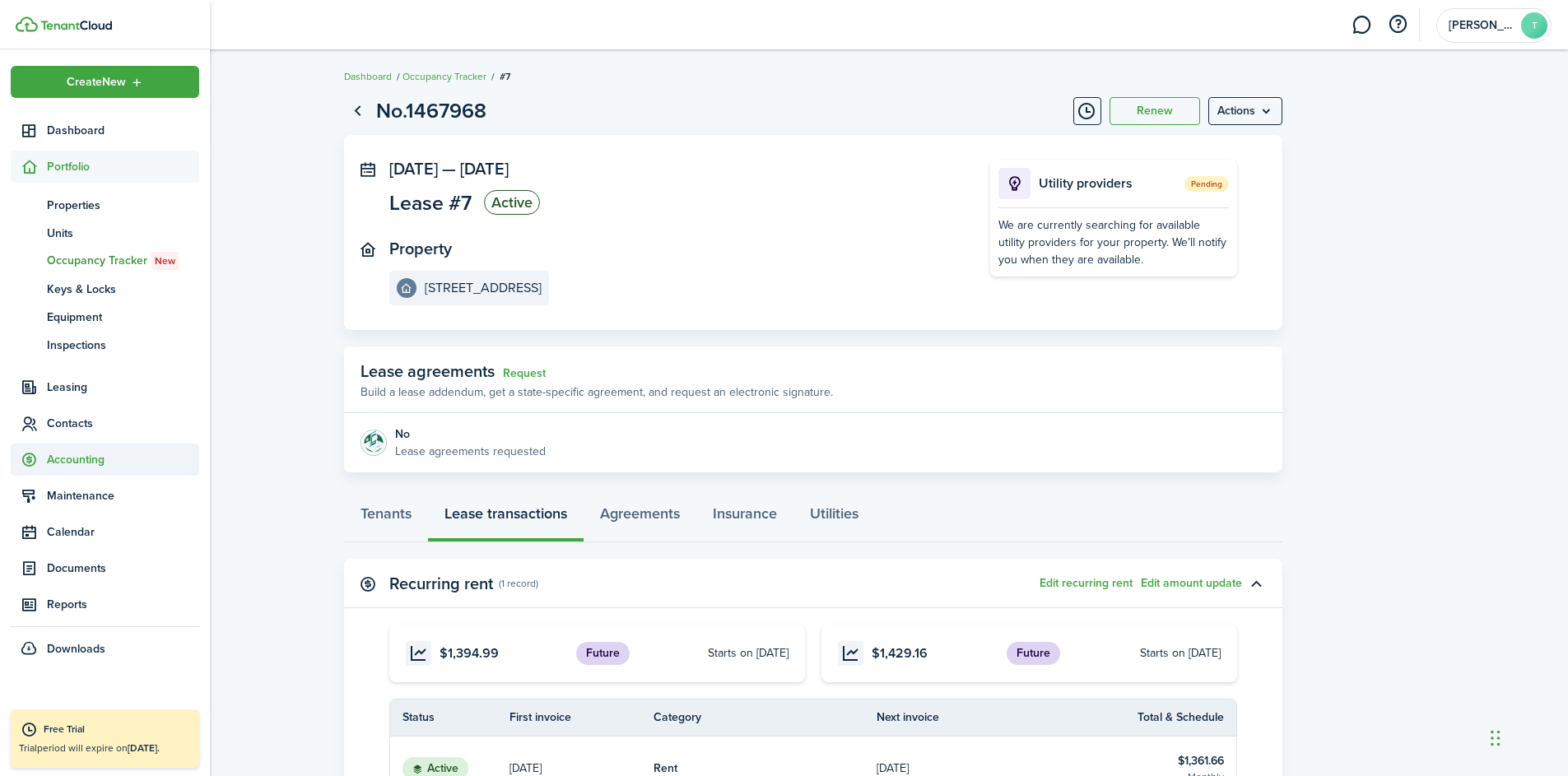
click at [91, 456] on span "Accounting" at bounding box center [122, 459] width 152 height 17
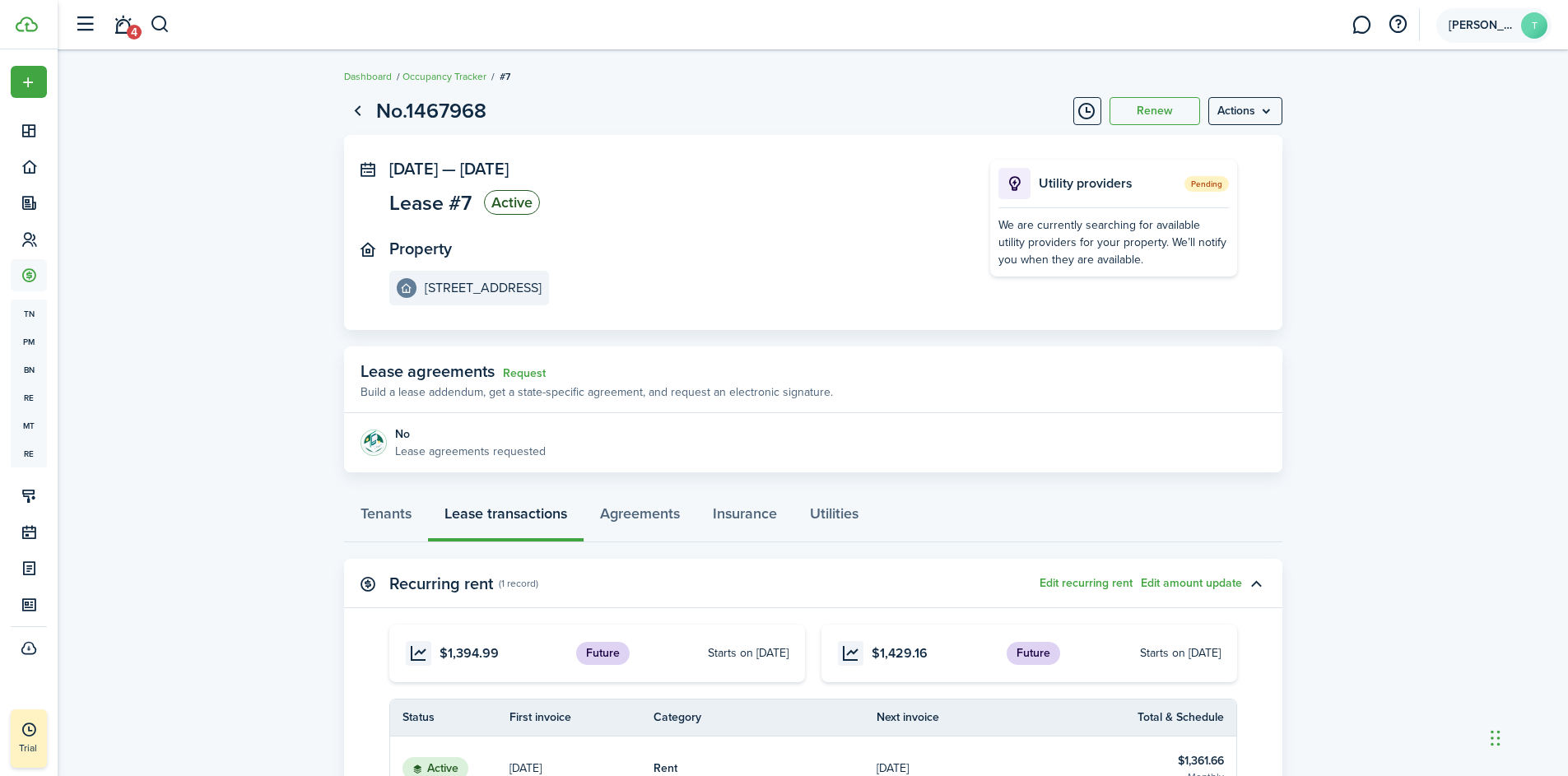
click at [1533, 24] on avatar-text "T" at bounding box center [1534, 25] width 26 height 26
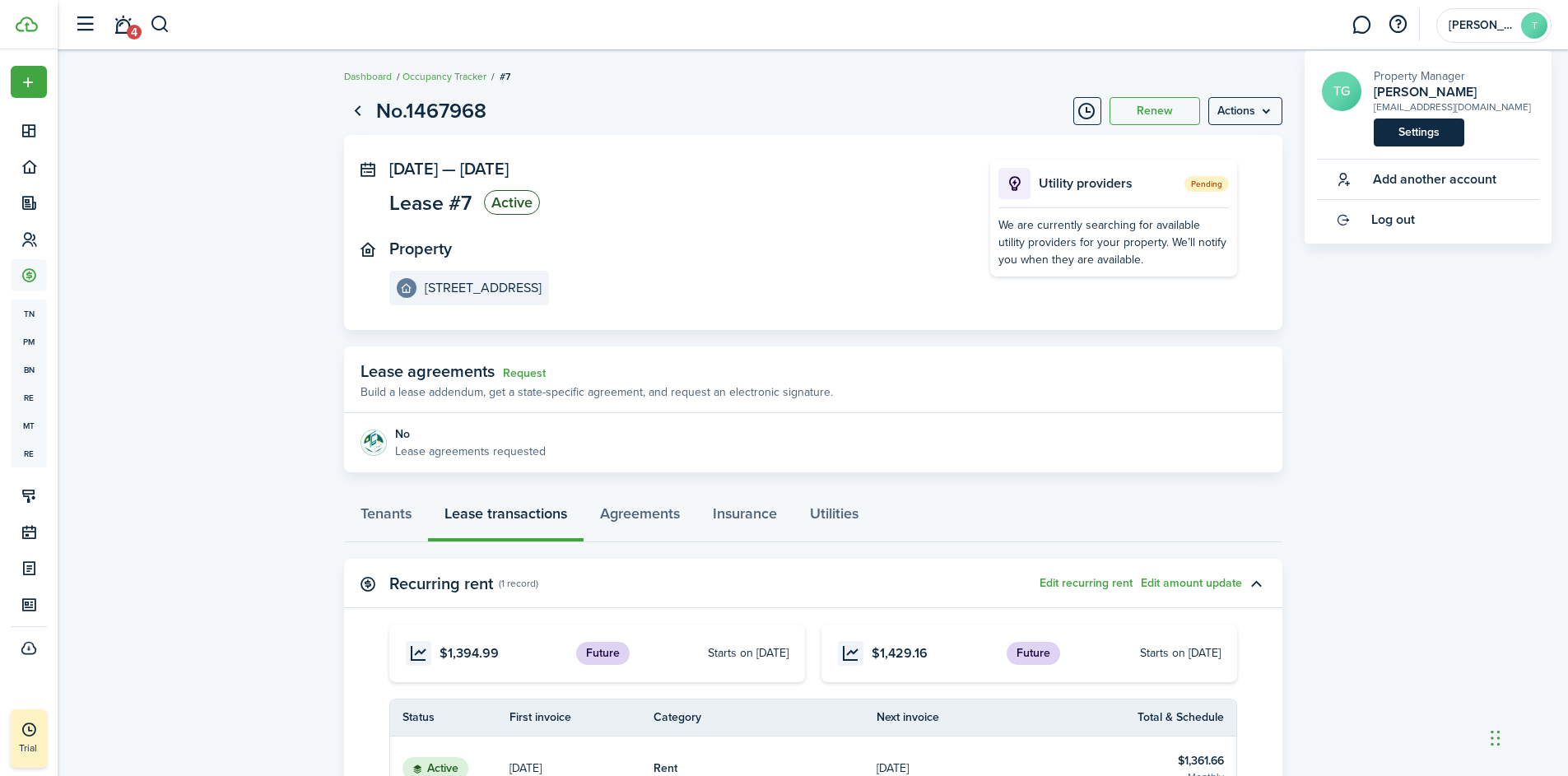
click at [1425, 135] on link "Settings" at bounding box center [1419, 132] width 91 height 28
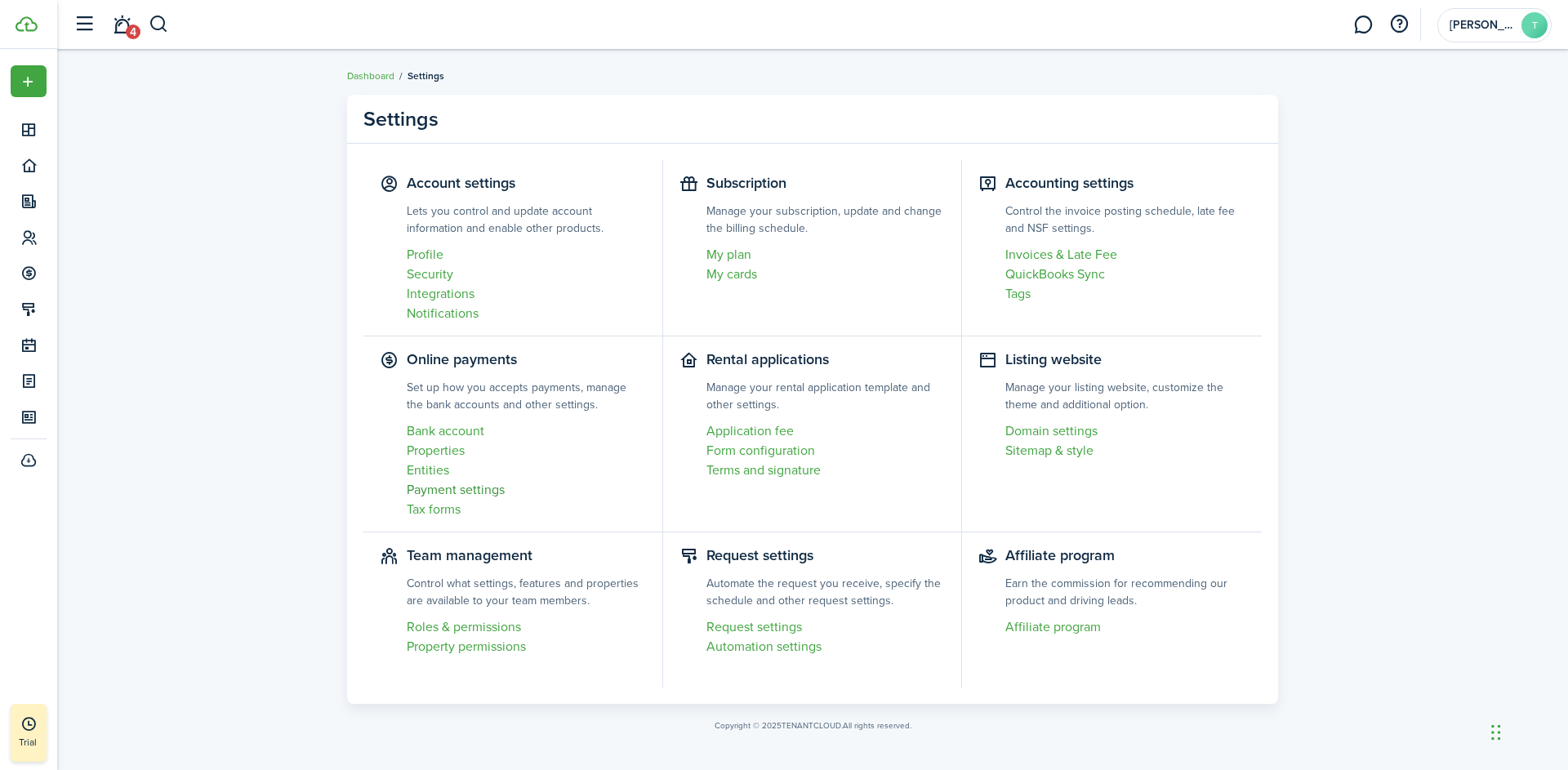
click at [487, 488] on link "Payment settings" at bounding box center [526, 490] width 239 height 20
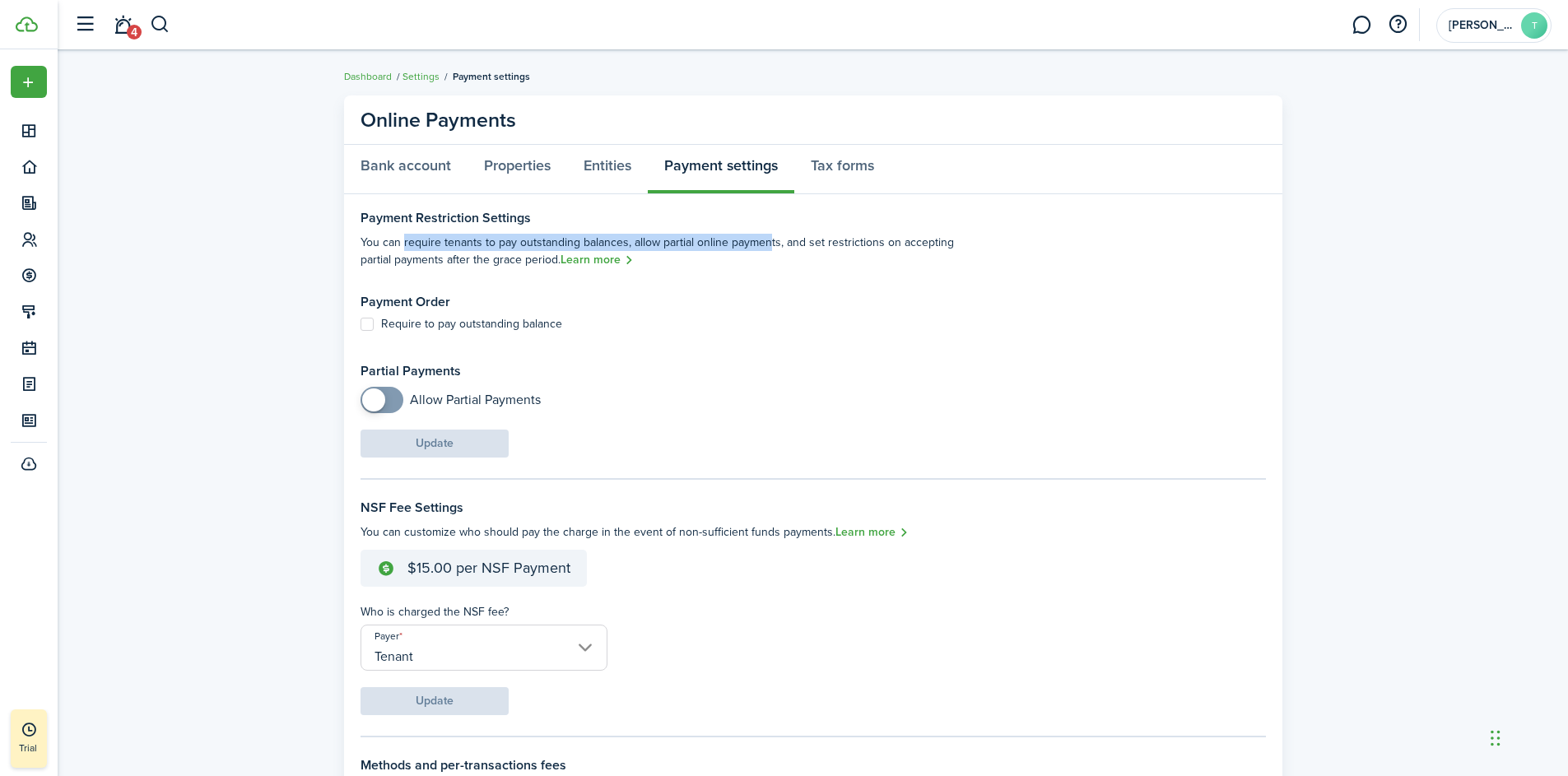
drag, startPoint x: 423, startPoint y: 243, endPoint x: 759, endPoint y: 244, distance: 336.0
click at [759, 244] on settings-fieldset-description "You can require tenants to pay outstanding balances, allow partial online payme…" at bounding box center [662, 252] width 603 height 36
click at [670, 315] on div "Payment Order Require to pay outstanding balance" at bounding box center [662, 312] width 603 height 36
click at [369, 322] on label "Require to pay outstanding balance" at bounding box center [461, 324] width 202 height 14
click at [360, 323] on input "Require to pay outstanding balance" at bounding box center [359, 323] width 1 height 1
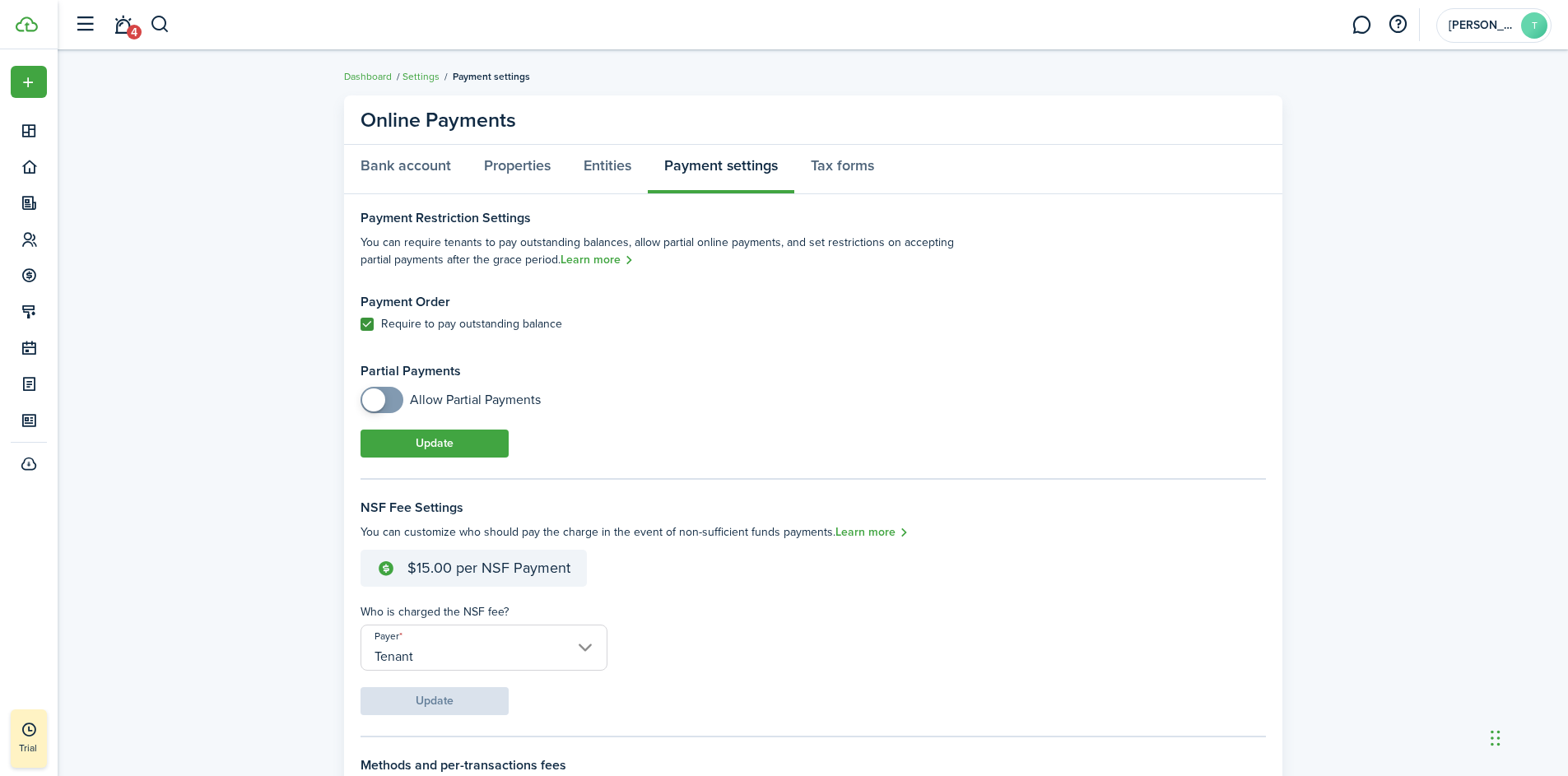
click at [369, 322] on label "Require to pay outstanding balance" at bounding box center [461, 324] width 202 height 14
click at [360, 323] on input "Require to pay outstanding balance" at bounding box center [359, 323] width 1 height 1
checkbox input "false"
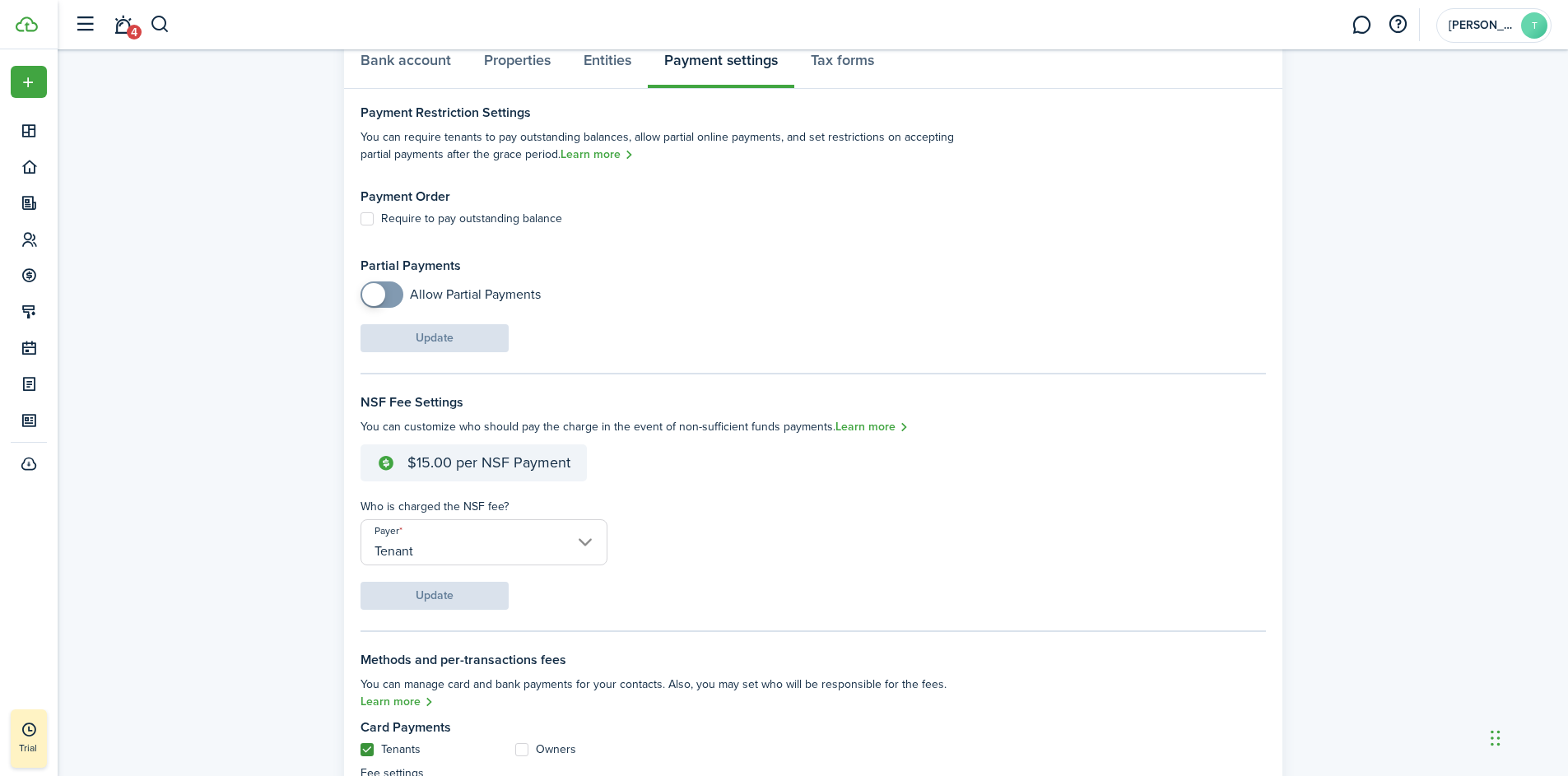
scroll to position [149, 0]
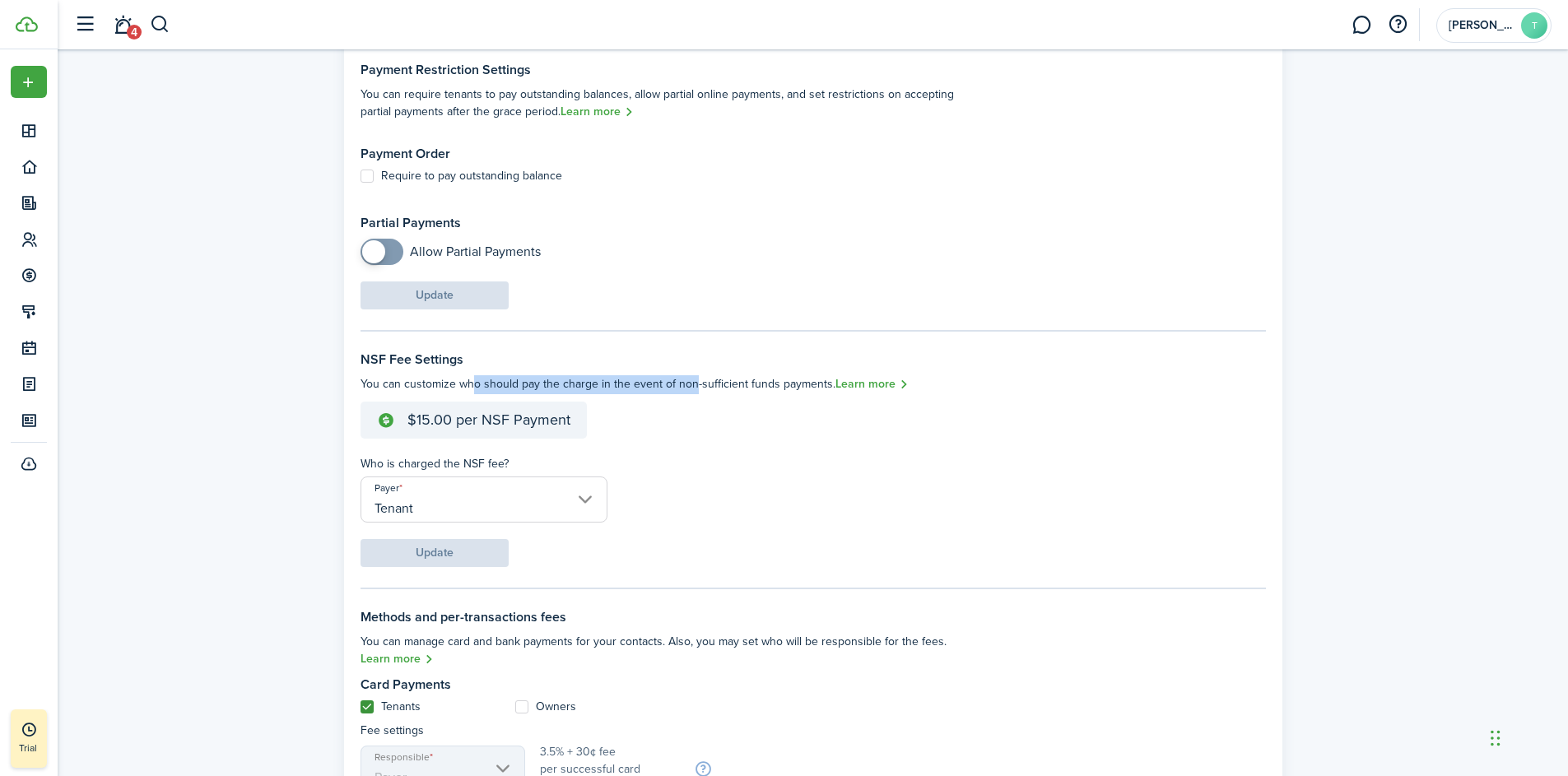
drag, startPoint x: 464, startPoint y: 387, endPoint x: 683, endPoint y: 386, distance: 219.0
click at [683, 386] on settings-fieldset-description "You can customize who should pay the charge in the event of non-sufficient fund…" at bounding box center [662, 384] width 603 height 19
click at [810, 432] on settings-fieldset-body "$15.00 per NSF Payment Who is charged the NSF fee? Payer Tenant" at bounding box center [662, 462] width 603 height 121
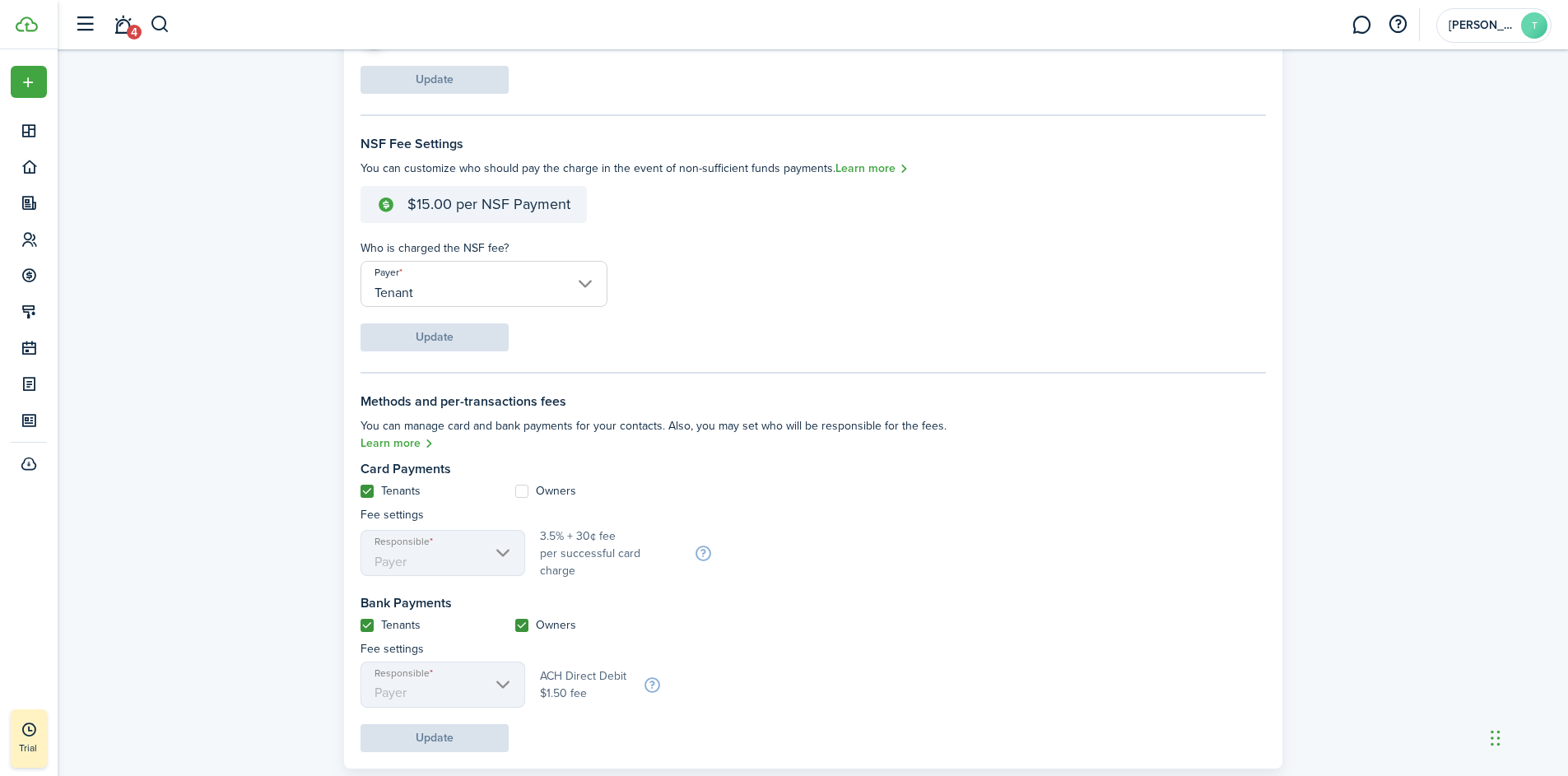
scroll to position [396, 0]
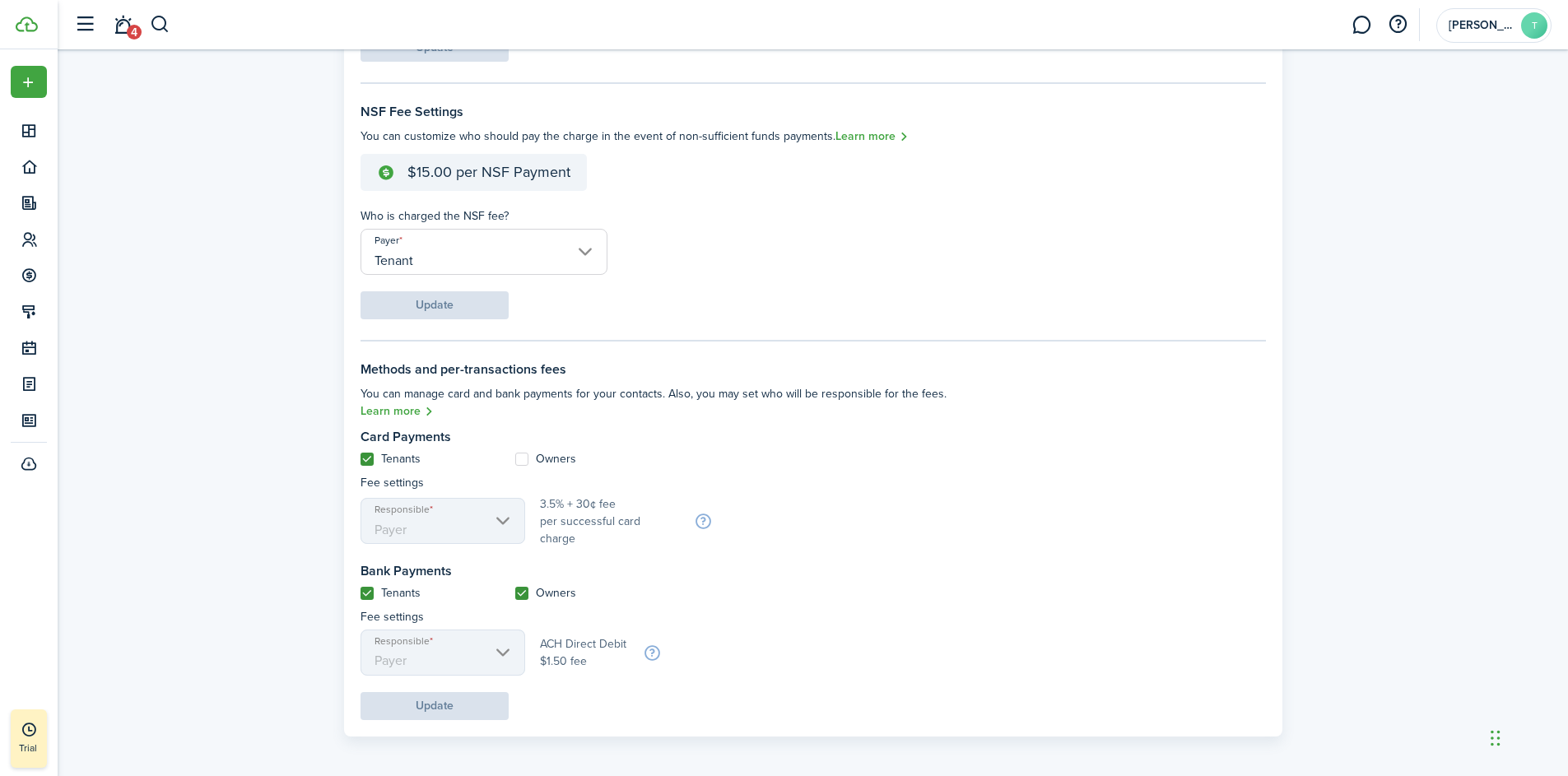
click at [783, 474] on p "Fee settings" at bounding box center [662, 483] width 603 height 17
click at [452, 655] on mbsc-scroller "Responsible Payer" at bounding box center [442, 652] width 165 height 46
click at [638, 599] on settings-fieldset-body "Card Payments Tenants Owners Fee settings Responsible Payer 3.5% + 30¢ fee per …" at bounding box center [662, 552] width 603 height 246
click at [521, 591] on label "Owners" at bounding box center [546, 593] width 61 height 14
click at [515, 592] on input "Owners" at bounding box center [514, 592] width 1 height 1
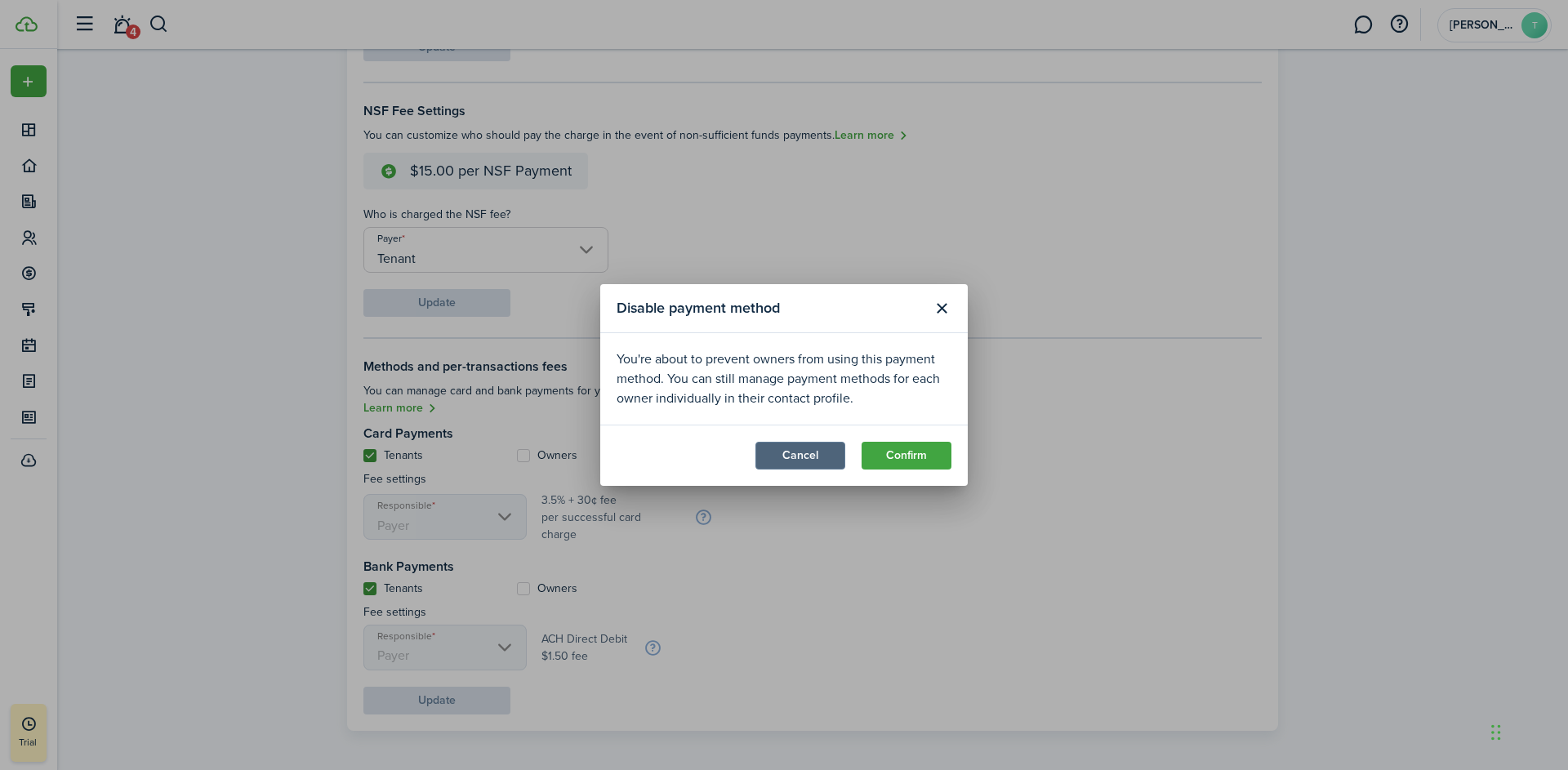
click at [801, 452] on button "Cancel" at bounding box center [801, 456] width 90 height 28
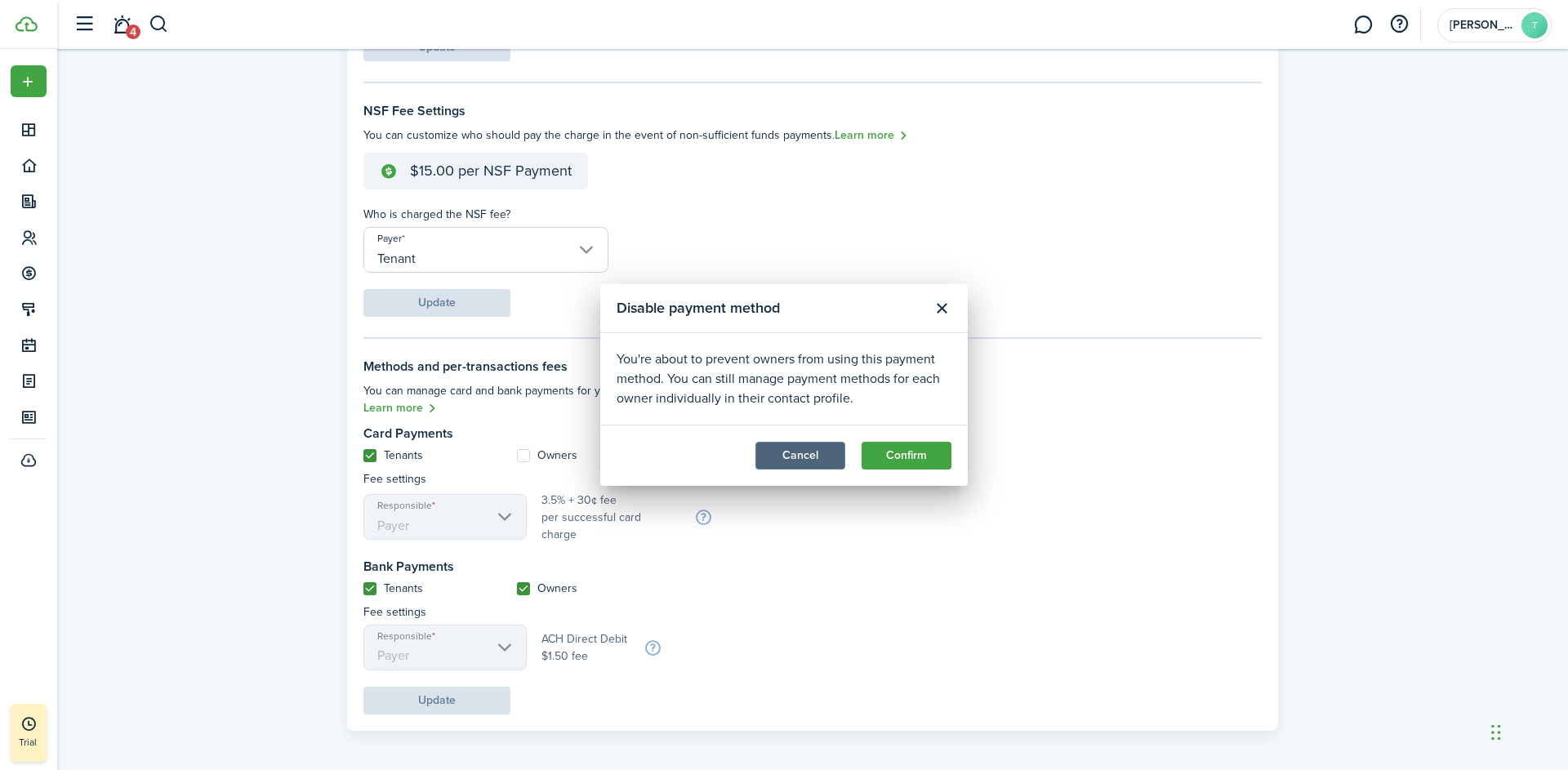
checkbox input "true"
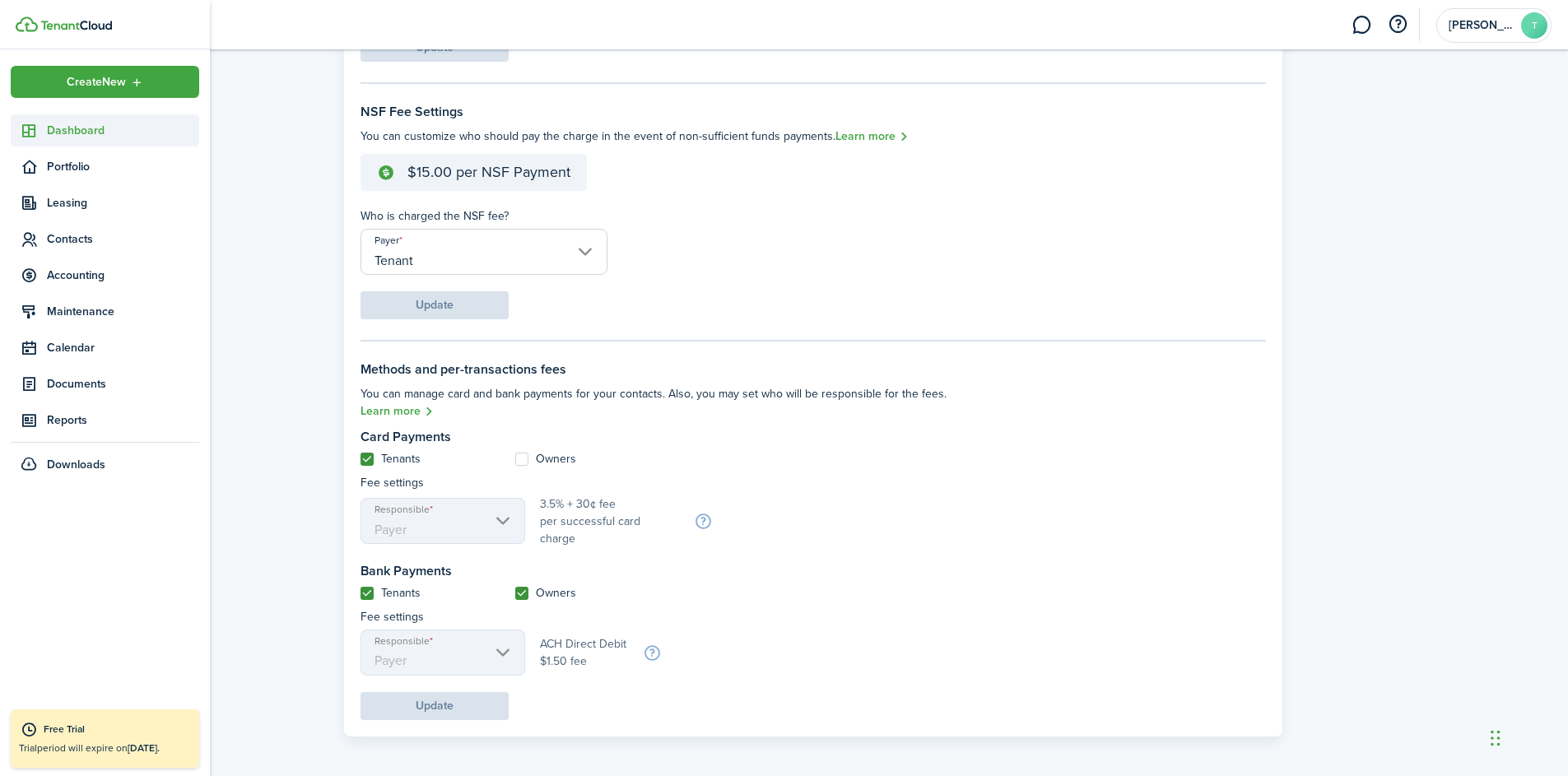
click at [52, 130] on span "Dashboard" at bounding box center [122, 130] width 152 height 17
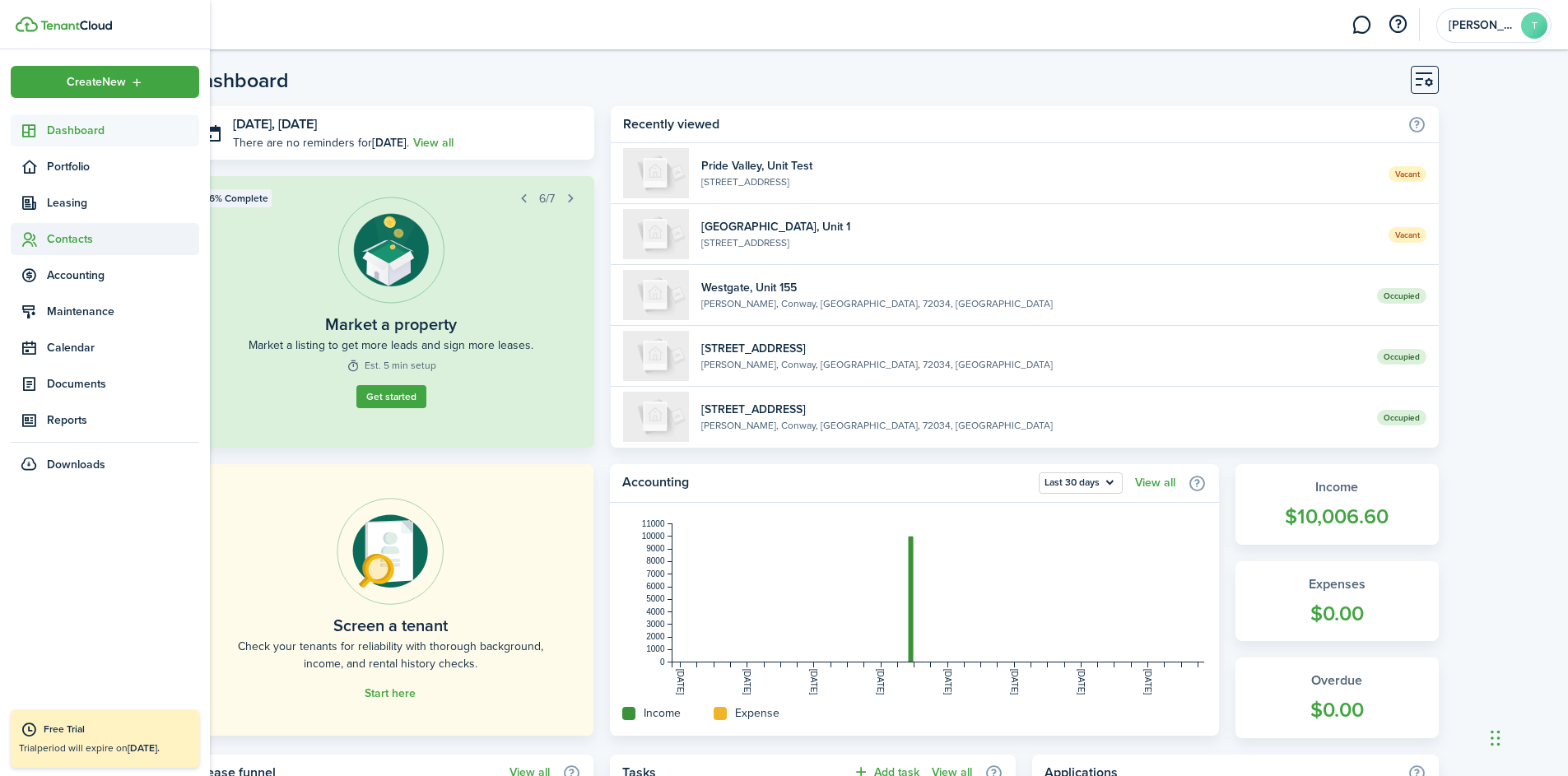
click at [72, 239] on span "Contacts" at bounding box center [122, 239] width 152 height 17
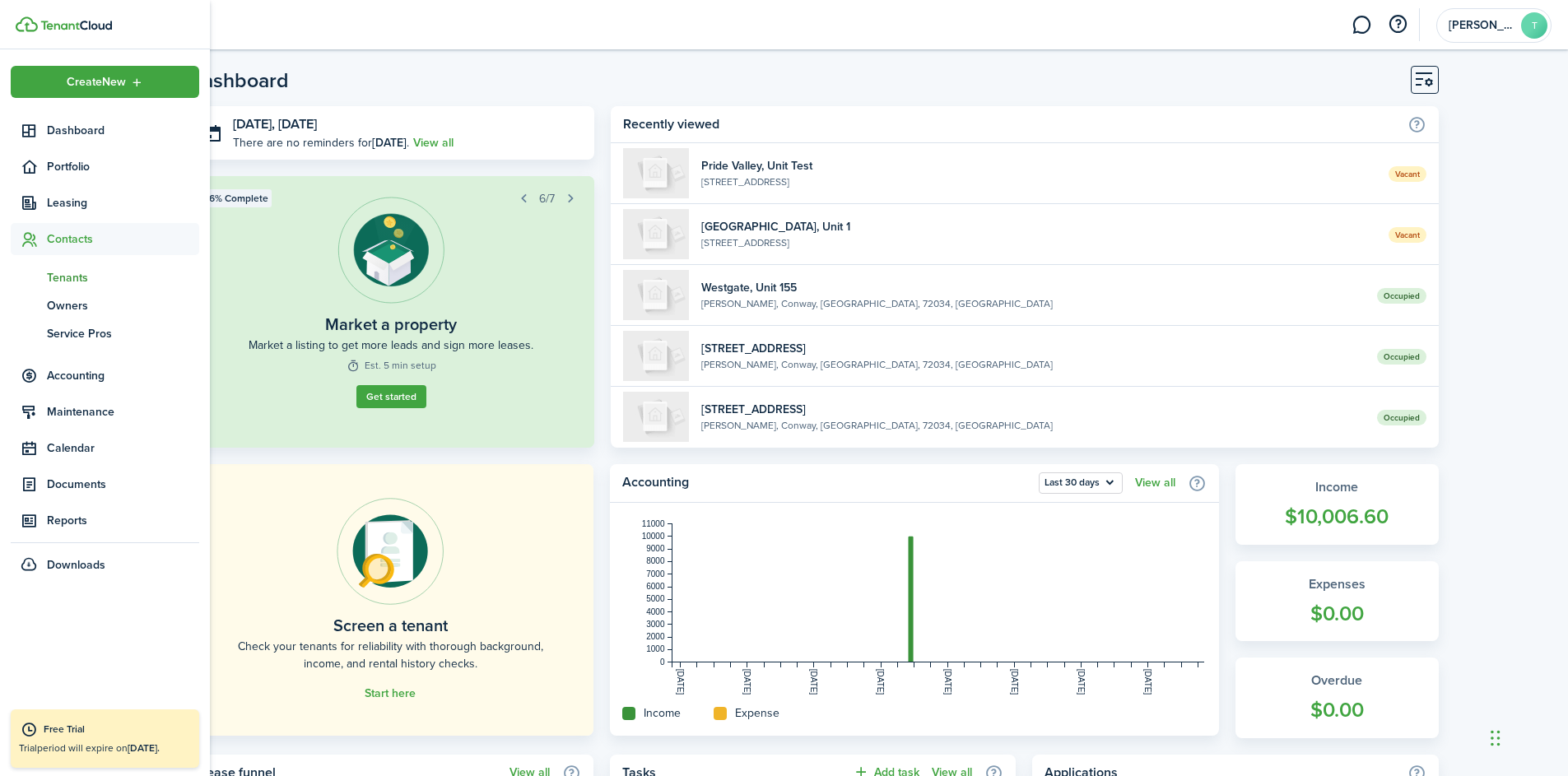
click at [79, 277] on span "Tenants" at bounding box center [122, 277] width 152 height 17
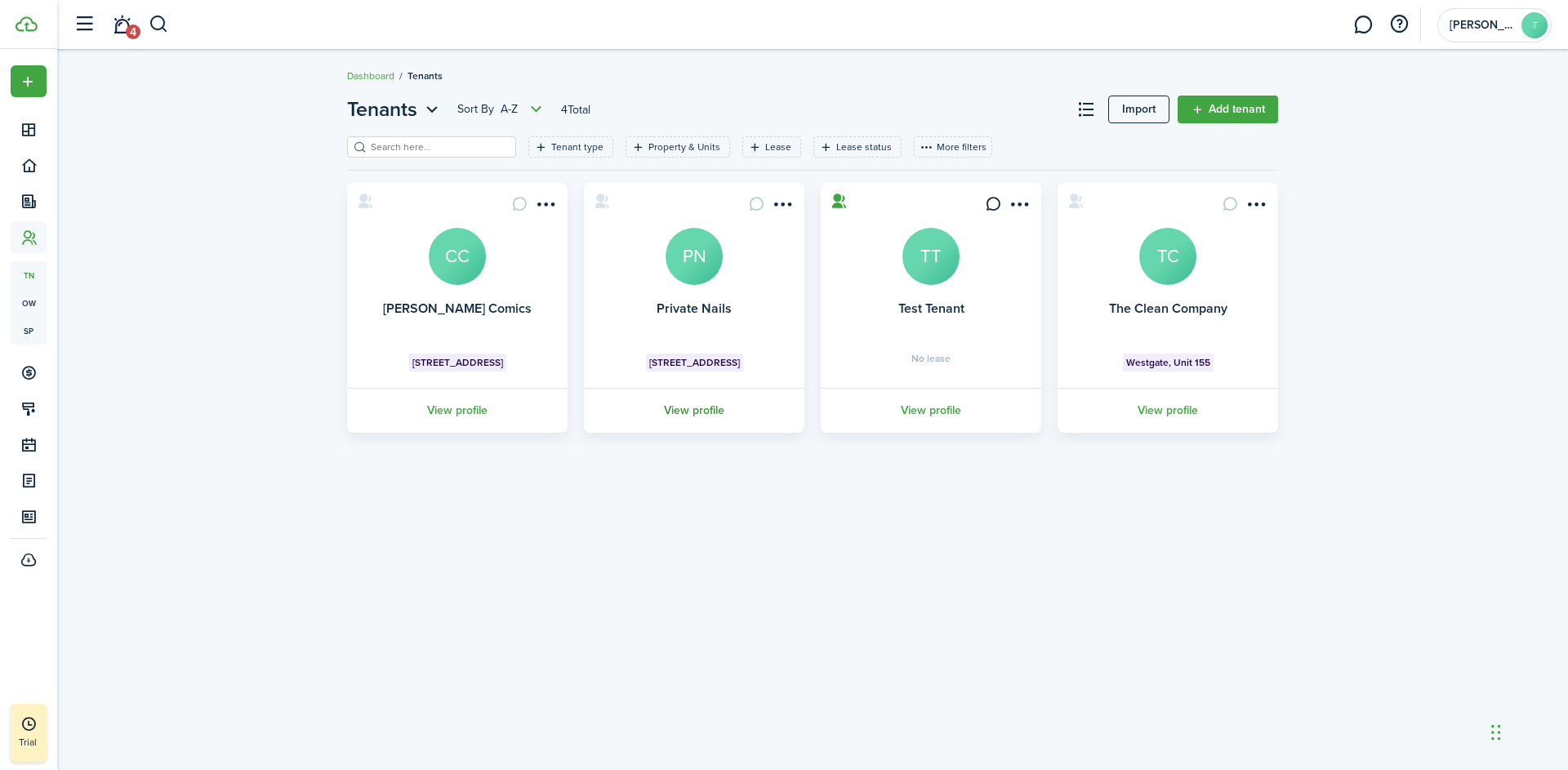
click at [709, 406] on link "View profile" at bounding box center [694, 410] width 225 height 45
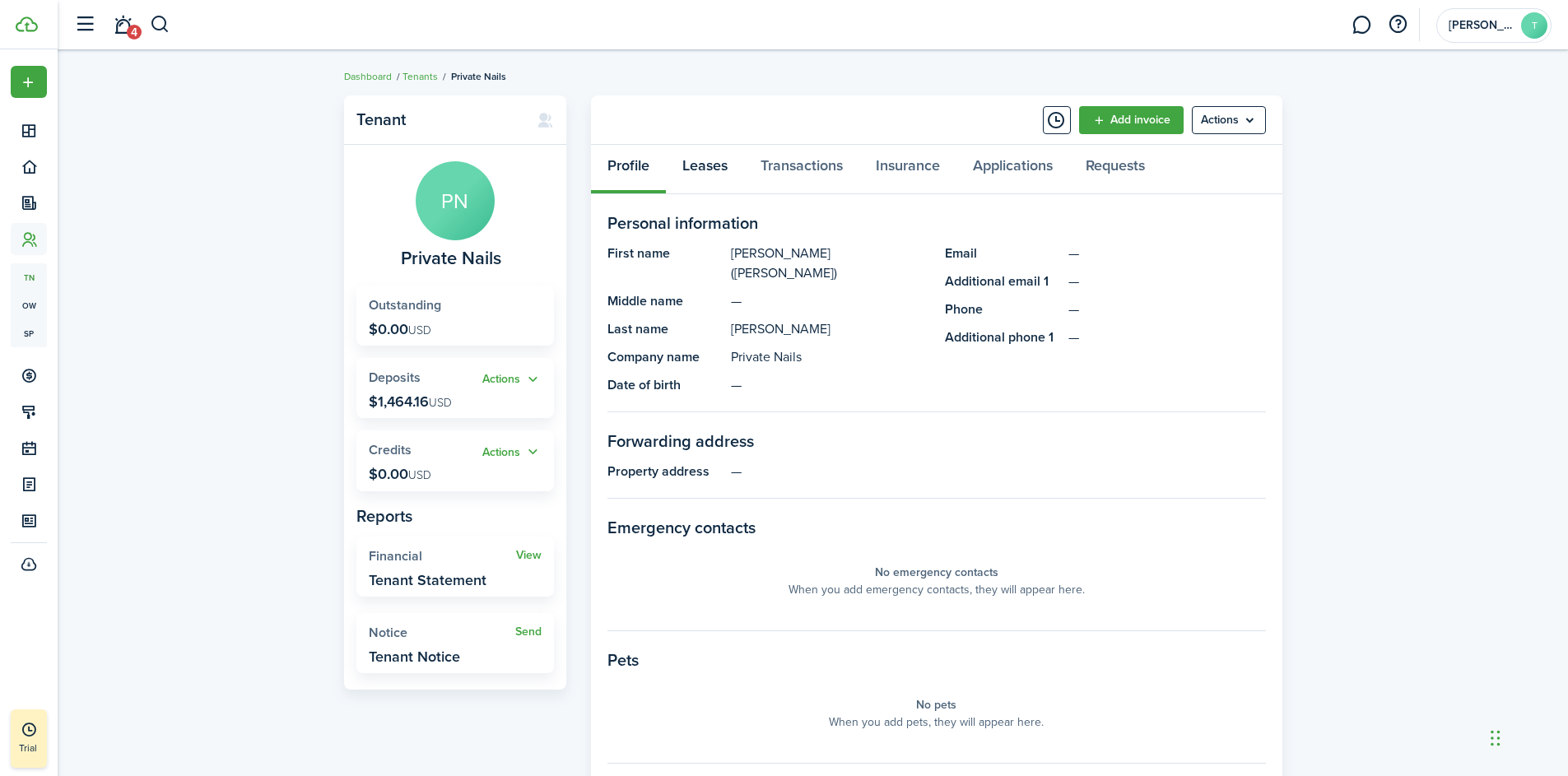
click at [711, 165] on link "Leases" at bounding box center [704, 169] width 78 height 50
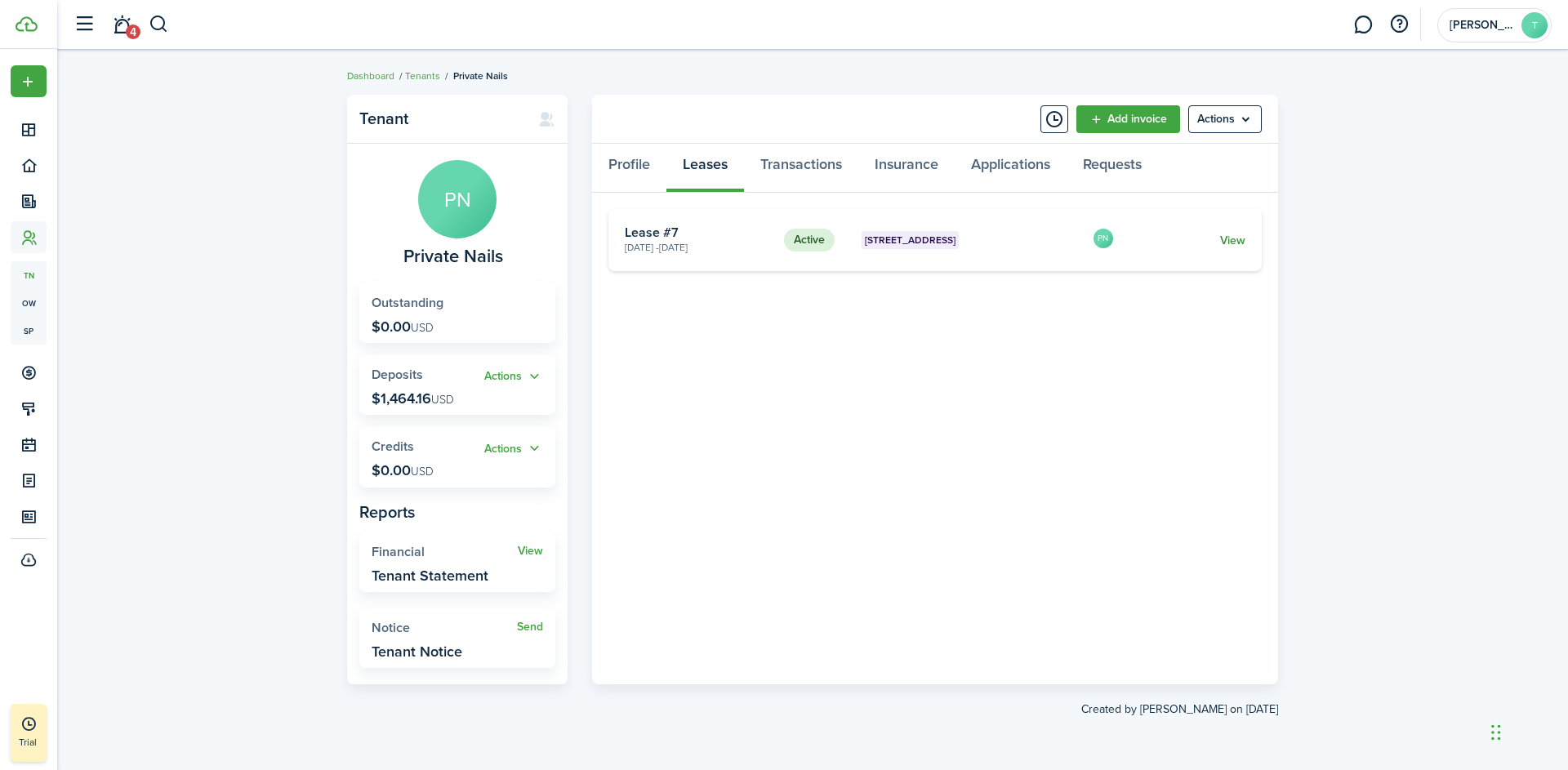
click at [1231, 239] on link "View" at bounding box center [1233, 240] width 25 height 17
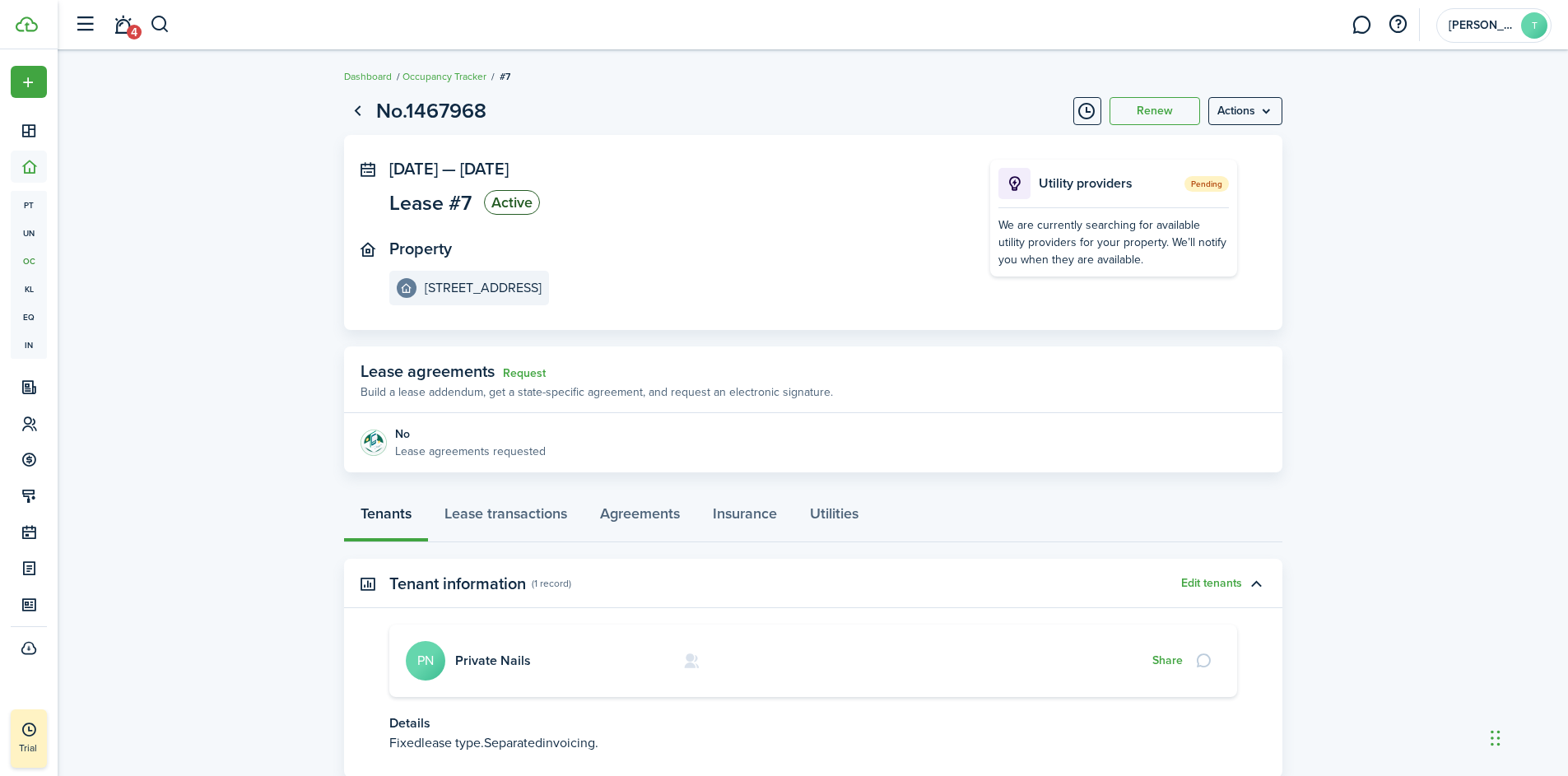
scroll to position [113, 0]
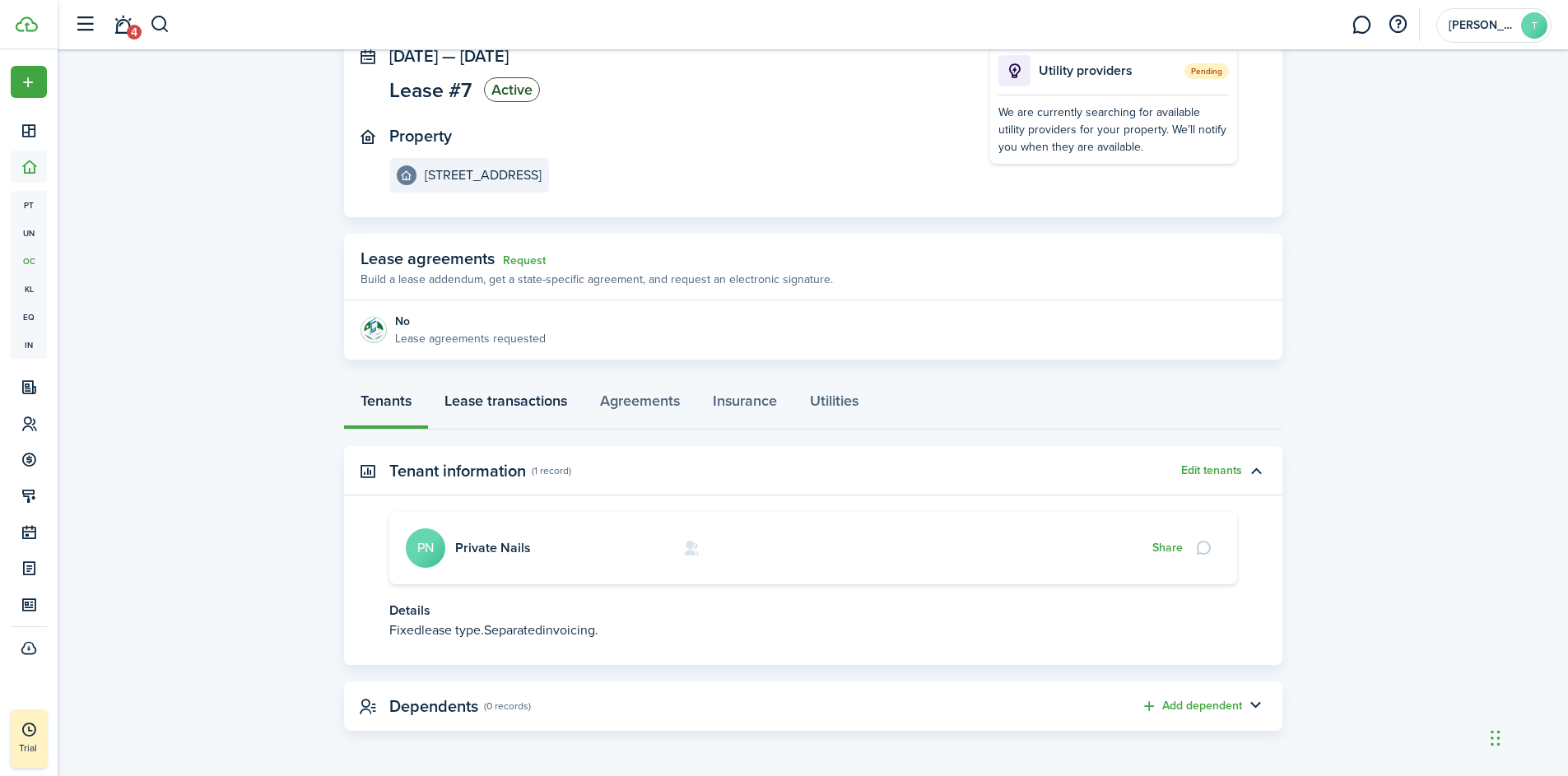
click at [516, 419] on link "Lease transactions" at bounding box center [505, 404] width 156 height 50
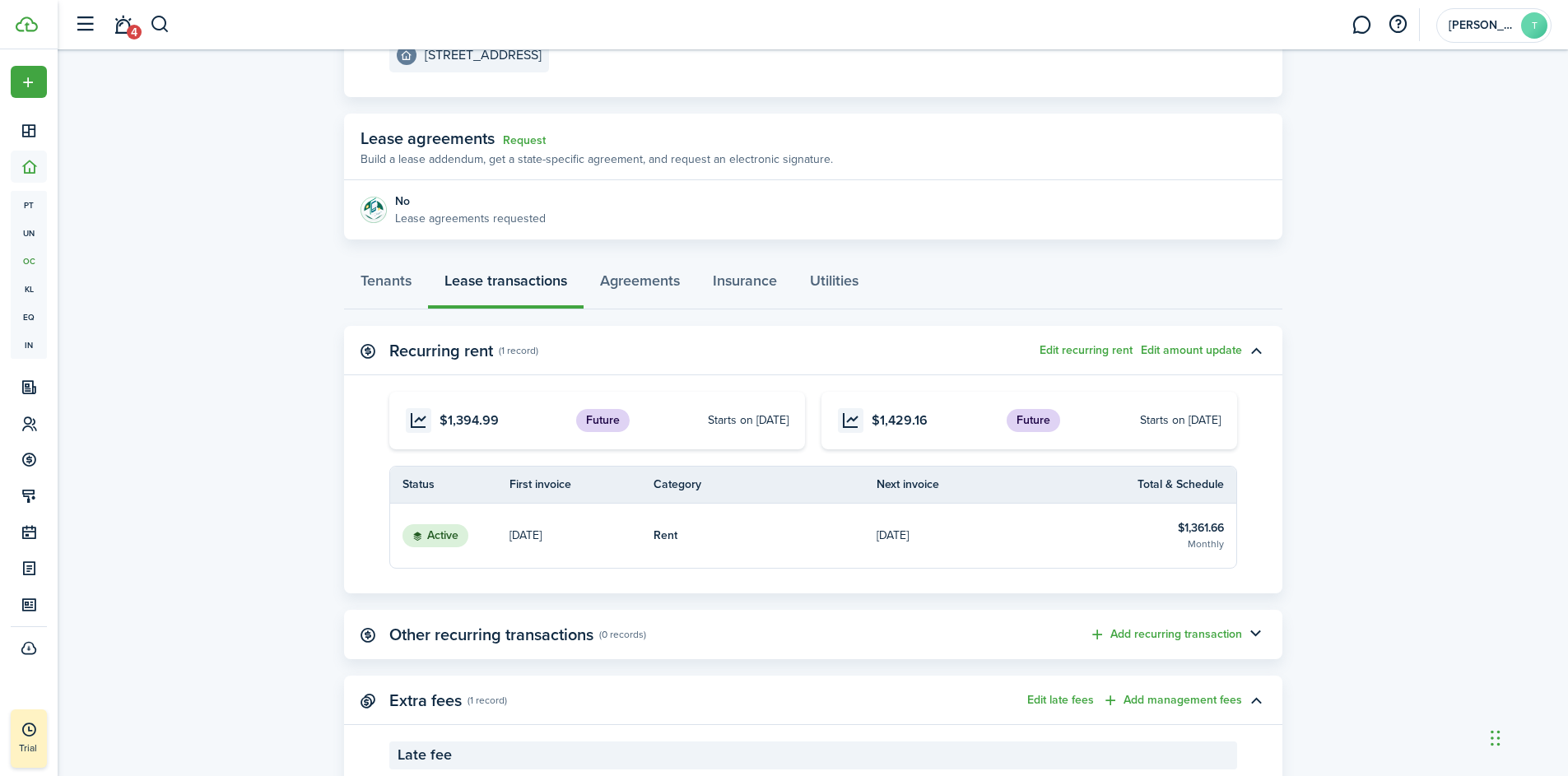
scroll to position [284, 0]
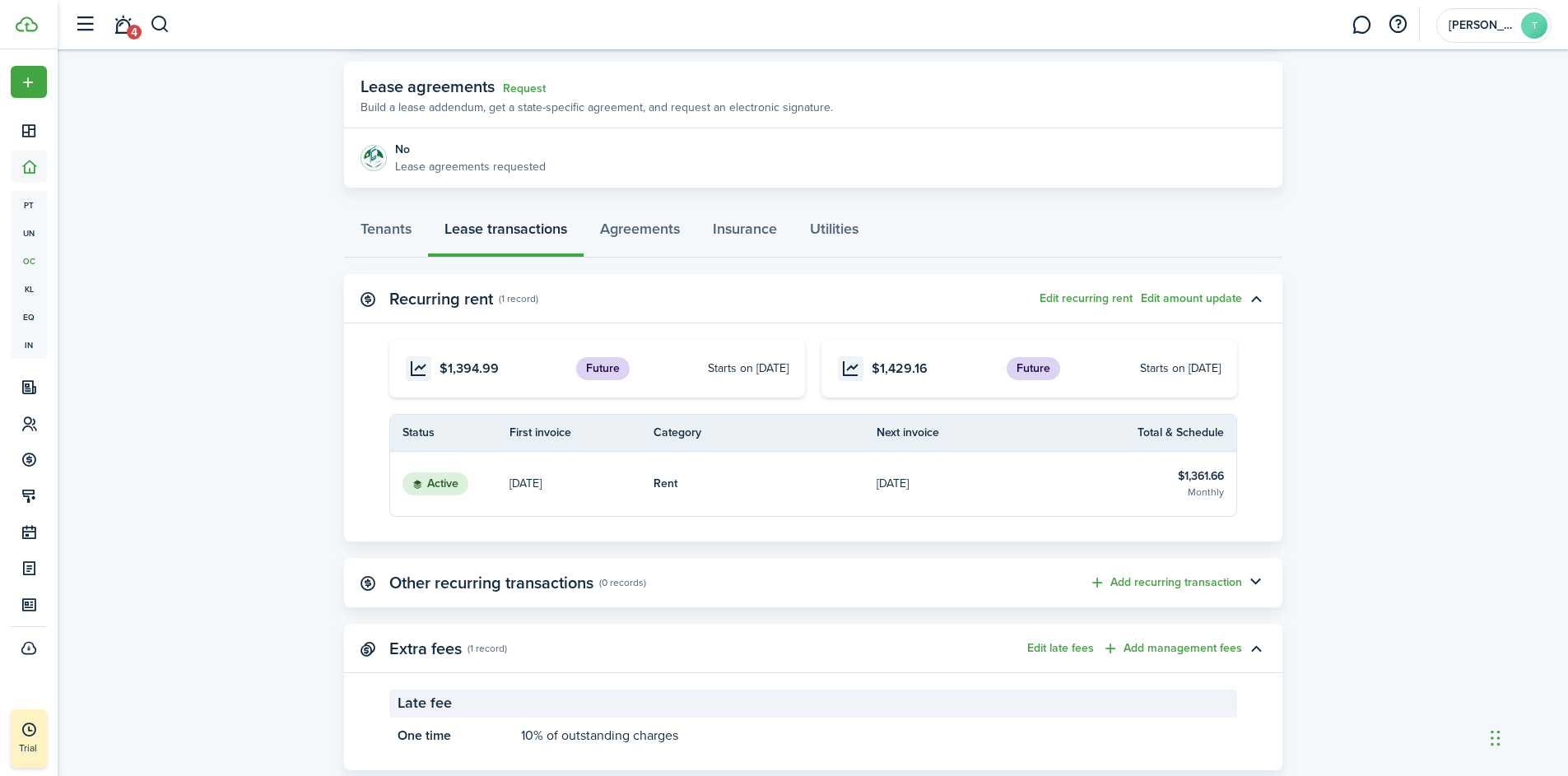
click at [150, 302] on lease-view "No.1467968 Renew Actions [DATE] — [DATE] Lease #7 Active Property [STREET_ADDRE…" at bounding box center [812, 291] width 1510 height 976
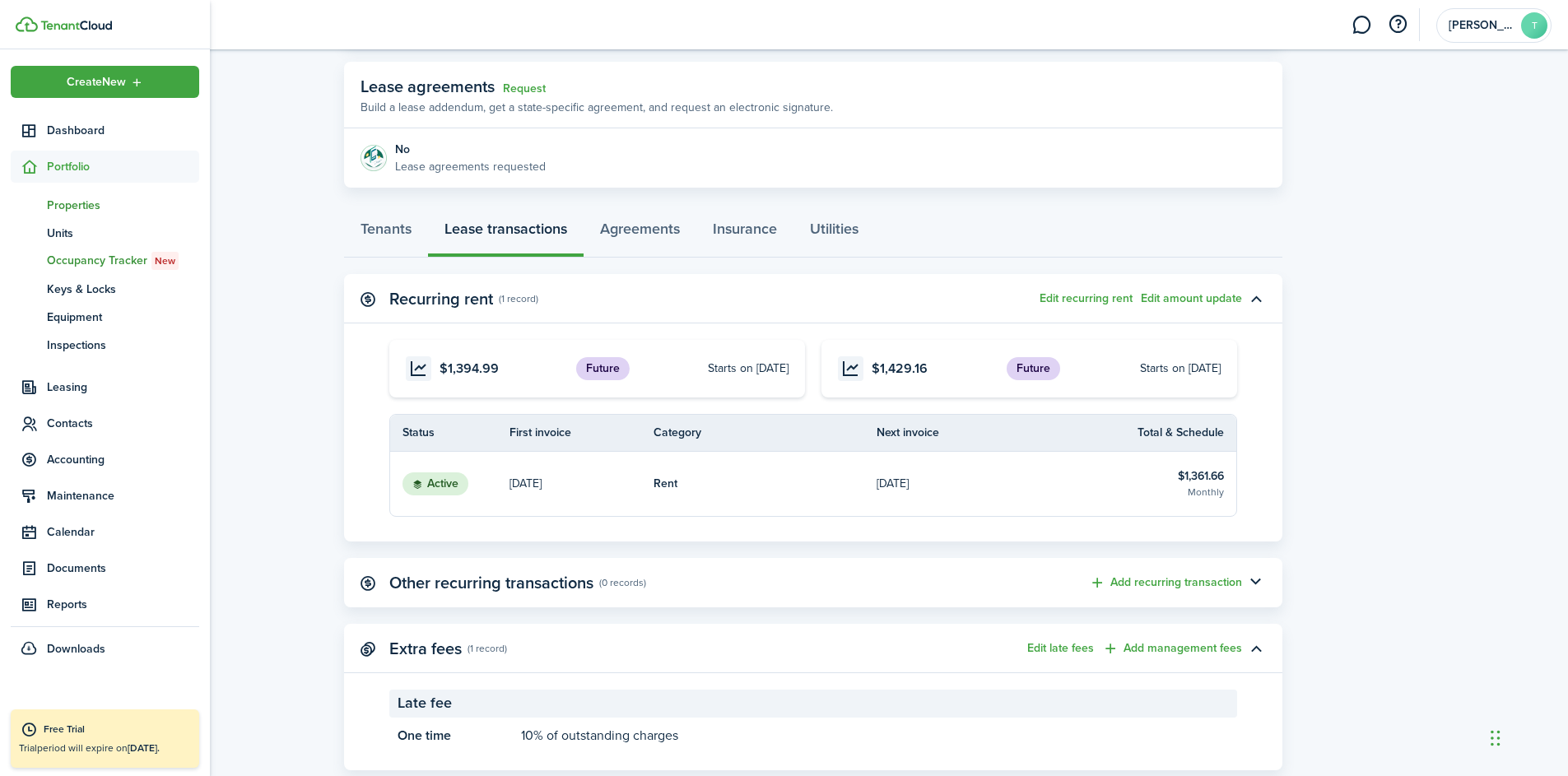
click at [79, 206] on span "Properties" at bounding box center [122, 204] width 152 height 17
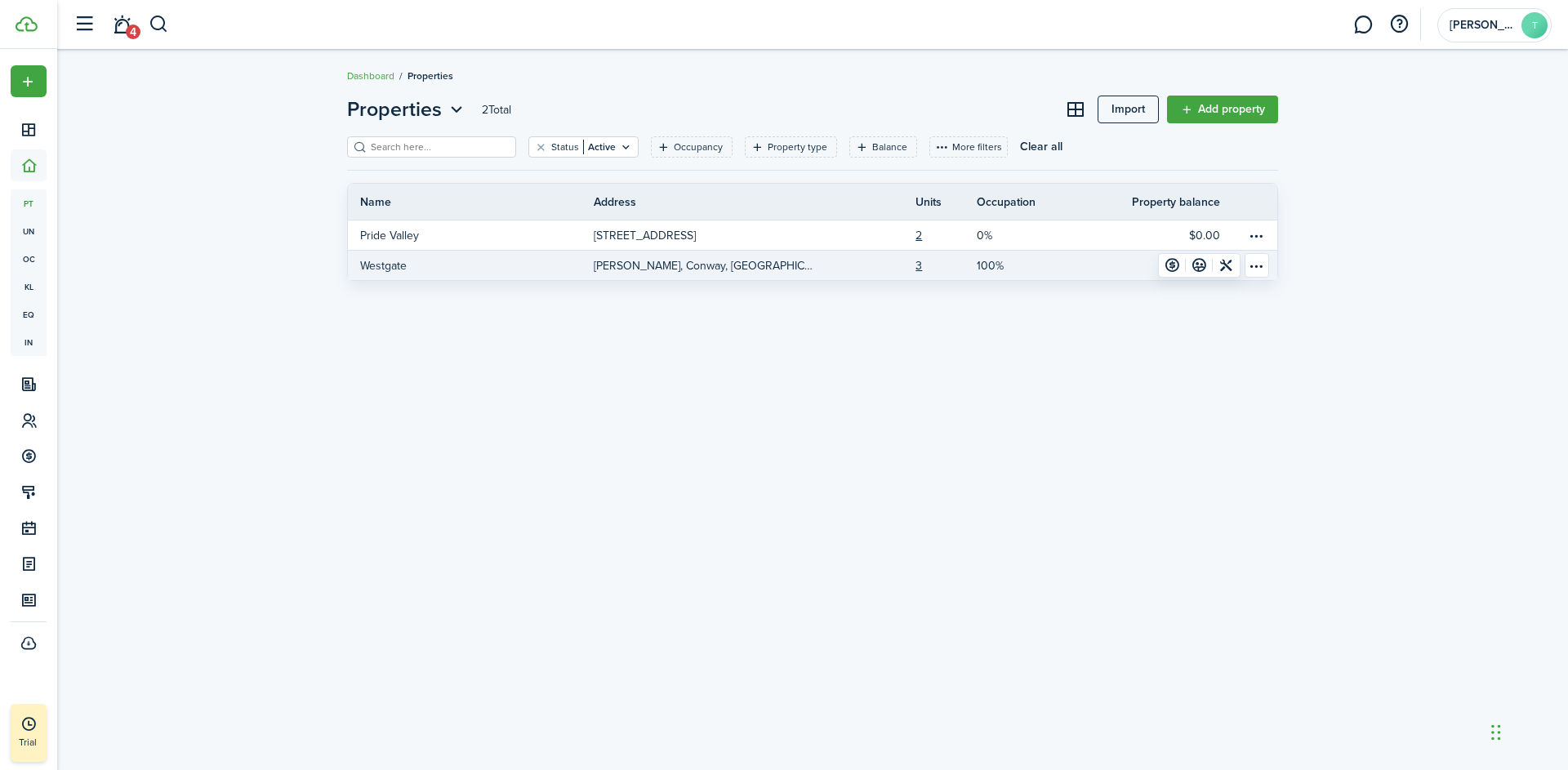
click at [496, 265] on link "Westgate" at bounding box center [470, 265] width 246 height 29
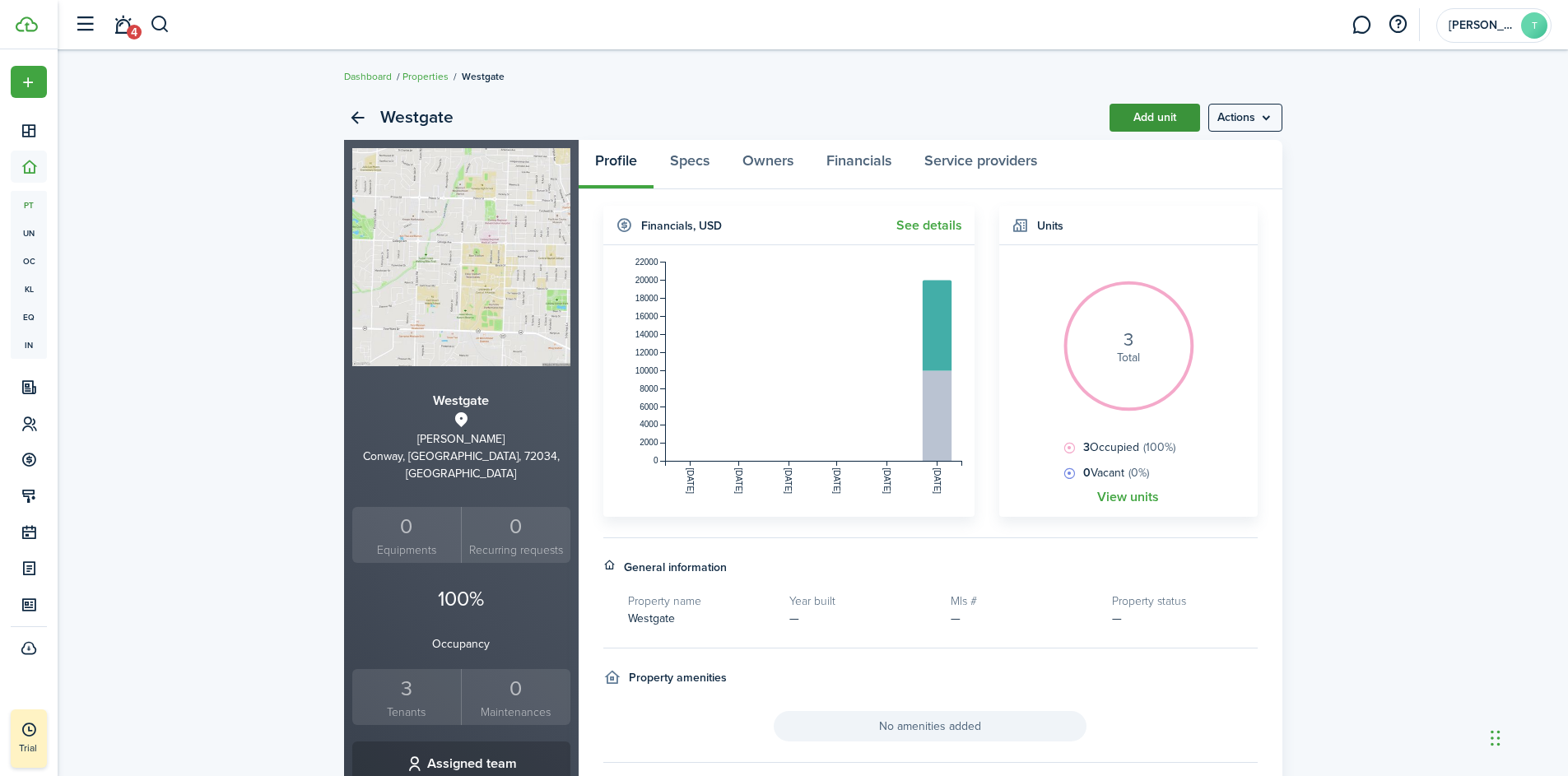
click at [1174, 114] on link "Add unit" at bounding box center [1155, 117] width 91 height 28
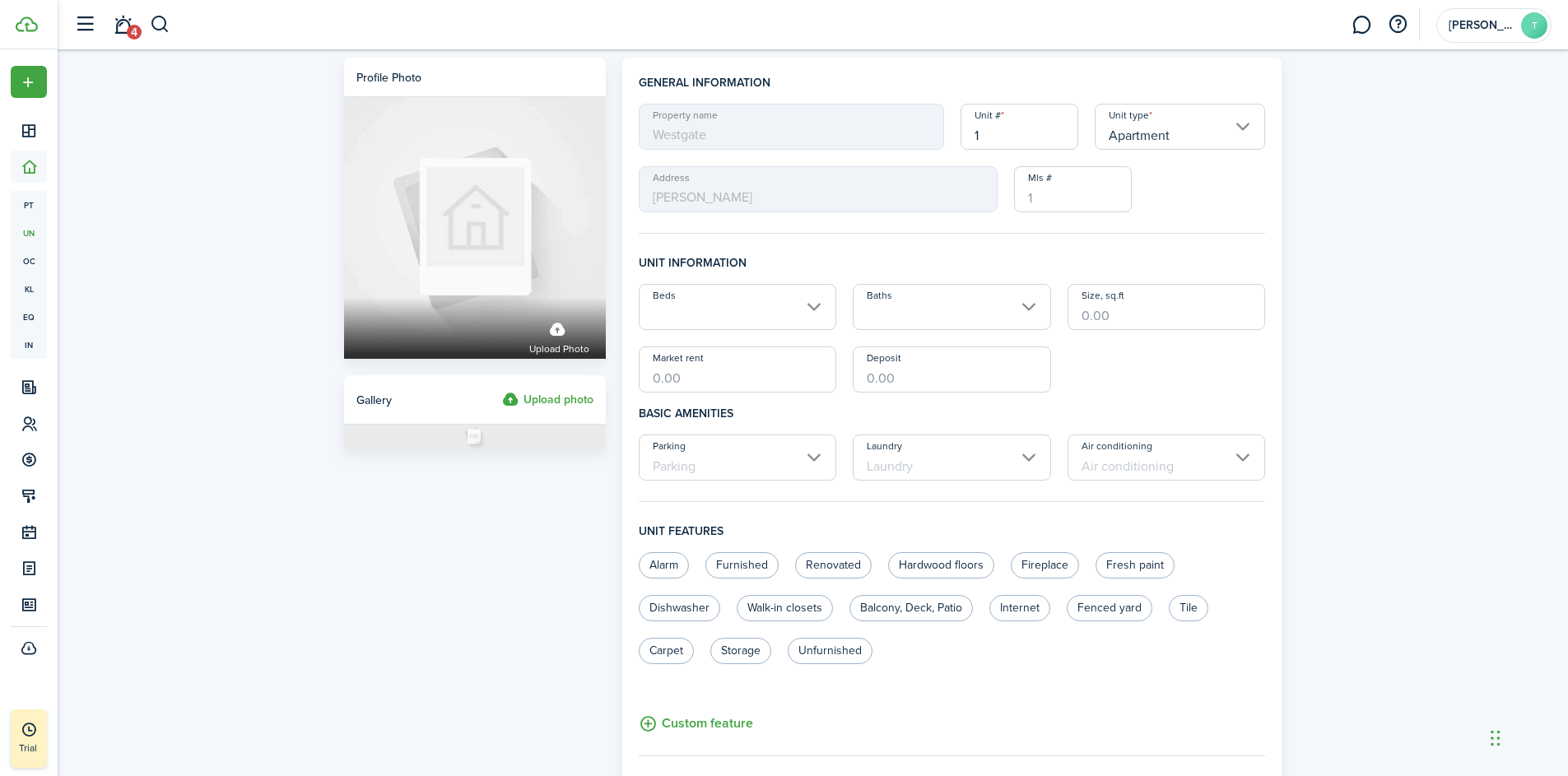
click at [990, 143] on input "1" at bounding box center [1020, 126] width 118 height 46
click at [1129, 140] on input "Apartment" at bounding box center [1181, 126] width 171 height 46
type input "165"
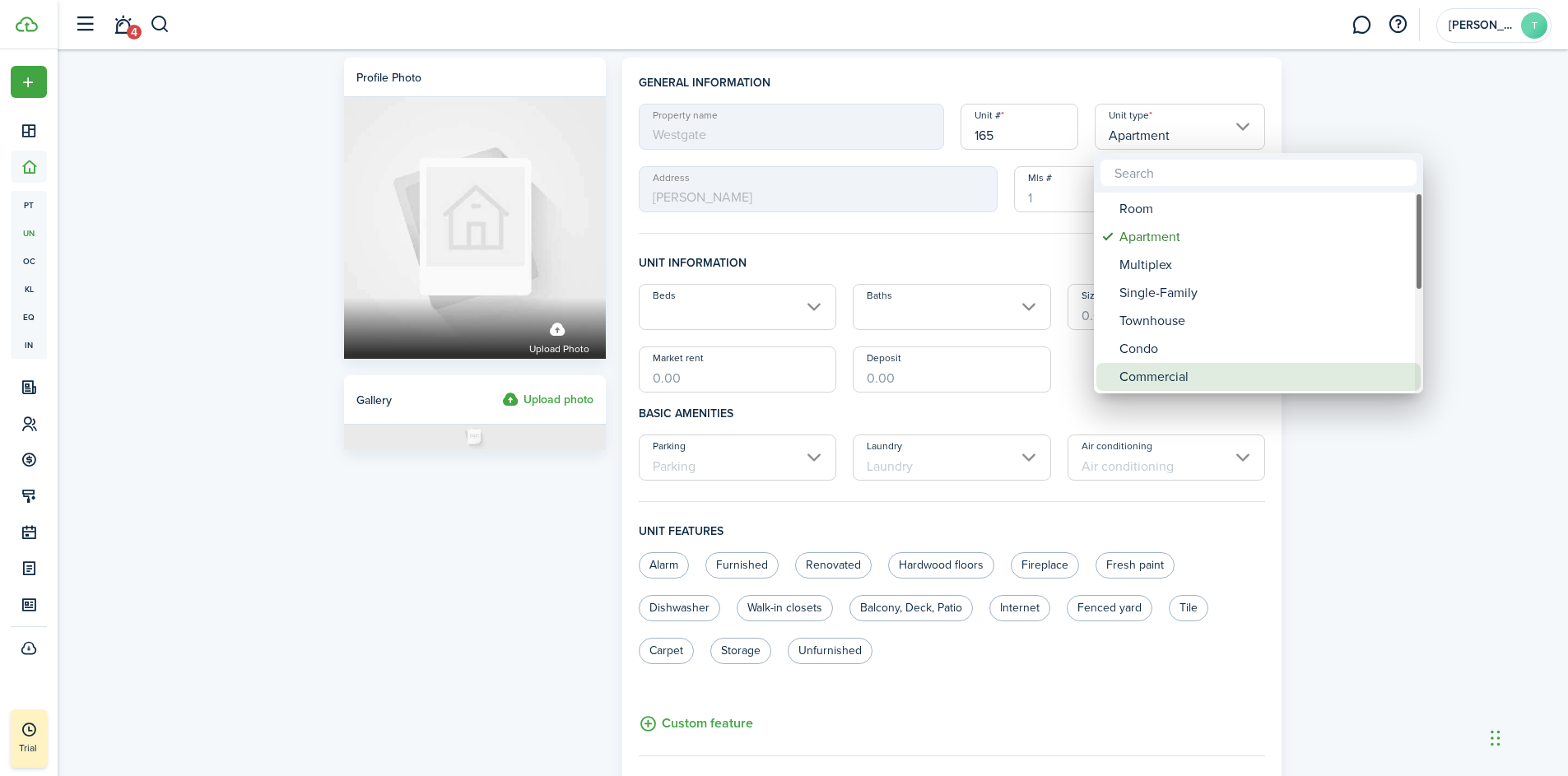
click at [1165, 375] on div "Commercial" at bounding box center [1265, 376] width 292 height 28
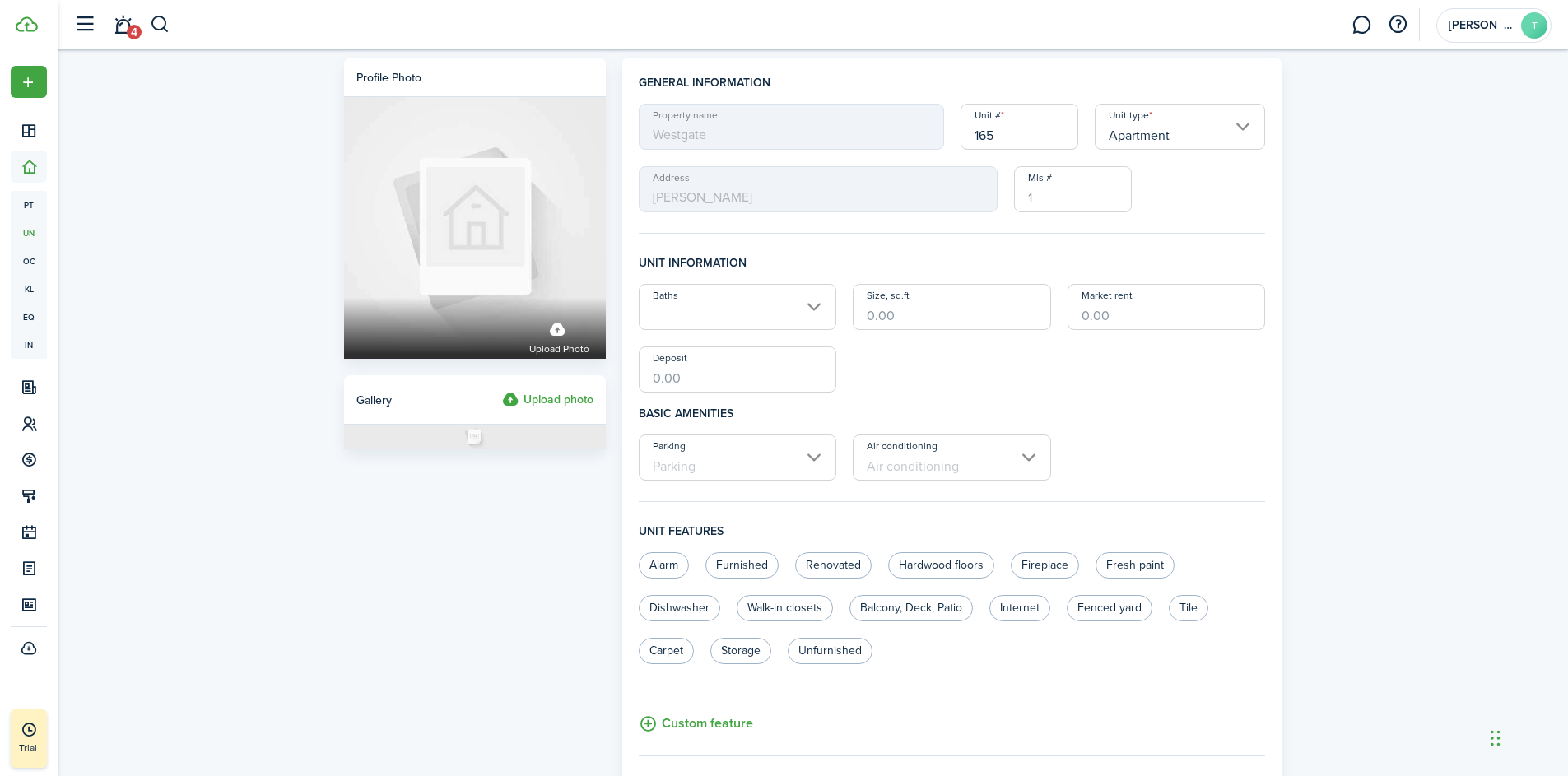
type input "Commercial"
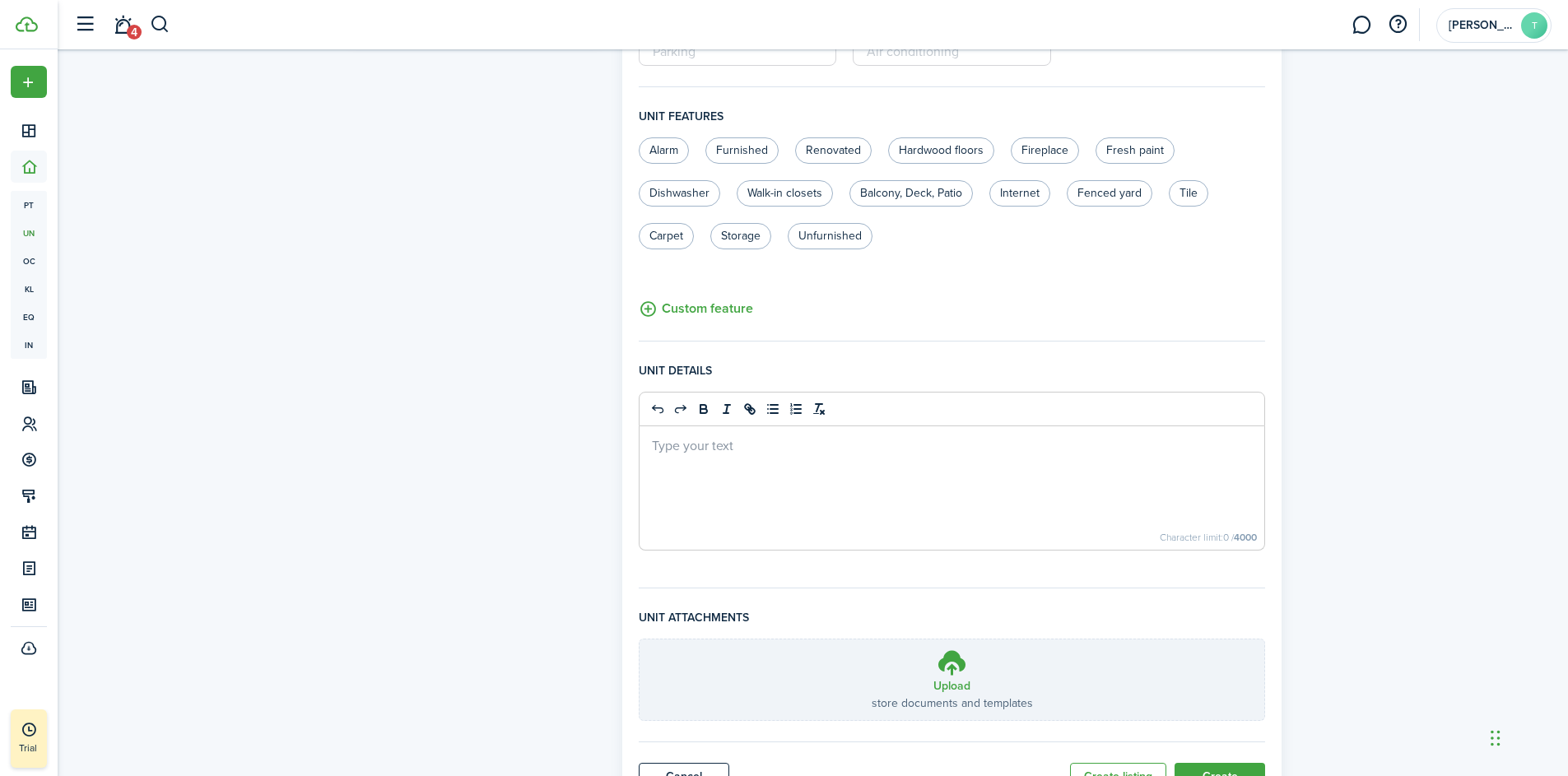
scroll to position [492, 0]
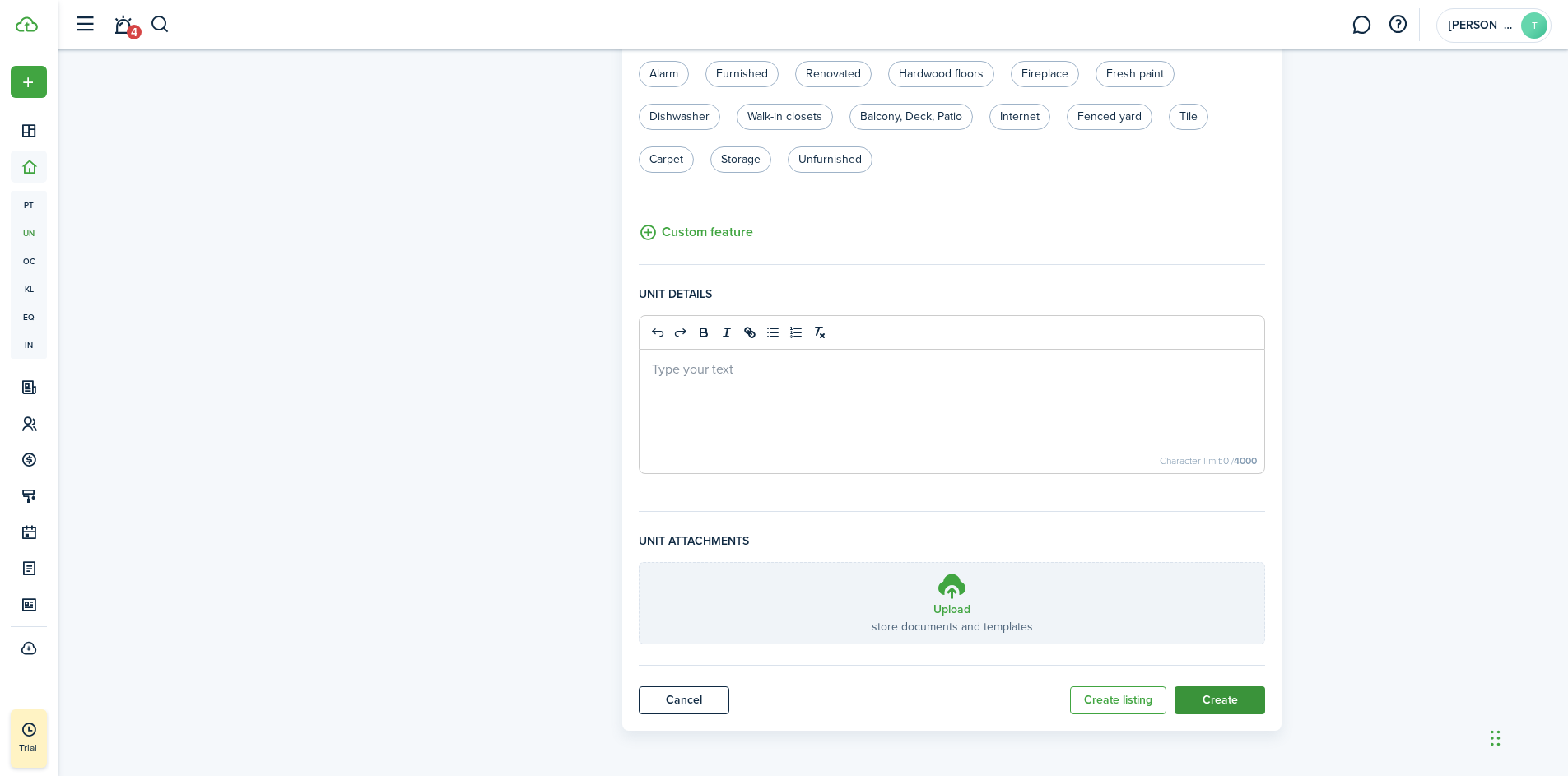
click at [1227, 701] on button "Create" at bounding box center [1219, 699] width 91 height 28
